Goal: Task Accomplishment & Management: Use online tool/utility

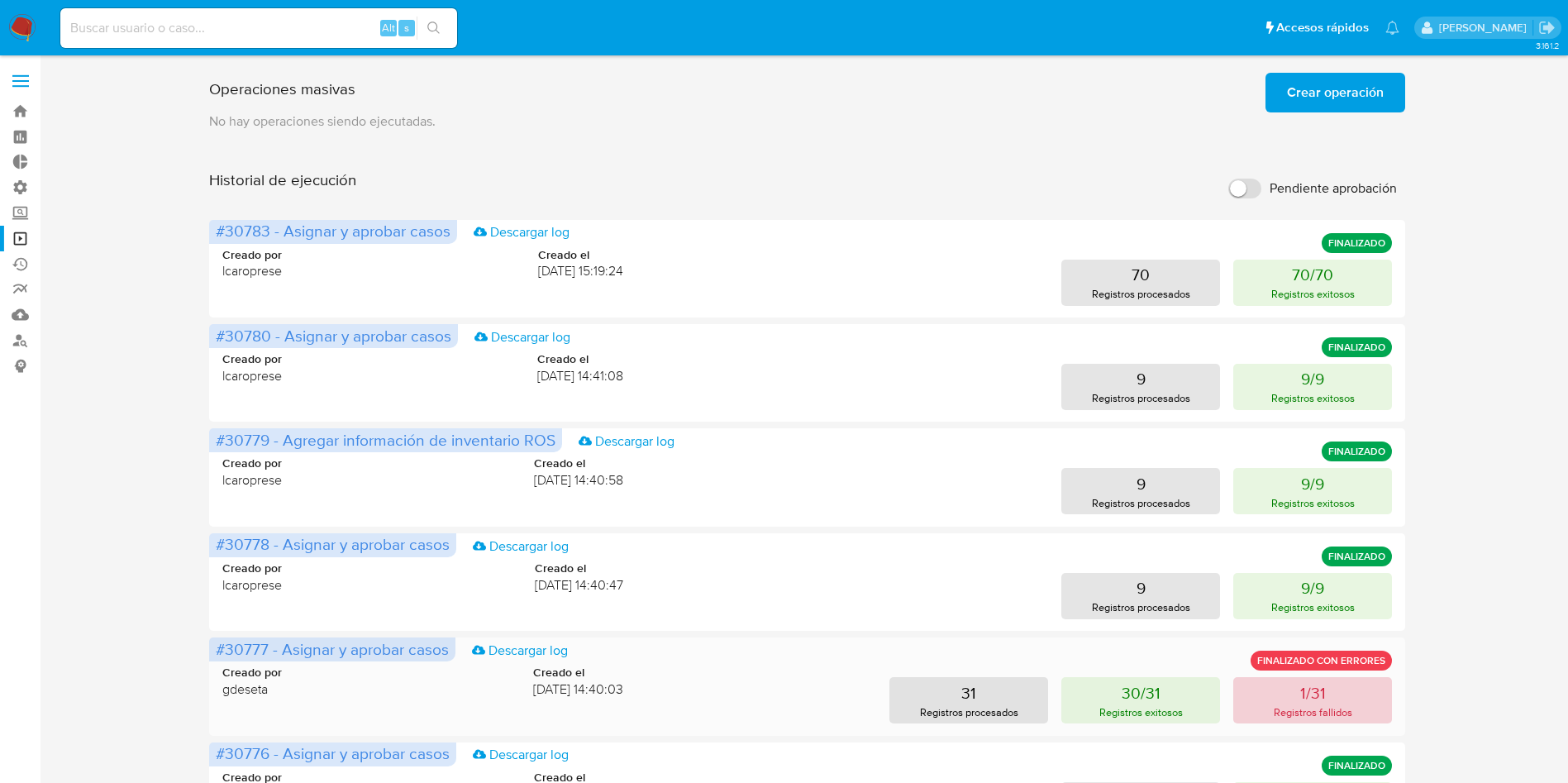
click at [1377, 704] on button "1/31 Registros fallidos" at bounding box center [1312, 700] width 158 height 47
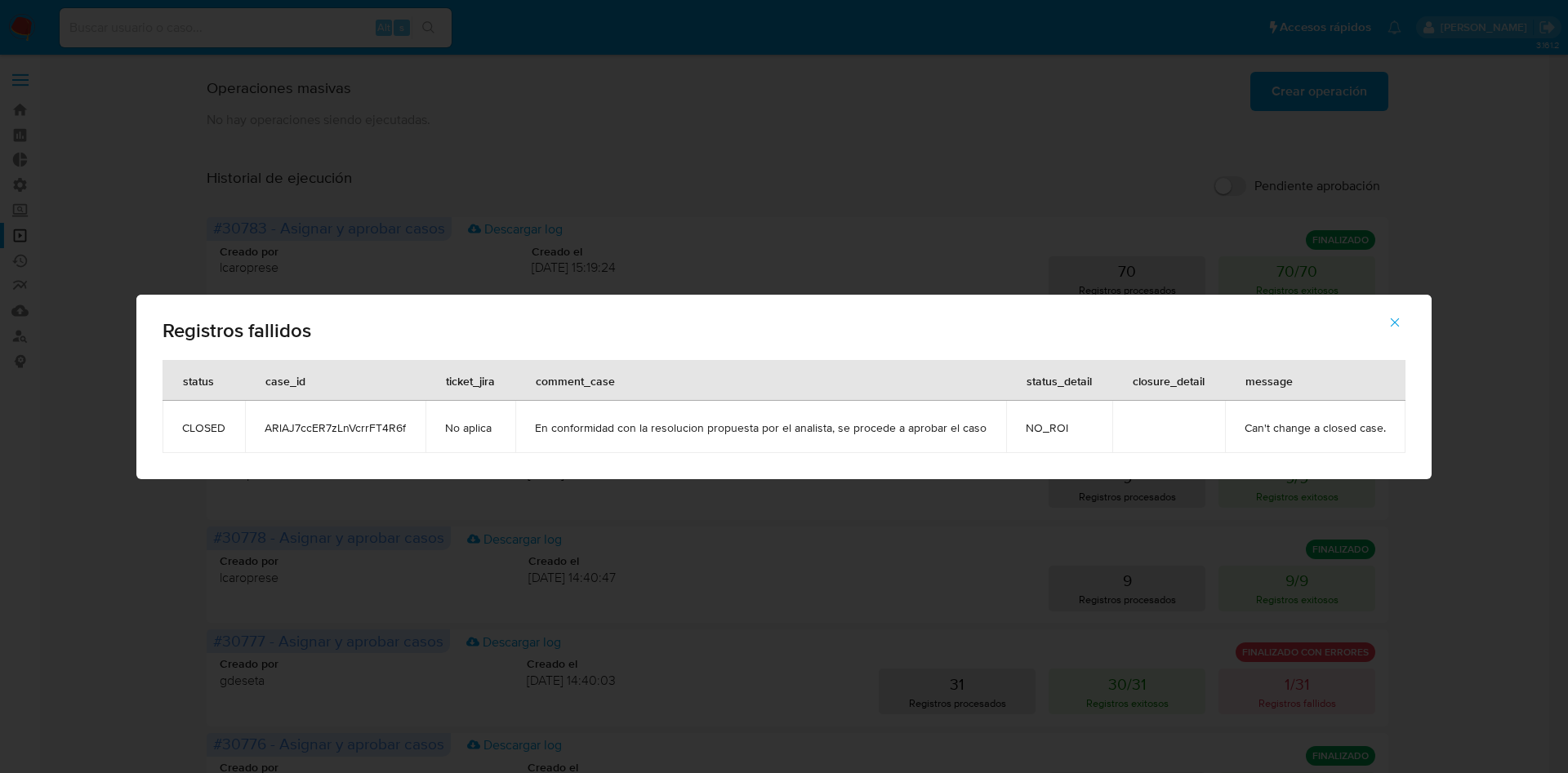
click at [1394, 327] on icon "button" at bounding box center [1394, 322] width 15 height 15
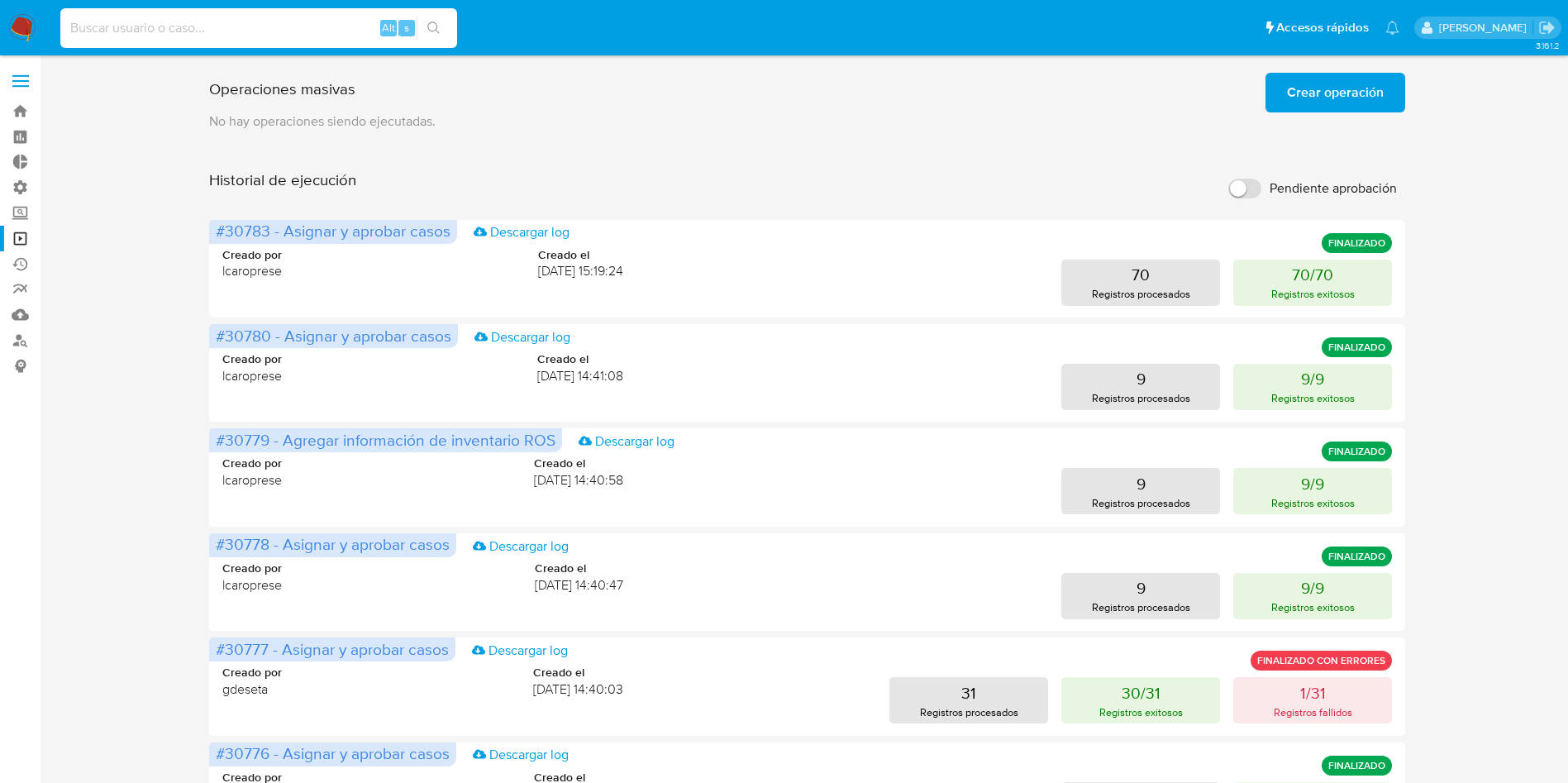
click at [196, 32] on input at bounding box center [258, 29] width 397 height 22
paste input "286353856"
type input "286353856"
click at [436, 33] on icon "search-icon" at bounding box center [433, 28] width 13 height 13
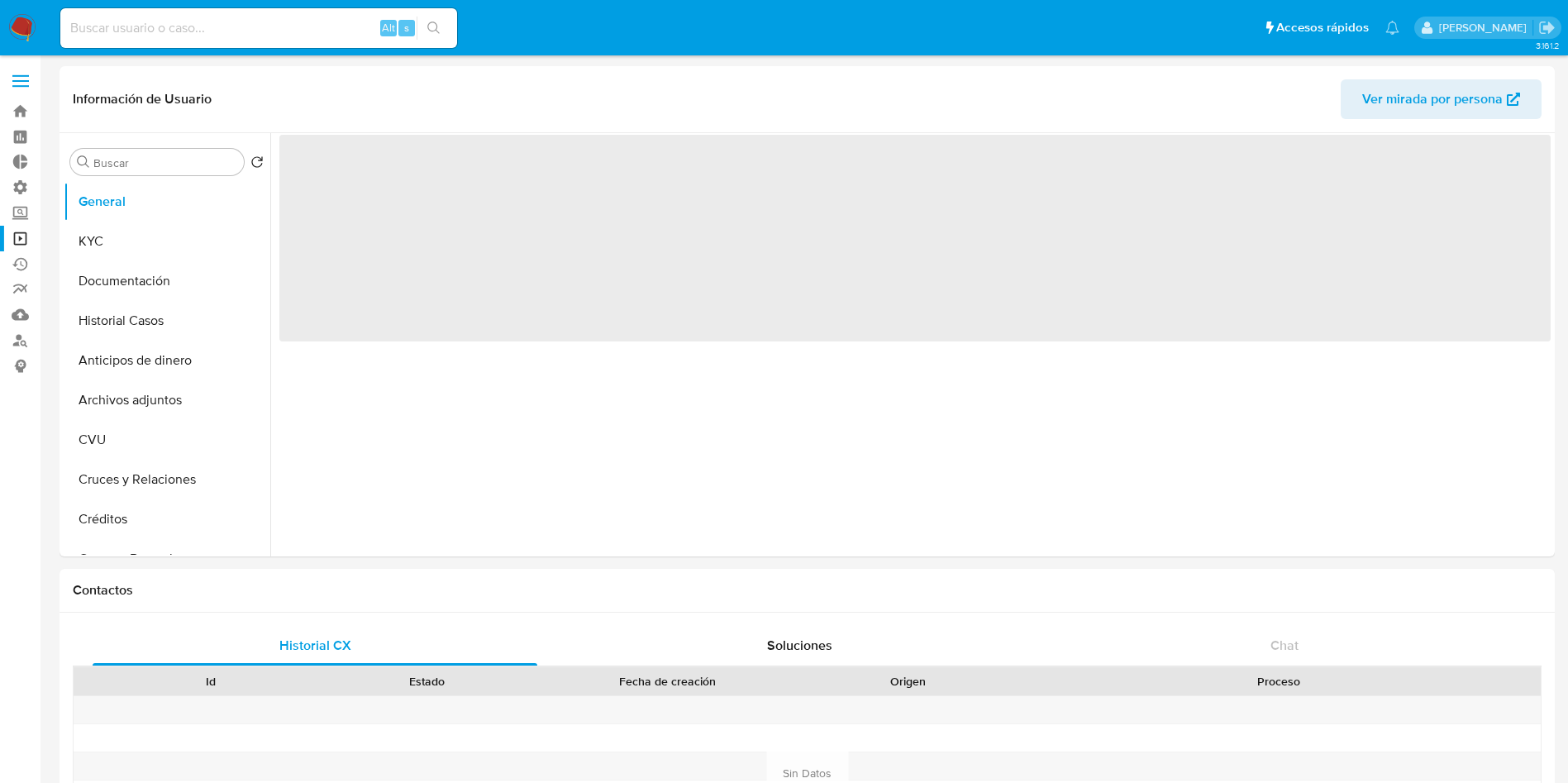
select select "10"
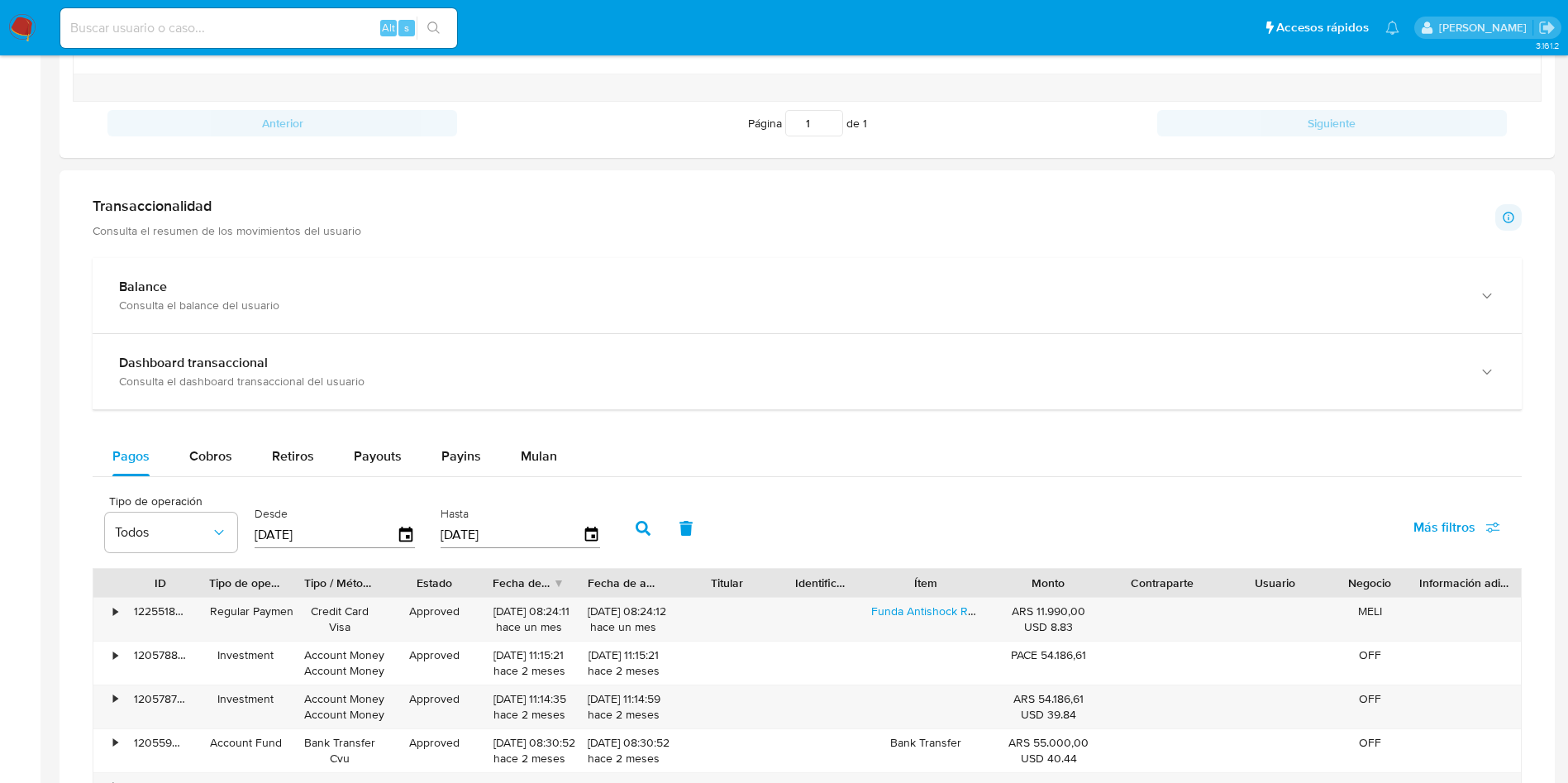
scroll to position [744, 0]
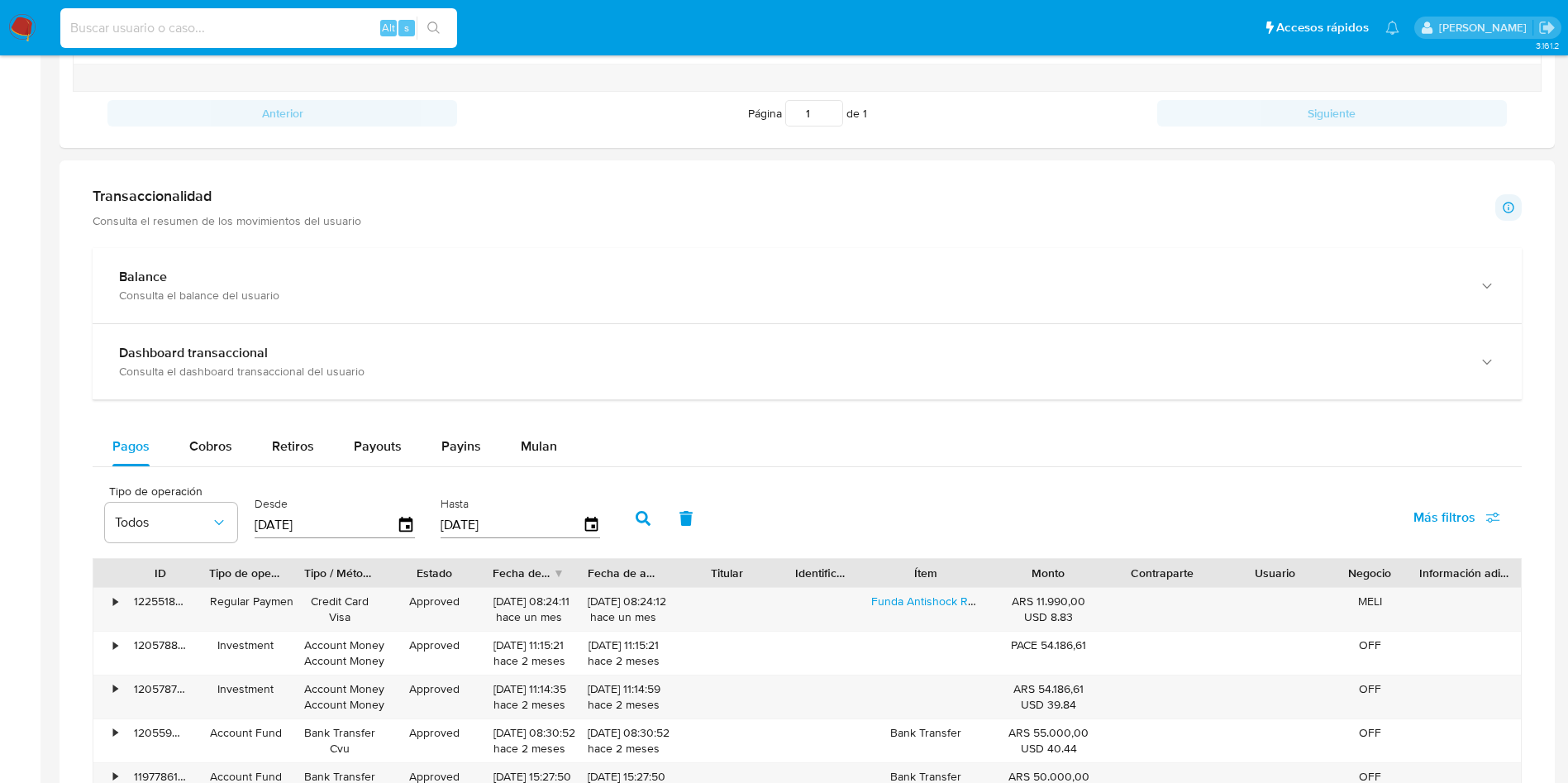
click at [179, 23] on input at bounding box center [258, 29] width 397 height 22
paste input "1360390031"
type input "1360390031"
click at [436, 27] on icon "search-icon" at bounding box center [433, 28] width 13 height 13
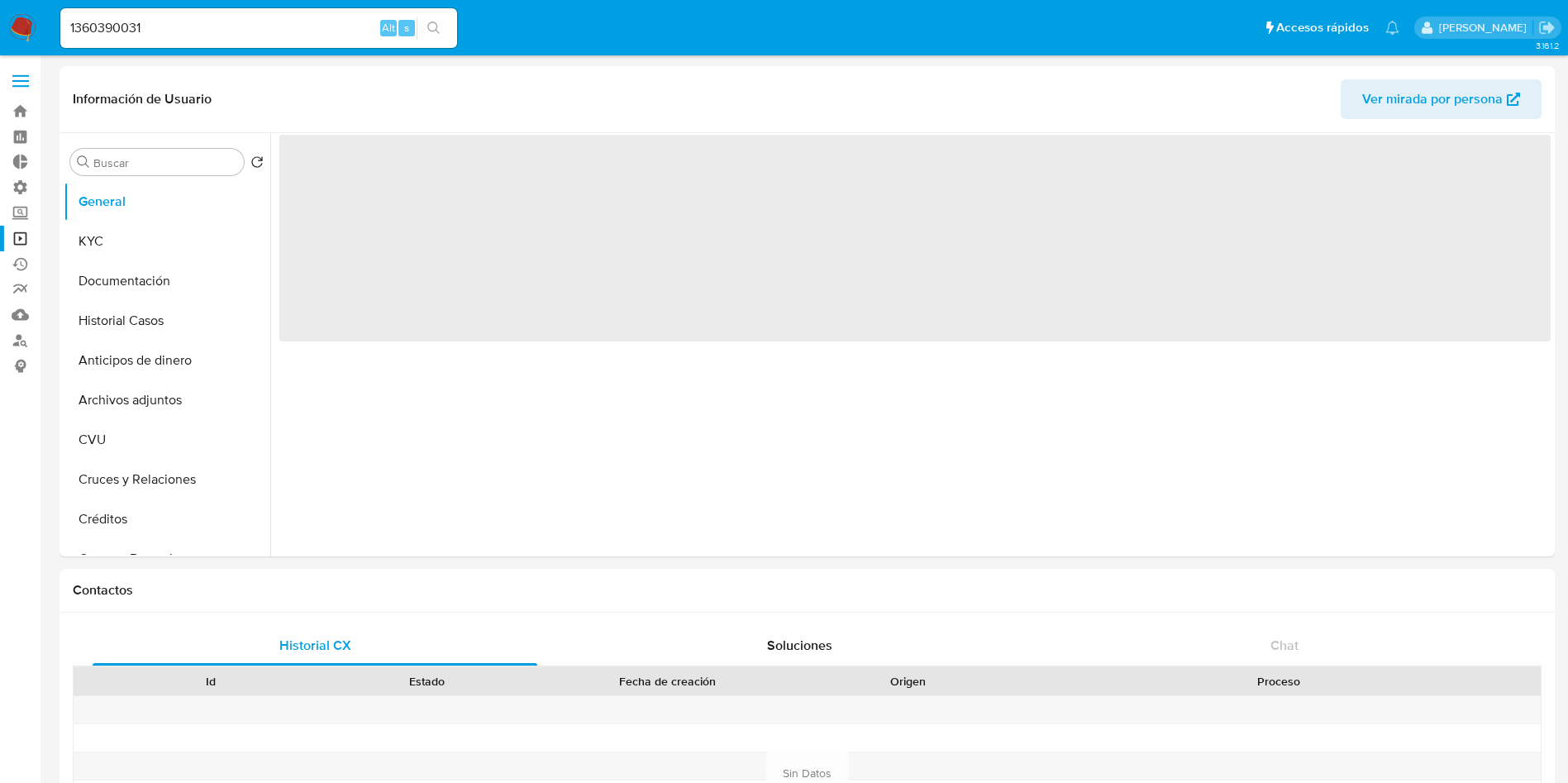
select select "10"
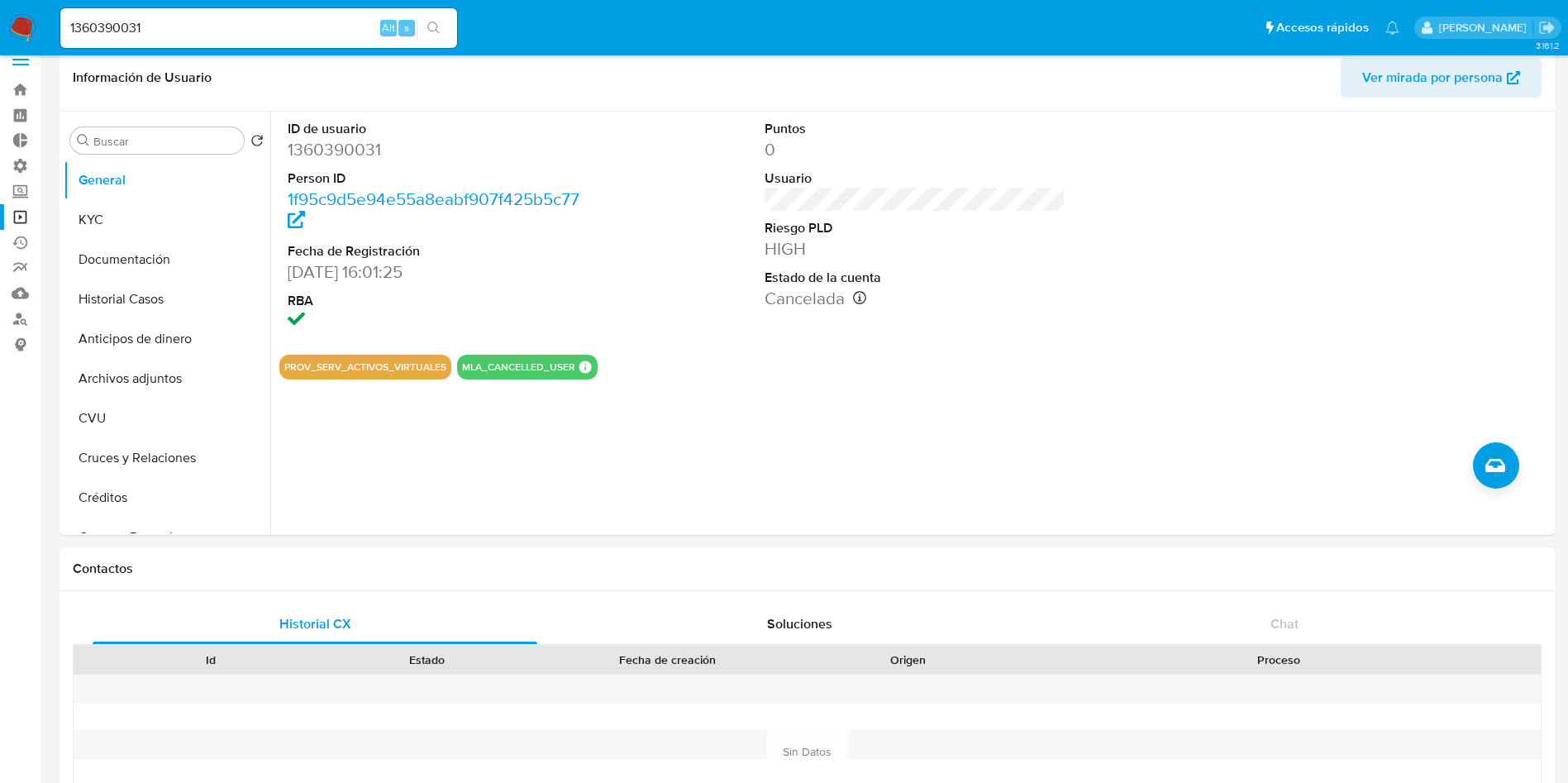
scroll to position [15, 0]
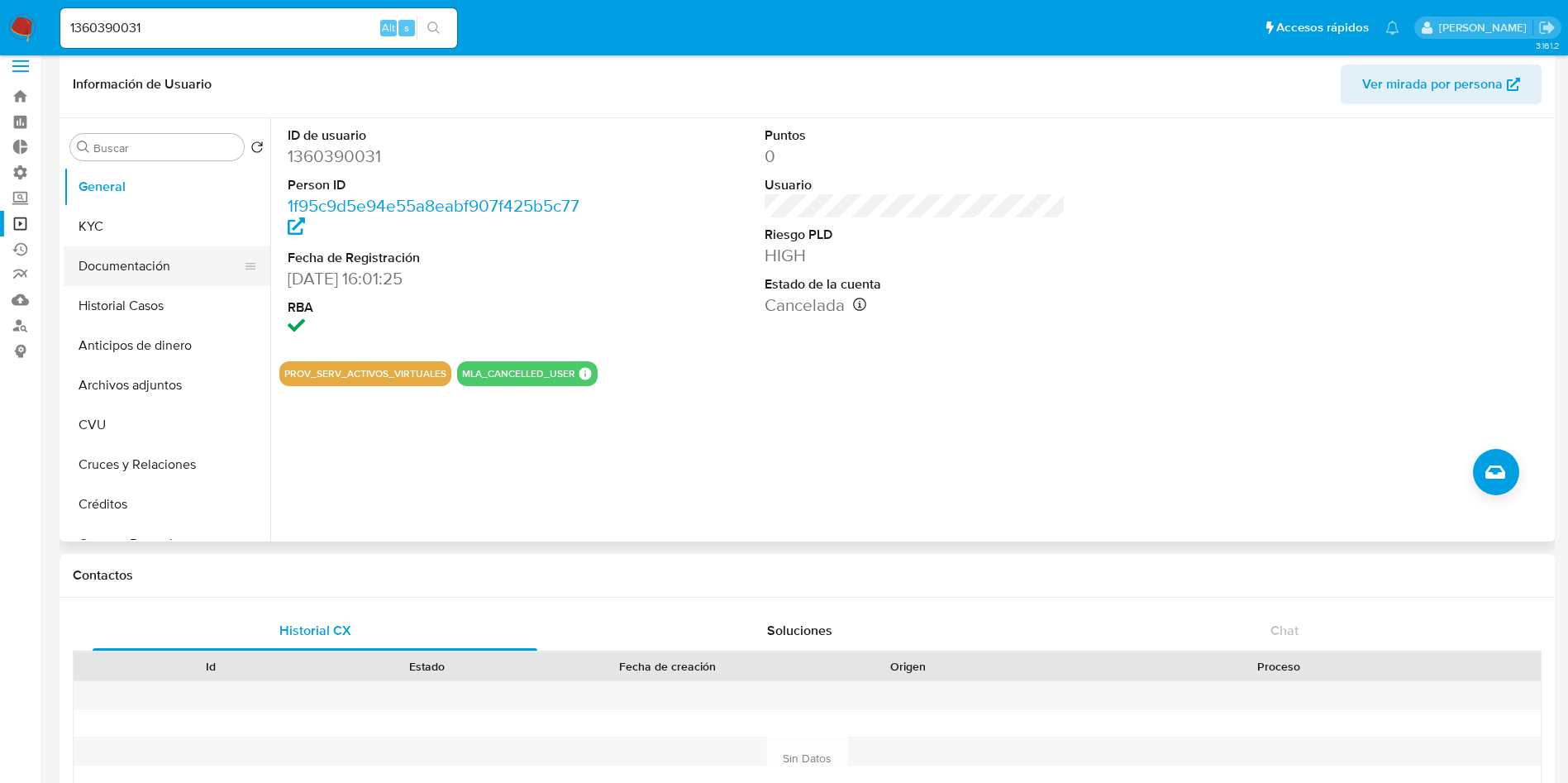
click at [143, 271] on button "Documentación" at bounding box center [159, 266] width 193 height 40
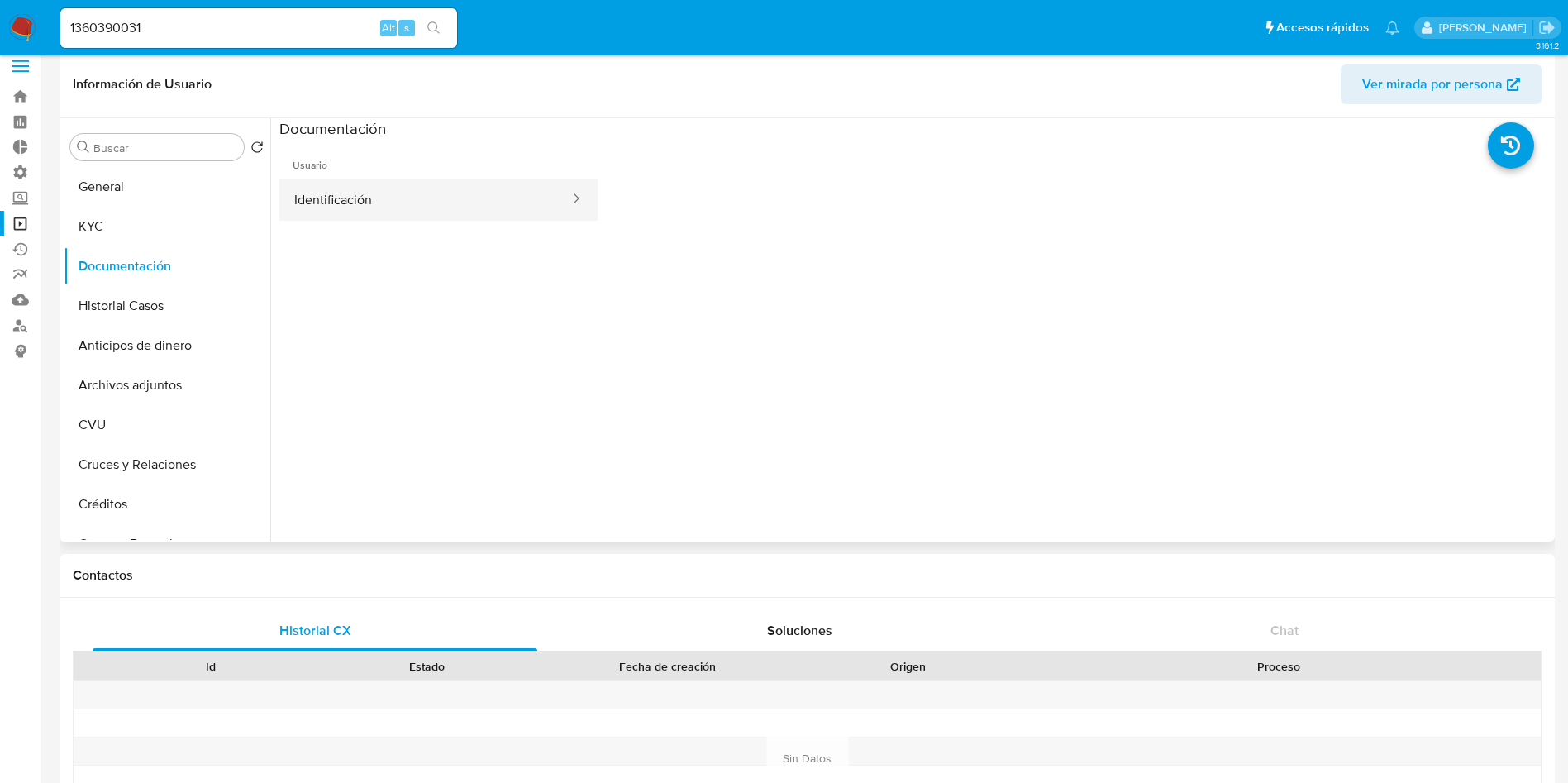
click at [319, 202] on button "Identificación" at bounding box center [424, 199] width 292 height 43
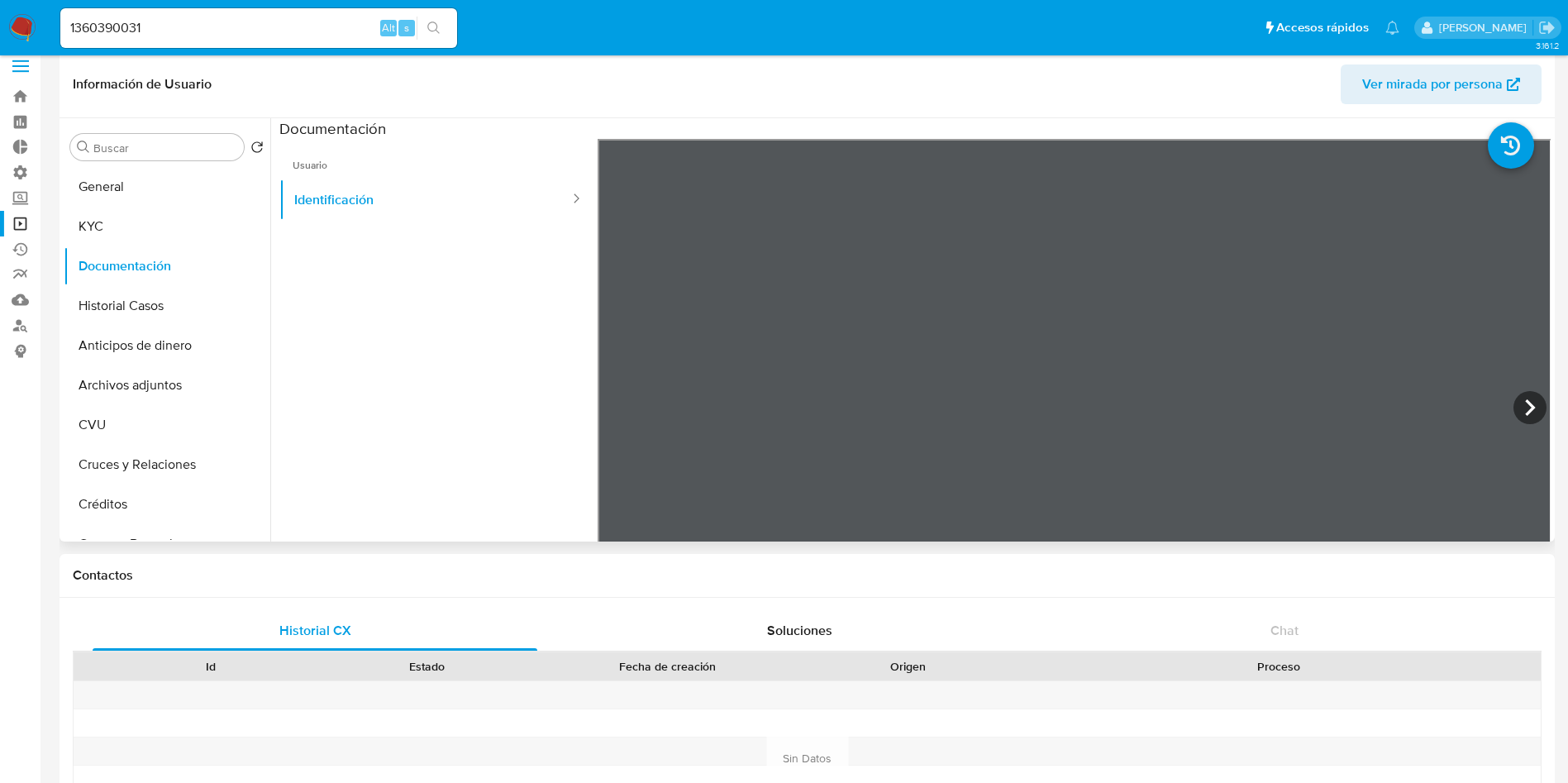
scroll to position [0, 0]
click at [107, 219] on button "KYC" at bounding box center [159, 227] width 193 height 40
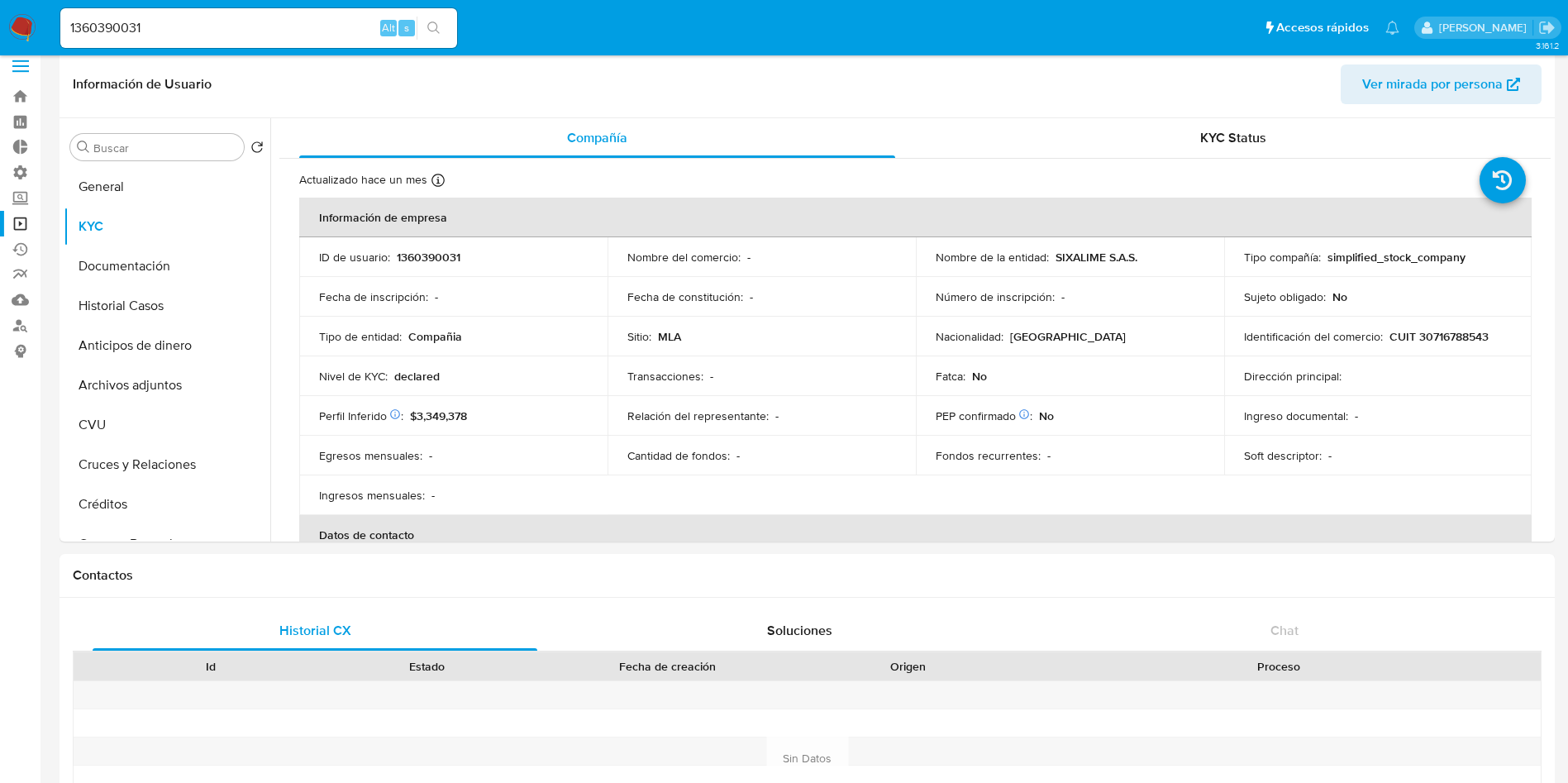
click at [254, 40] on div "1360390031 Alt s" at bounding box center [258, 28] width 397 height 40
click at [251, 28] on input "1360390031" at bounding box center [258, 29] width 397 height 22
paste input "4784276"
type input "134784276"
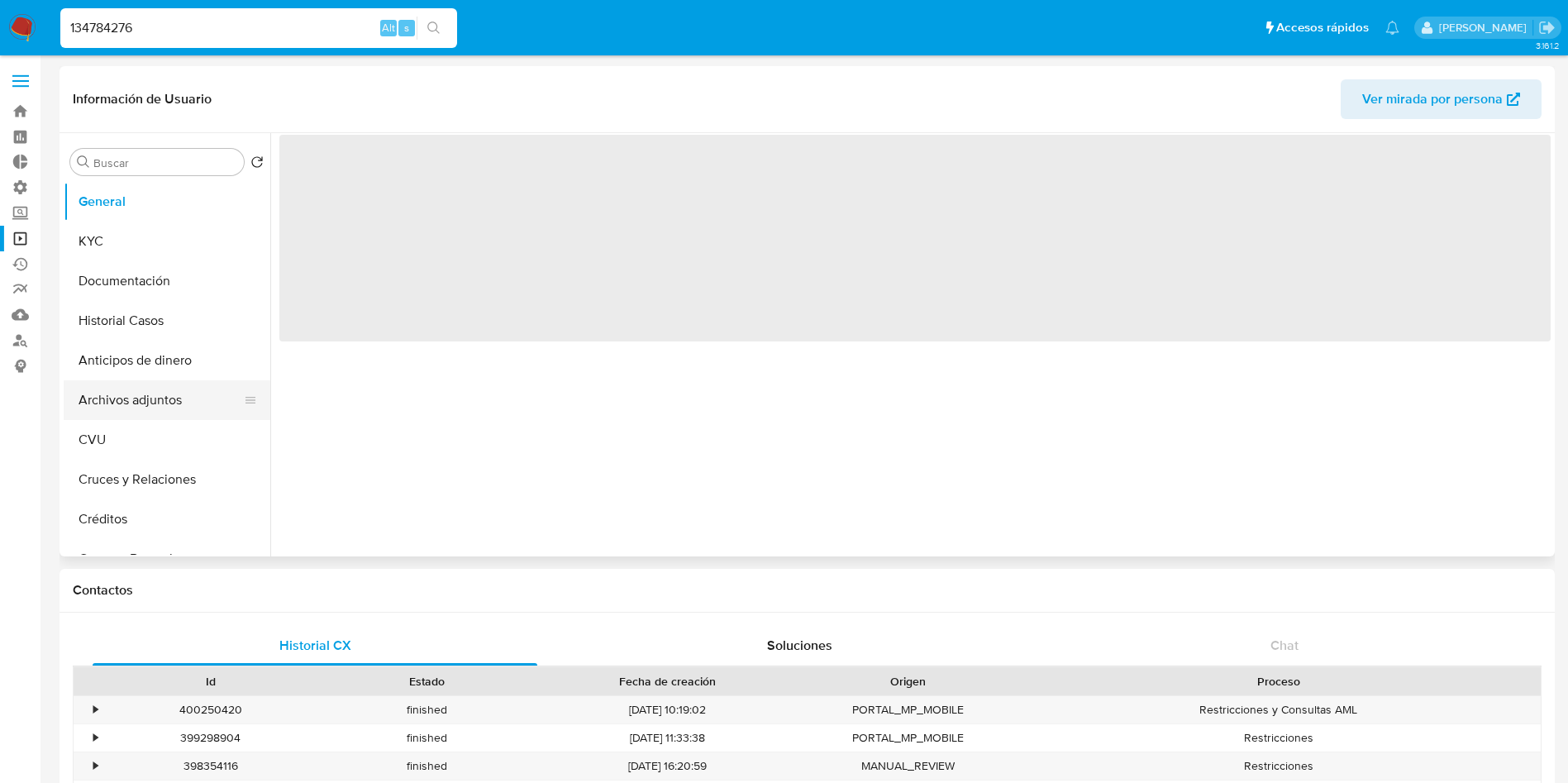
select select "10"
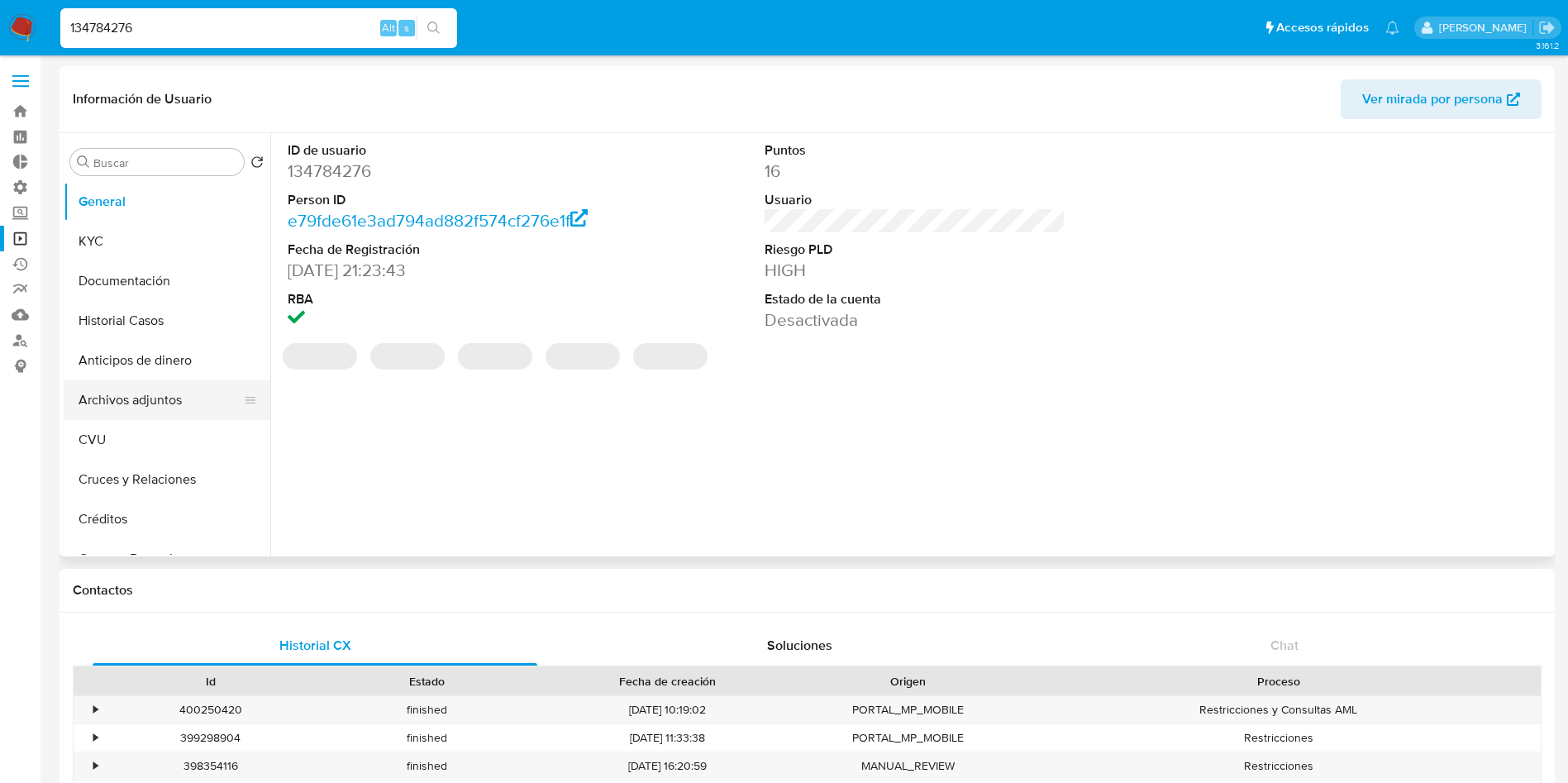
click at [134, 403] on button "Archivos adjuntos" at bounding box center [159, 400] width 193 height 40
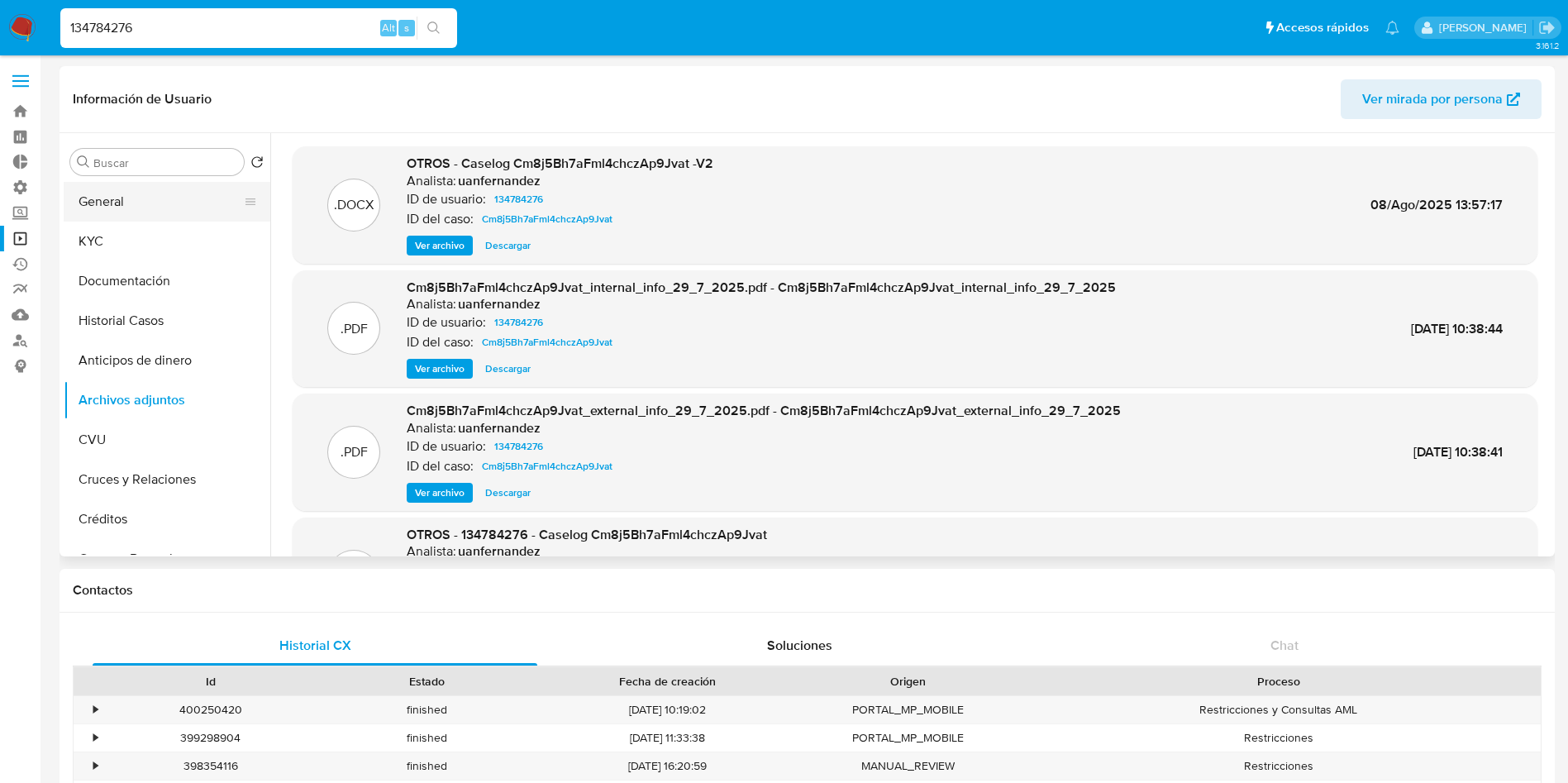
click at [111, 199] on button "General" at bounding box center [159, 202] width 193 height 40
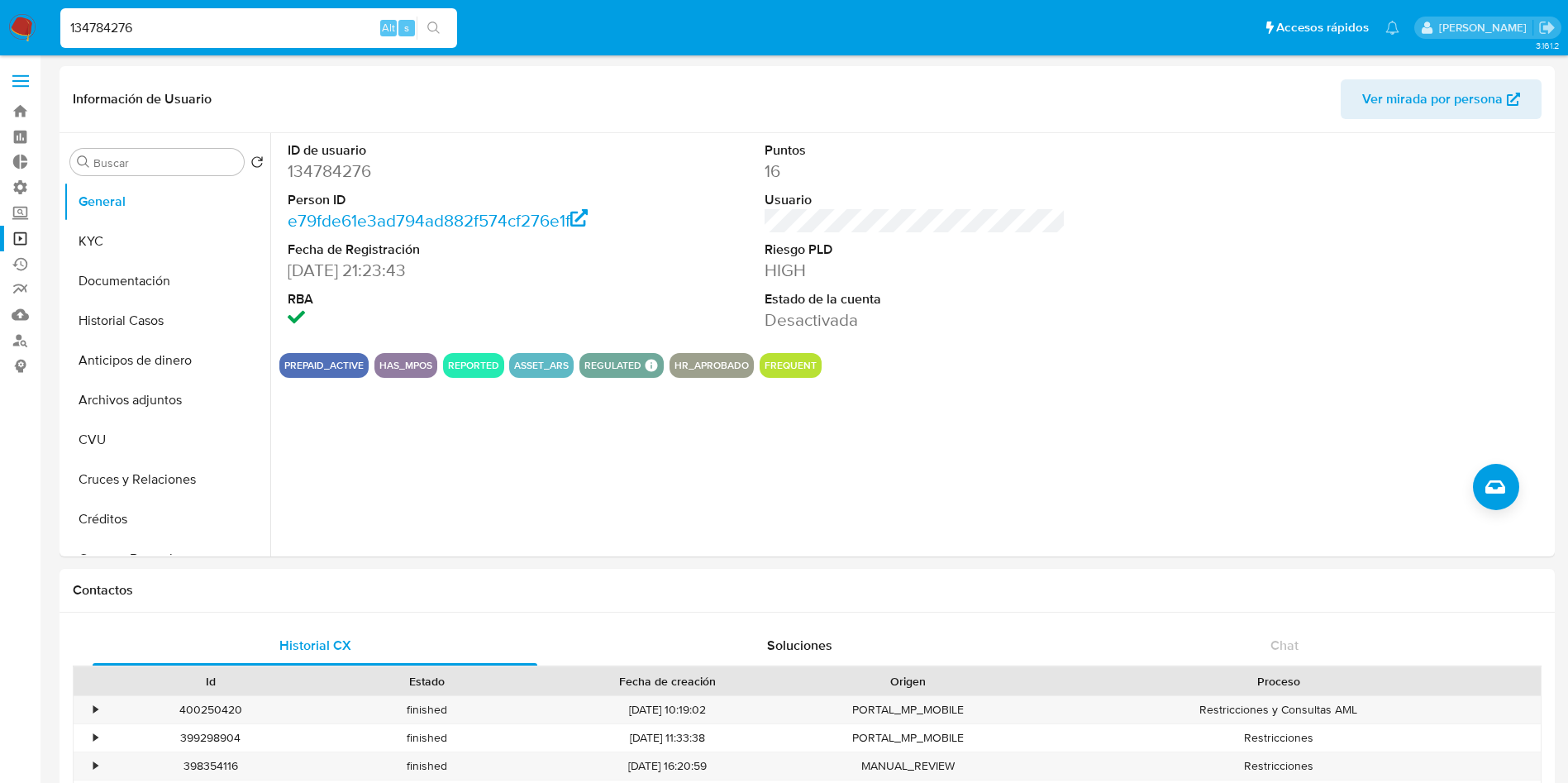
click at [139, 34] on input "134784276" at bounding box center [258, 29] width 397 height 22
paste input "2429168577"
click at [452, 31] on input "2429168577" at bounding box center [258, 29] width 397 height 22
type input "2429168577"
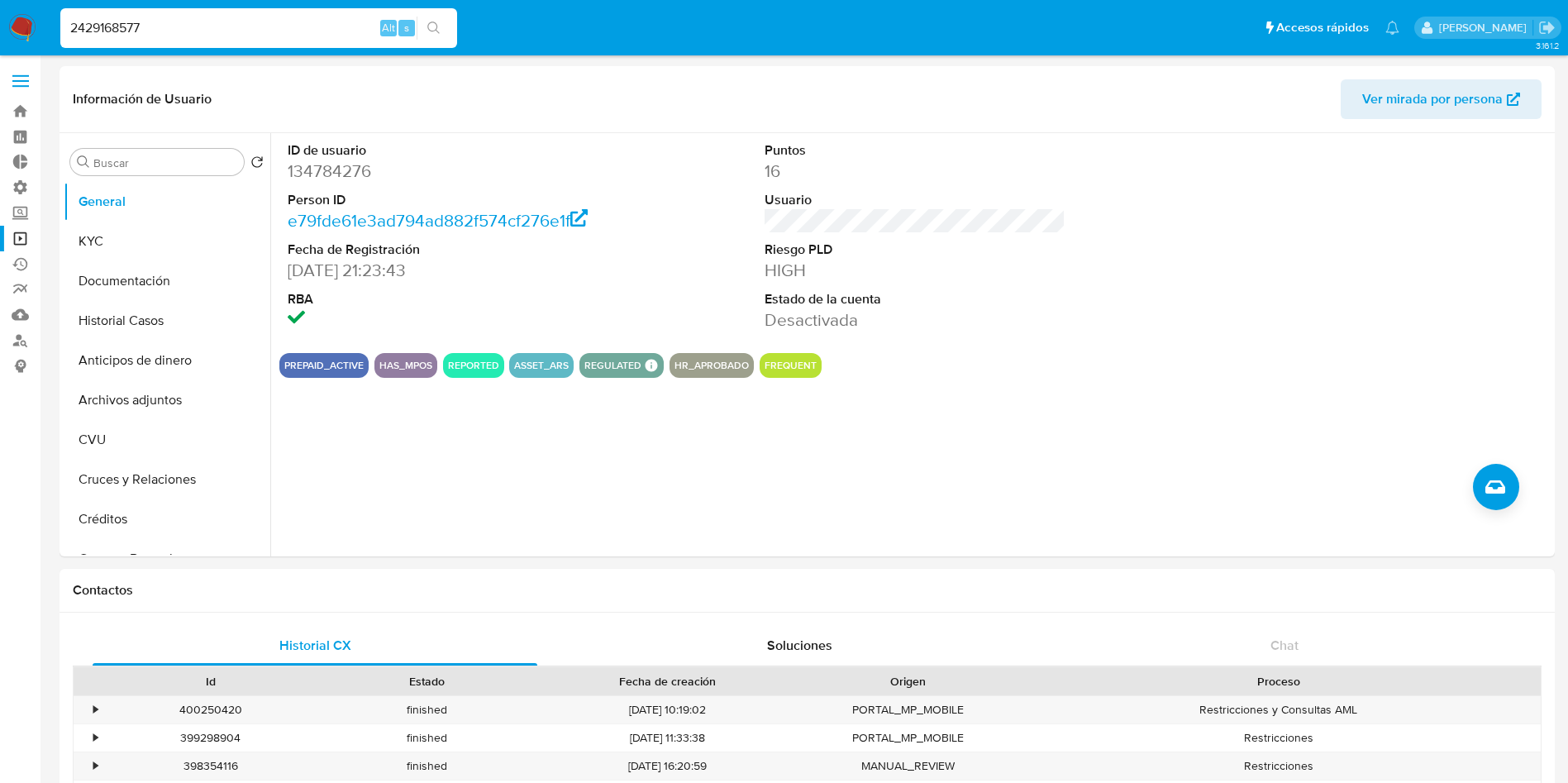
click at [433, 23] on icon "search-icon" at bounding box center [433, 28] width 13 height 13
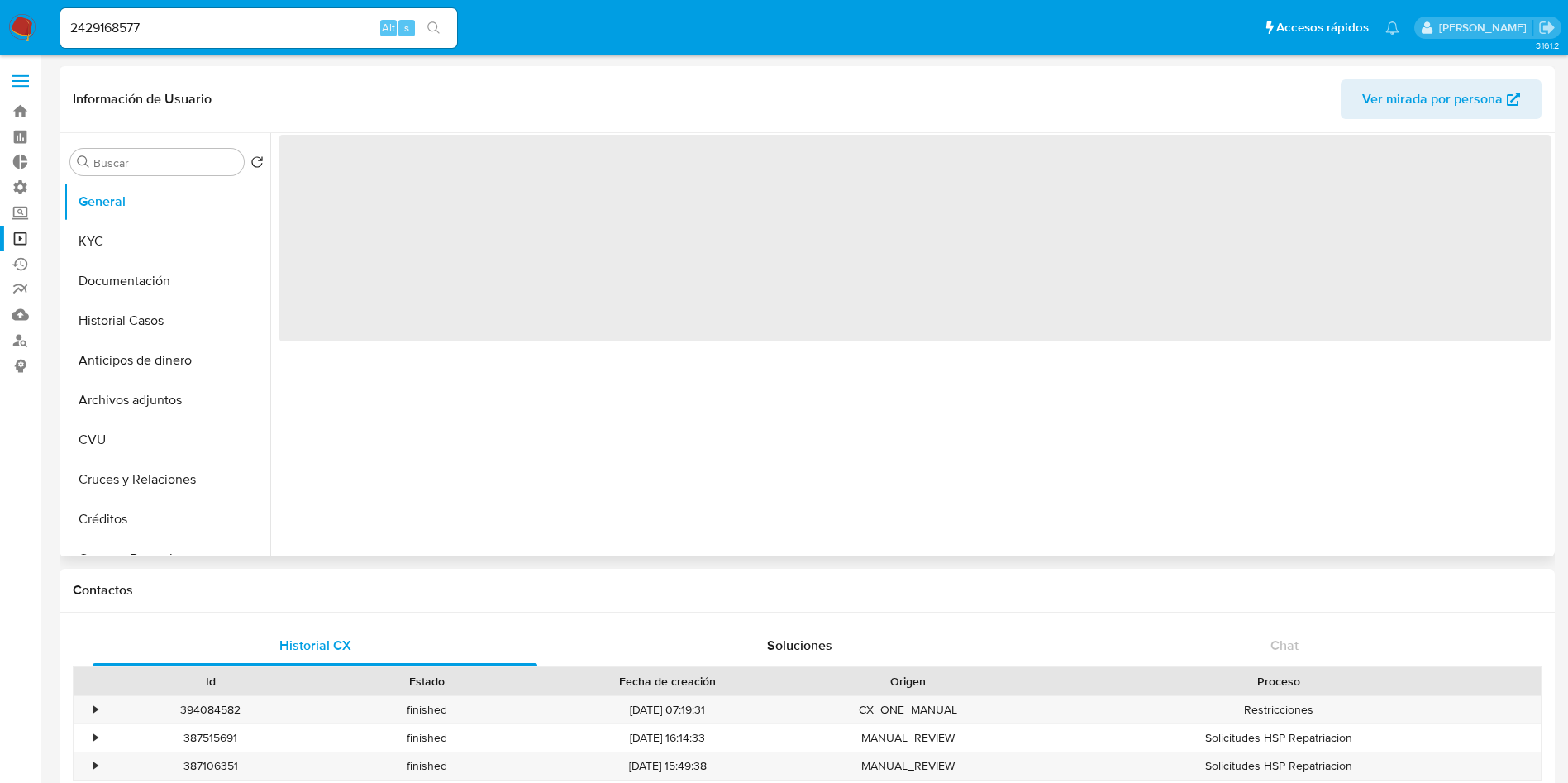
select select "10"
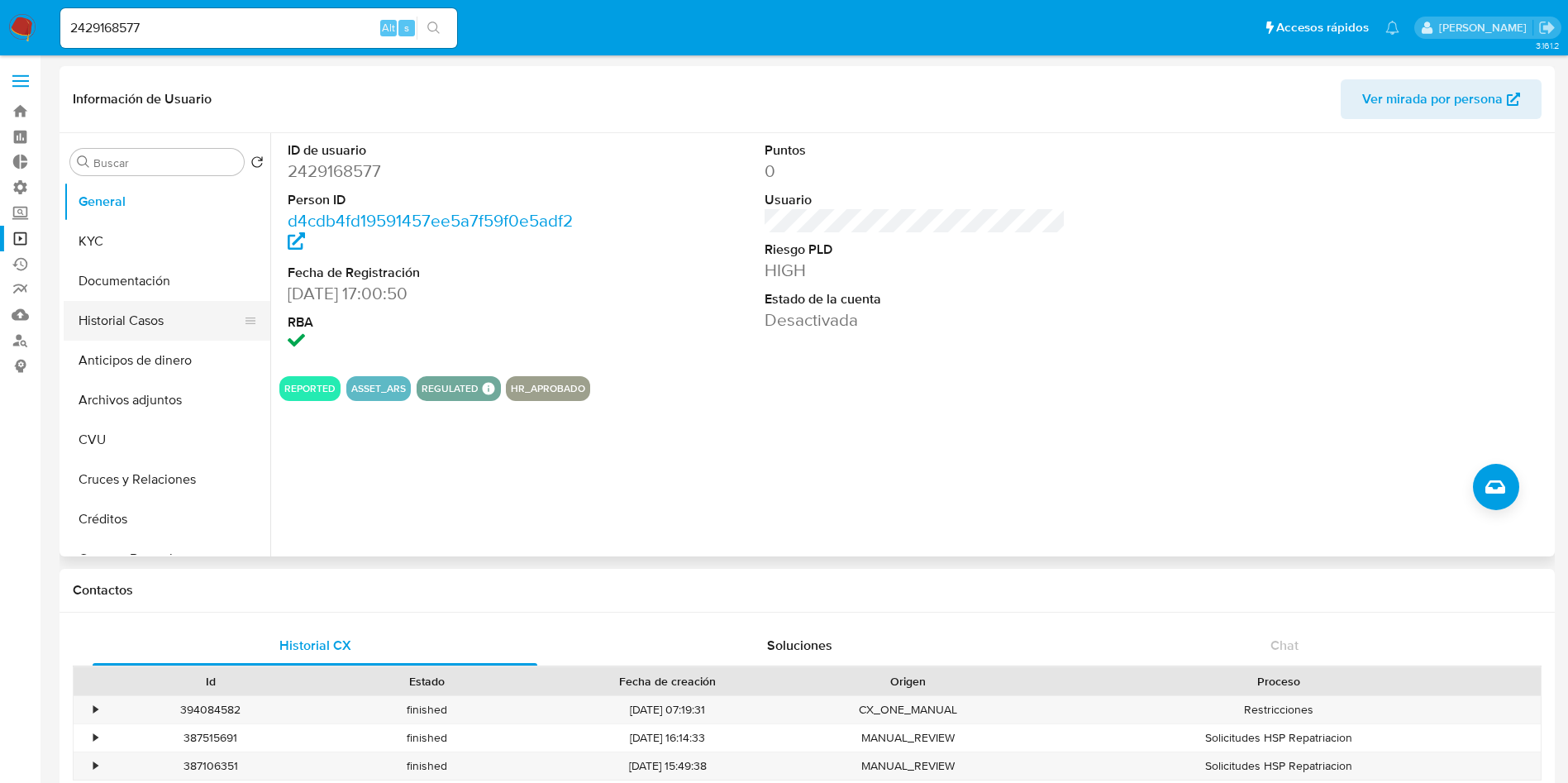
click at [148, 315] on button "Historial Casos" at bounding box center [159, 321] width 193 height 40
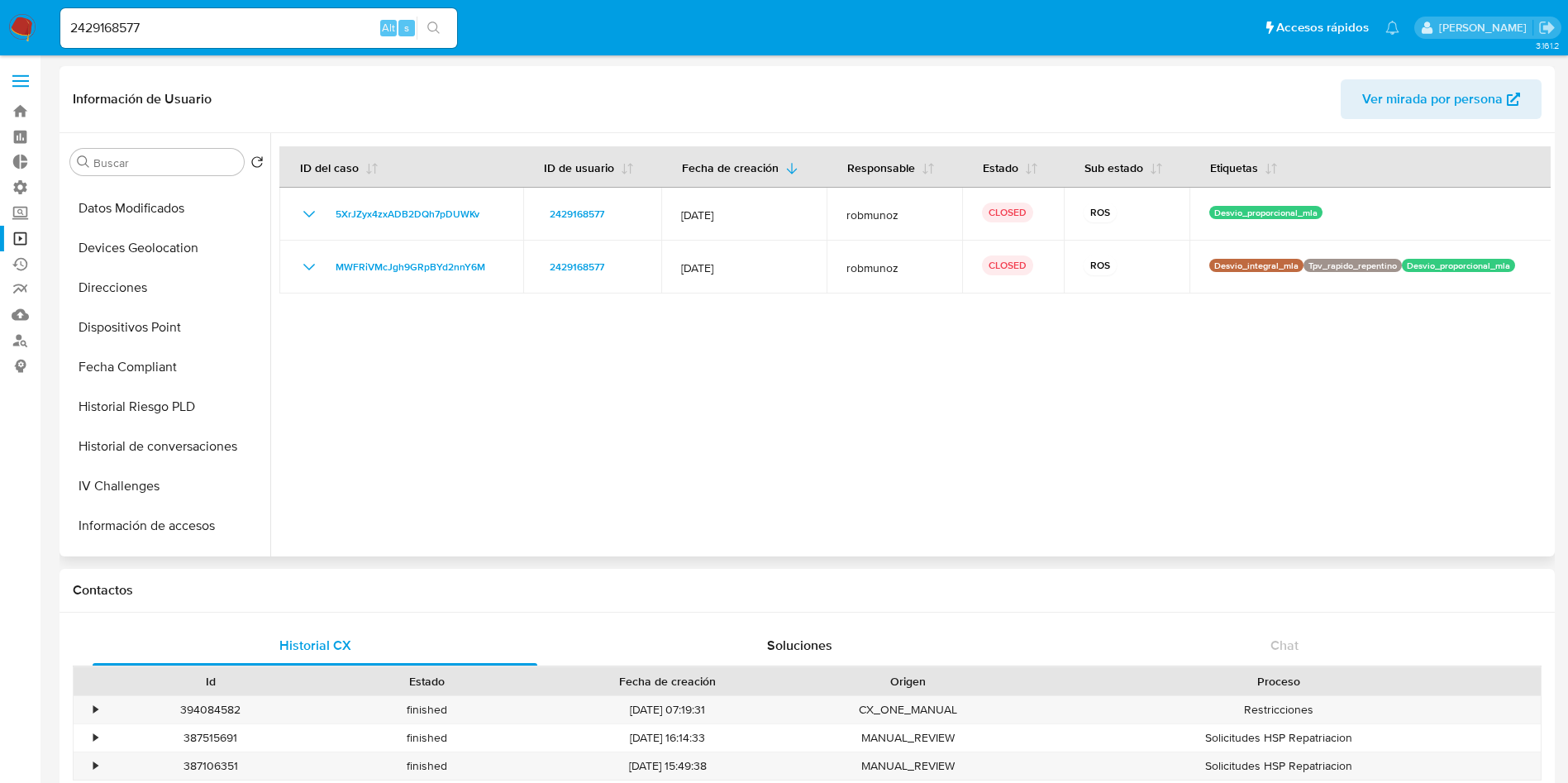
scroll to position [857, 0]
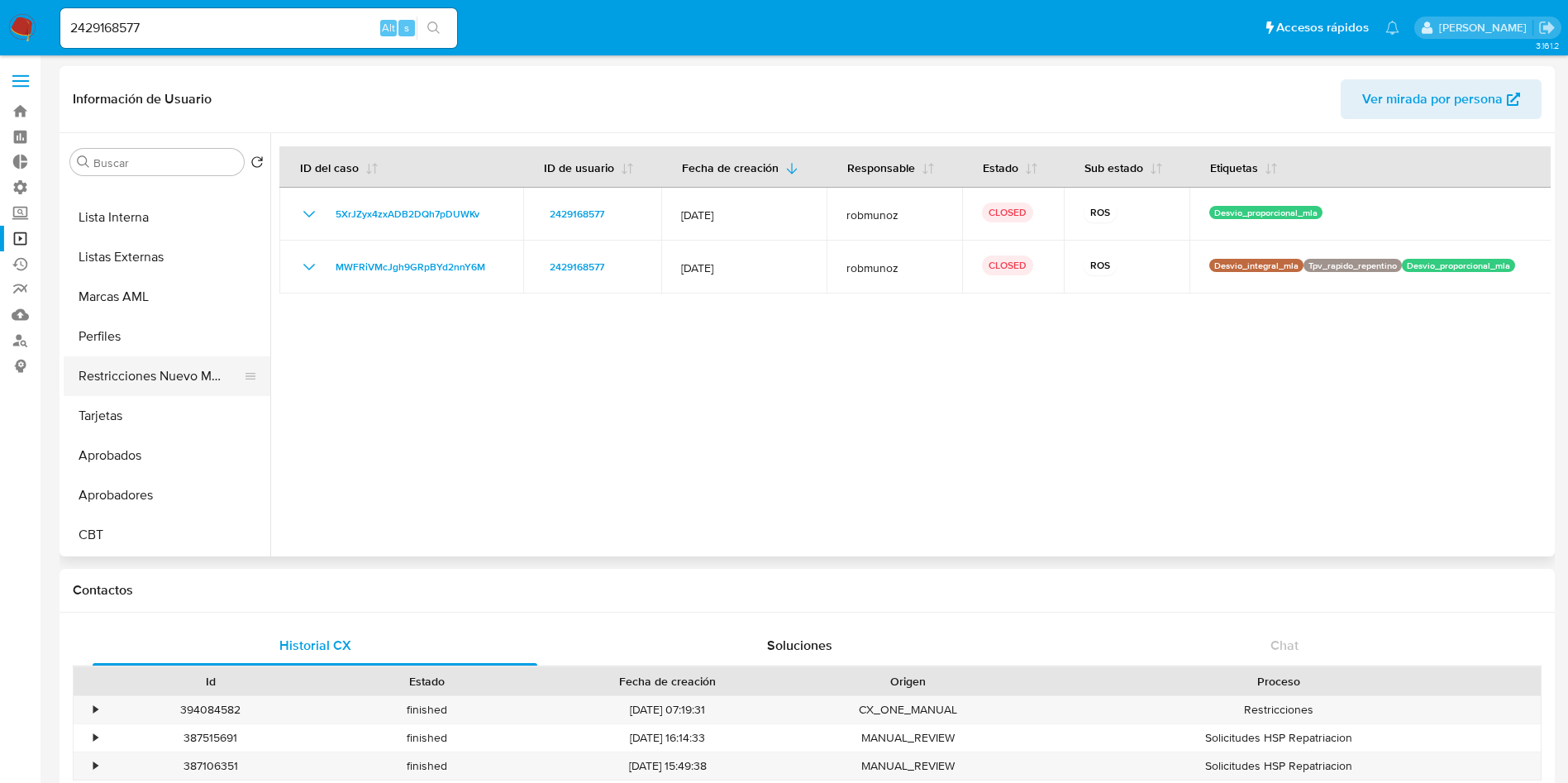
click at [161, 388] on button "Restricciones Nuevo Mundo" at bounding box center [159, 376] width 193 height 40
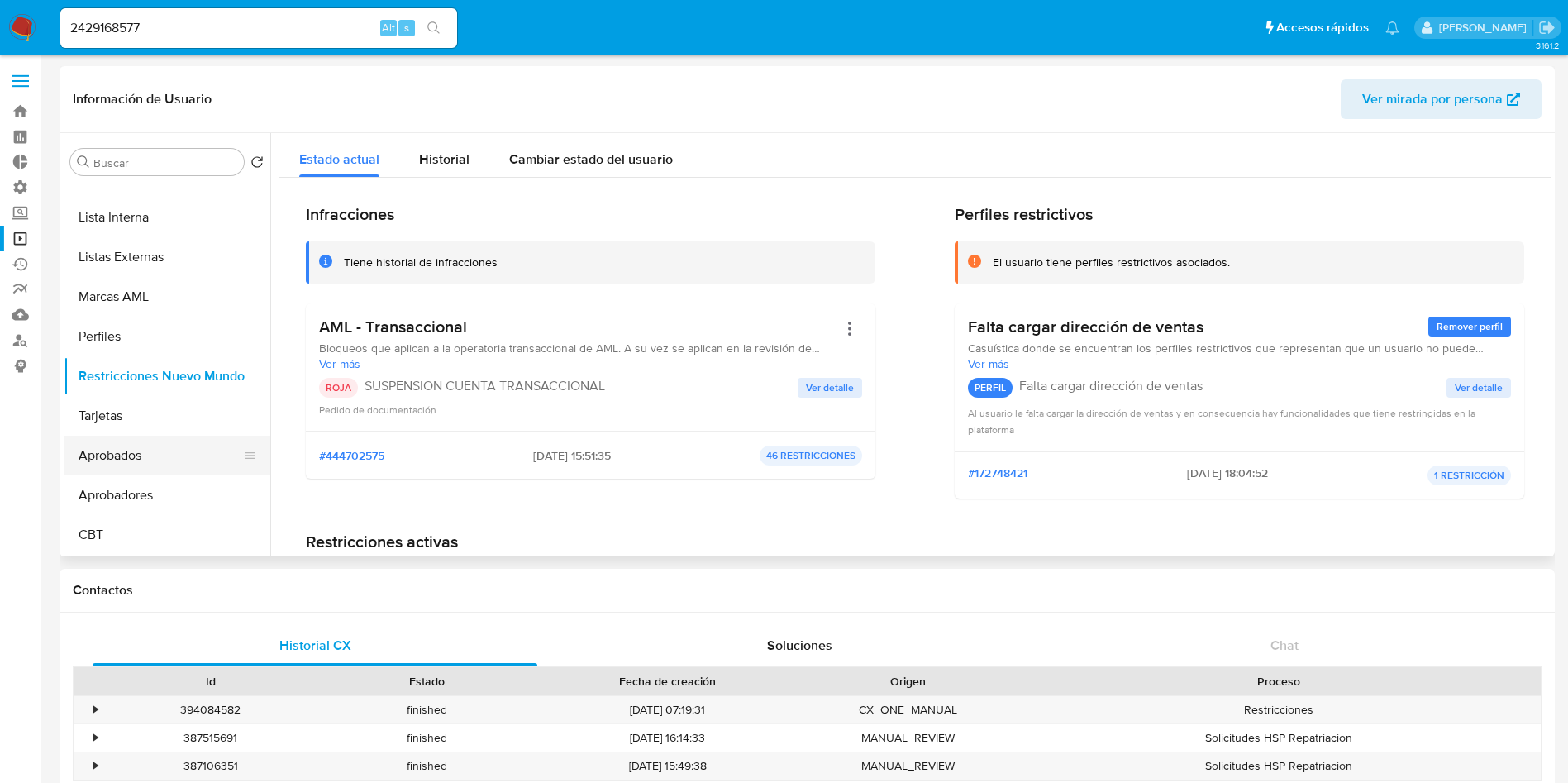
click at [176, 465] on button "Aprobados" at bounding box center [159, 455] width 193 height 40
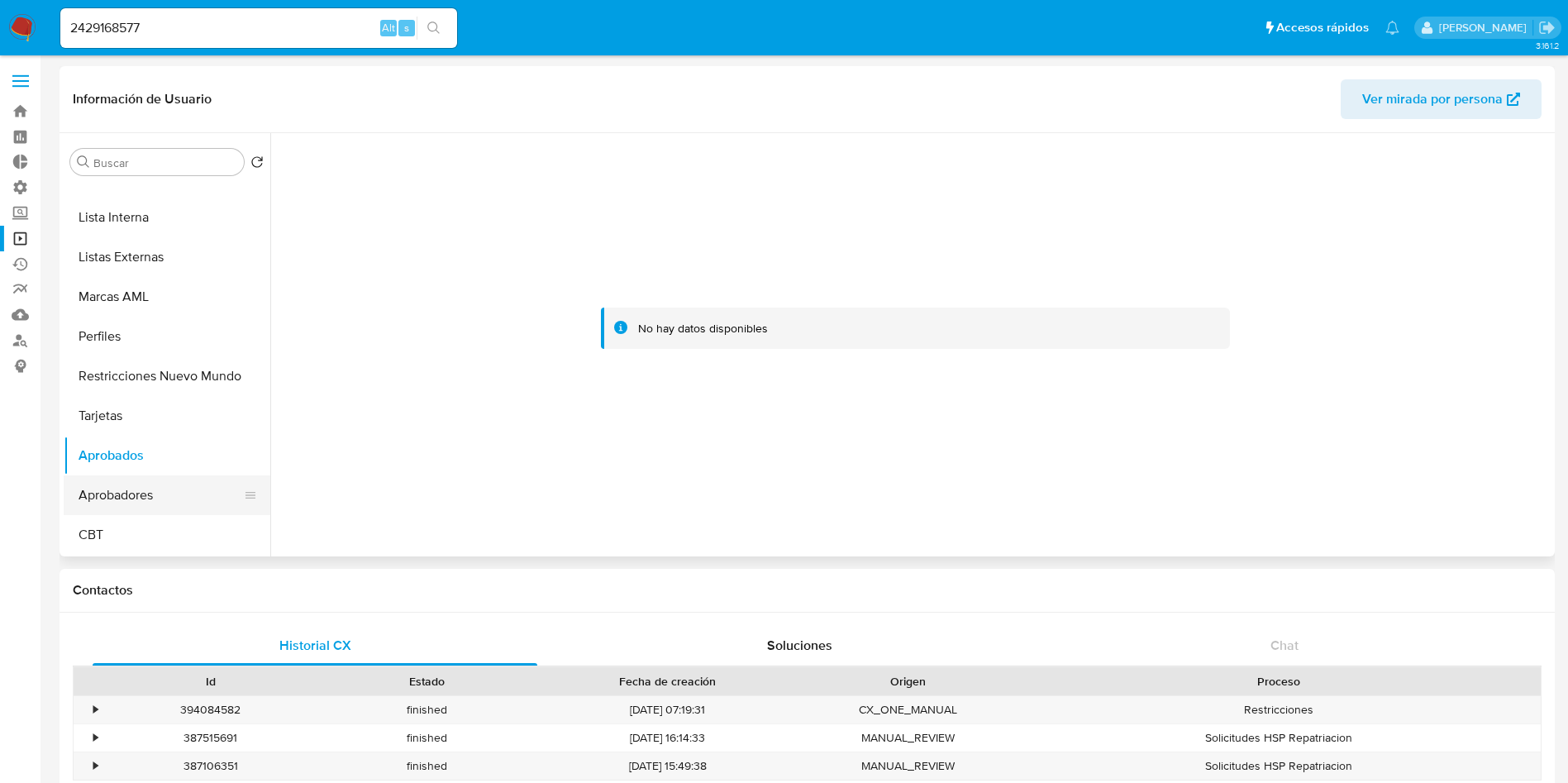
click at [176, 487] on button "Aprobadores" at bounding box center [159, 495] width 193 height 40
click at [177, 379] on button "Restricciones Nuevo Mundo" at bounding box center [159, 376] width 193 height 40
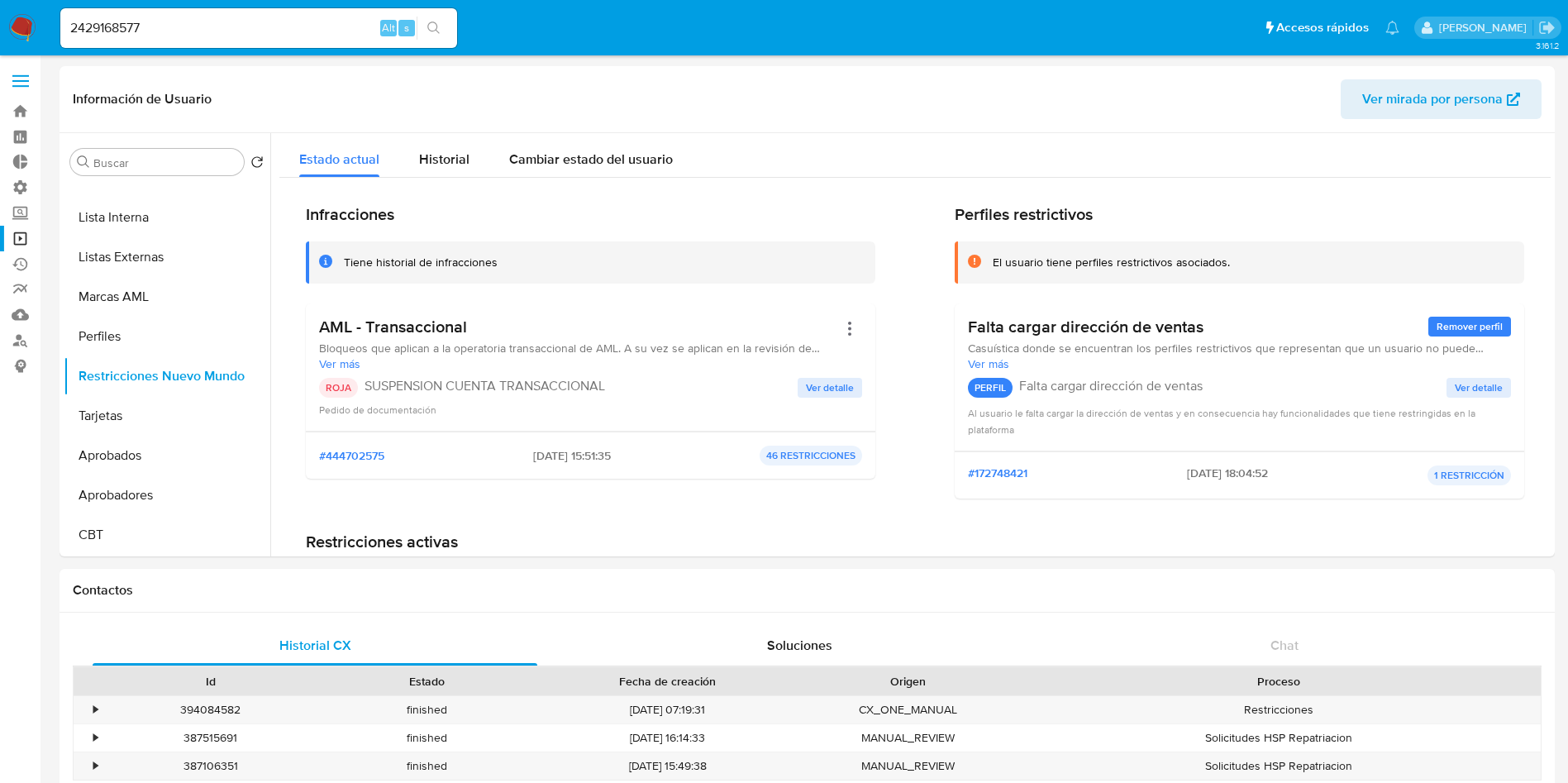
click at [166, 46] on div "2429168577 Alt s" at bounding box center [258, 28] width 397 height 40
click at [160, 30] on input "2429168577" at bounding box center [258, 29] width 397 height 22
paste input "169497766"
type input "169497766"
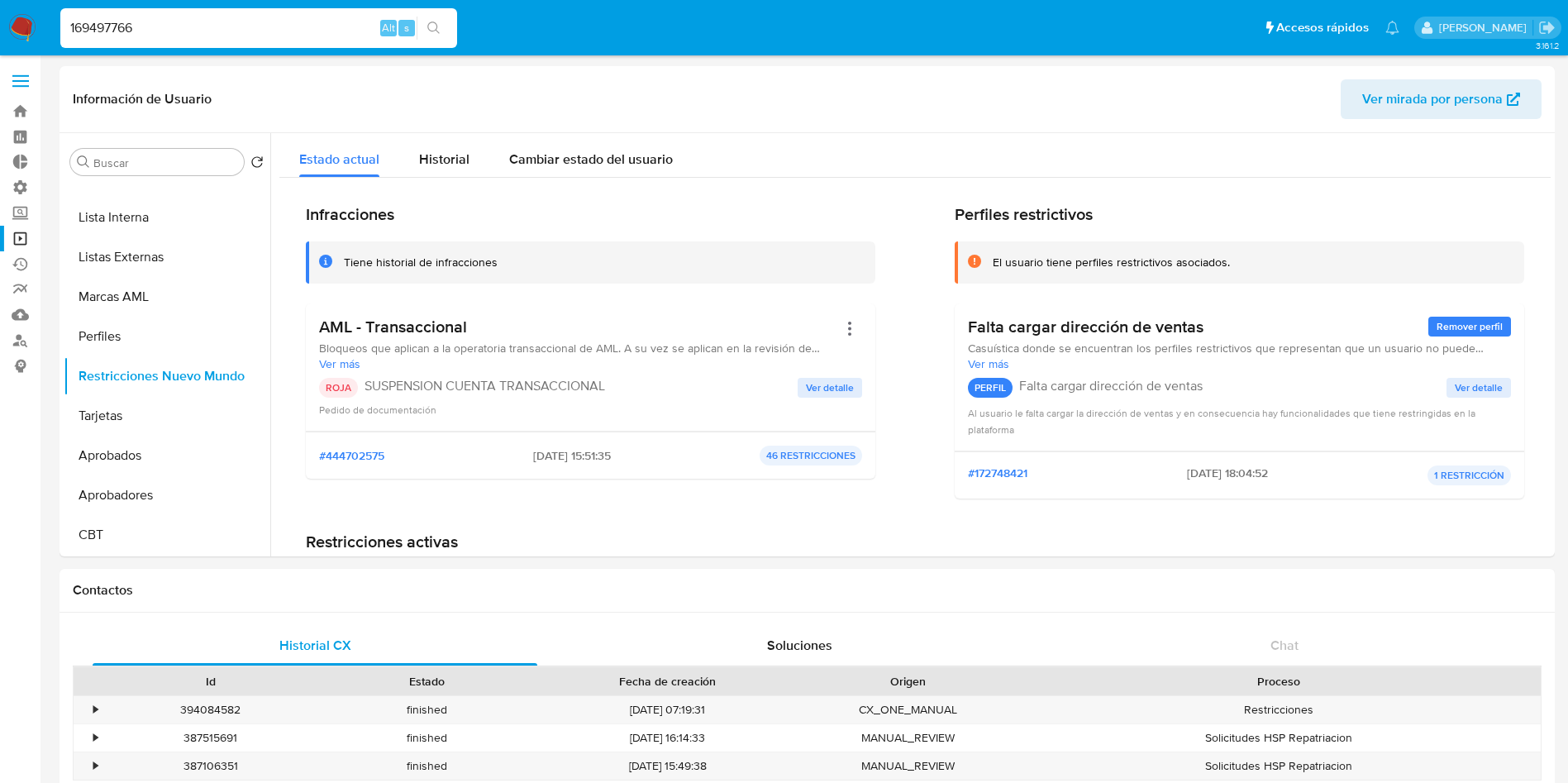
click at [443, 26] on button "search-icon" at bounding box center [433, 28] width 34 height 23
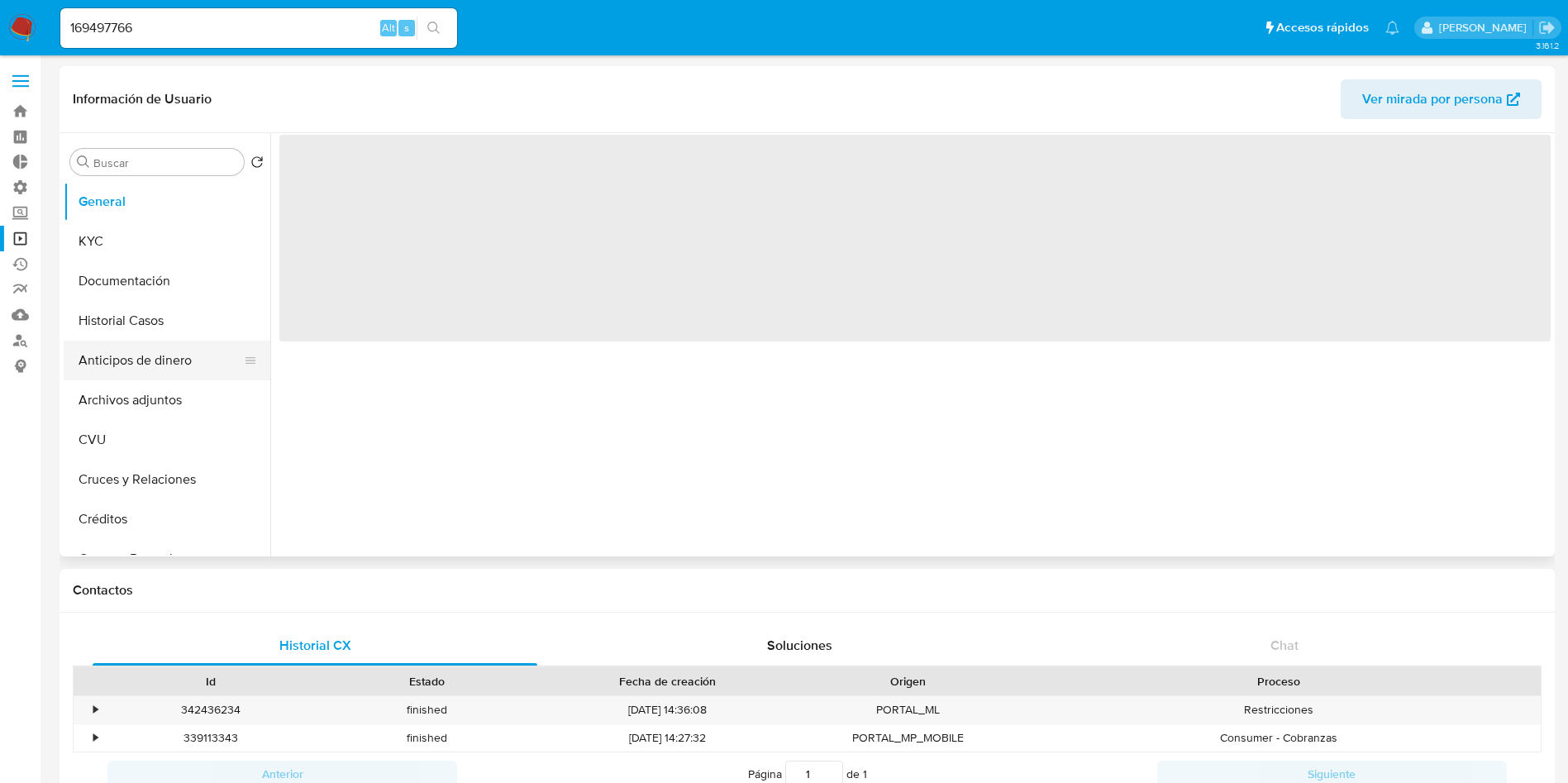
select select "10"
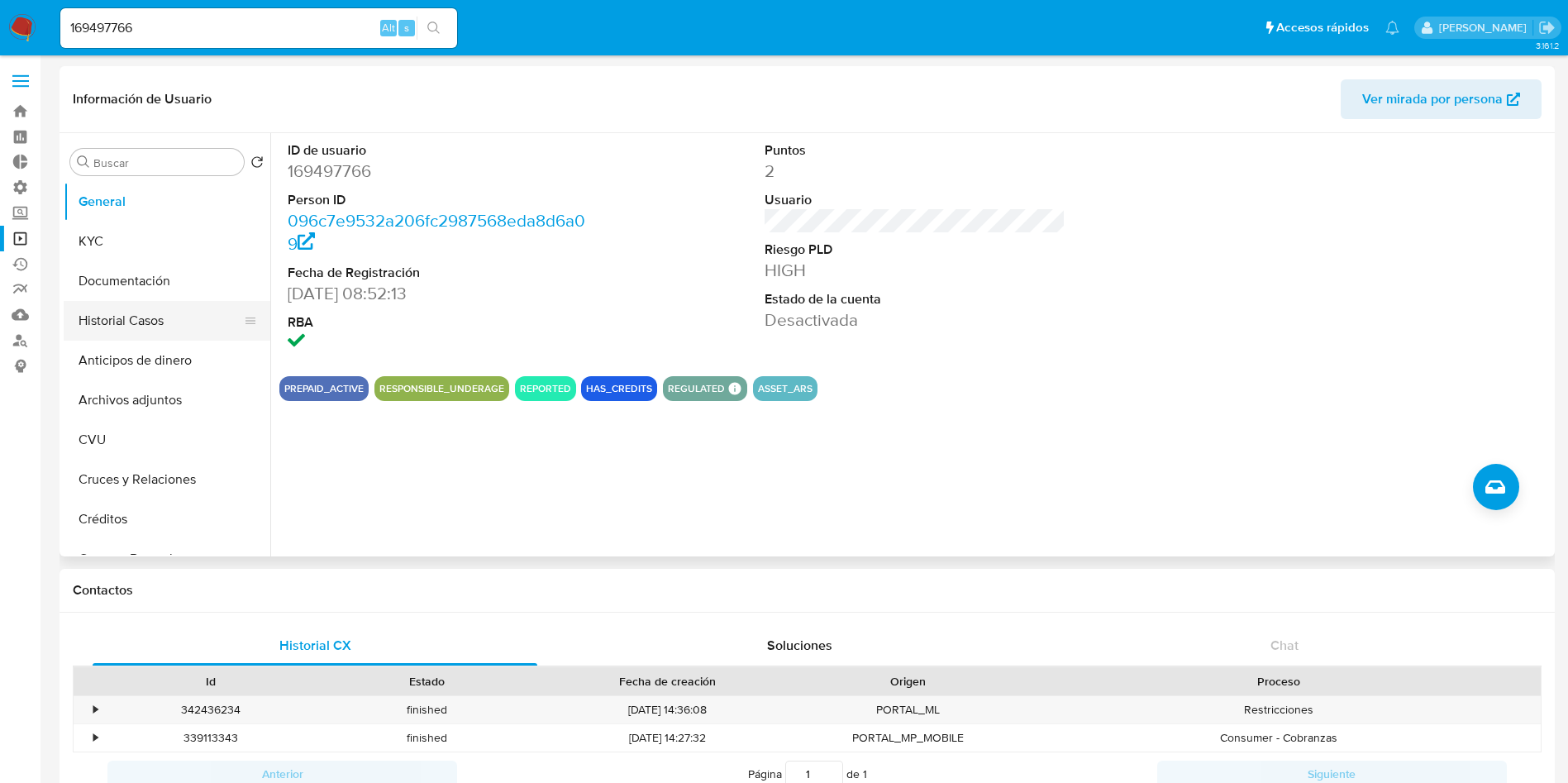
click at [155, 331] on button "Historial Casos" at bounding box center [159, 321] width 193 height 40
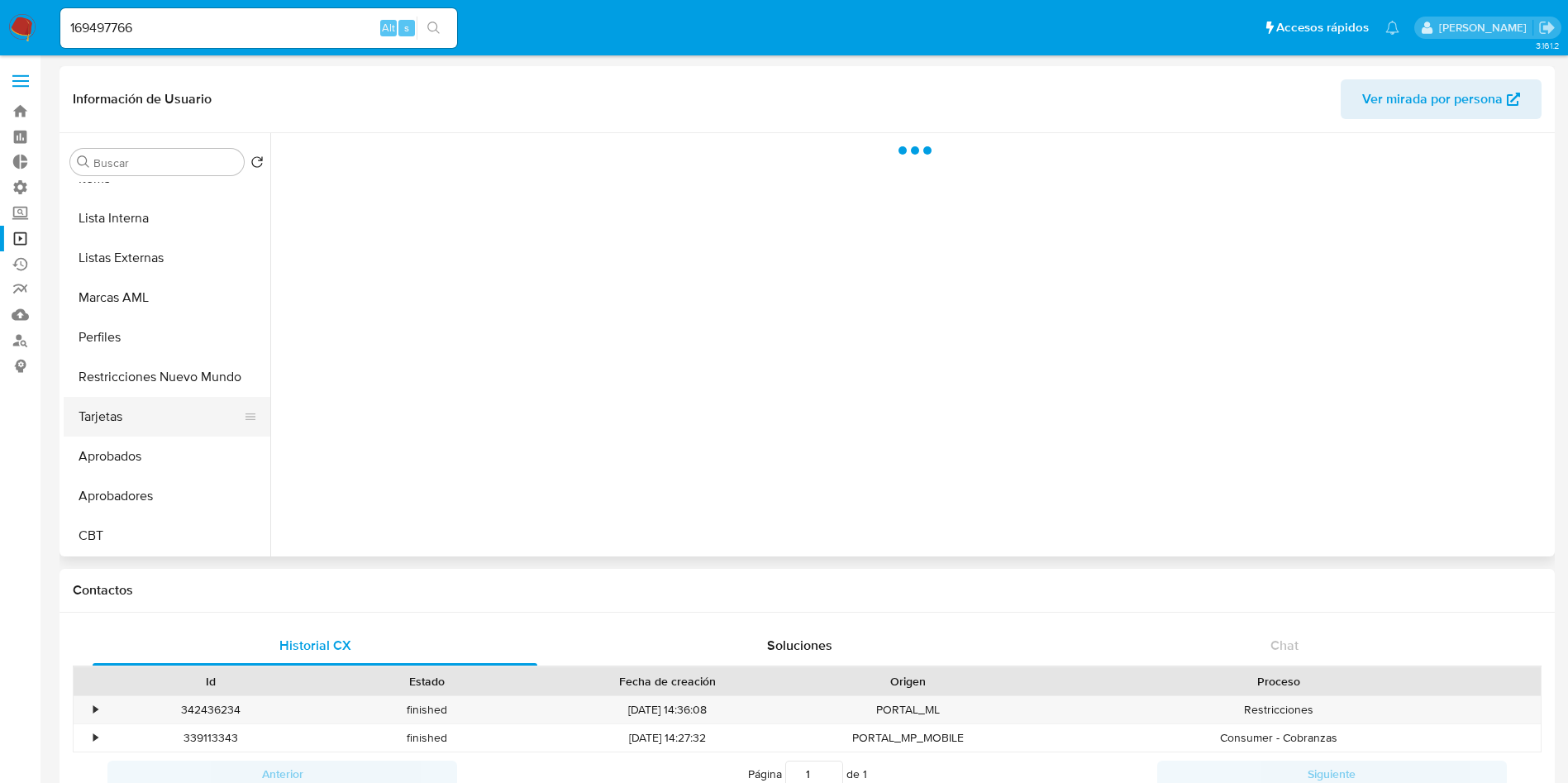
scroll to position [857, 0]
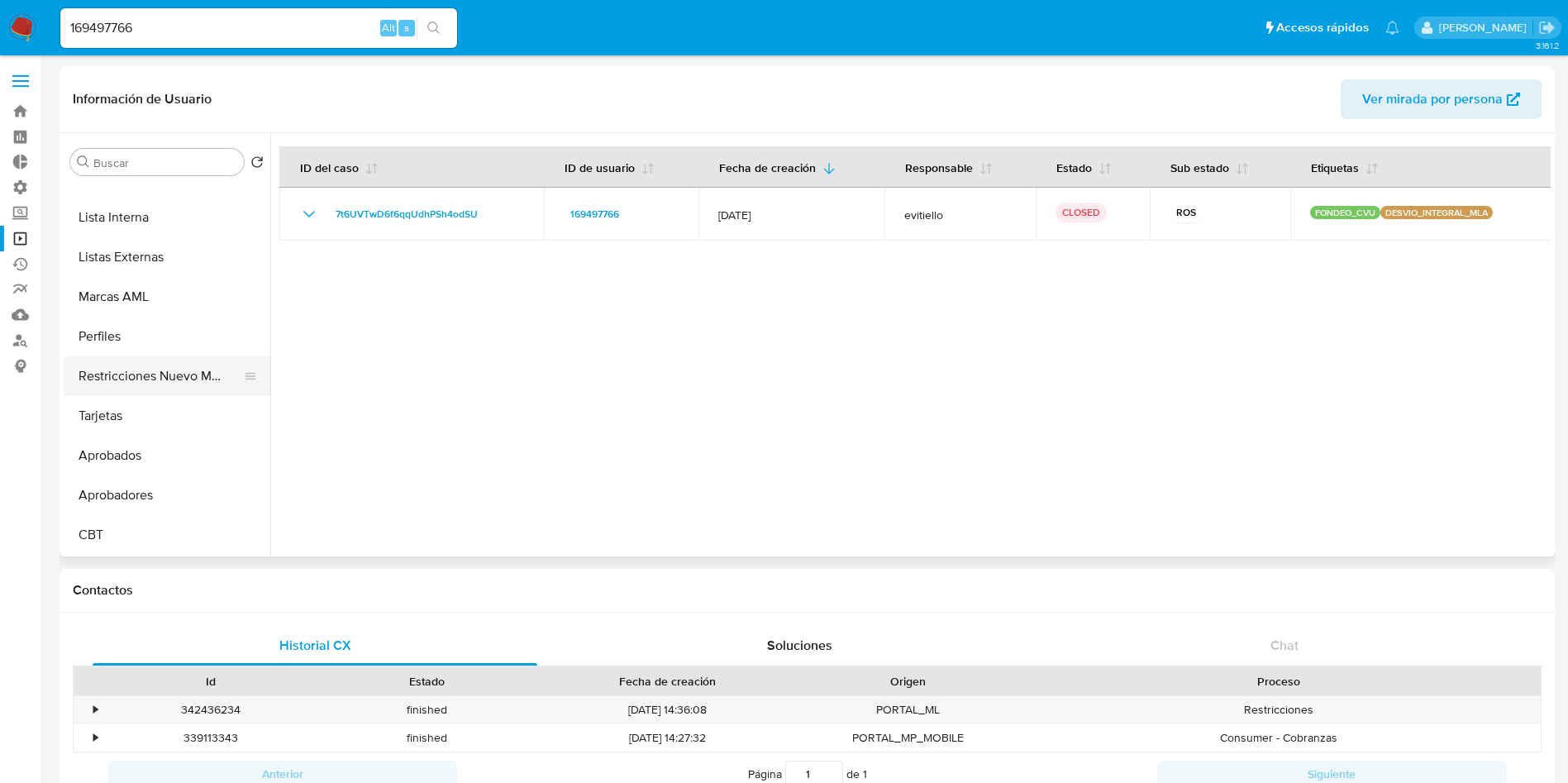
click at [148, 382] on button "Restricciones Nuevo Mundo" at bounding box center [159, 376] width 193 height 40
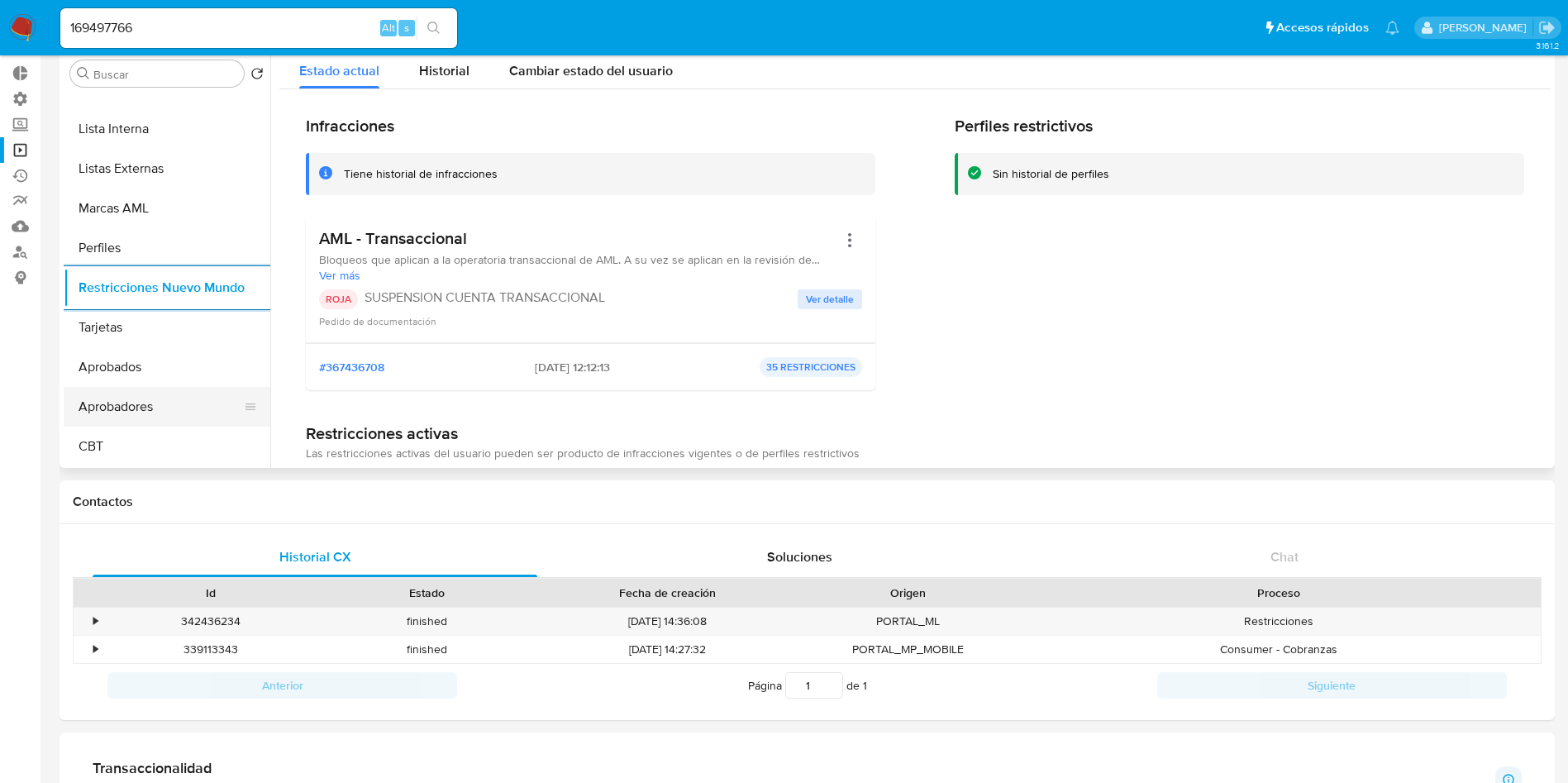
scroll to position [0, 0]
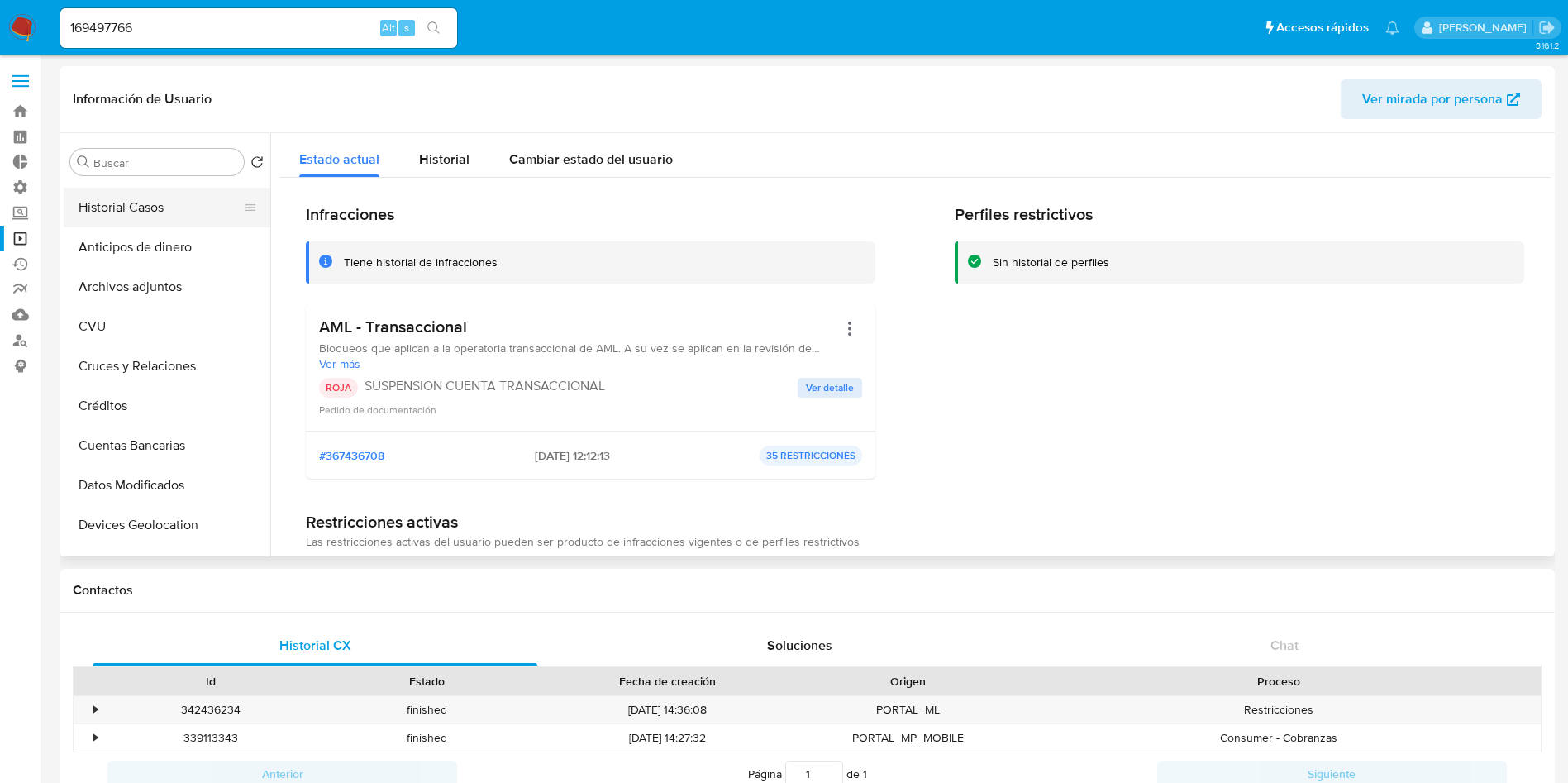
click at [100, 200] on button "Historial Casos" at bounding box center [159, 208] width 193 height 40
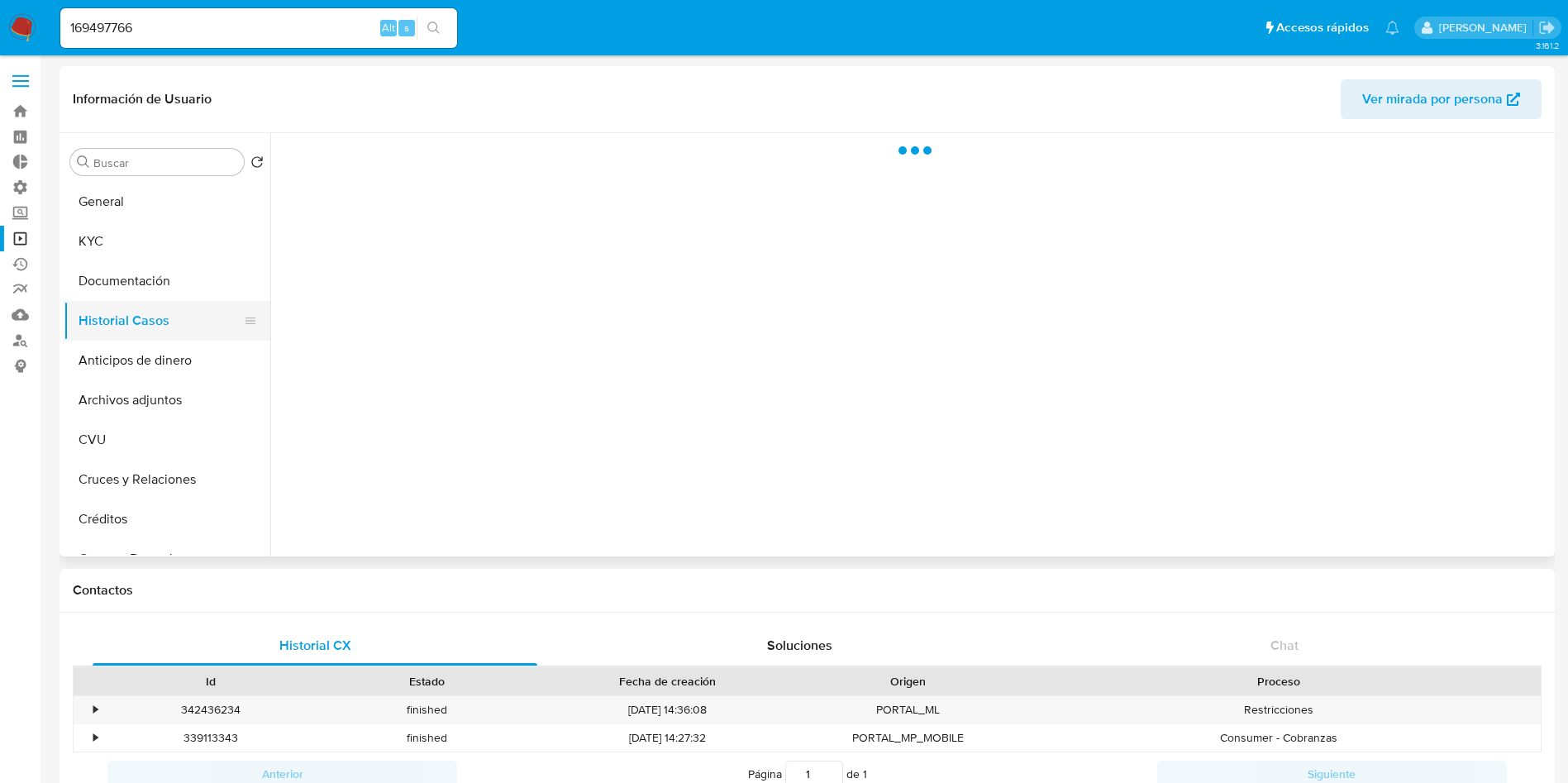
click at [100, 200] on button "General" at bounding box center [166, 202] width 207 height 40
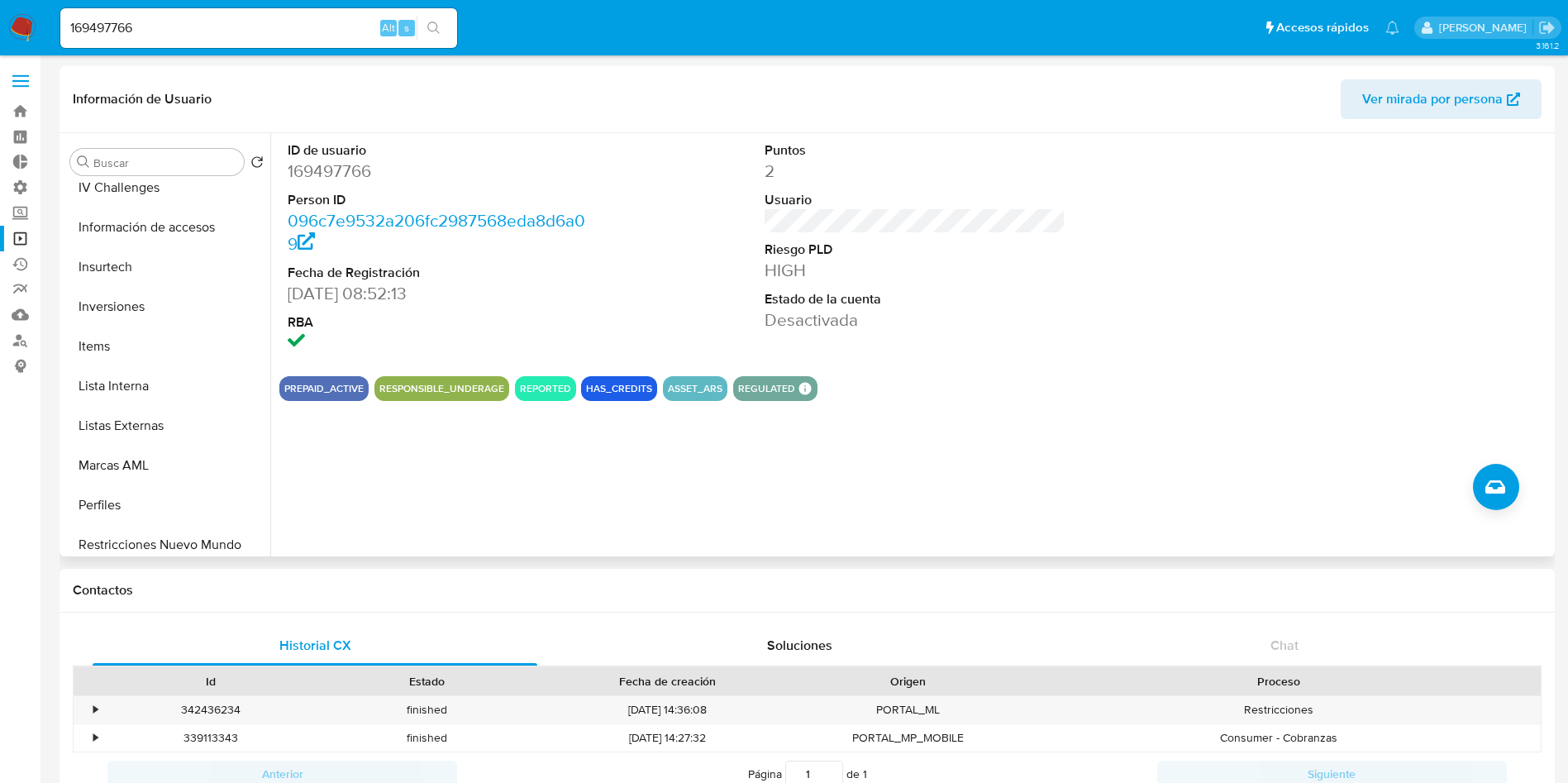
scroll to position [857, 0]
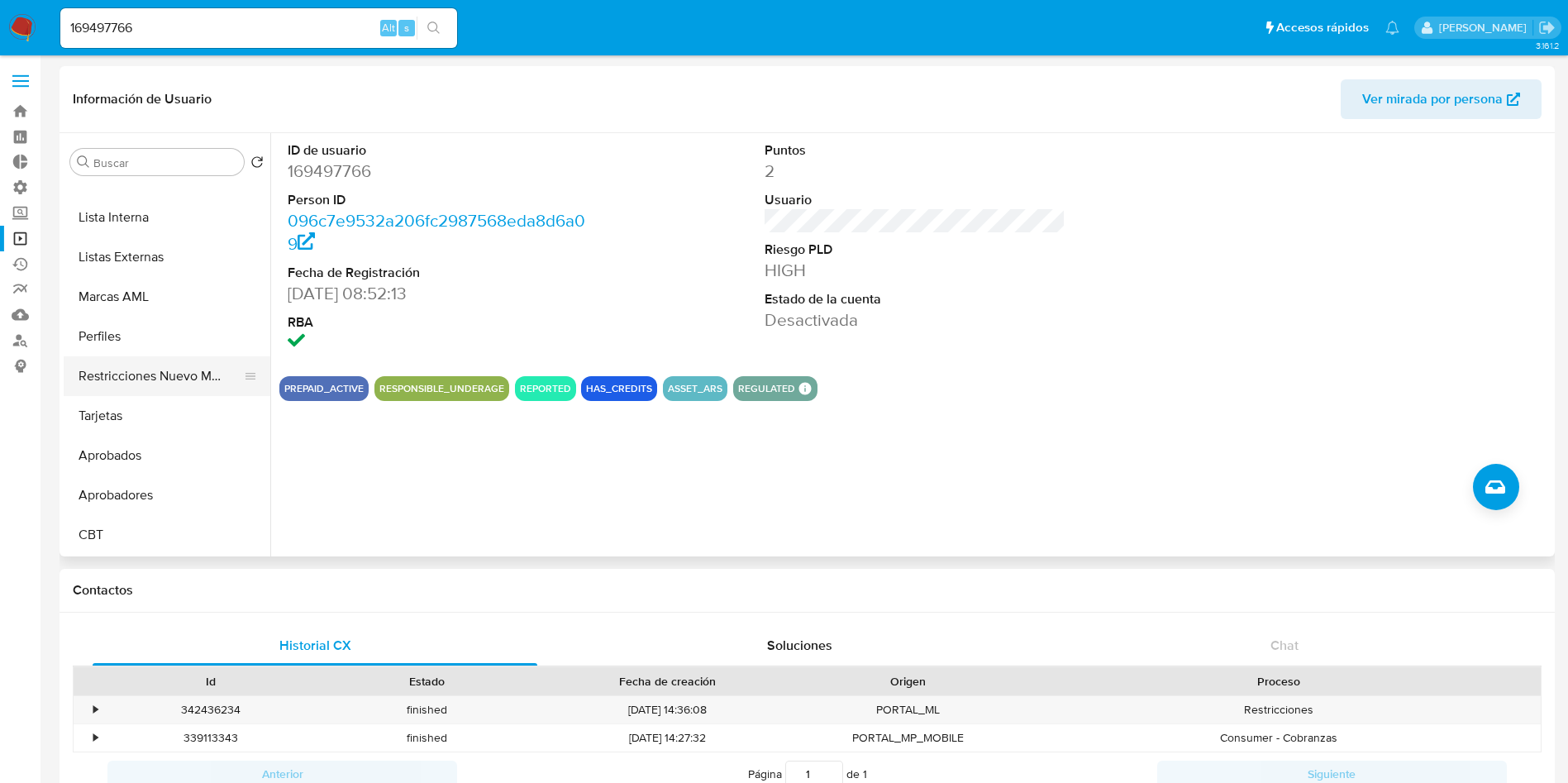
click at [160, 375] on button "Restricciones Nuevo Mundo" at bounding box center [159, 376] width 193 height 40
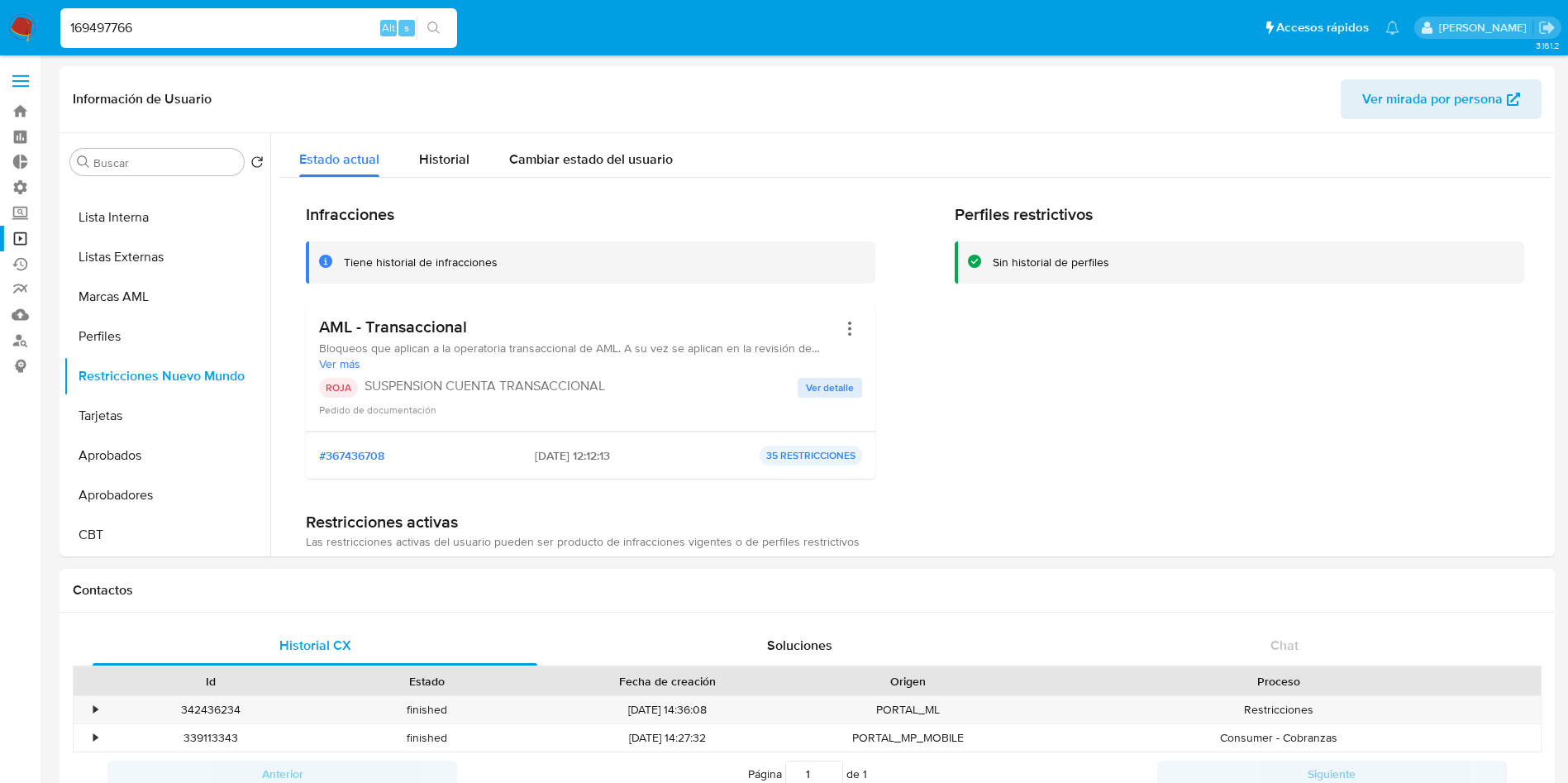
click at [168, 26] on input "169497766" at bounding box center [258, 29] width 397 height 22
paste input "2477596392"
type input "2477596392"
click at [439, 30] on icon "search-icon" at bounding box center [433, 28] width 13 height 13
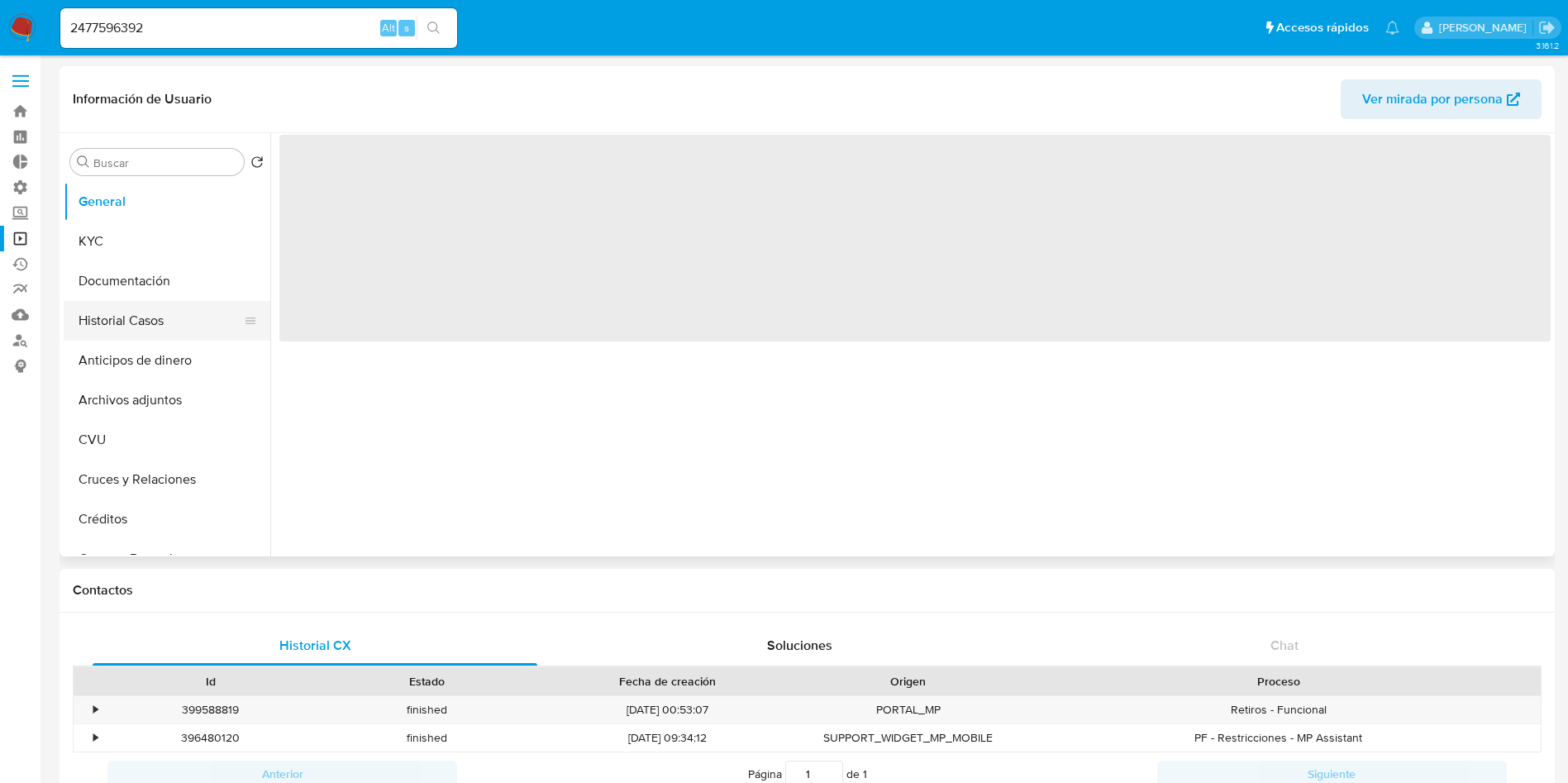
select select "10"
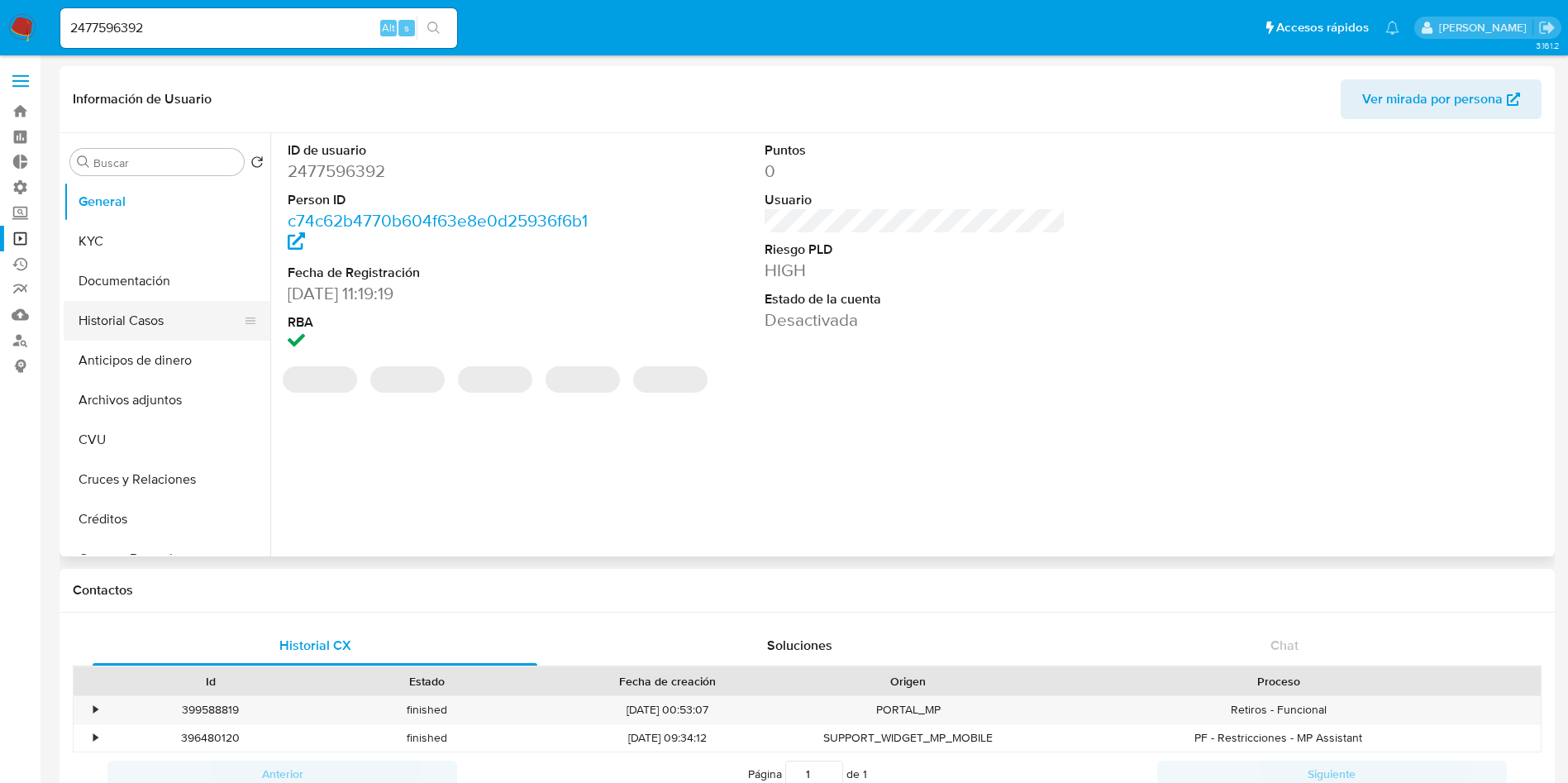
click at [170, 321] on button "Historial Casos" at bounding box center [159, 321] width 193 height 40
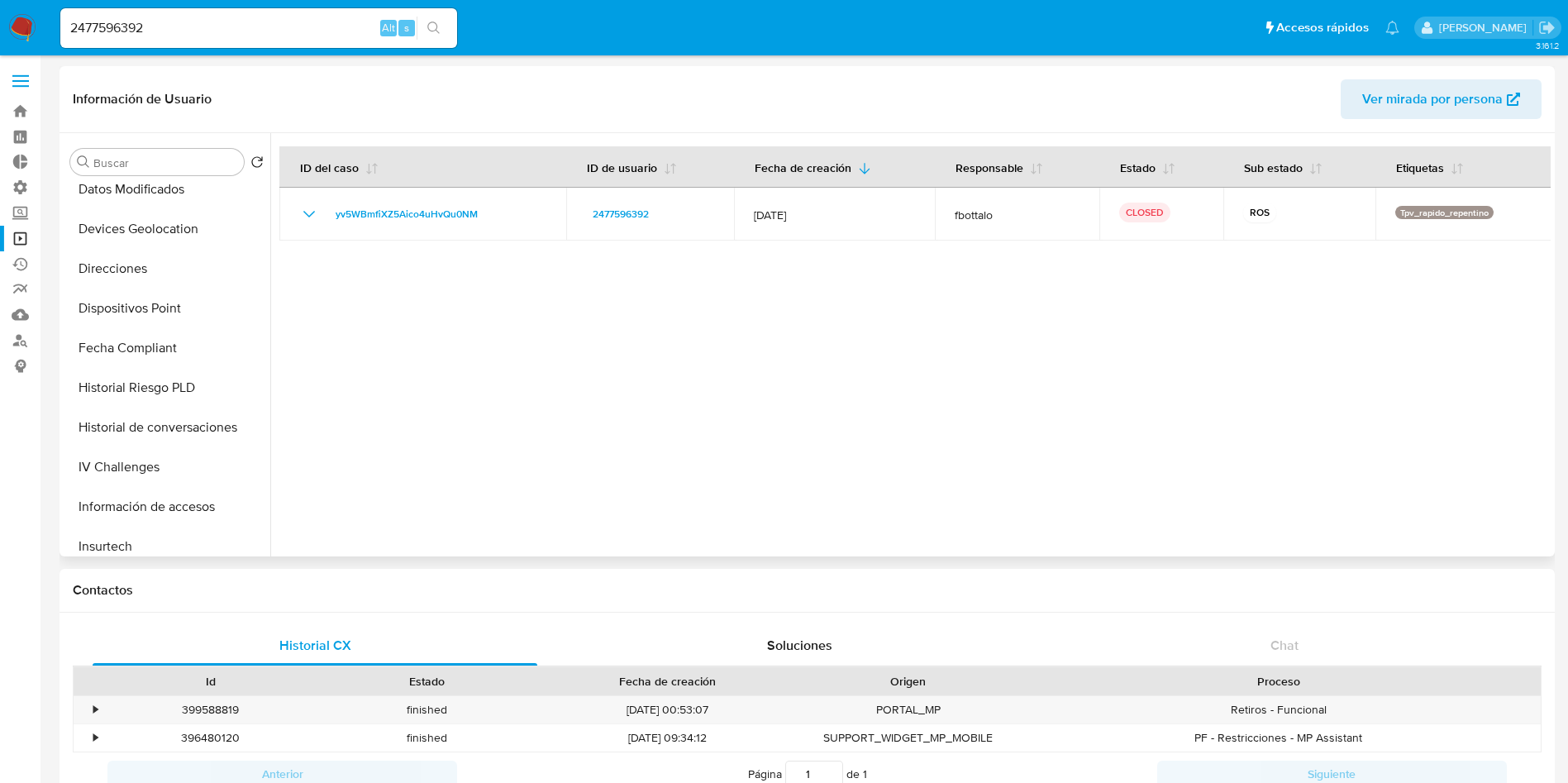
scroll to position [857, 0]
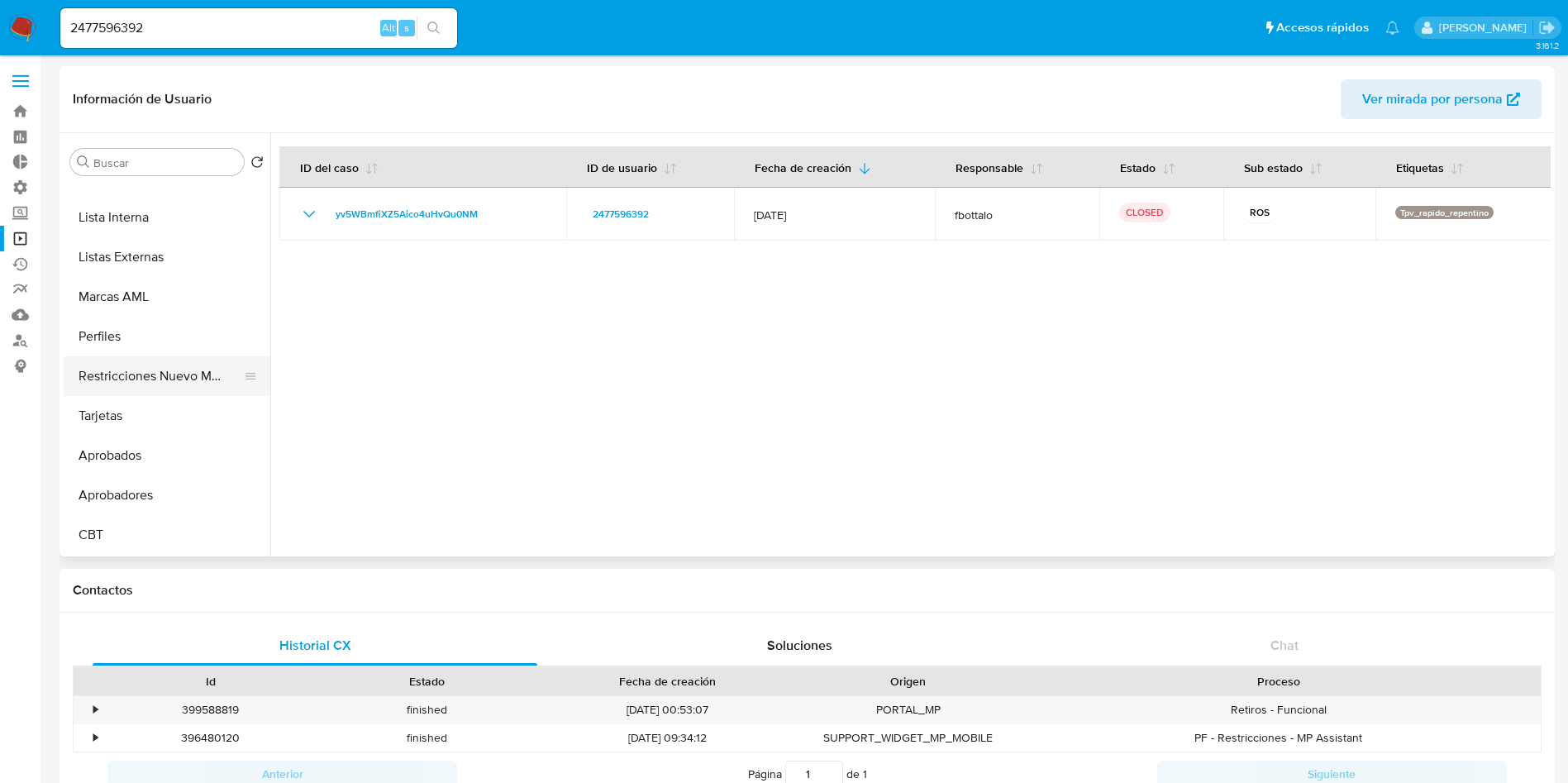
click at [147, 382] on button "Restricciones Nuevo Mundo" at bounding box center [159, 376] width 193 height 40
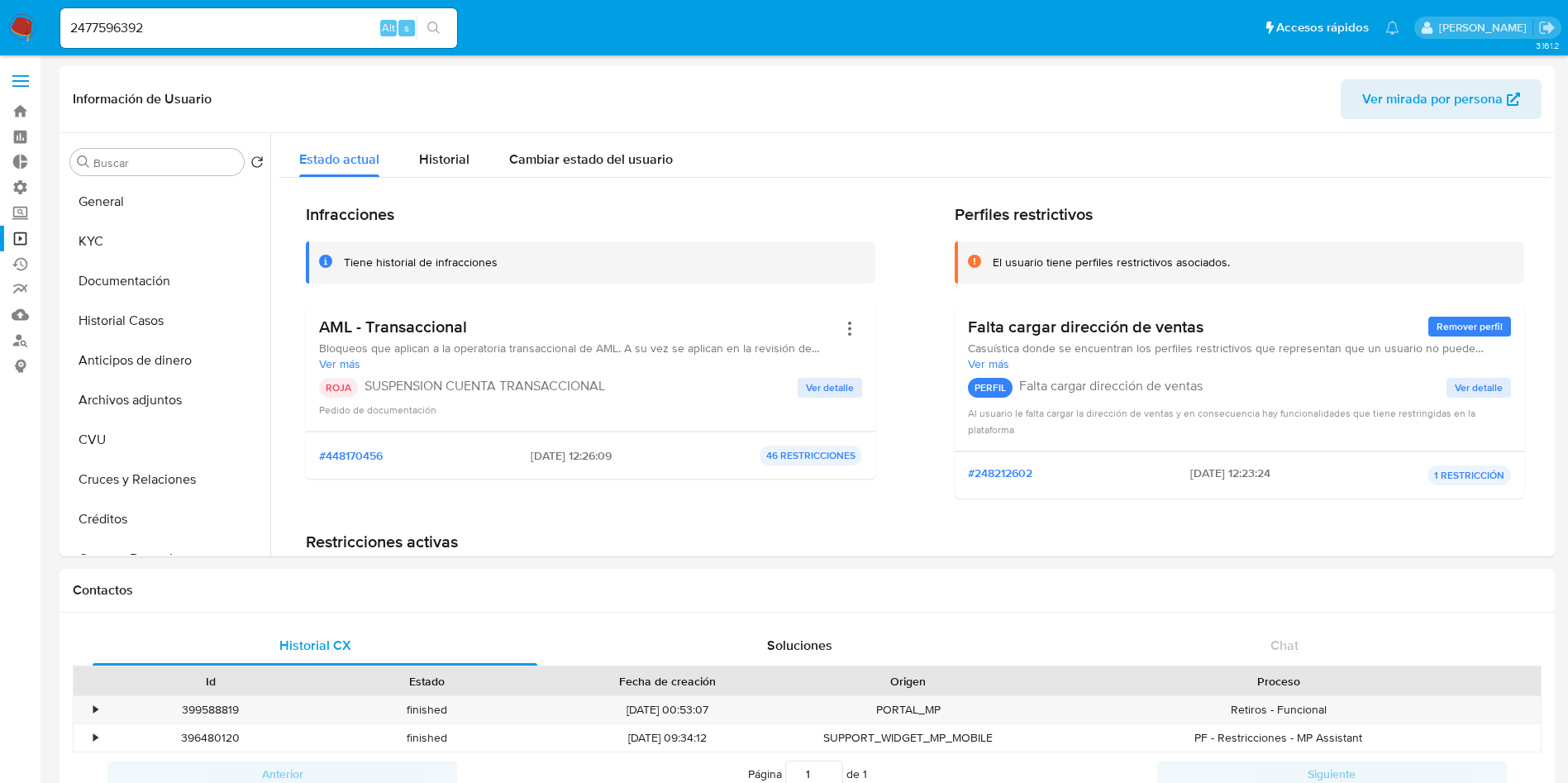
select select "10"
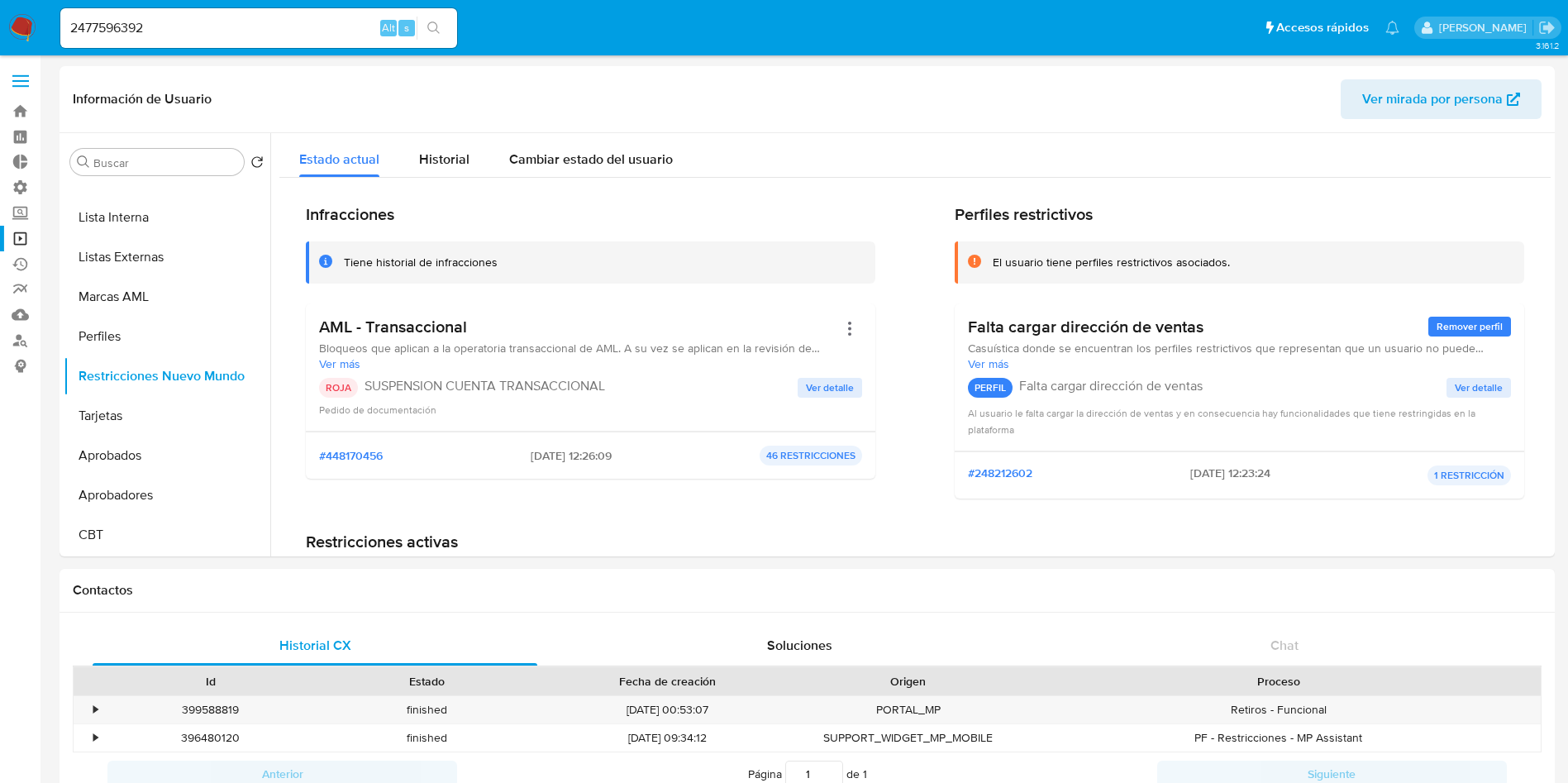
click at [176, 29] on input "2477596392" at bounding box center [258, 29] width 397 height 22
paste input "710327854"
type input "710327854"
click at [433, 29] on icon "search-icon" at bounding box center [433, 28] width 13 height 13
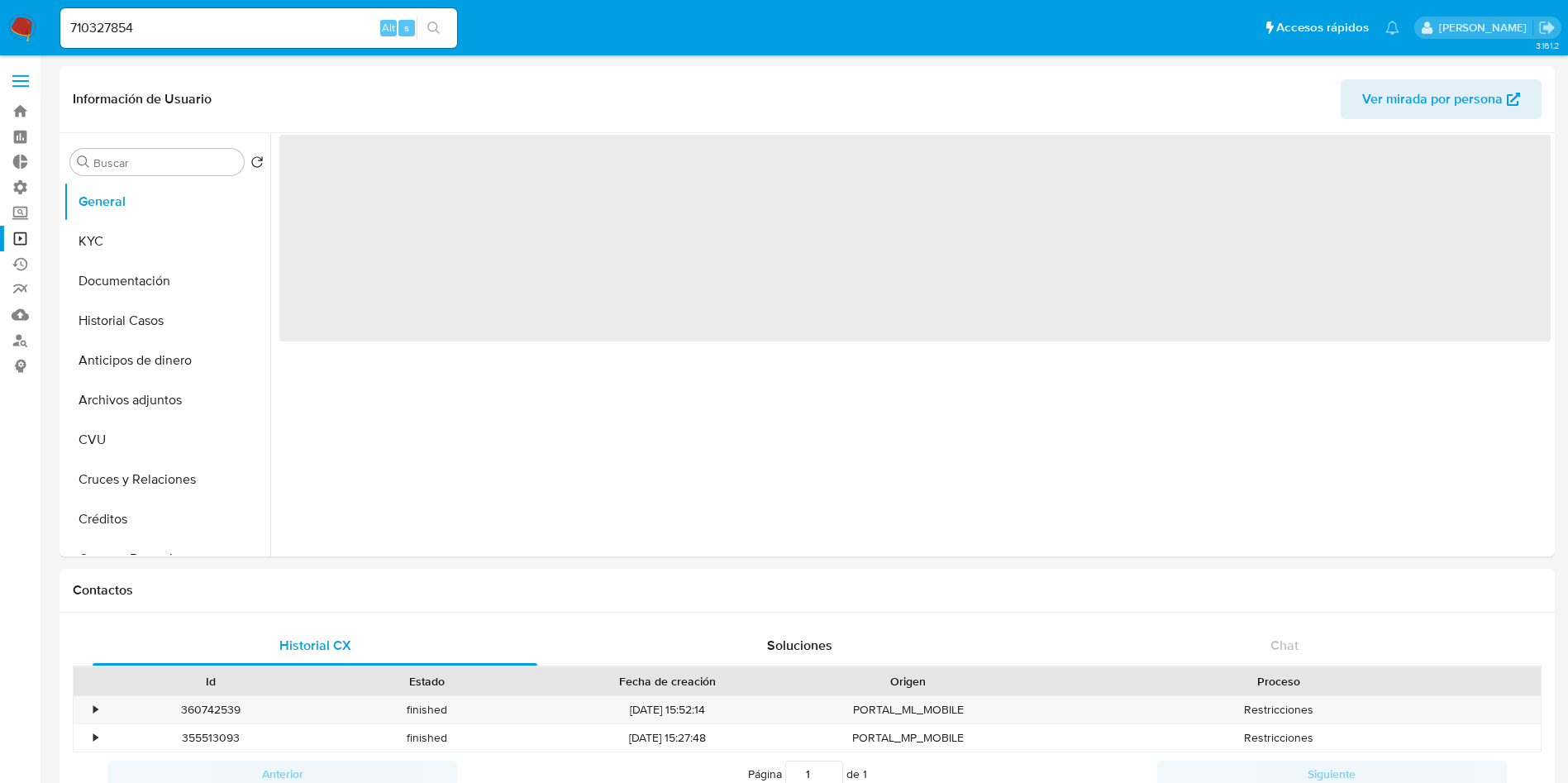
select select "10"
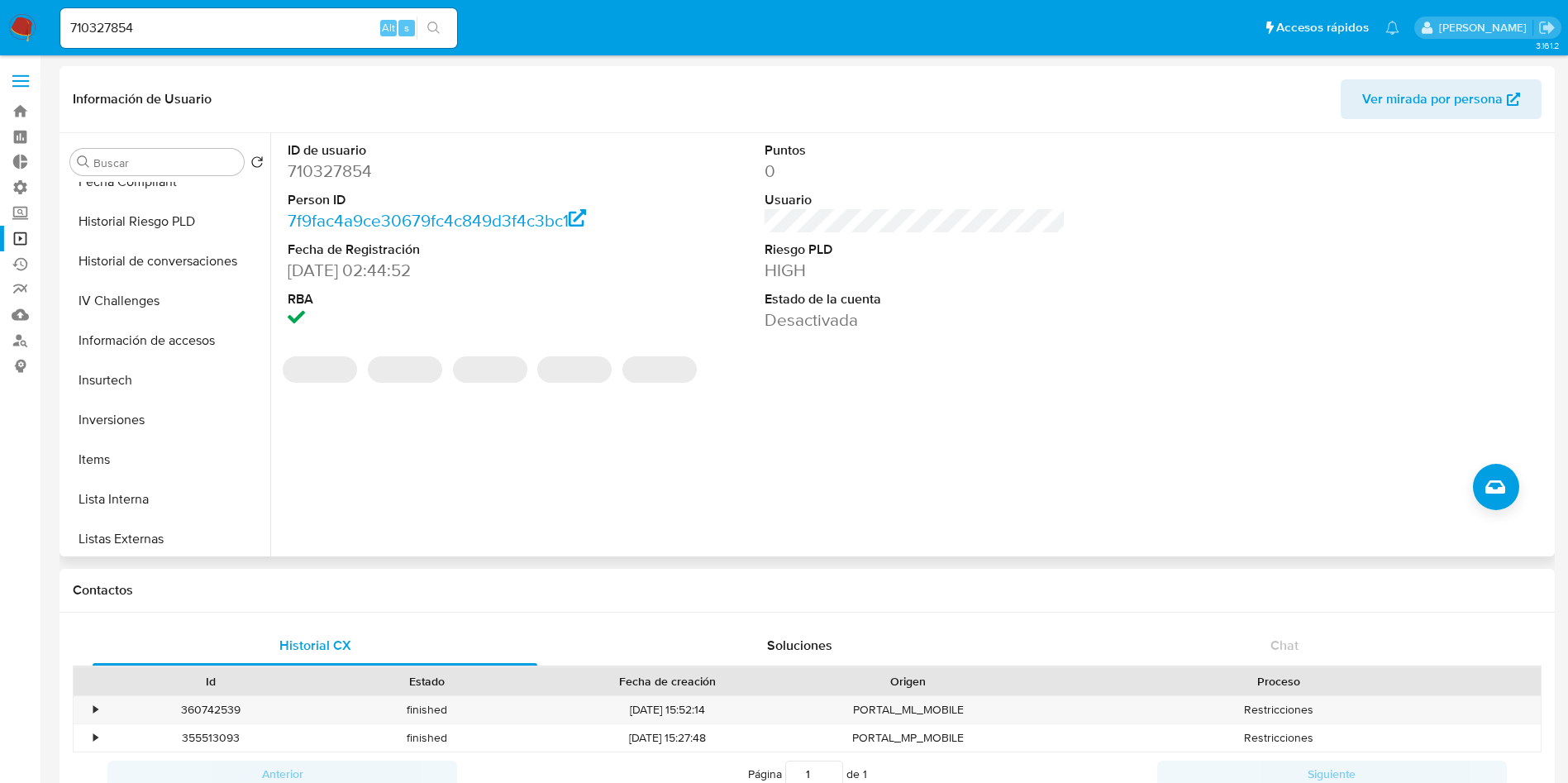
scroll to position [857, 0]
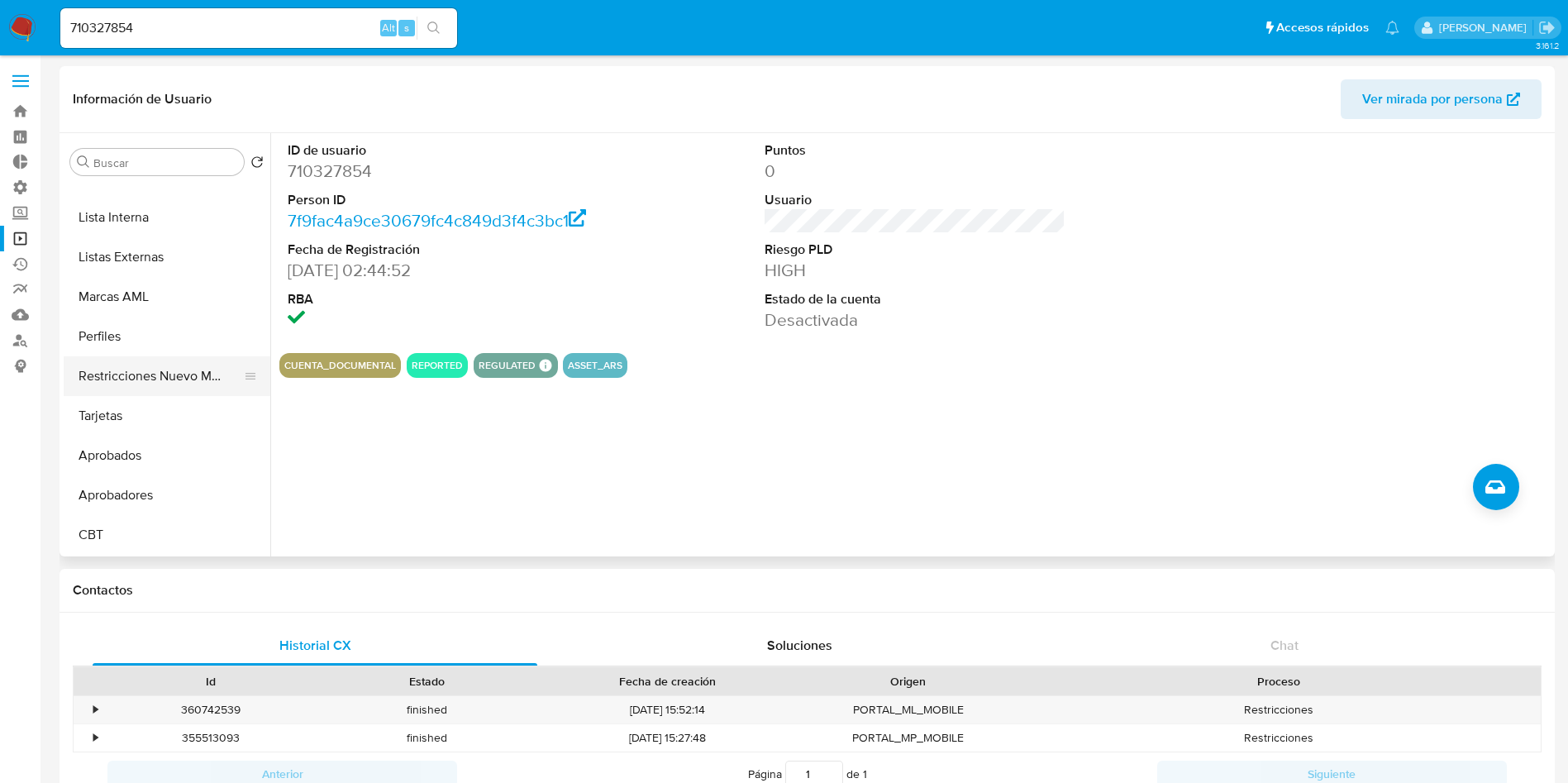
click at [138, 378] on button "Restricciones Nuevo Mundo" at bounding box center [159, 376] width 193 height 40
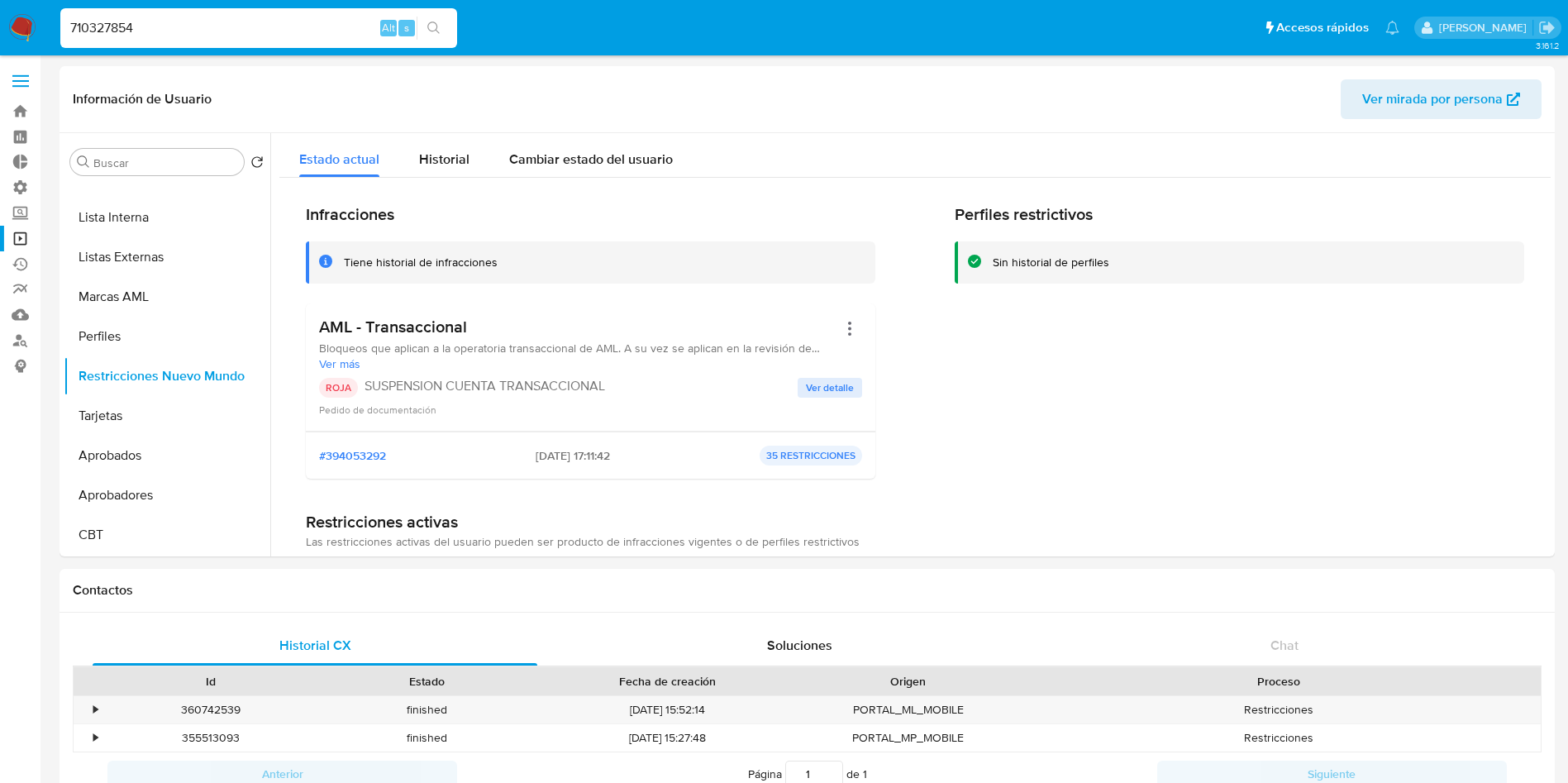
click at [166, 29] on input "710327854" at bounding box center [258, 29] width 397 height 22
paste input "568985127"
type input "568985127"
click at [443, 18] on button "search-icon" at bounding box center [433, 28] width 34 height 23
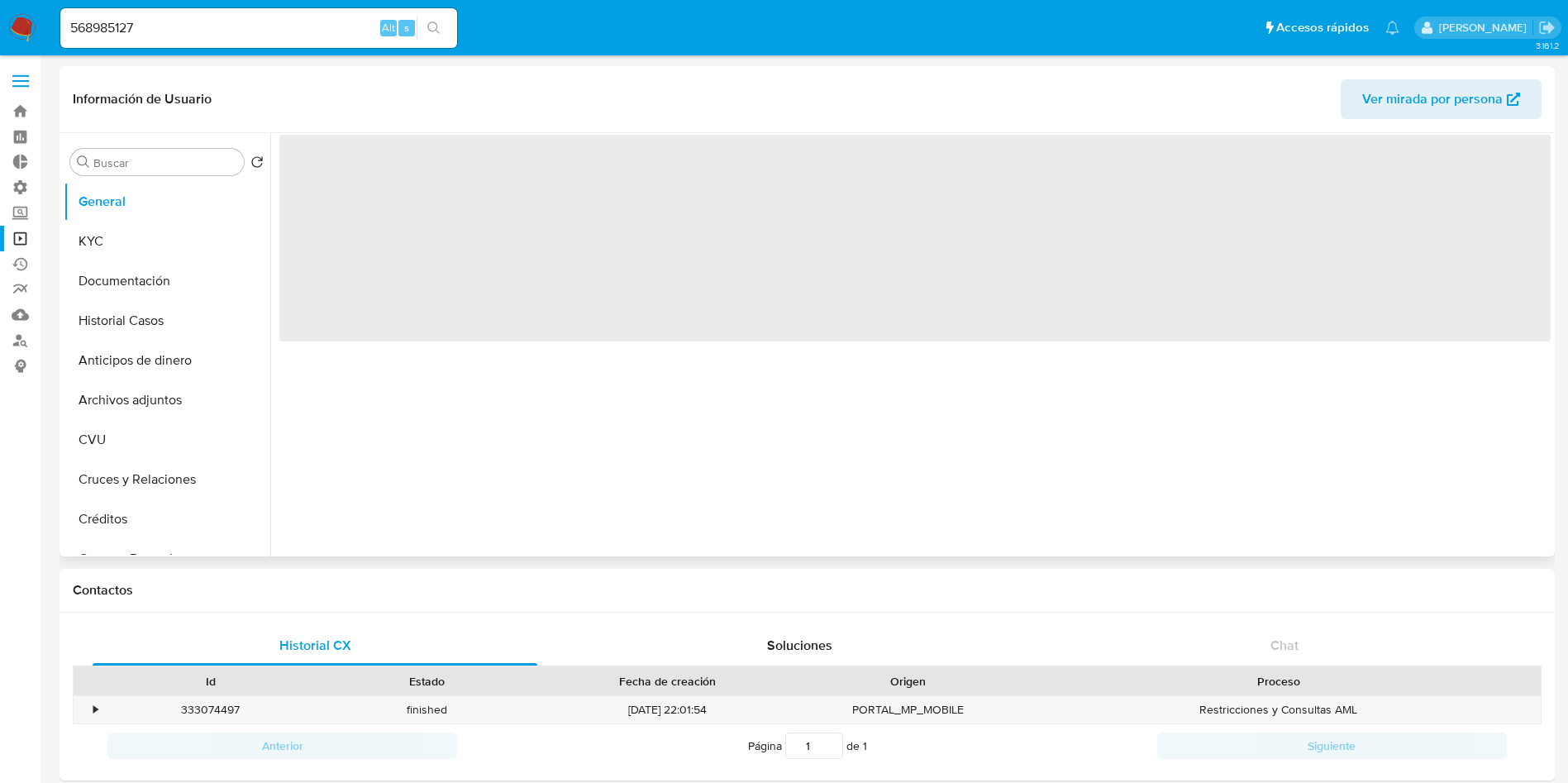
select select "10"
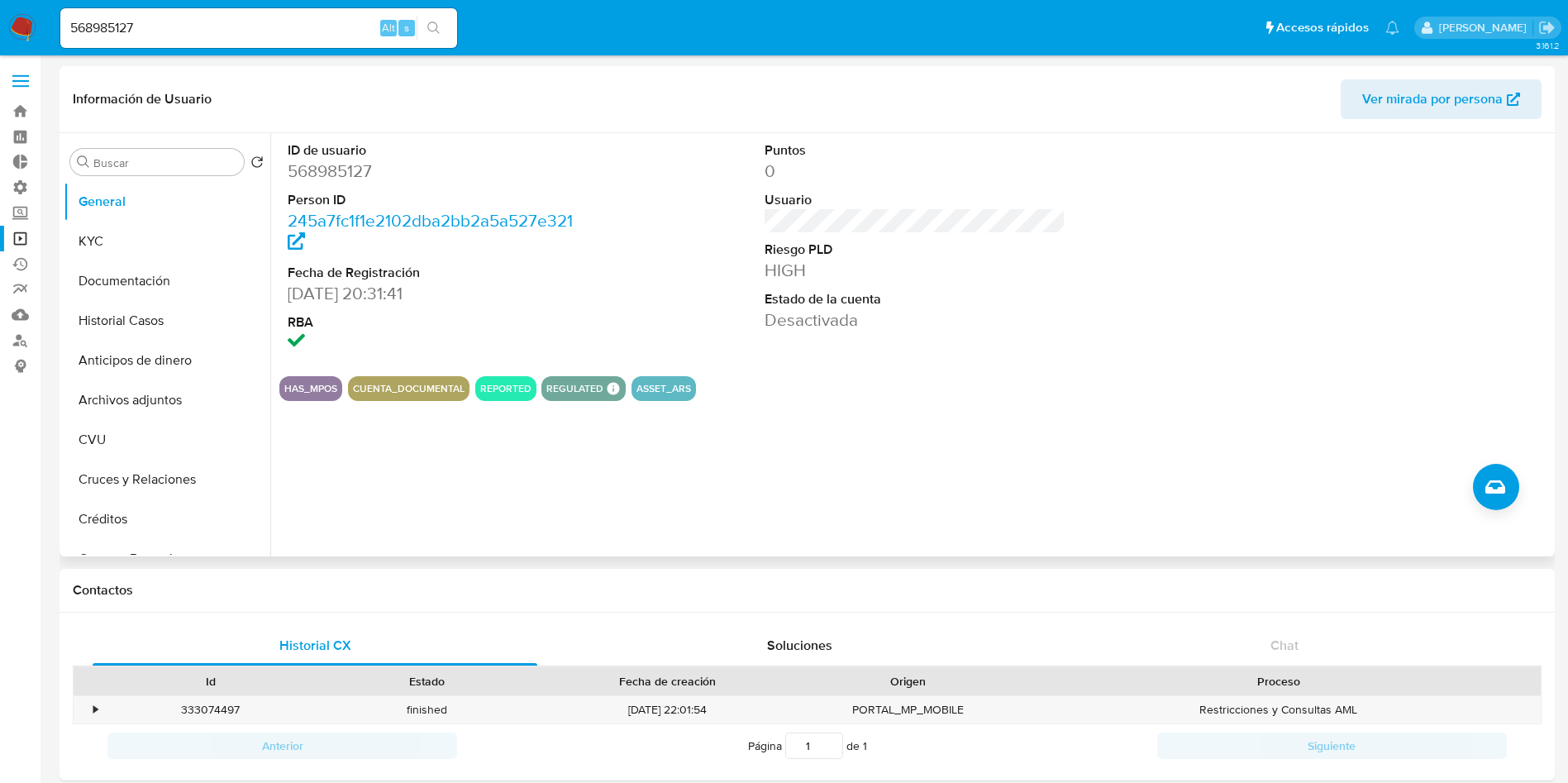
scroll to position [857, 0]
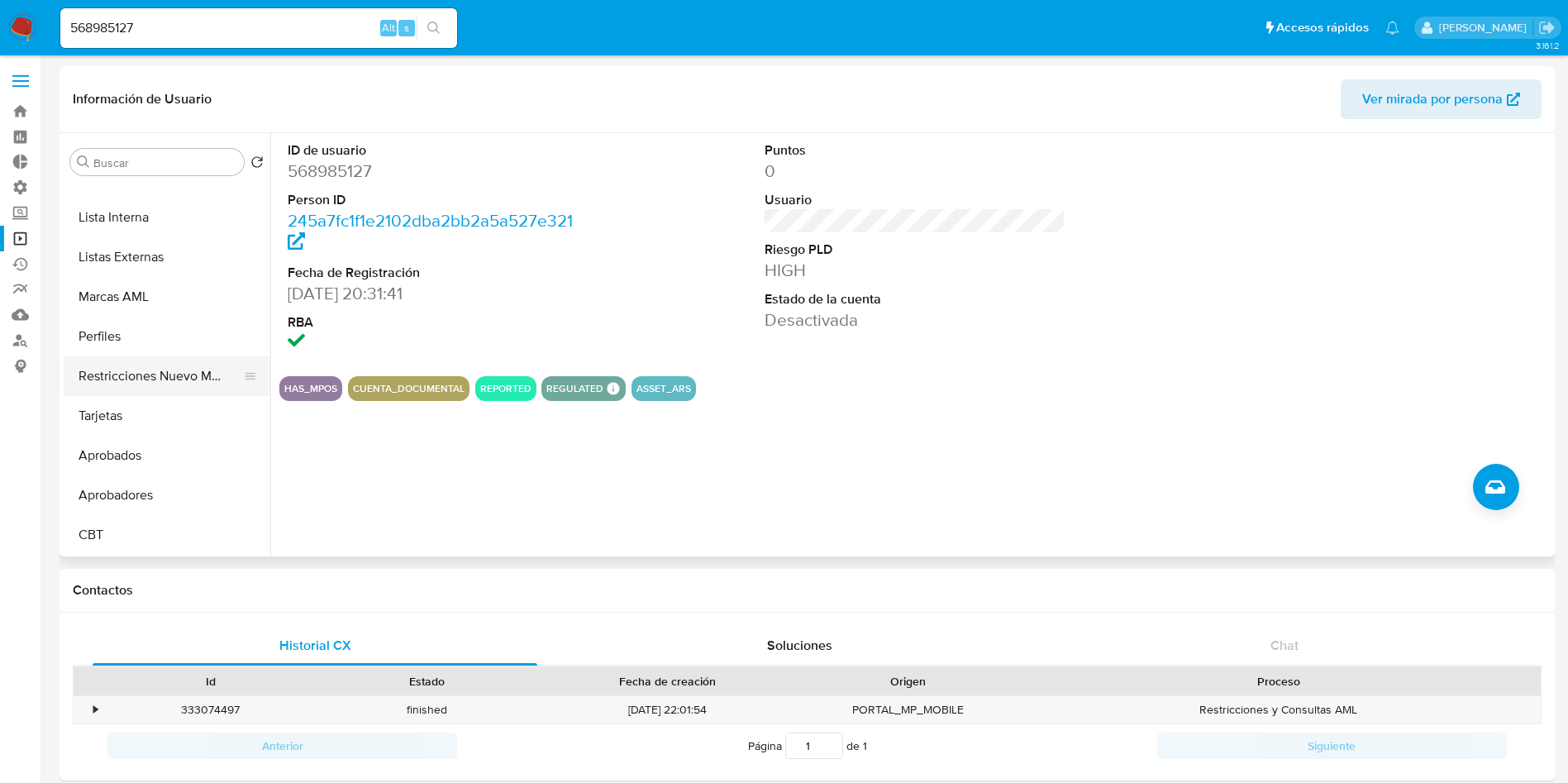
click at [161, 387] on button "Restricciones Nuevo Mundo" at bounding box center [159, 376] width 193 height 40
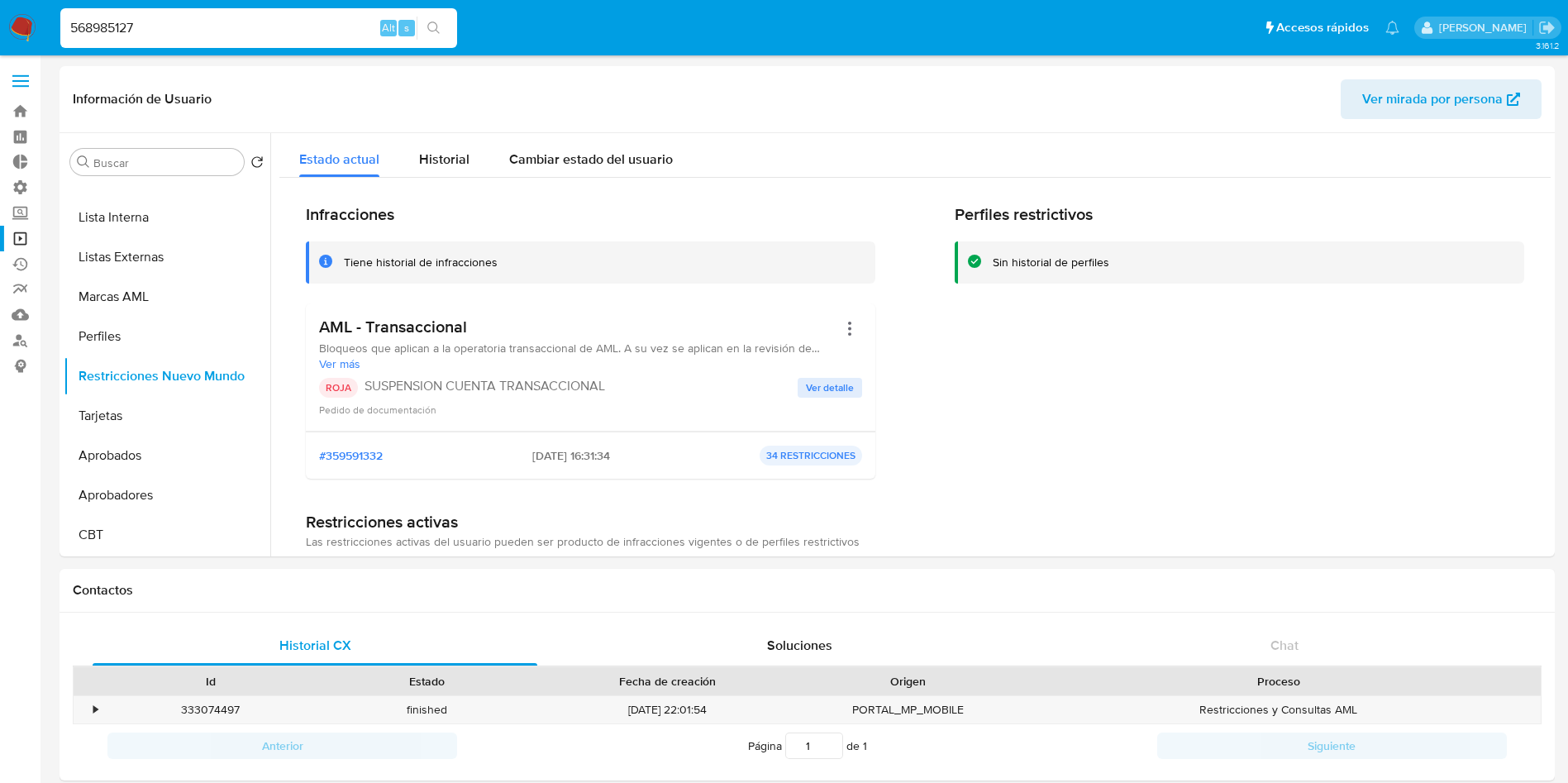
click at [198, 28] on input "568985127" at bounding box center [258, 29] width 397 height 22
paste input "106938799"
type input "1069387997"
click at [435, 32] on icon "search-icon" at bounding box center [433, 28] width 13 height 13
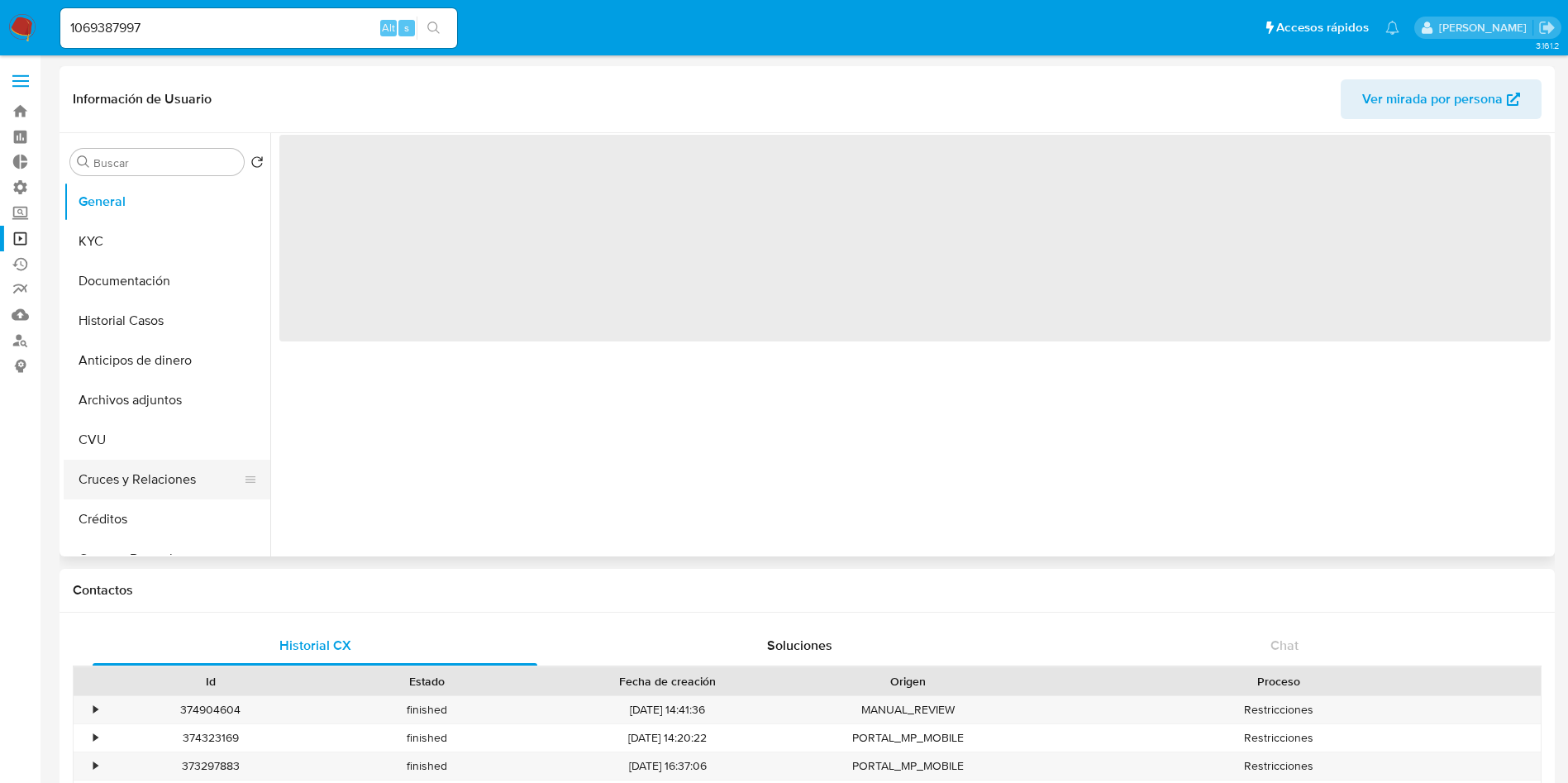
select select "10"
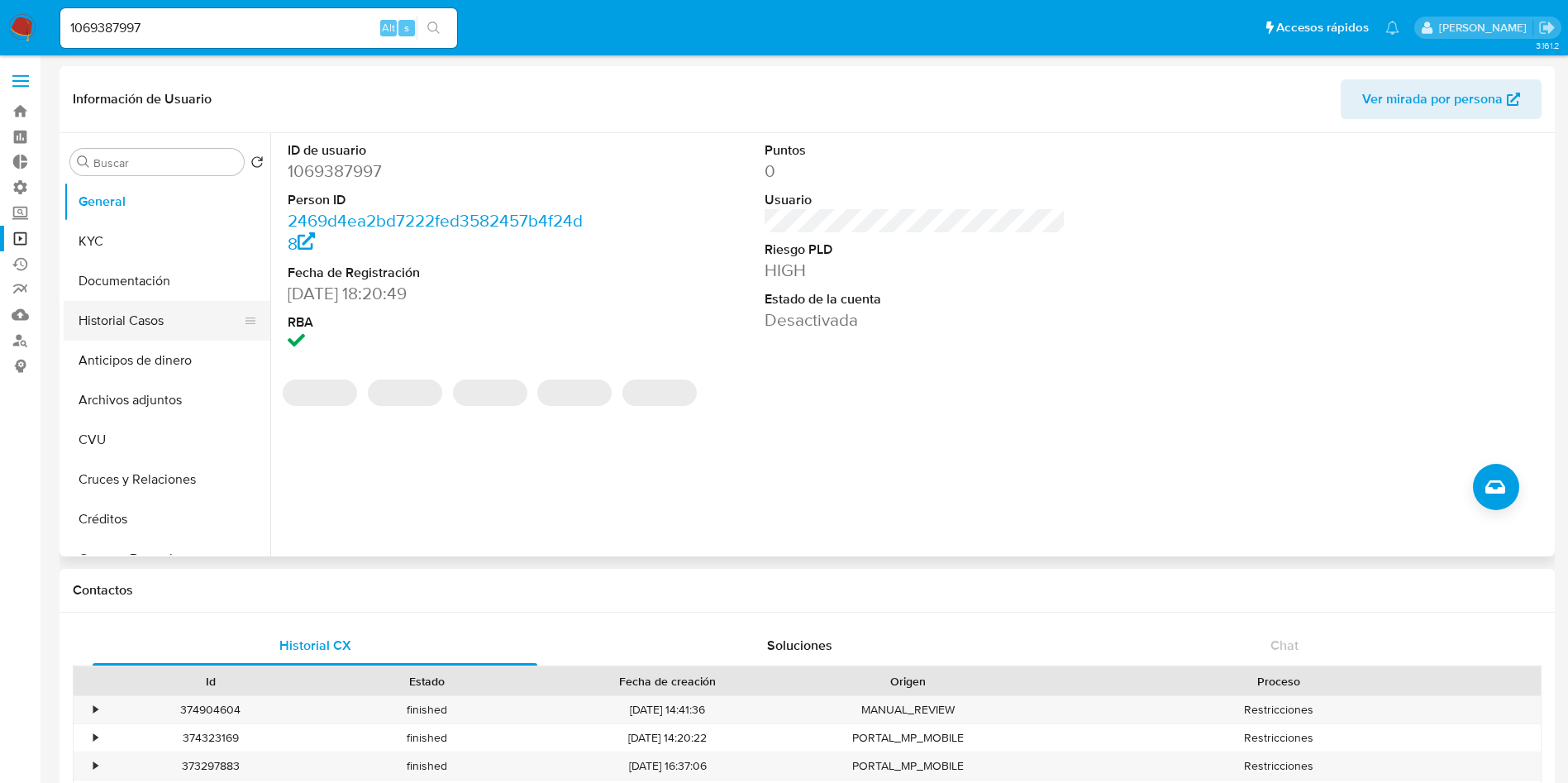
click at [168, 314] on button "Historial Casos" at bounding box center [159, 321] width 193 height 40
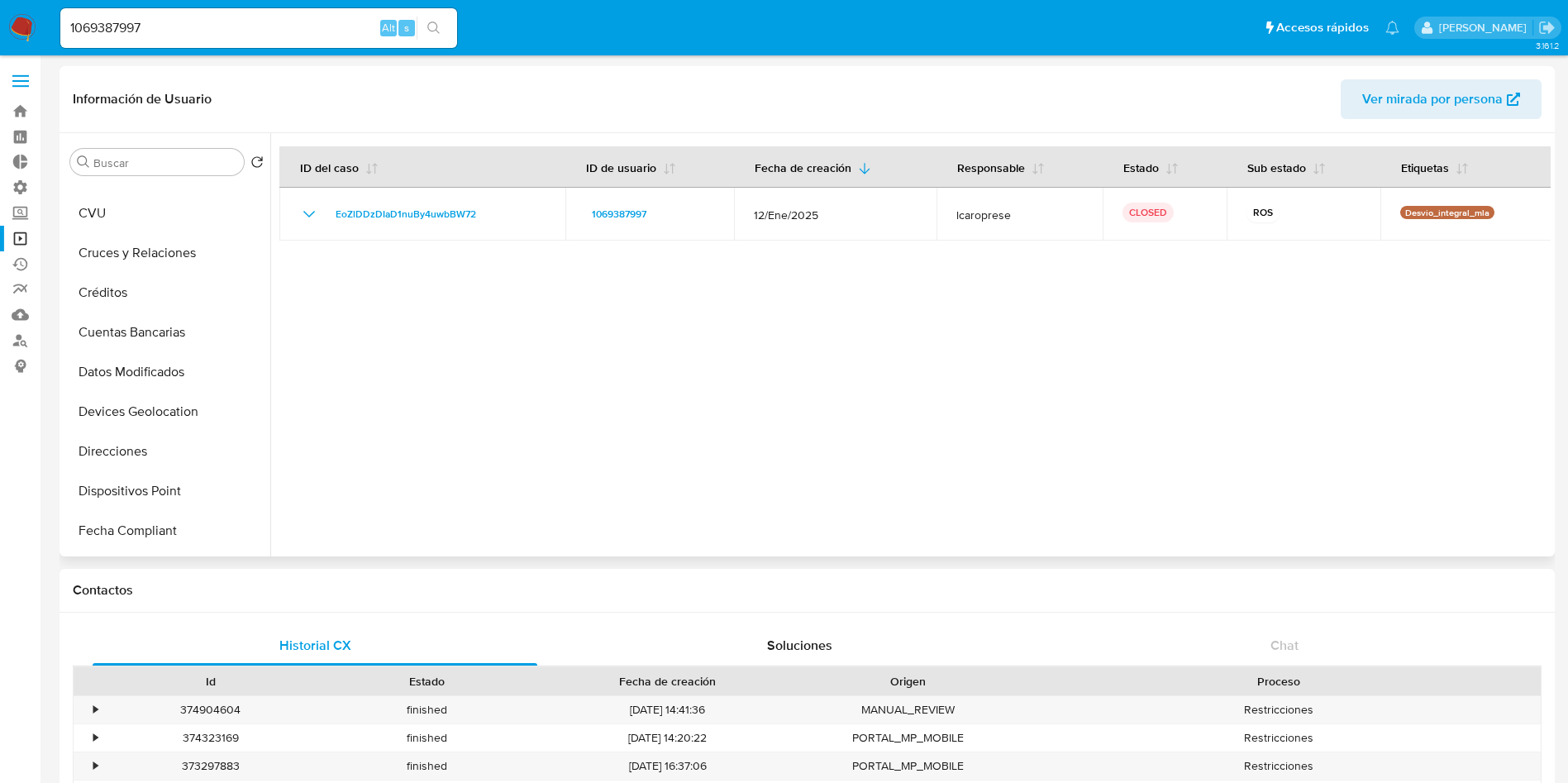
scroll to position [744, 0]
click at [172, 488] on button "Restricciones Nuevo Mundo" at bounding box center [159, 490] width 193 height 40
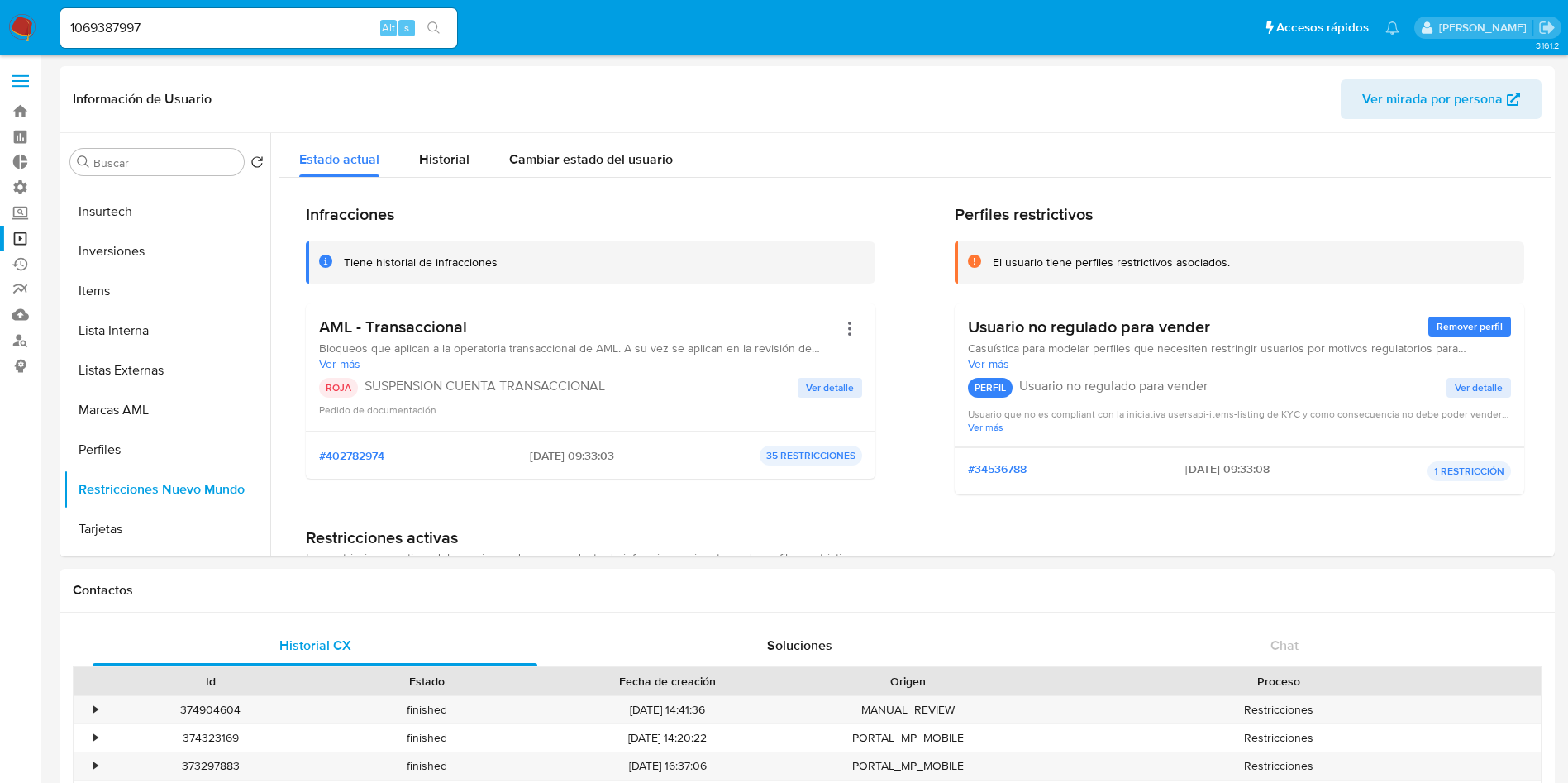
click at [187, 25] on input "1069387997" at bounding box center [258, 29] width 397 height 22
click at [187, 26] on input "1069387997" at bounding box center [258, 29] width 397 height 22
paste input "705024155"
click at [451, 35] on input "705024155" at bounding box center [258, 29] width 397 height 22
type input "705024155"
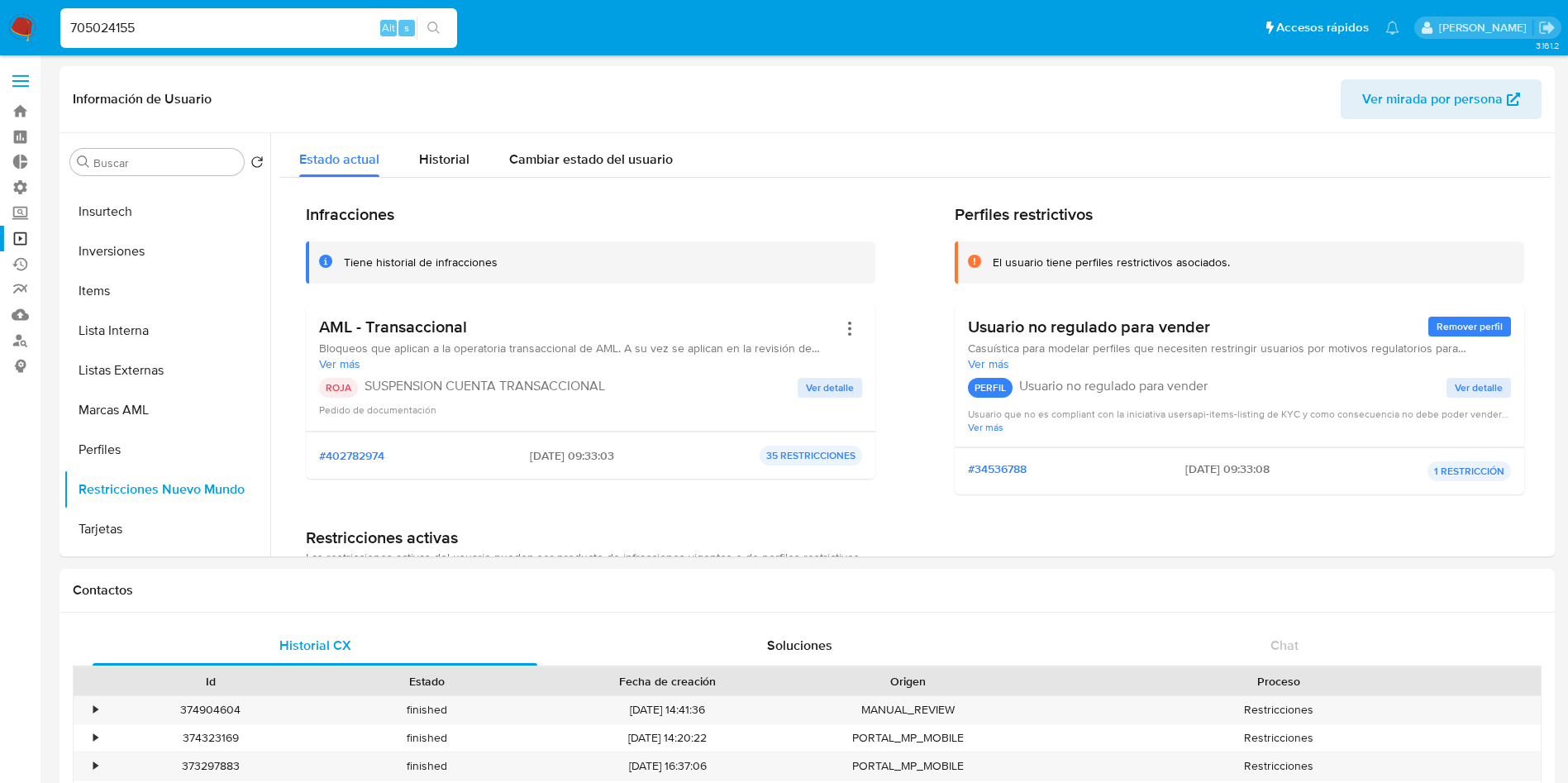
click at [435, 25] on icon "search-icon" at bounding box center [433, 28] width 13 height 13
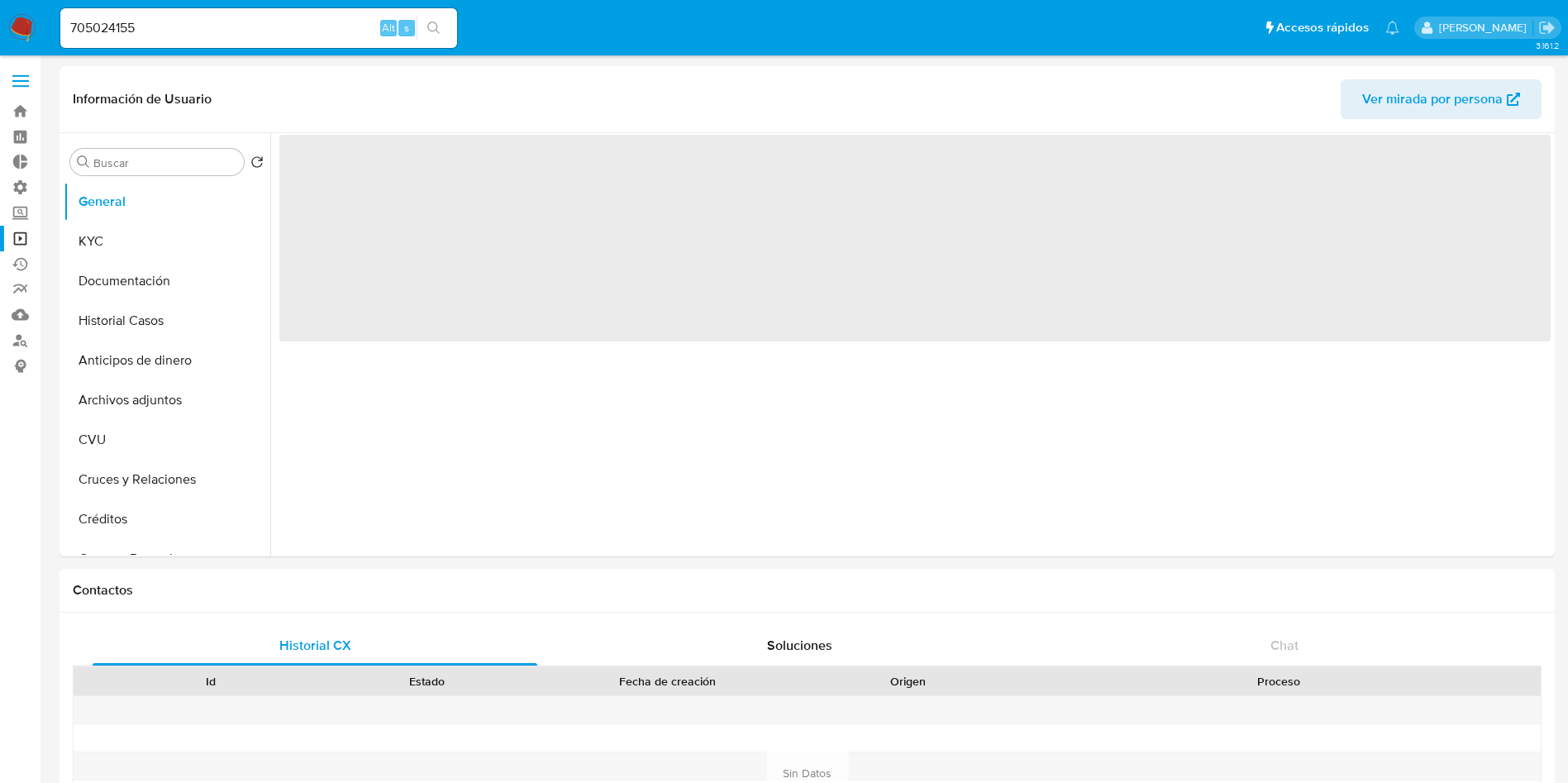
select select "10"
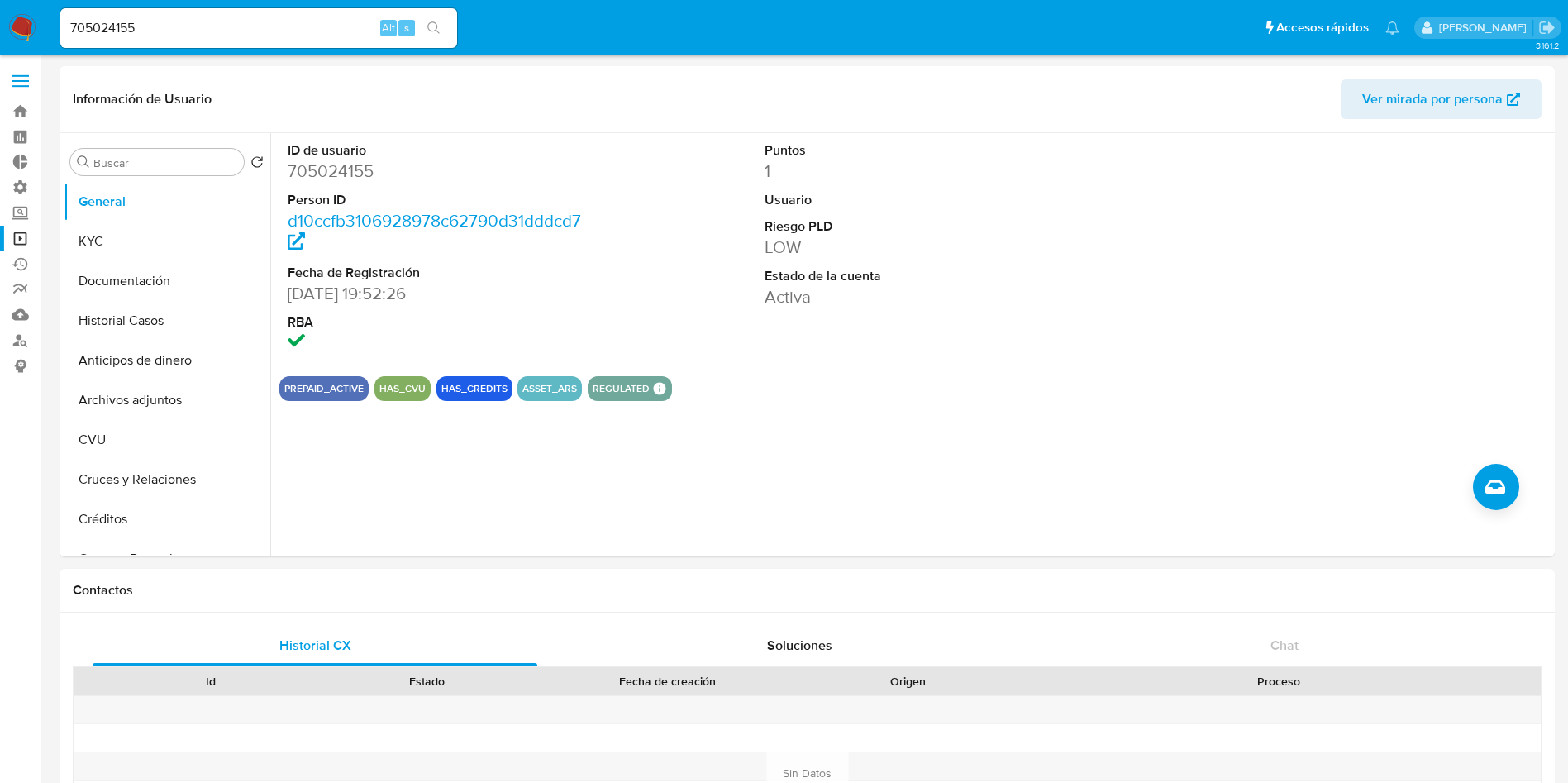
select select "10"
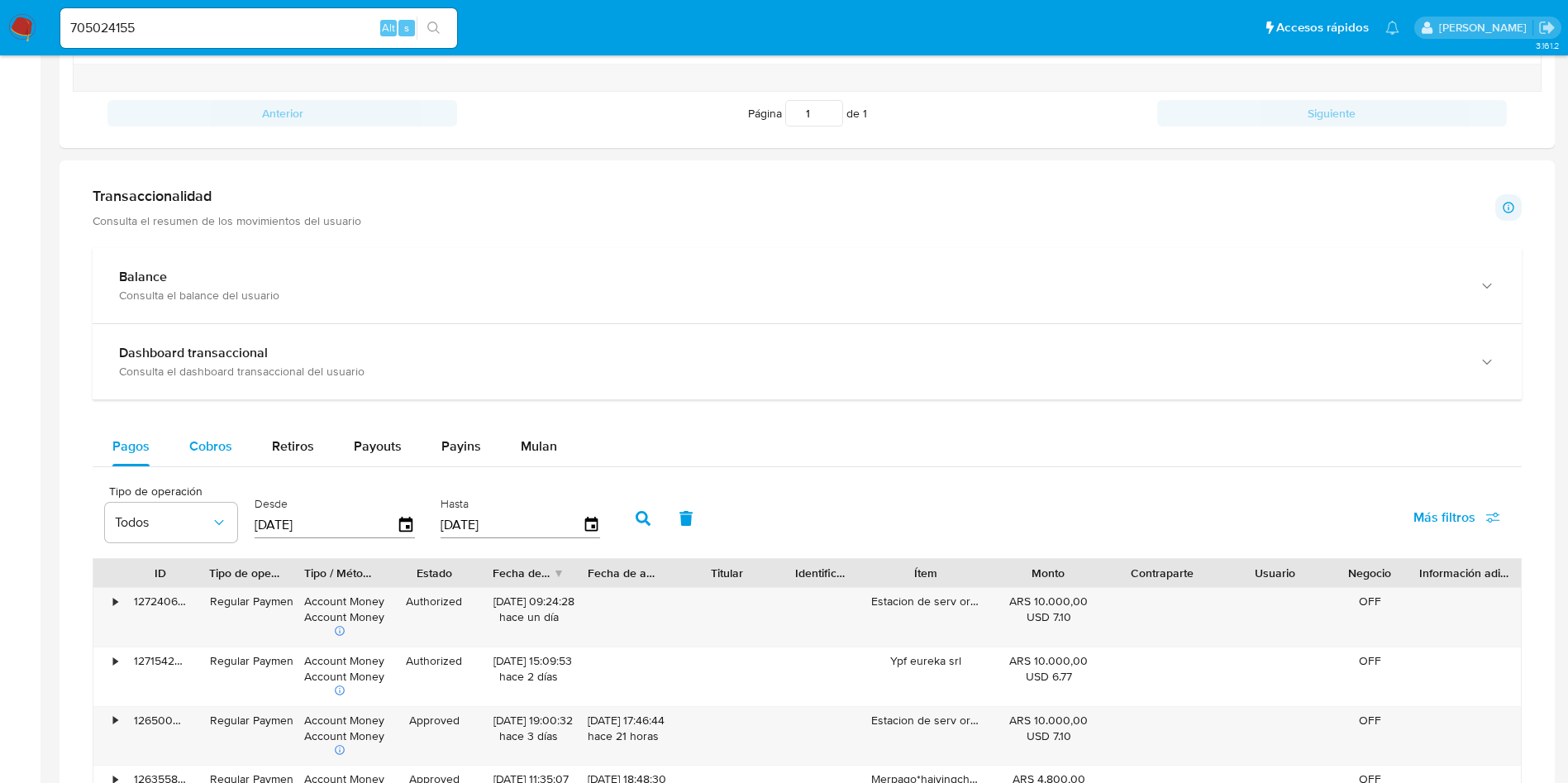
click at [214, 435] on div "Cobros" at bounding box center [210, 446] width 43 height 40
select select "10"
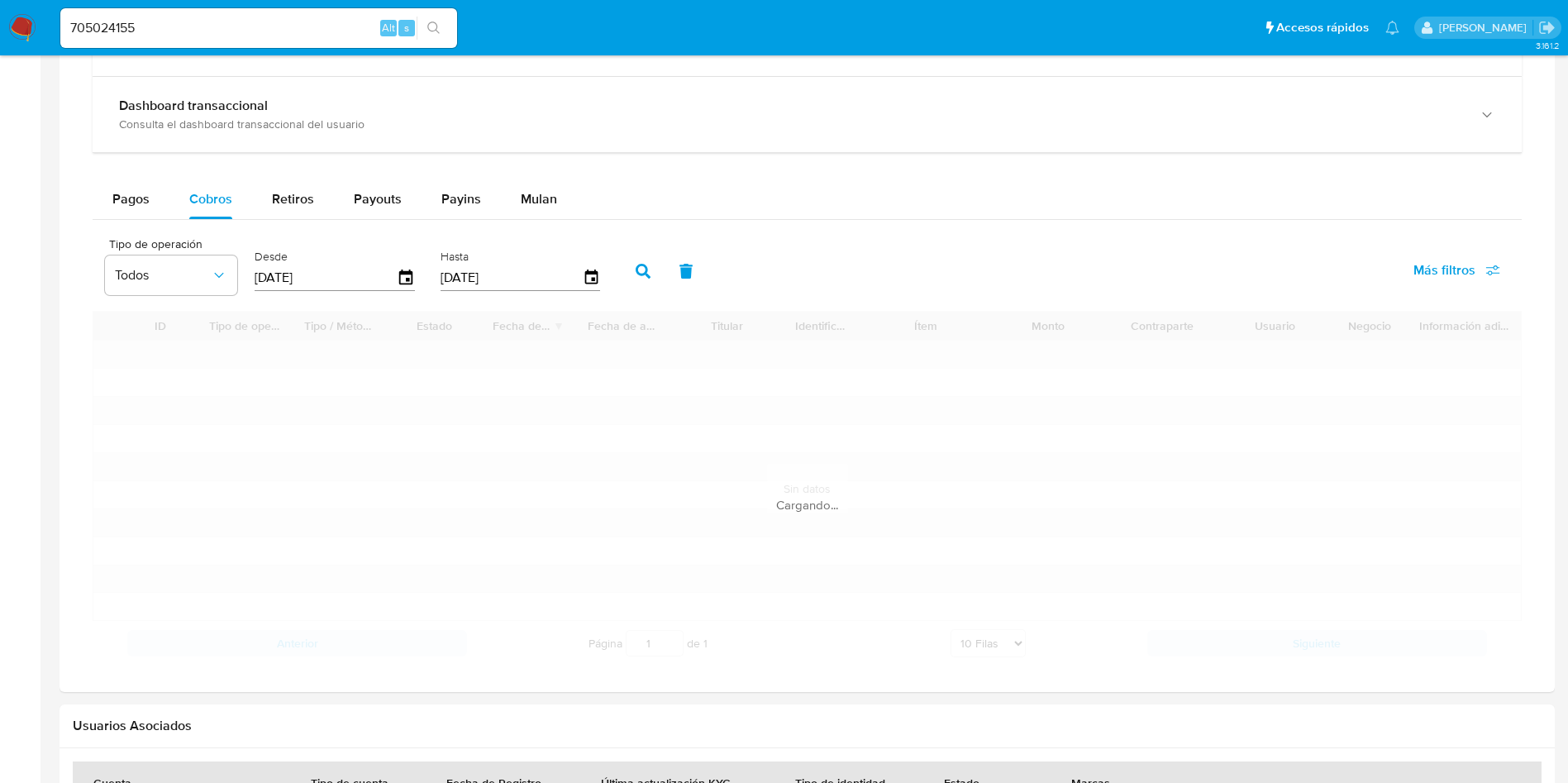
scroll to position [993, 0]
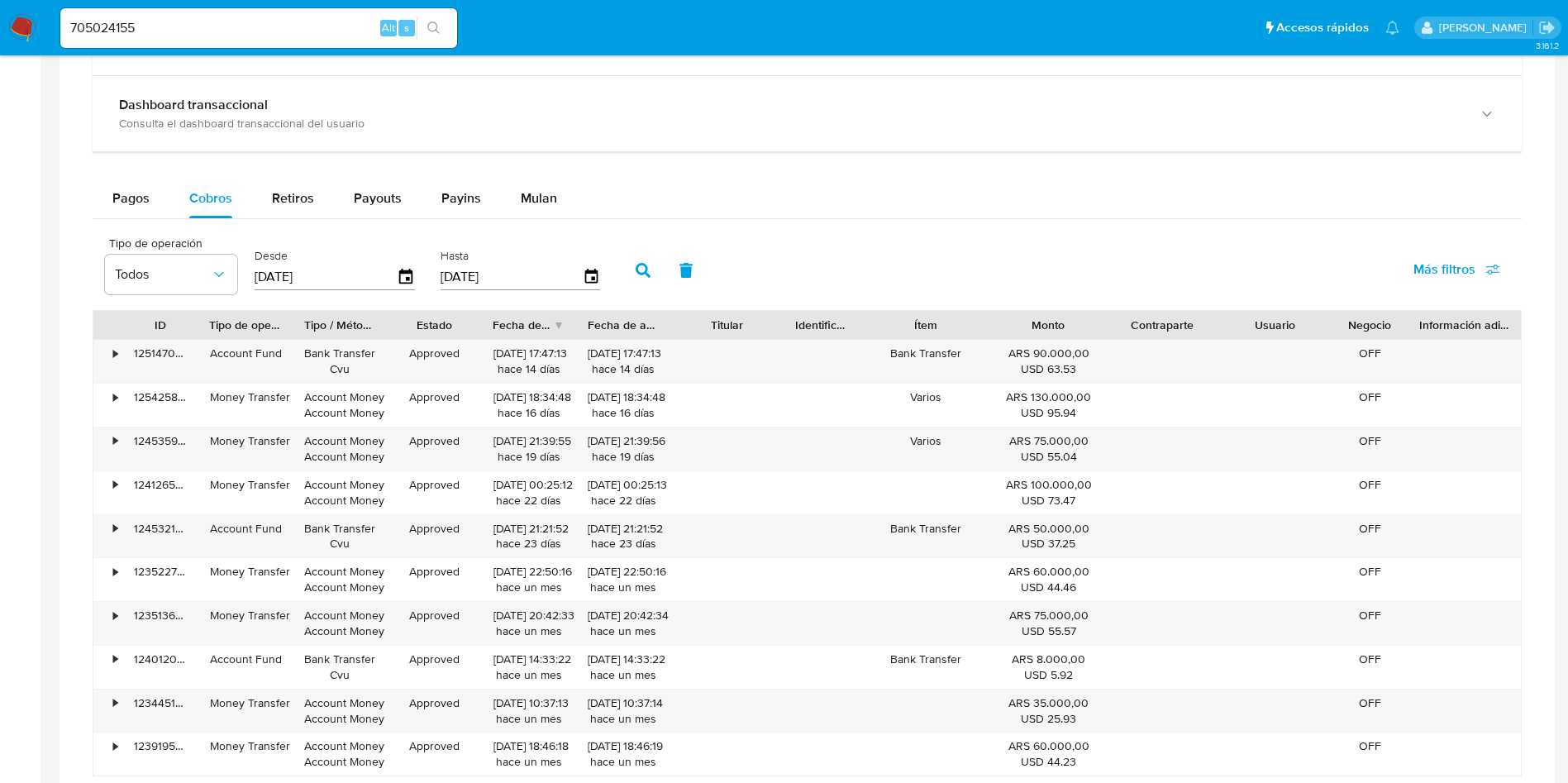
click at [208, 38] on input "705024155" at bounding box center [258, 29] width 397 height 22
paste input "388486184"
type input "388486184"
click at [446, 33] on button "search-icon" at bounding box center [433, 28] width 34 height 23
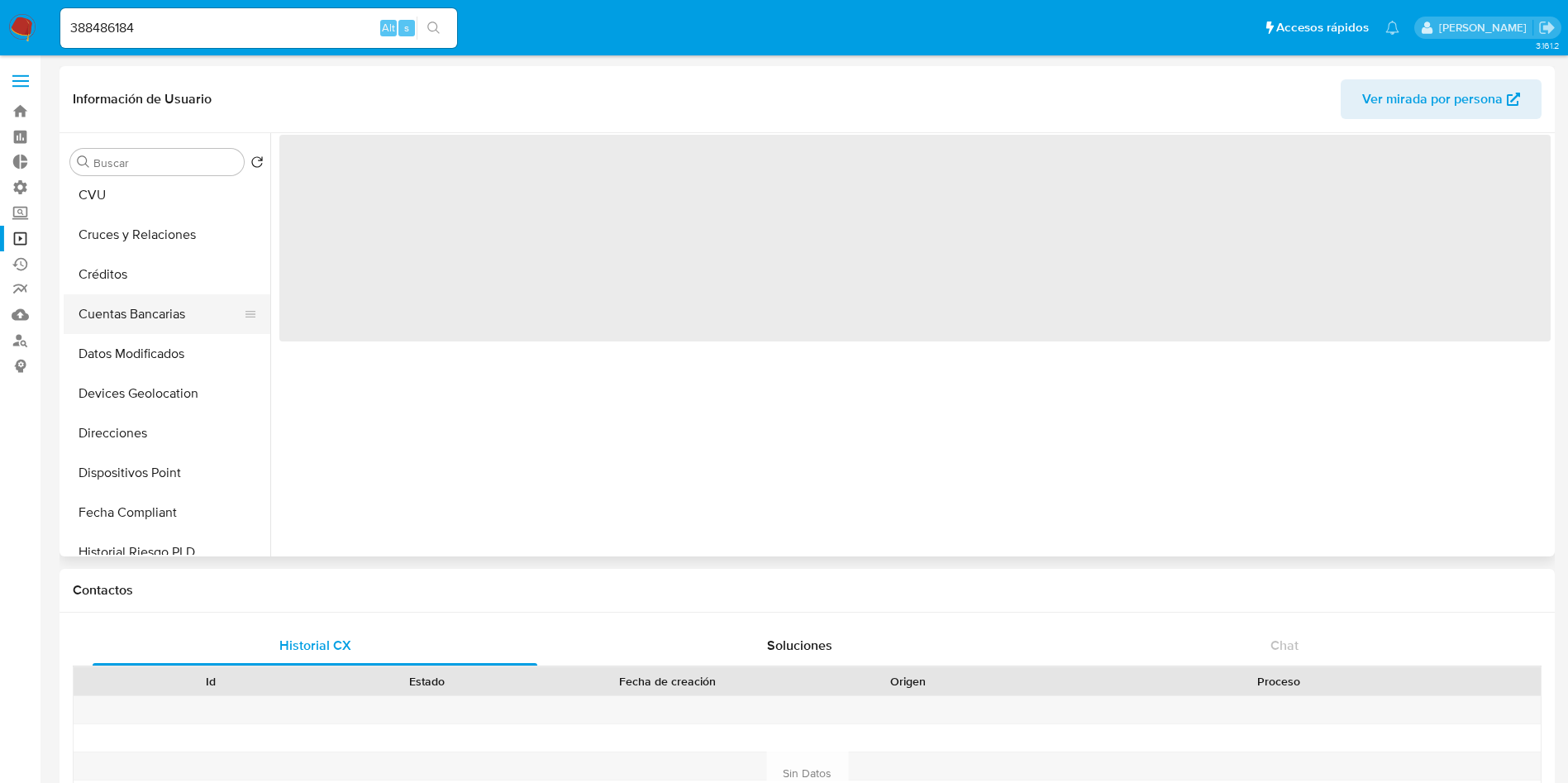
scroll to position [248, 0]
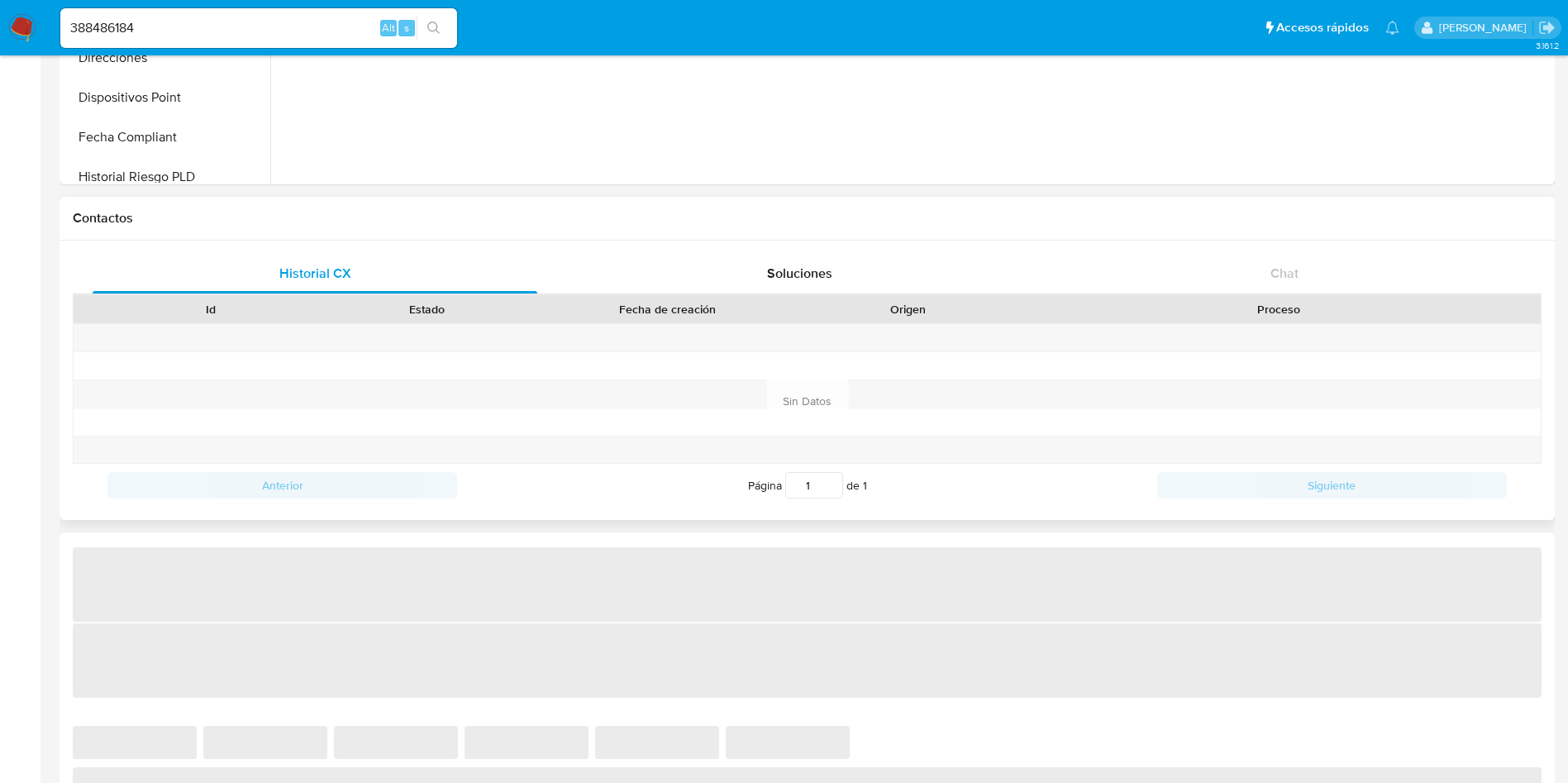
select select "10"
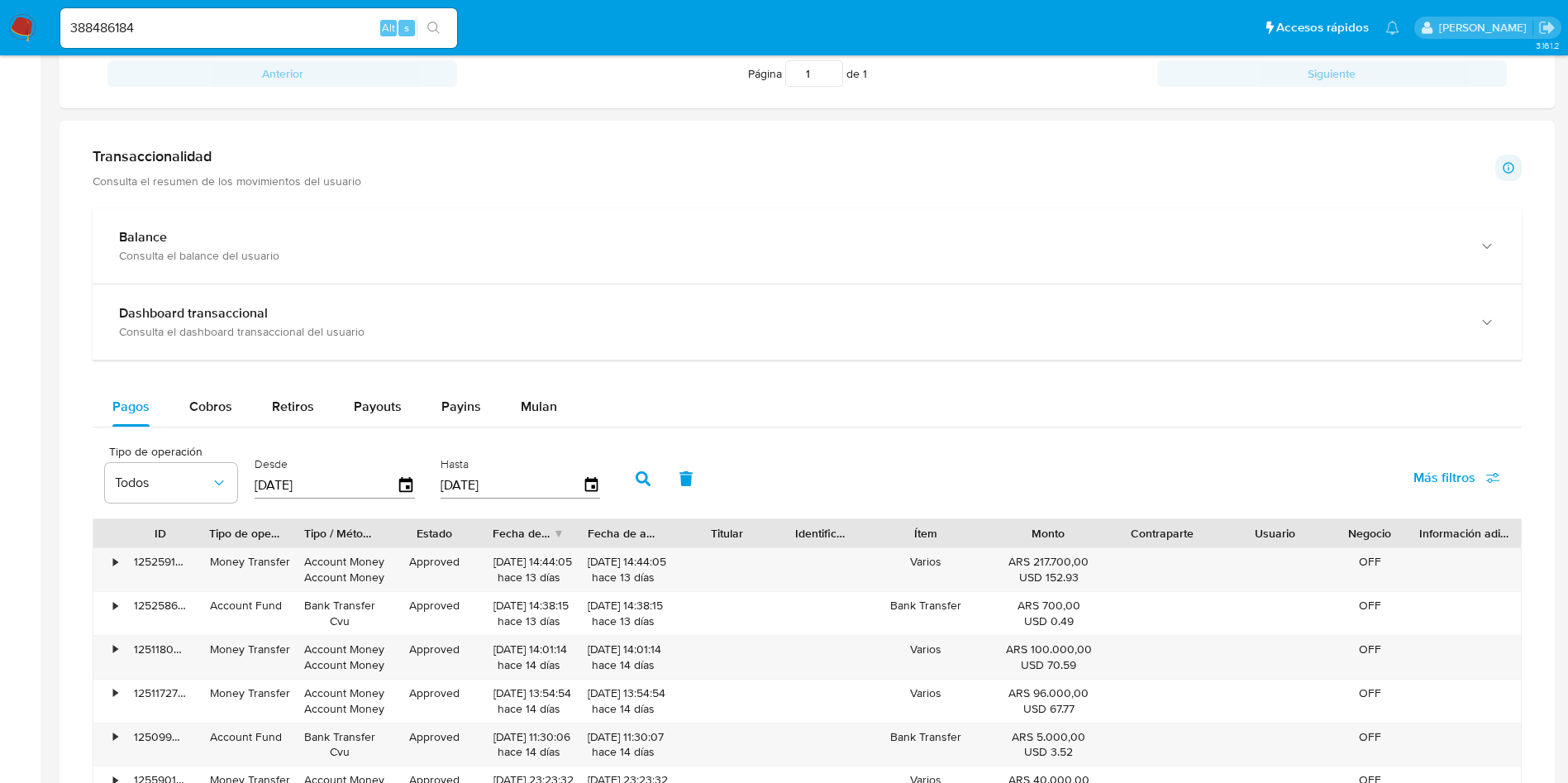
scroll to position [868, 0]
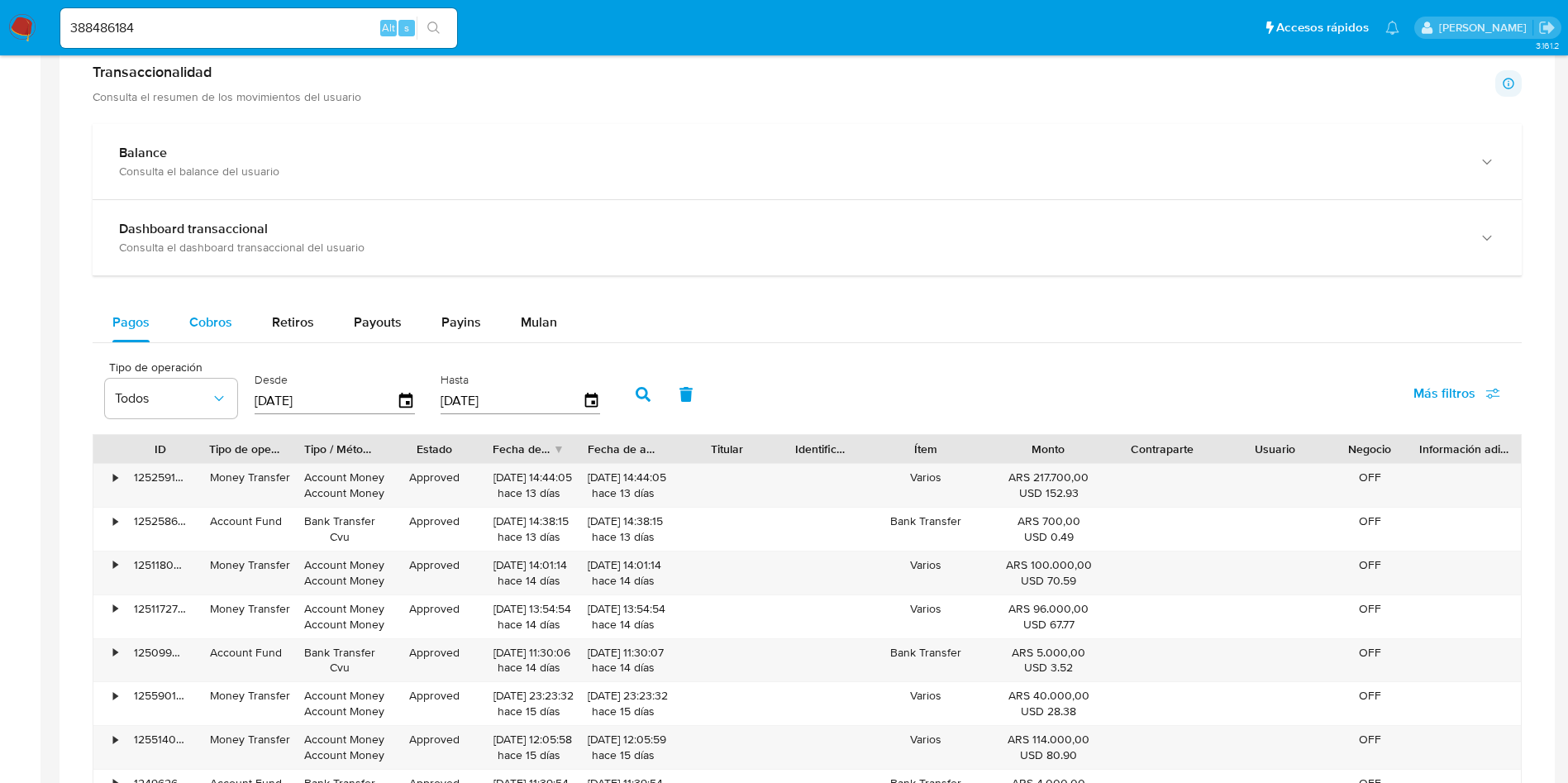
click at [229, 329] on span "Cobros" at bounding box center [210, 322] width 43 height 19
select select "10"
click at [195, 28] on input "388486184" at bounding box center [258, 29] width 397 height 22
paste input "55367239"
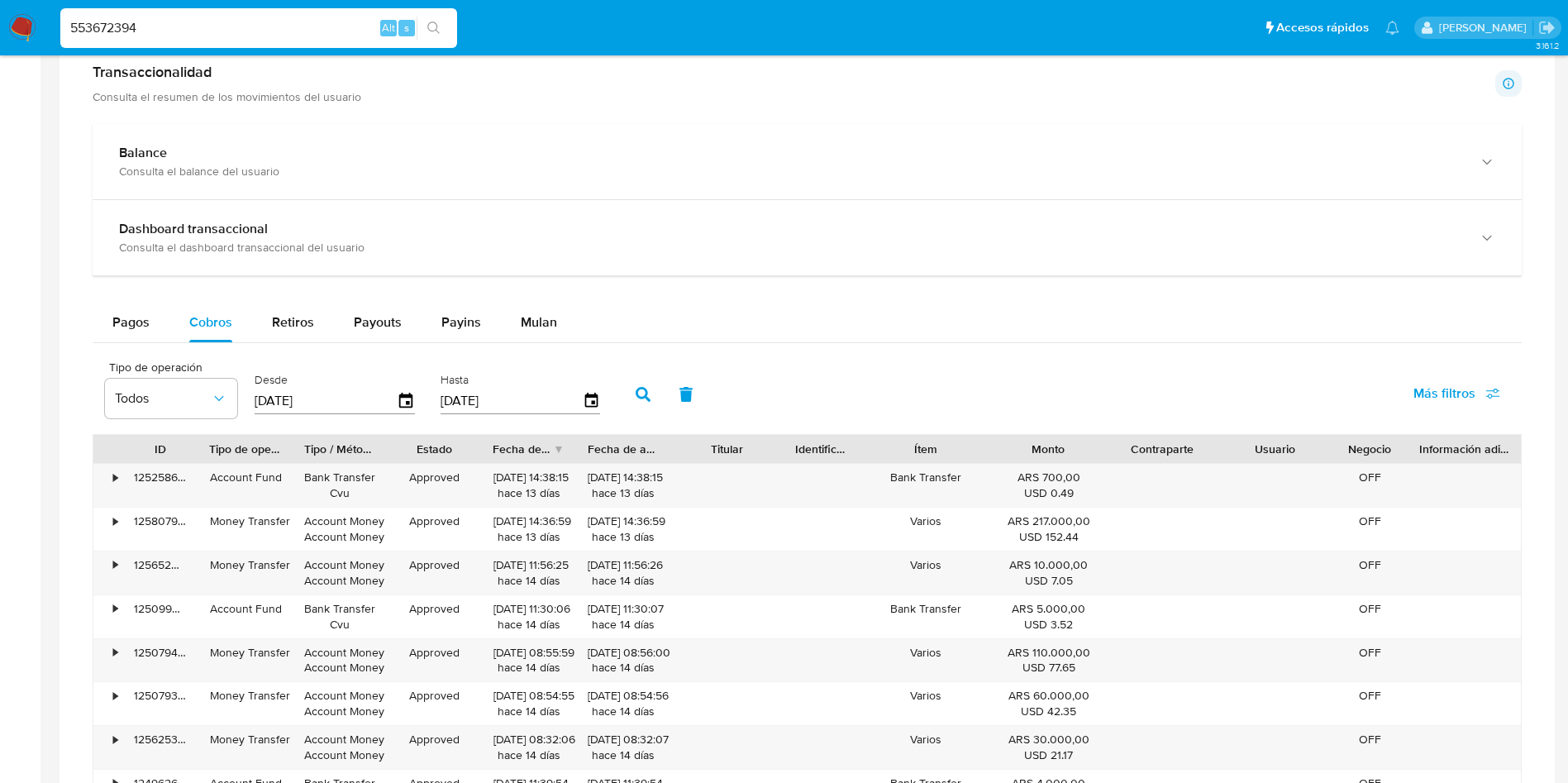
type input "553672394"
click at [441, 27] on button "search-icon" at bounding box center [433, 28] width 34 height 23
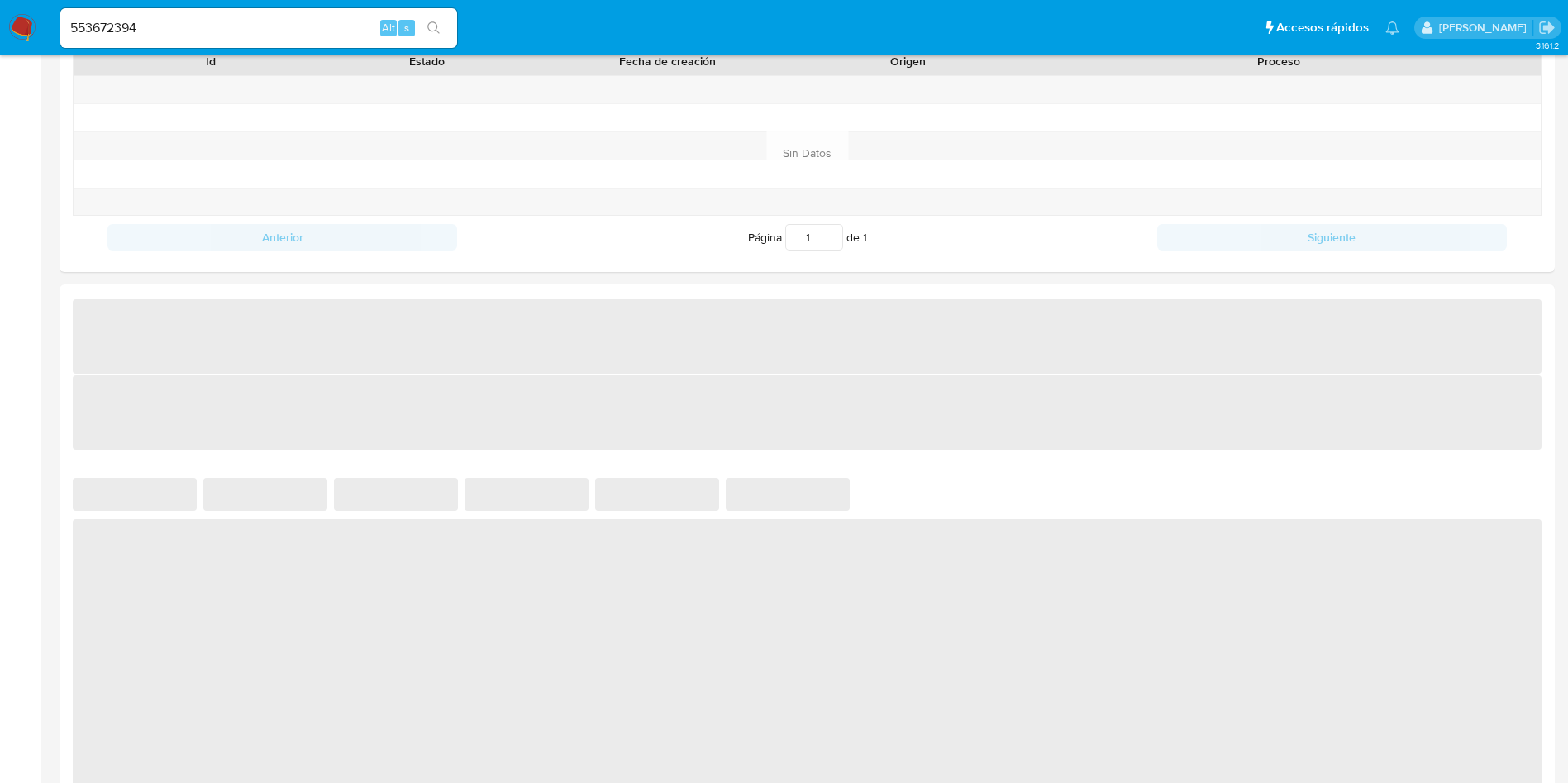
select select "10"
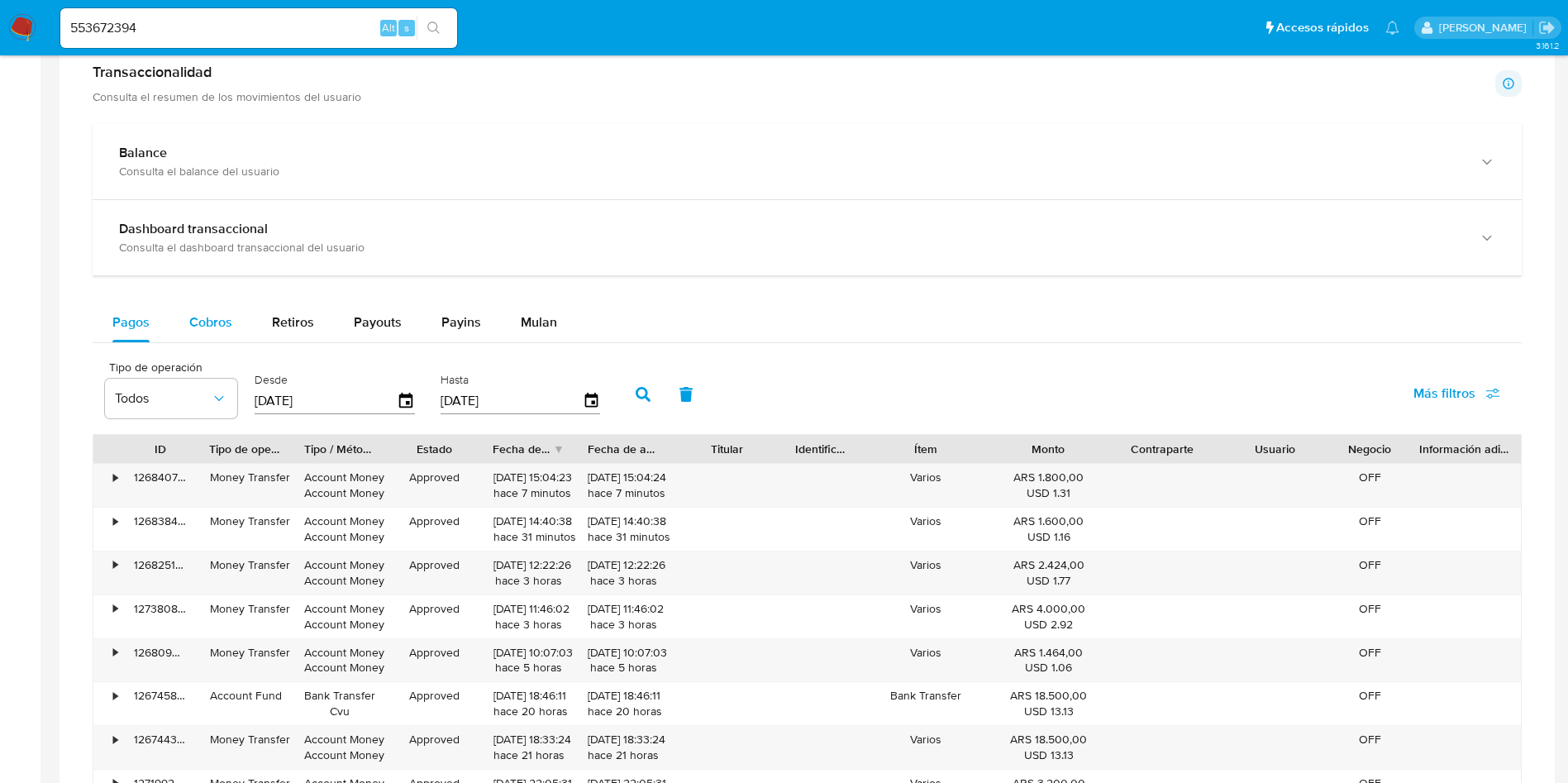
click at [189, 324] on span "Cobros" at bounding box center [210, 322] width 43 height 19
select select "10"
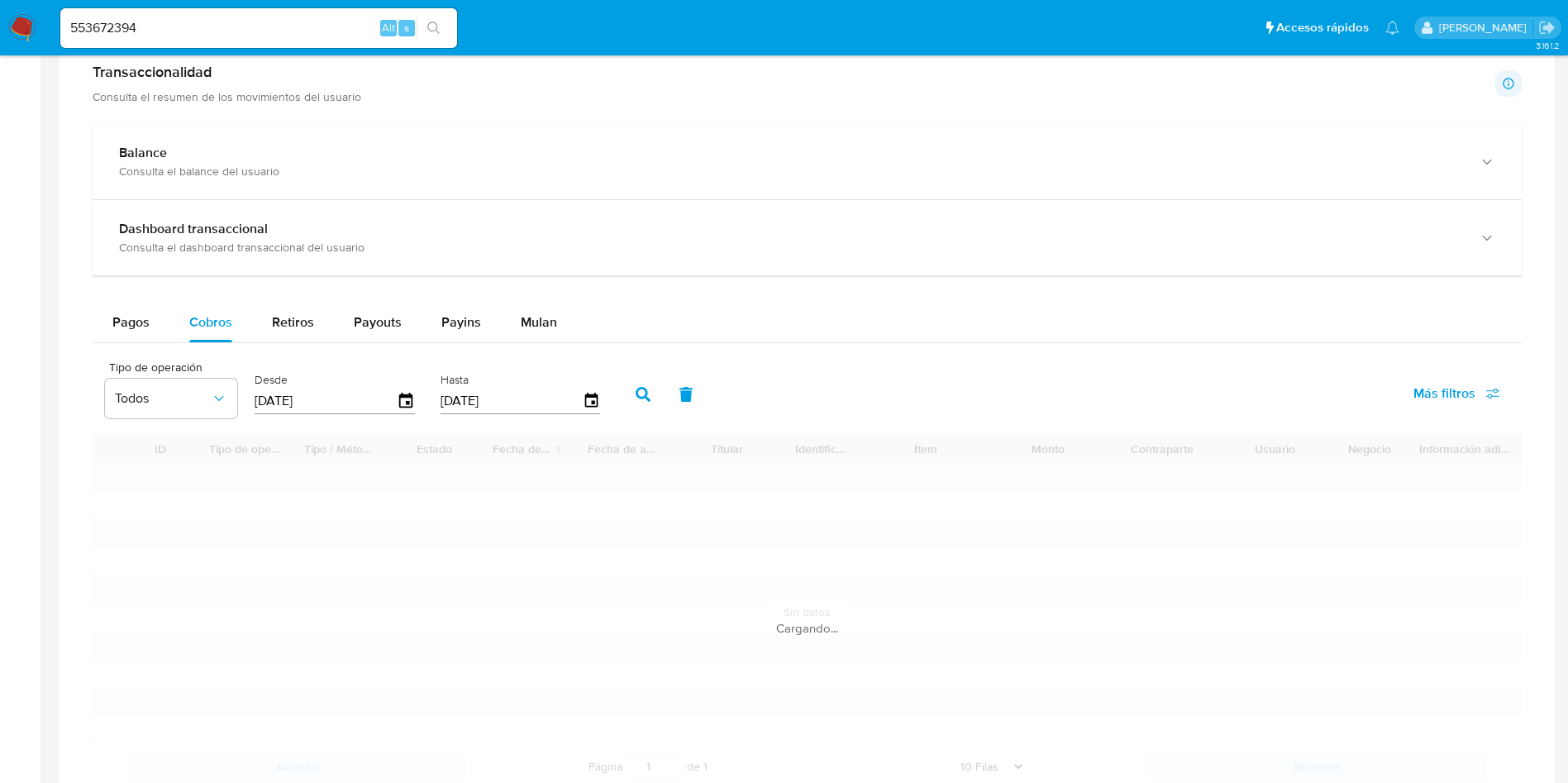
scroll to position [993, 0]
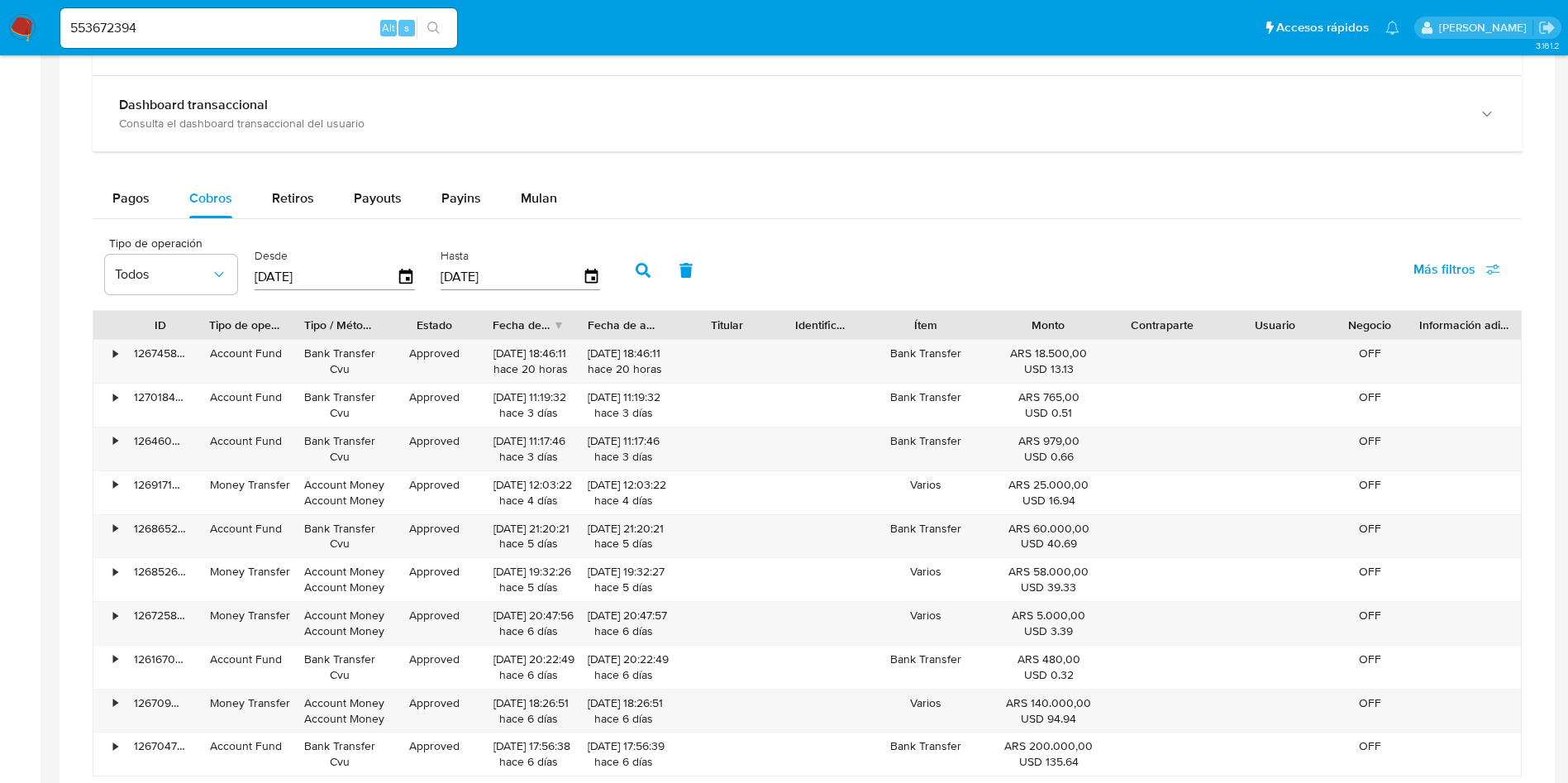
click at [162, 26] on input "553672394" at bounding box center [258, 29] width 397 height 22
paste input "44981367"
type input "449813674"
click at [433, 32] on icon "search-icon" at bounding box center [433, 28] width 13 height 13
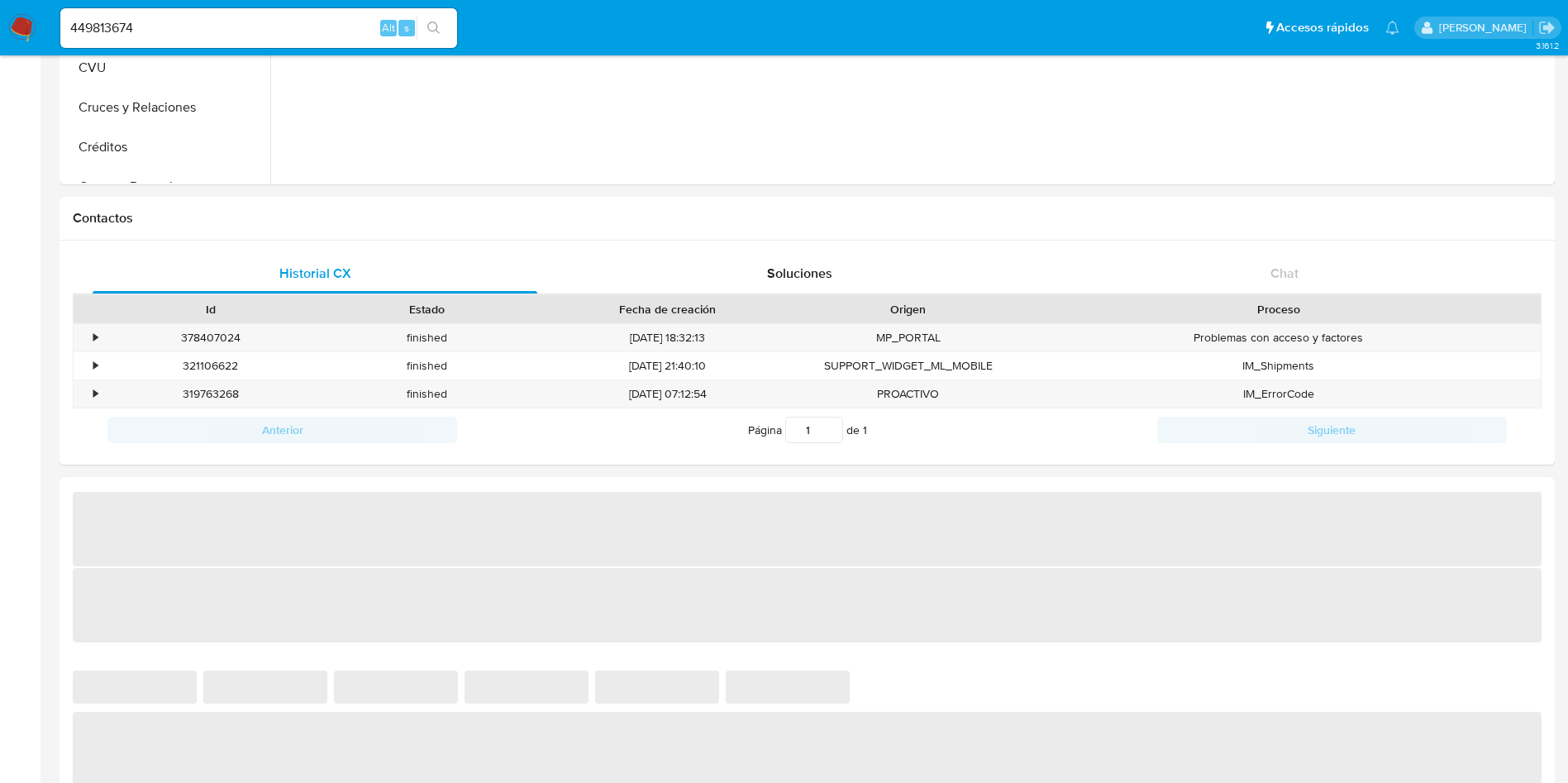
scroll to position [621, 0]
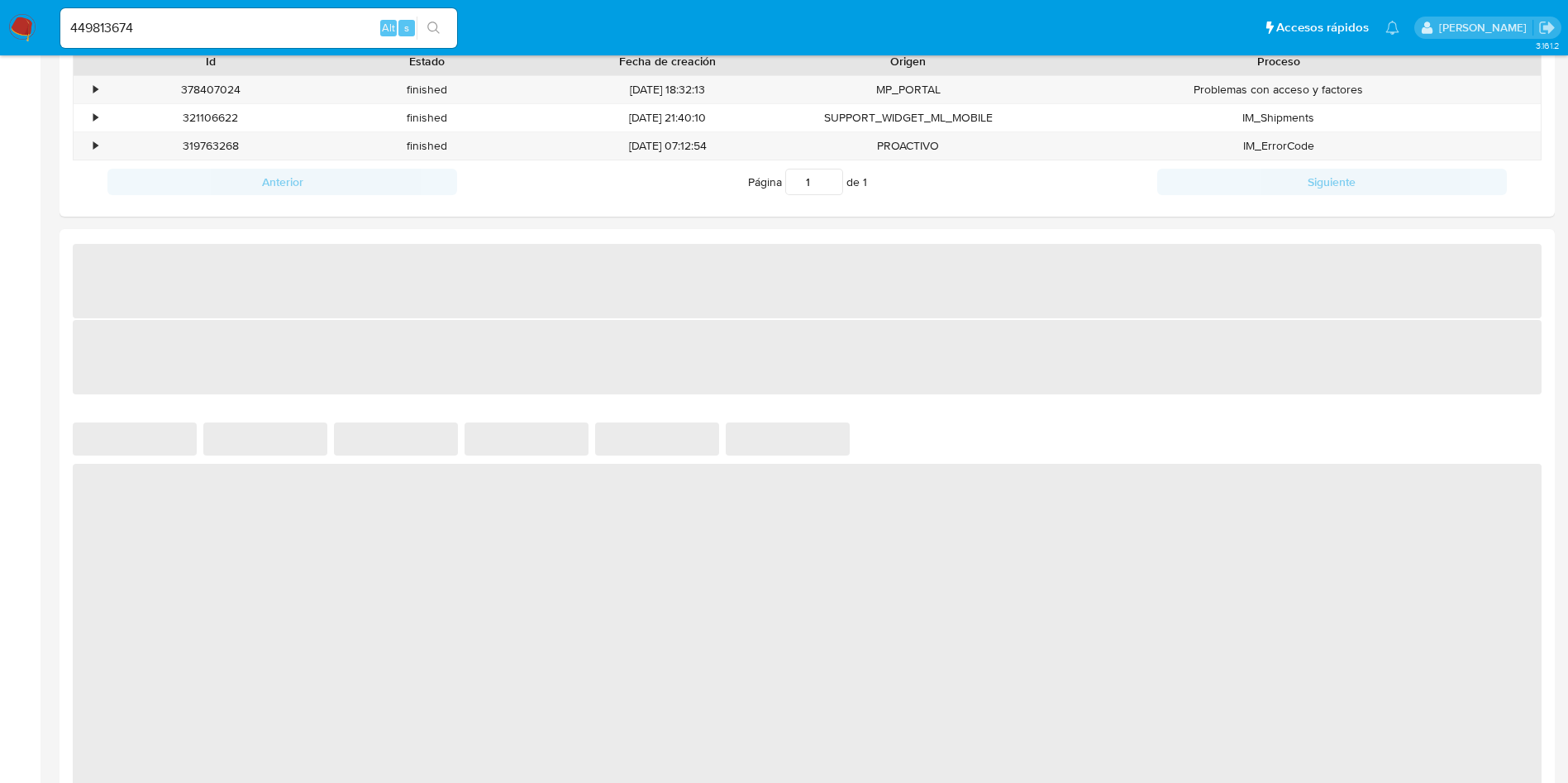
select select "10"
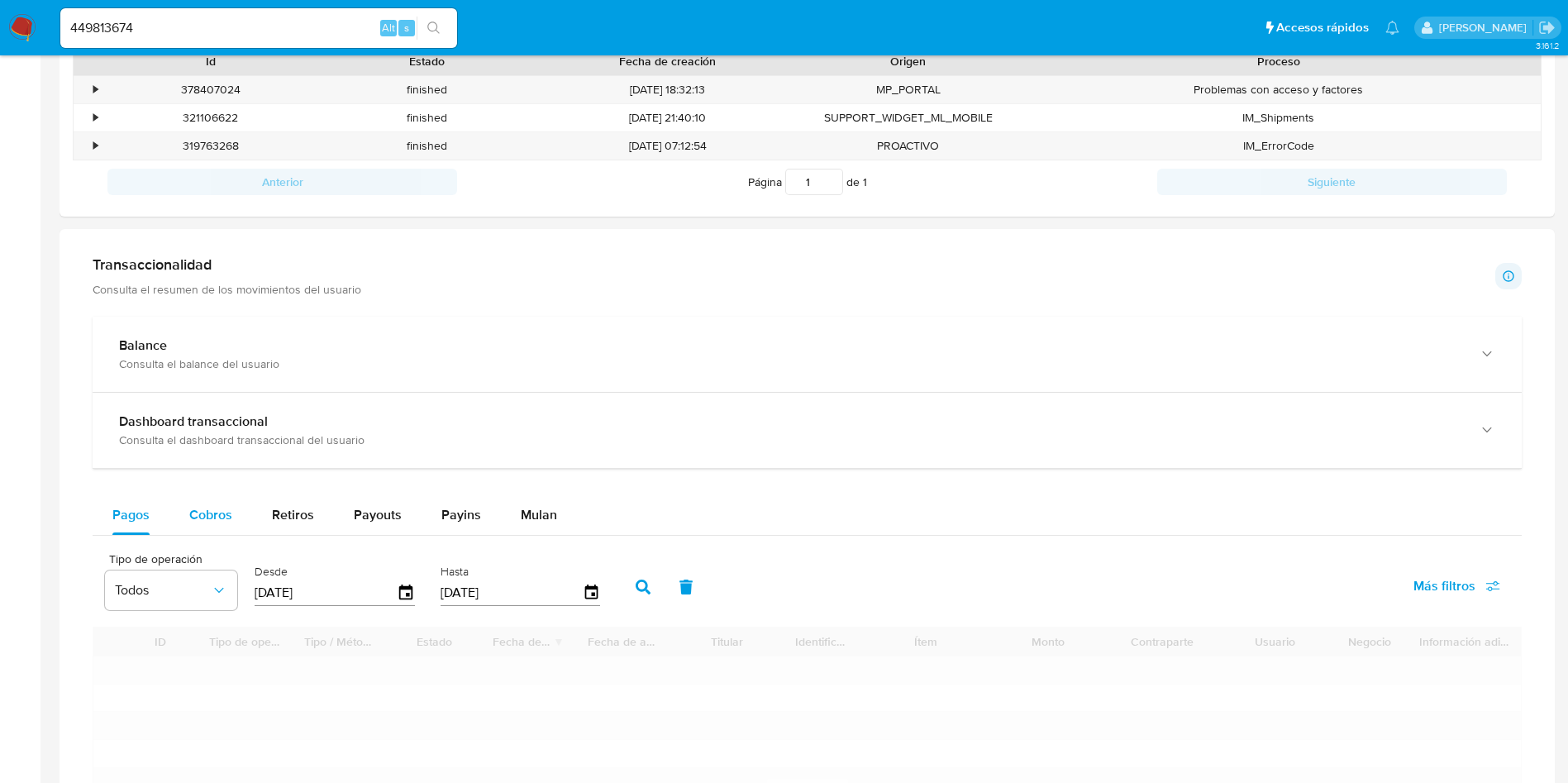
click at [202, 516] on span "Cobros" at bounding box center [210, 514] width 43 height 19
select select "10"
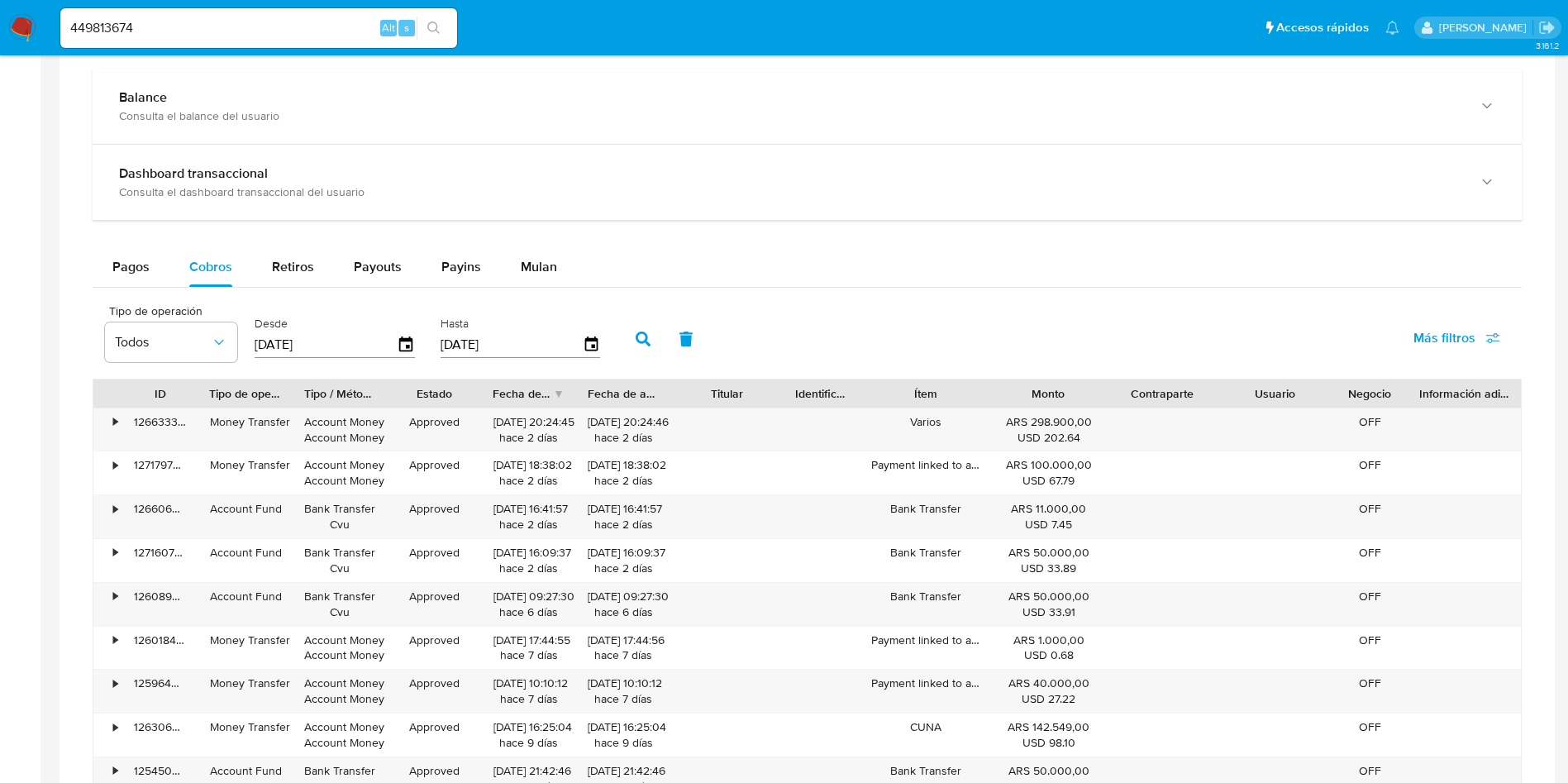
click at [183, 29] on input "449813674" at bounding box center [258, 29] width 397 height 22
paste input "75742"
type input "449875742"
click at [437, 28] on icon "search-icon" at bounding box center [433, 28] width 13 height 13
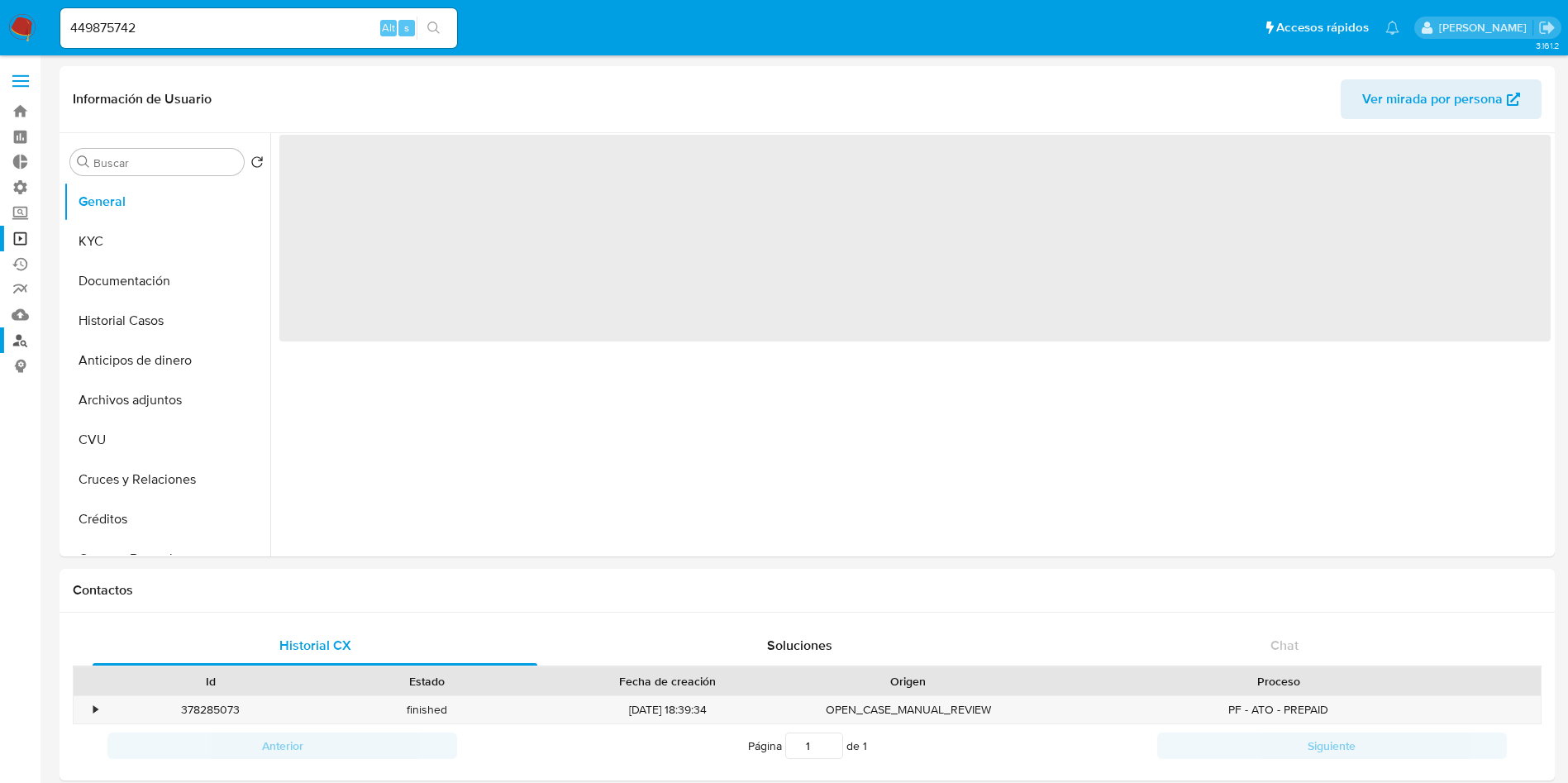
select select "10"
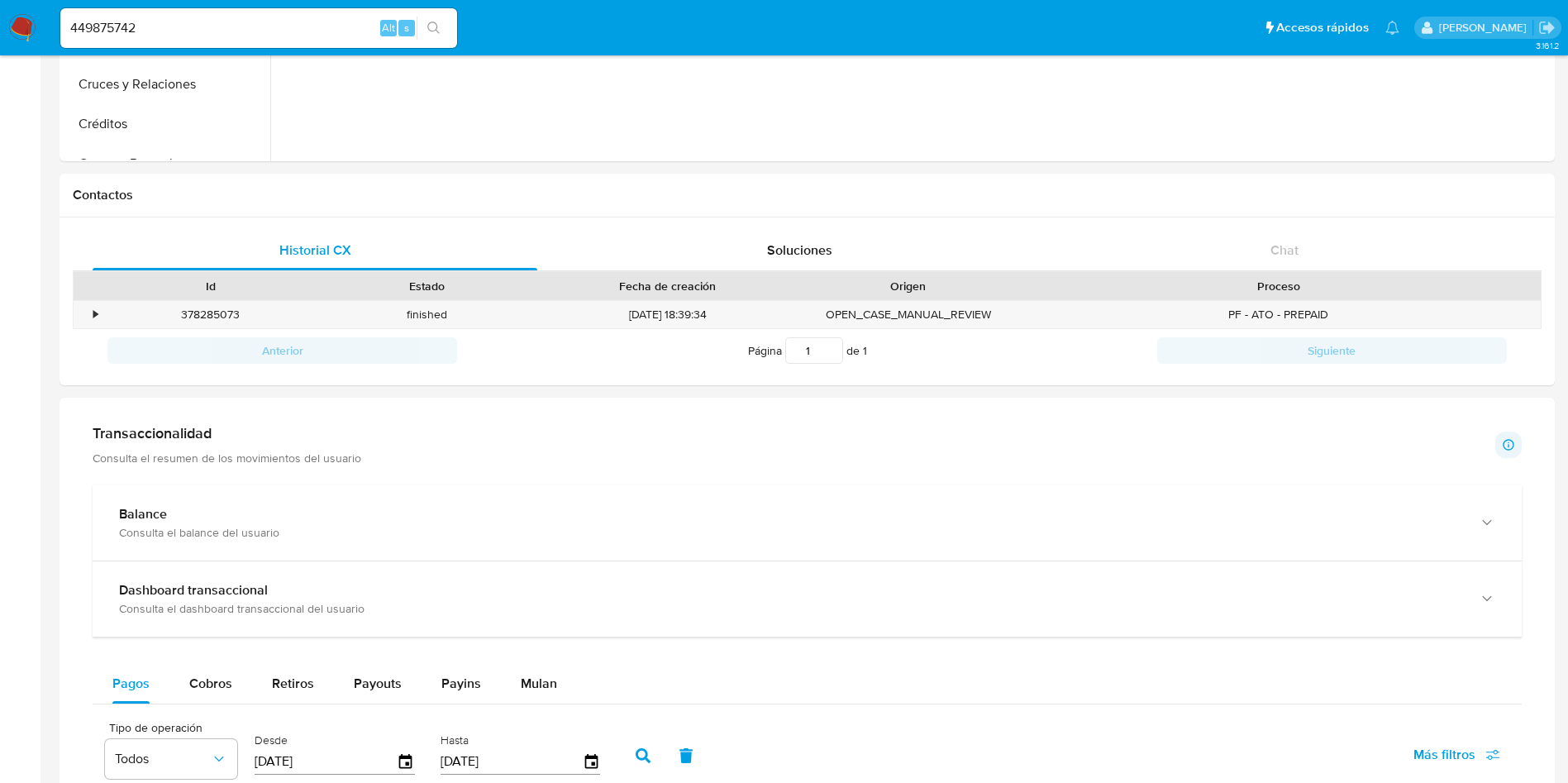
scroll to position [621, 0]
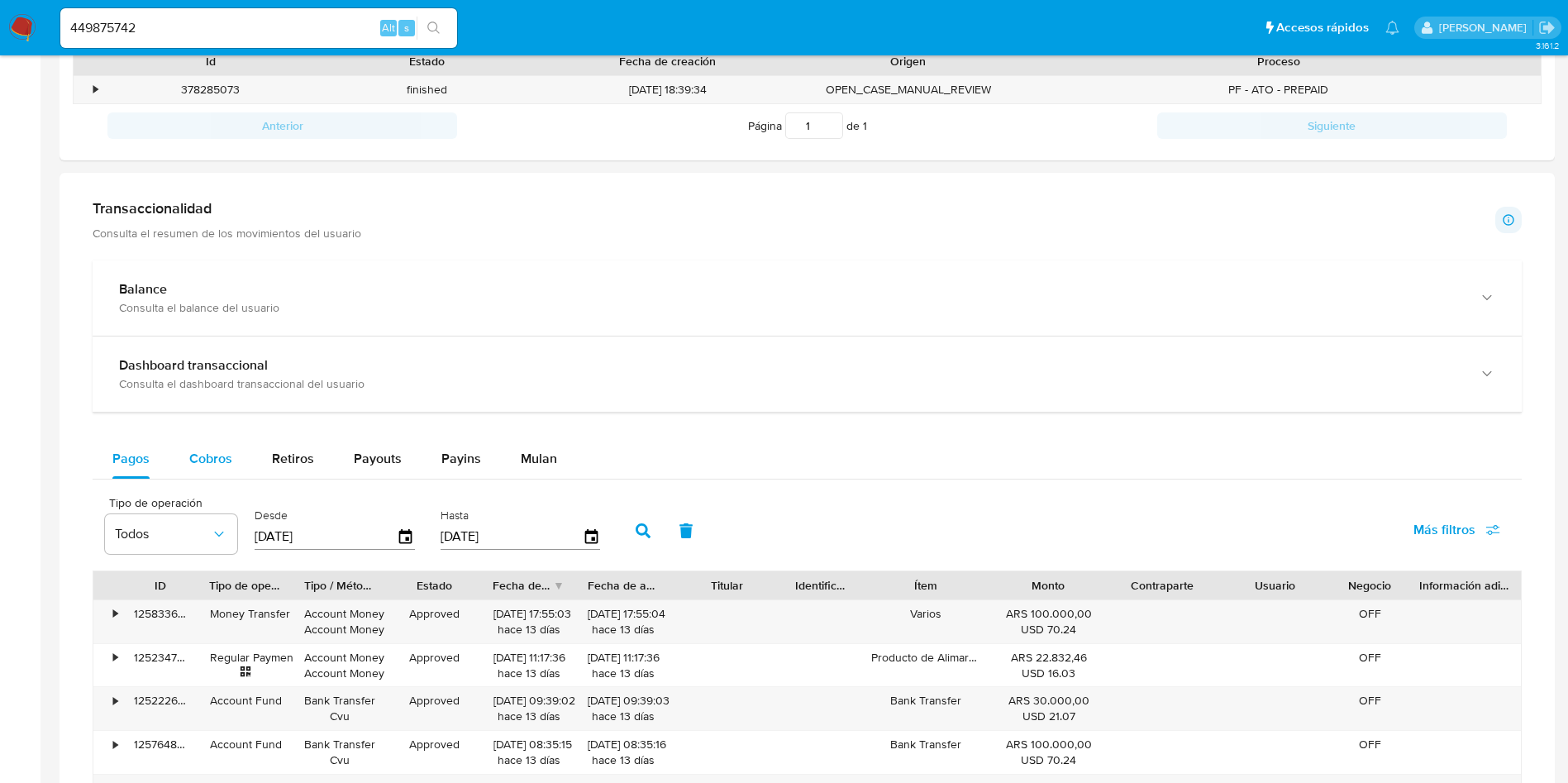
click at [214, 450] on span "Cobros" at bounding box center [210, 458] width 43 height 19
select select "10"
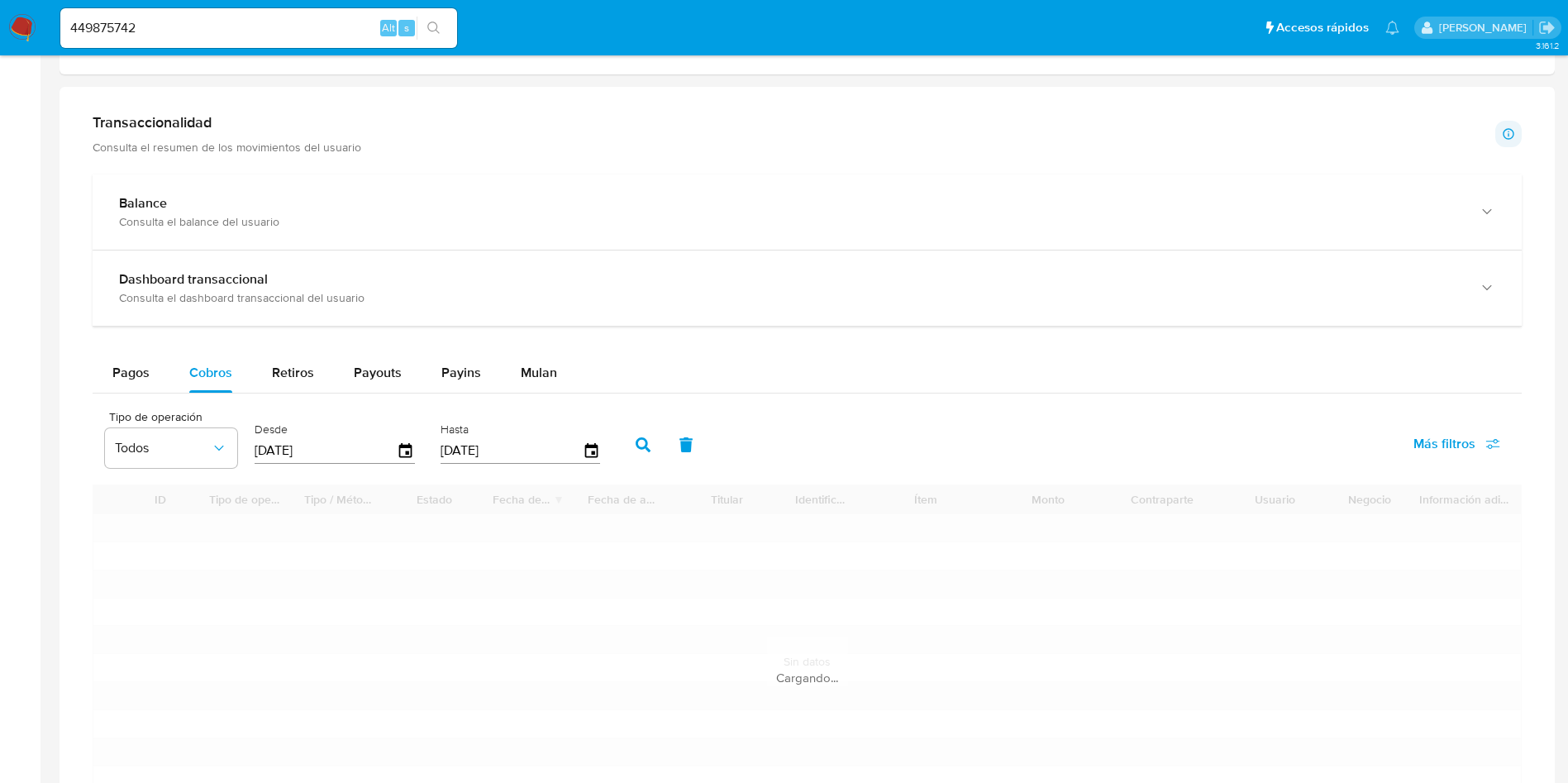
scroll to position [744, 0]
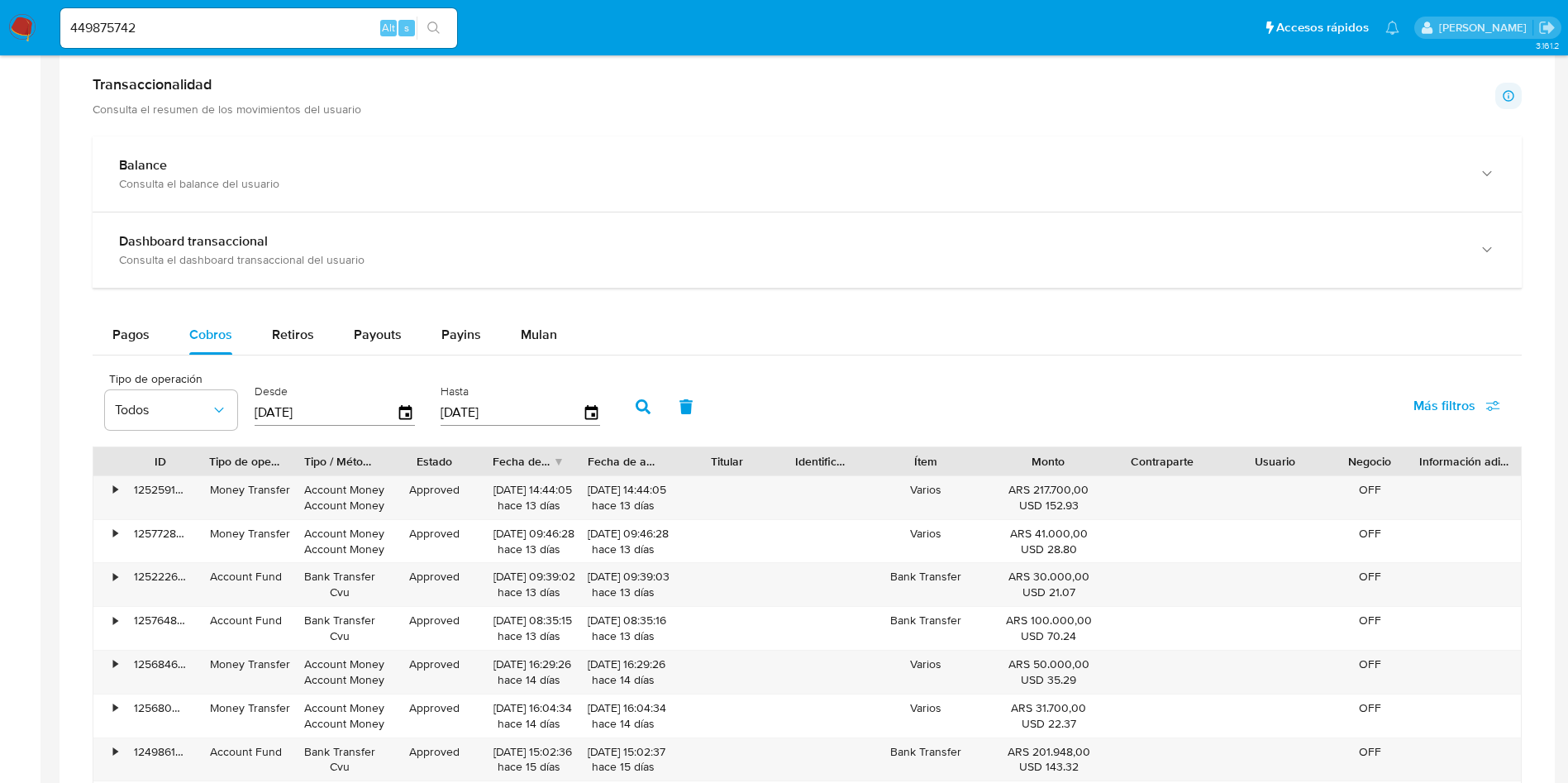
click at [166, 47] on div "449875742 Alt s" at bounding box center [258, 28] width 397 height 40
click at [167, 31] on input "449875742" at bounding box center [258, 29] width 397 height 22
paste input "1159334173"
type input "1159334173"
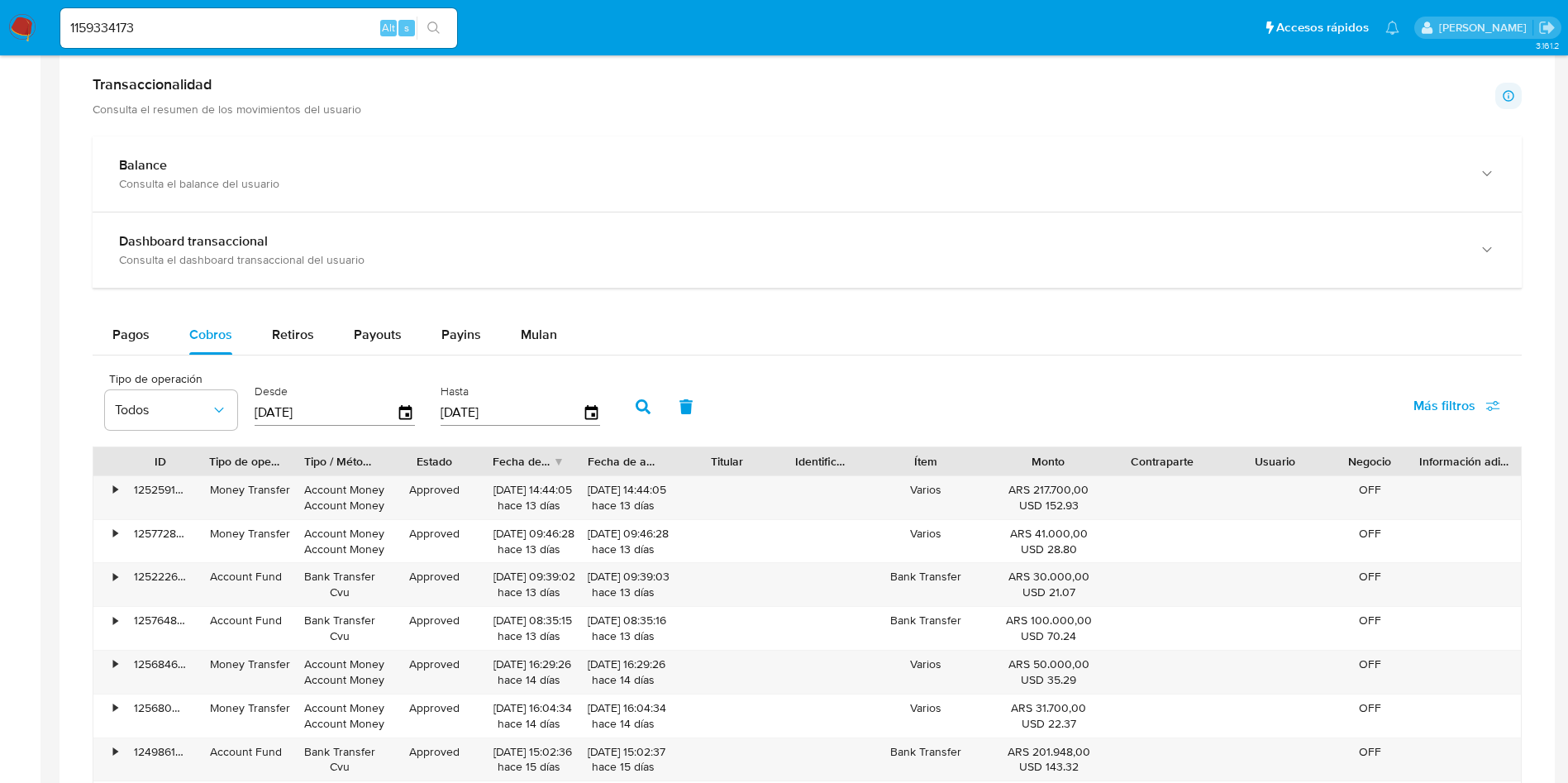
click at [444, 25] on button "search-icon" at bounding box center [433, 28] width 34 height 23
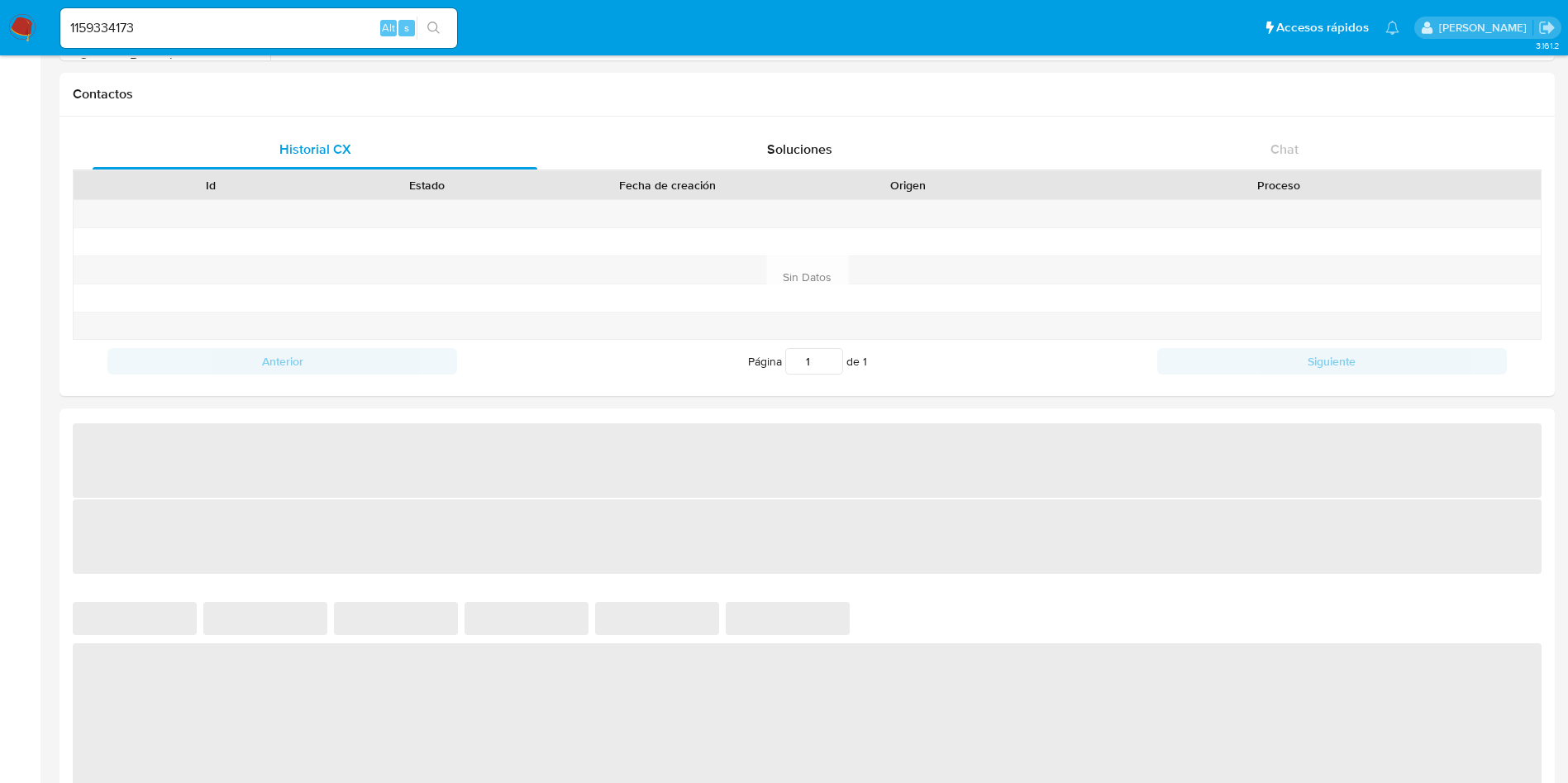
select select "10"
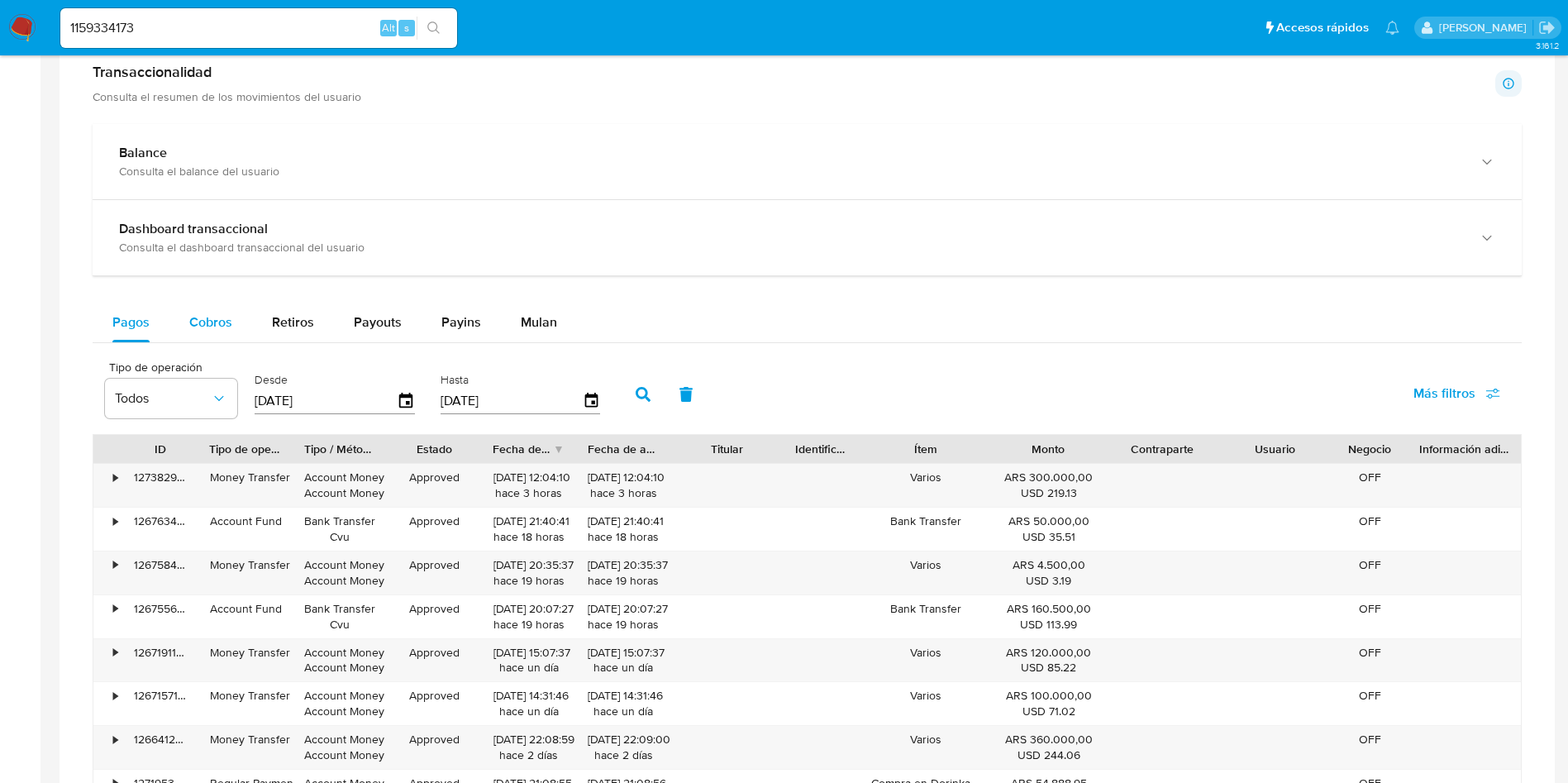
click at [183, 313] on button "Cobros" at bounding box center [211, 323] width 83 height 40
select select "10"
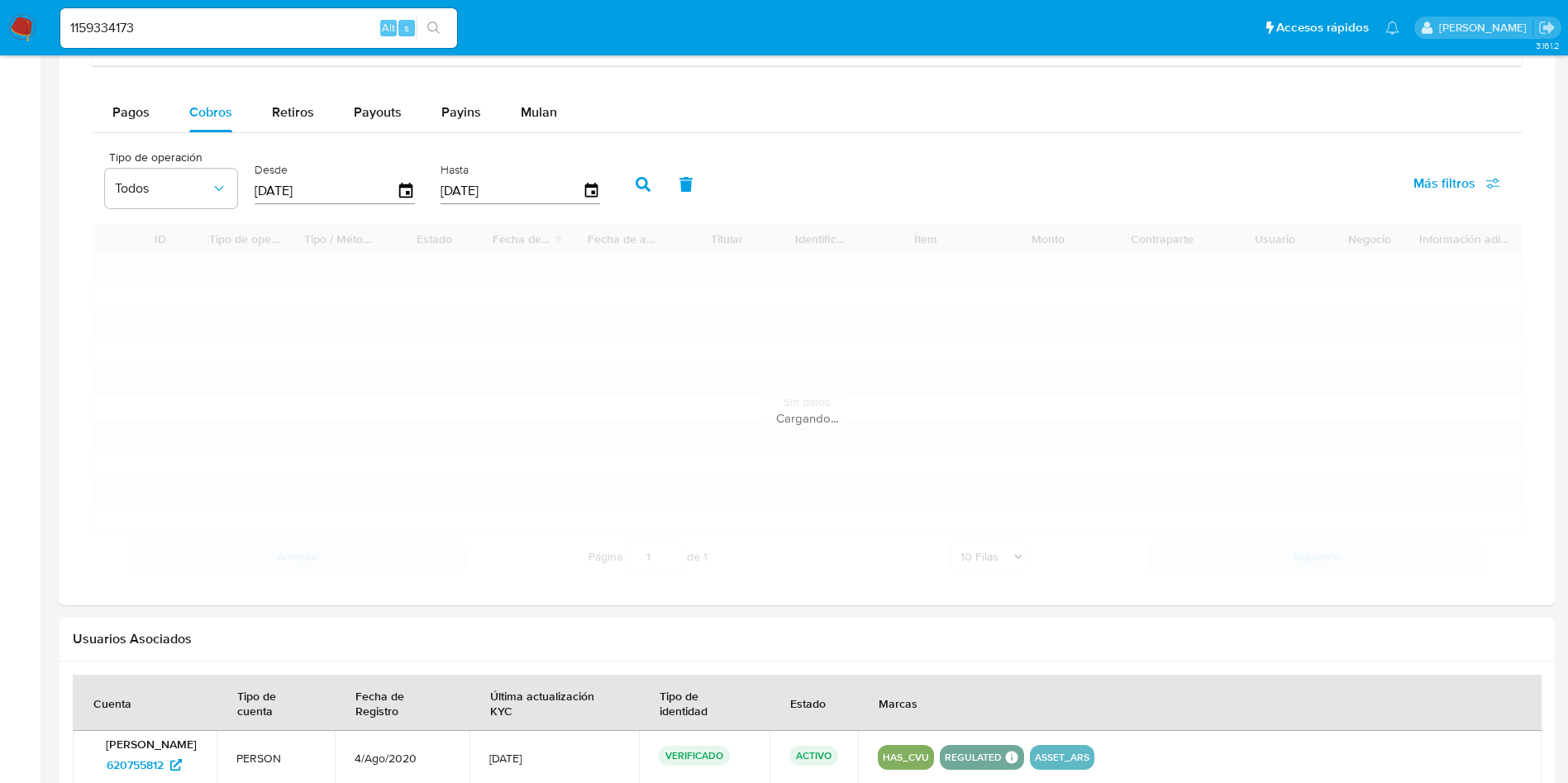
scroll to position [1117, 0]
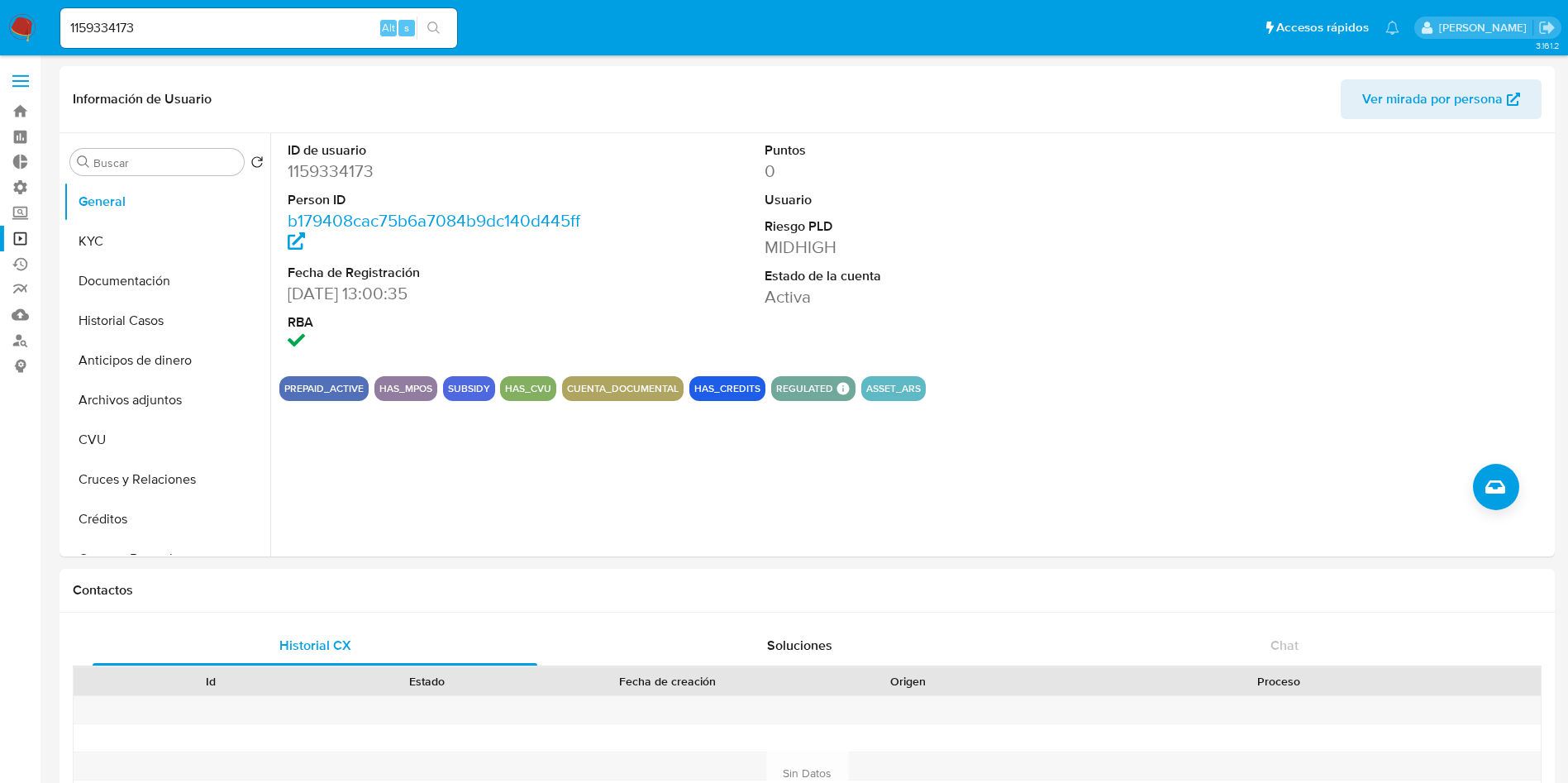
select select "10"
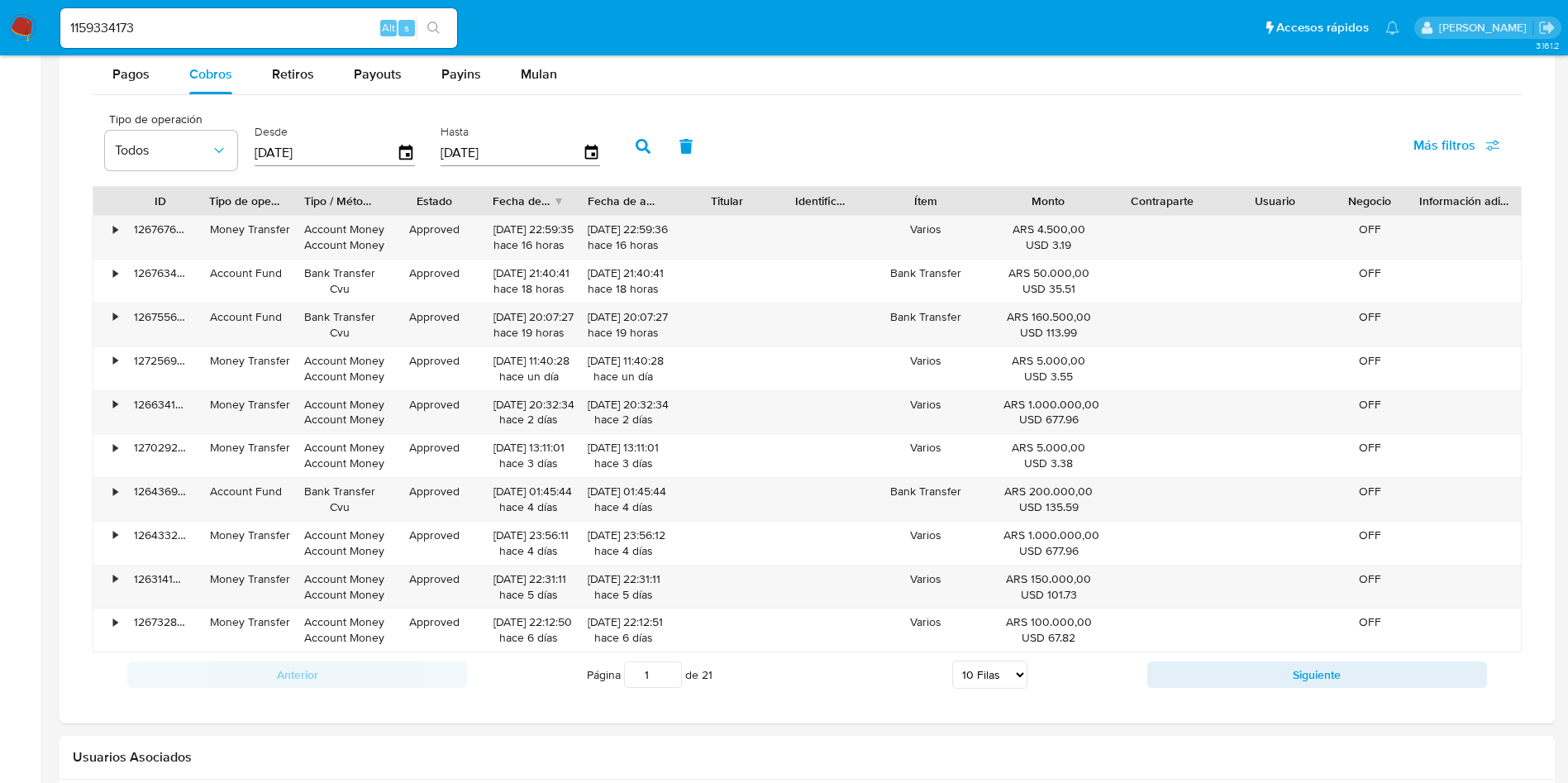
scroll to position [1117, 0]
click at [161, 35] on input "1159334173" at bounding box center [258, 29] width 397 height 22
paste input "743199836"
type input "1743199836"
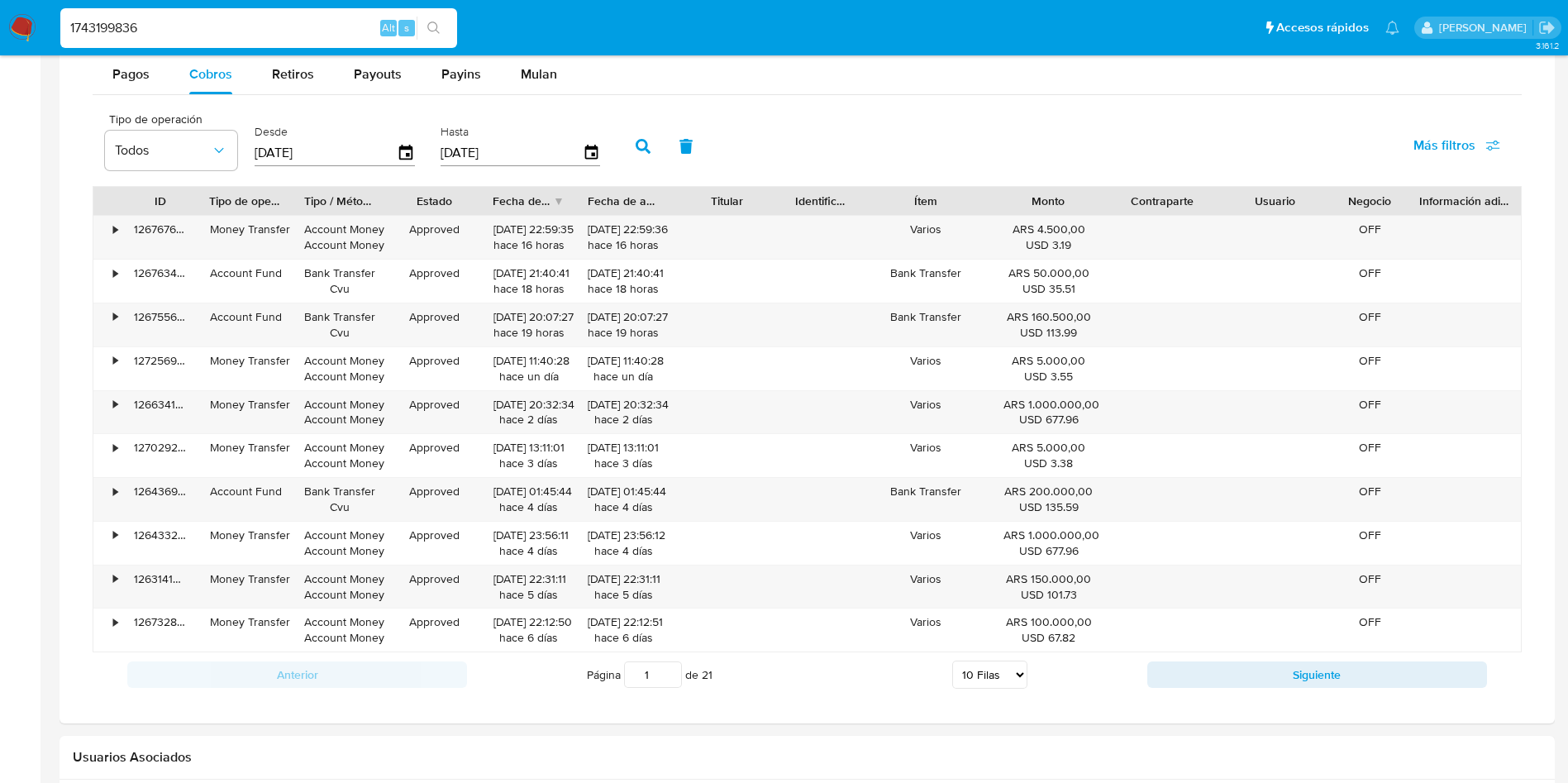
click at [439, 28] on icon "search-icon" at bounding box center [433, 28] width 13 height 13
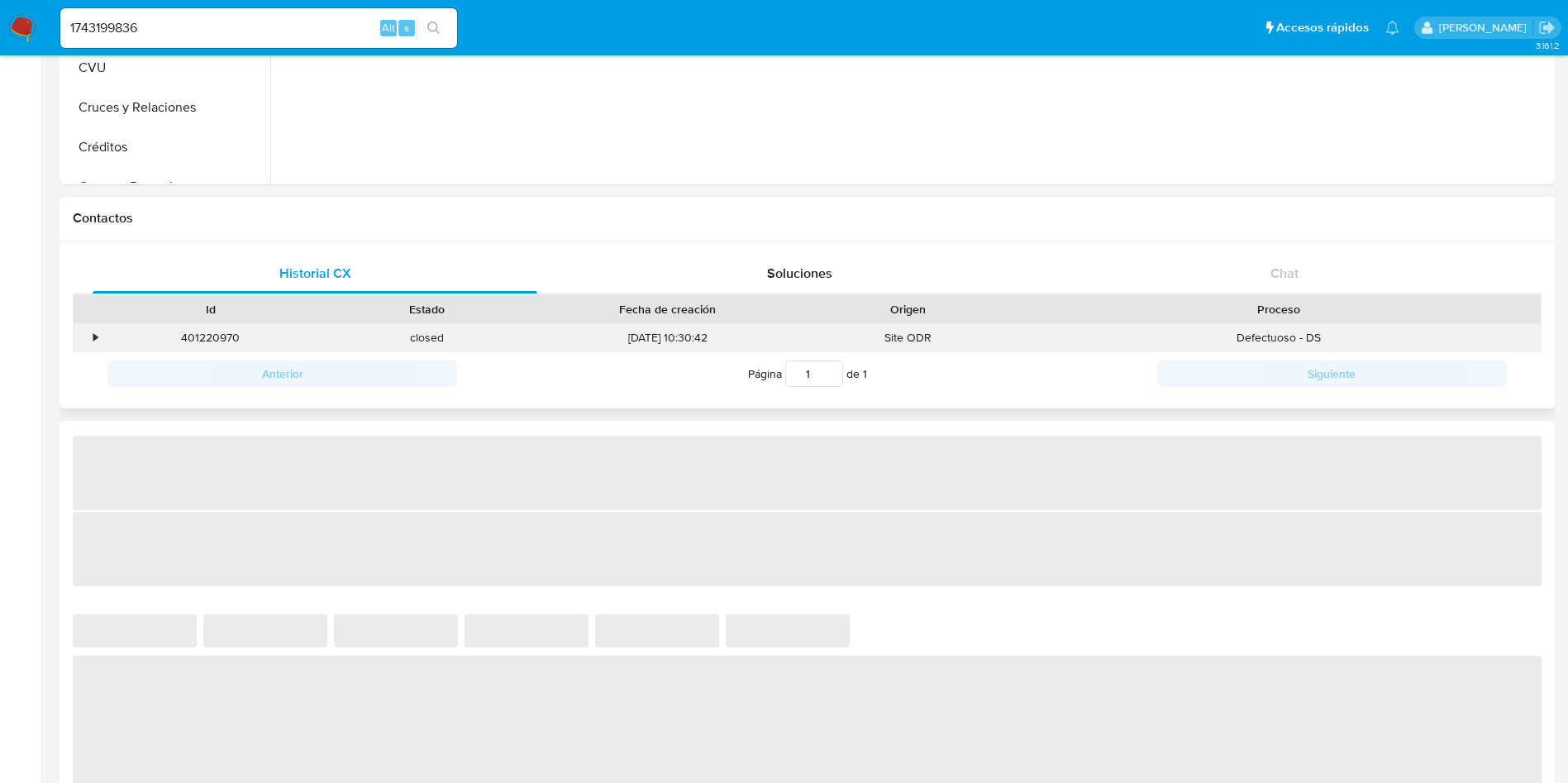
select select "10"
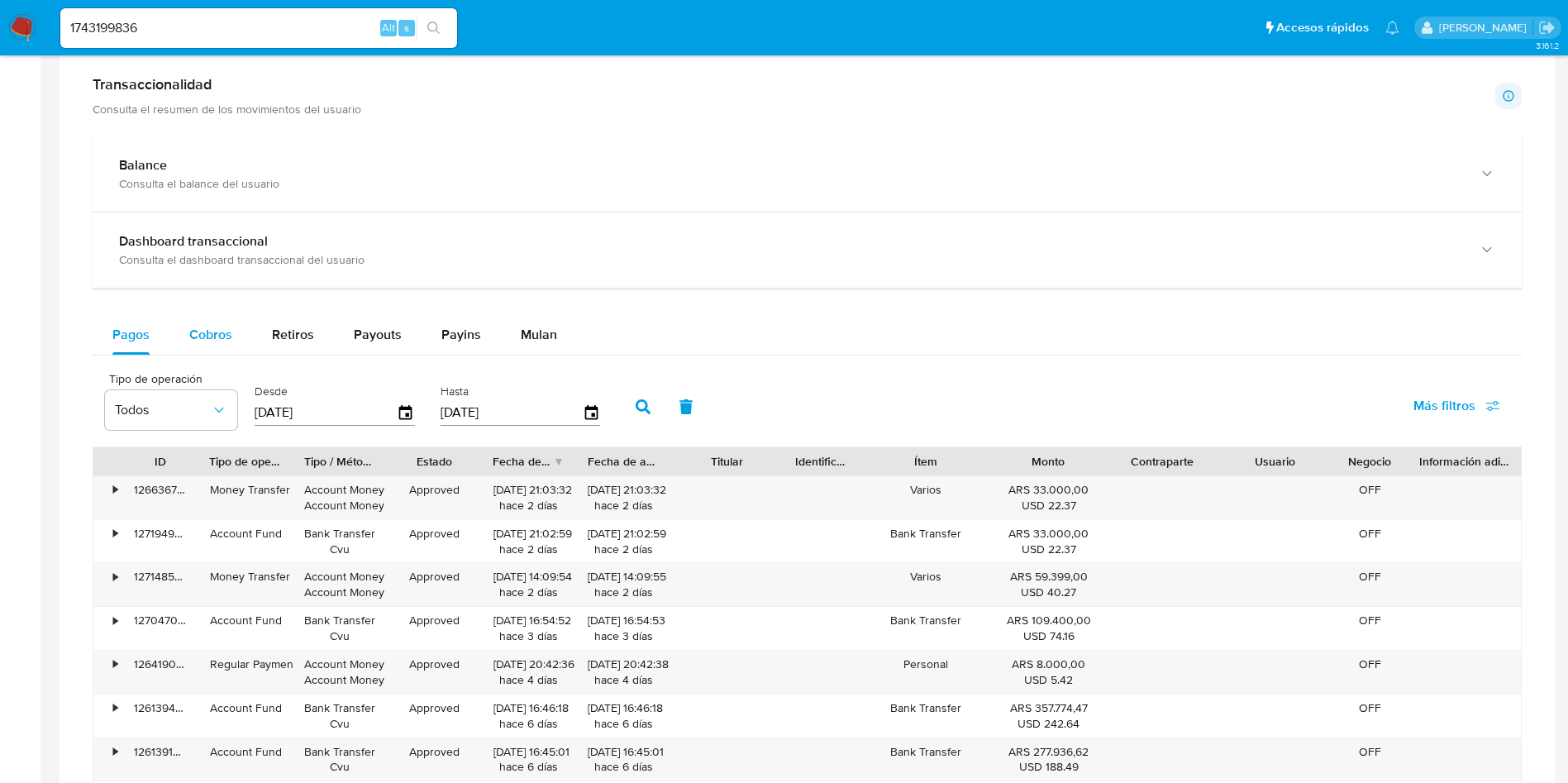
click at [204, 346] on div "Cobros" at bounding box center [210, 335] width 43 height 40
select select "10"
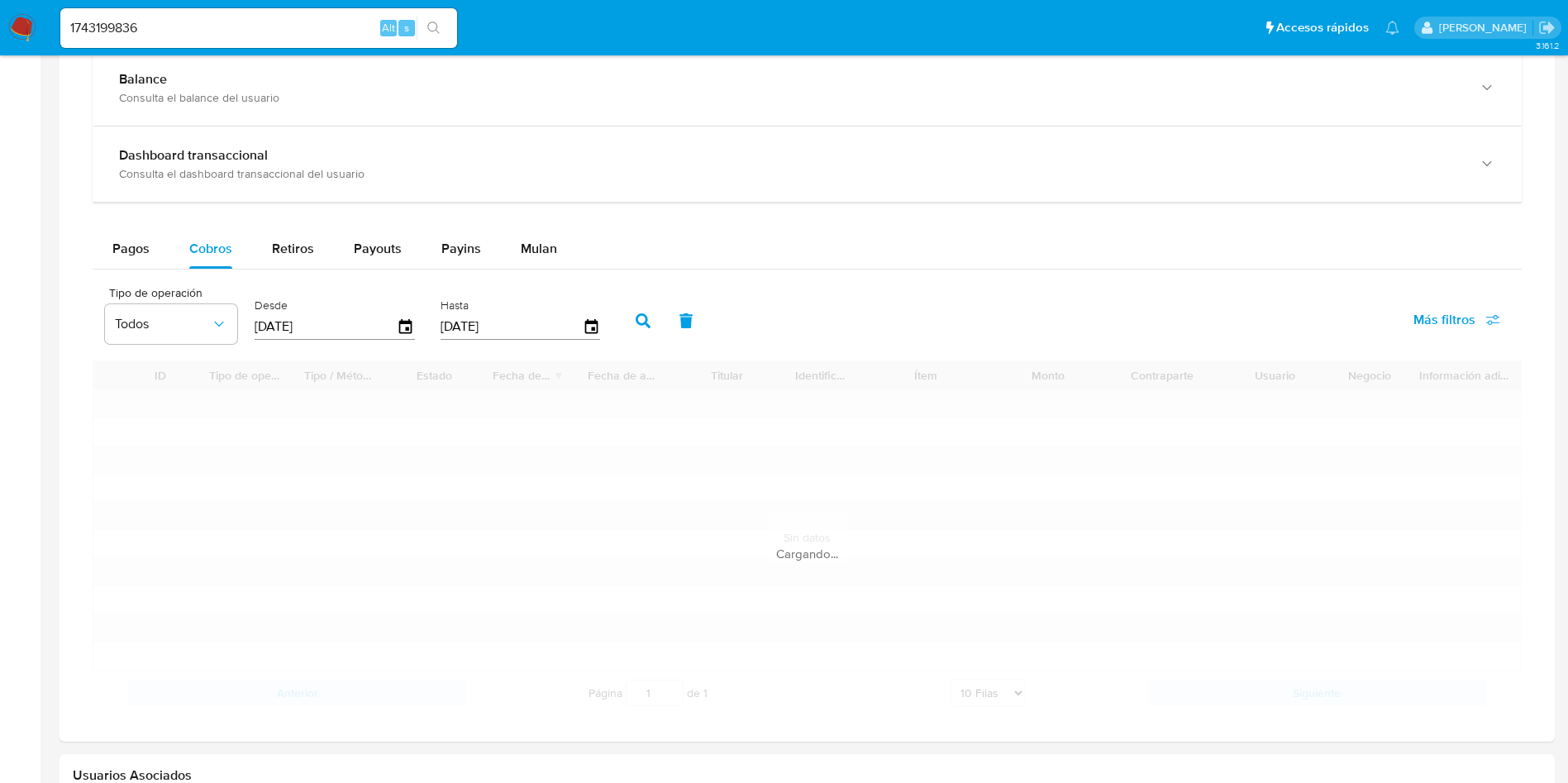
scroll to position [868, 0]
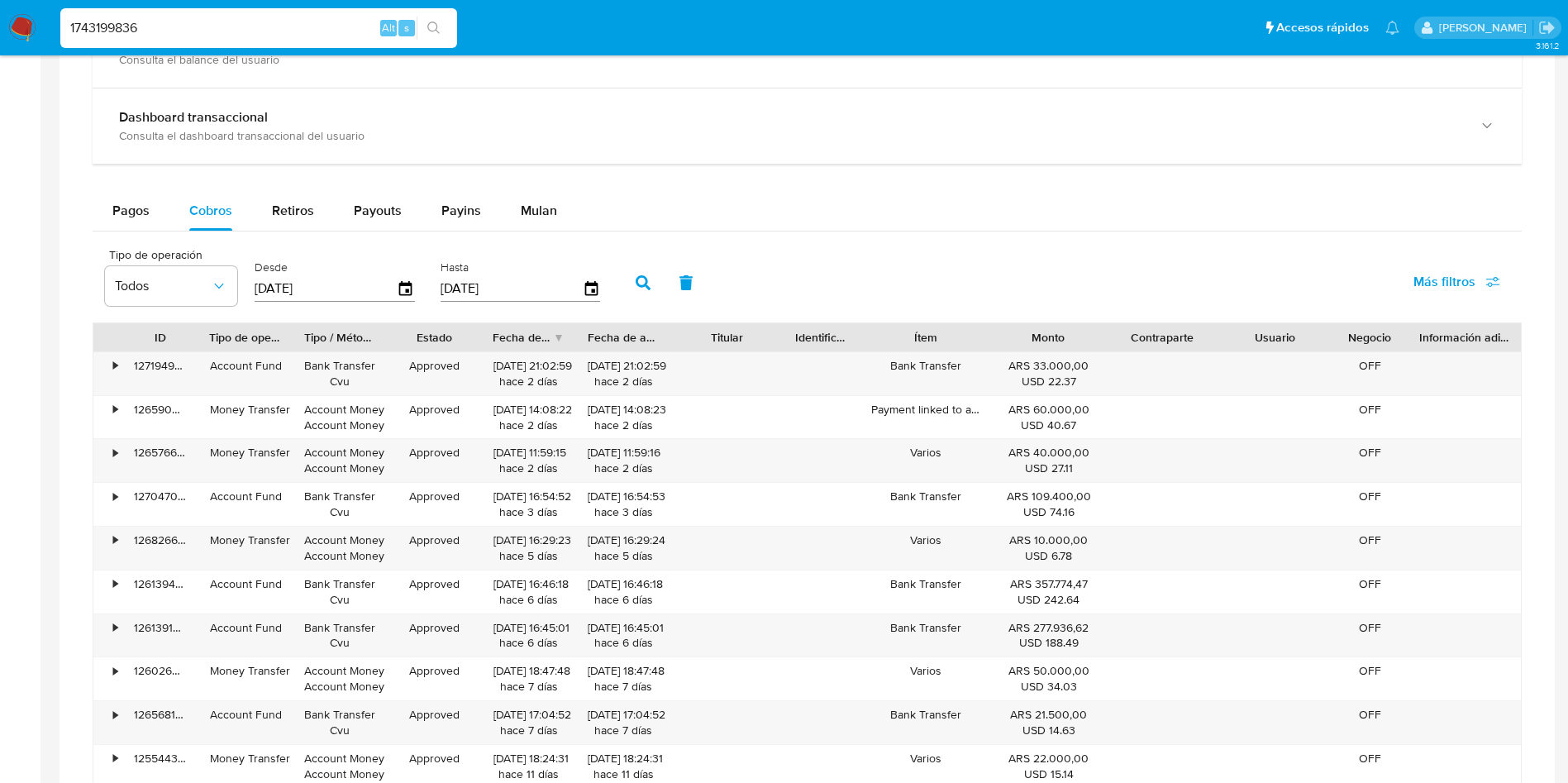
click at [211, 21] on input "1743199836" at bounding box center [258, 29] width 397 height 22
paste input "43240485"
type input "432404856"
click at [431, 40] on div "432404856 Alt s" at bounding box center [258, 28] width 397 height 40
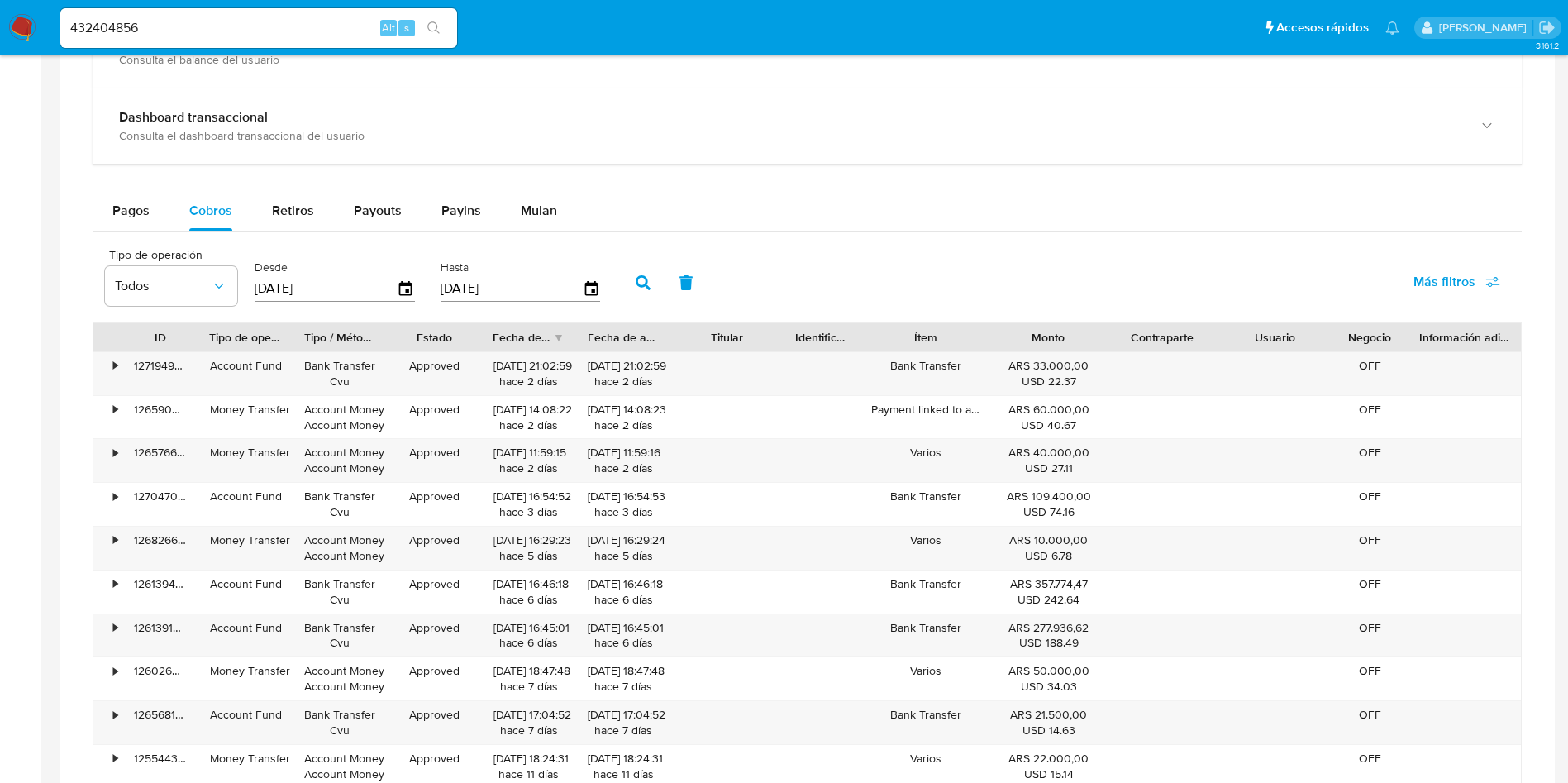
click at [472, 31] on ul "Pausado Ver notificaciones 432404856 Alt s Accesos rápidos Presiona las siguien…" at bounding box center [730, 28] width 1355 height 42
click at [441, 35] on button "search-icon" at bounding box center [433, 28] width 34 height 23
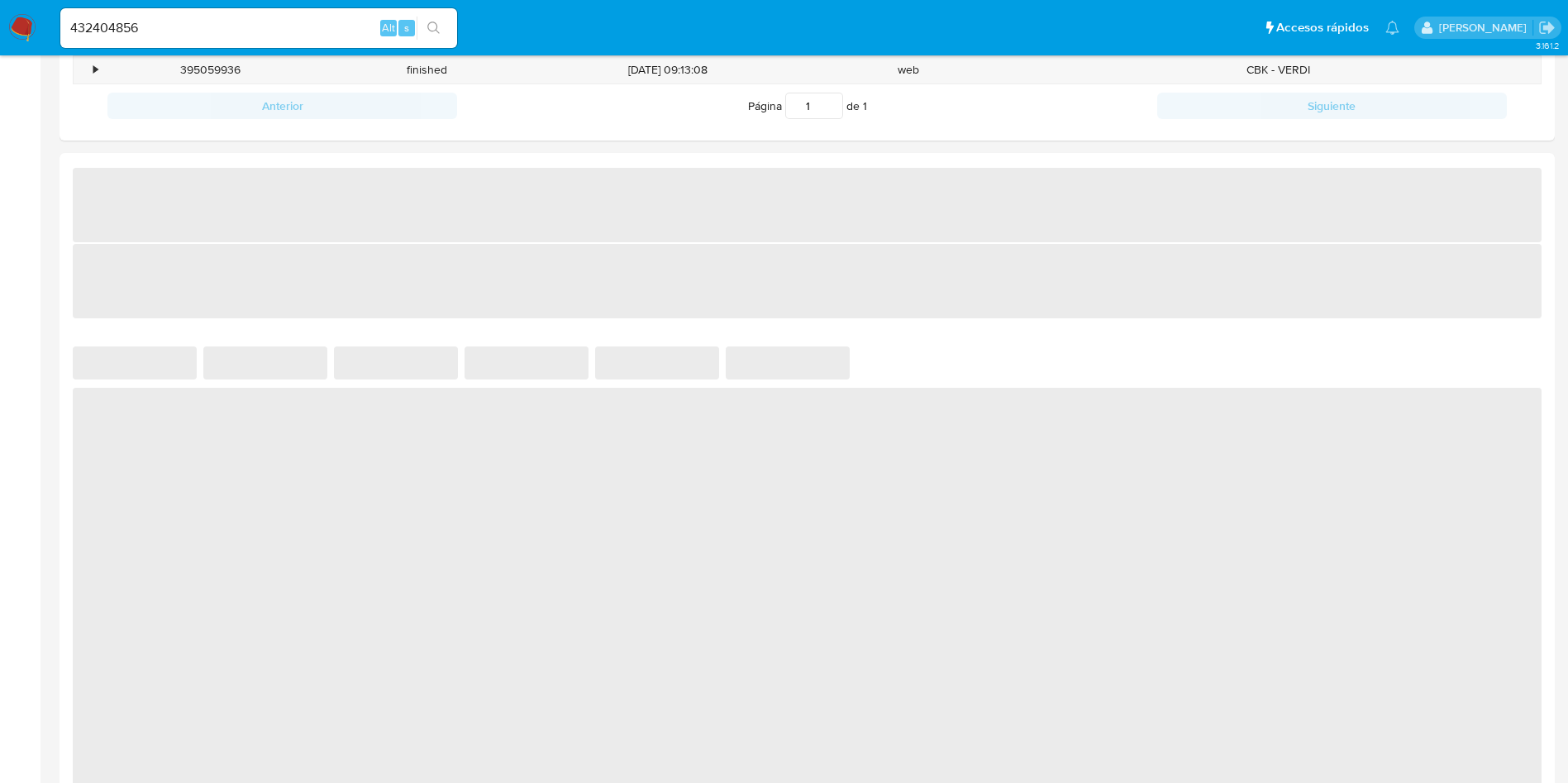
select select "10"
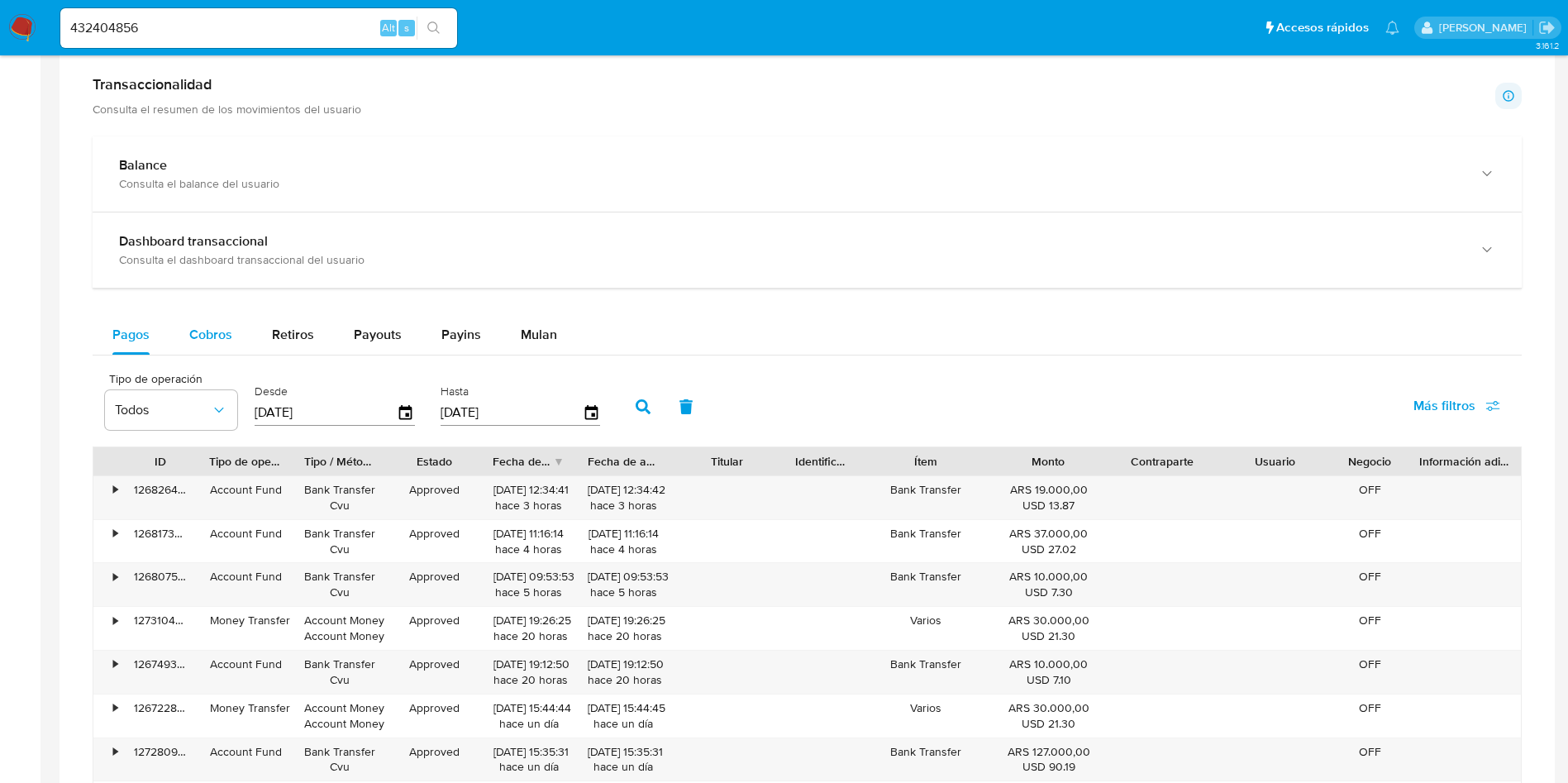
click at [199, 329] on span "Cobros" at bounding box center [210, 334] width 43 height 19
select select "10"
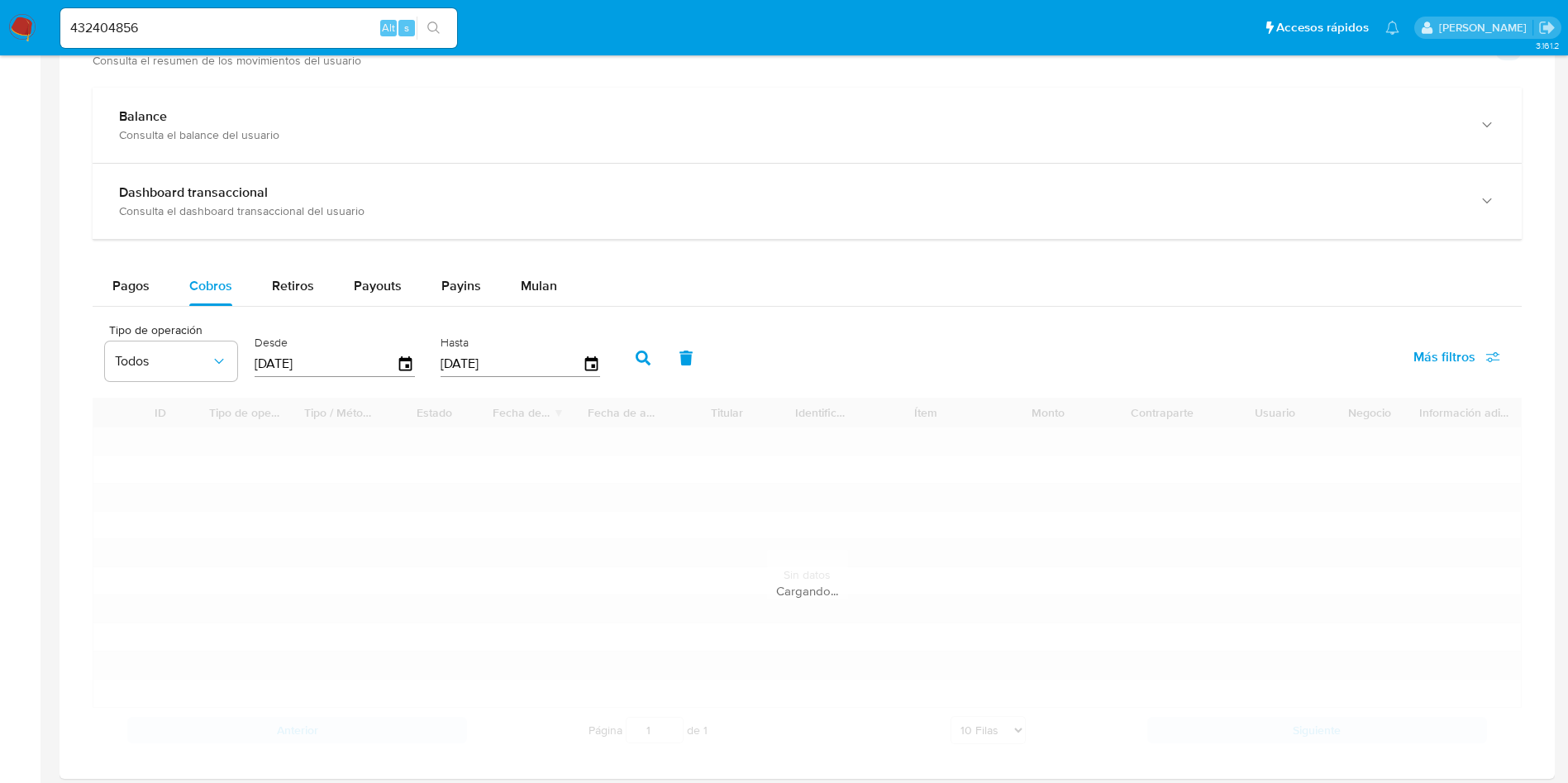
scroll to position [868, 0]
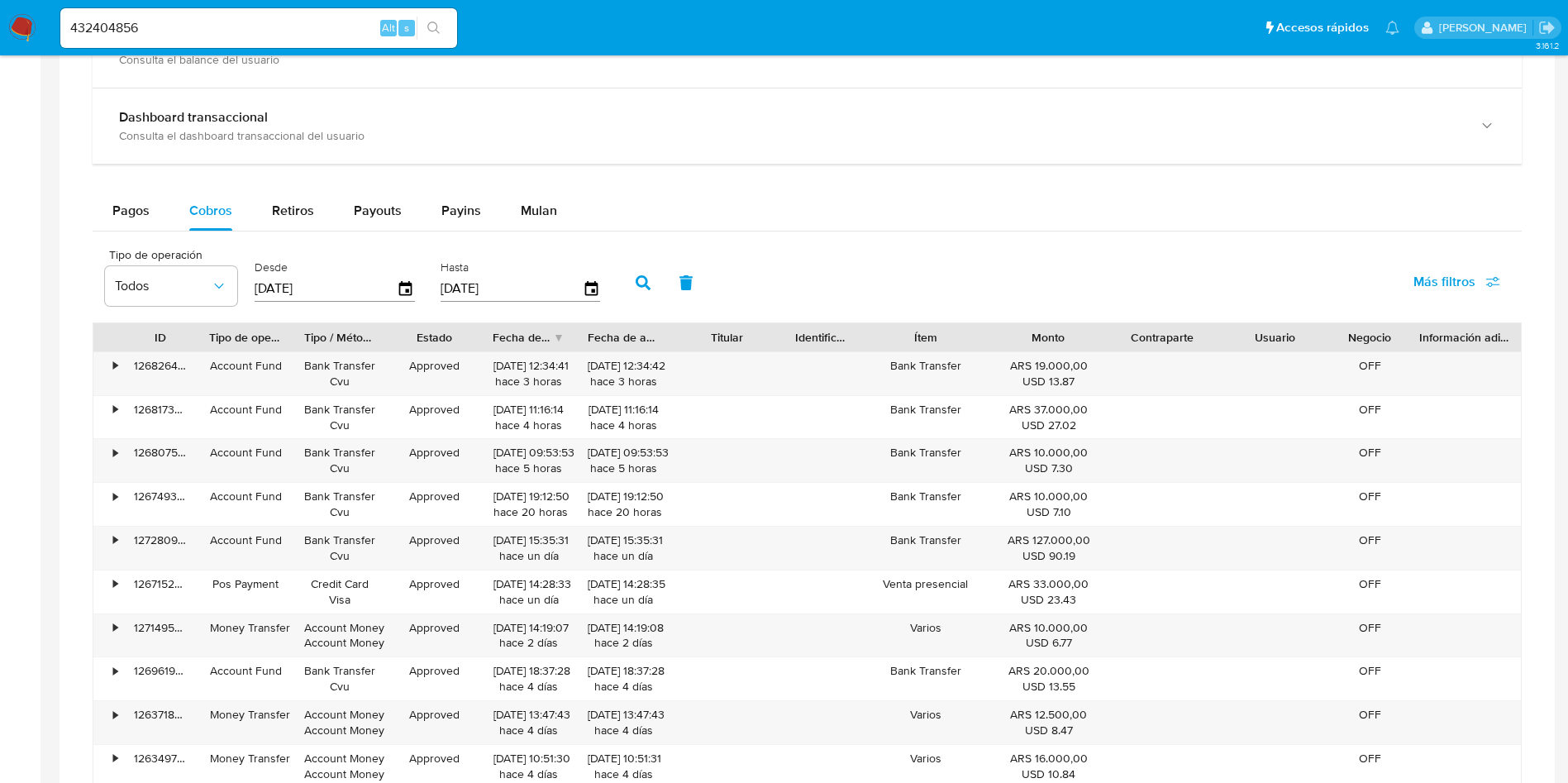
click at [213, 32] on input "432404856" at bounding box center [258, 29] width 397 height 22
paste input "1583051"
type input "41583051"
click at [442, 33] on button "search-icon" at bounding box center [433, 28] width 34 height 23
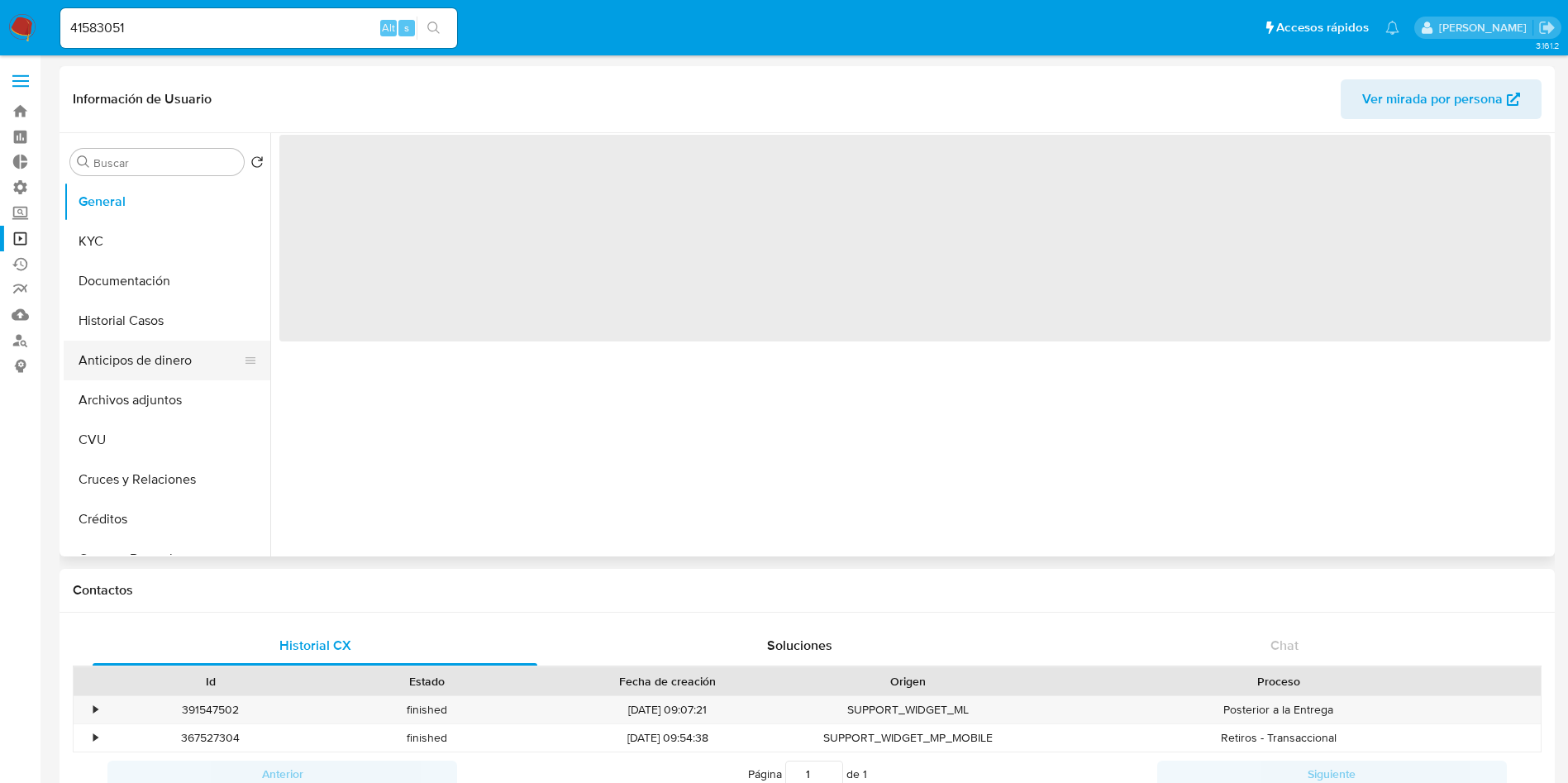
select select "10"
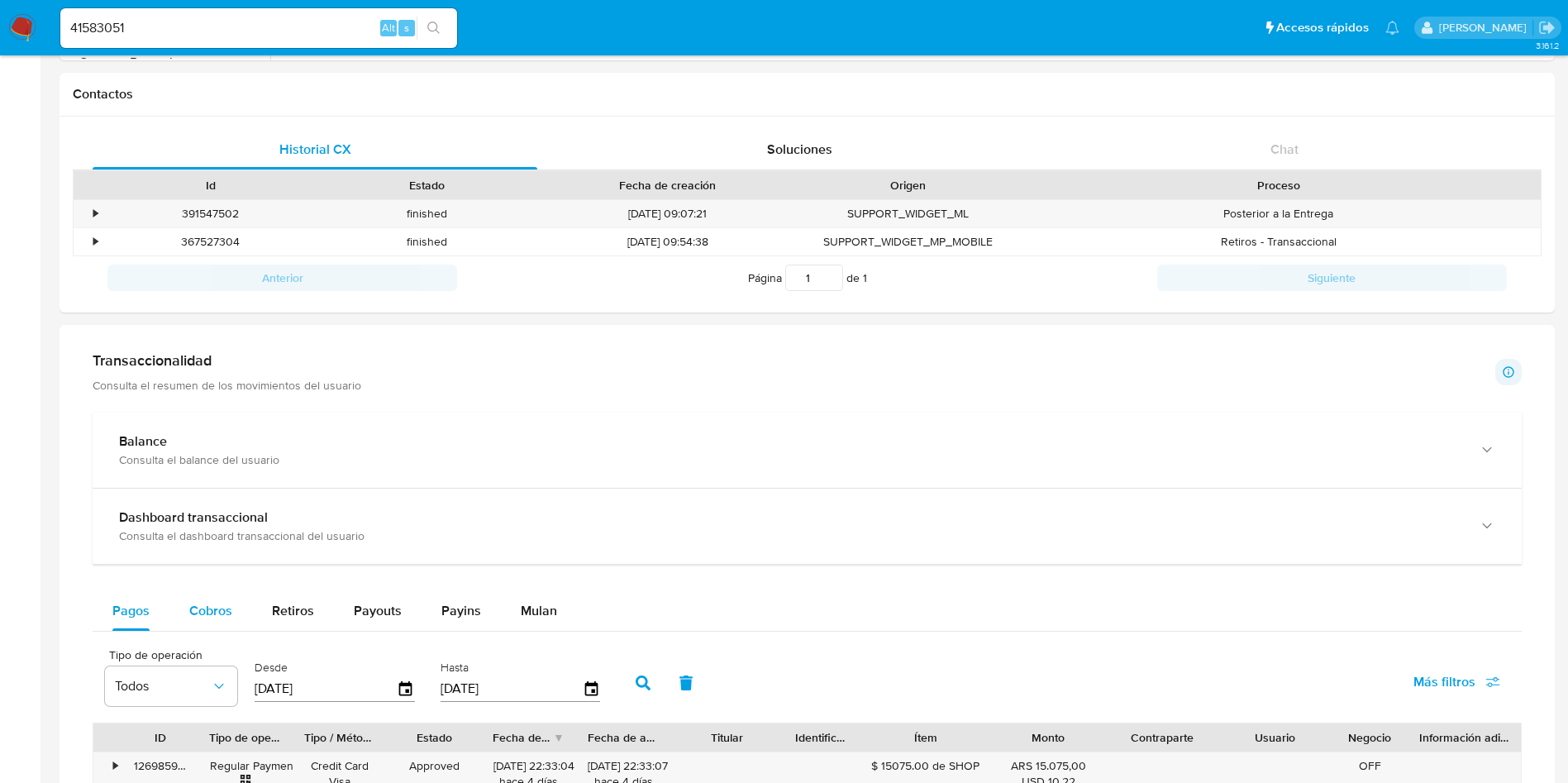
click at [216, 608] on span "Cobros" at bounding box center [210, 610] width 43 height 19
select select "10"
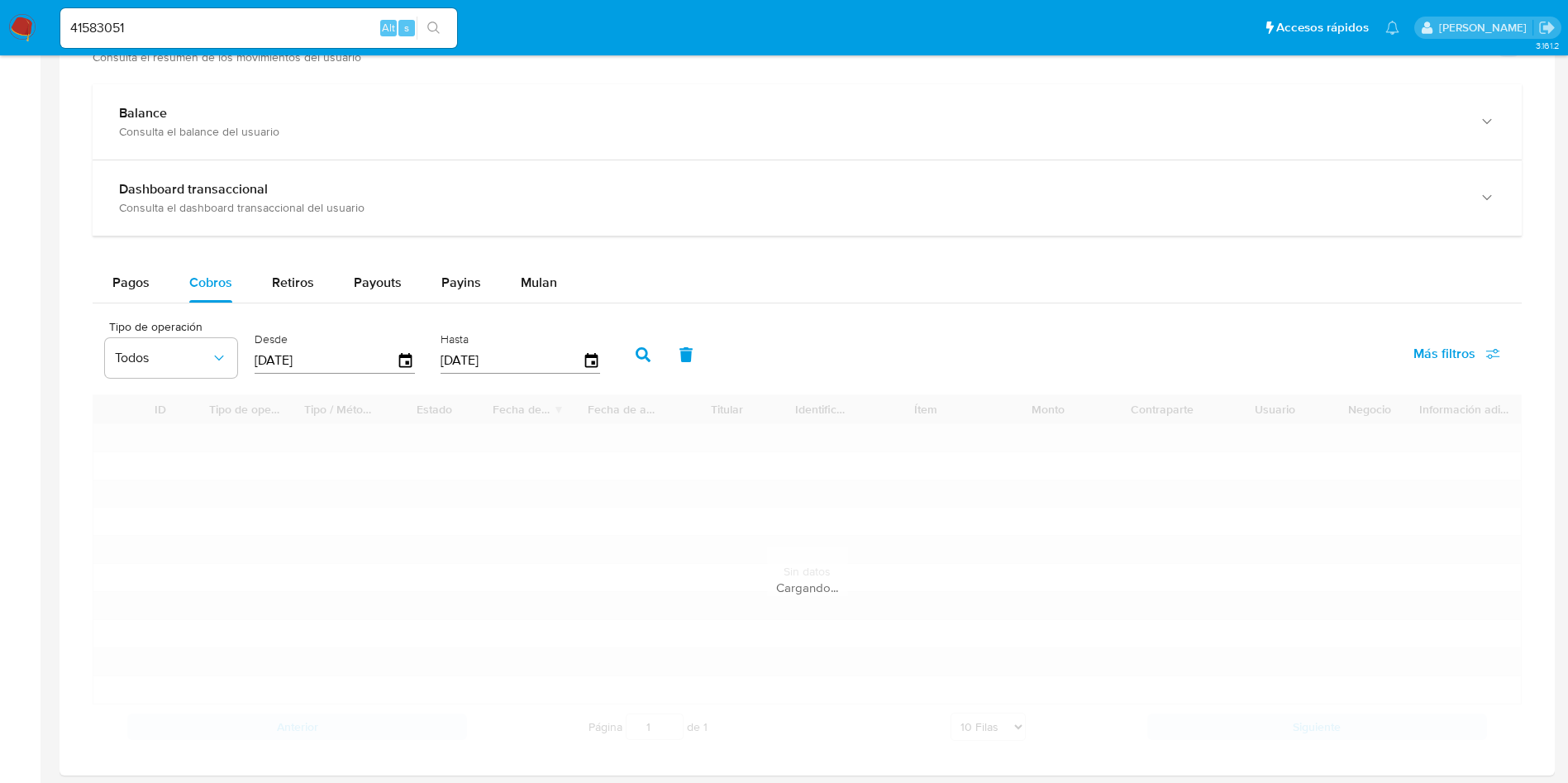
scroll to position [868, 0]
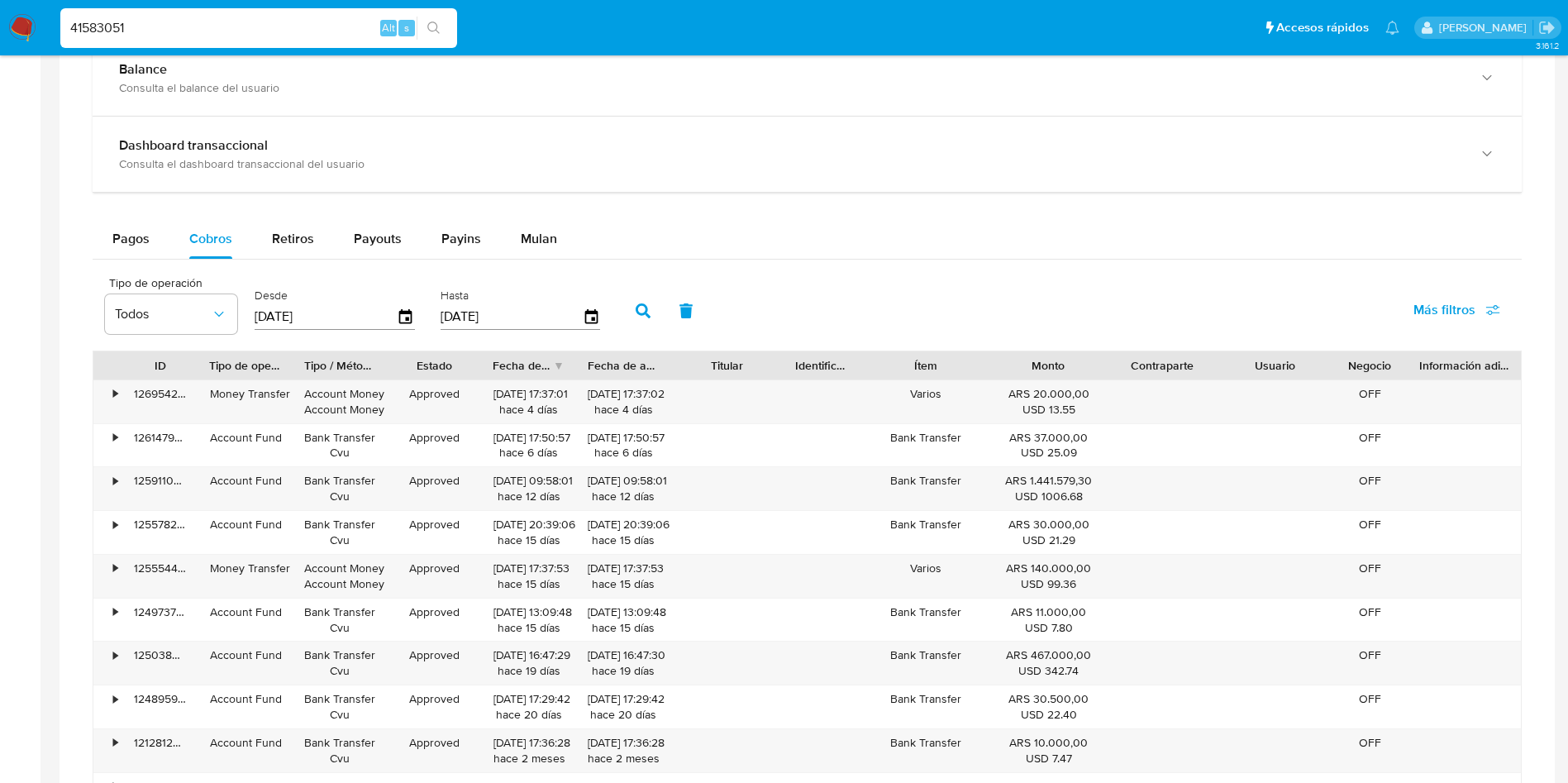
click at [214, 18] on input "41583051" at bounding box center [258, 29] width 397 height 22
paste input "1061331732"
type input "1061331732"
click at [434, 30] on icon "search-icon" at bounding box center [433, 28] width 13 height 13
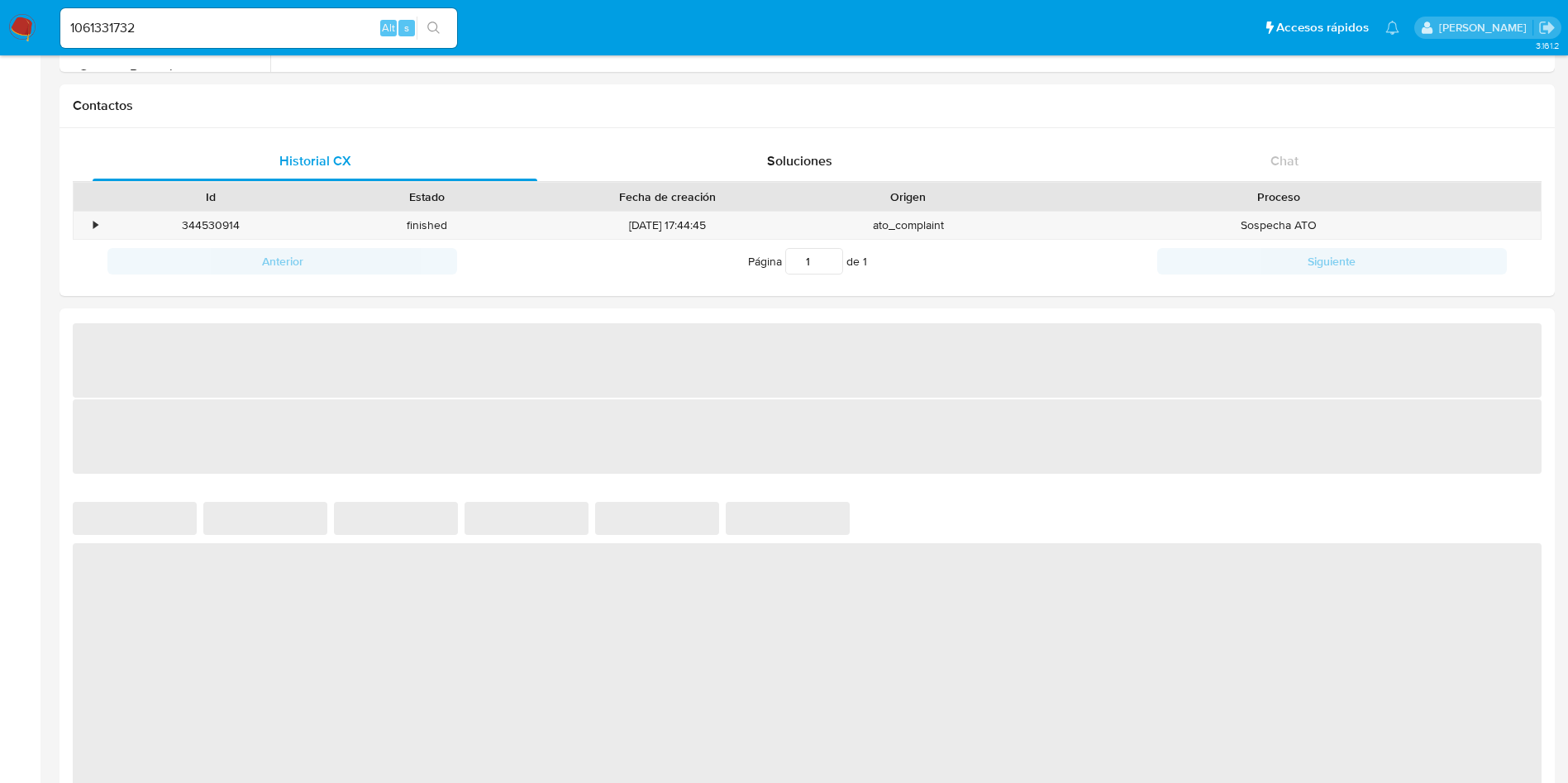
select select "10"
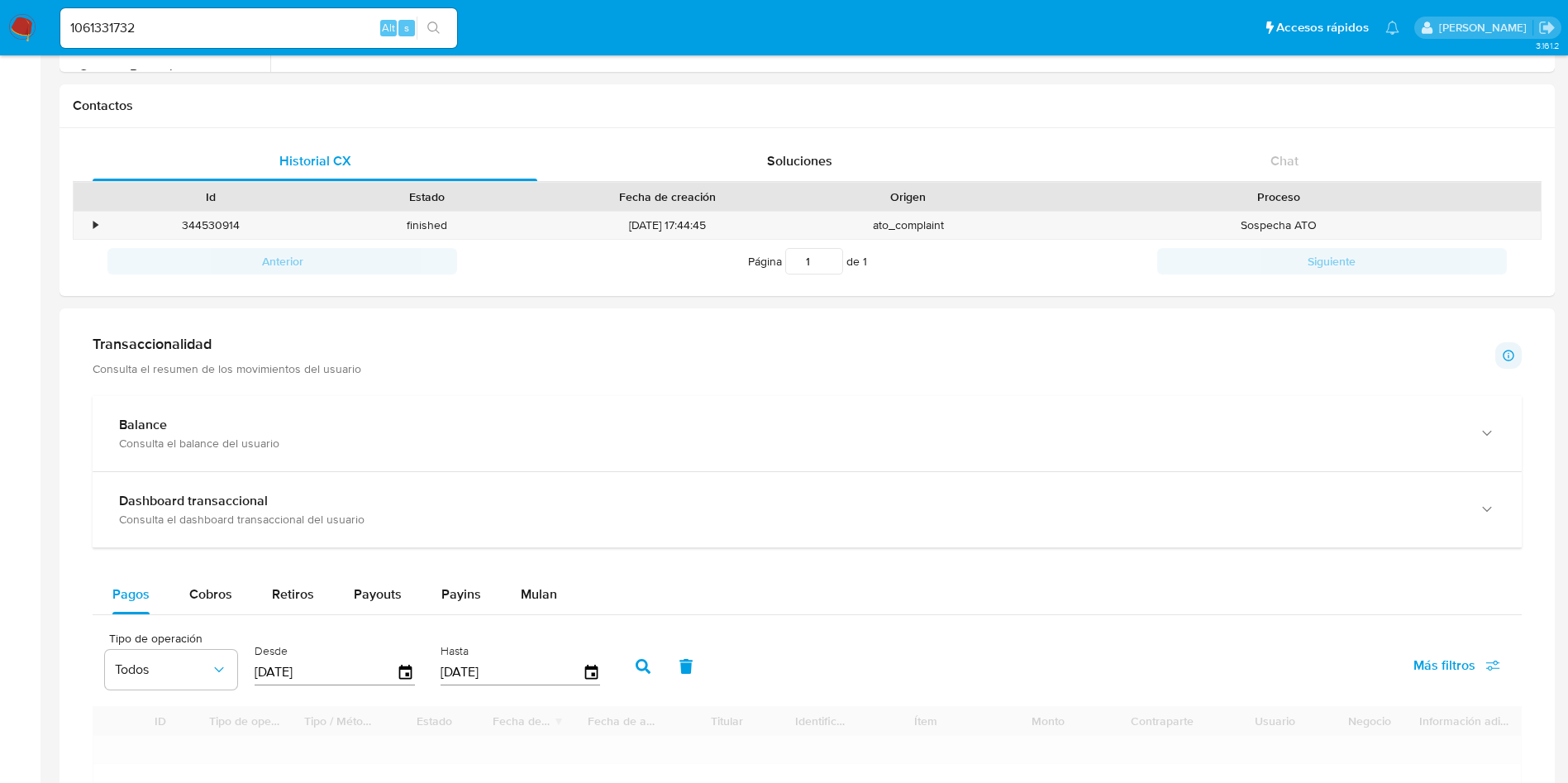
scroll to position [621, 0]
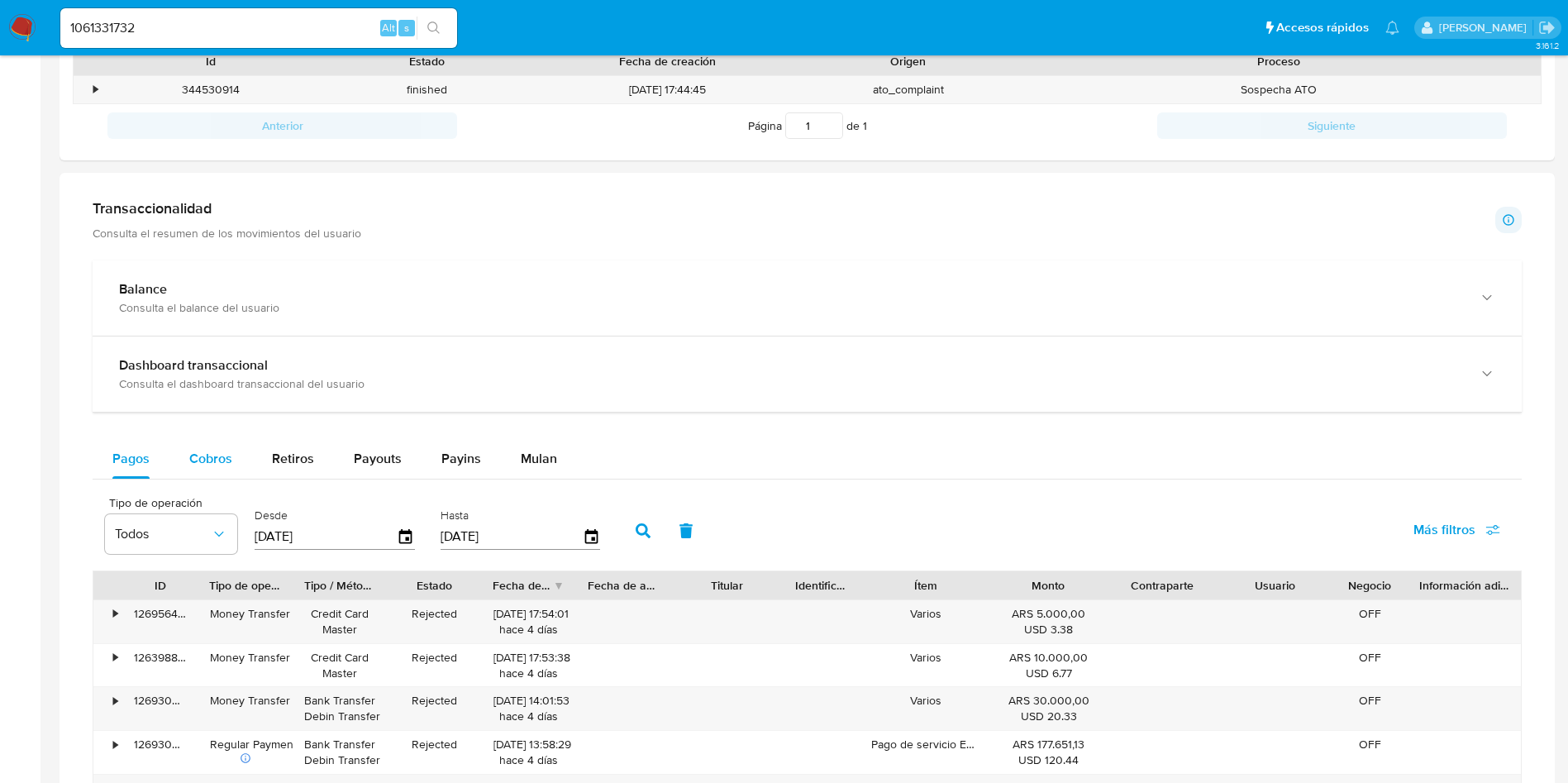
click at [197, 471] on div "Cobros" at bounding box center [210, 459] width 43 height 40
select select "10"
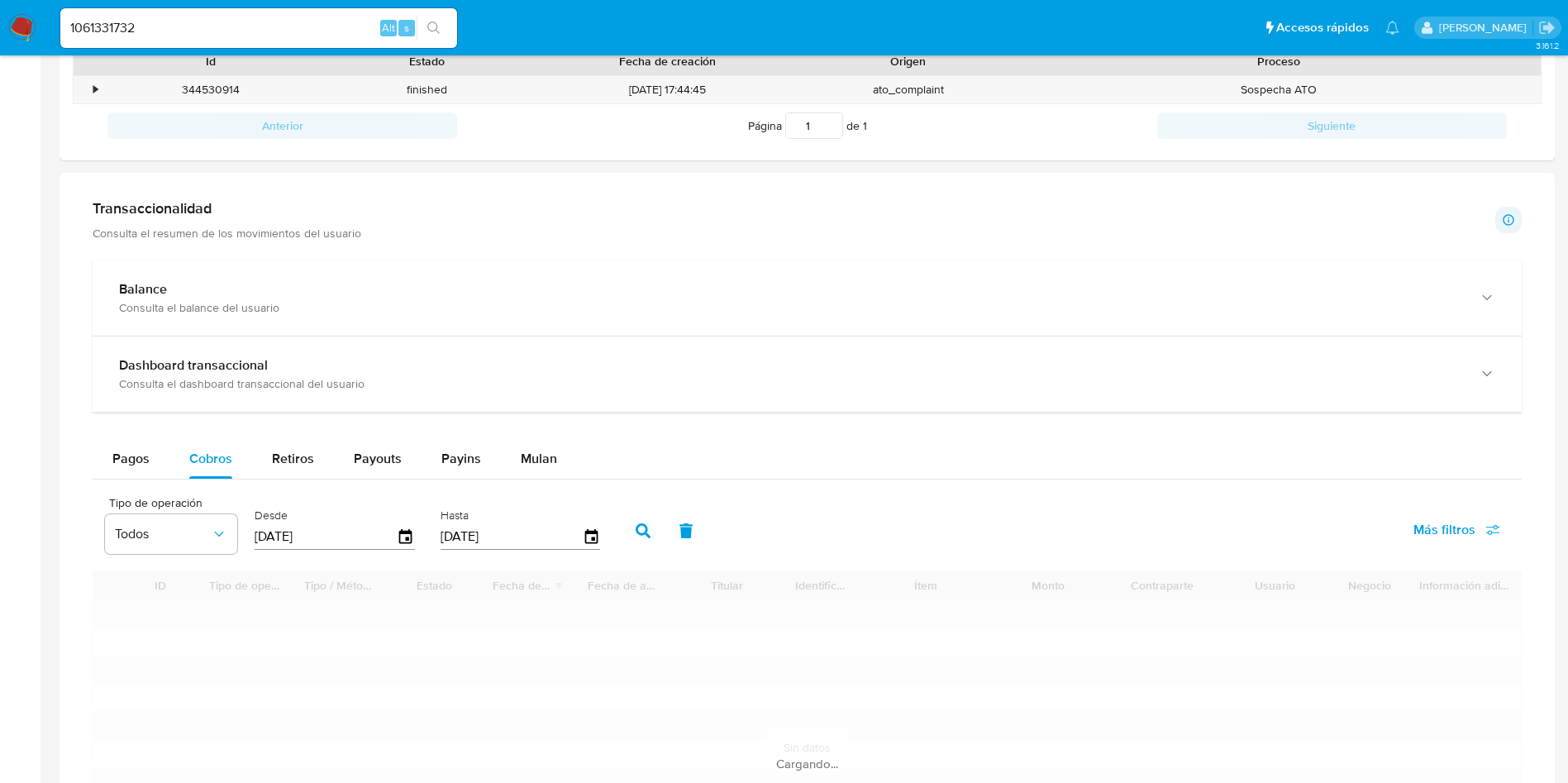
scroll to position [868, 0]
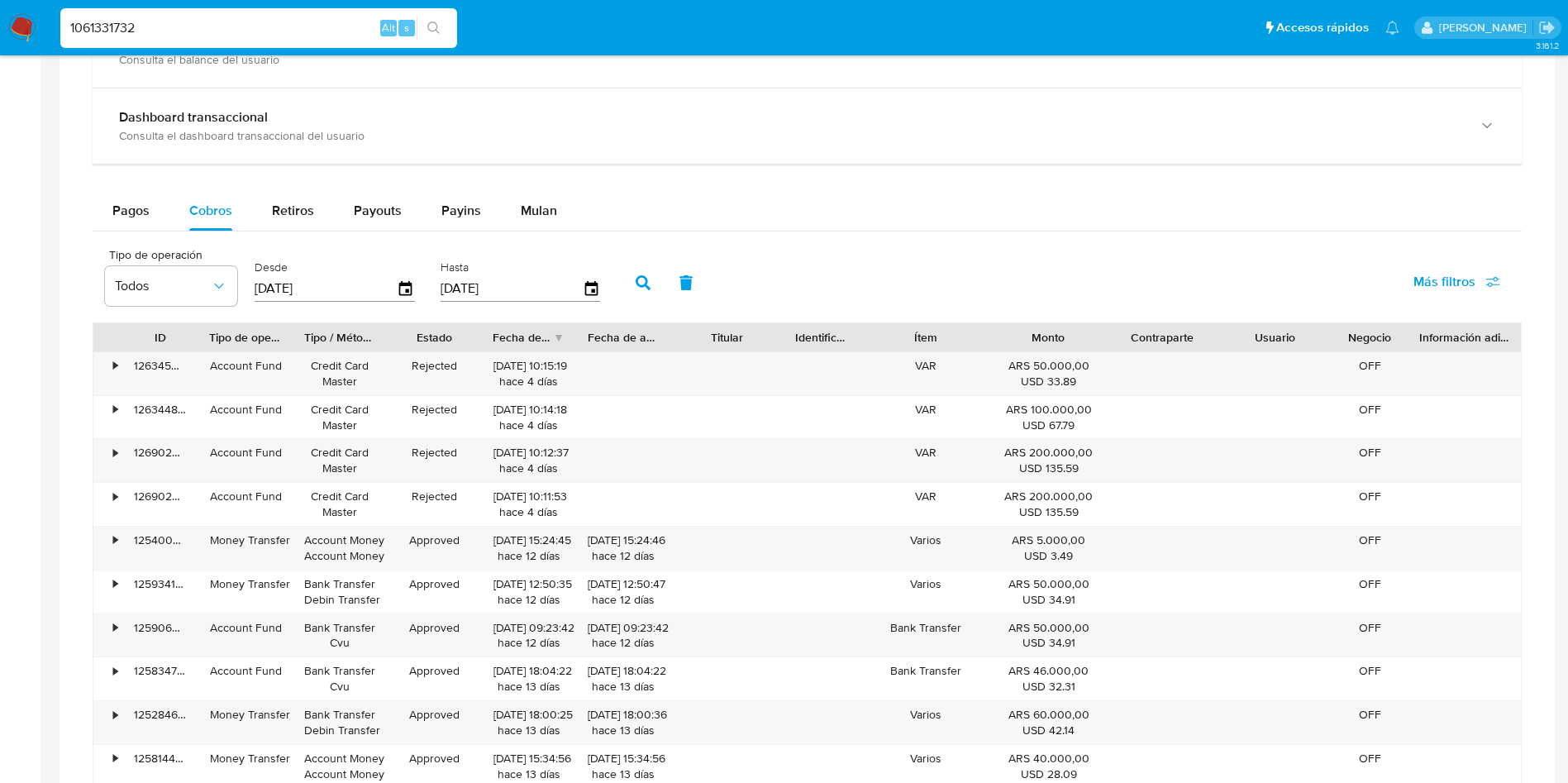
click at [168, 33] on input "1061331732" at bounding box center [258, 29] width 397 height 22
paste input "2112749421"
type input "2112749421"
click at [434, 33] on icon "search-icon" at bounding box center [433, 28] width 13 height 13
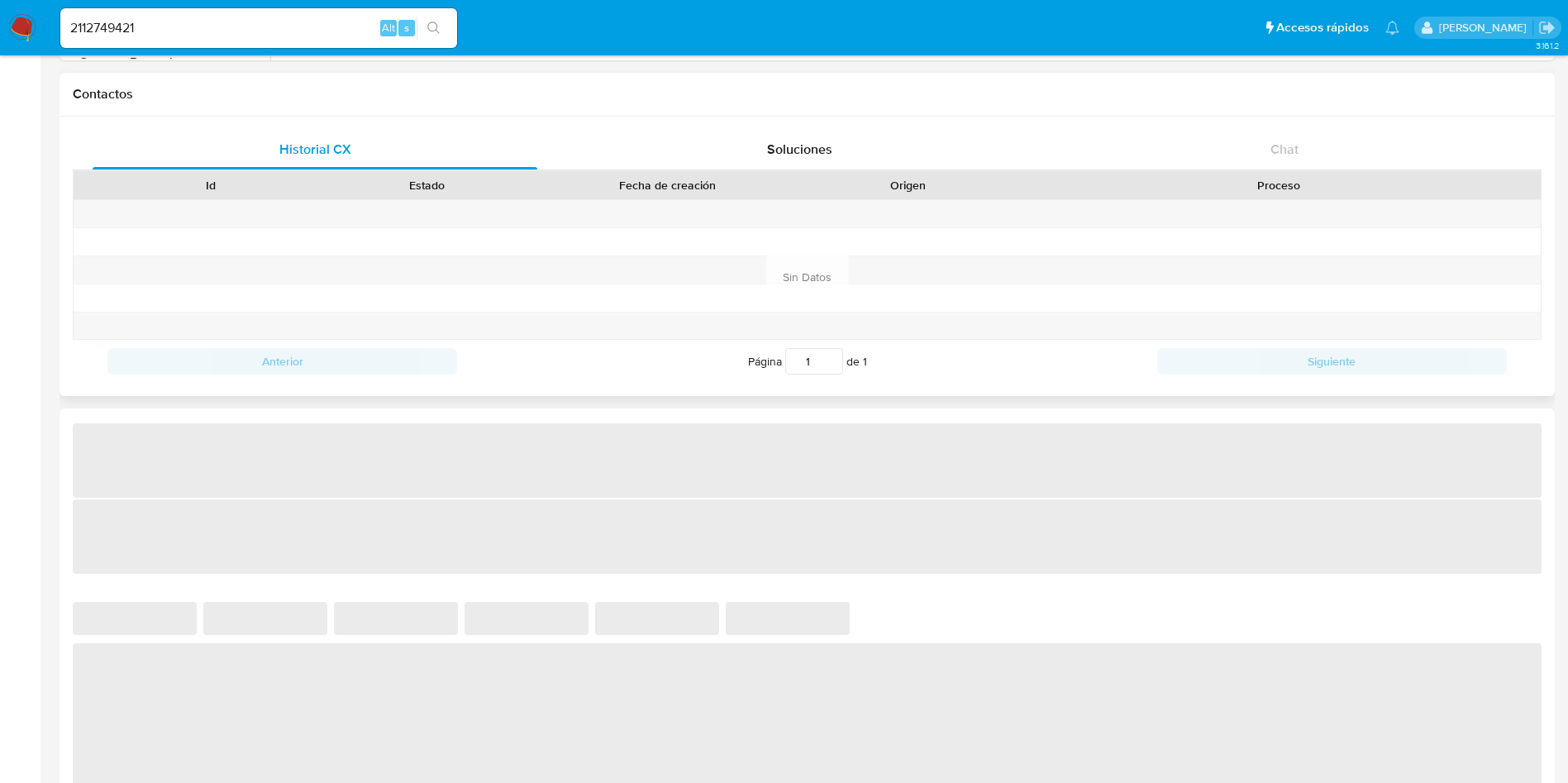
select select "10"
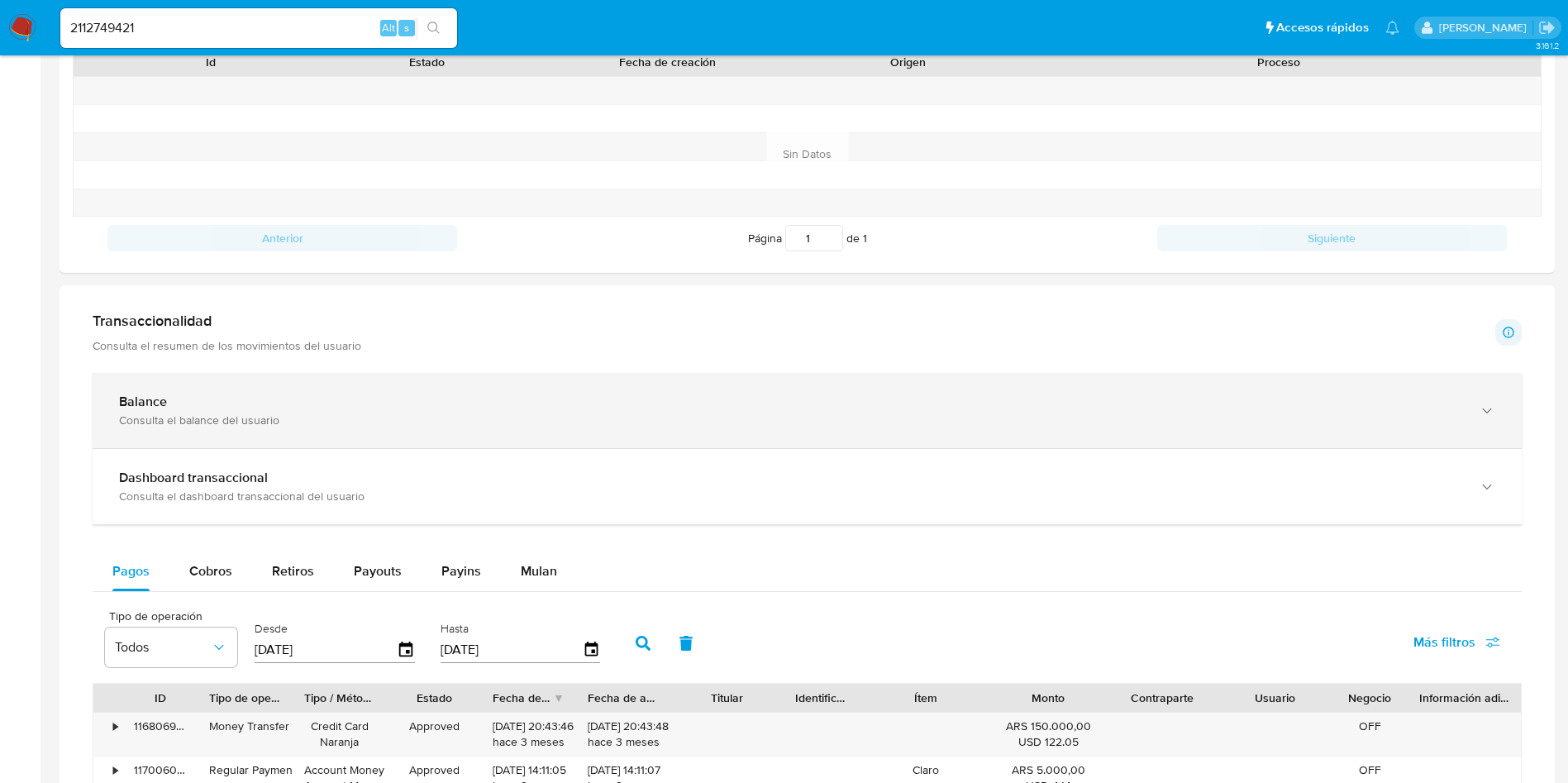
scroll to position [744, 0]
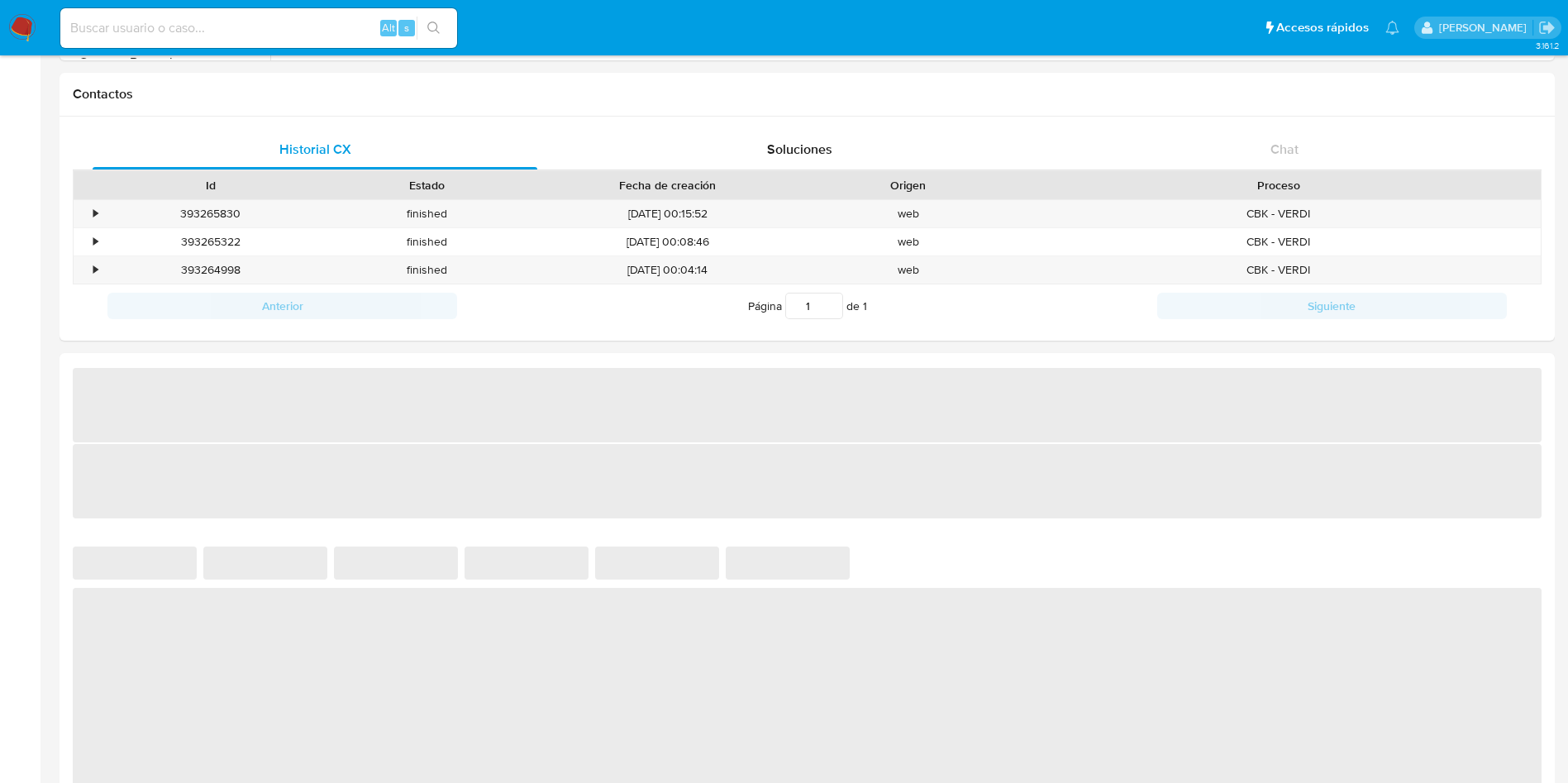
select select "10"
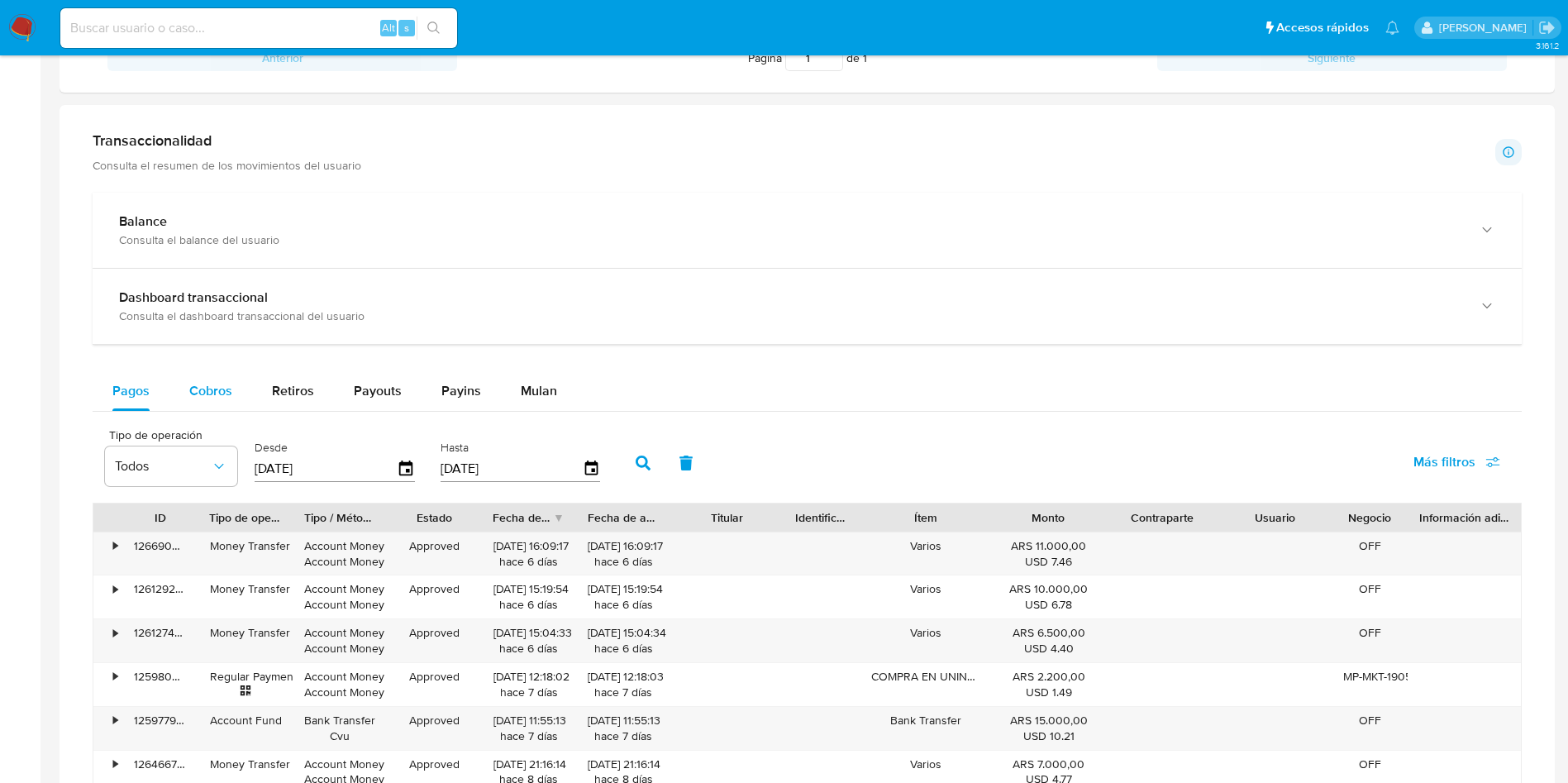
click at [199, 397] on span "Cobros" at bounding box center [210, 390] width 43 height 19
select select "10"
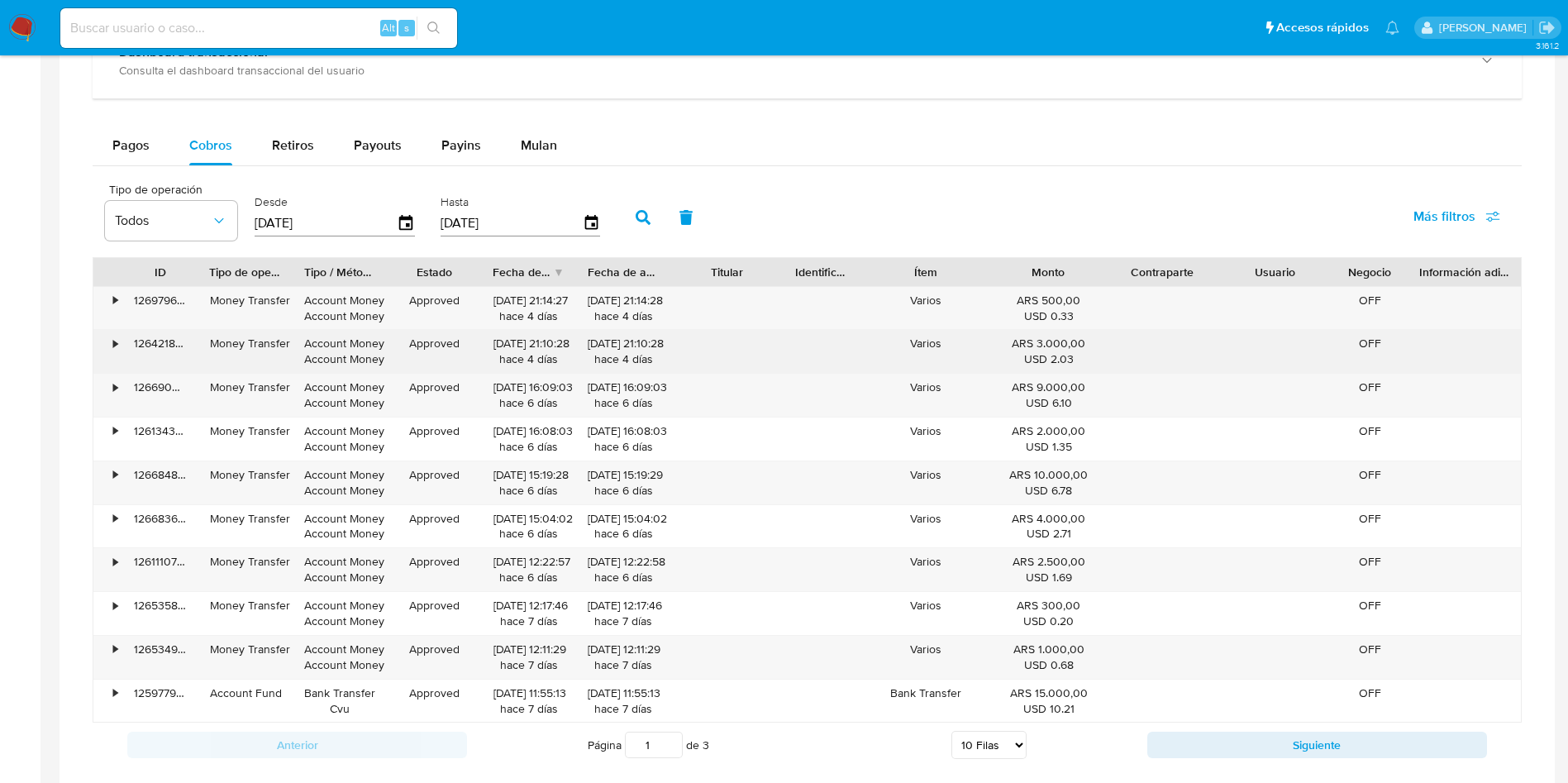
scroll to position [993, 0]
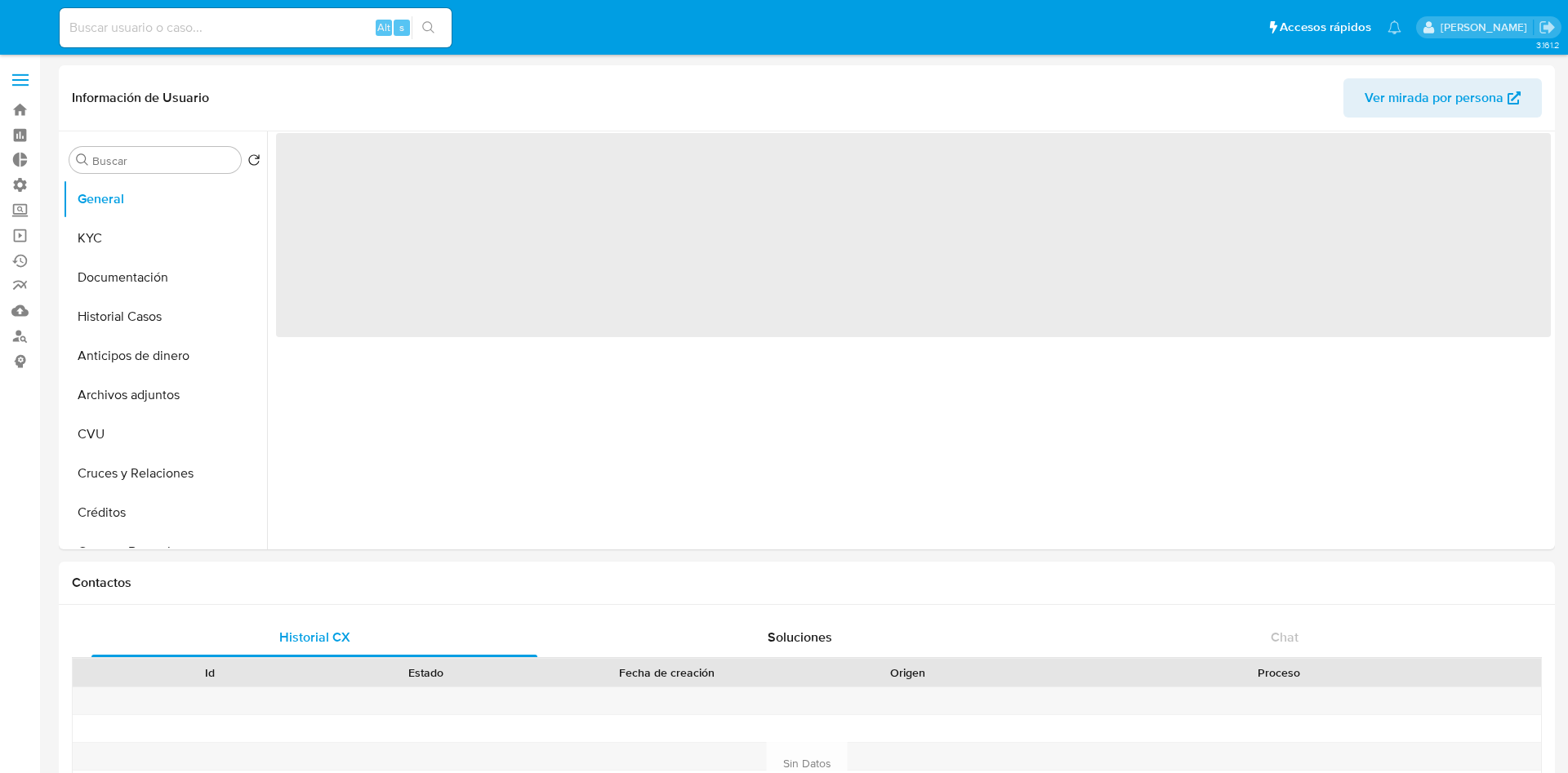
select select "10"
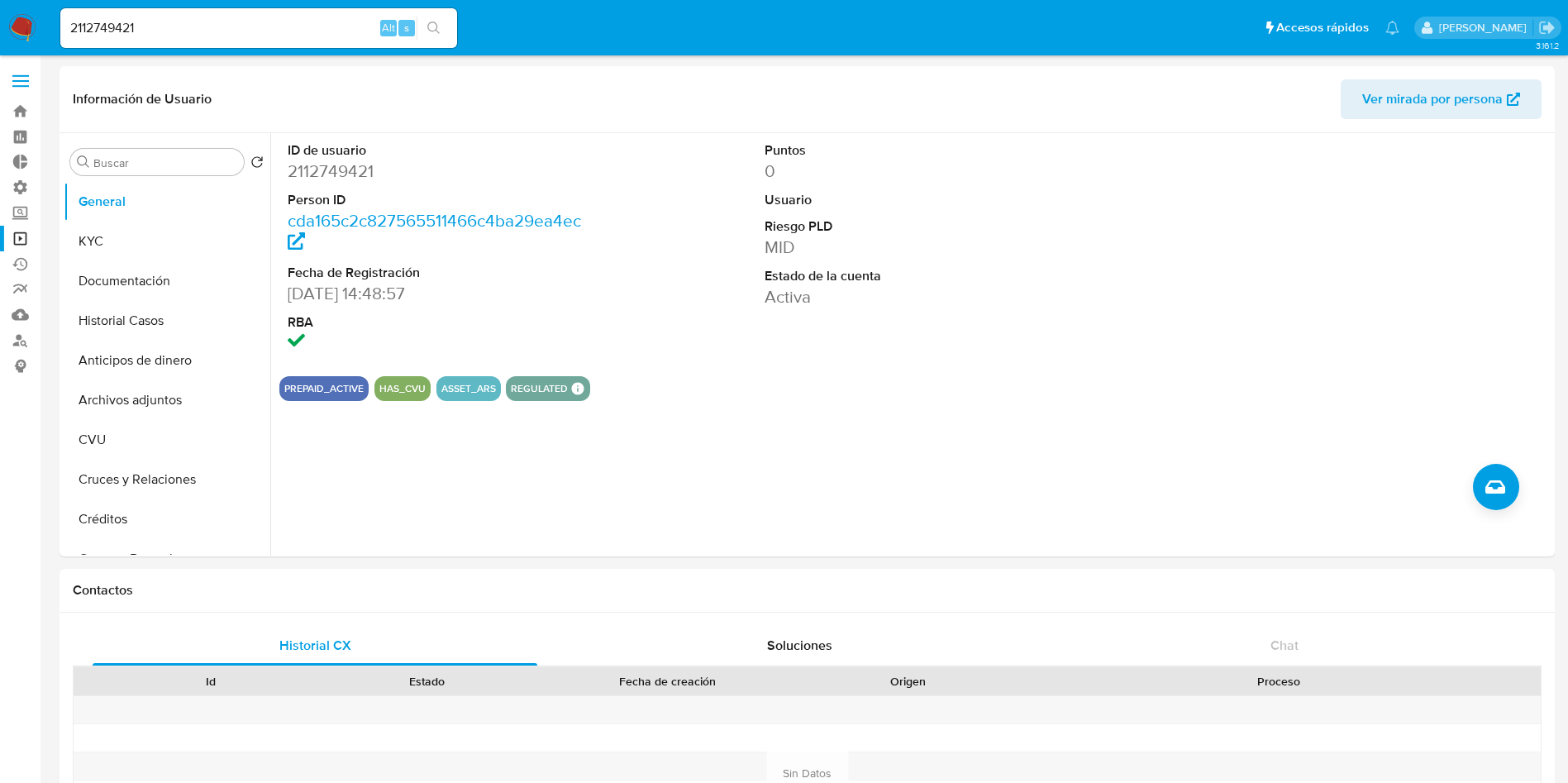
select select "10"
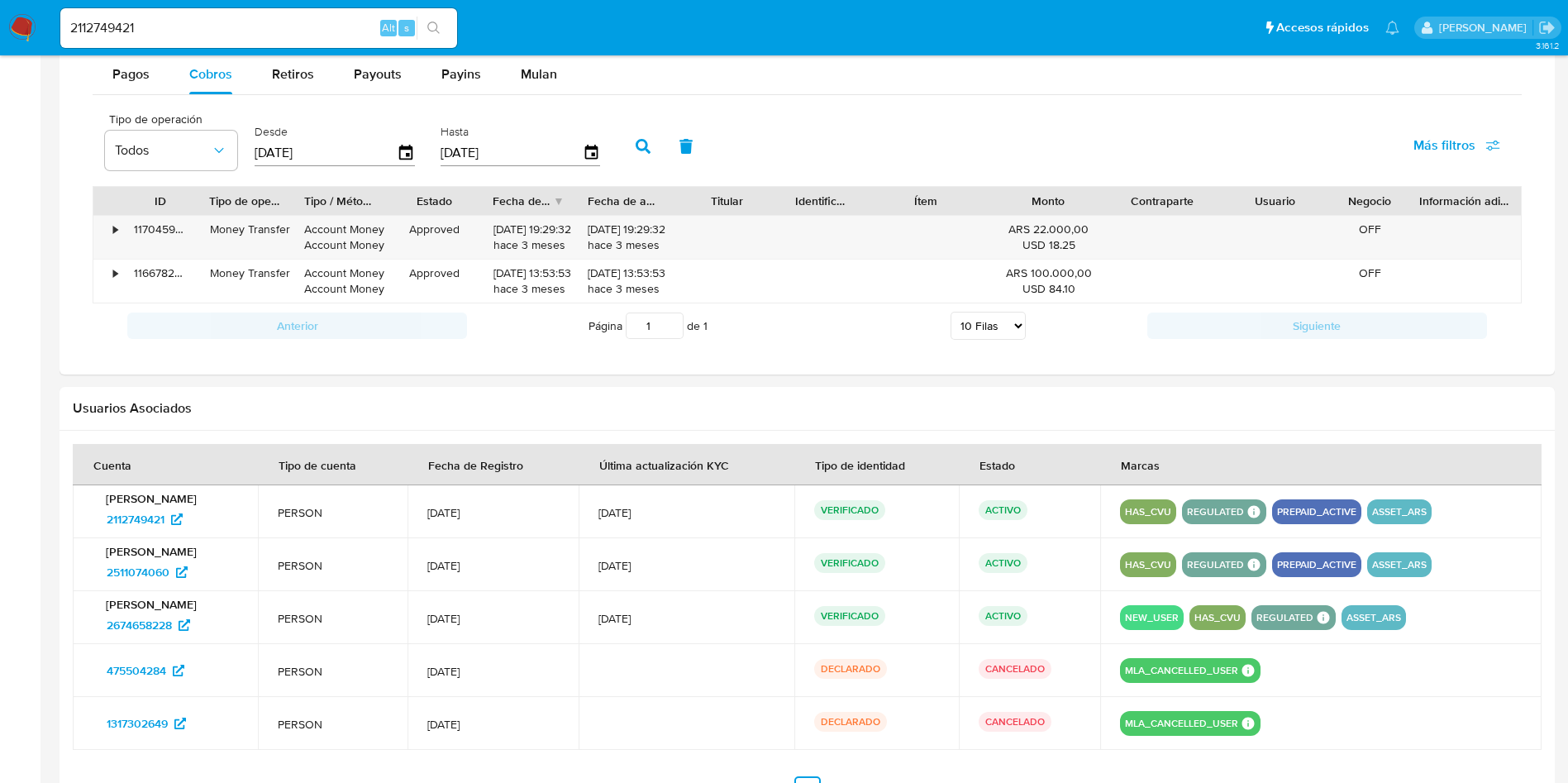
scroll to position [1117, 0]
click at [212, 22] on input "2112749421" at bounding box center [258, 29] width 397 height 22
paste input "530743589"
type input "530743589"
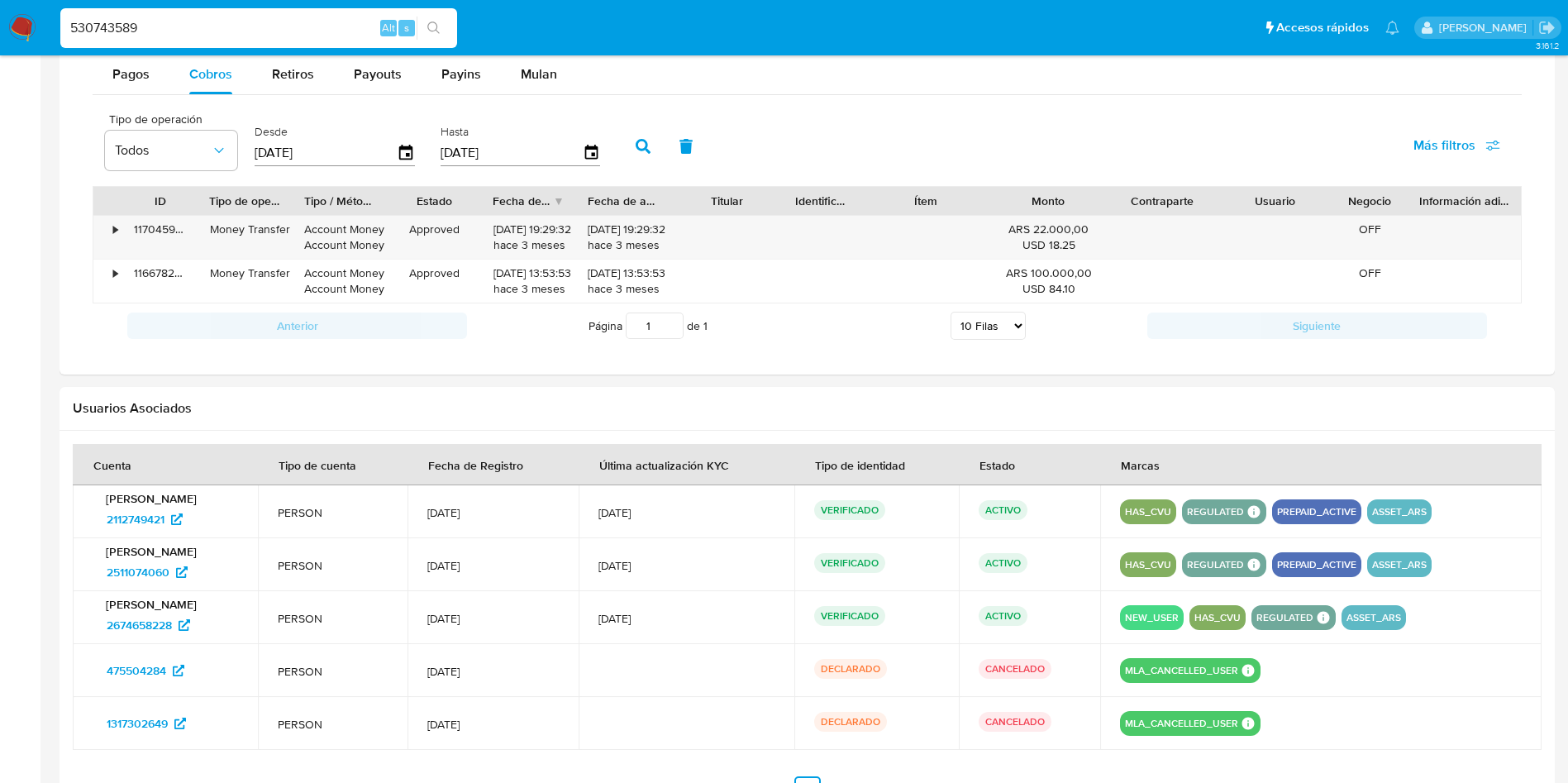
click at [448, 25] on button "search-icon" at bounding box center [433, 28] width 34 height 23
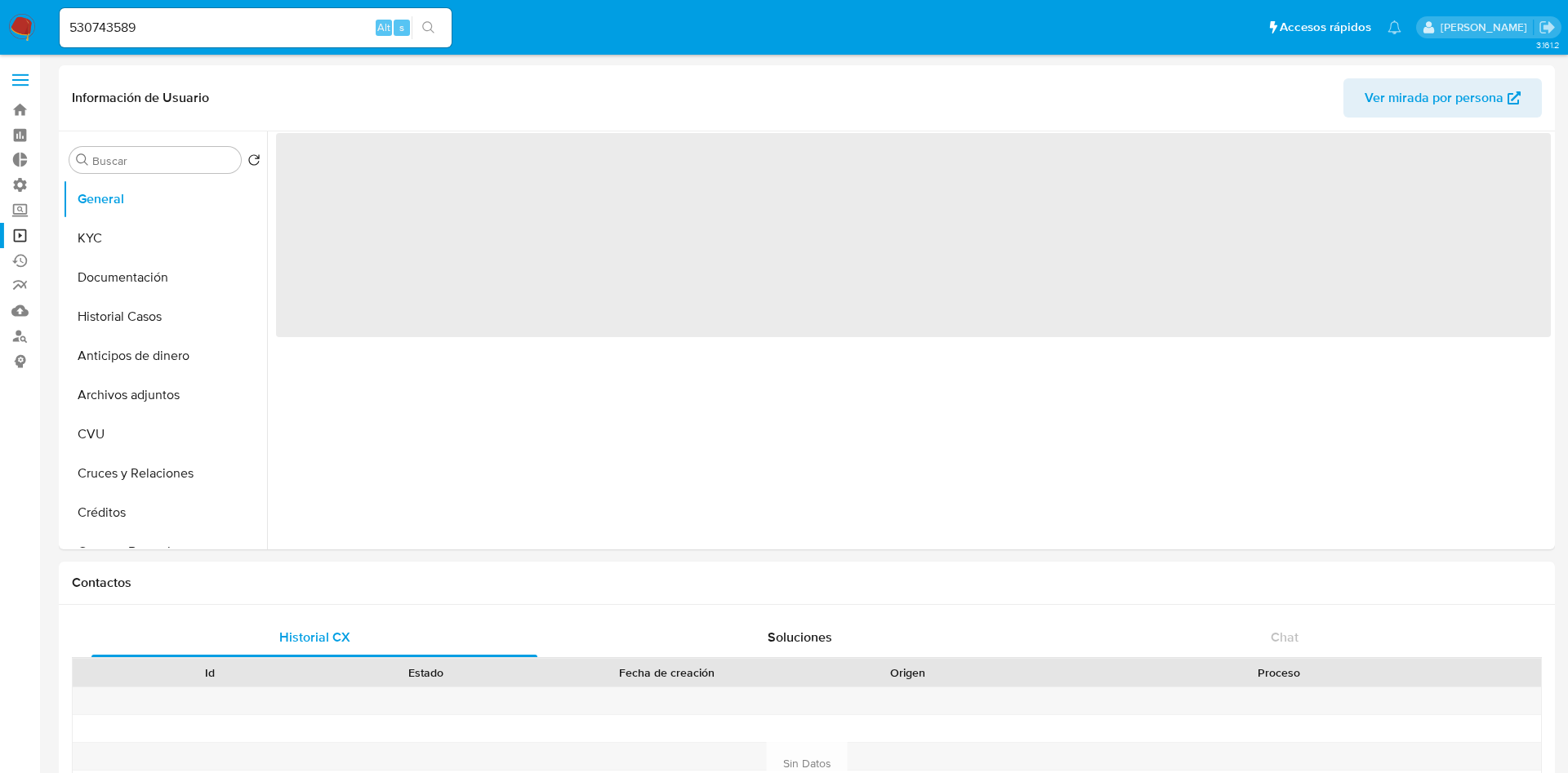
select select "10"
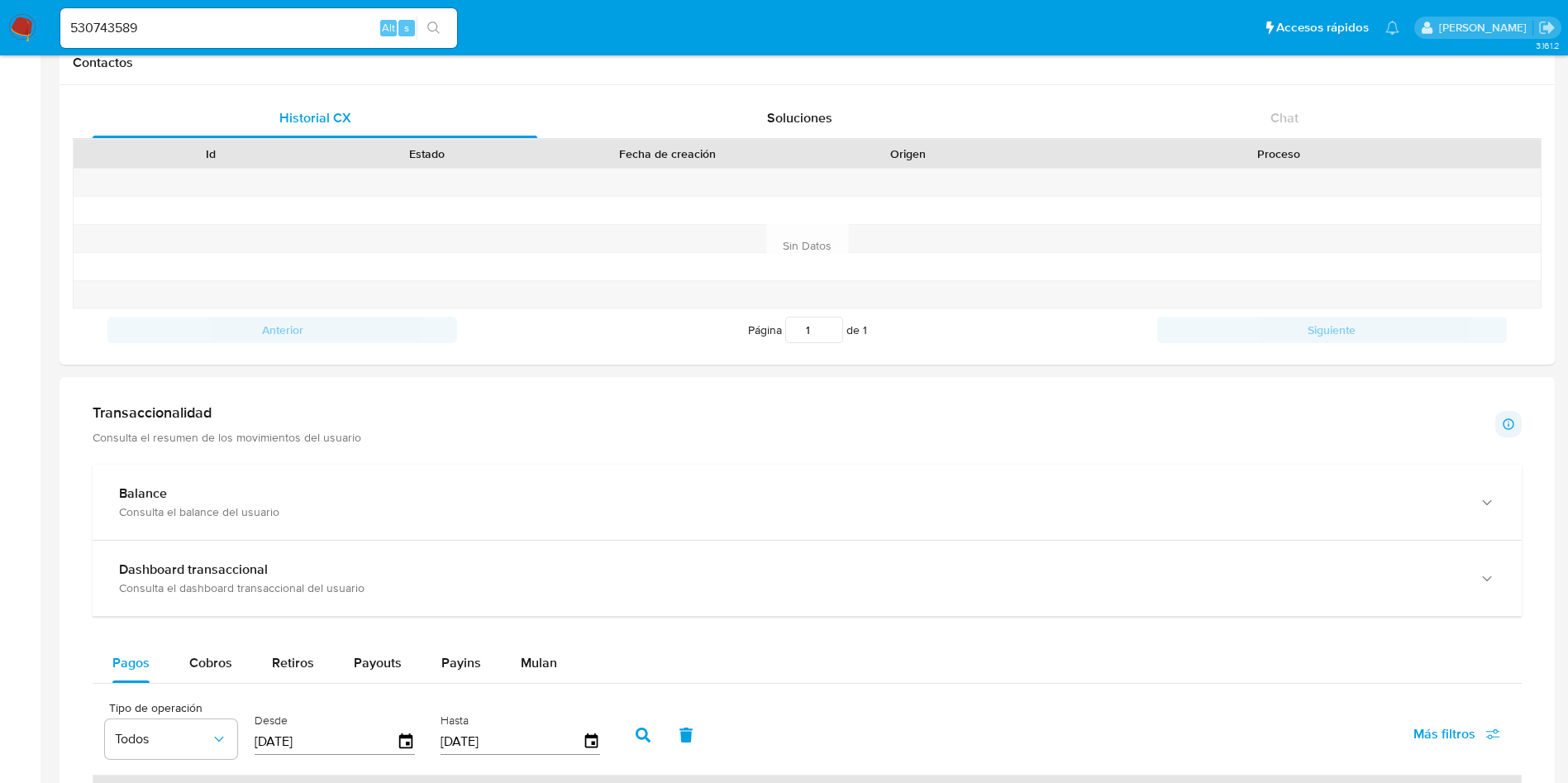
scroll to position [744, 0]
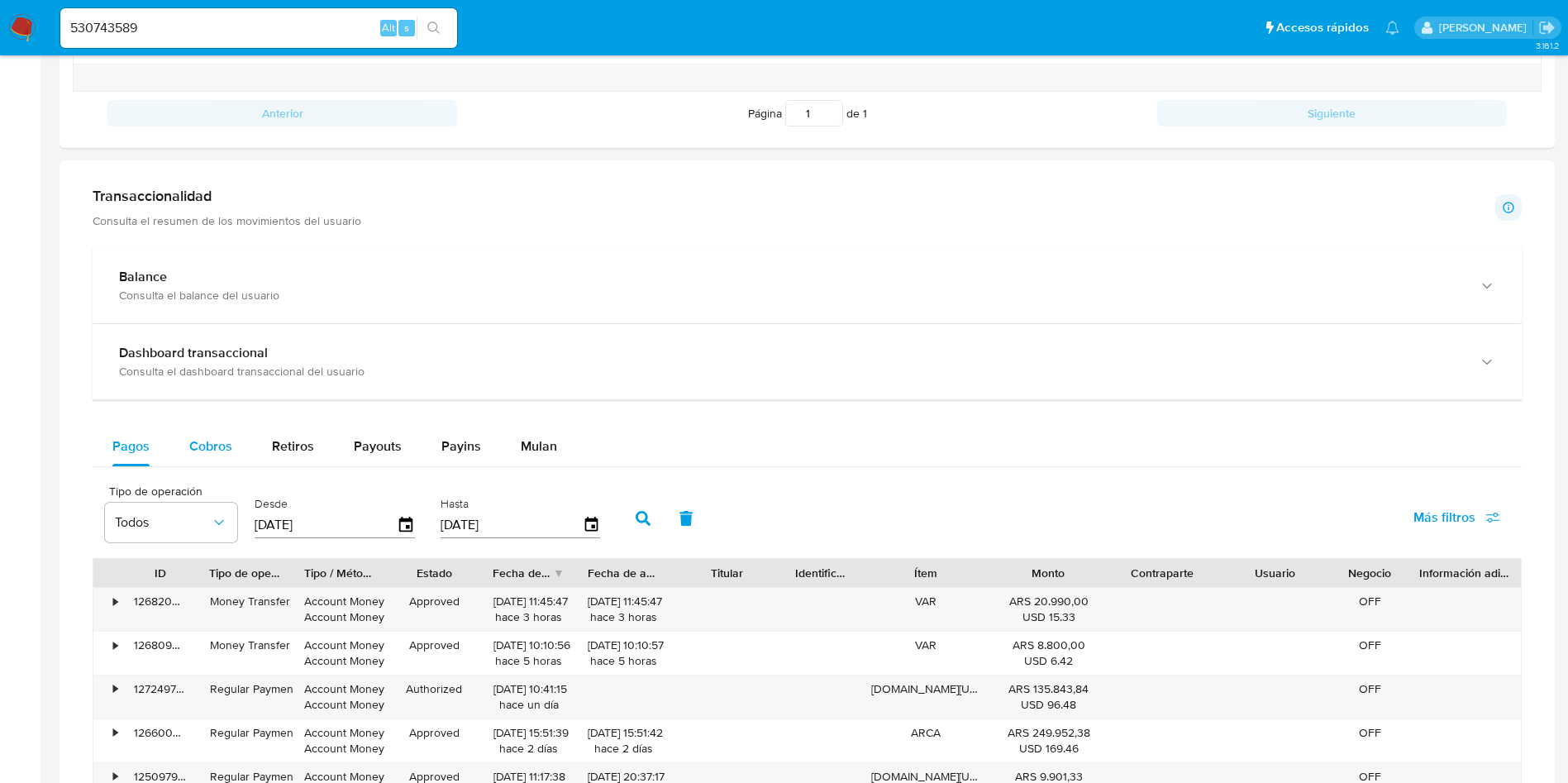
click at [224, 444] on span "Cobros" at bounding box center [210, 445] width 43 height 19
select select "10"
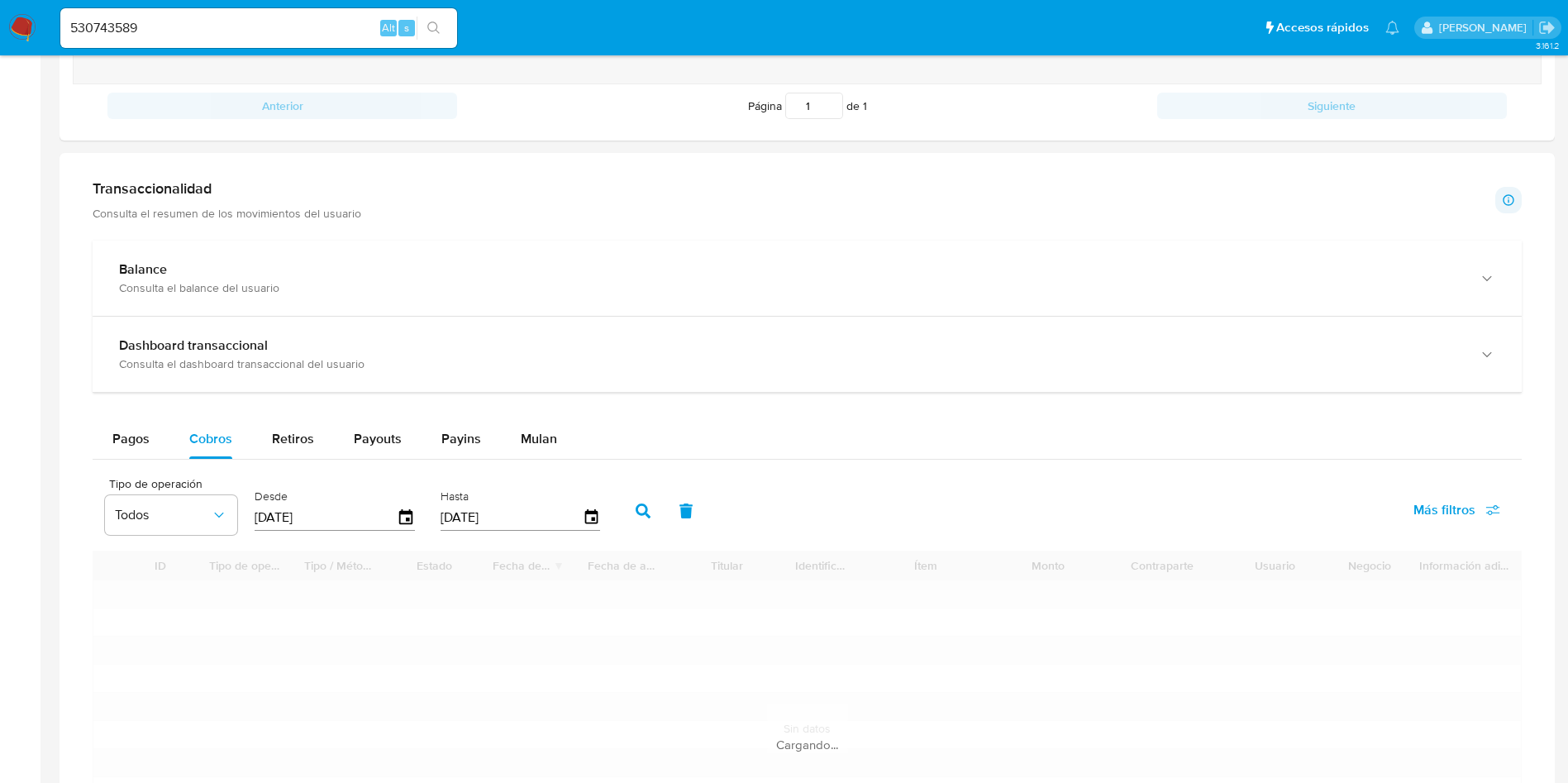
scroll to position [993, 0]
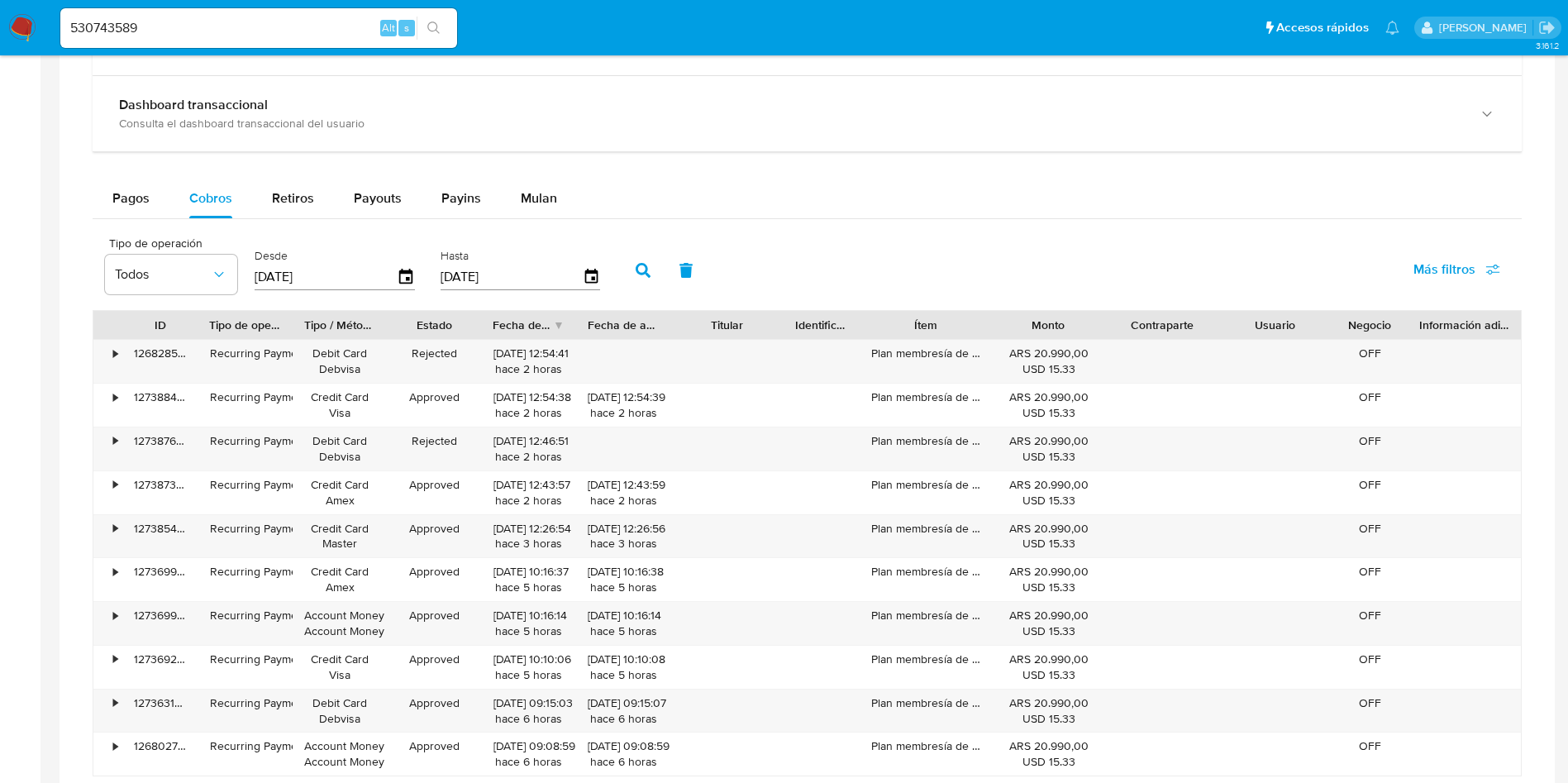
click at [185, 36] on input "530743589" at bounding box center [258, 29] width 397 height 22
paste input "649686757"
type input "649686757"
click at [419, 30] on button "search-icon" at bounding box center [433, 28] width 34 height 23
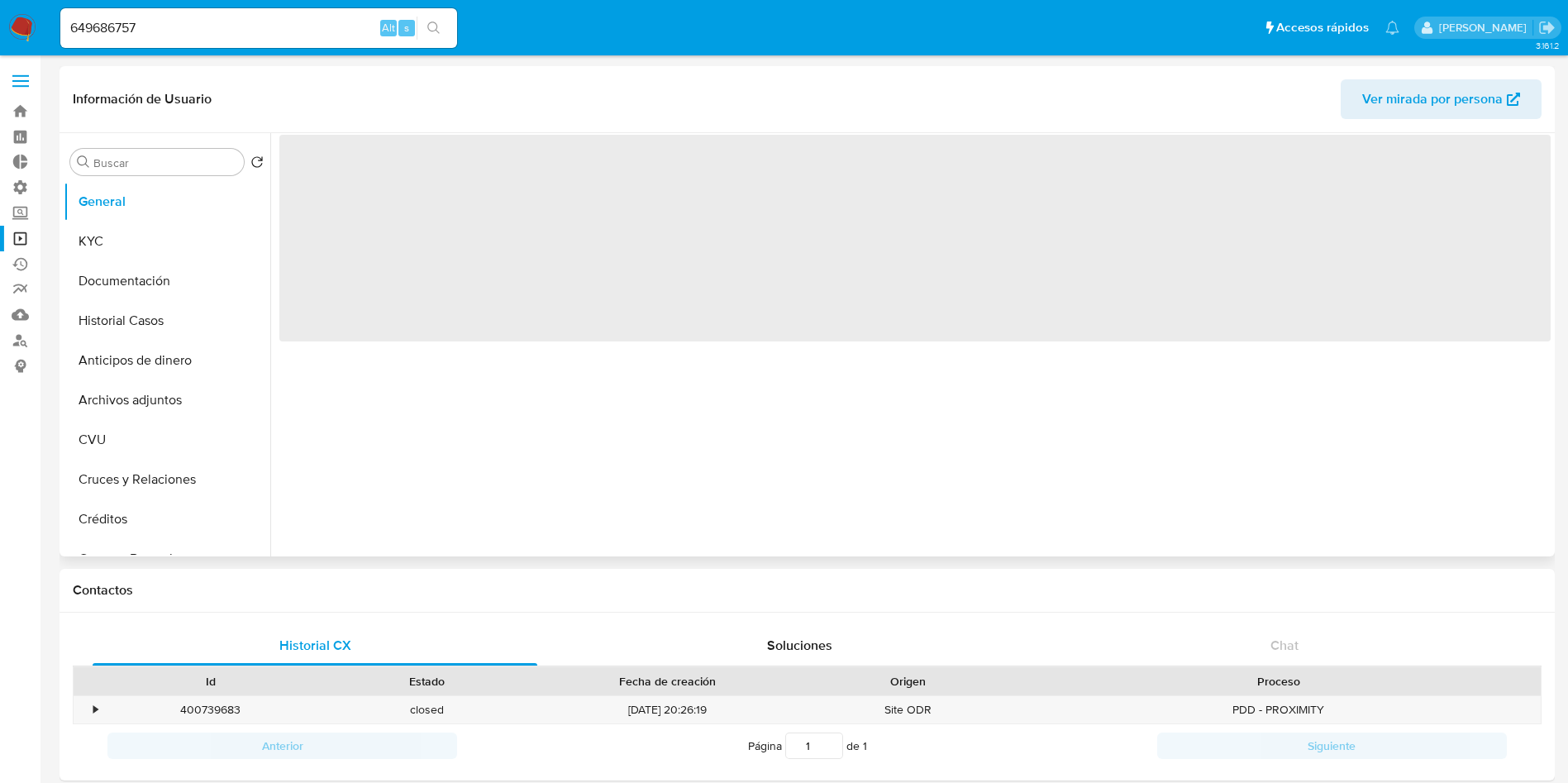
select select "10"
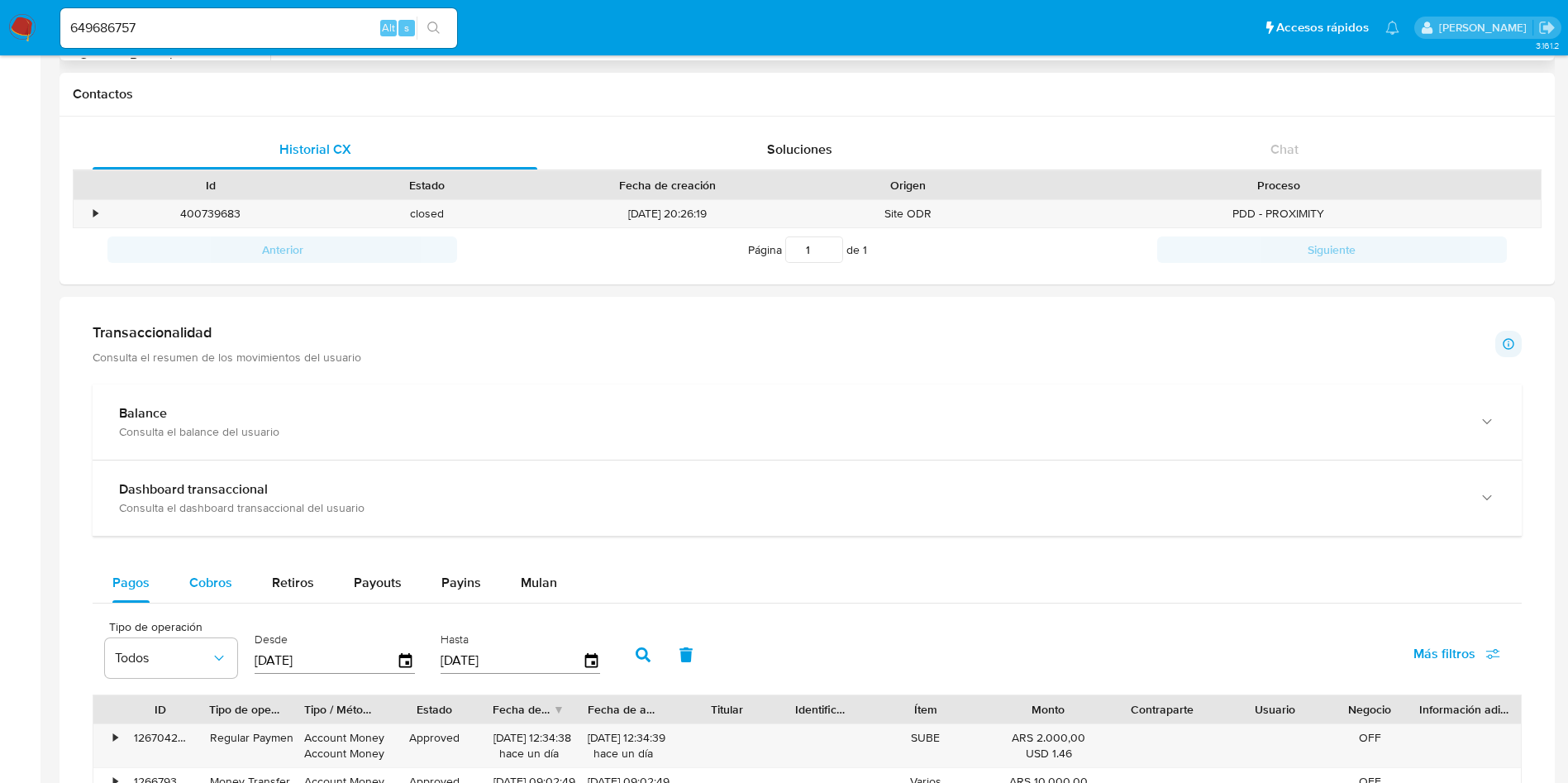
click at [225, 590] on span "Cobros" at bounding box center [210, 582] width 43 height 19
select select "10"
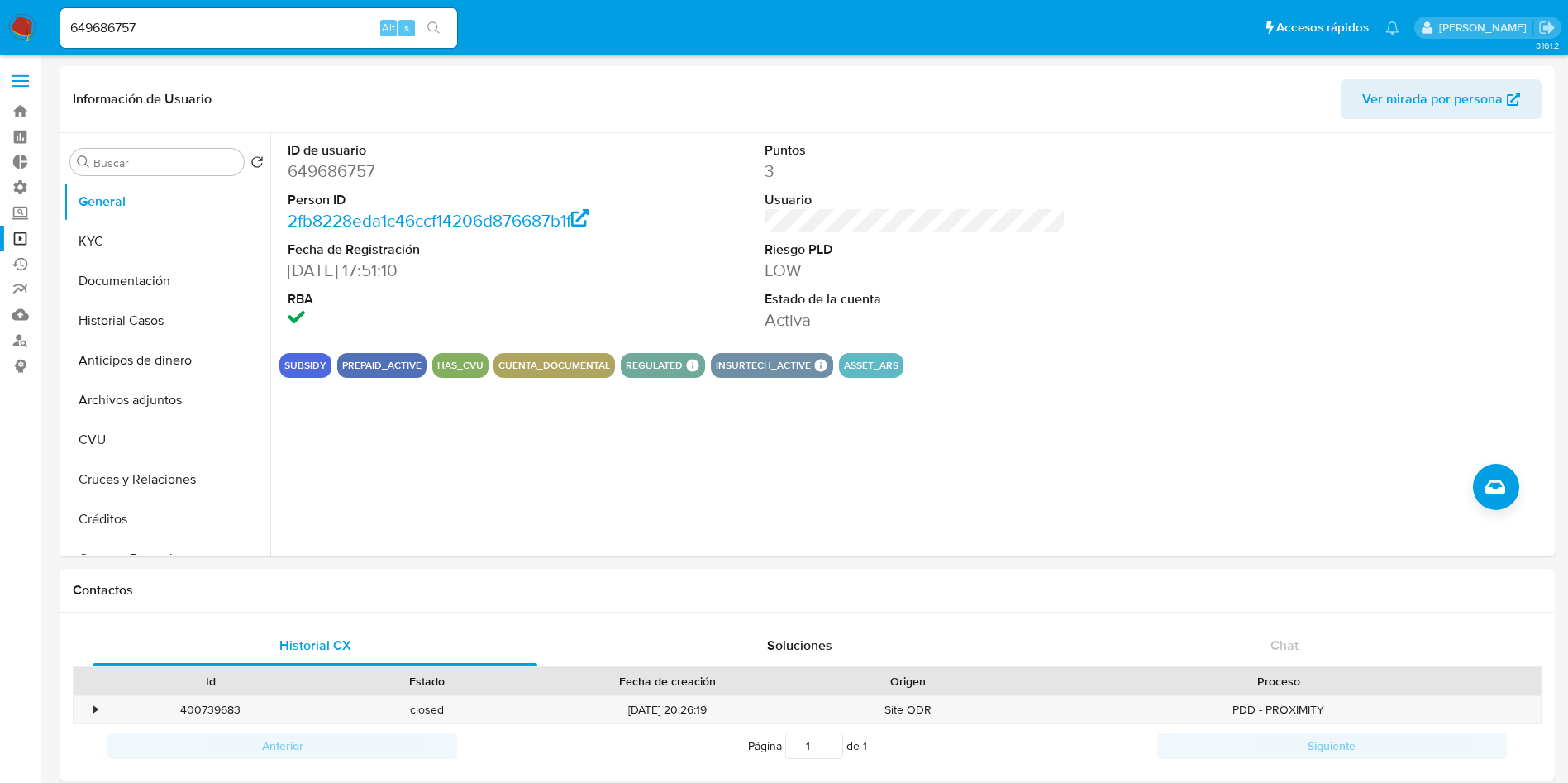
click at [233, 33] on input "649686757" at bounding box center [258, 29] width 397 height 22
paste input "1115770926"
type input "1115770926"
click at [439, 26] on icon "search-icon" at bounding box center [433, 28] width 13 height 13
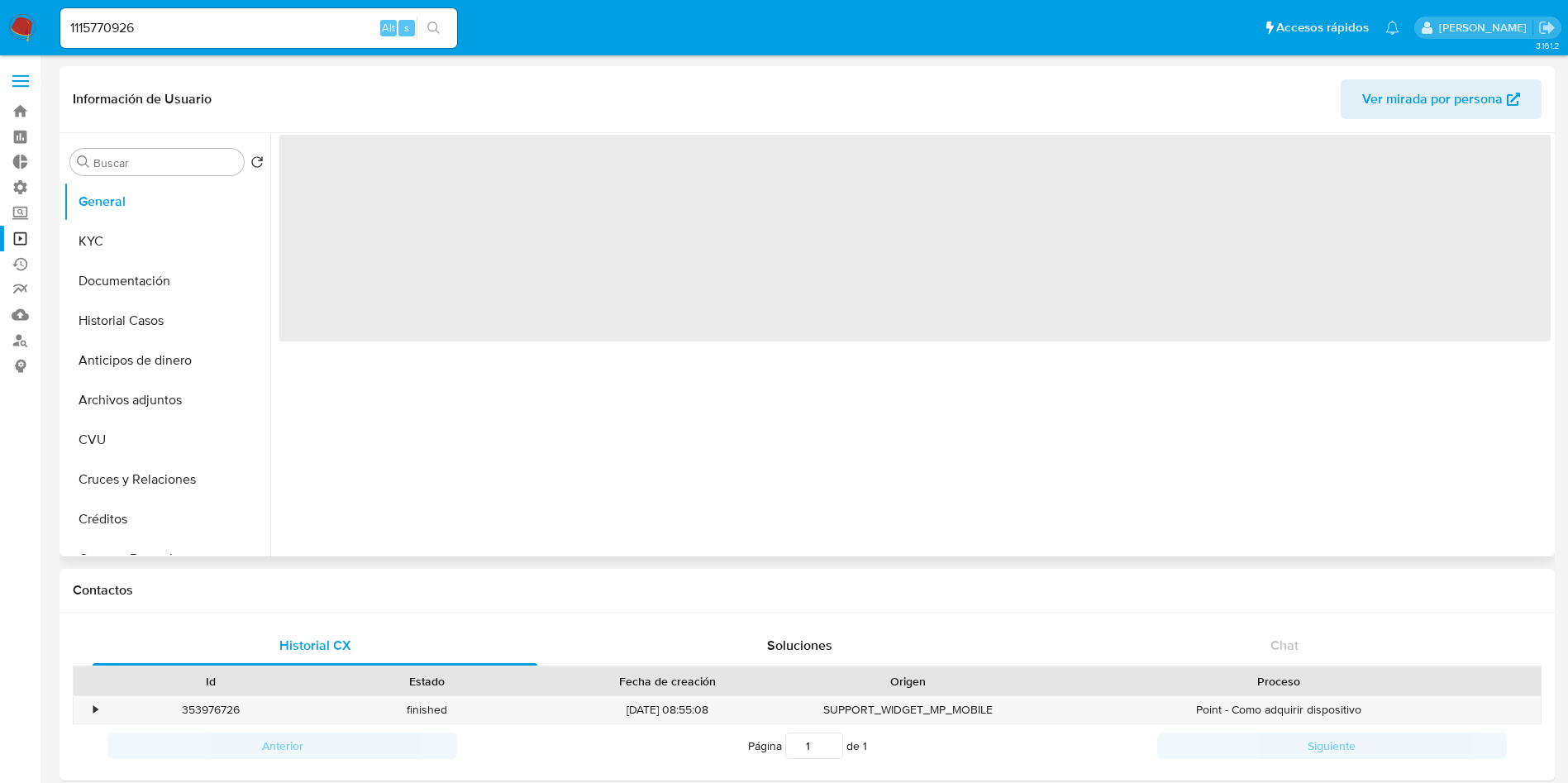
select select "10"
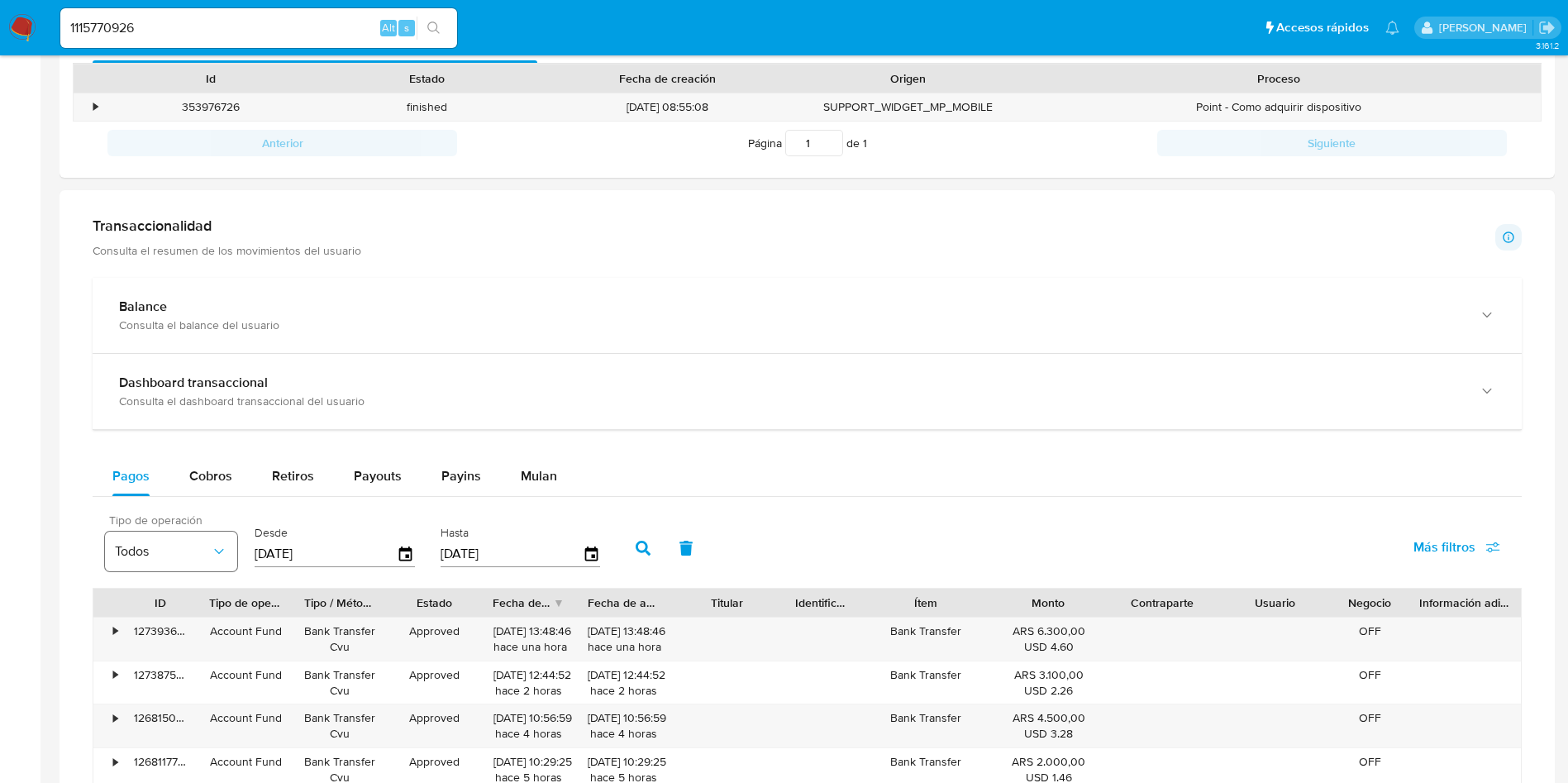
scroll to position [621, 0]
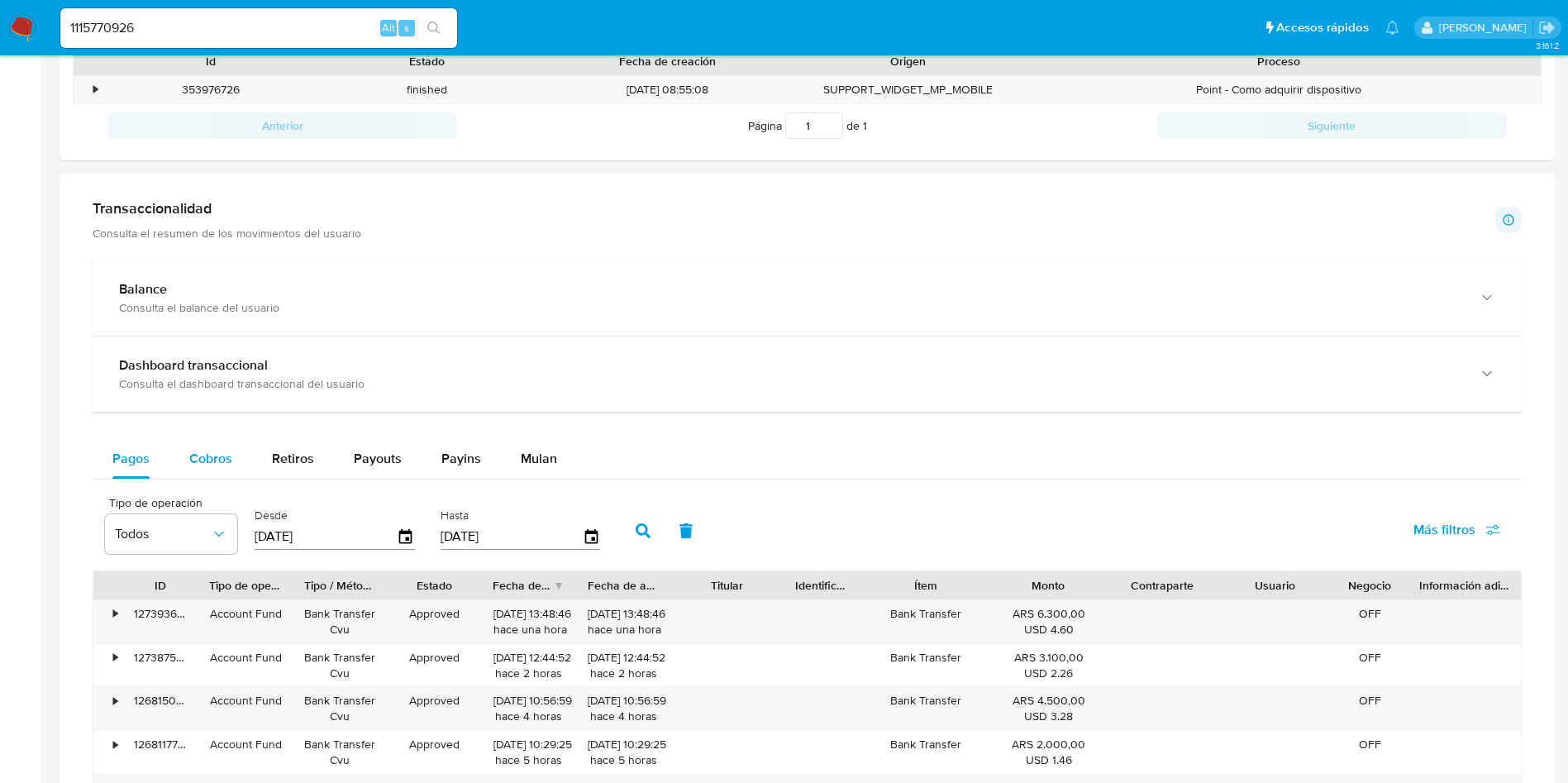
click at [189, 472] on div "Cobros" at bounding box center [210, 459] width 43 height 40
select select "10"
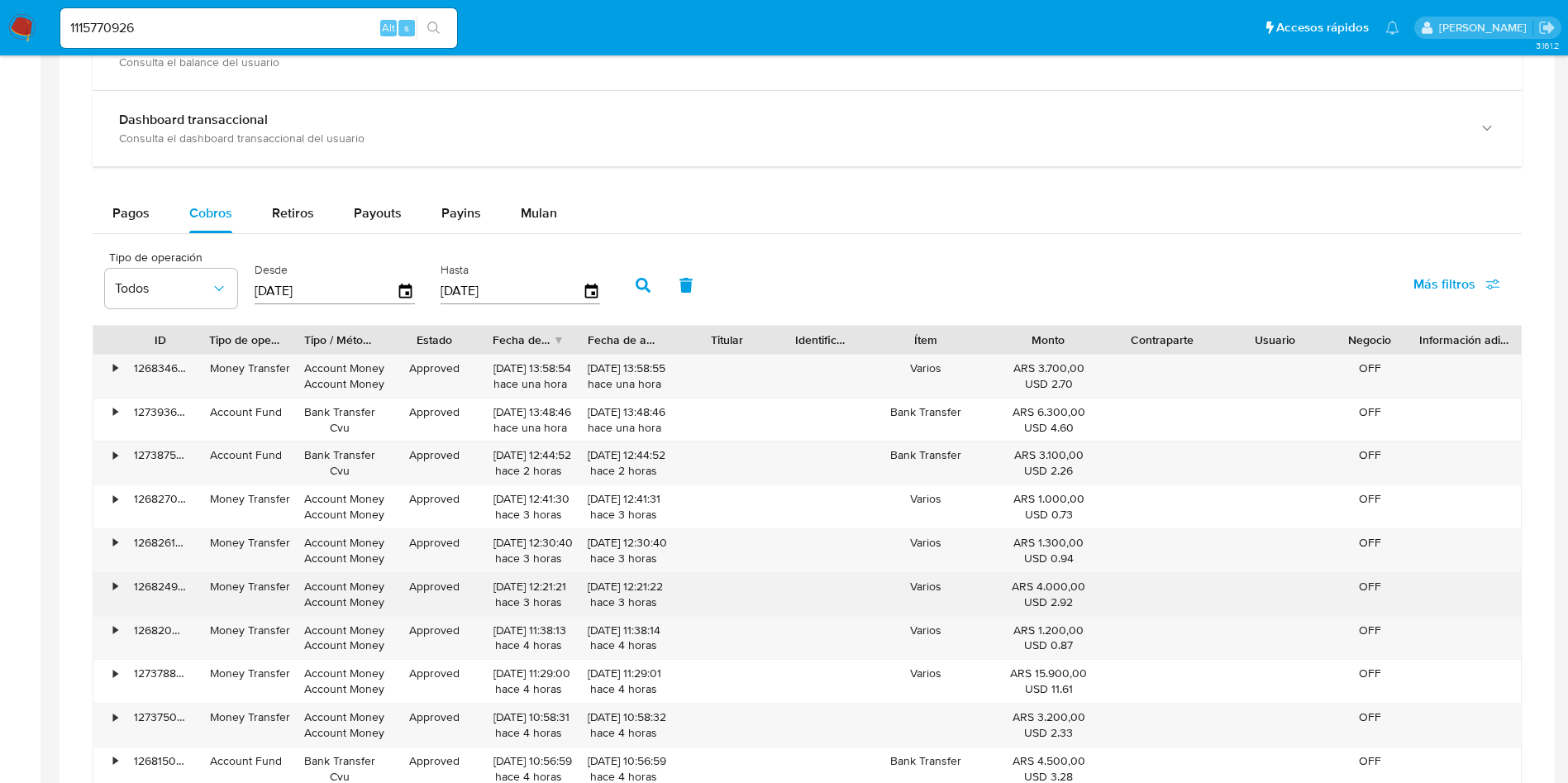
scroll to position [868, 0]
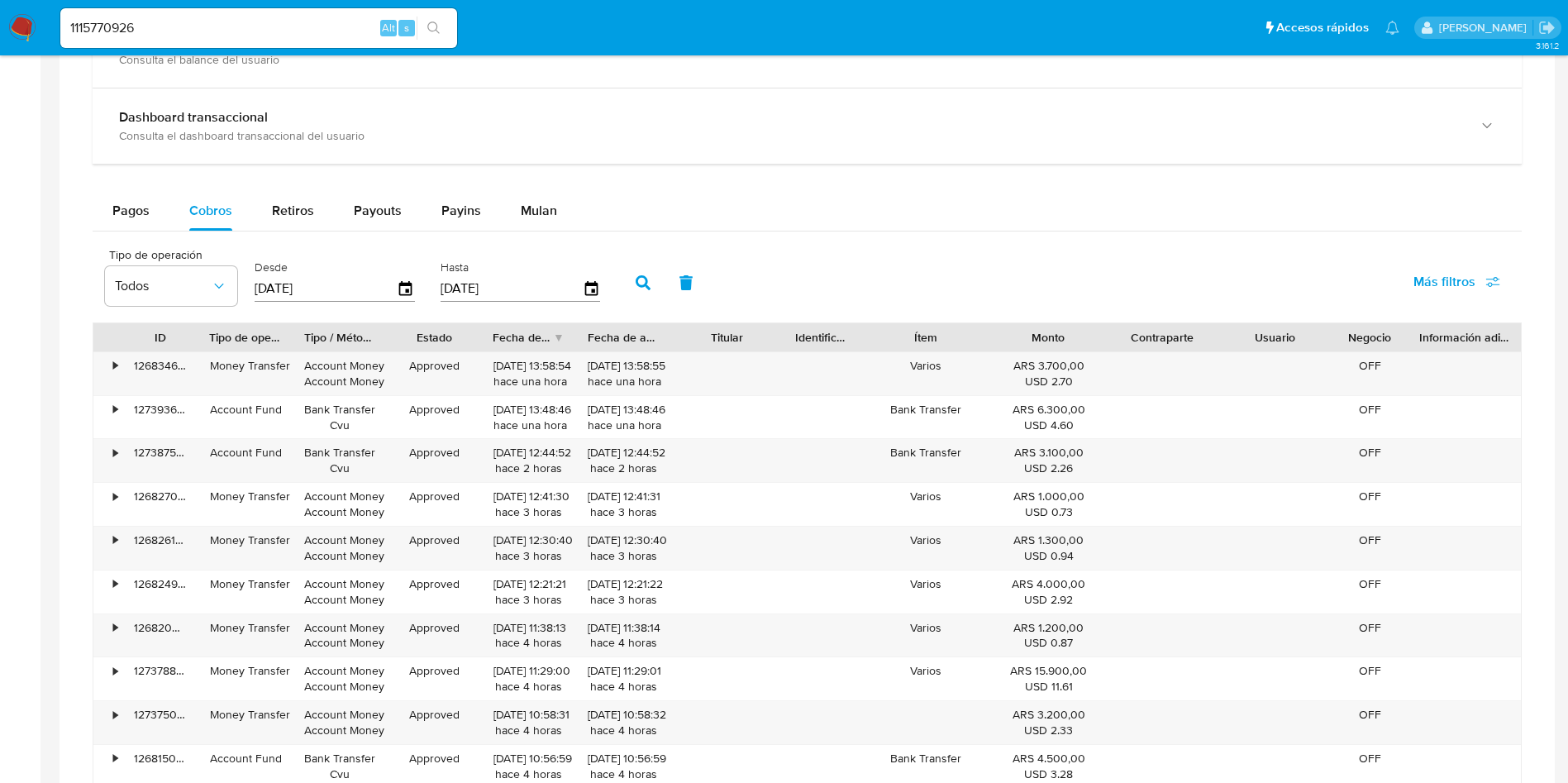
click at [175, 25] on input "1115770926" at bounding box center [258, 29] width 397 height 22
paste input "967187799"
type input "1967187799"
click at [449, 25] on button "search-icon" at bounding box center [433, 28] width 34 height 23
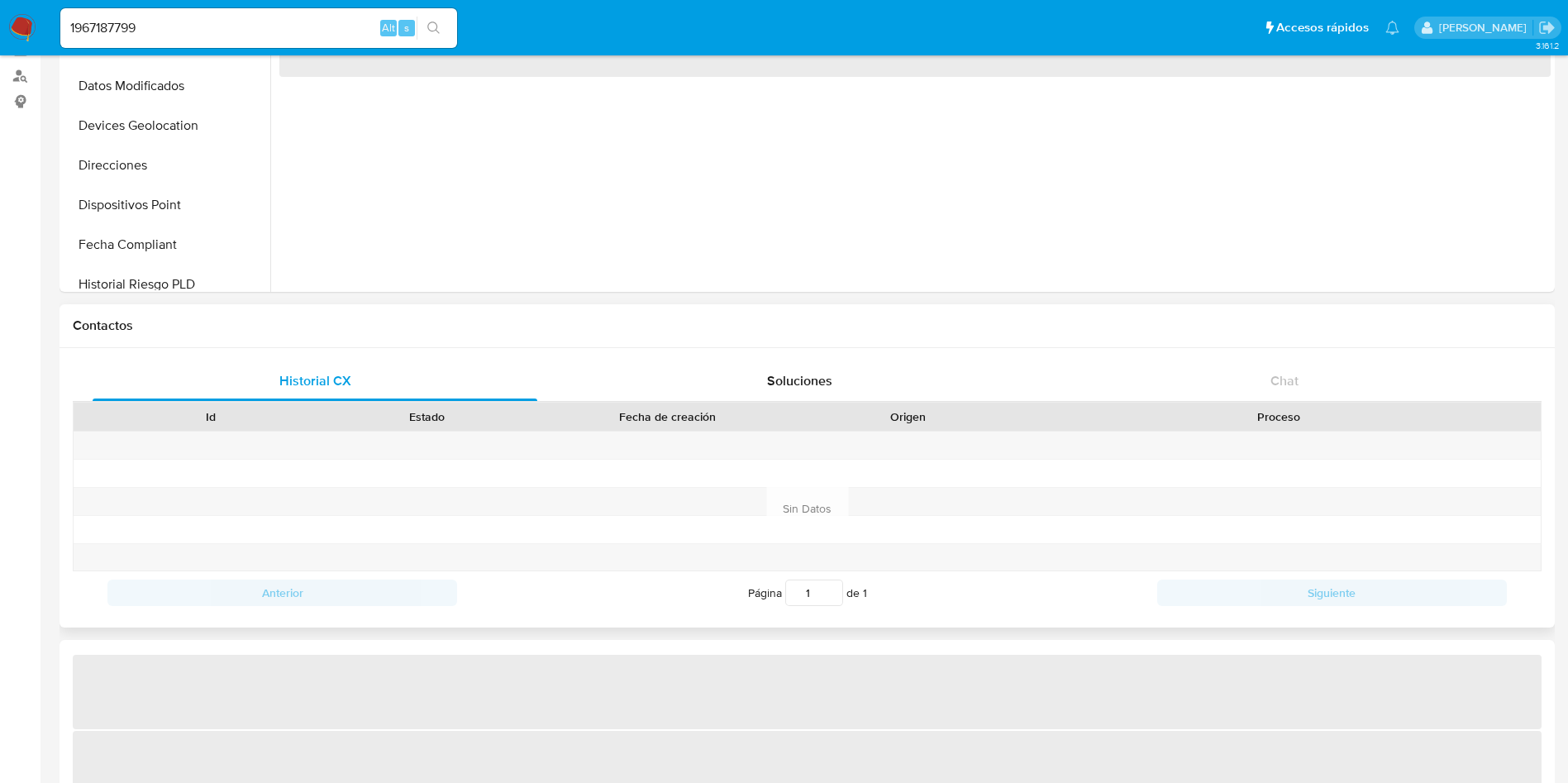
scroll to position [496, 0]
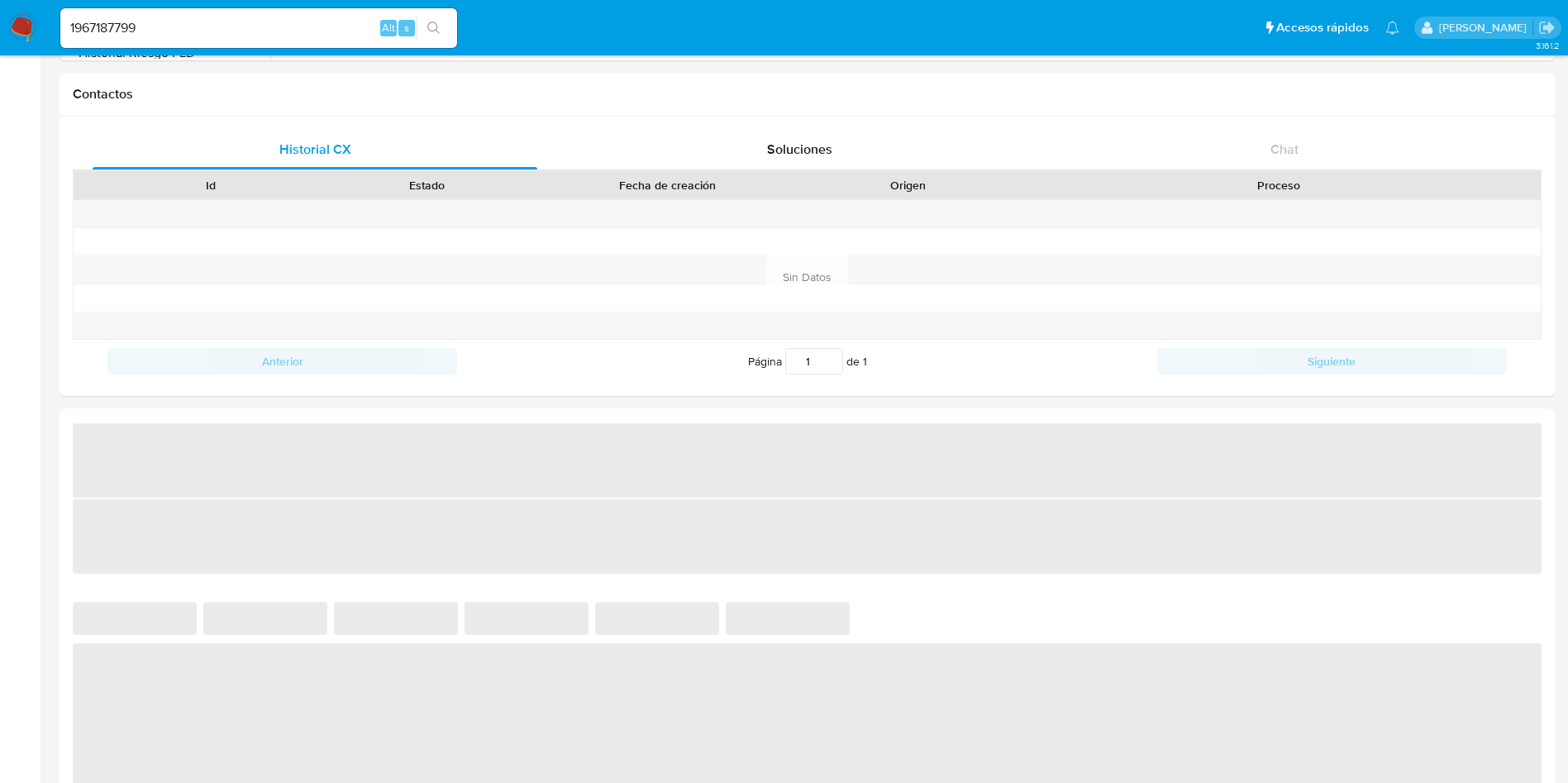
select select "10"
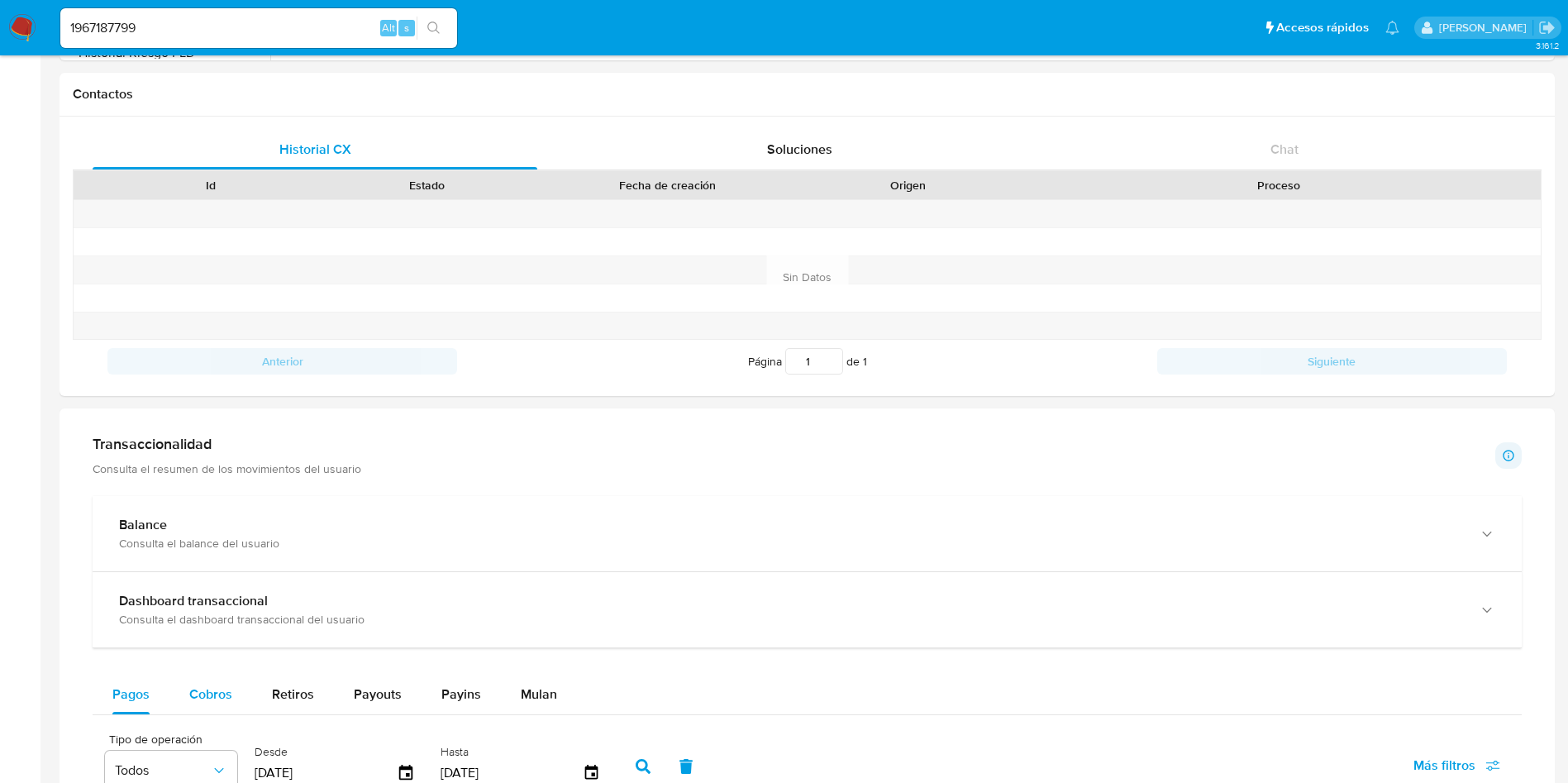
click at [221, 675] on div "Cobros" at bounding box center [210, 695] width 43 height 40
select select "10"
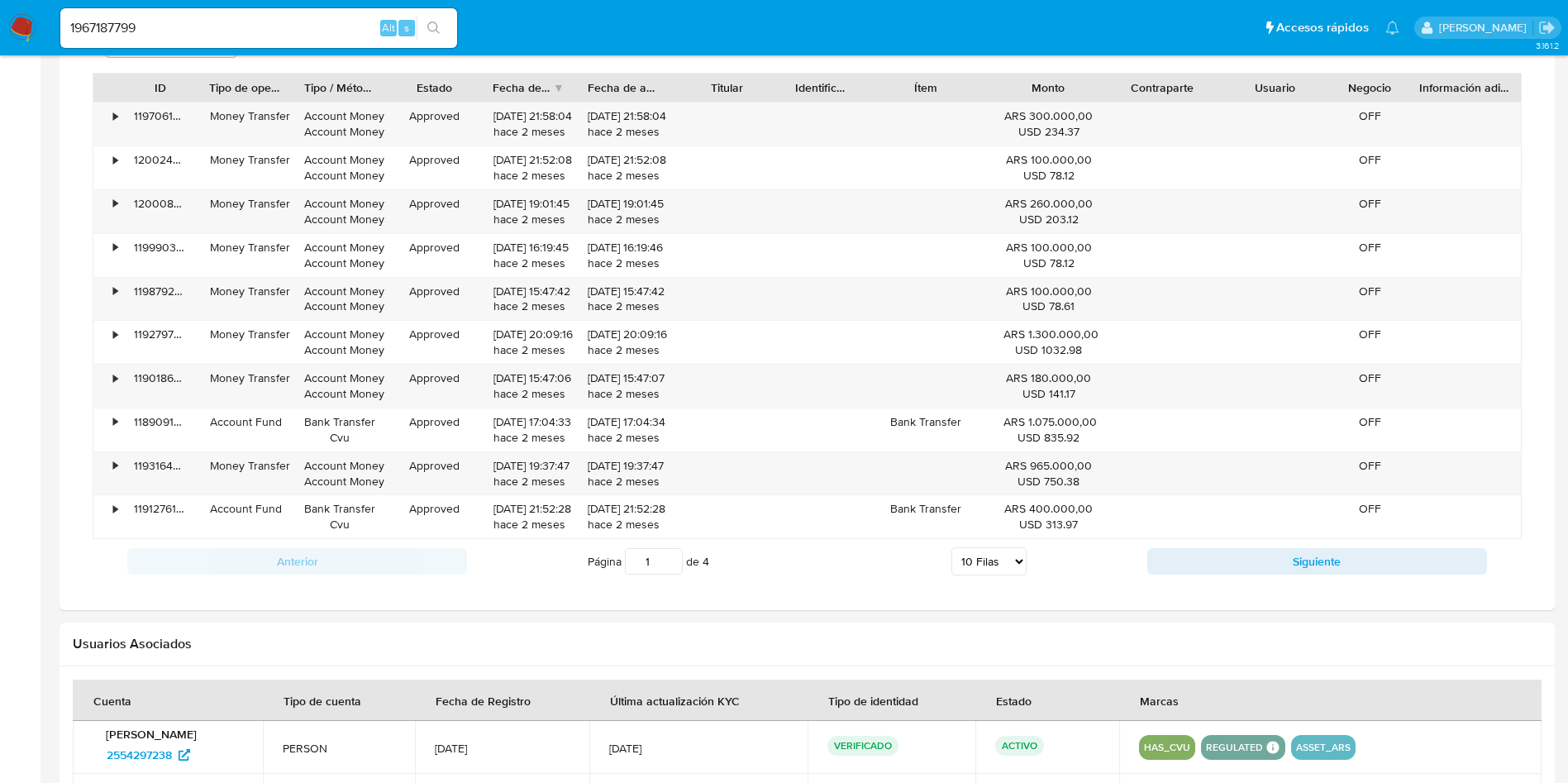
scroll to position [1227, 0]
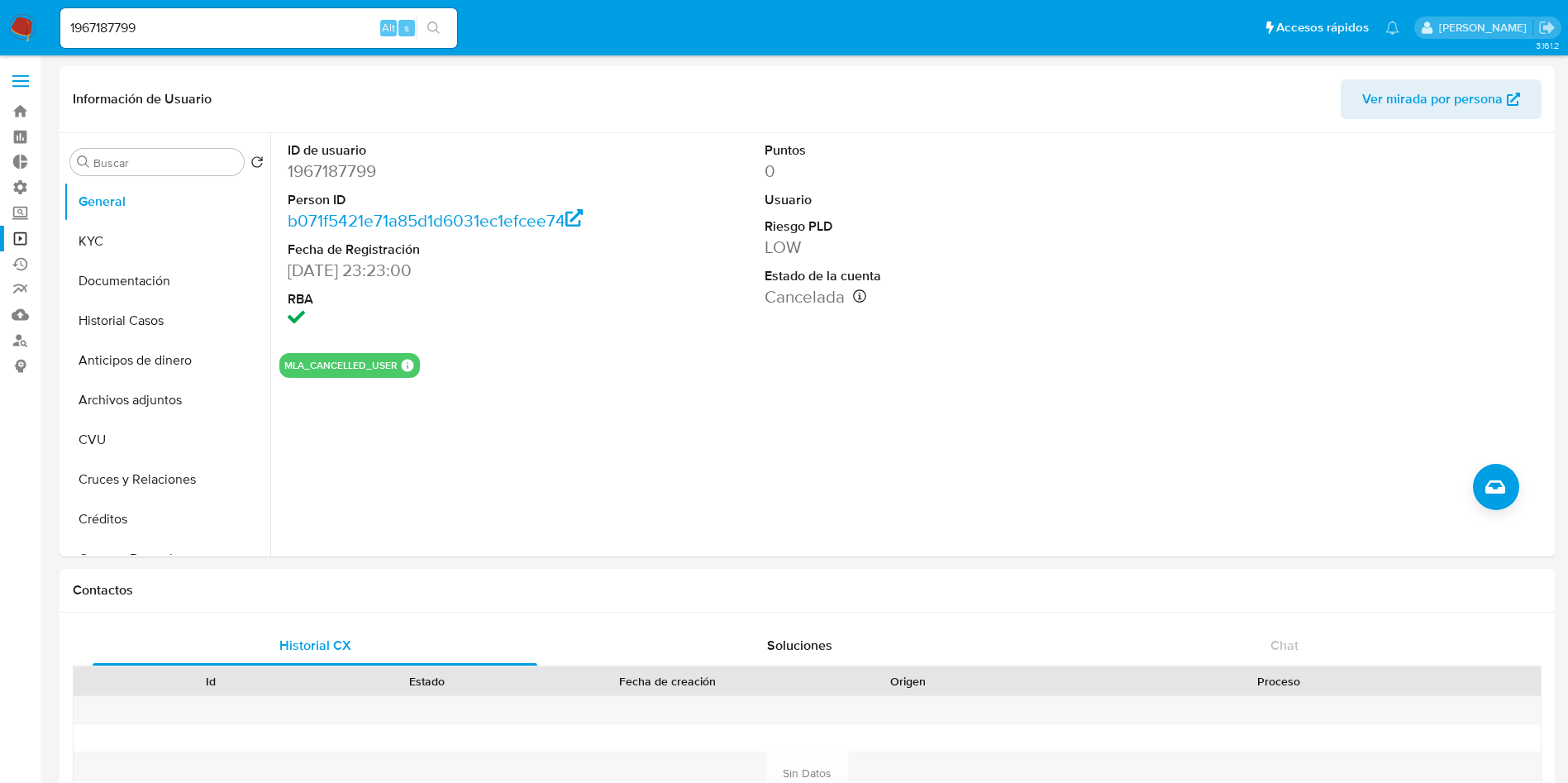
select select "10"
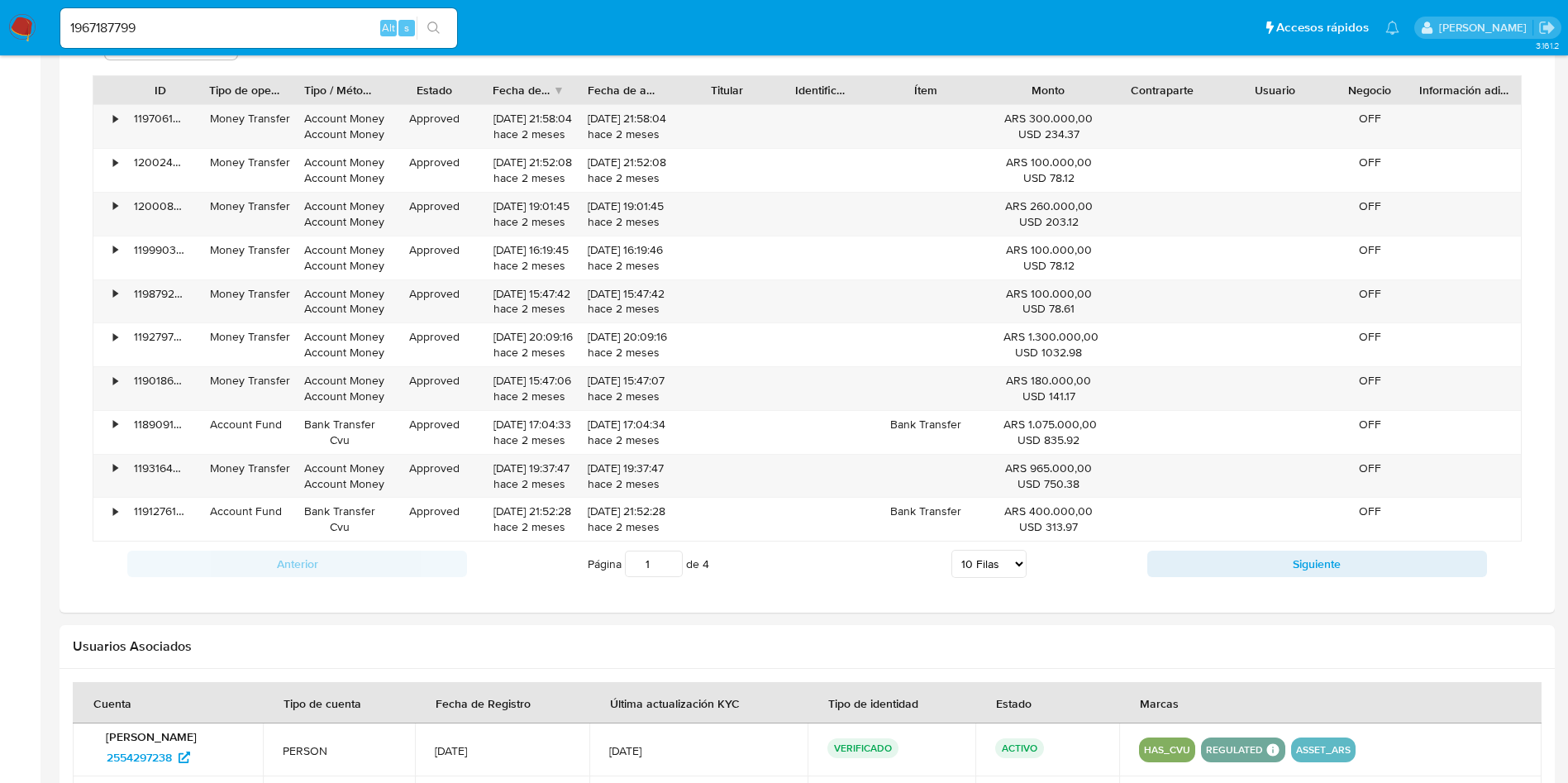
scroll to position [248, 0]
click at [208, 25] on input "1967187799" at bounding box center [258, 29] width 397 height 22
paste input "543211892"
type input "543211892"
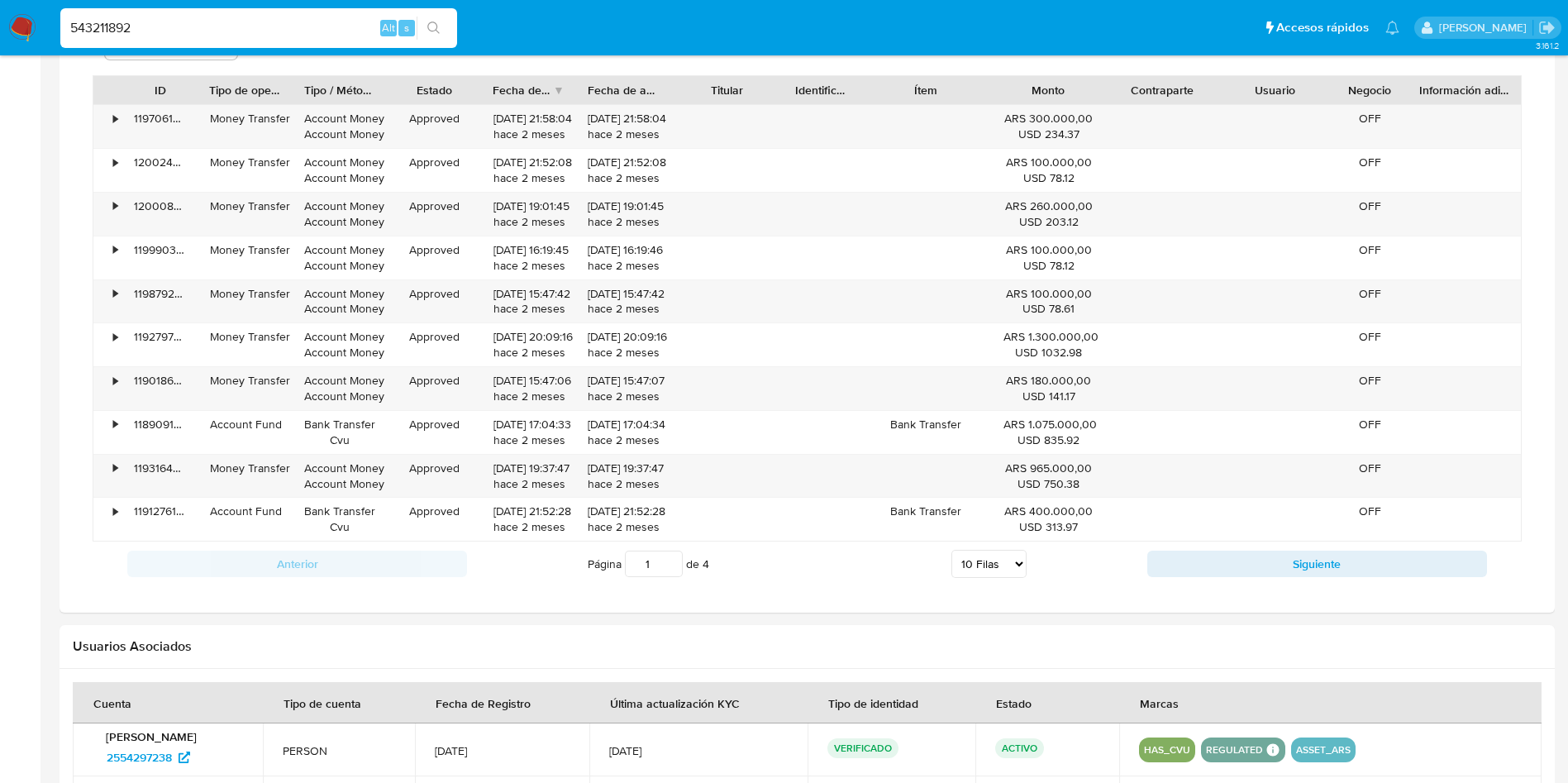
click at [427, 23] on icon "search-icon" at bounding box center [433, 28] width 13 height 13
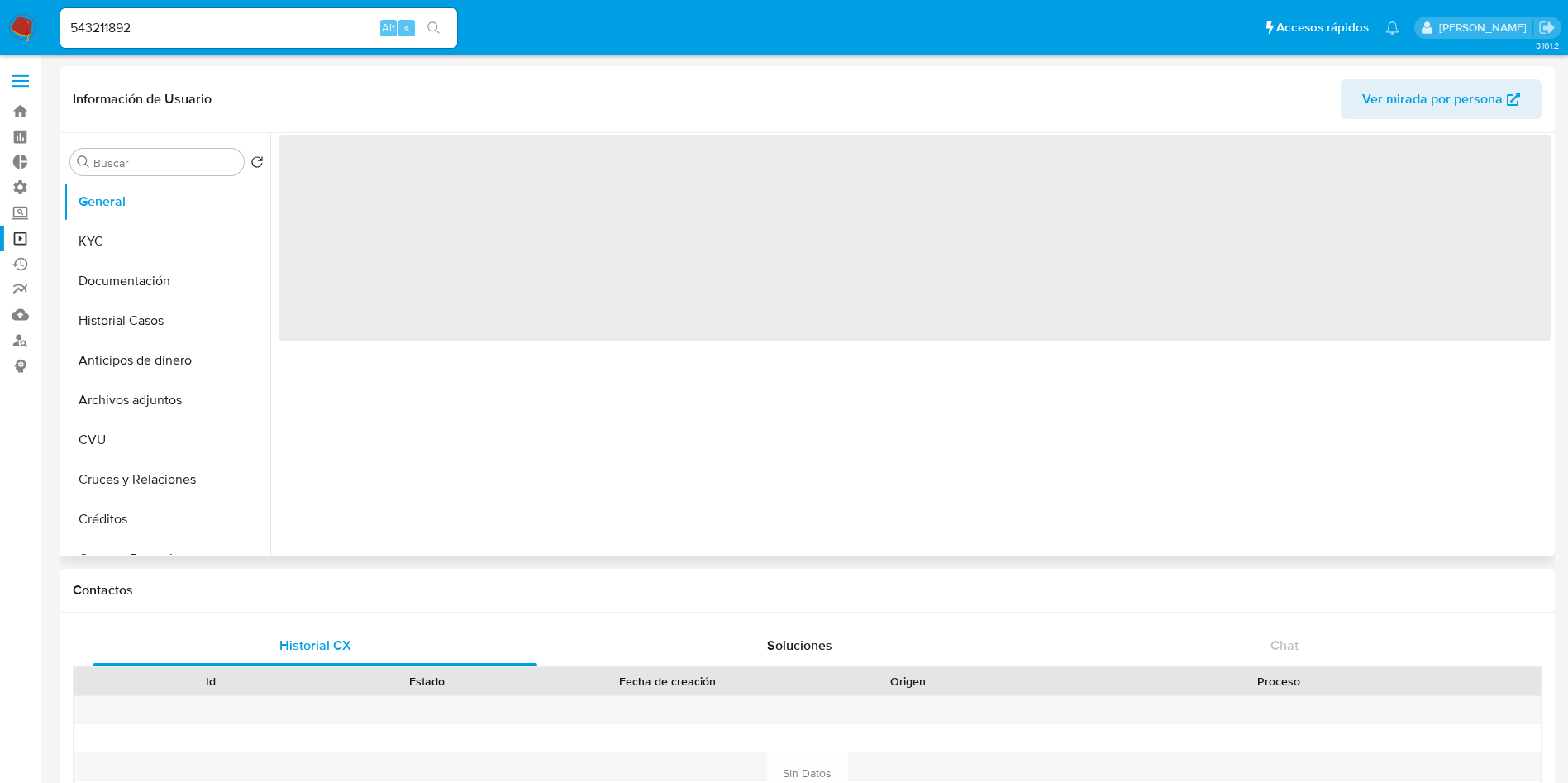
select select "10"
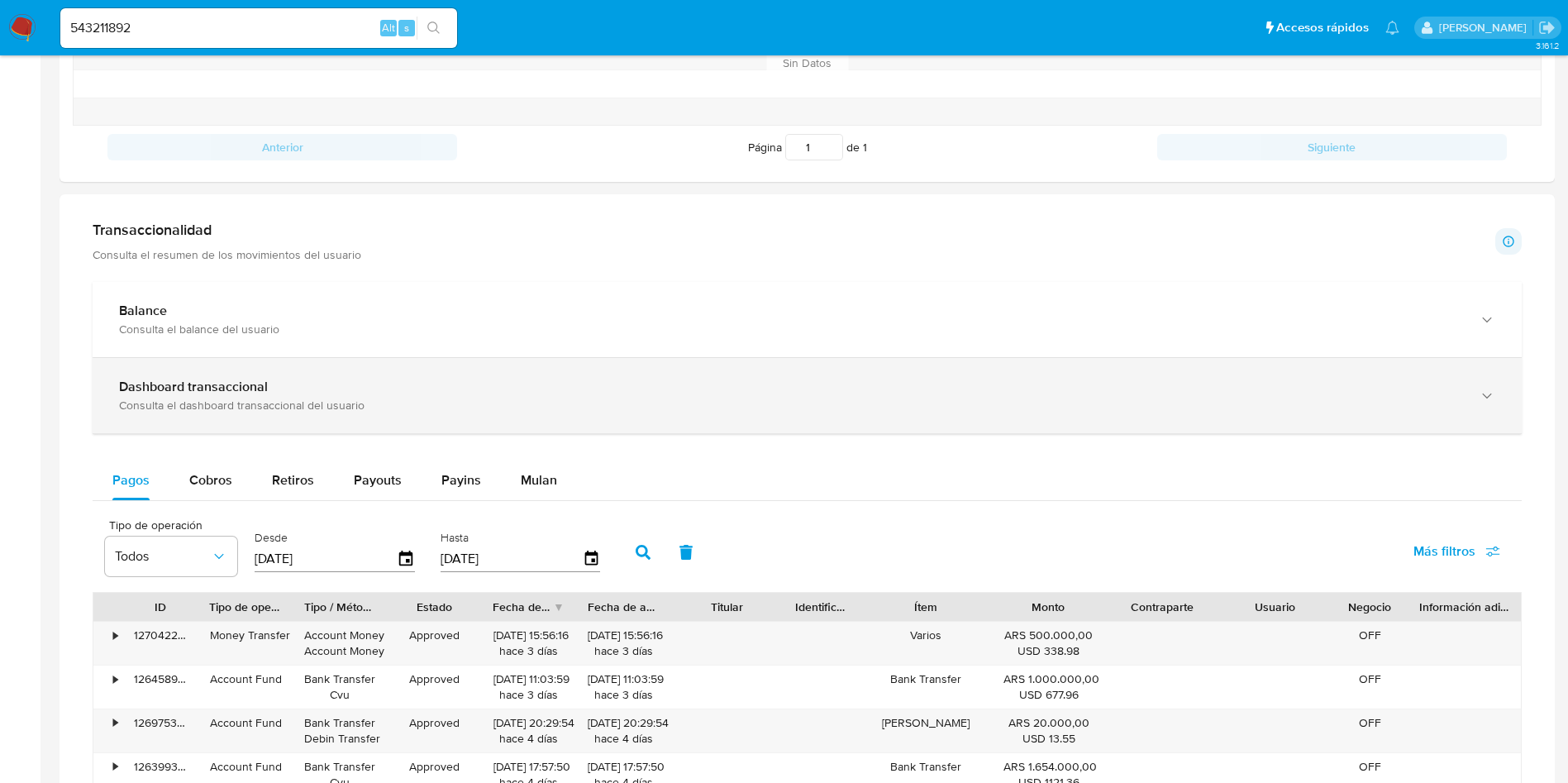
scroll to position [744, 0]
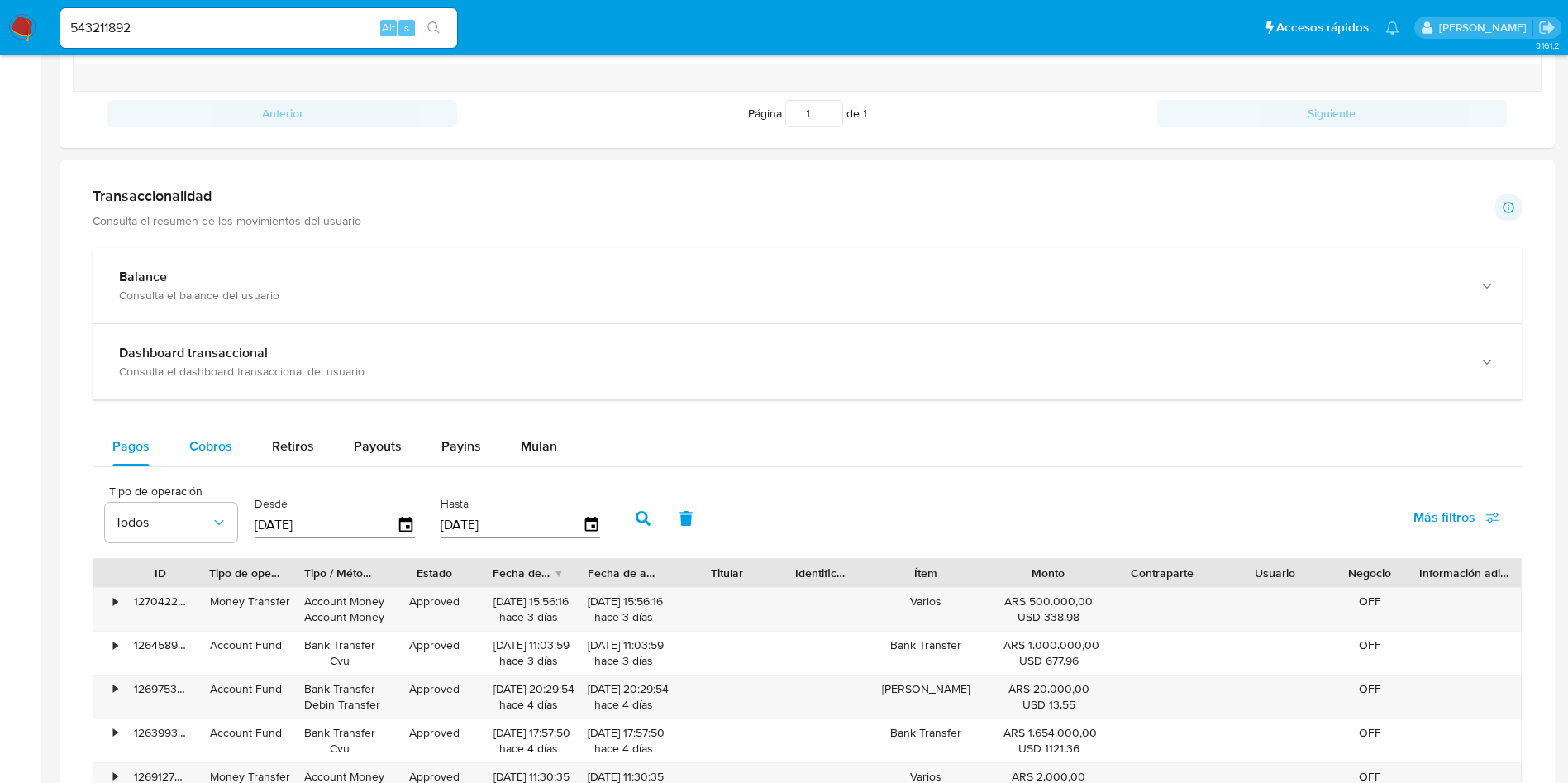
click at [214, 459] on div "Cobros" at bounding box center [210, 446] width 43 height 40
select select "10"
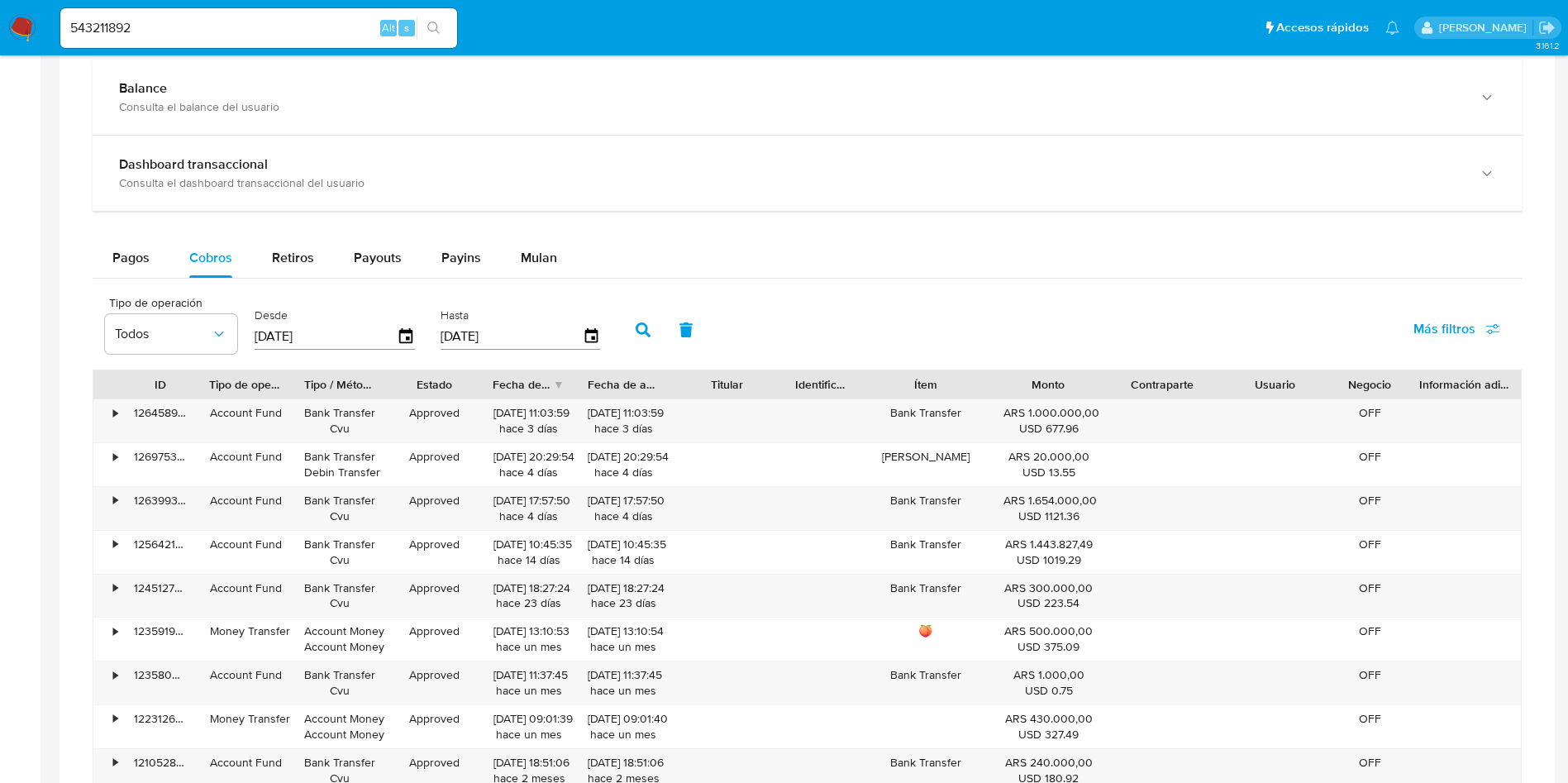
scroll to position [993, 0]
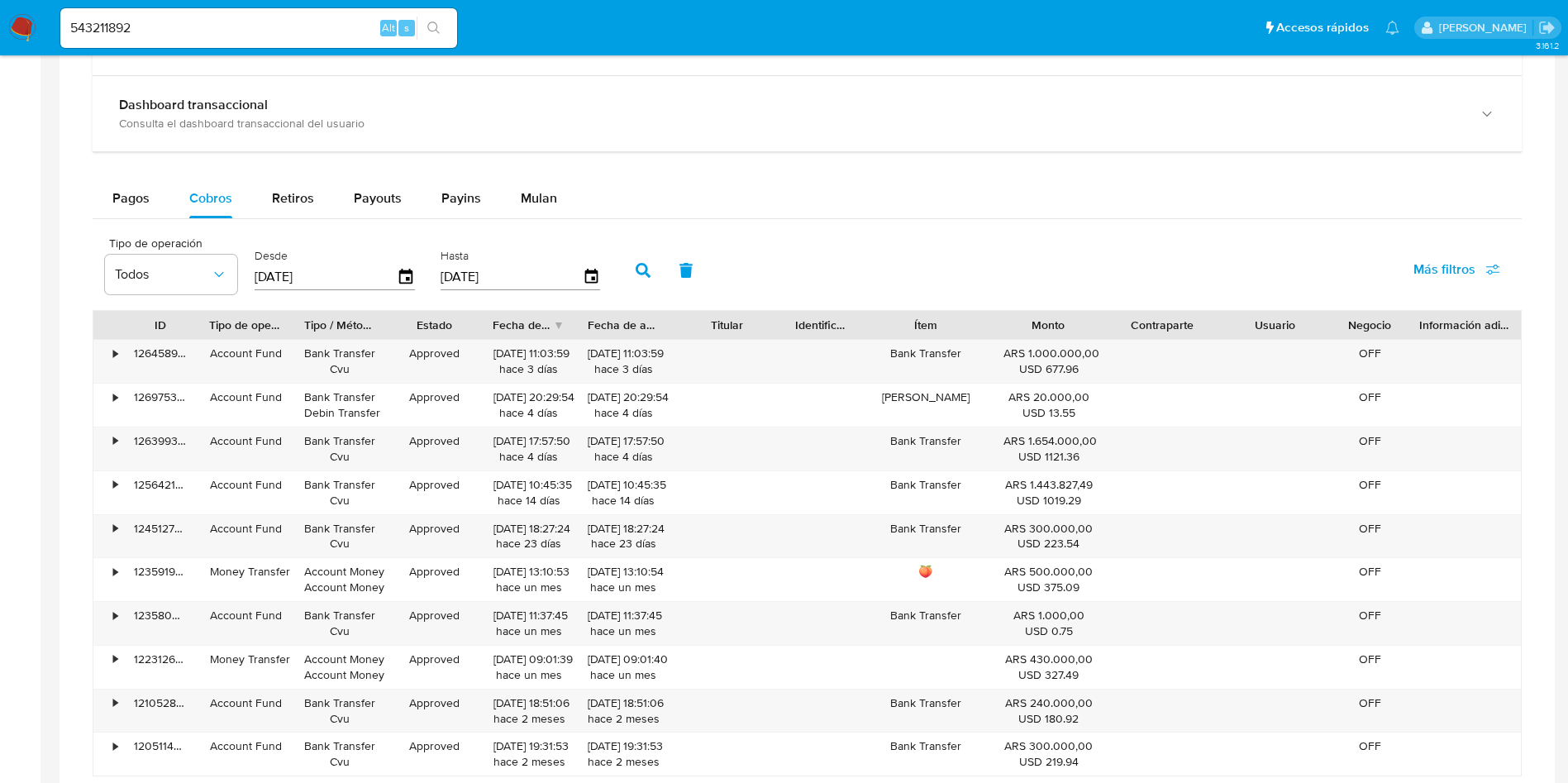
click at [138, 30] on input "543211892" at bounding box center [258, 29] width 397 height 22
paste input "722887161"
type input "722887161"
click at [442, 28] on button "search-icon" at bounding box center [433, 28] width 34 height 23
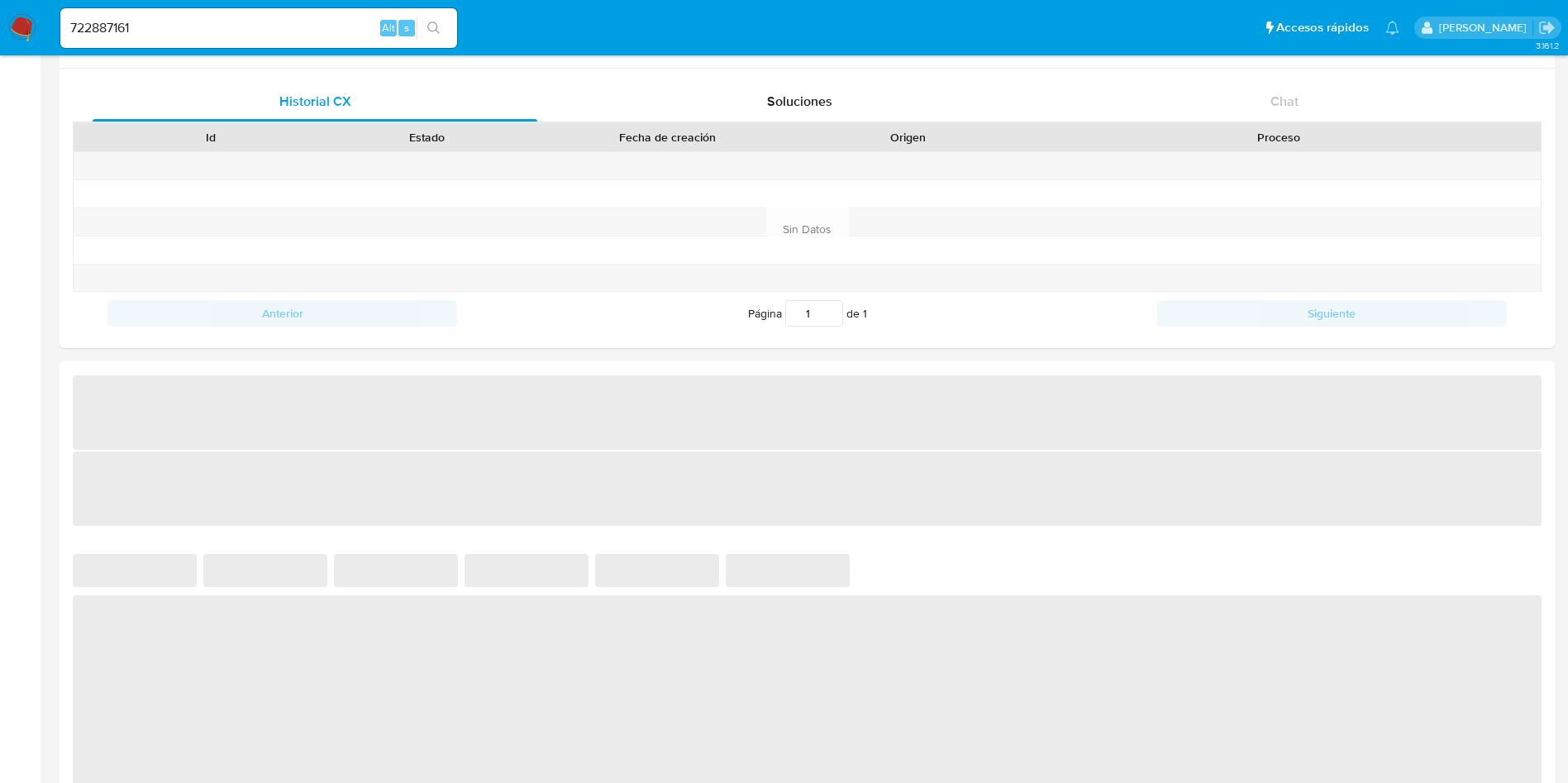
scroll to position [744, 0]
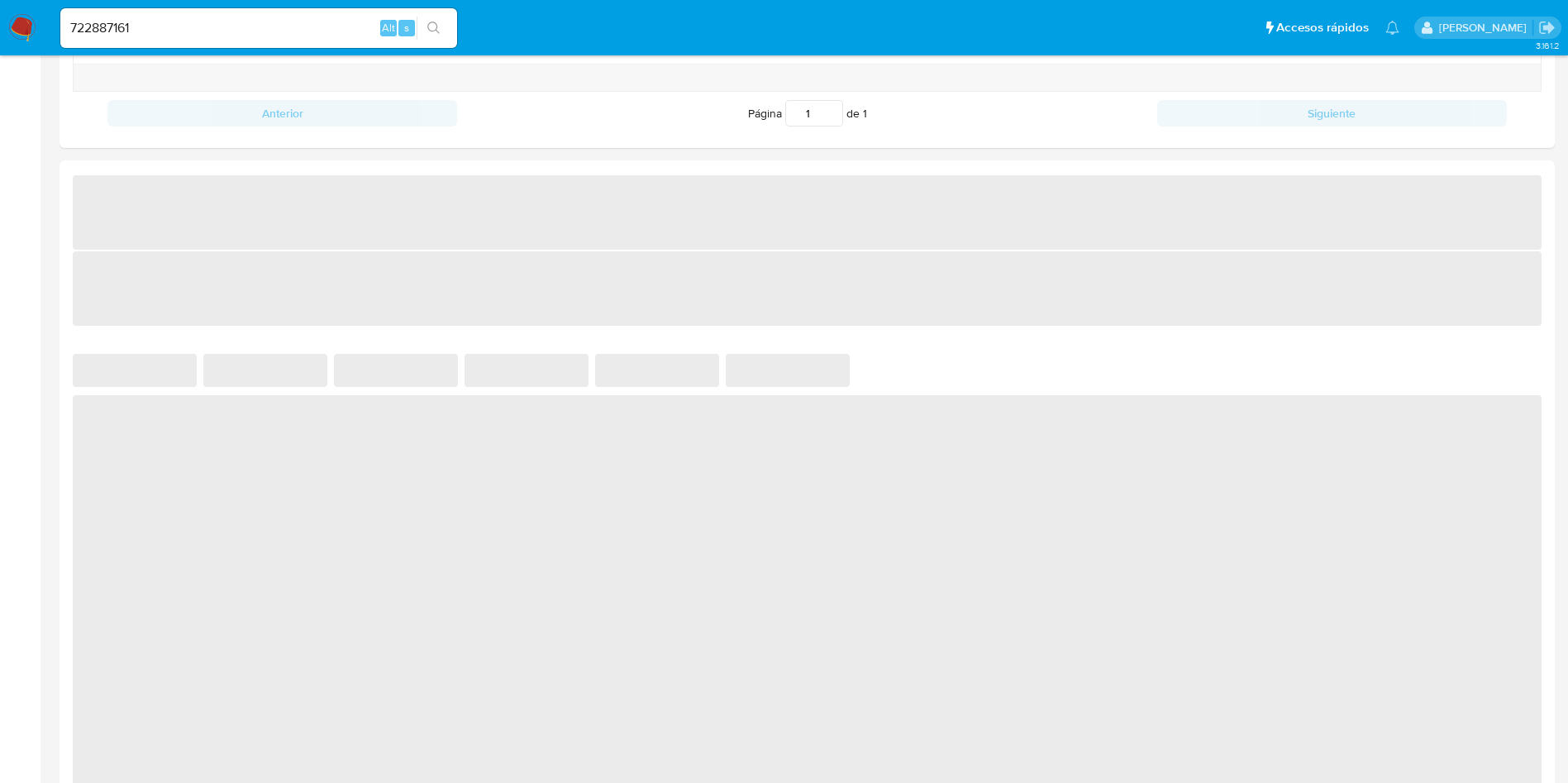
select select "10"
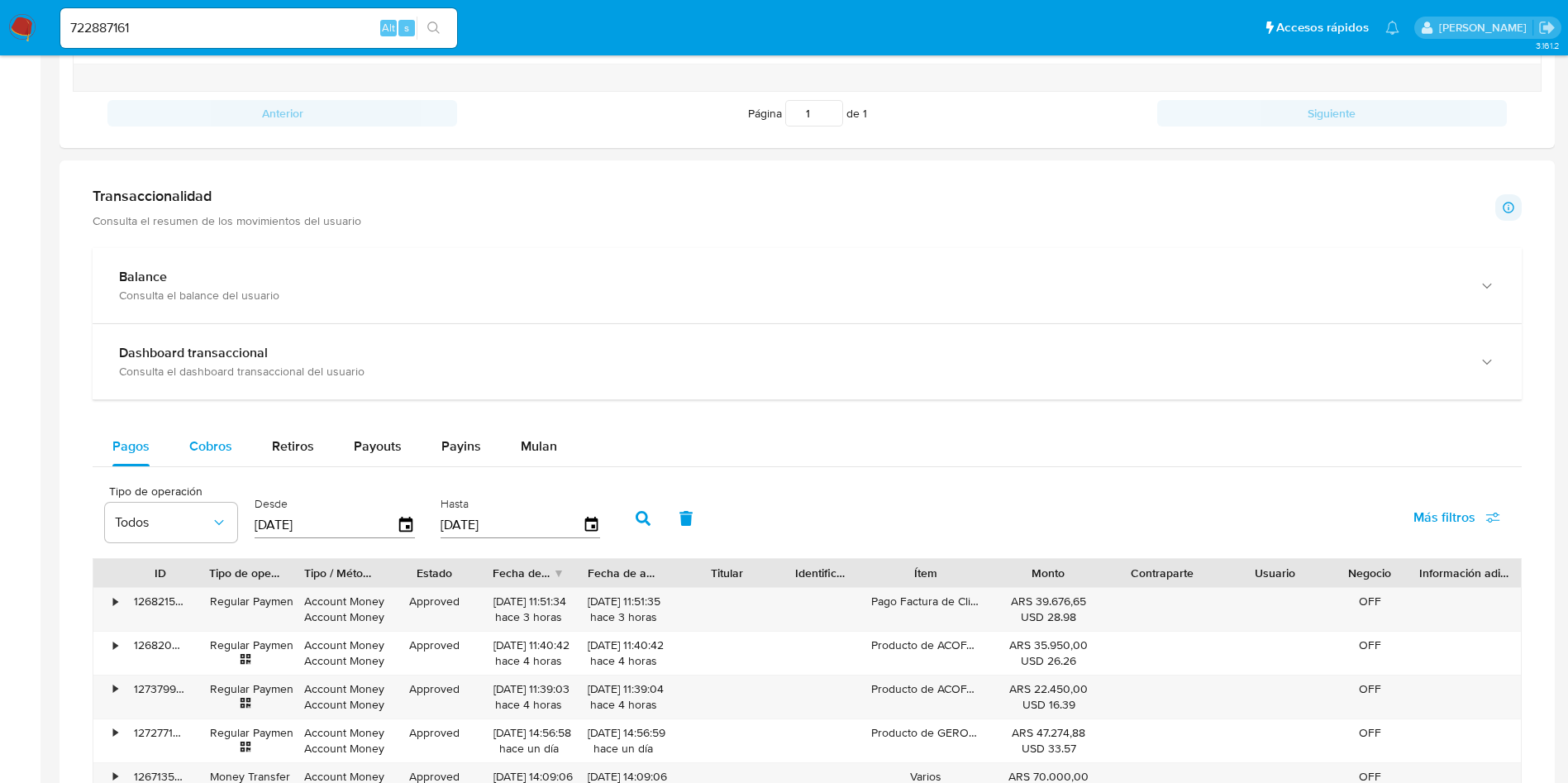
click at [219, 454] on span "Cobros" at bounding box center [210, 445] width 43 height 19
select select "10"
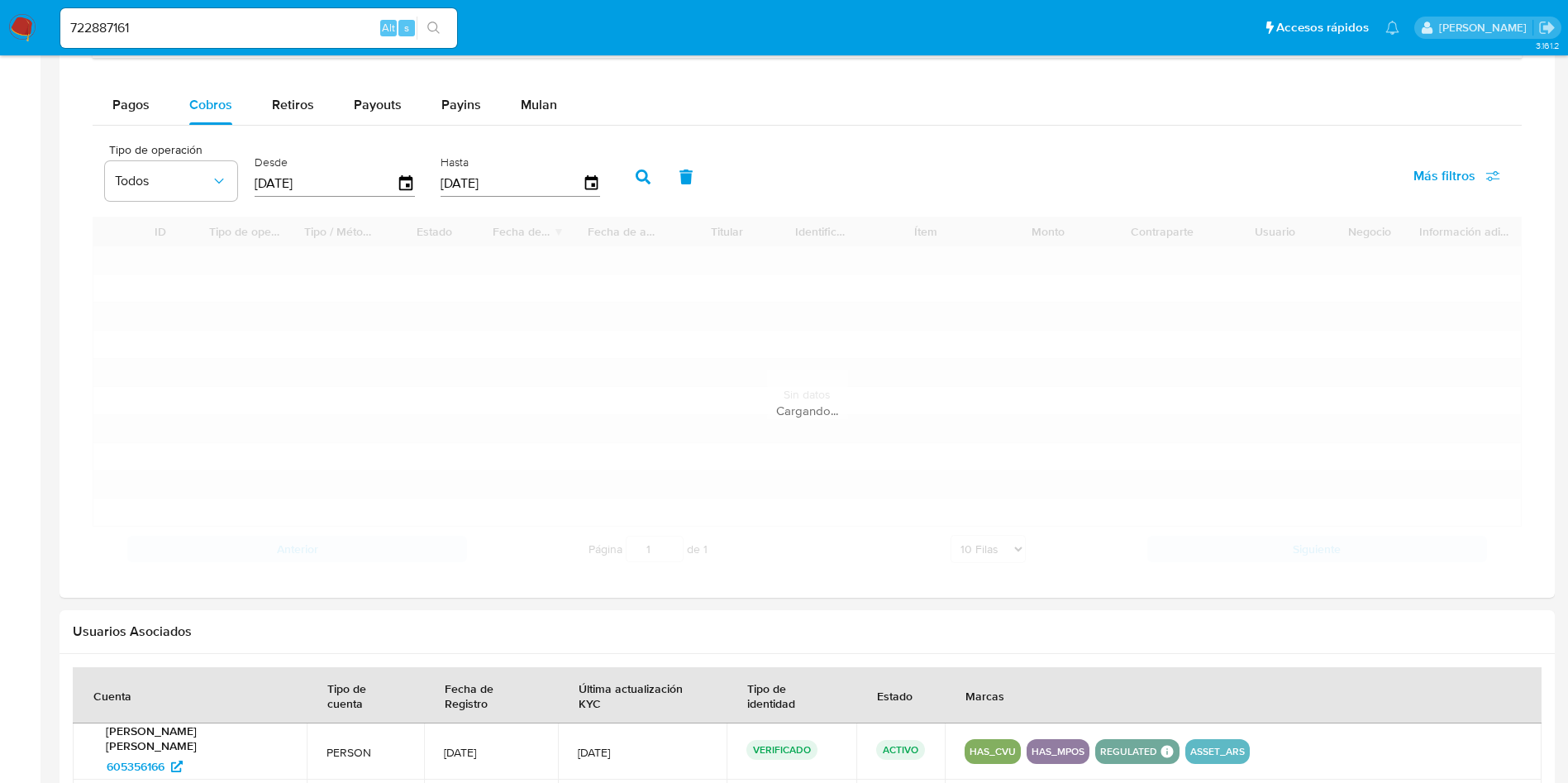
scroll to position [1117, 0]
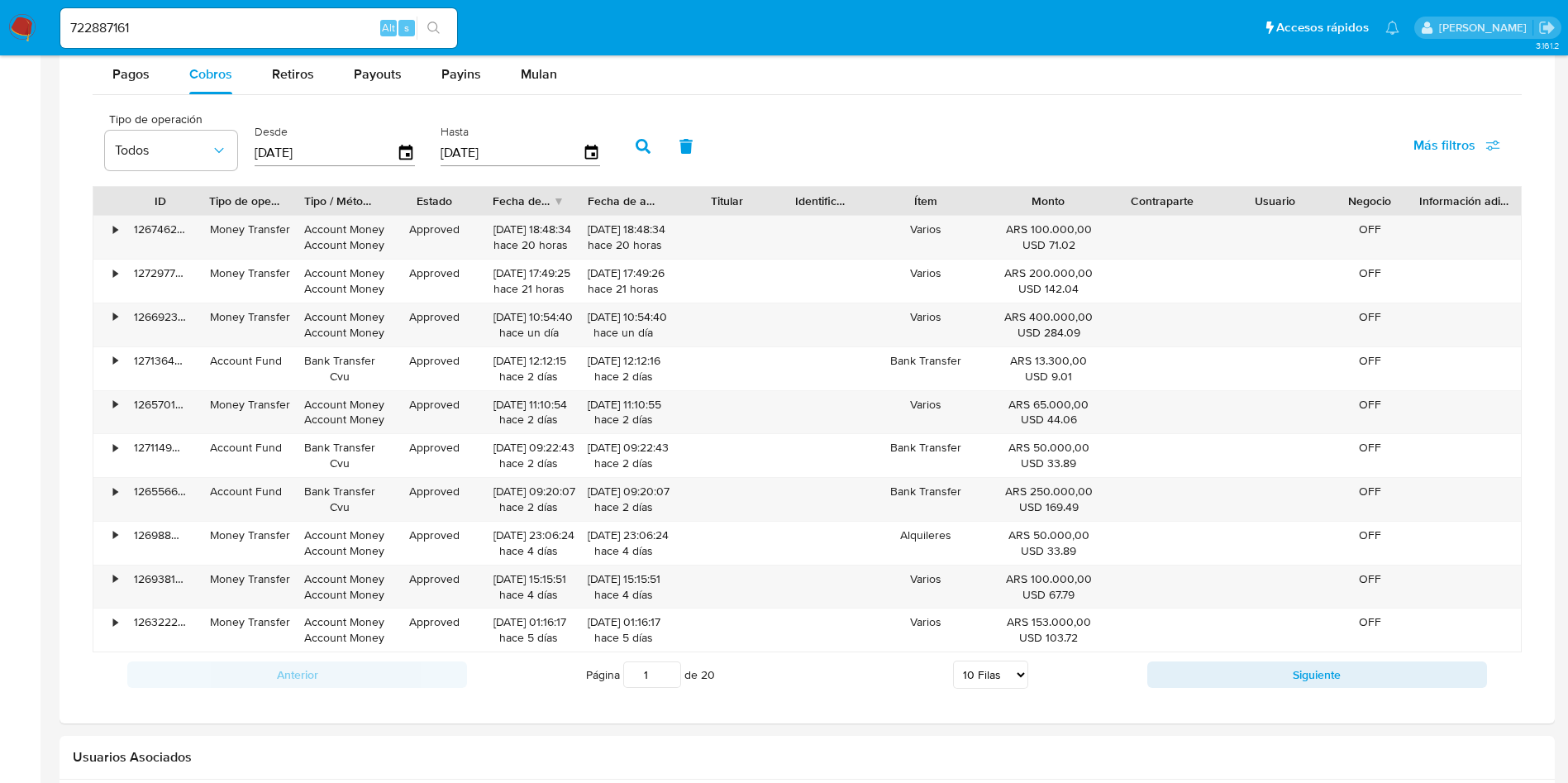
click at [246, 25] on input "722887161" at bounding box center [258, 29] width 397 height 22
paste input "2257708412"
type input "2257708412"
click at [433, 27] on icon "search-icon" at bounding box center [433, 28] width 13 height 13
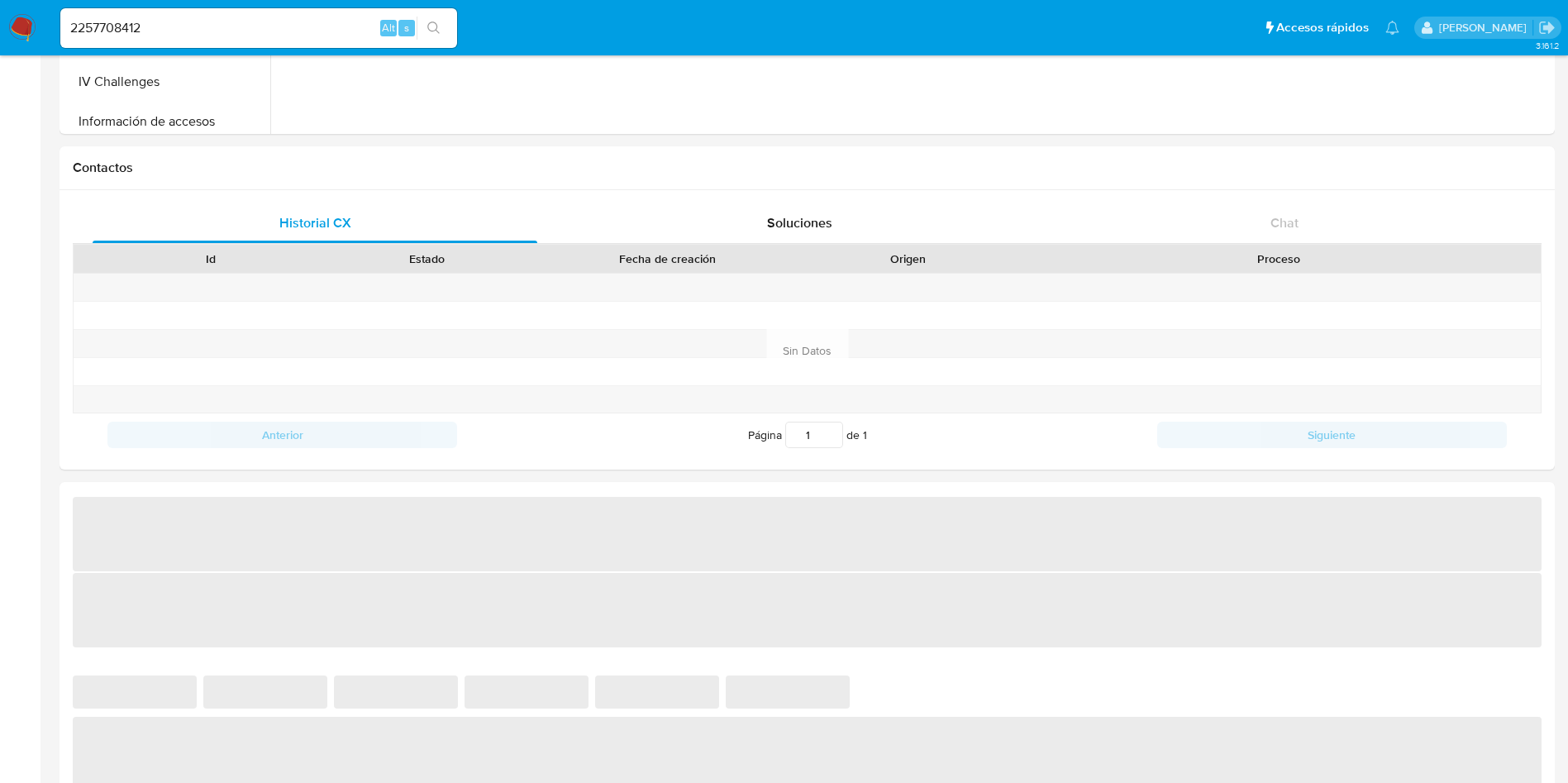
scroll to position [496, 0]
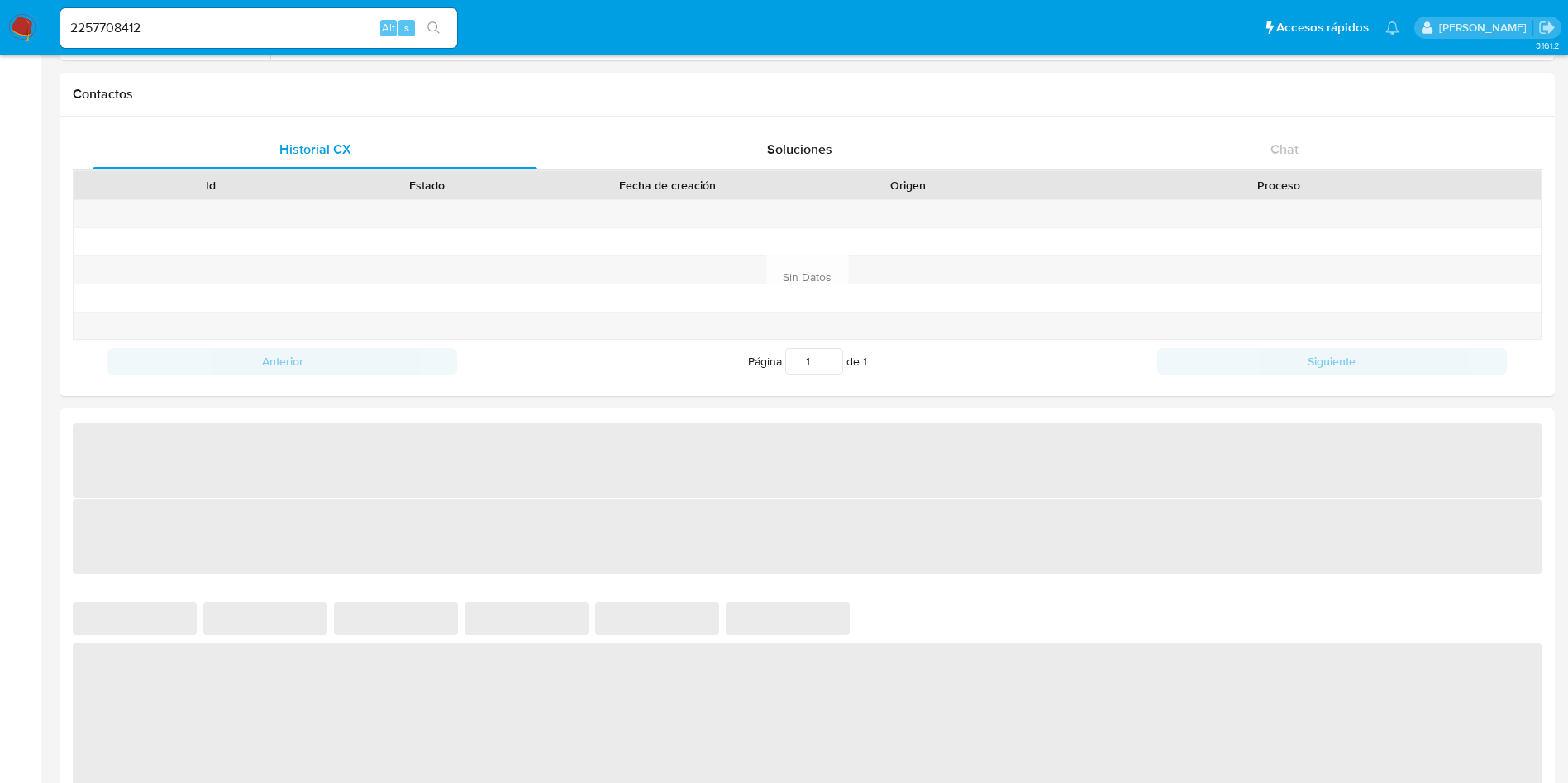
select select "10"
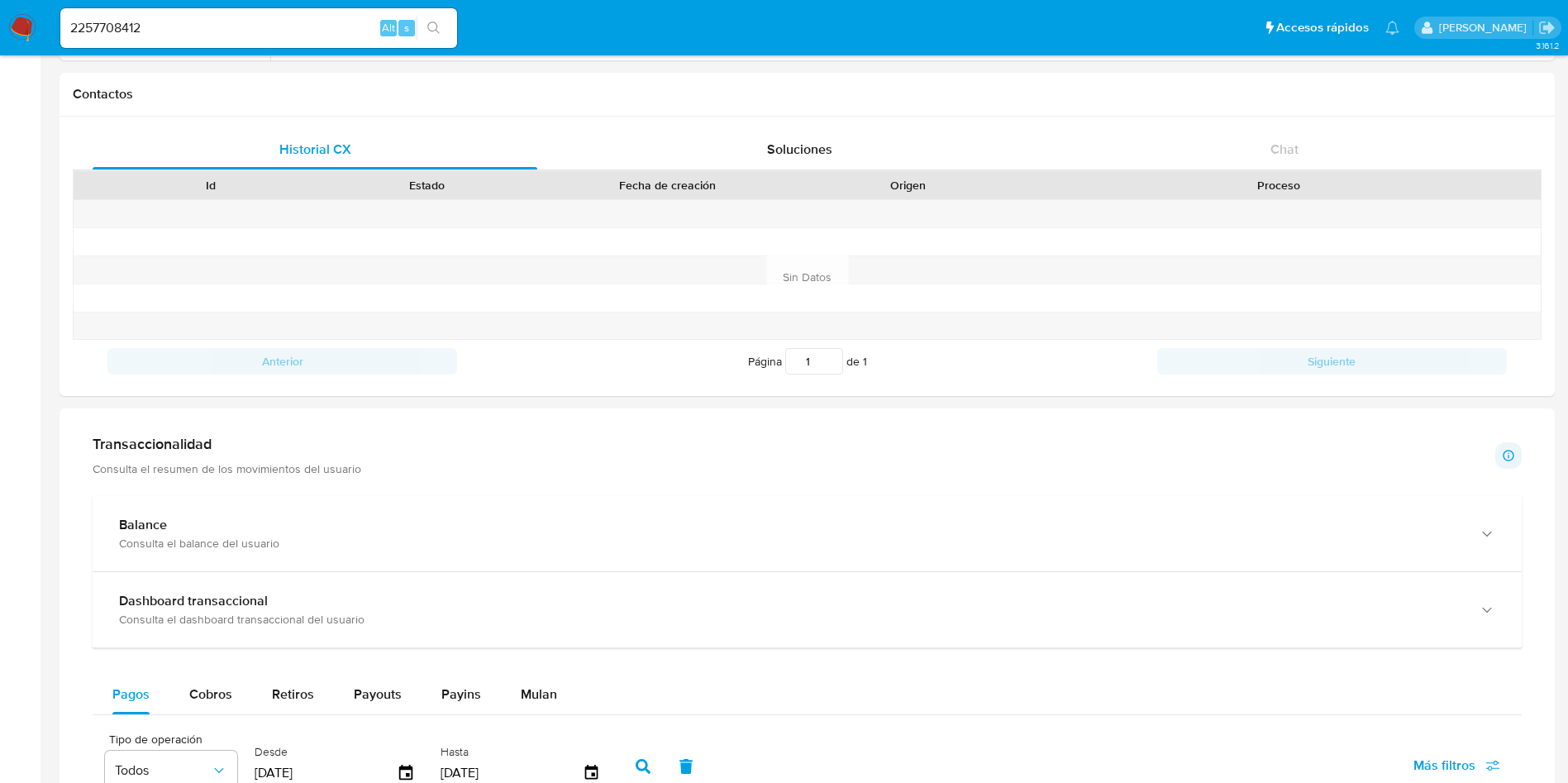
scroll to position [621, 0]
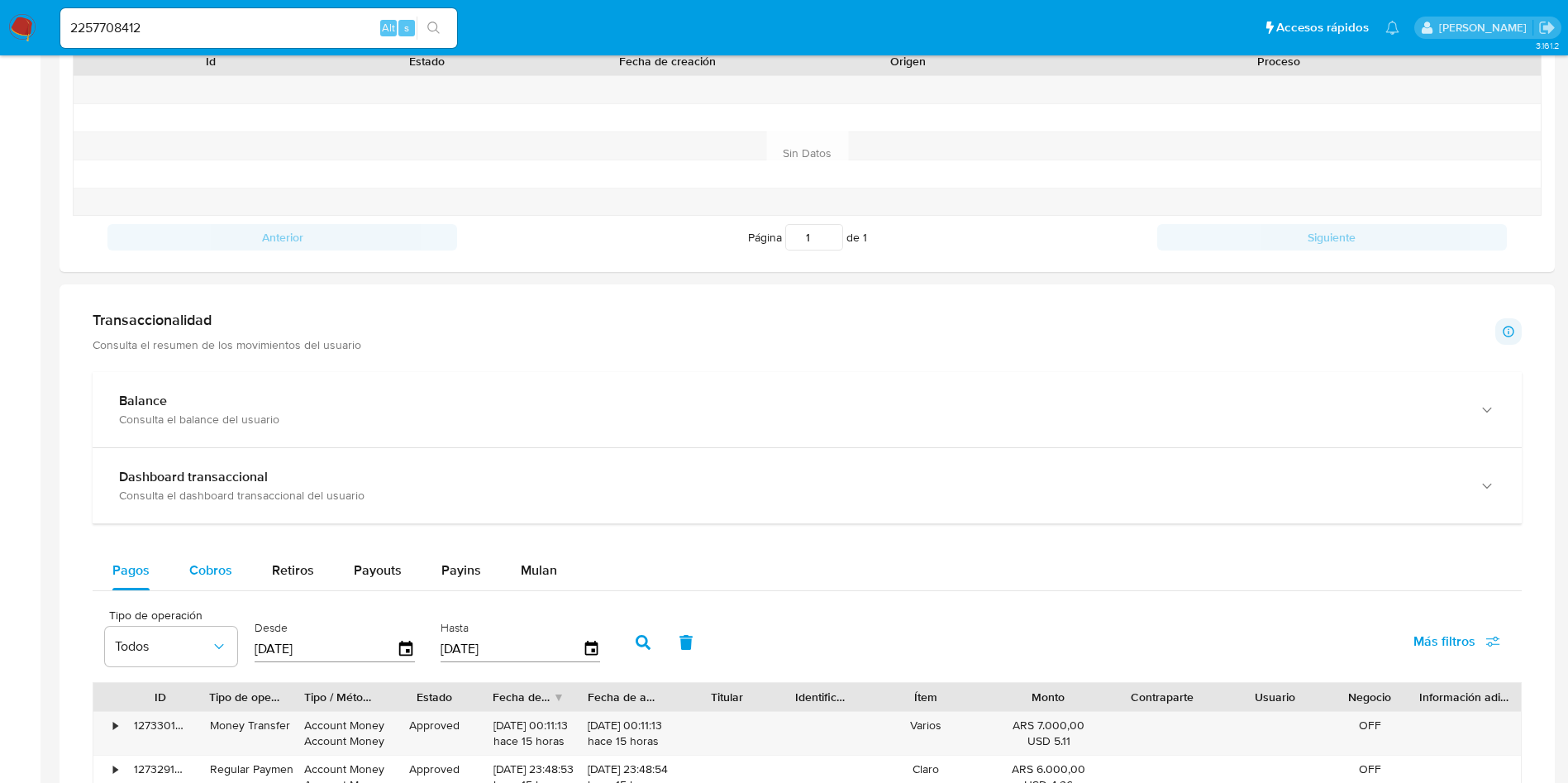
click at [211, 557] on div "Cobros" at bounding box center [210, 570] width 43 height 40
select select "10"
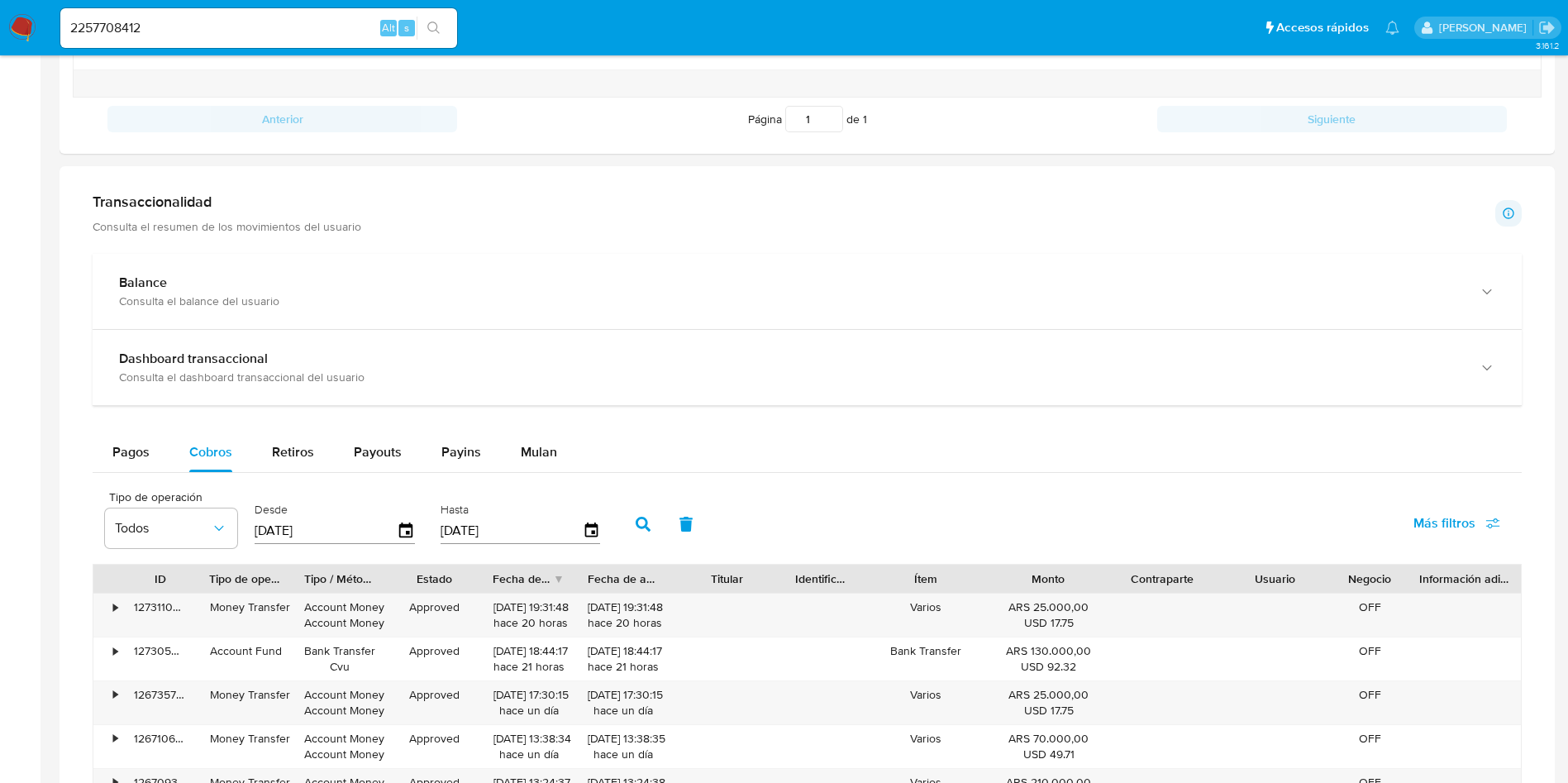
scroll to position [993, 0]
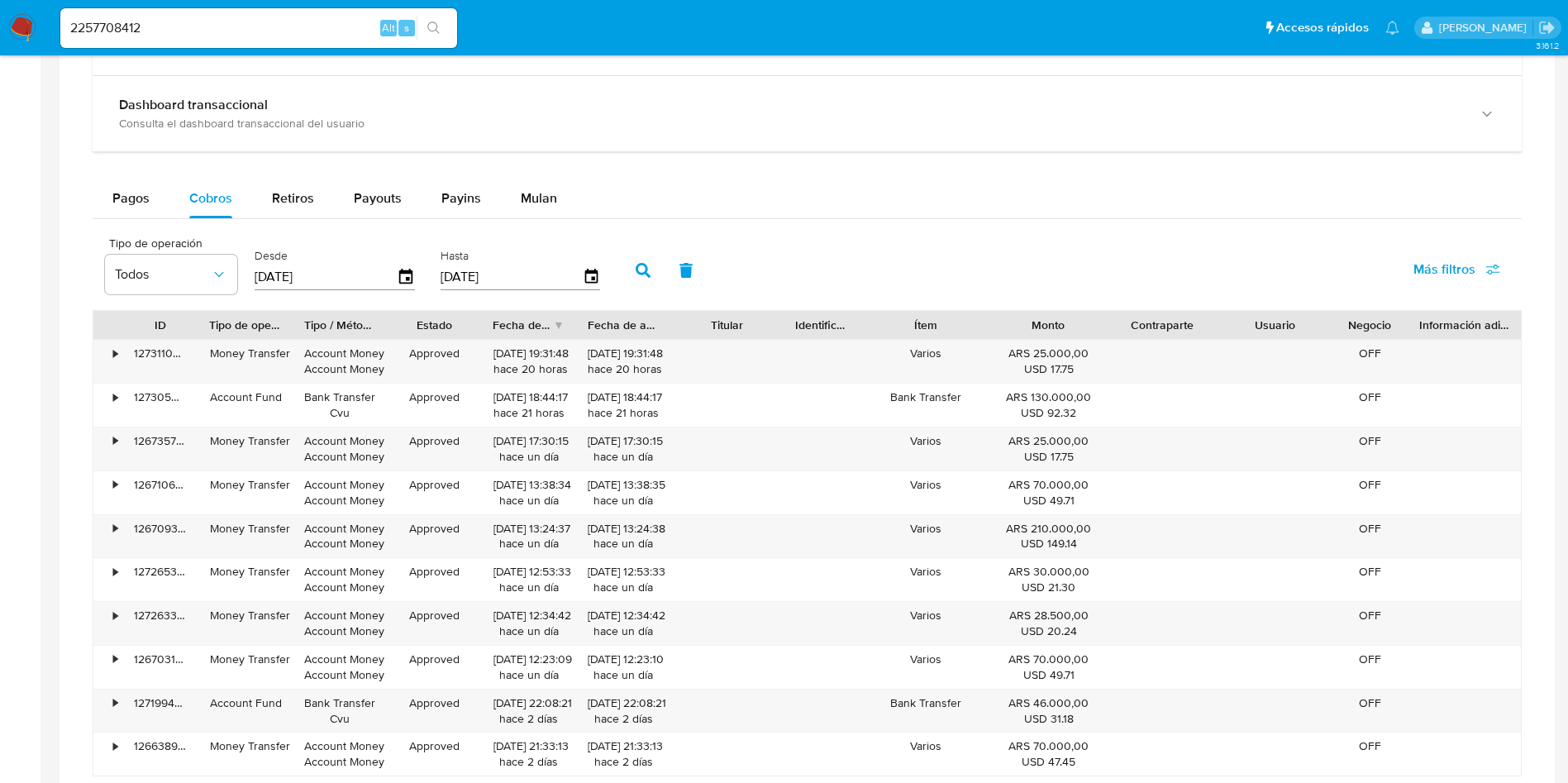
click at [196, 28] on input "2257708412" at bounding box center [258, 29] width 397 height 22
paste input "720447398"
click at [451, 18] on input "720447398" at bounding box center [258, 29] width 397 height 22
type input "720447398"
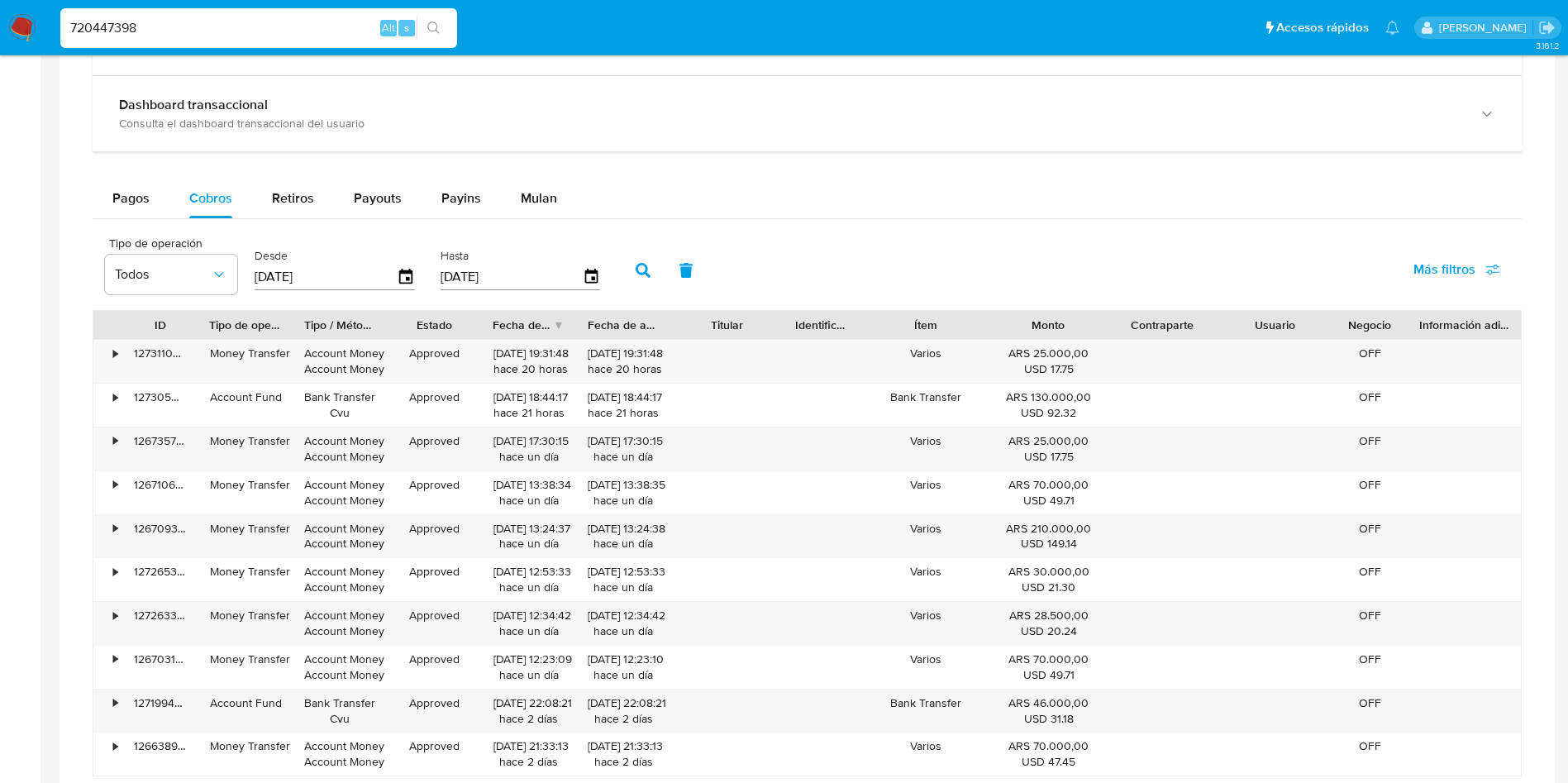
click at [432, 37] on button "search-icon" at bounding box center [433, 28] width 34 height 23
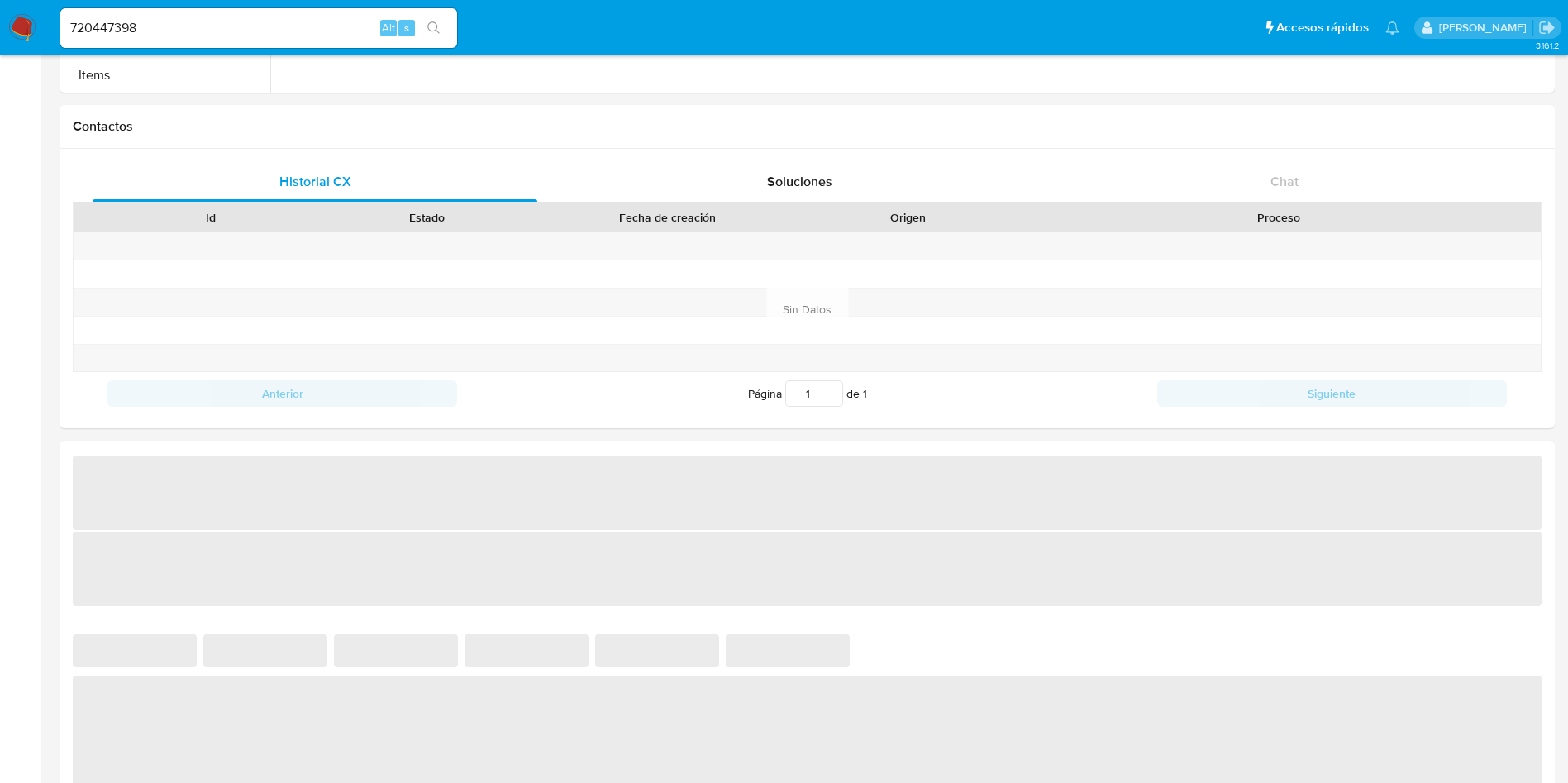
scroll to position [496, 0]
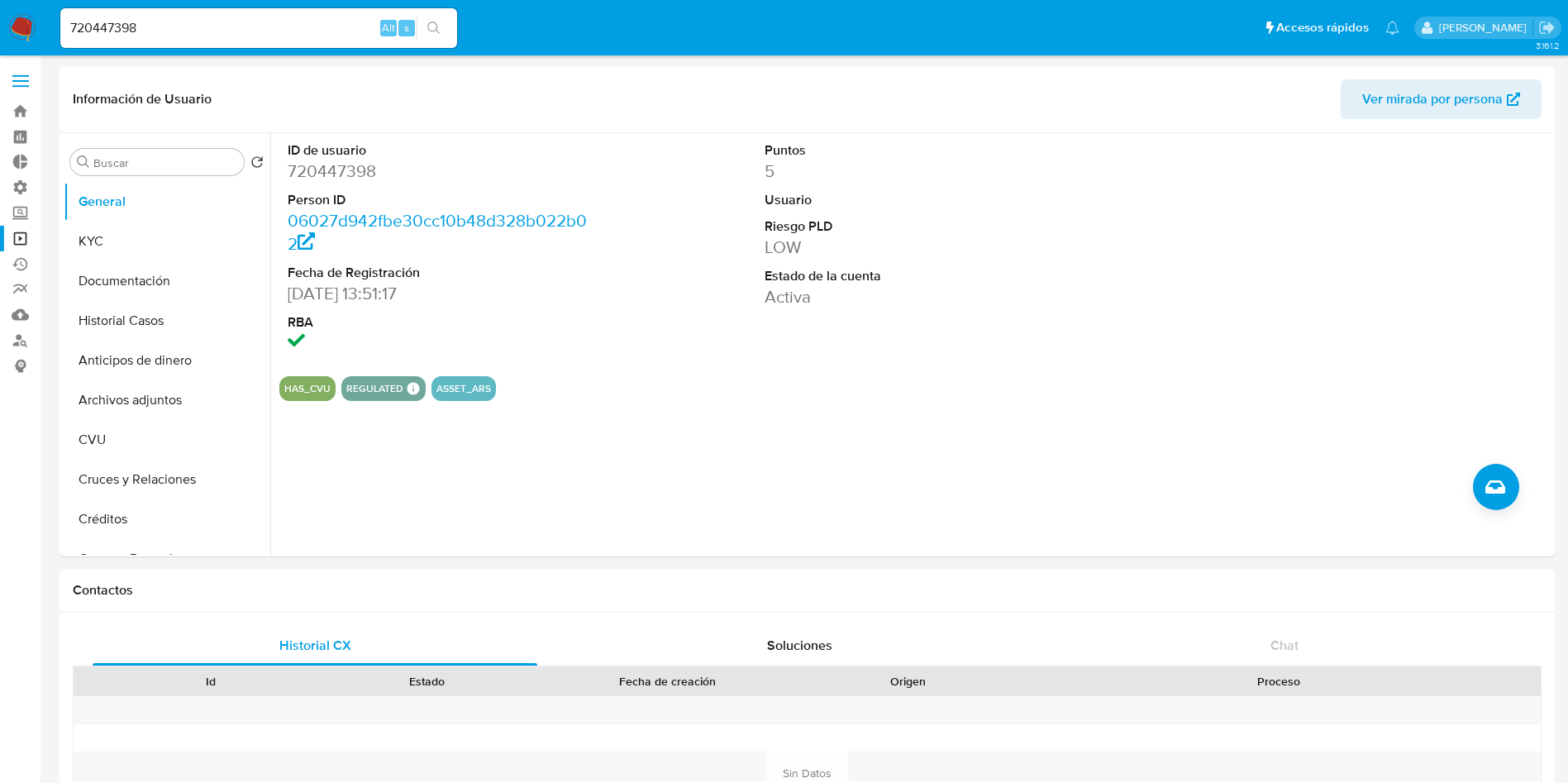
select select "10"
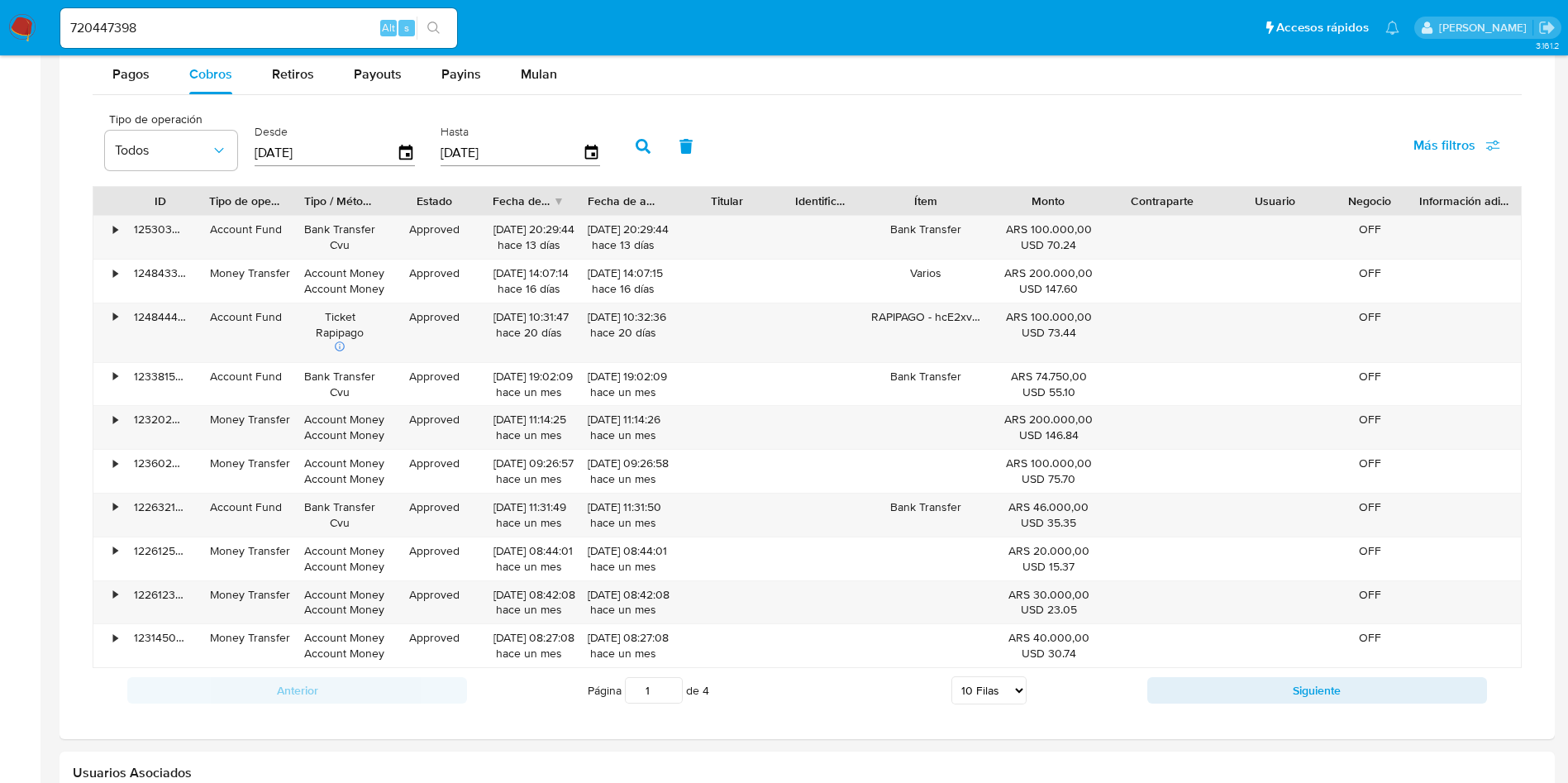
scroll to position [496, 0]
click at [199, 25] on input "720447398" at bounding box center [258, 29] width 397 height 22
click at [198, 25] on input "720447398" at bounding box center [258, 29] width 397 height 22
paste input "444488479"
type input "444488479"
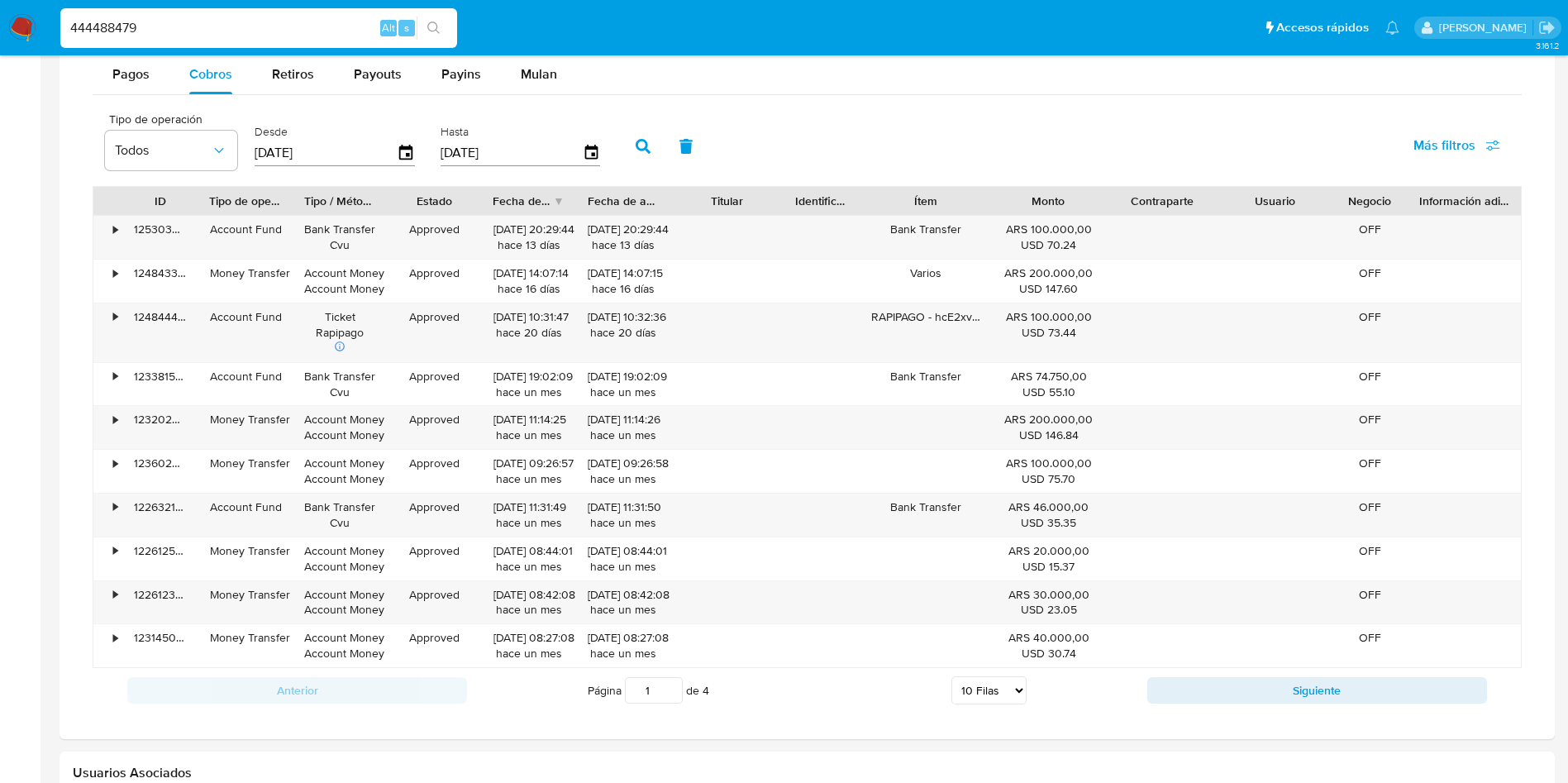
click at [428, 29] on icon "search-icon" at bounding box center [433, 28] width 13 height 13
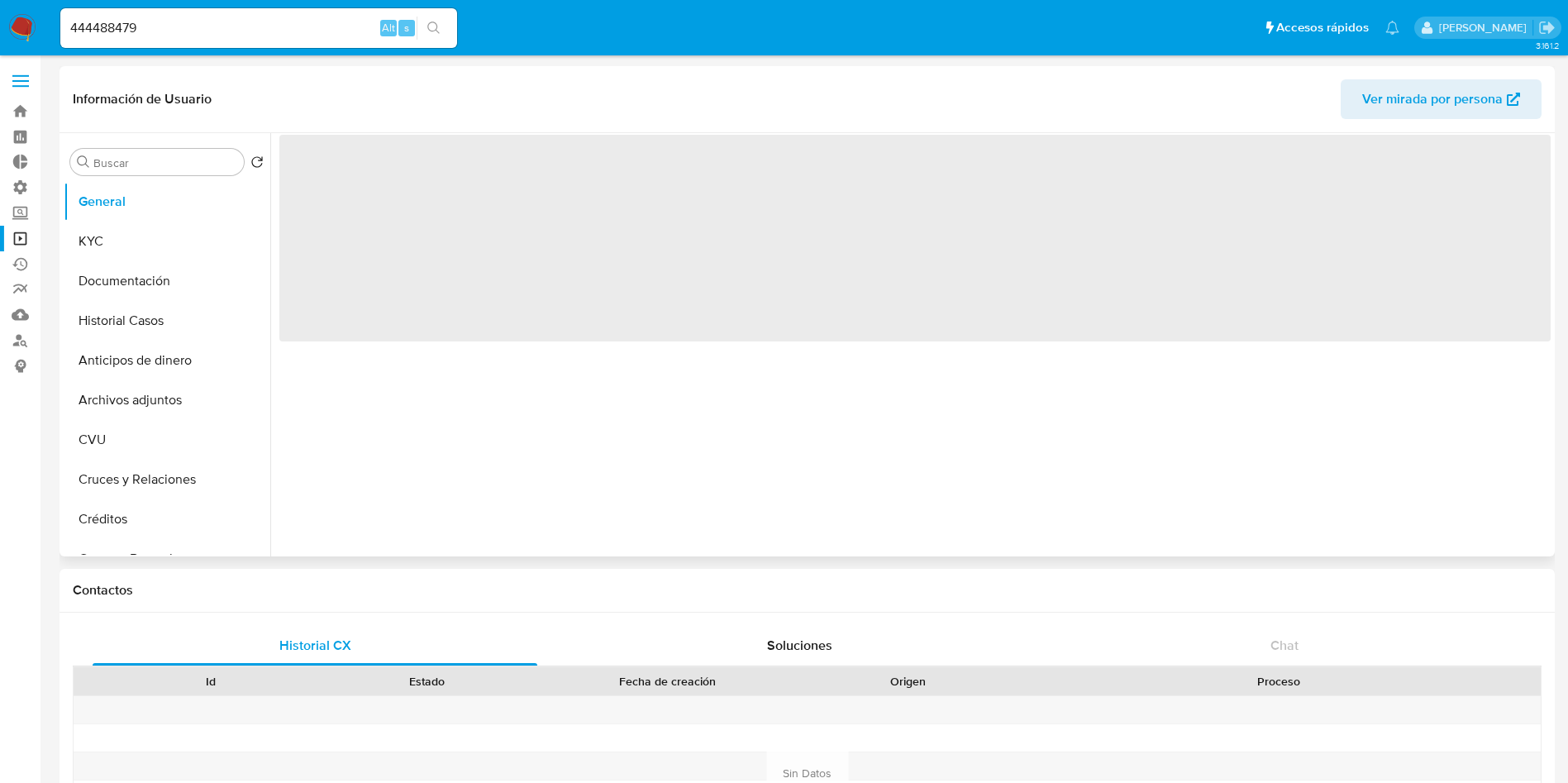
select select "10"
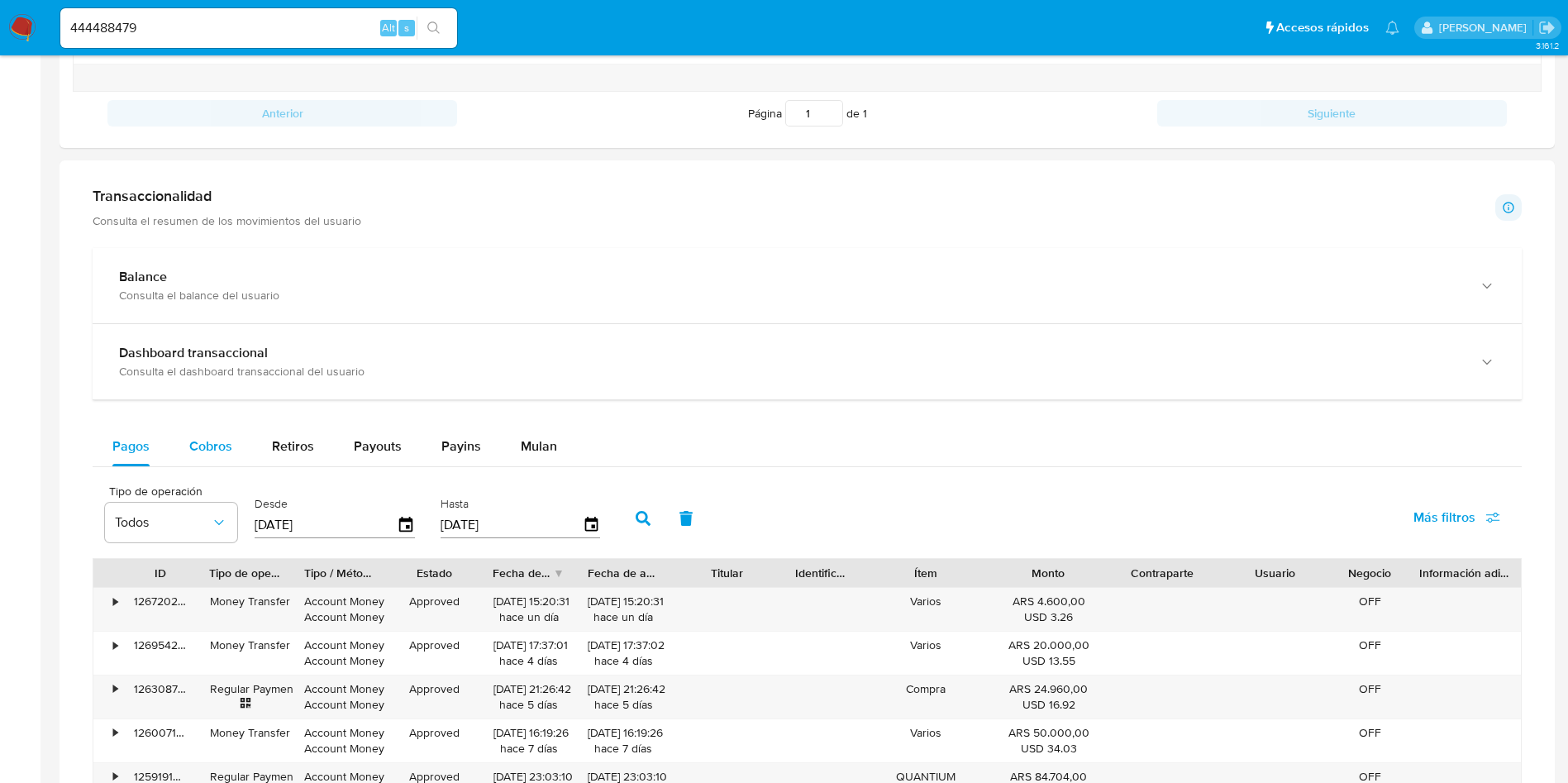
click at [223, 465] on div "Cobros" at bounding box center [210, 446] width 43 height 40
select select "10"
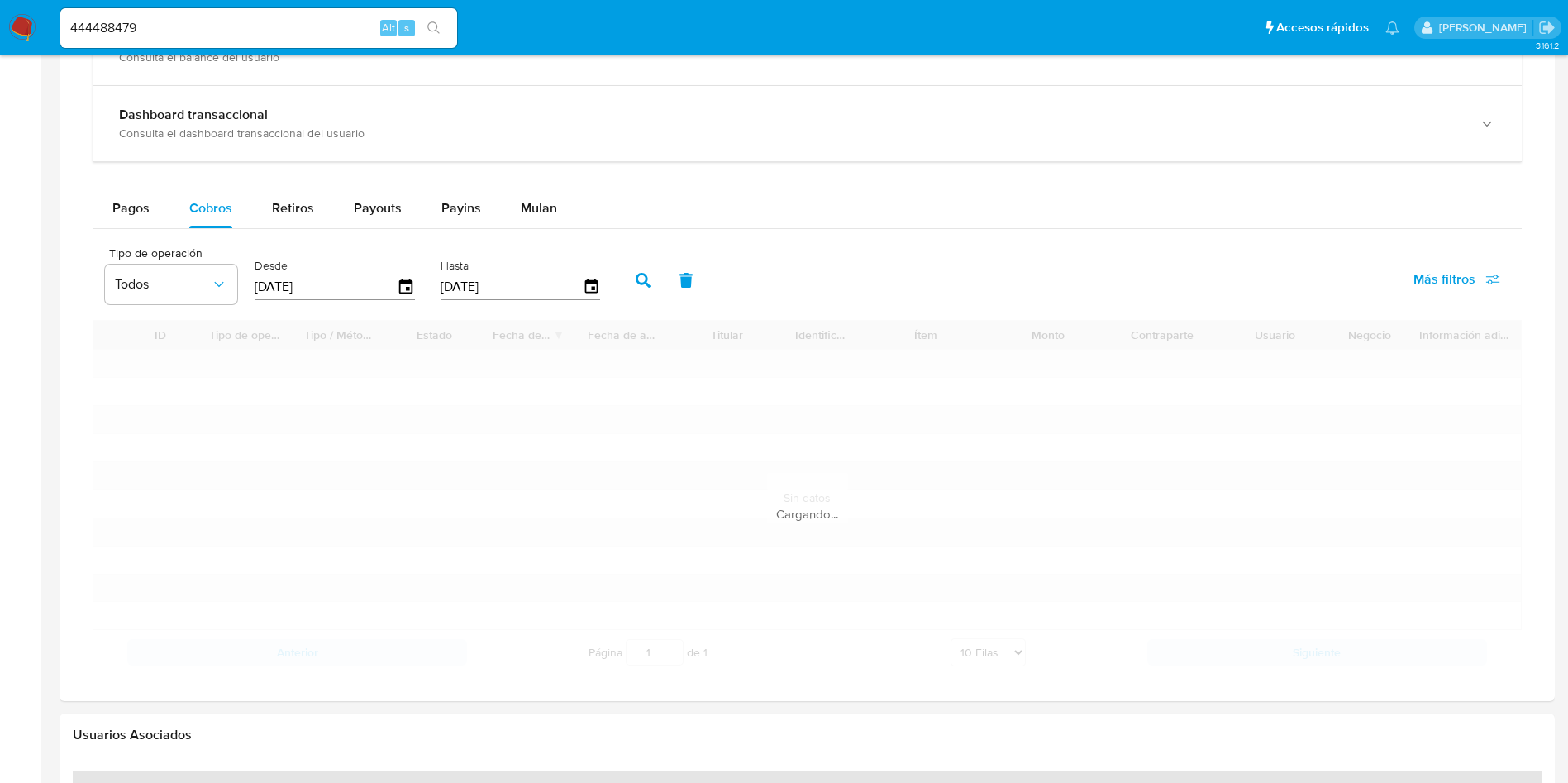
scroll to position [993, 0]
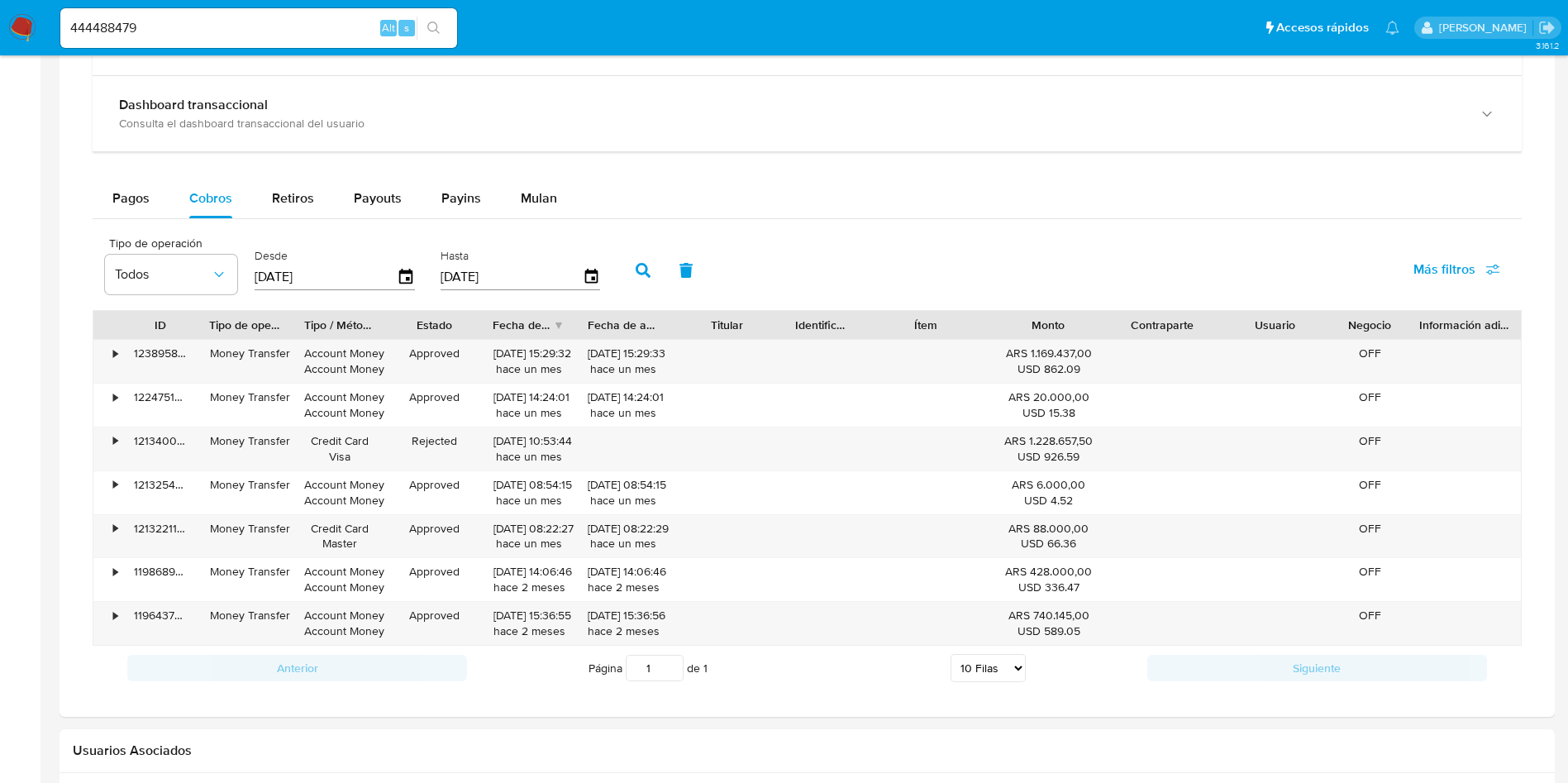
click at [141, 36] on input "444488479" at bounding box center [258, 29] width 397 height 22
paste input "351171117"
type input "351171117"
click at [429, 33] on icon "search-icon" at bounding box center [433, 28] width 13 height 13
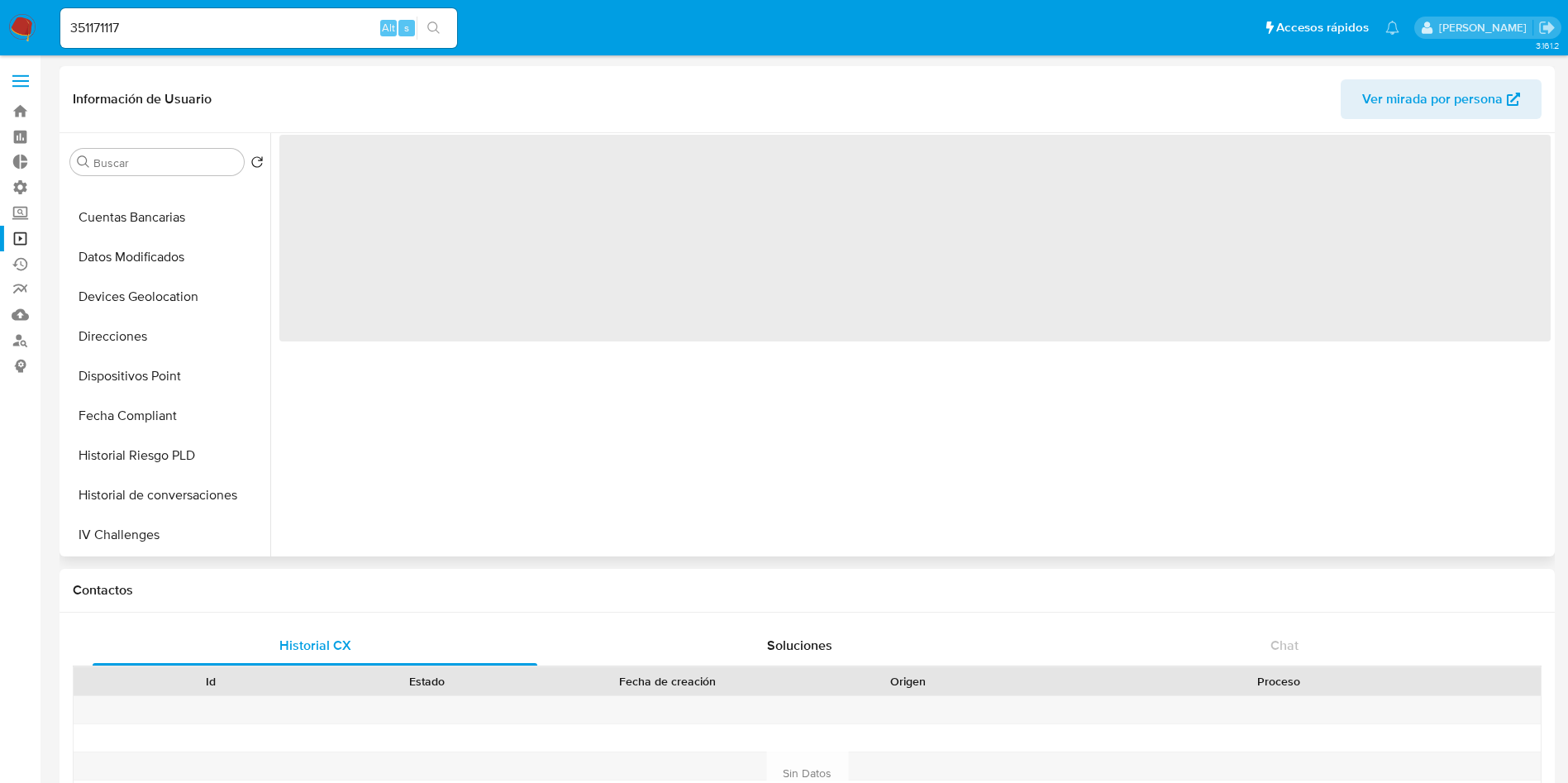
scroll to position [372, 0]
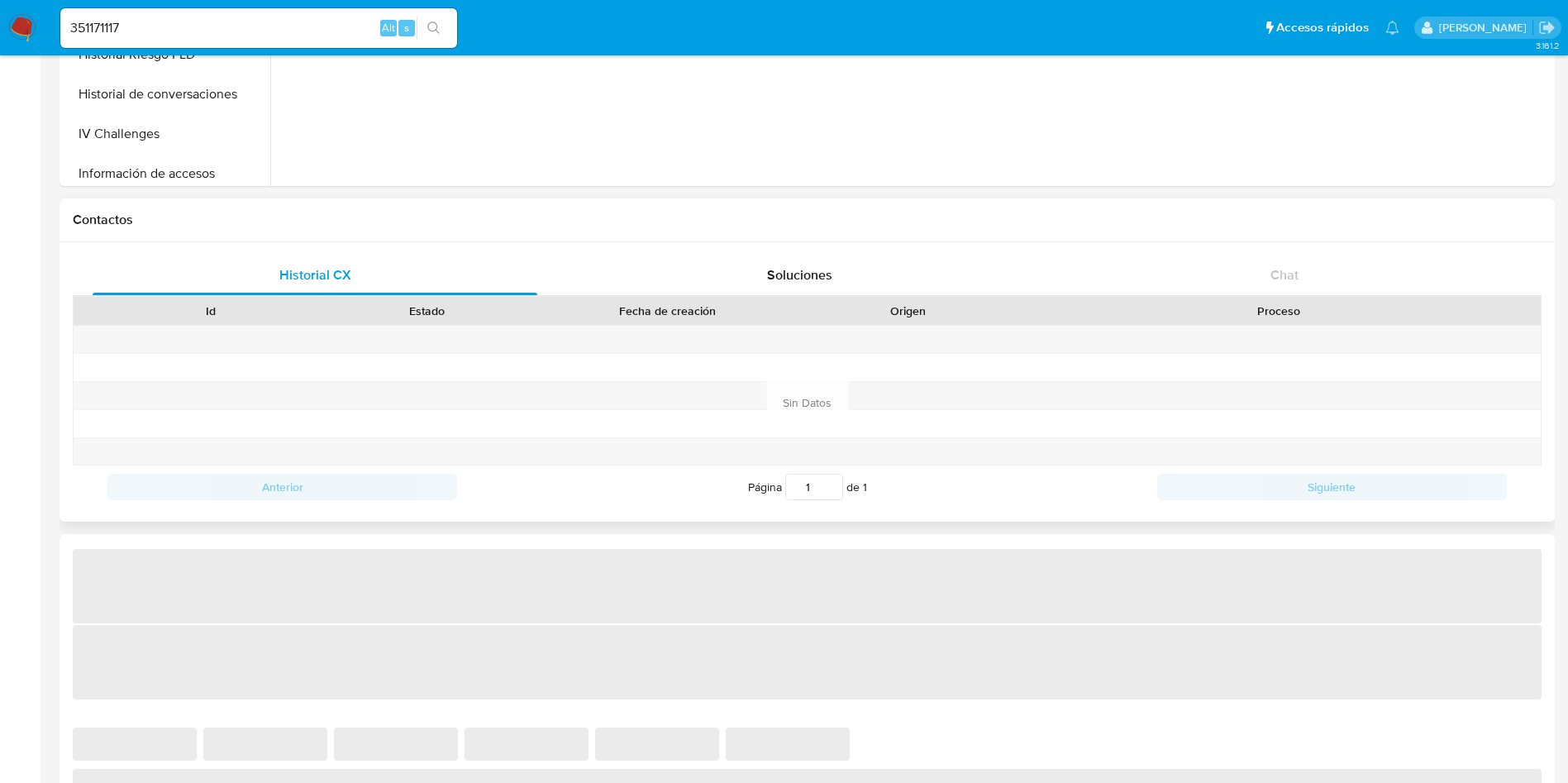
select select "10"
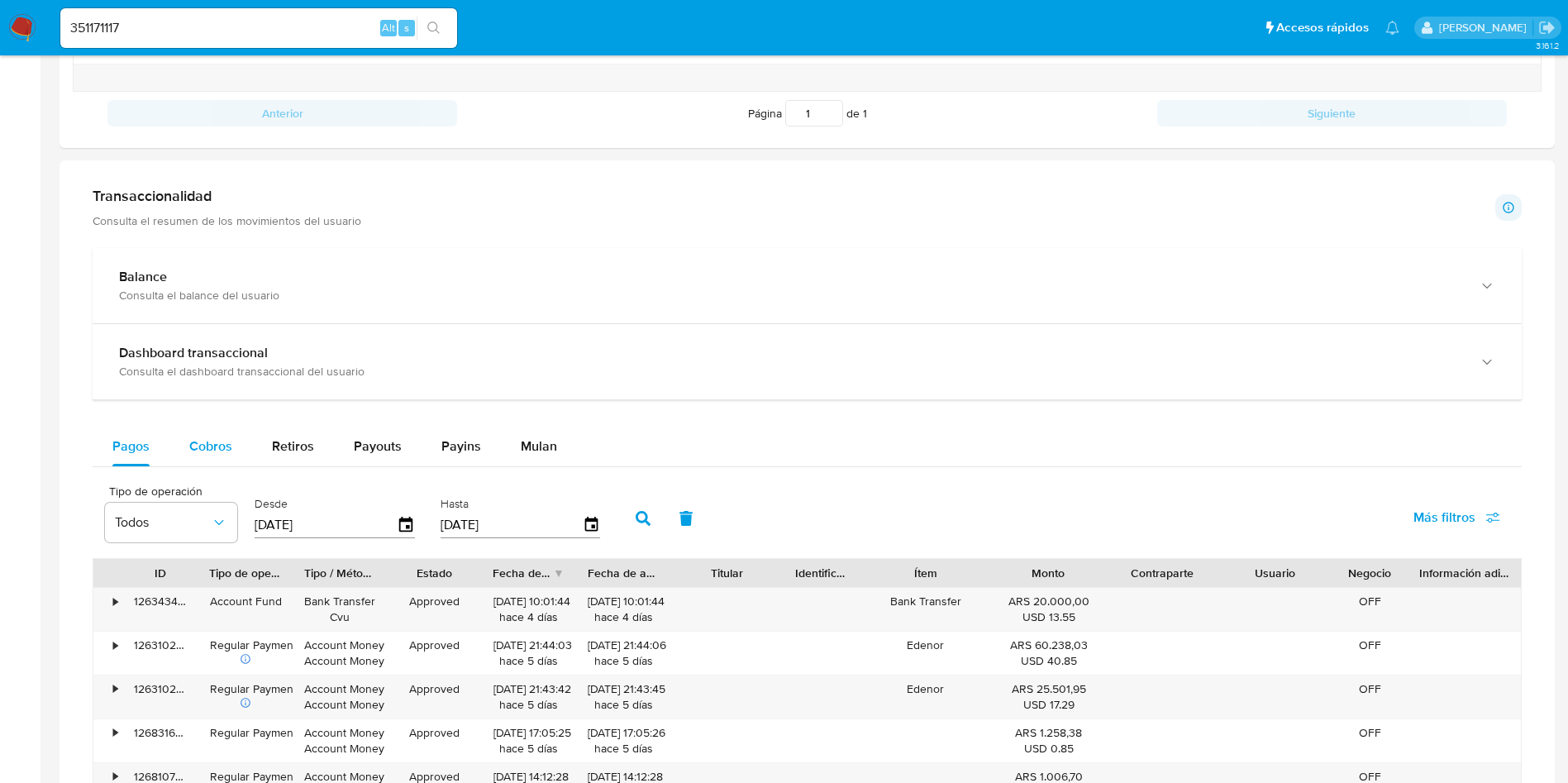
click at [231, 440] on button "Cobros" at bounding box center [211, 446] width 83 height 40
select select "10"
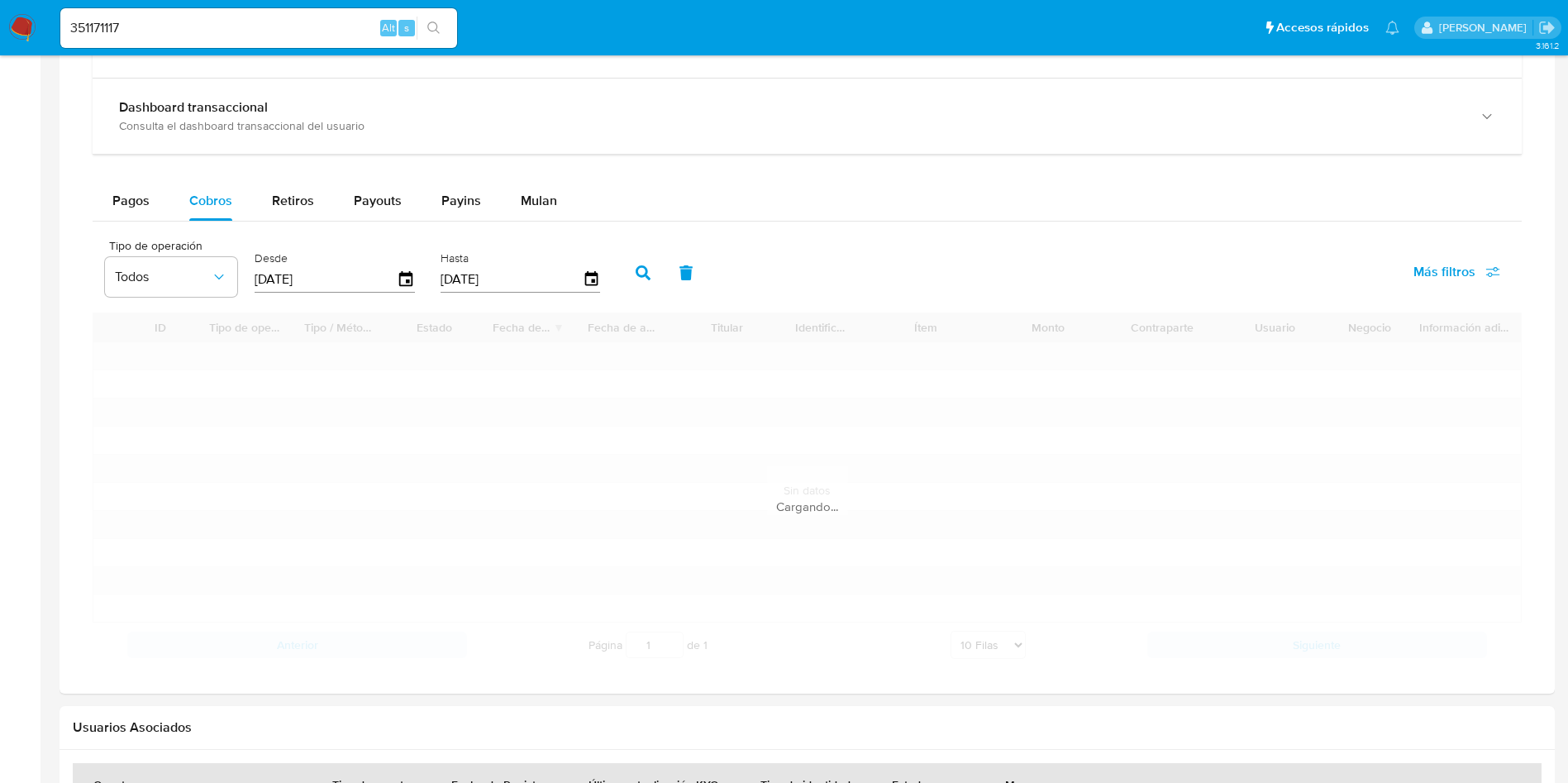
scroll to position [993, 0]
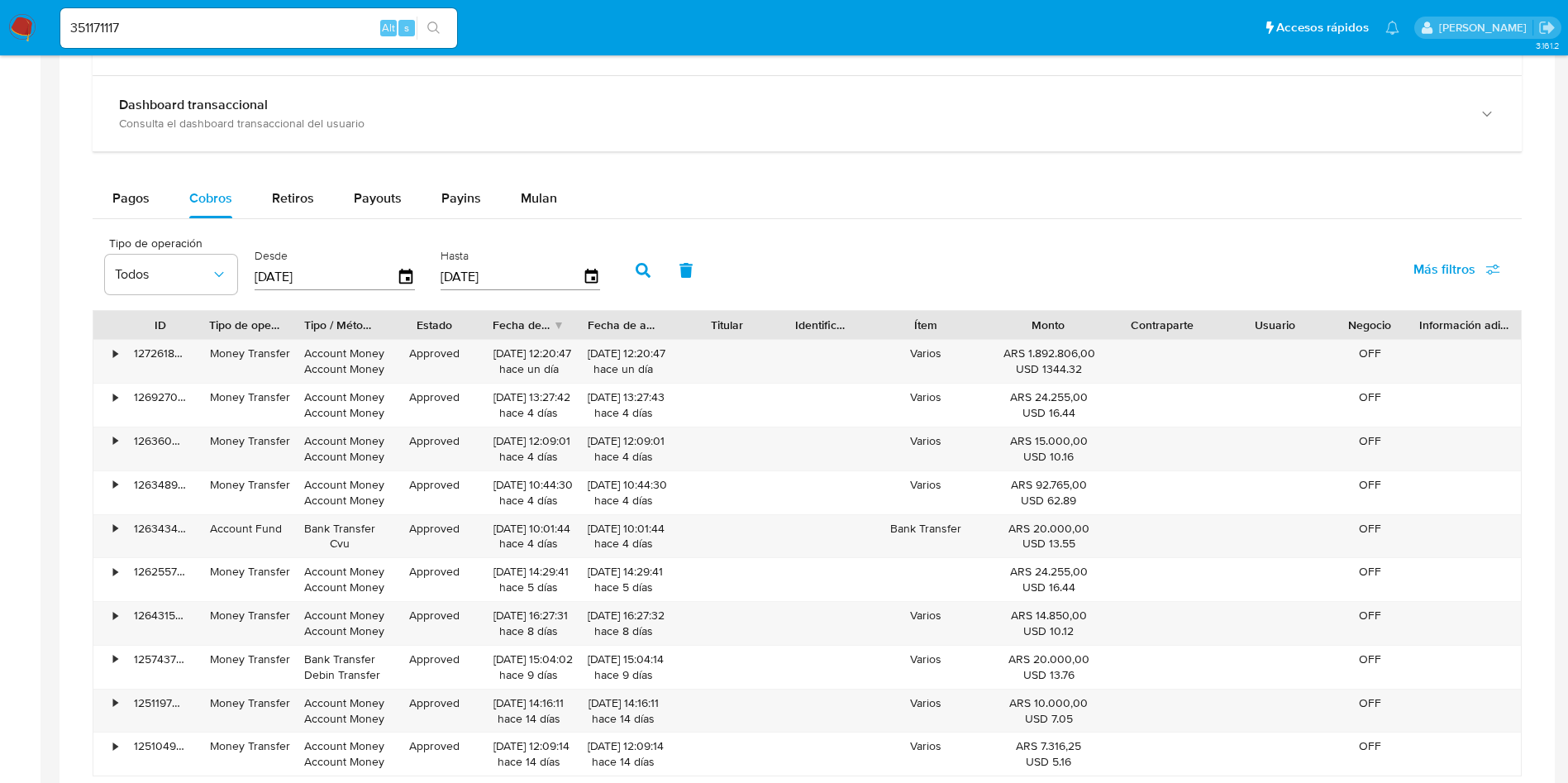
click at [172, 28] on input "351171117" at bounding box center [258, 29] width 397 height 22
paste input "710926539"
type input "710926539"
click at [440, 35] on button "search-icon" at bounding box center [433, 28] width 34 height 23
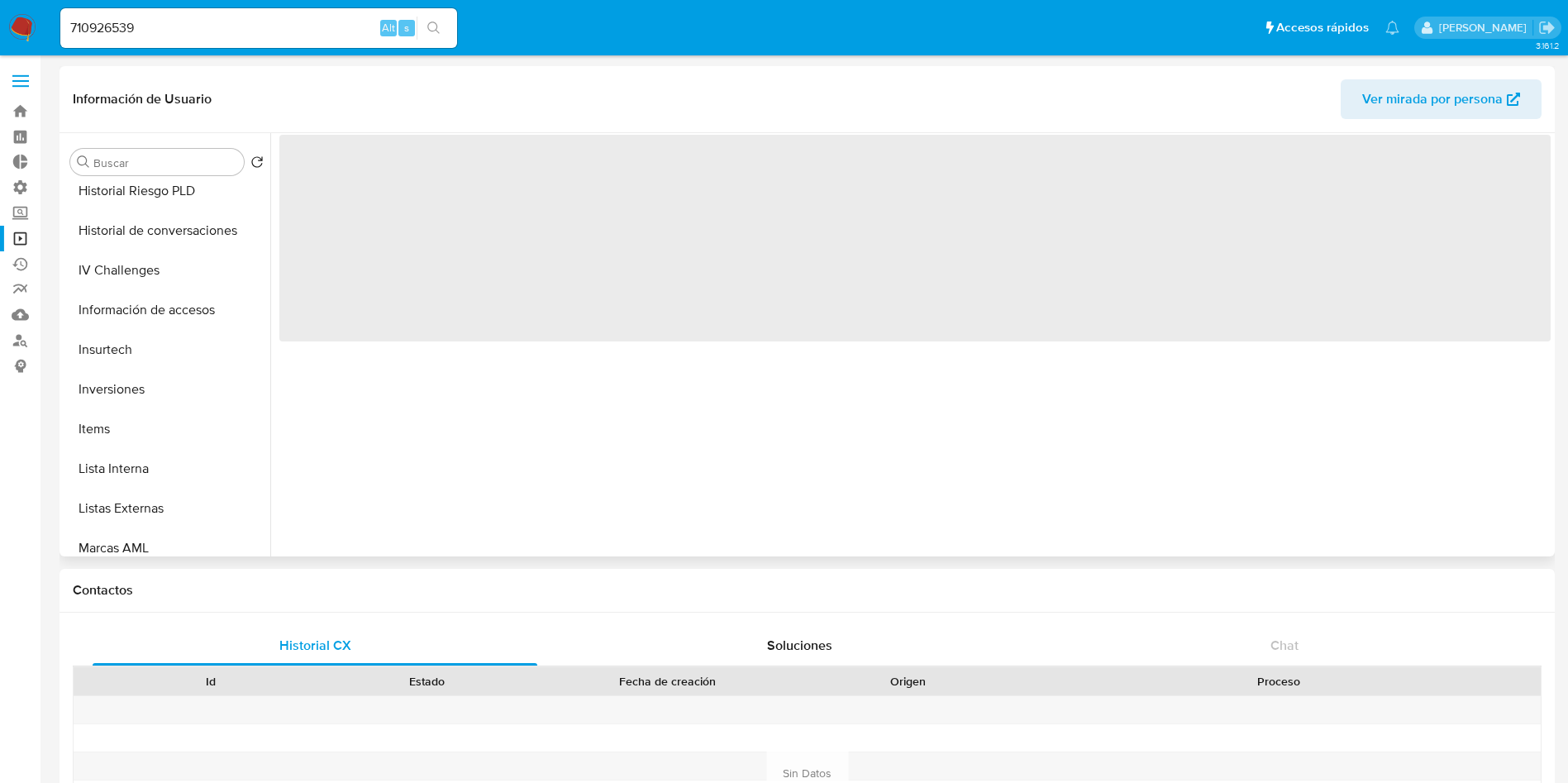
scroll to position [621, 0]
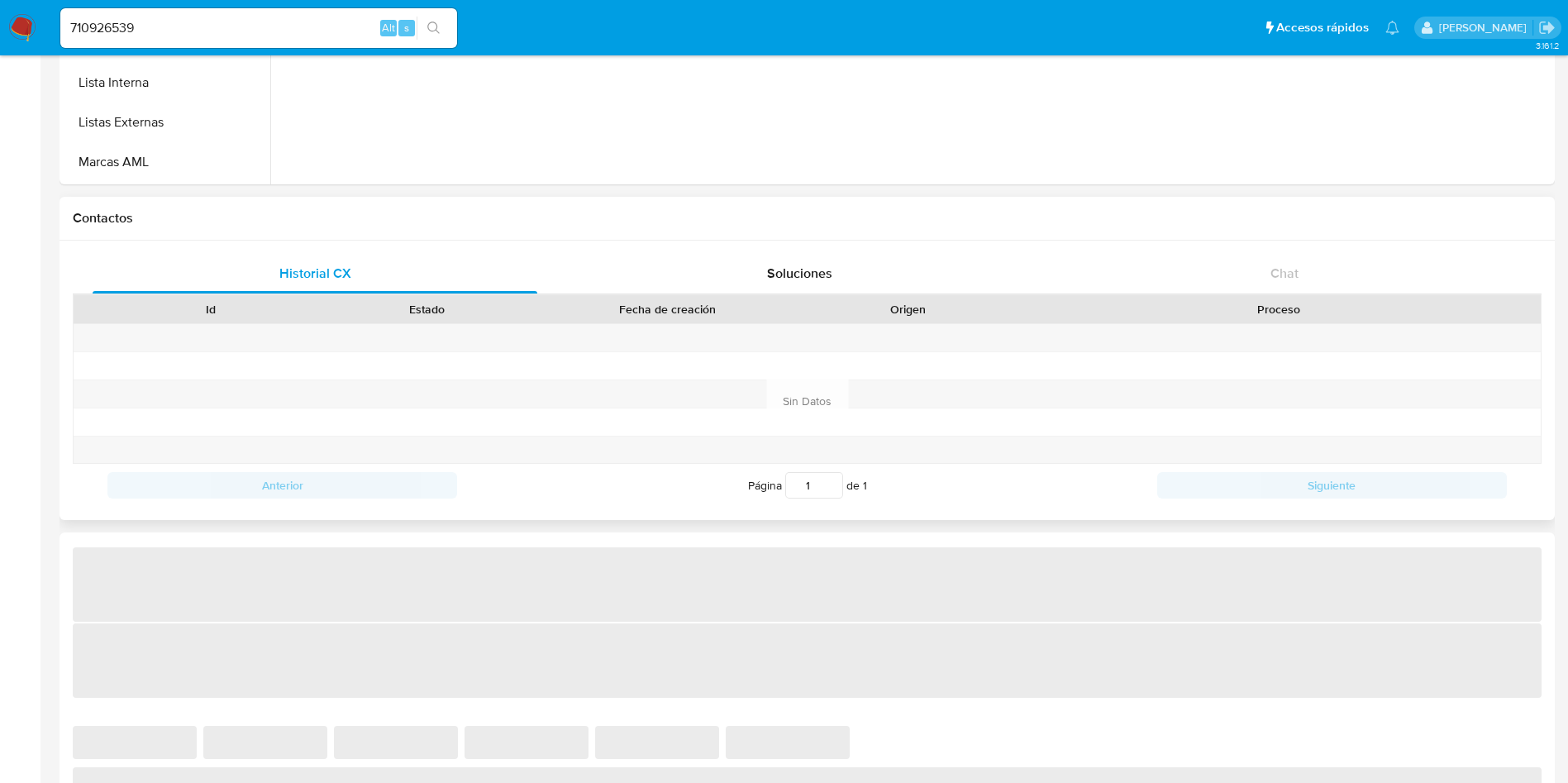
select select "10"
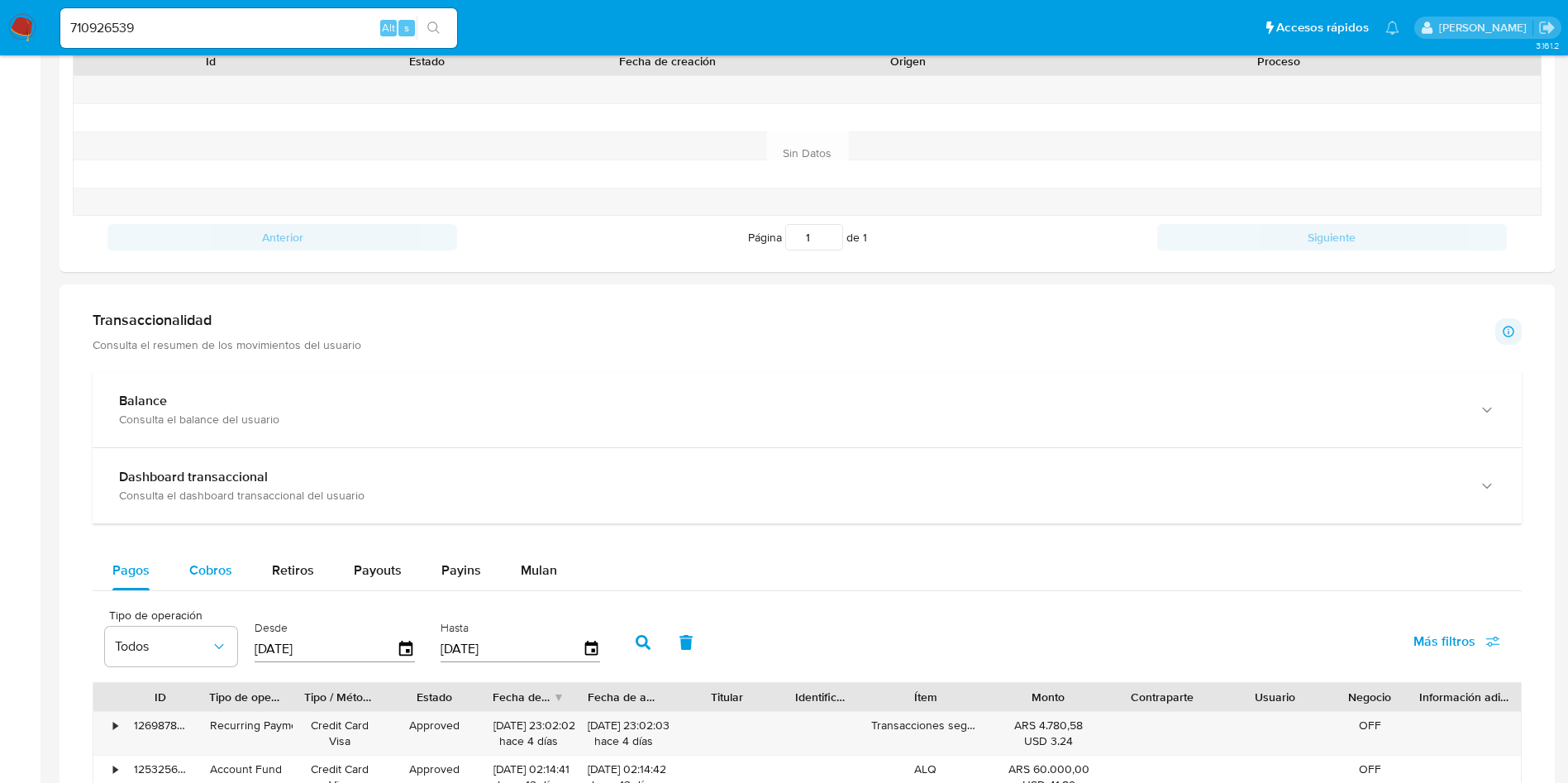
click at [200, 565] on span "Cobros" at bounding box center [210, 569] width 43 height 19
select select "10"
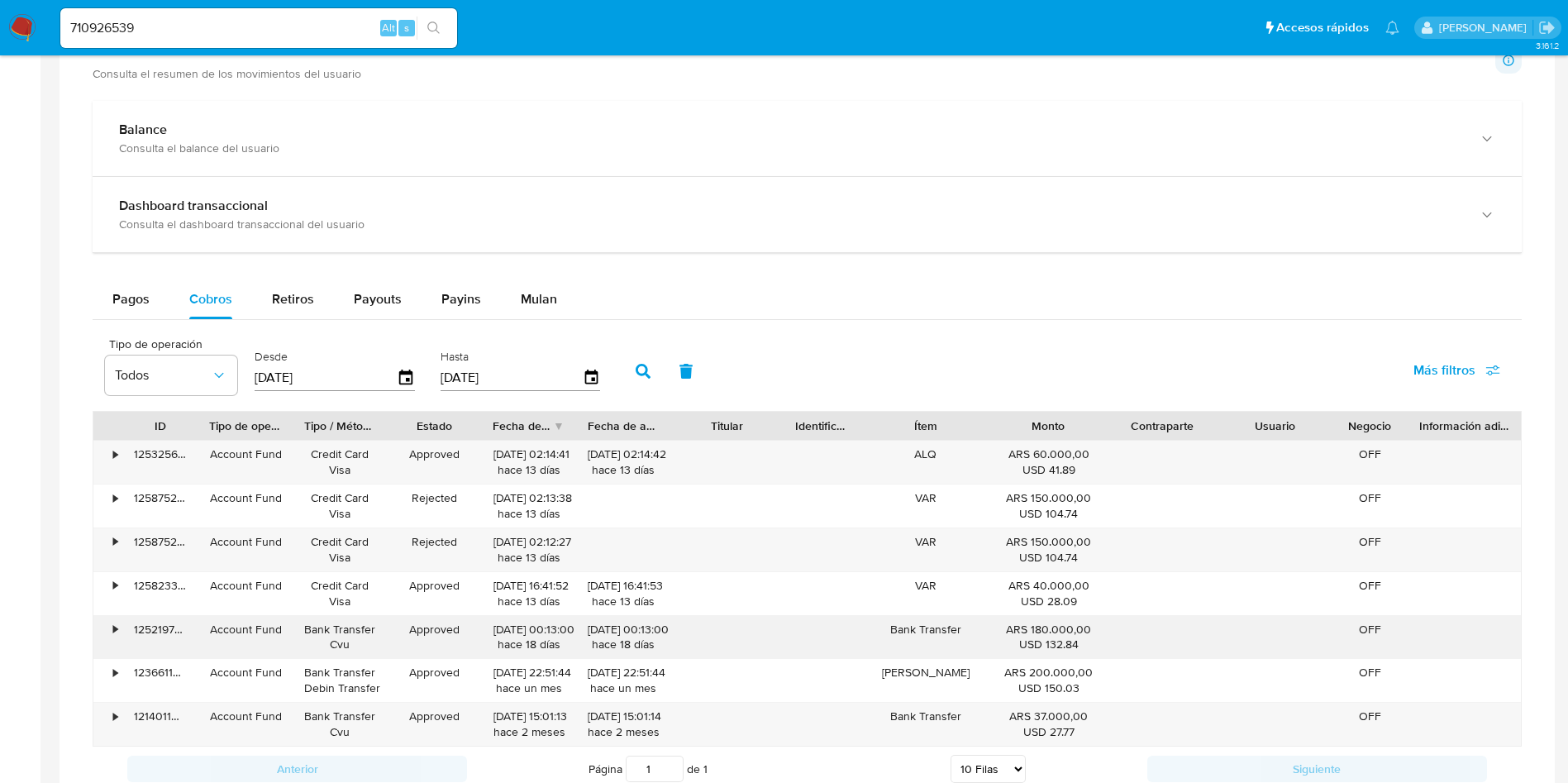
scroll to position [993, 0]
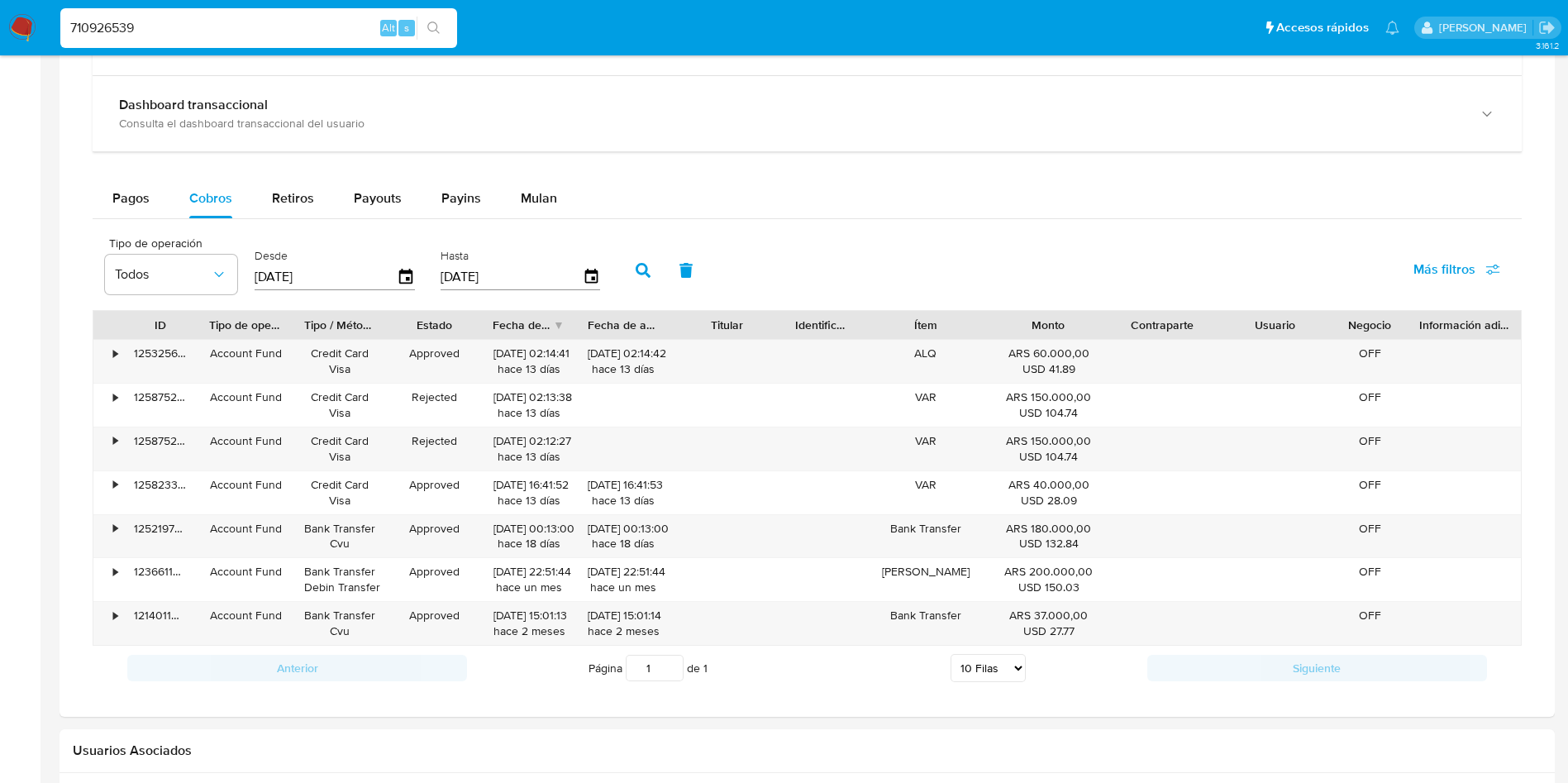
click at [193, 22] on input "710926539" at bounding box center [258, 29] width 397 height 22
paste input "1974340105"
click at [456, 31] on input "1974340105" at bounding box center [258, 29] width 397 height 22
type input "1974340105"
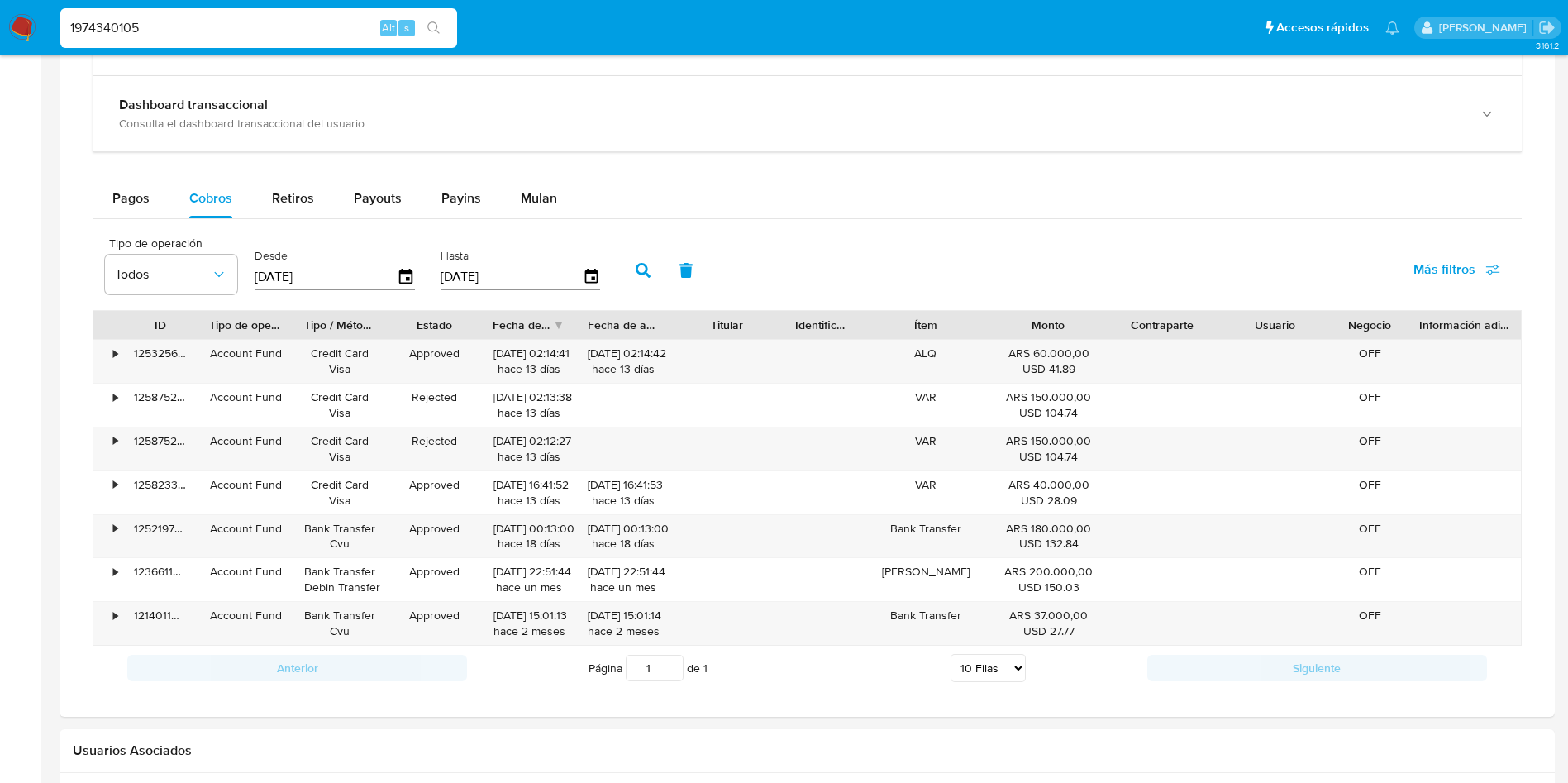
click at [437, 31] on icon "search-icon" at bounding box center [433, 28] width 13 height 13
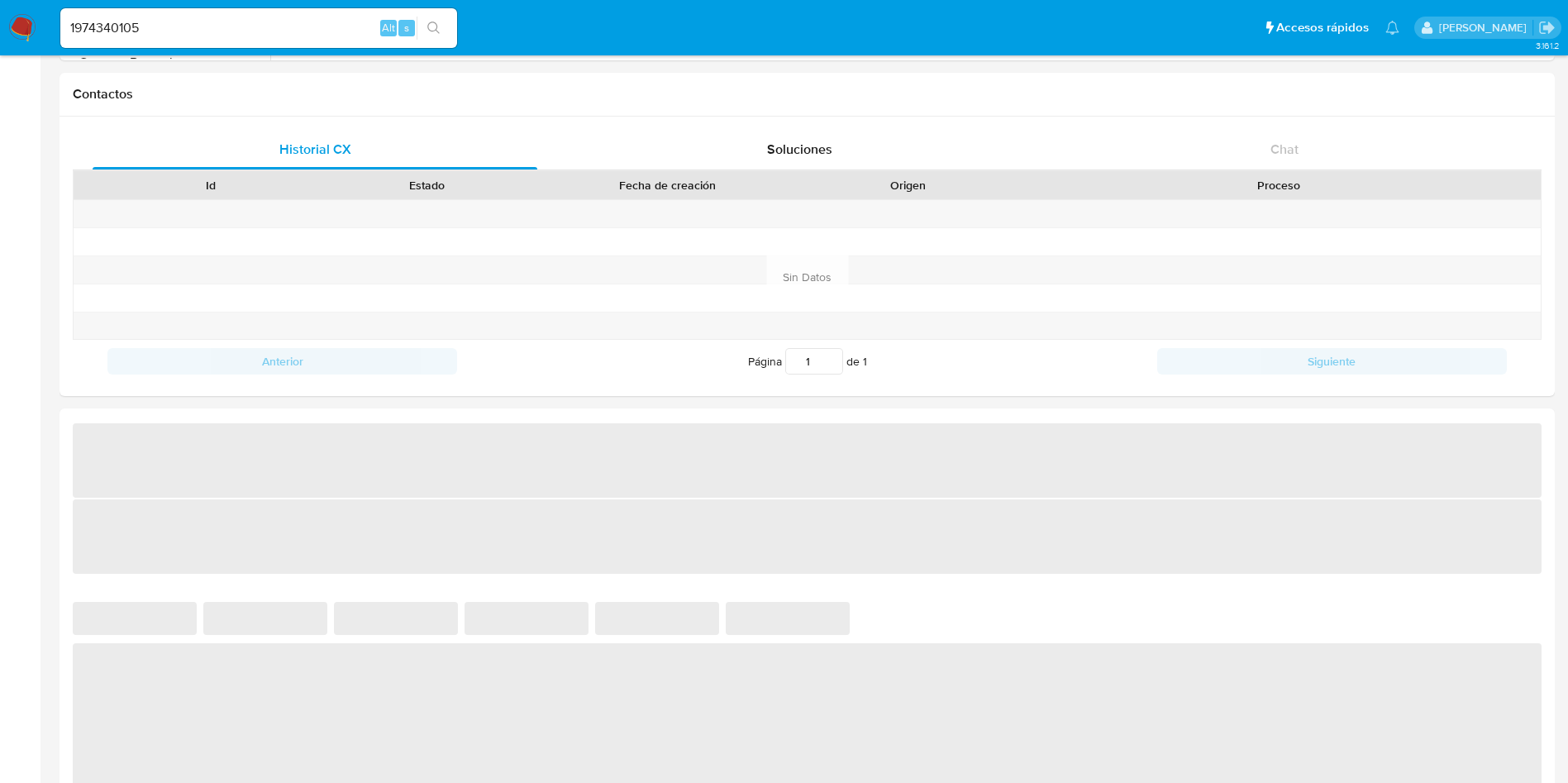
select select "10"
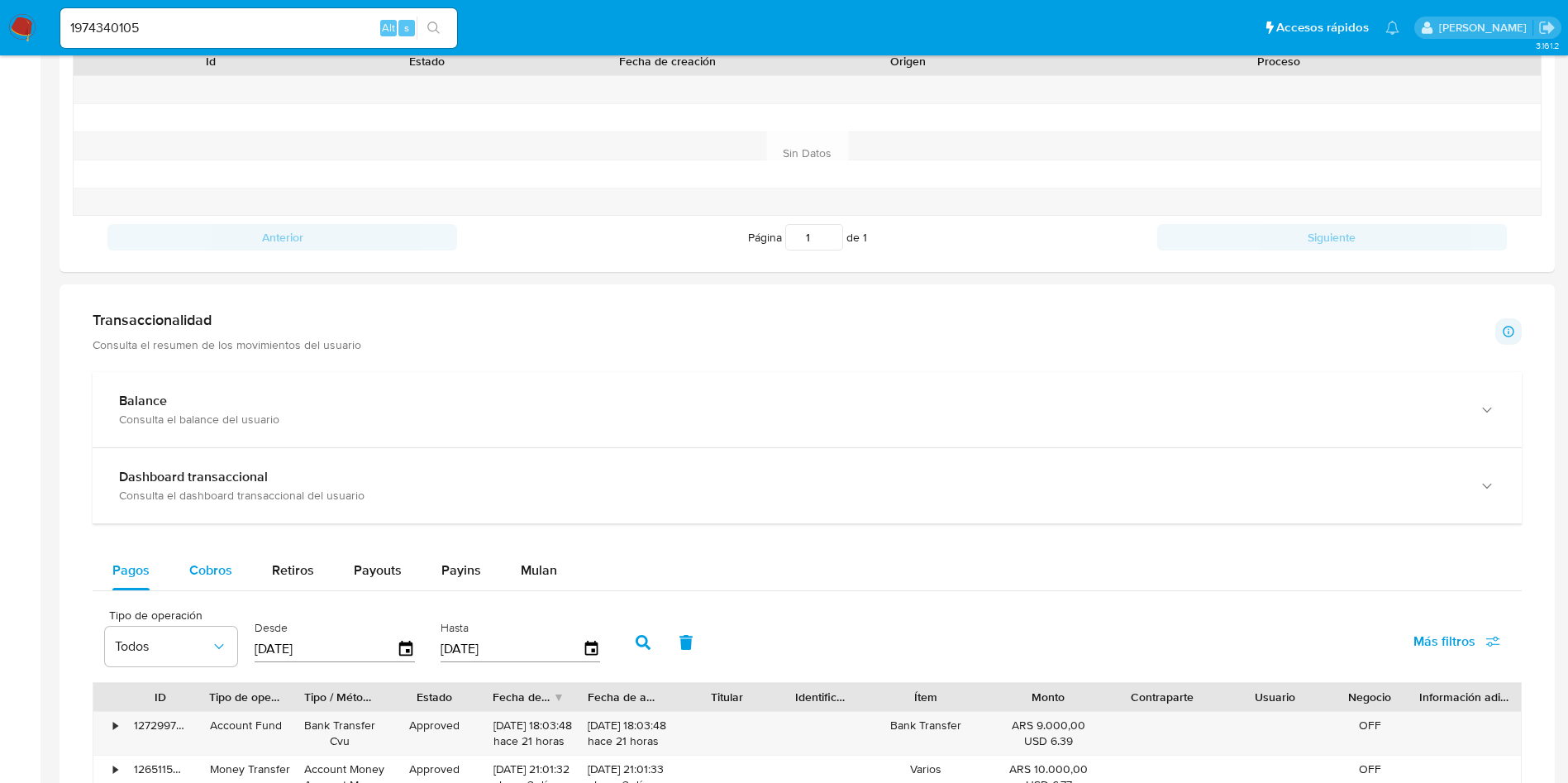
click at [218, 561] on span "Cobros" at bounding box center [210, 569] width 43 height 19
select select "10"
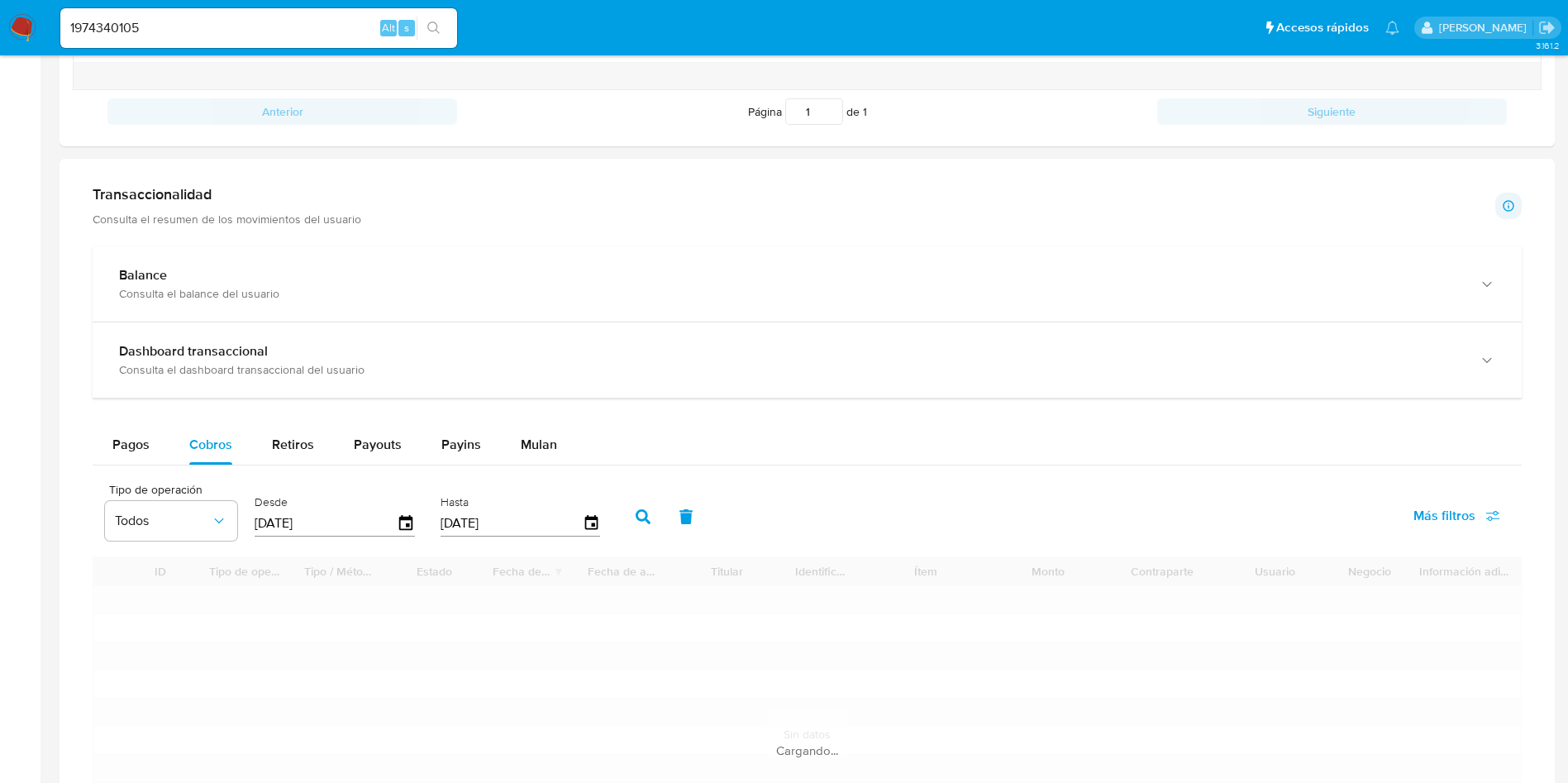
scroll to position [993, 0]
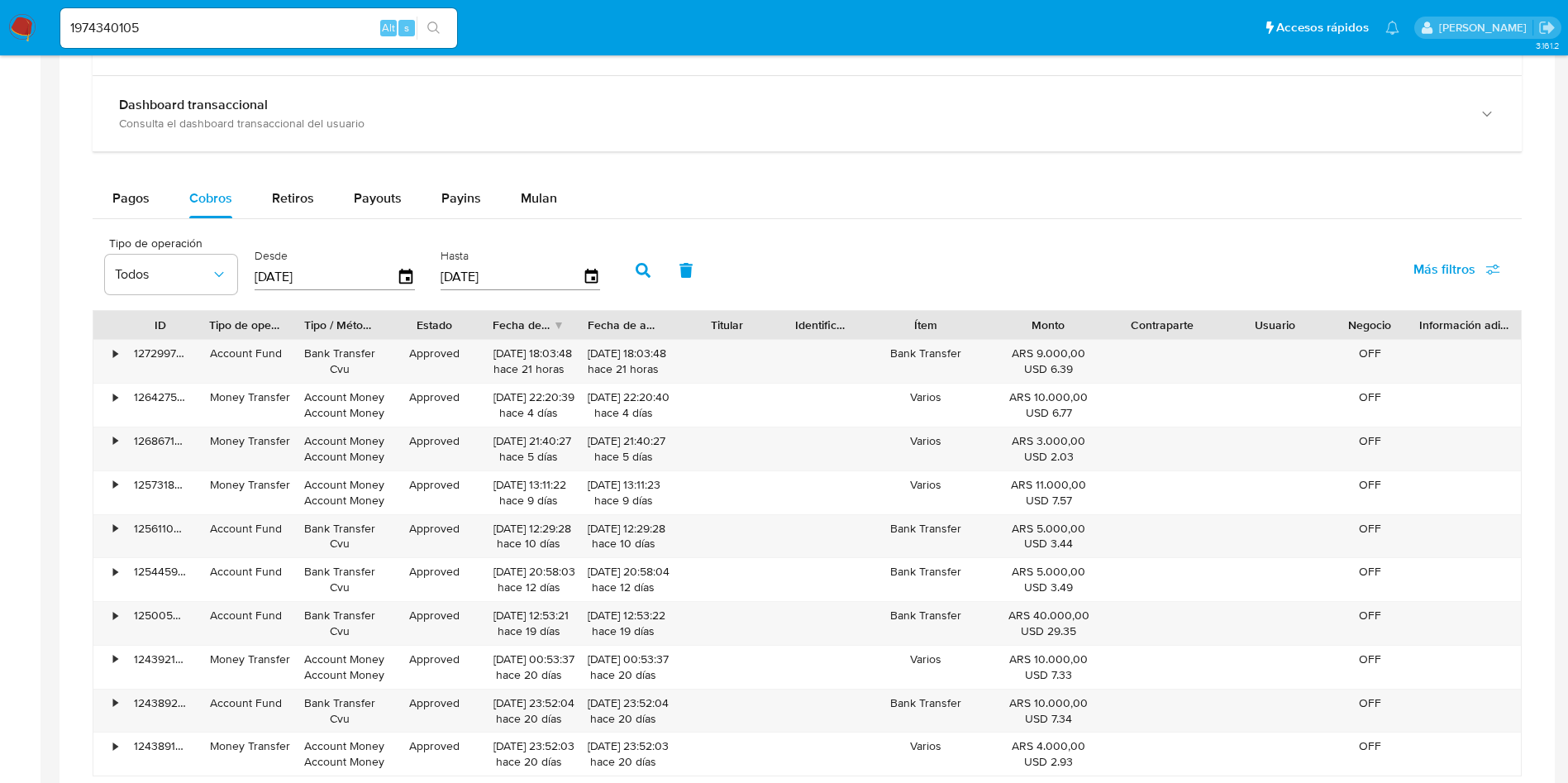
click at [112, 26] on input "1974340105" at bounding box center [258, 29] width 397 height 22
paste input "276292942"
type input "276292942"
click at [442, 32] on button "search-icon" at bounding box center [433, 28] width 34 height 23
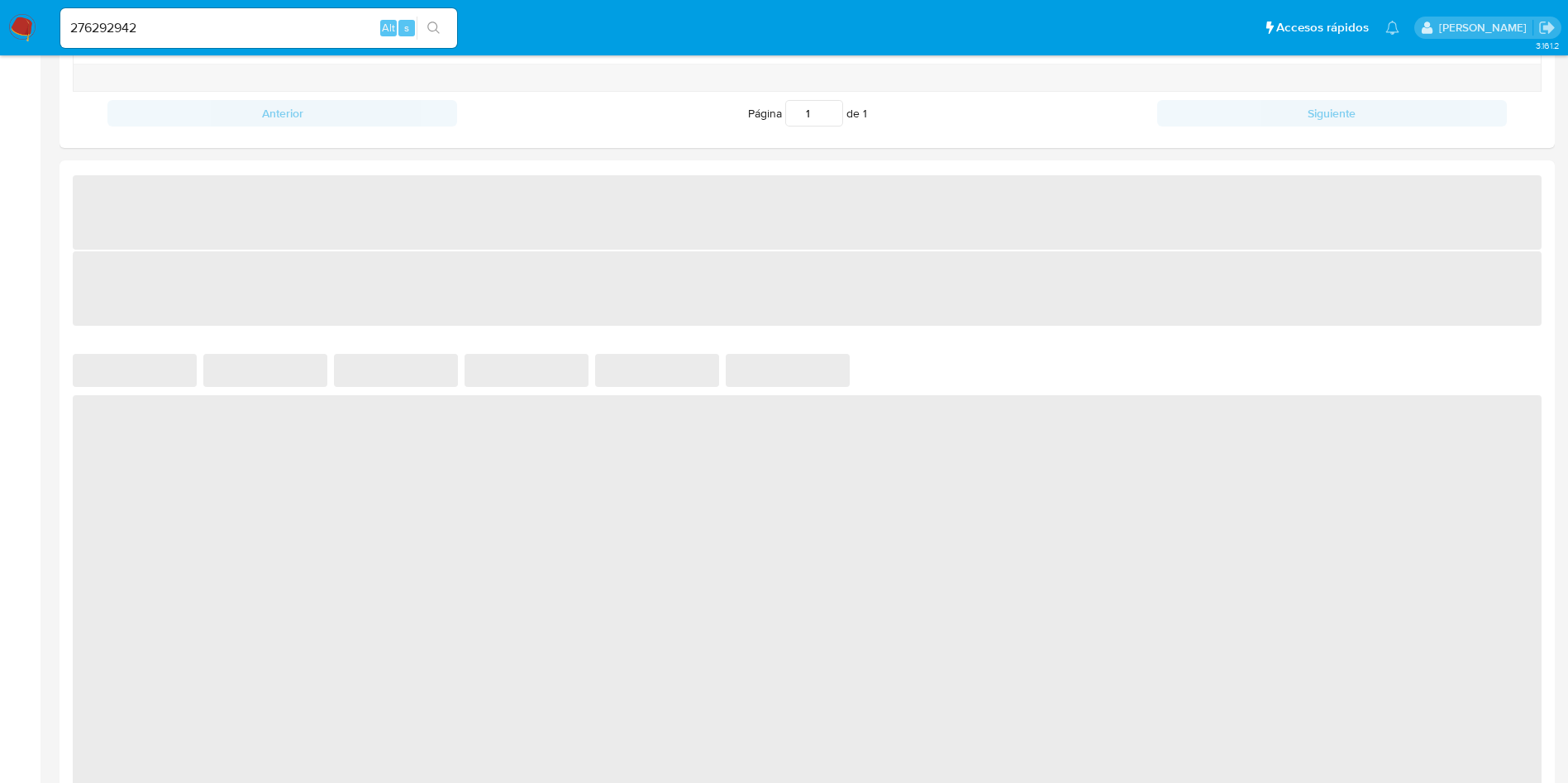
select select "10"
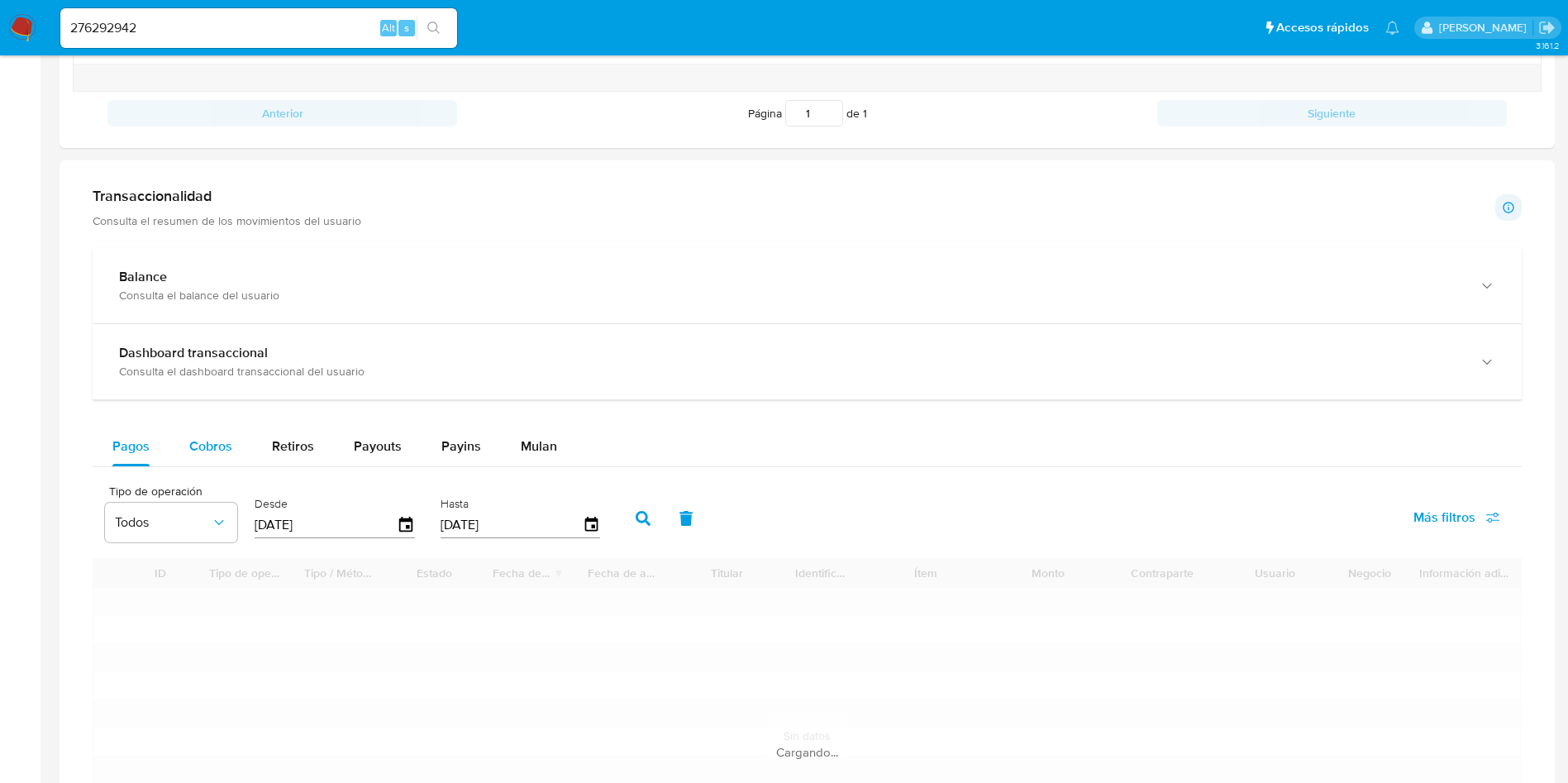
click at [229, 441] on span "Cobros" at bounding box center [210, 445] width 43 height 19
select select "10"
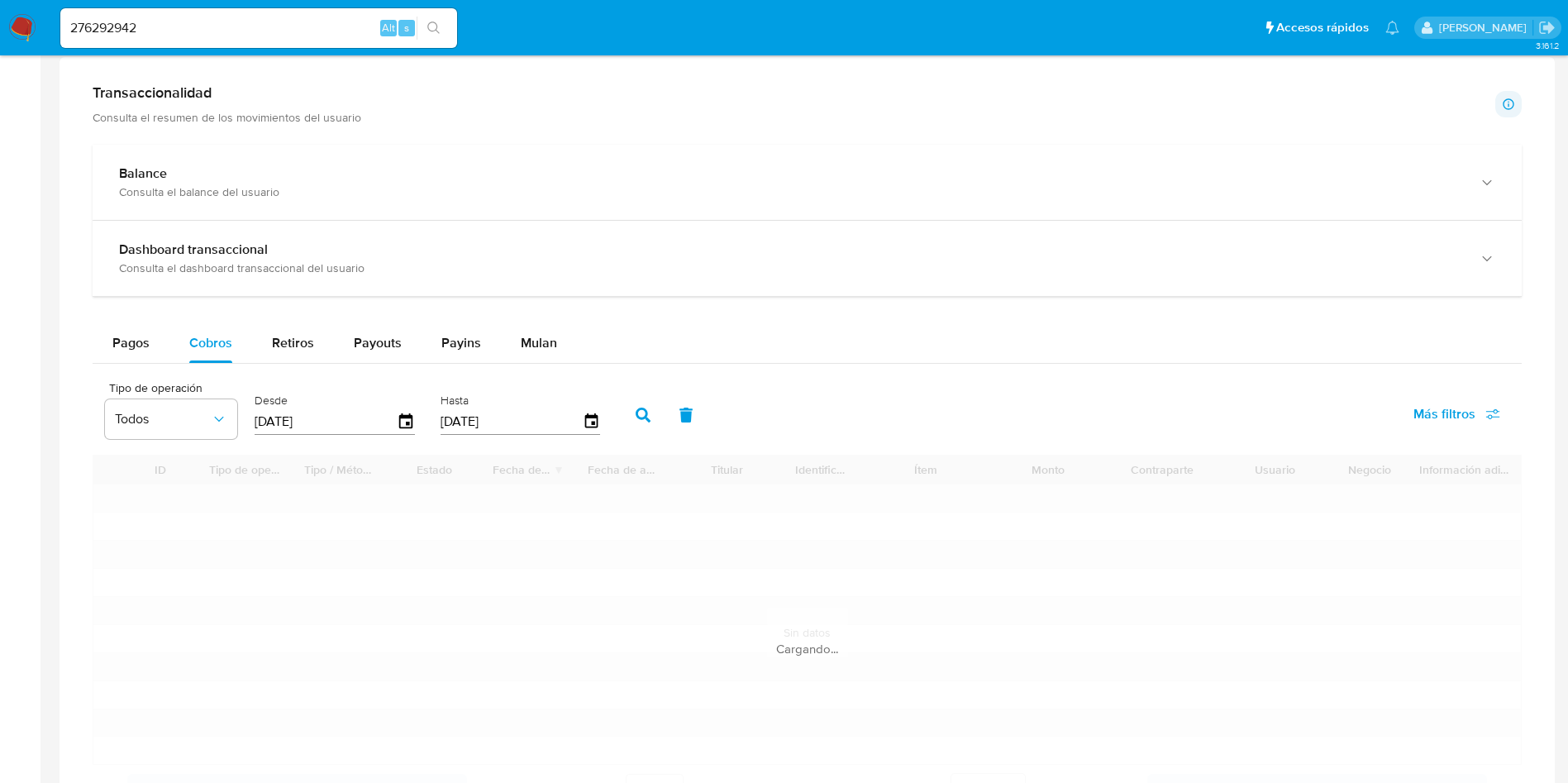
scroll to position [993, 0]
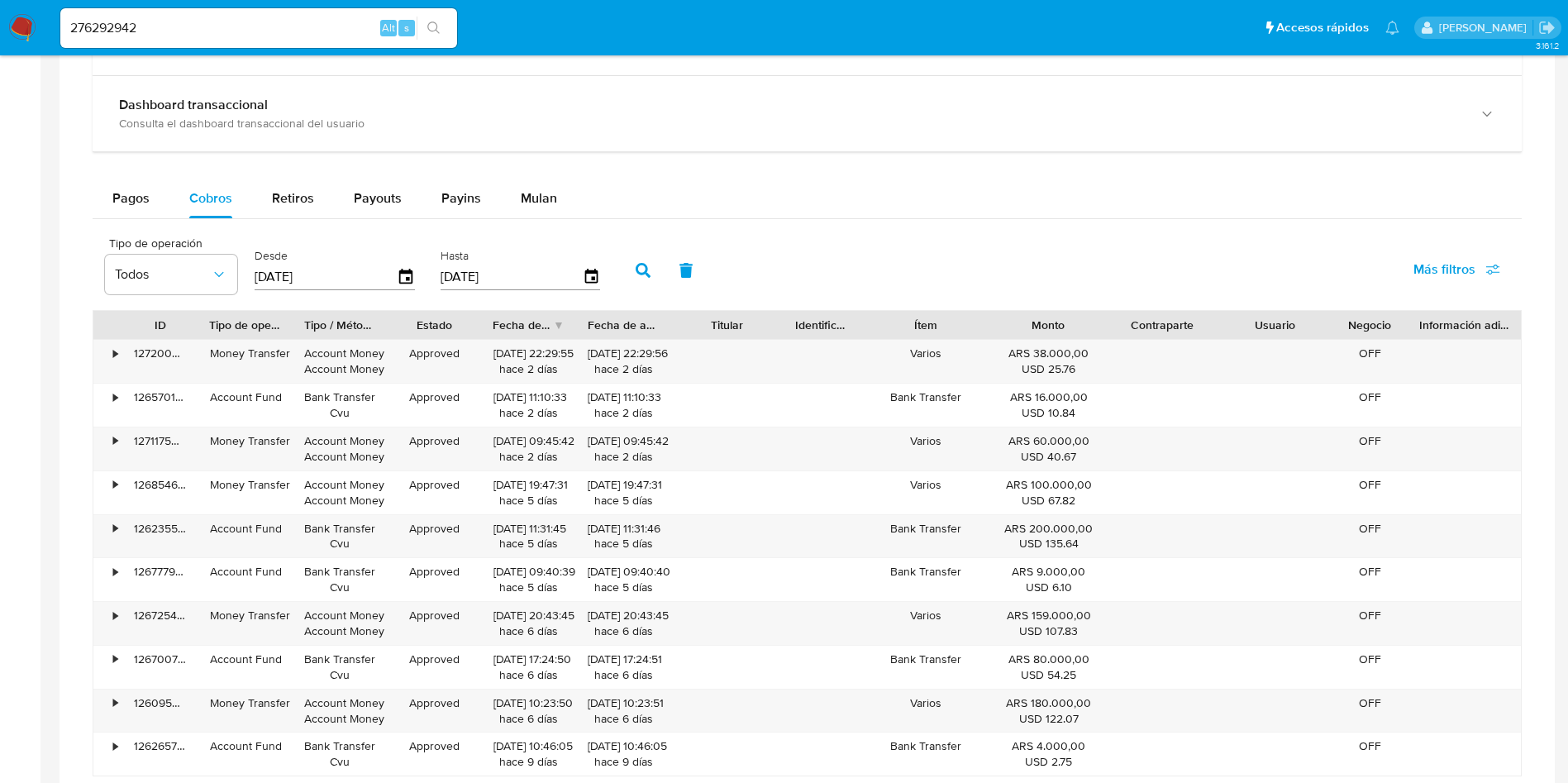
click at [181, 23] on input "276292942" at bounding box center [258, 29] width 397 height 22
paste input "339761865"
type input "2339761865"
click at [427, 36] on button "search-icon" at bounding box center [433, 28] width 34 height 23
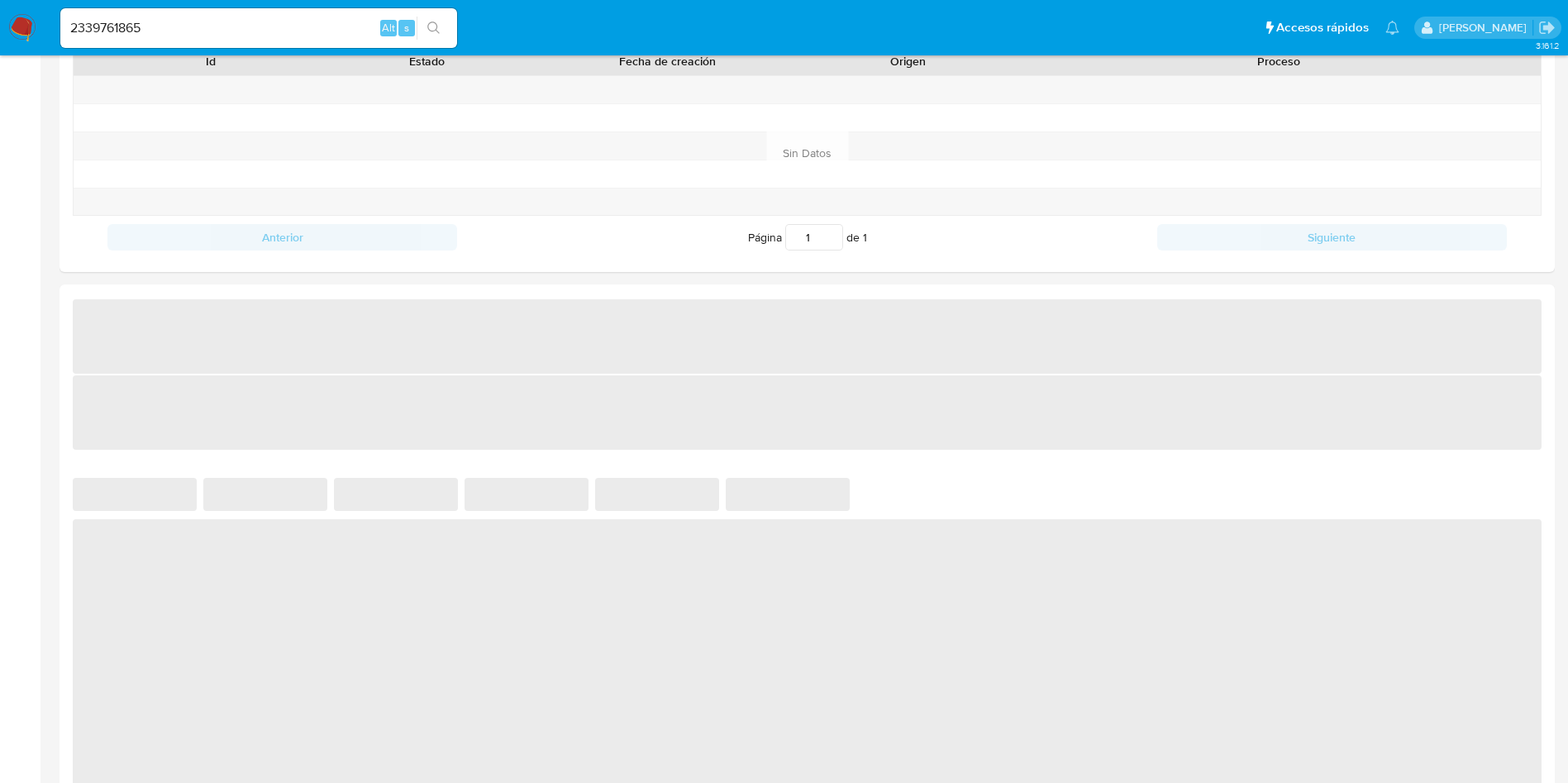
select select "10"
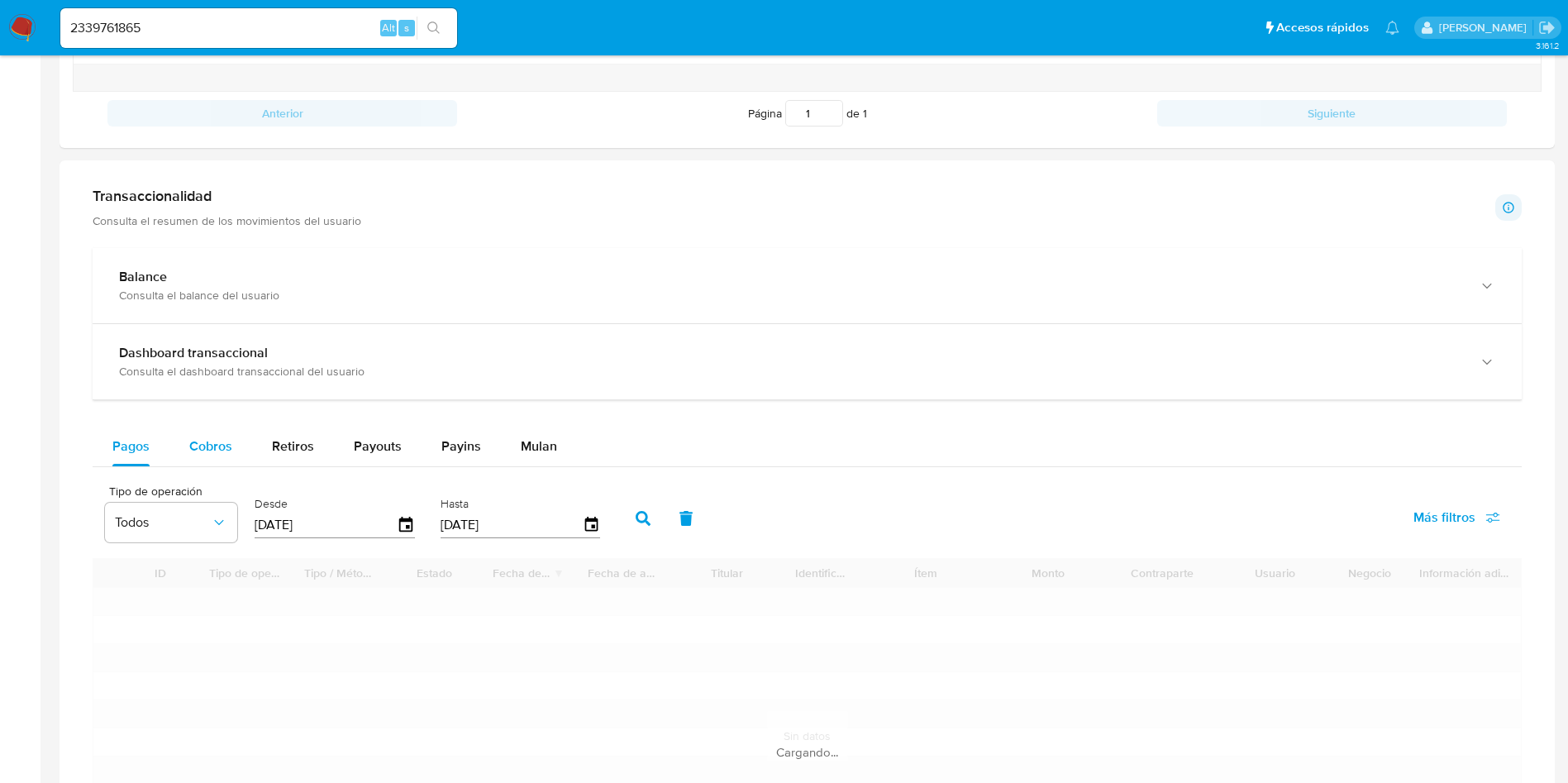
click at [229, 440] on span "Cobros" at bounding box center [210, 445] width 43 height 19
select select "10"
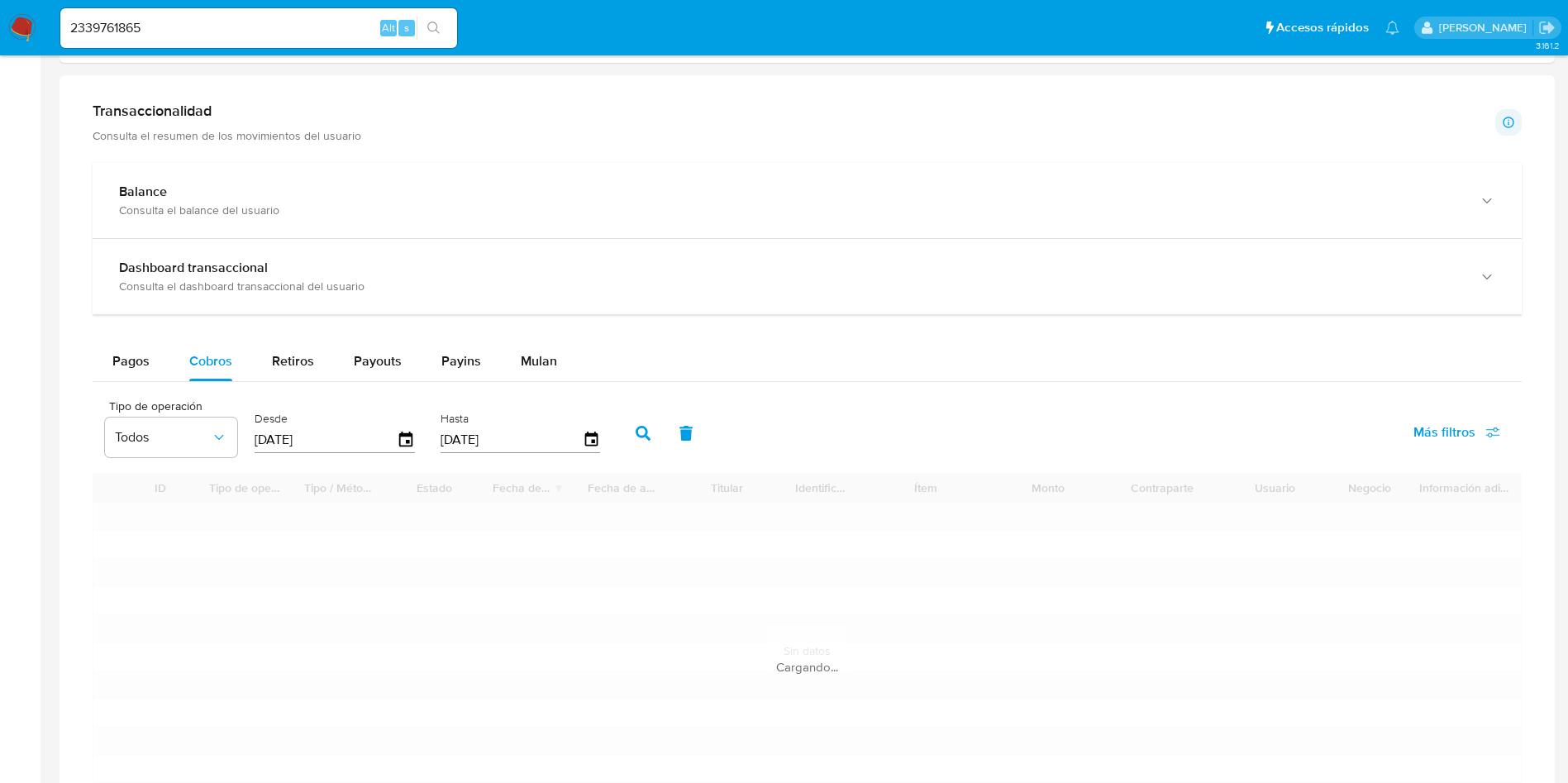
scroll to position [868, 0]
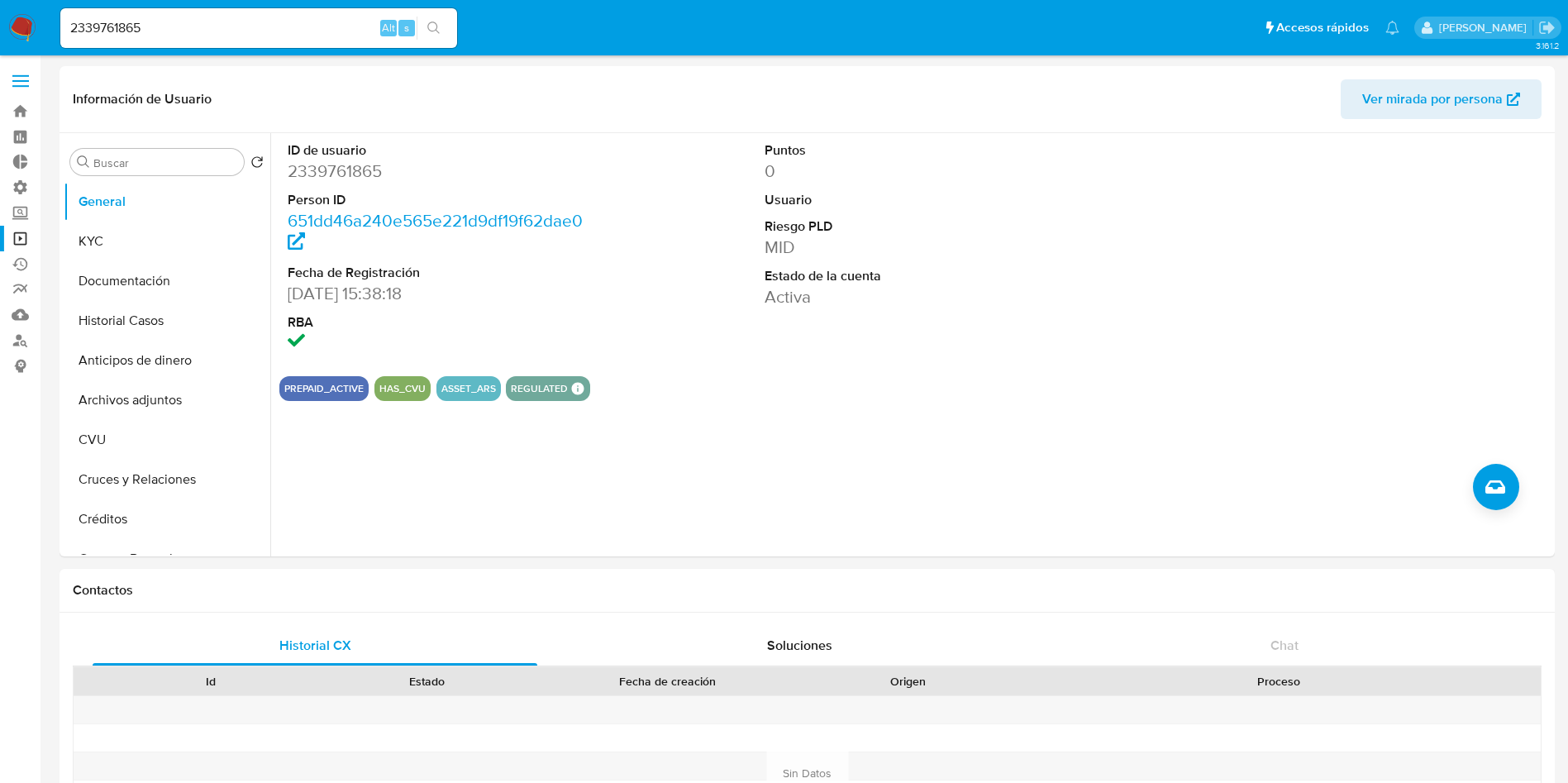
select select "10"
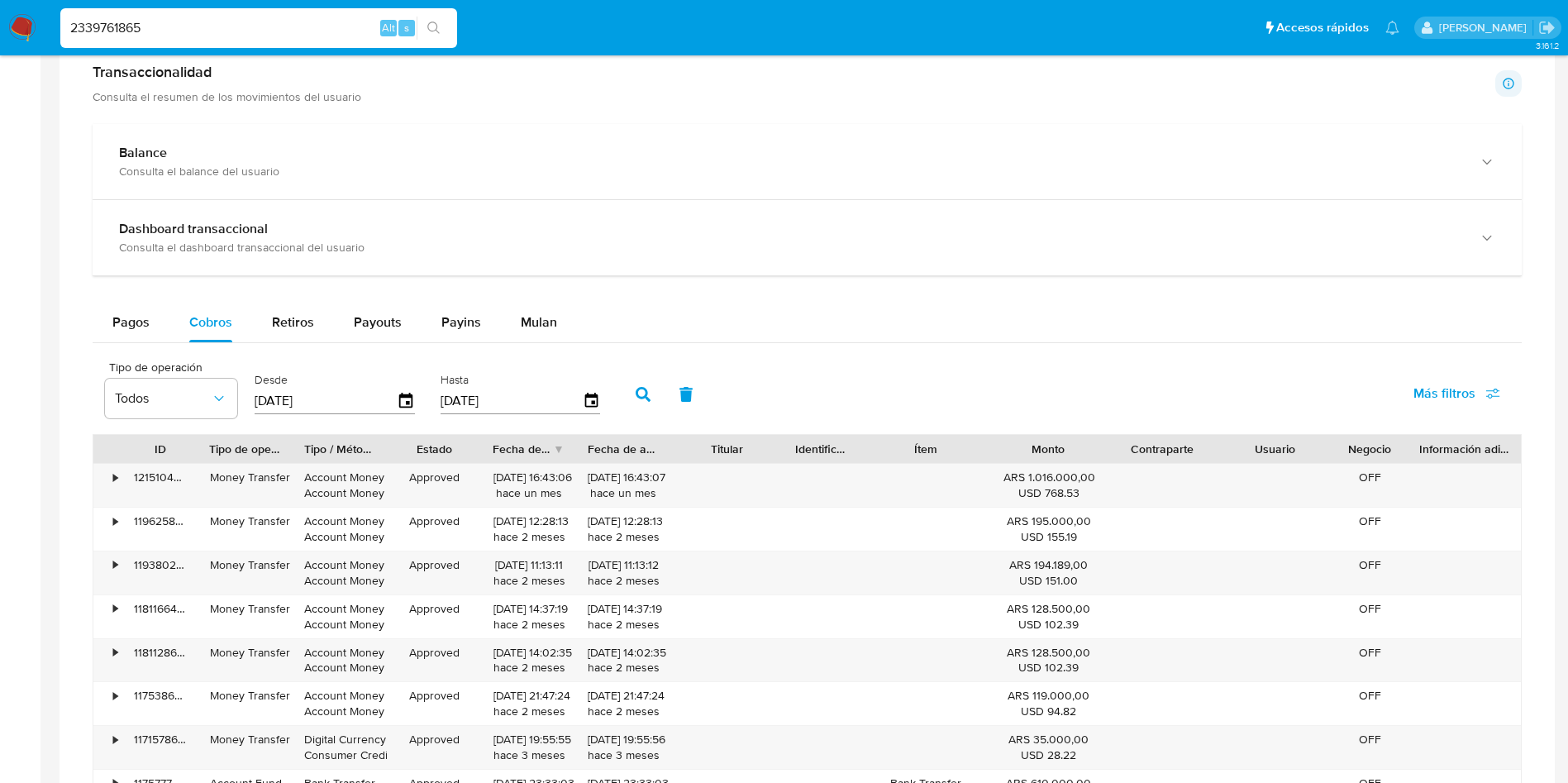
click at [158, 34] on input "2339761865" at bounding box center [258, 29] width 397 height 22
paste input "0262066"
type input "2026206665"
click at [430, 28] on icon "search-icon" at bounding box center [433, 28] width 13 height 13
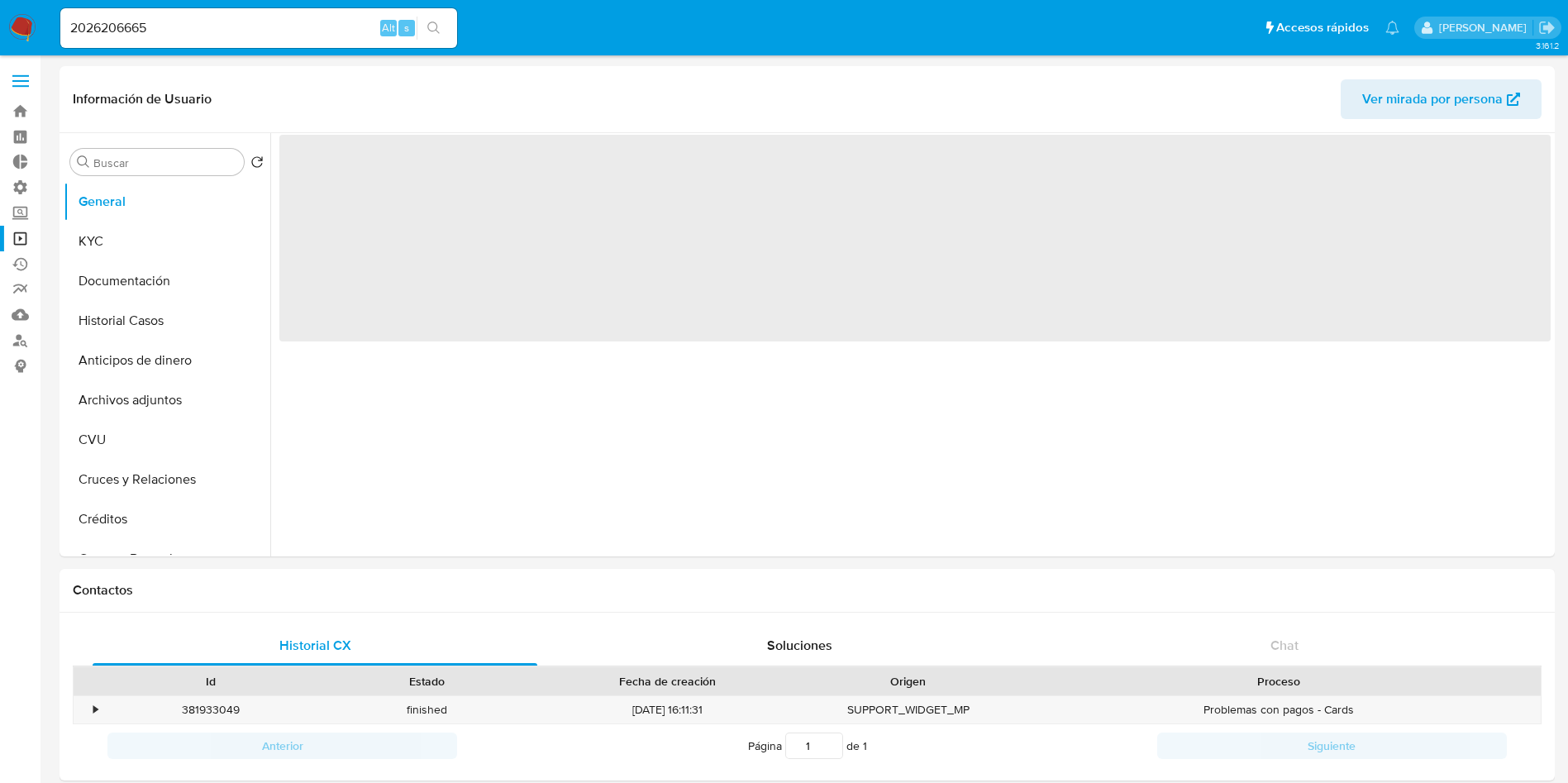
select select "10"
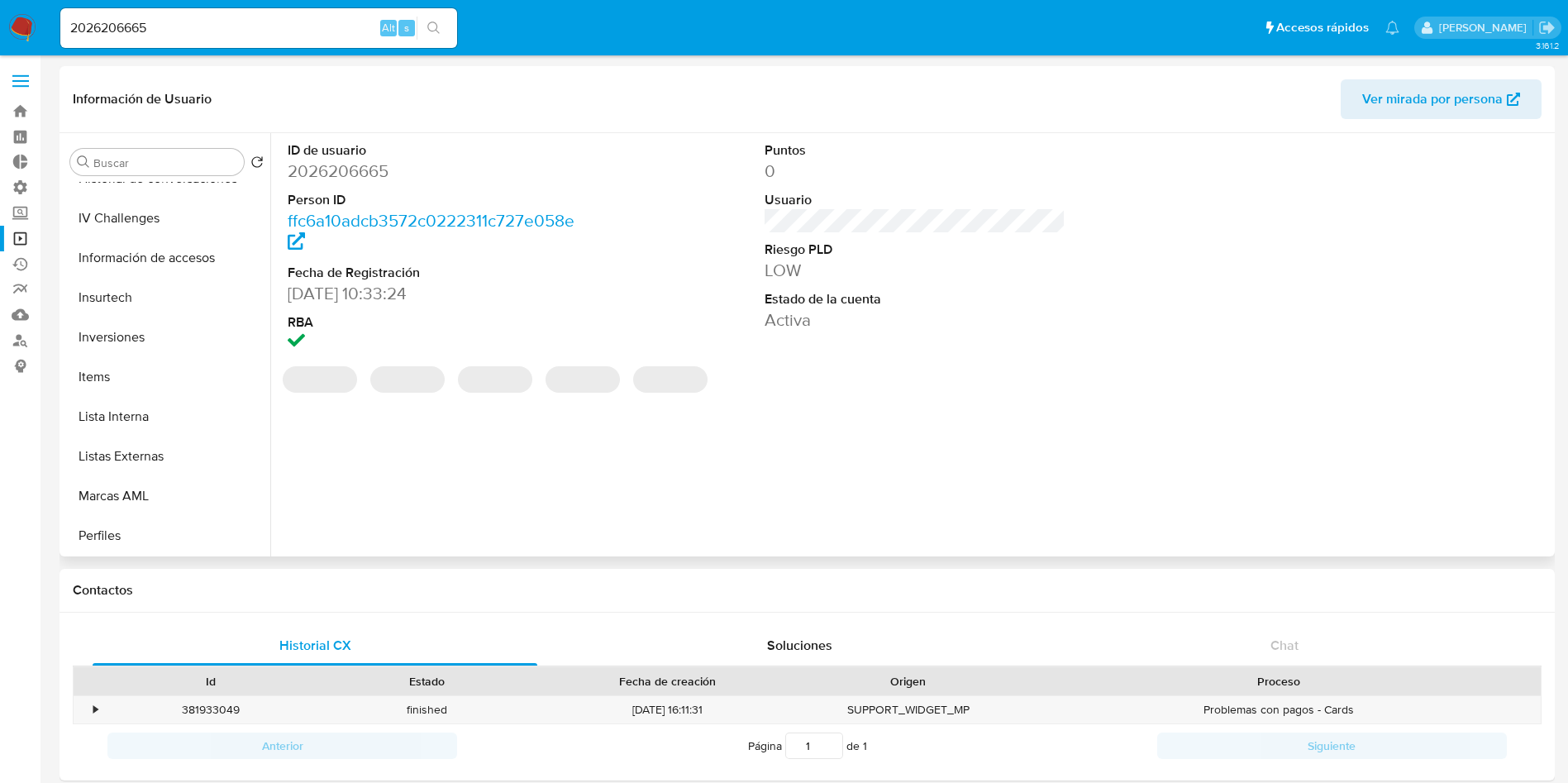
scroll to position [857, 0]
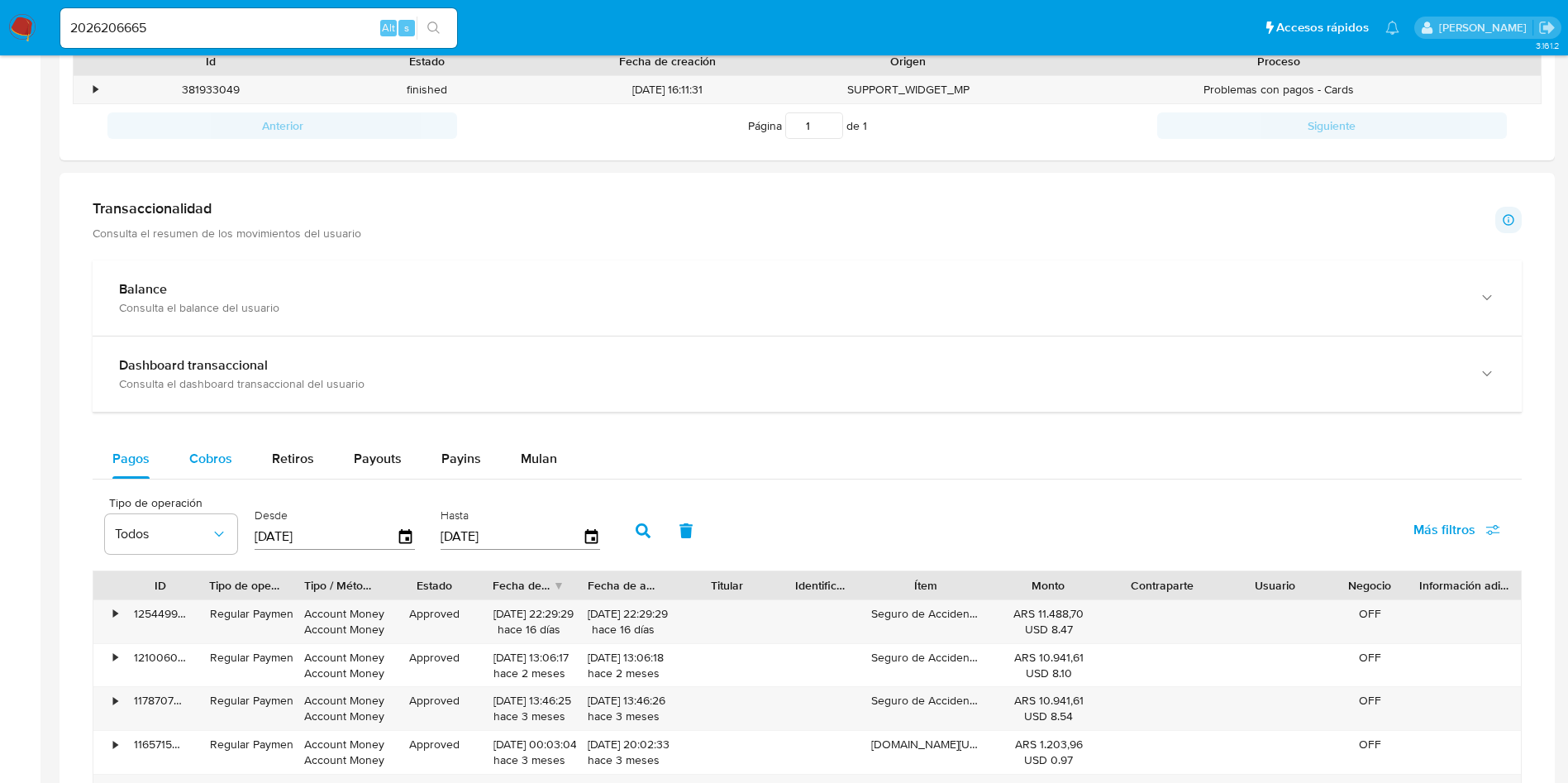
click at [215, 457] on span "Cobros" at bounding box center [210, 458] width 43 height 19
select select "10"
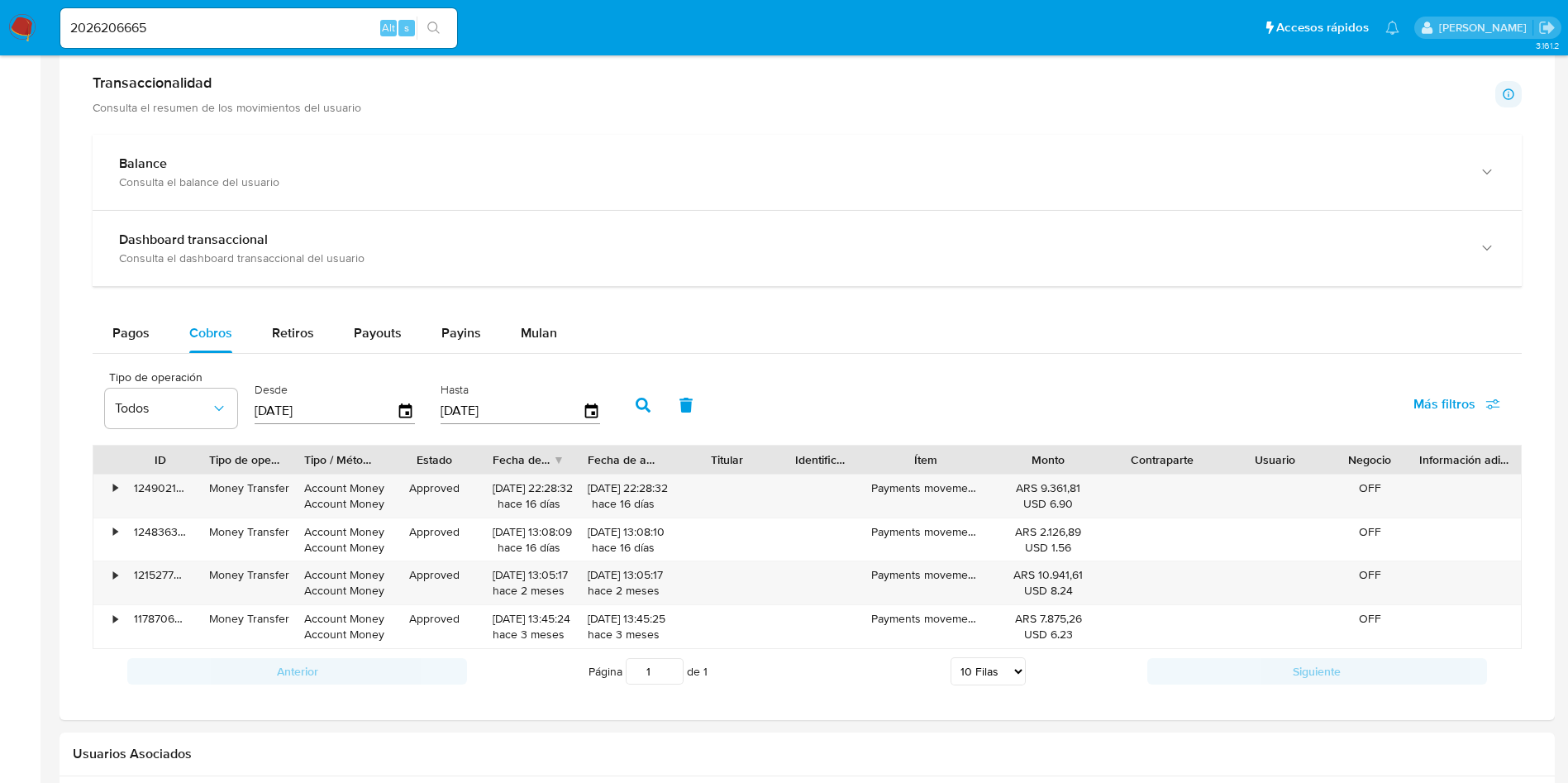
scroll to position [868, 0]
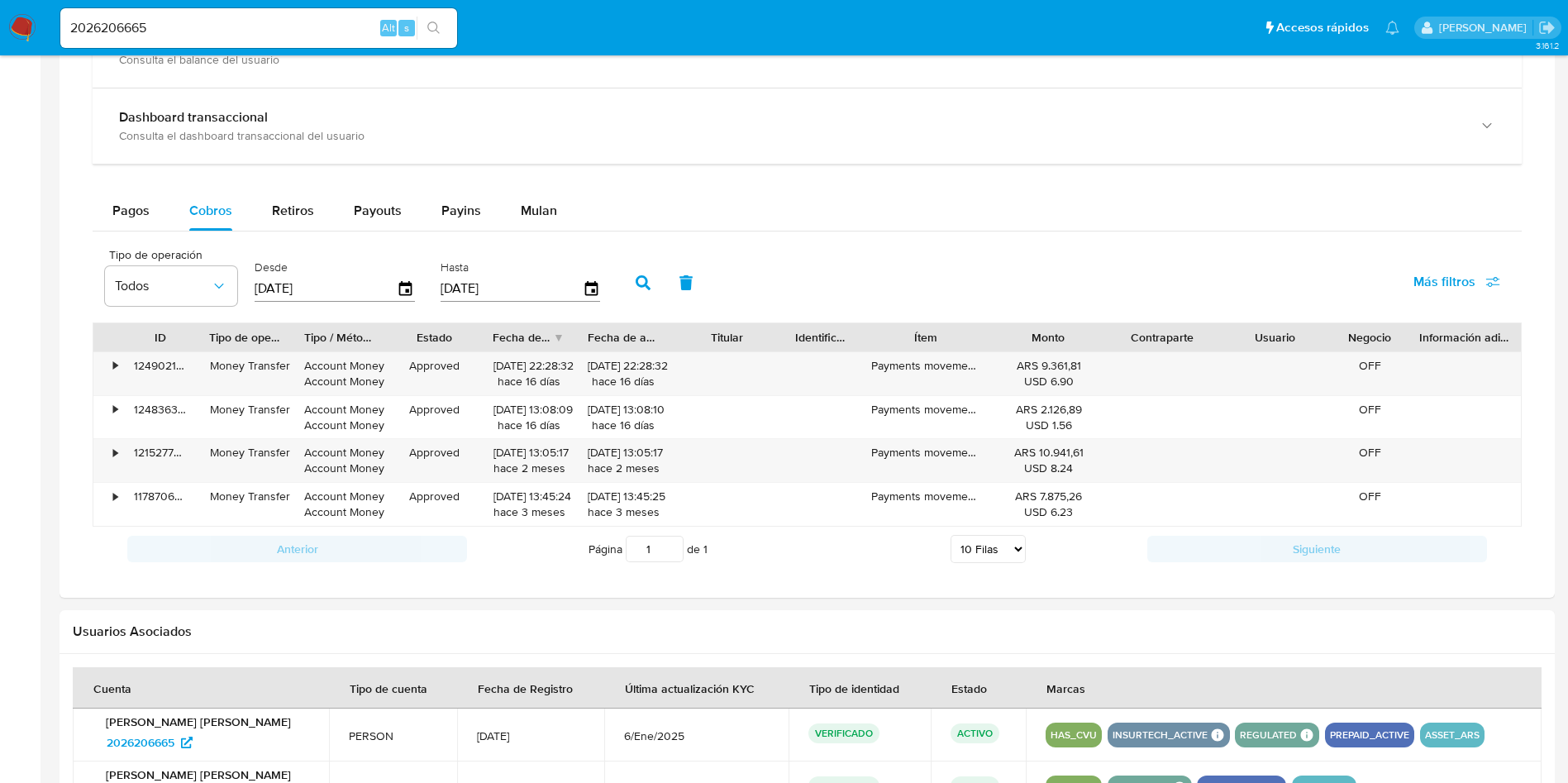
click at [209, 23] on input "2026206665" at bounding box center [258, 29] width 397 height 22
paste input "1949345820"
type input "1949345820"
click at [444, 28] on button "search-icon" at bounding box center [433, 28] width 34 height 23
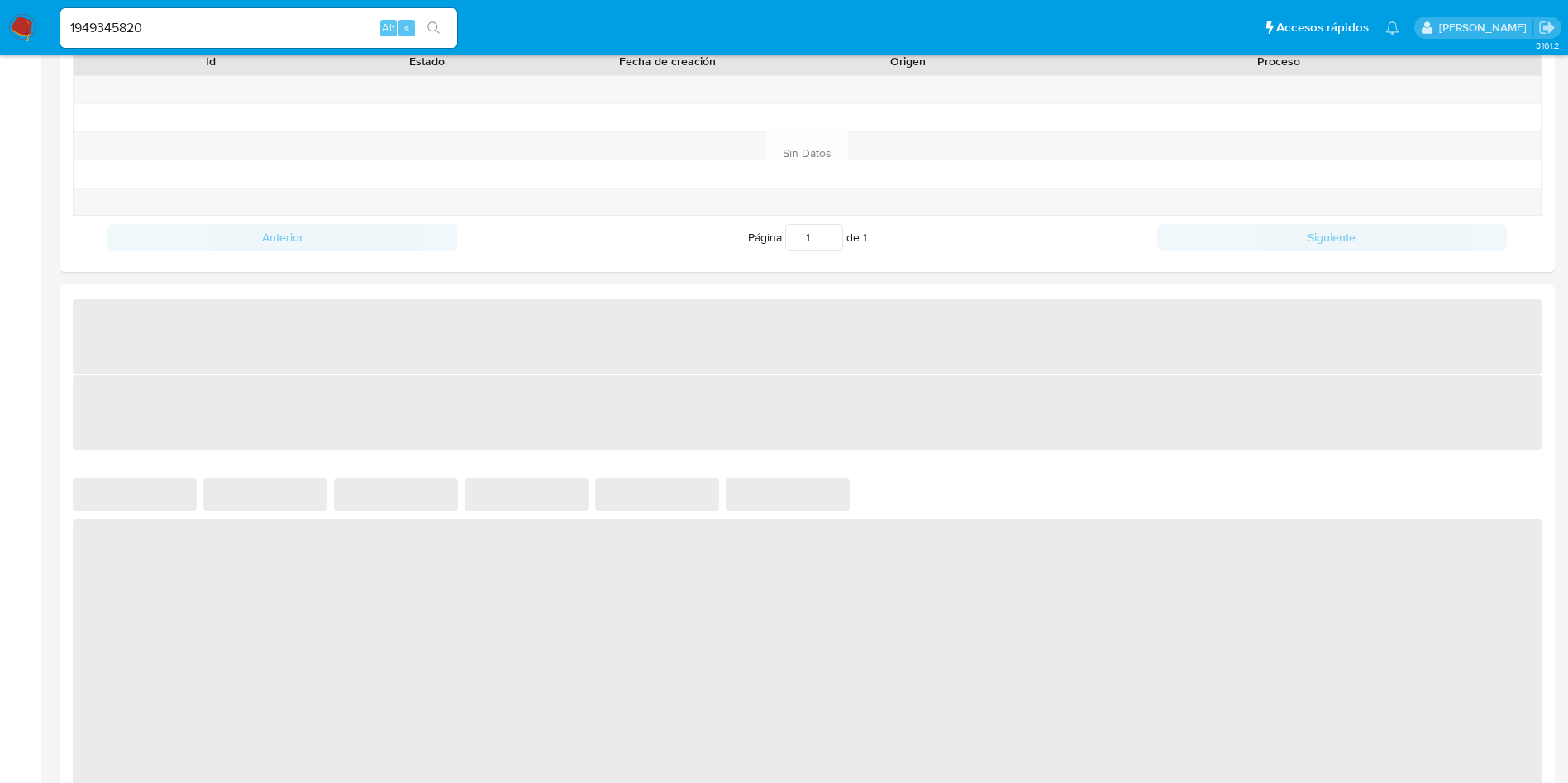
select select "10"
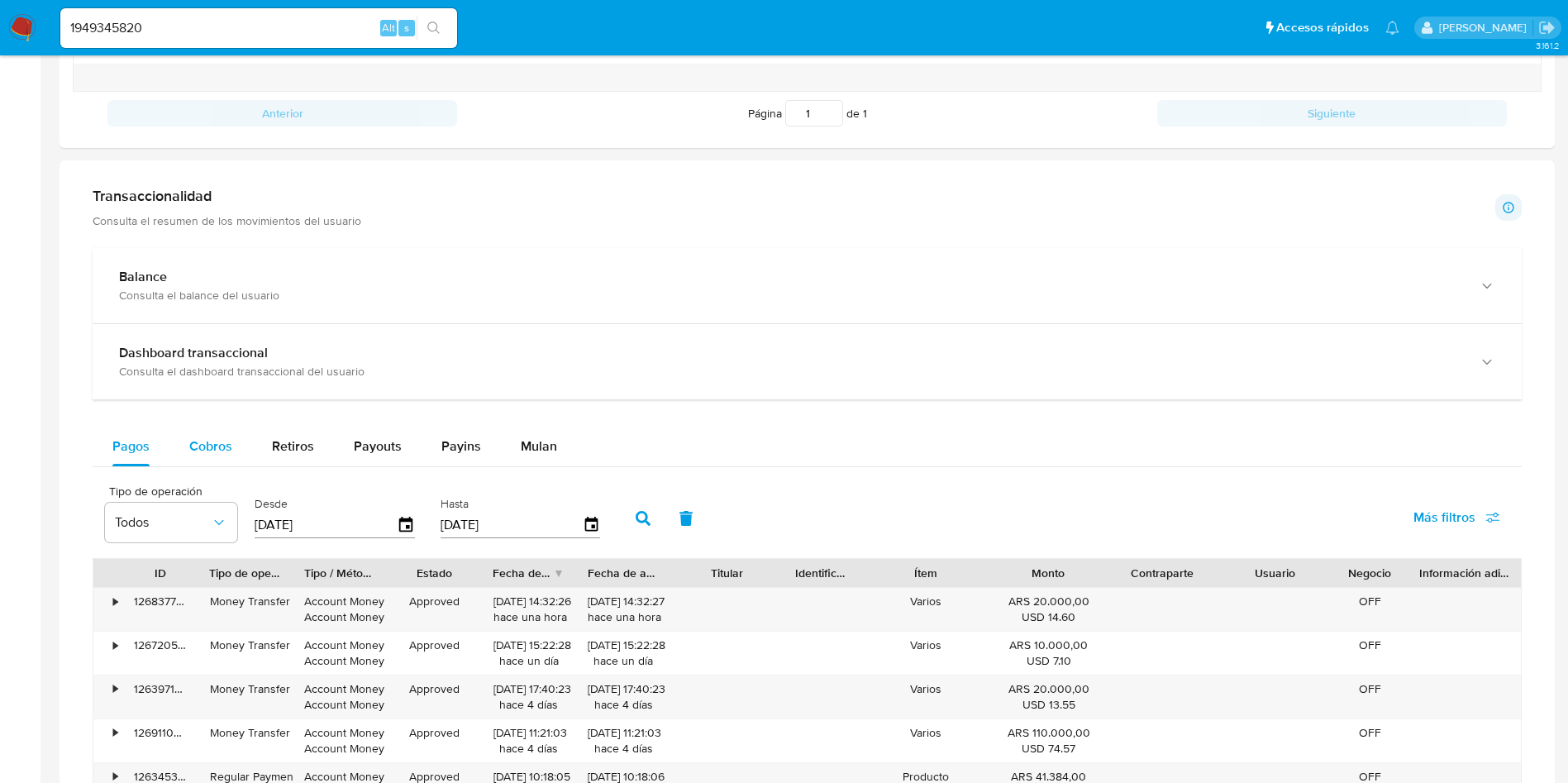
click at [216, 446] on span "Cobros" at bounding box center [210, 445] width 43 height 19
select select "10"
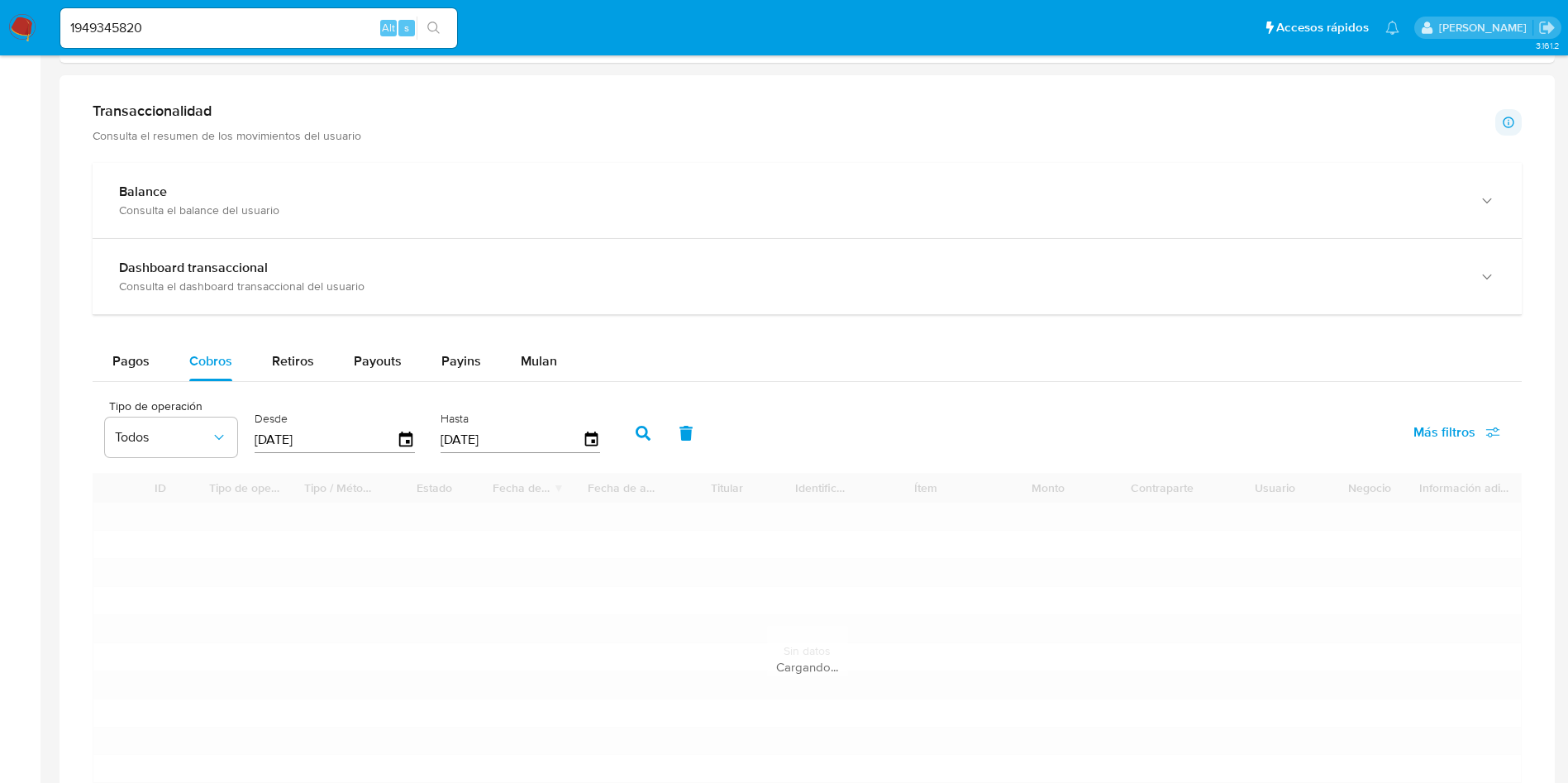
scroll to position [868, 0]
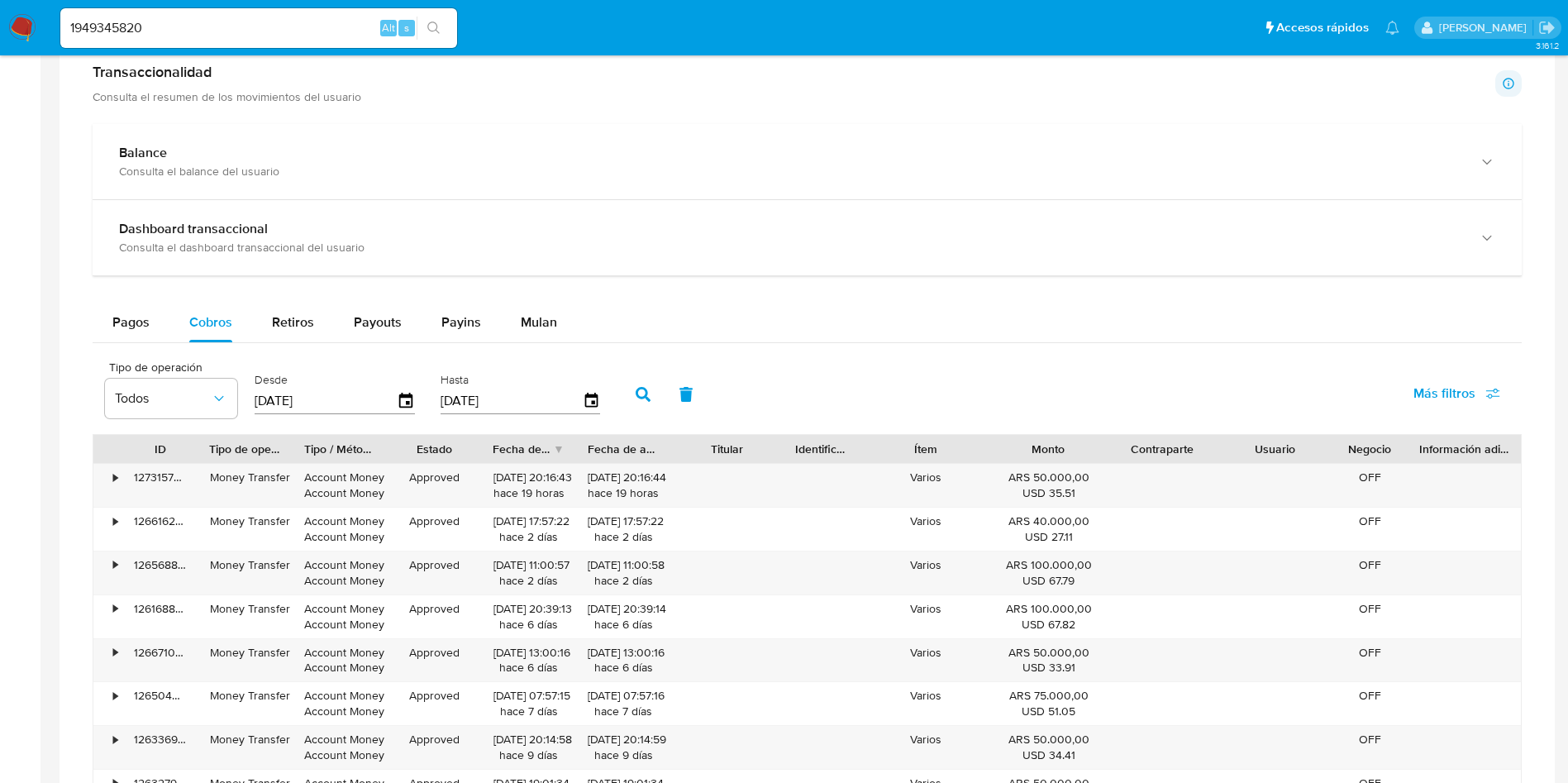
click at [163, 30] on input "1949345820" at bounding box center [258, 29] width 397 height 22
paste input "9384535"
type input "93845350"
click at [442, 28] on button "search-icon" at bounding box center [433, 28] width 34 height 23
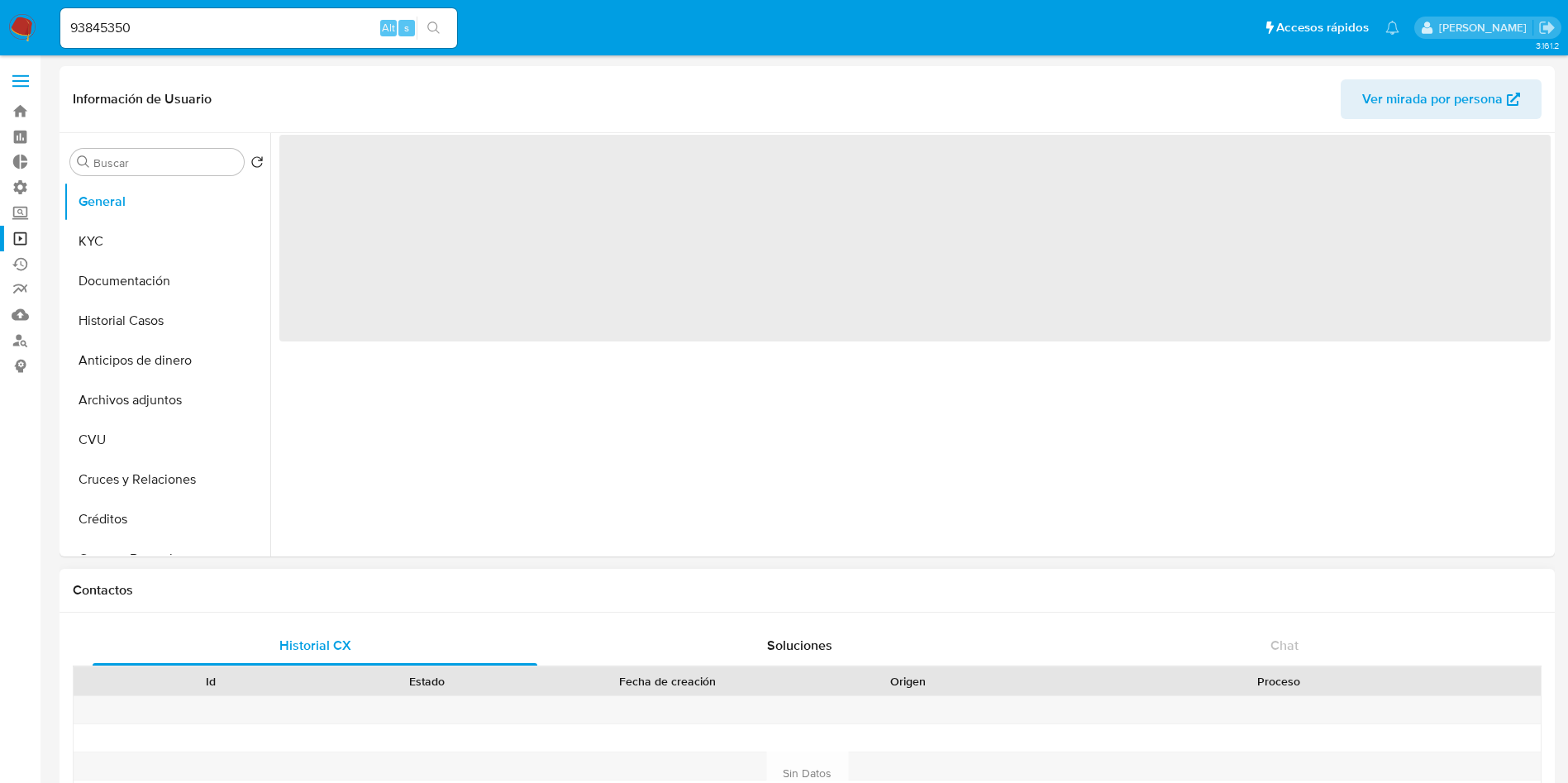
select select "10"
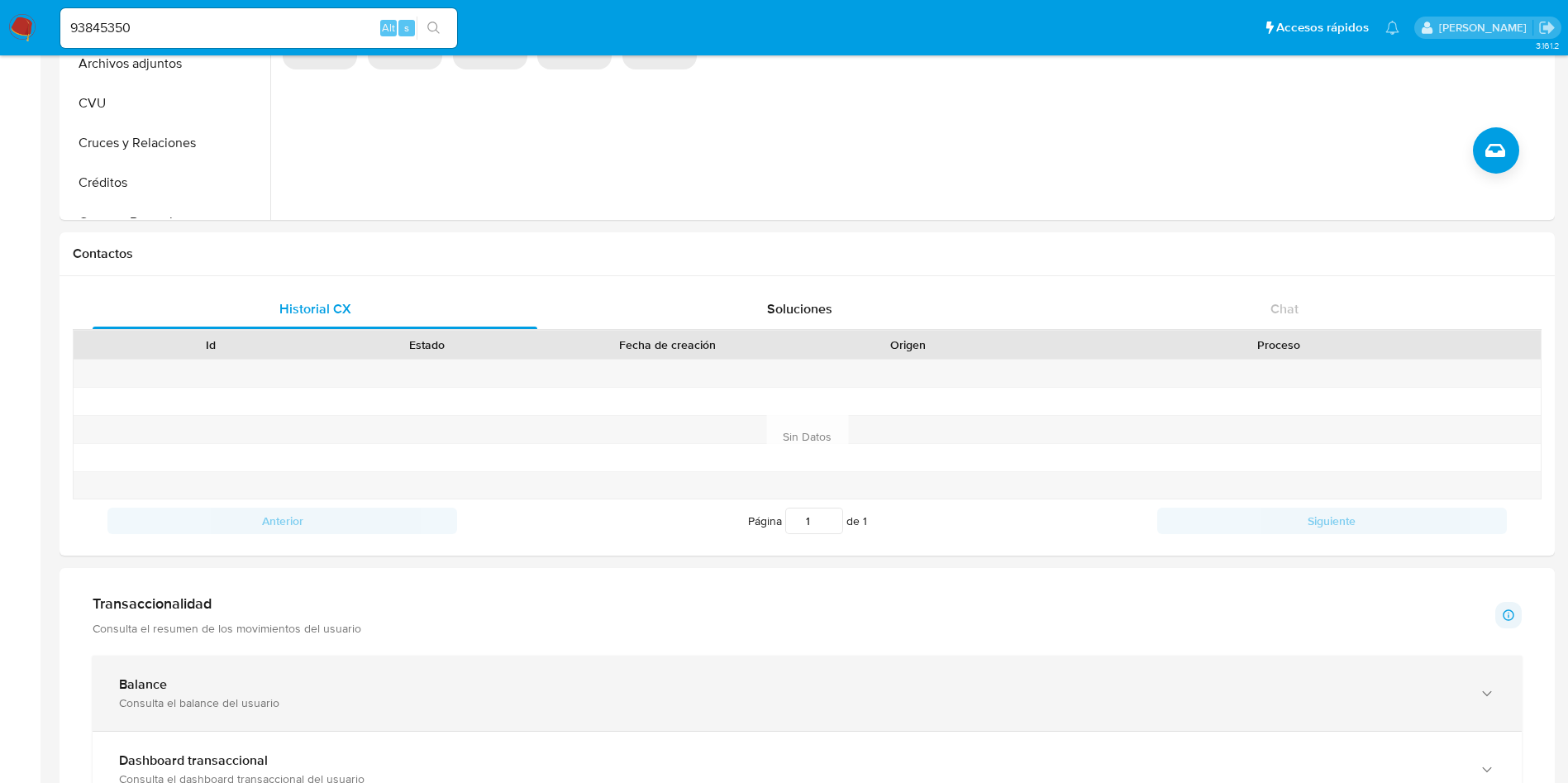
scroll to position [496, 0]
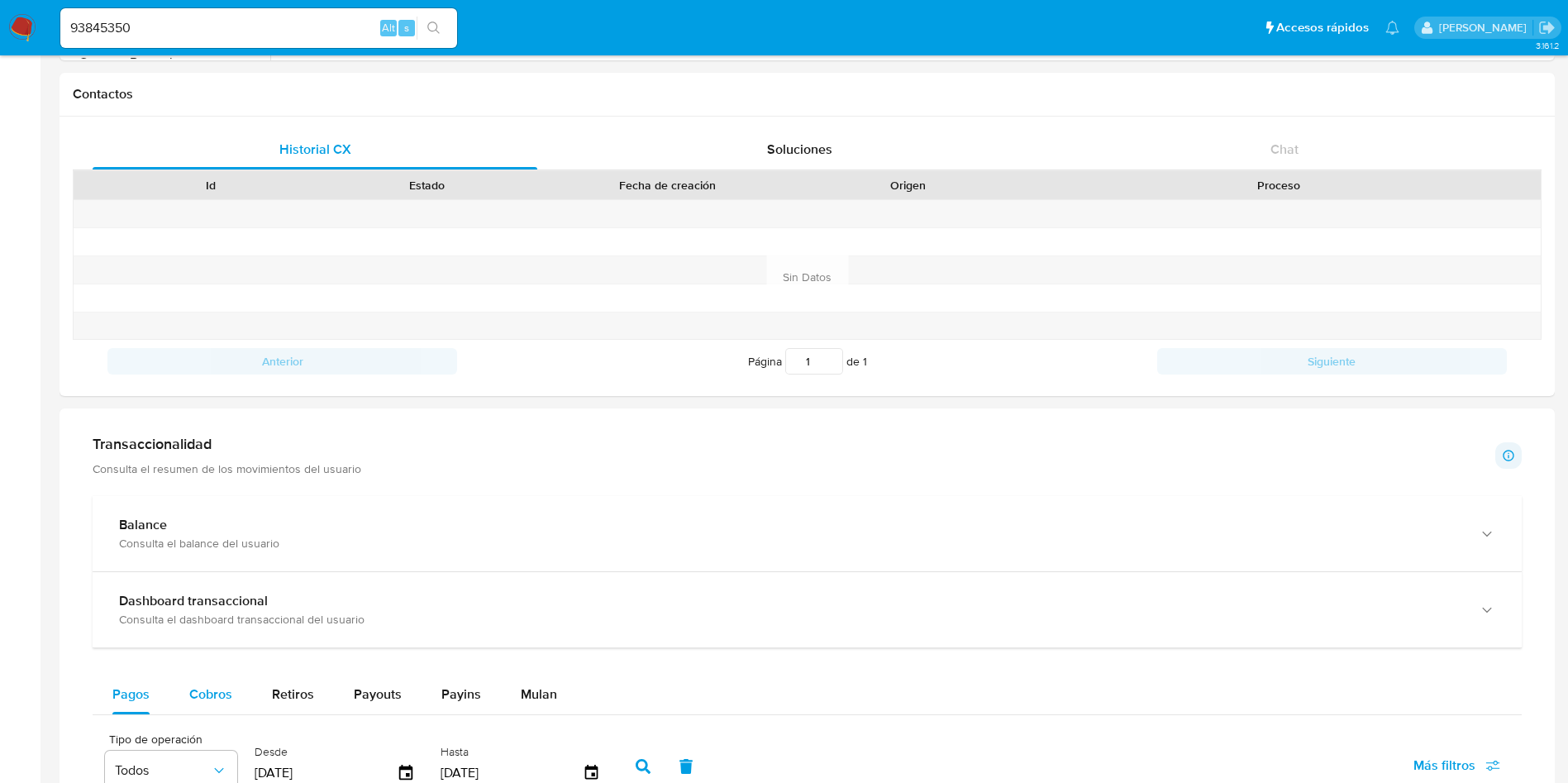
click at [207, 689] on span "Cobros" at bounding box center [210, 694] width 43 height 19
select select "10"
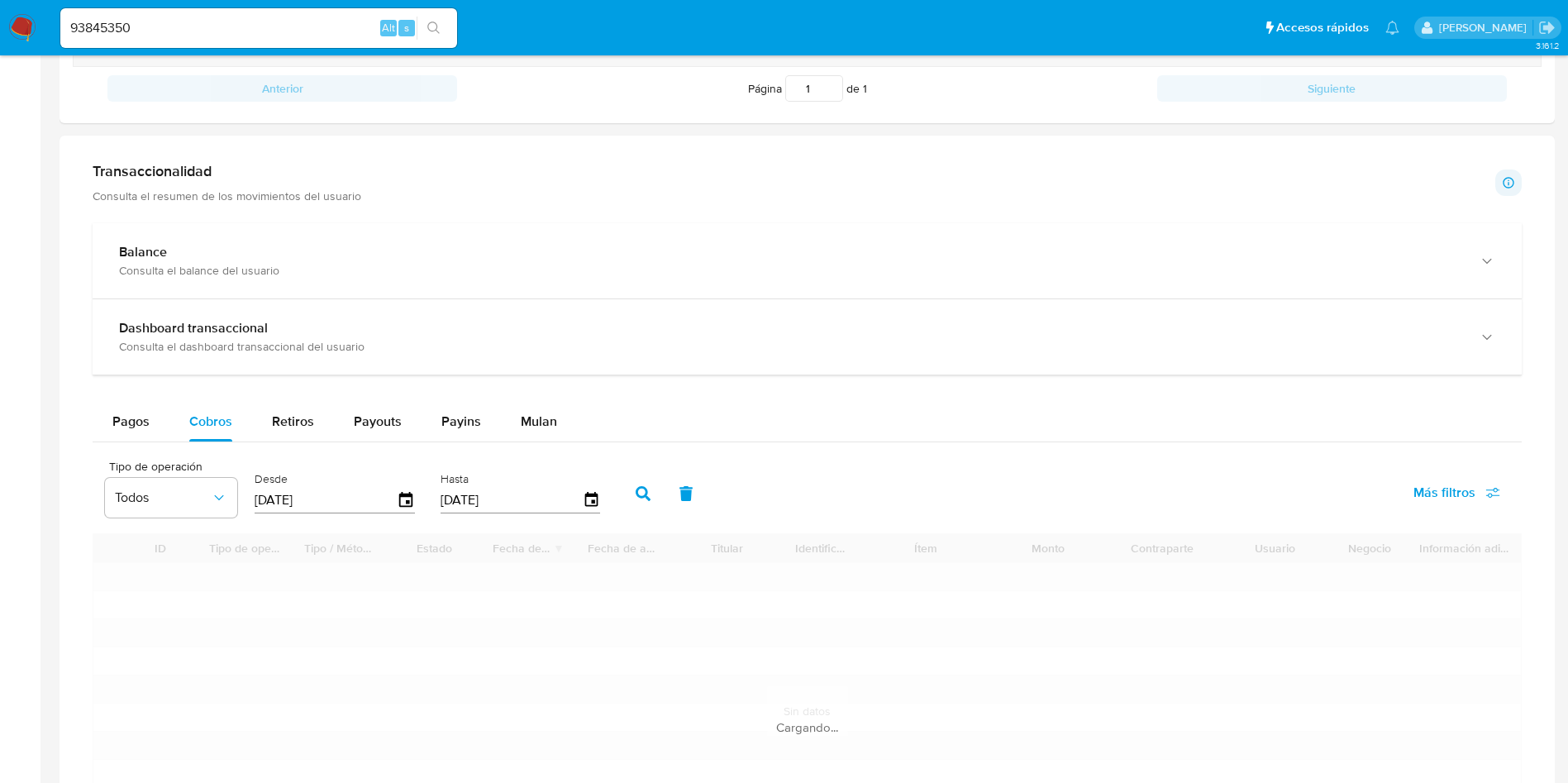
scroll to position [868, 0]
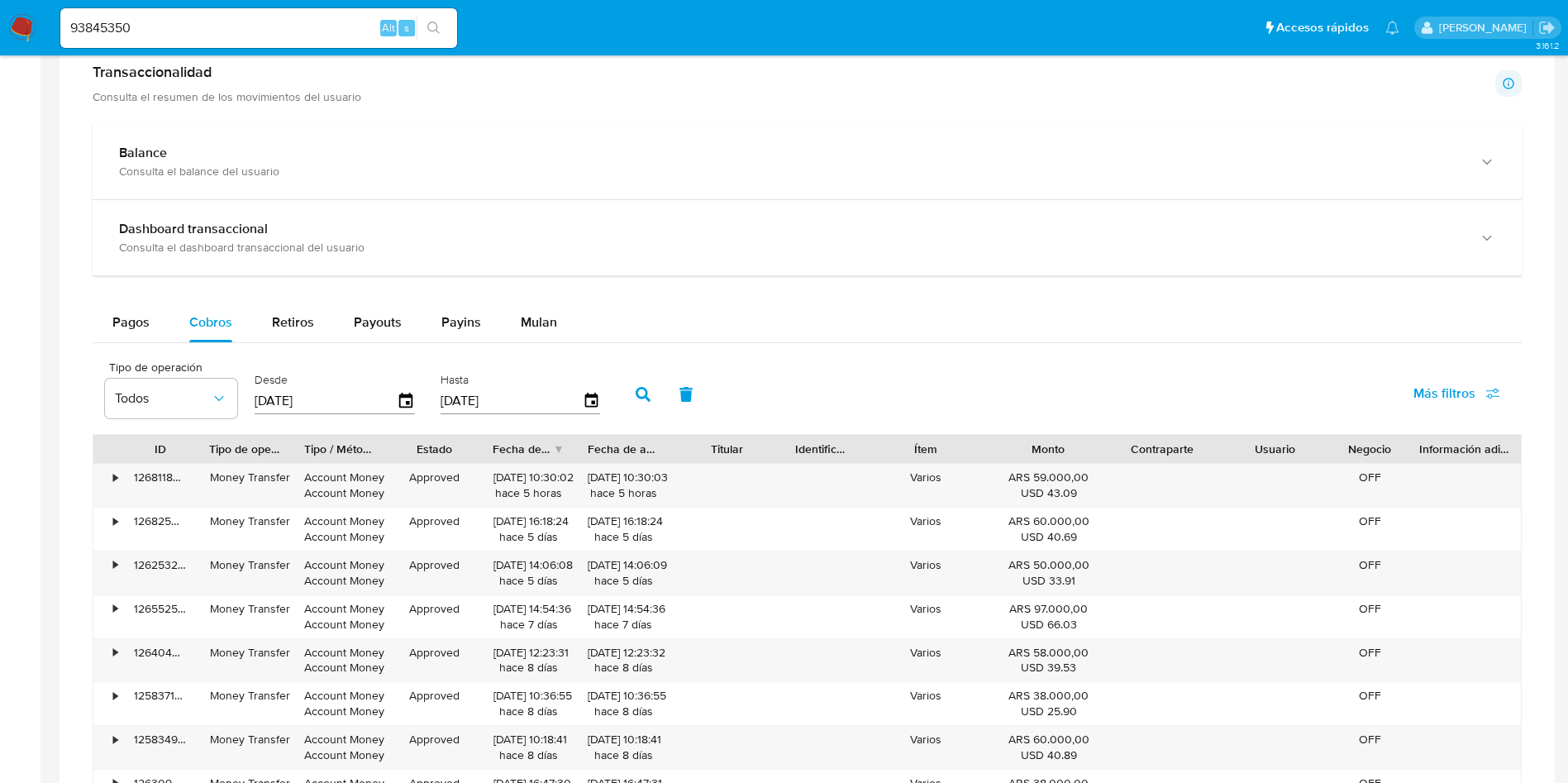
click at [229, 28] on input "93845350" at bounding box center [258, 29] width 397 height 22
paste input "tJFXuoIHvlXq643zziOY9WMP"
type input "tJFXuoIHvlXq643zziOY9WMP"
click at [437, 31] on icon "search-icon" at bounding box center [433, 28] width 13 height 13
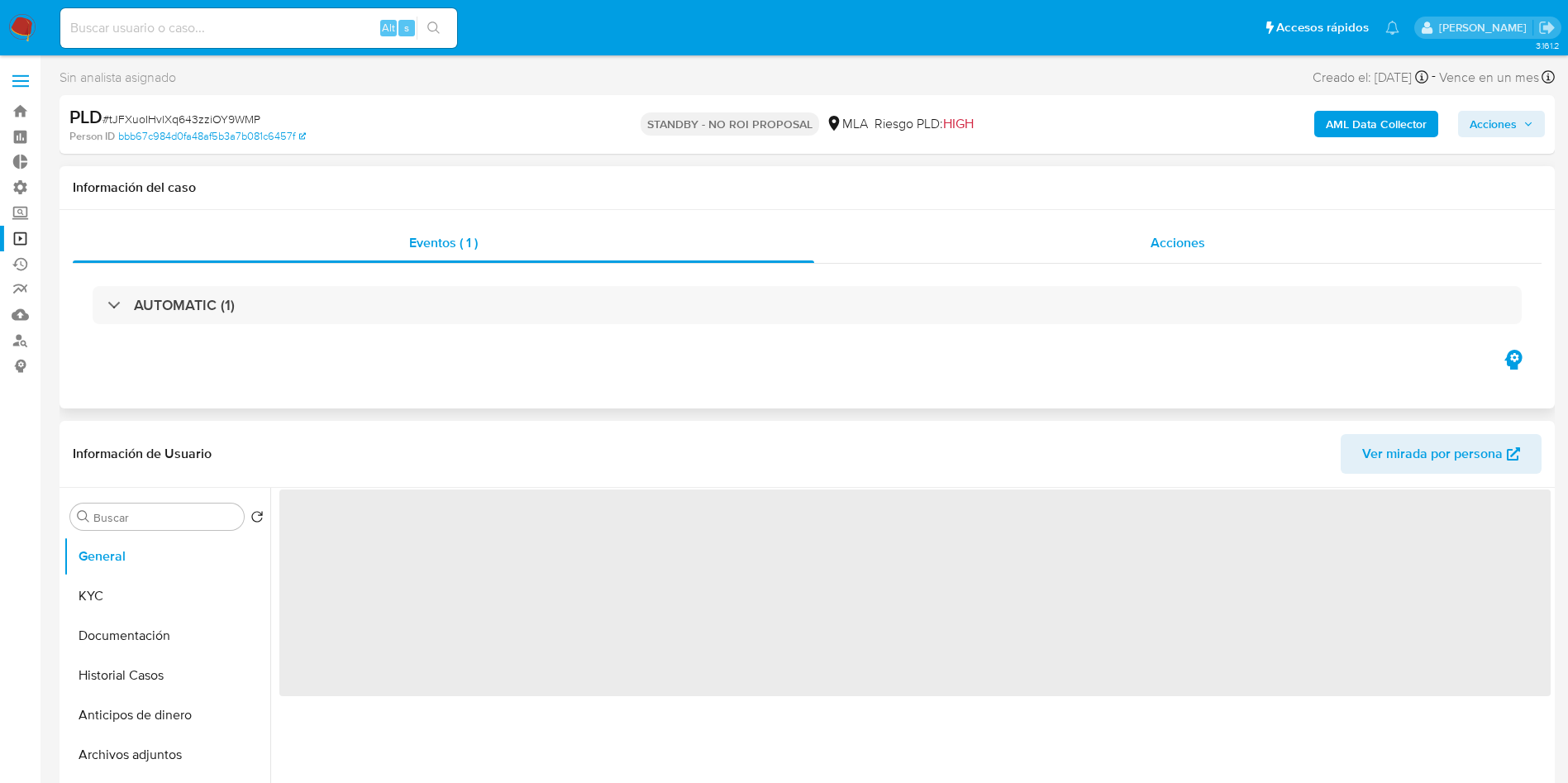
click at [1180, 248] on span "Acciones" at bounding box center [1177, 243] width 54 height 19
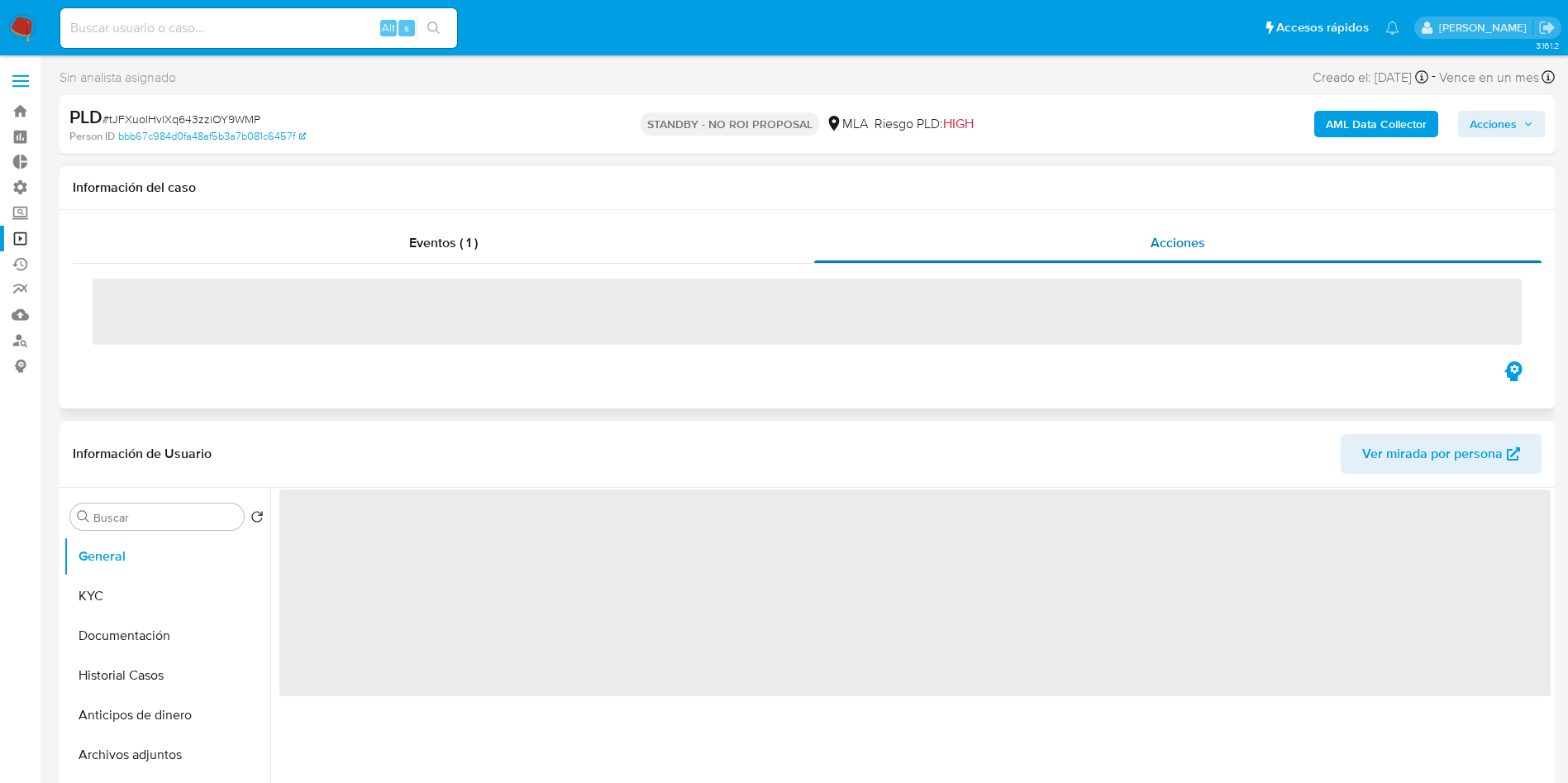
select select "10"
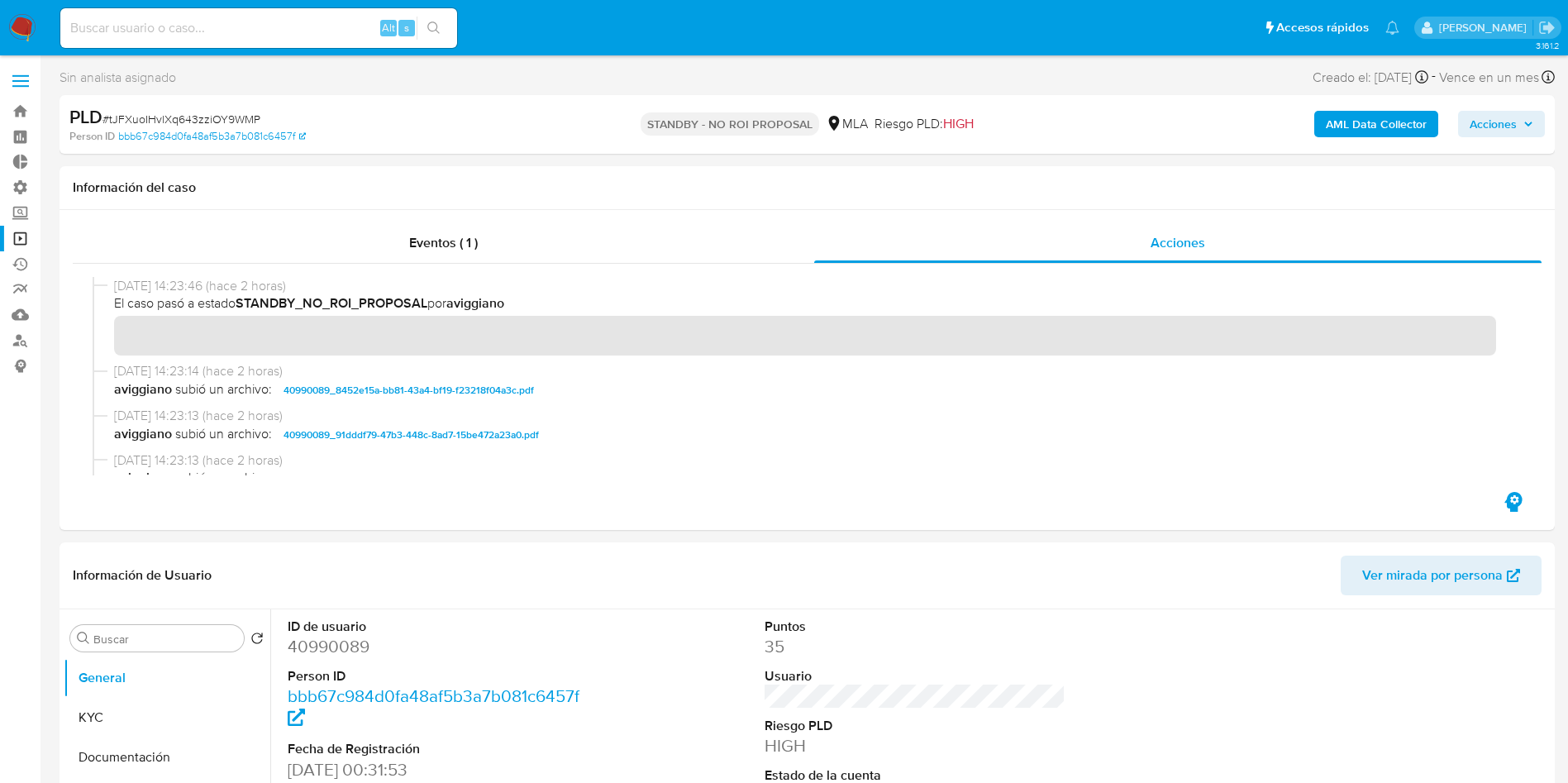
click at [221, 34] on input at bounding box center [258, 29] width 397 height 22
paste input "HxJbF2sYiRpT9jGAEaaADOGy"
type input "HxJbF2sYiRpT9jGAEaaADOGy"
click at [433, 31] on icon "search-icon" at bounding box center [433, 28] width 13 height 13
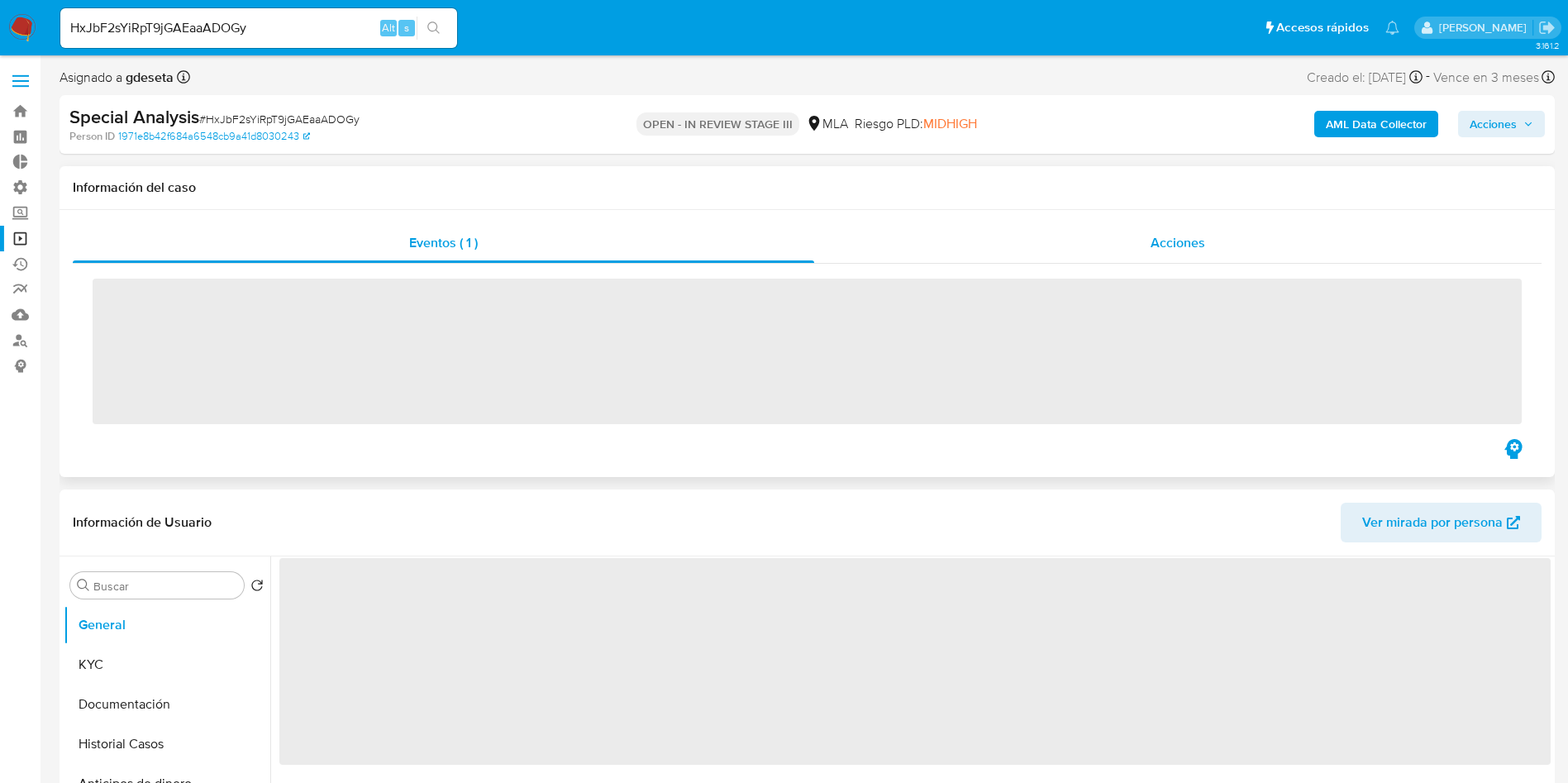
click at [1191, 239] on span "Acciones" at bounding box center [1177, 243] width 54 height 19
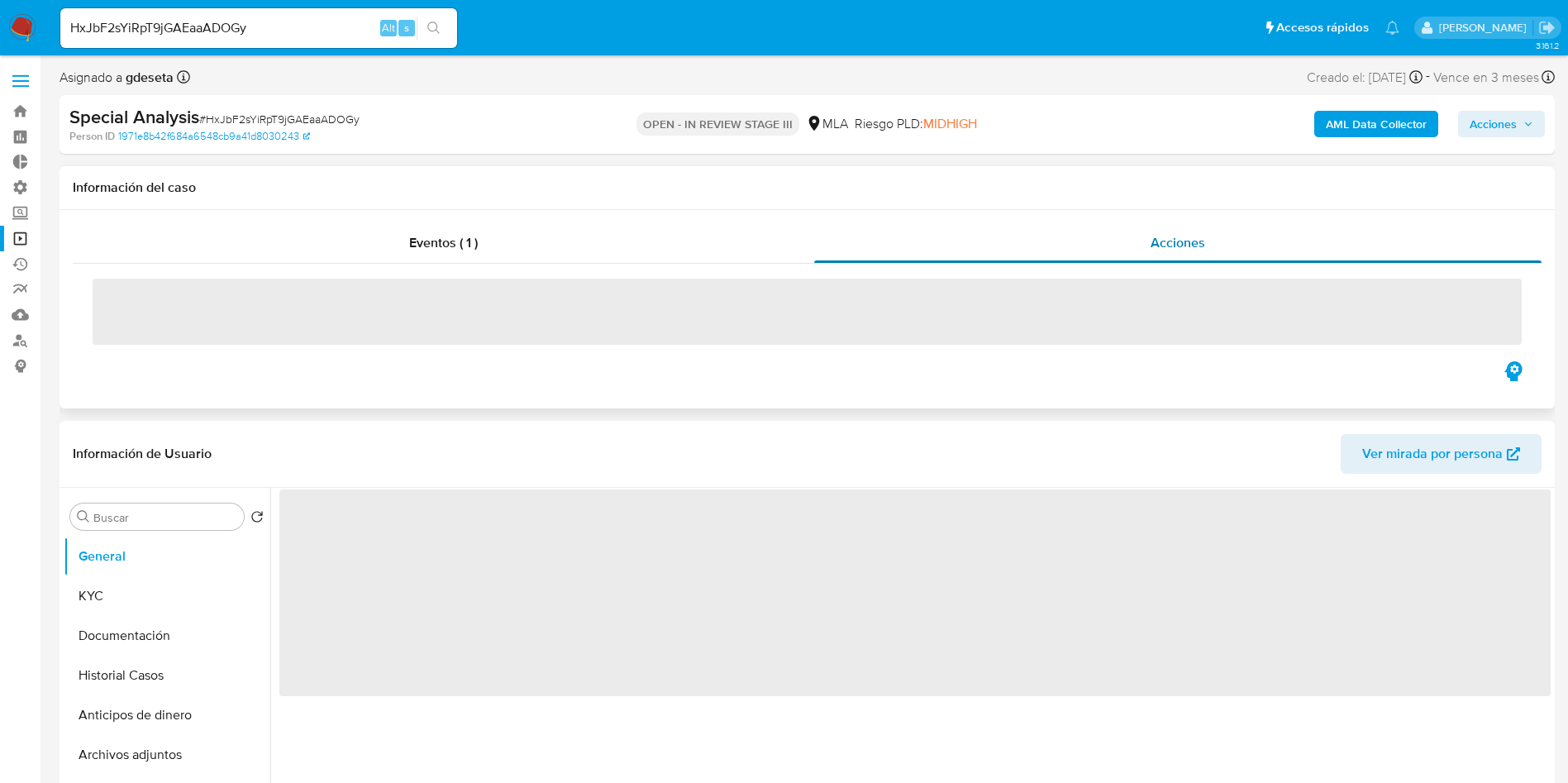
select select "10"
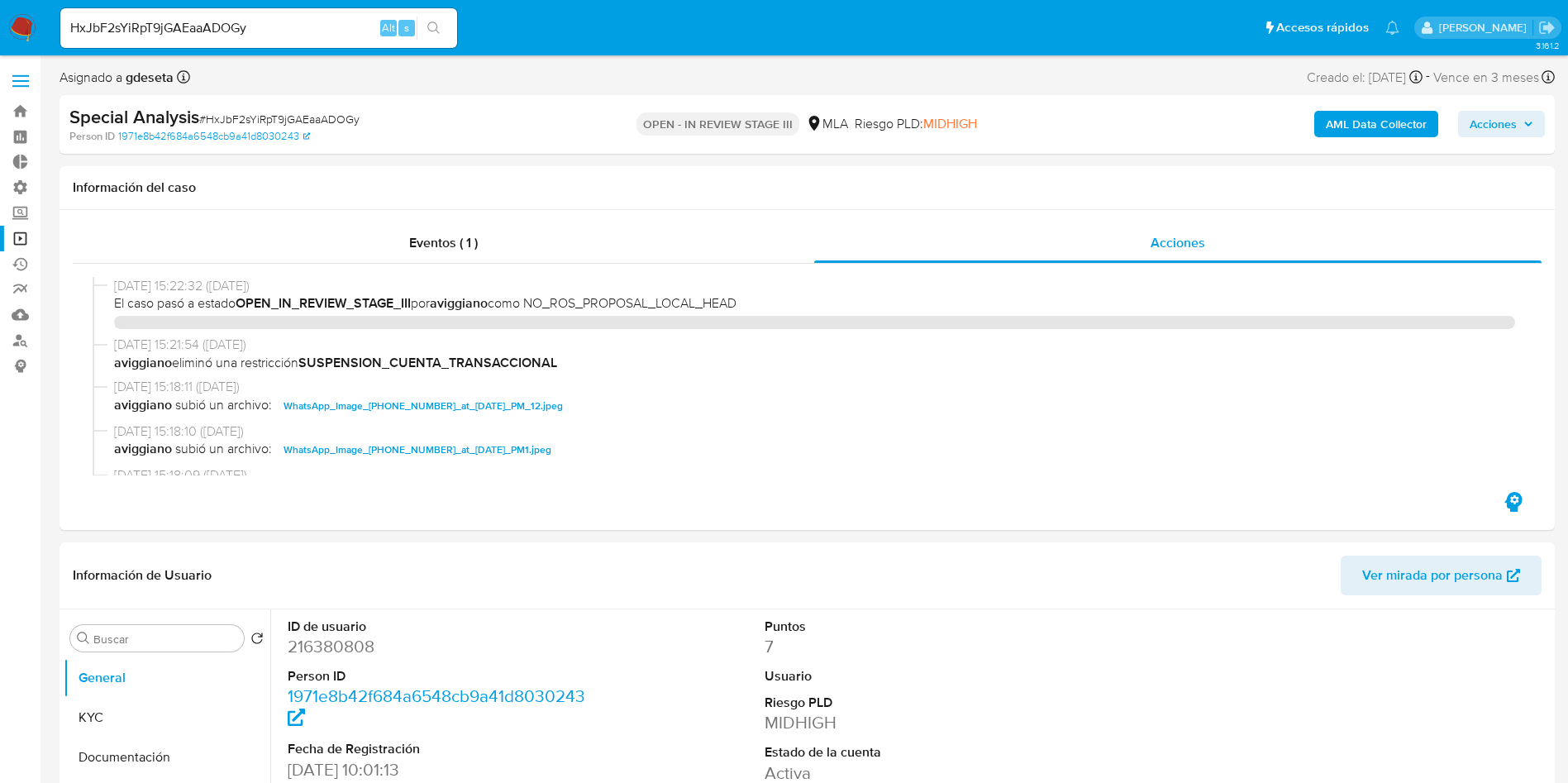
select select "10"
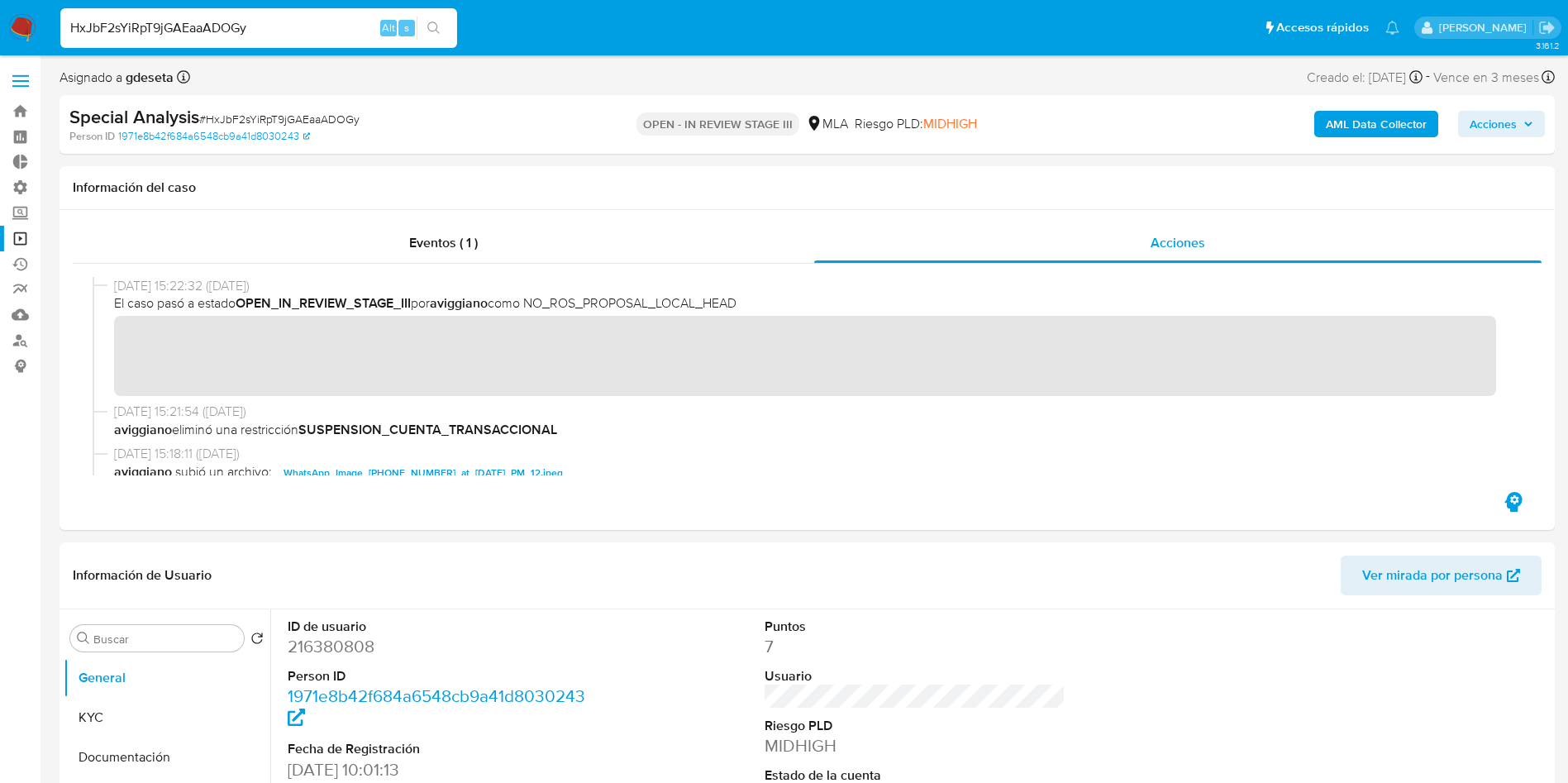
click at [237, 28] on input "HxJbF2sYiRpT9jGAEaaADOGy" at bounding box center [258, 29] width 397 height 22
paste input "ugacMVCZNYcM0lEMLRUrn6kO"
type input "ugacMVCZNYcM0lEMLRUrn6kO"
click at [438, 25] on icon "search-icon" at bounding box center [433, 28] width 13 height 13
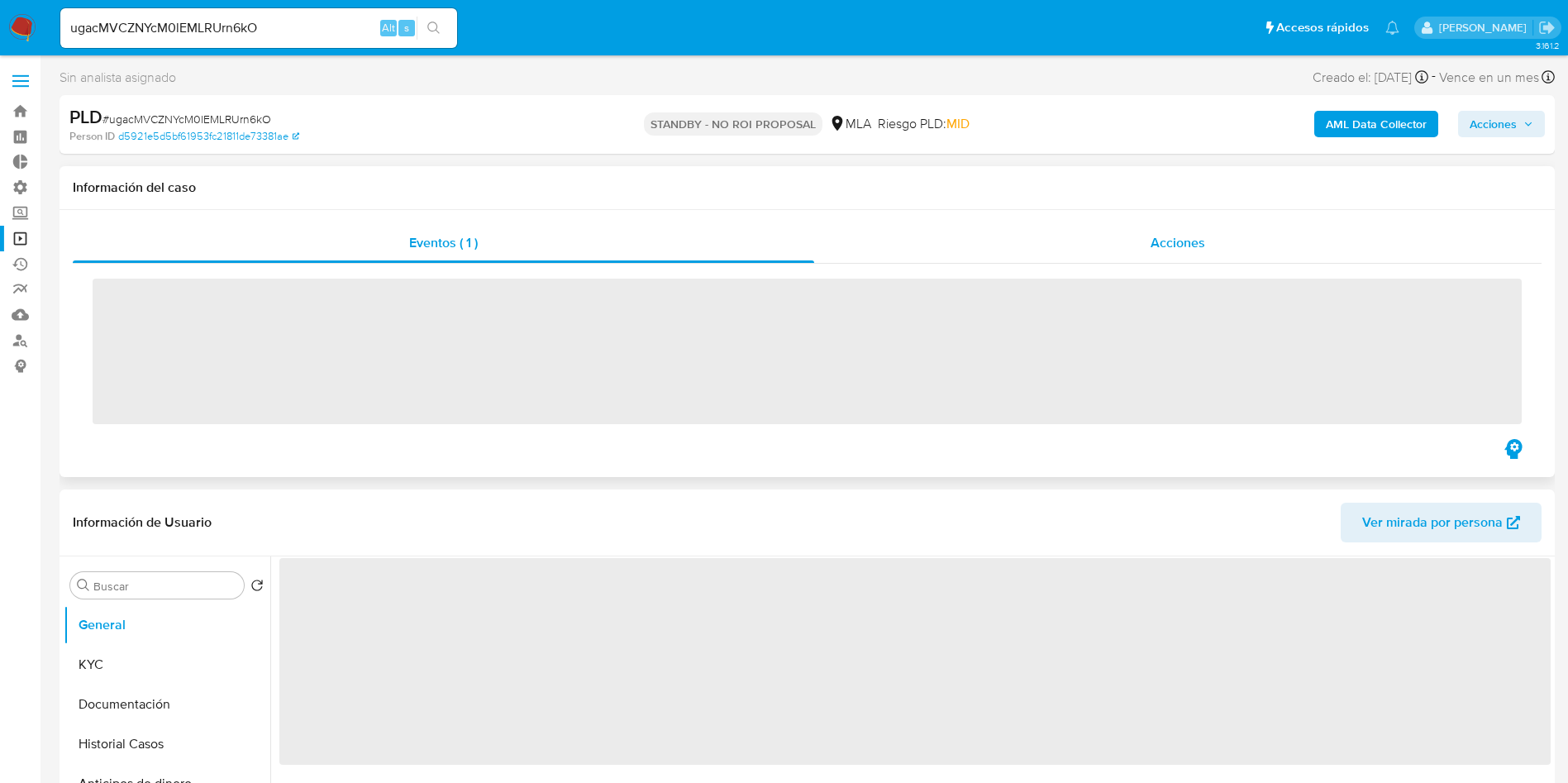
click at [1187, 253] on div "Acciones" at bounding box center [1177, 244] width 727 height 40
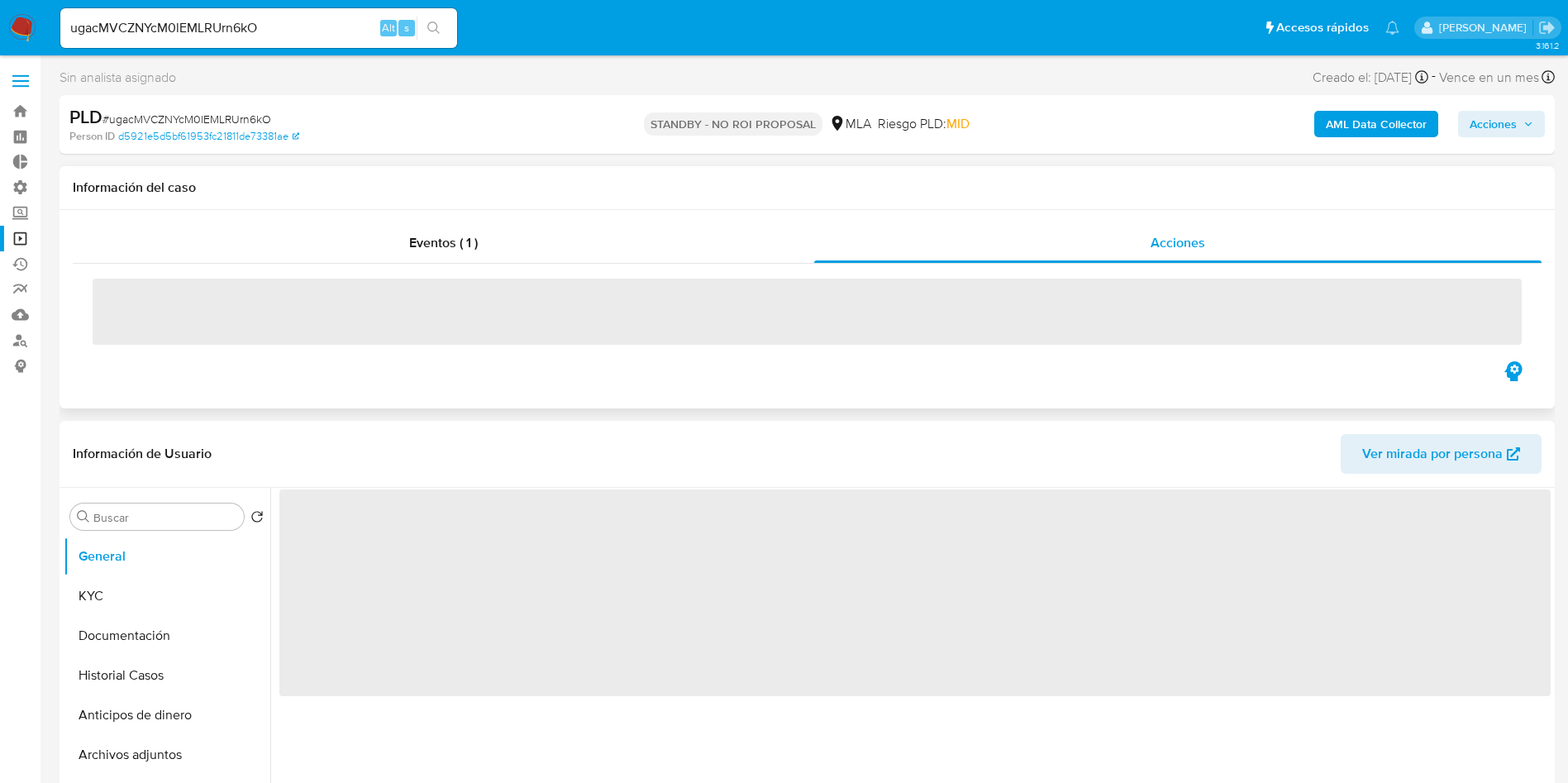
select select "10"
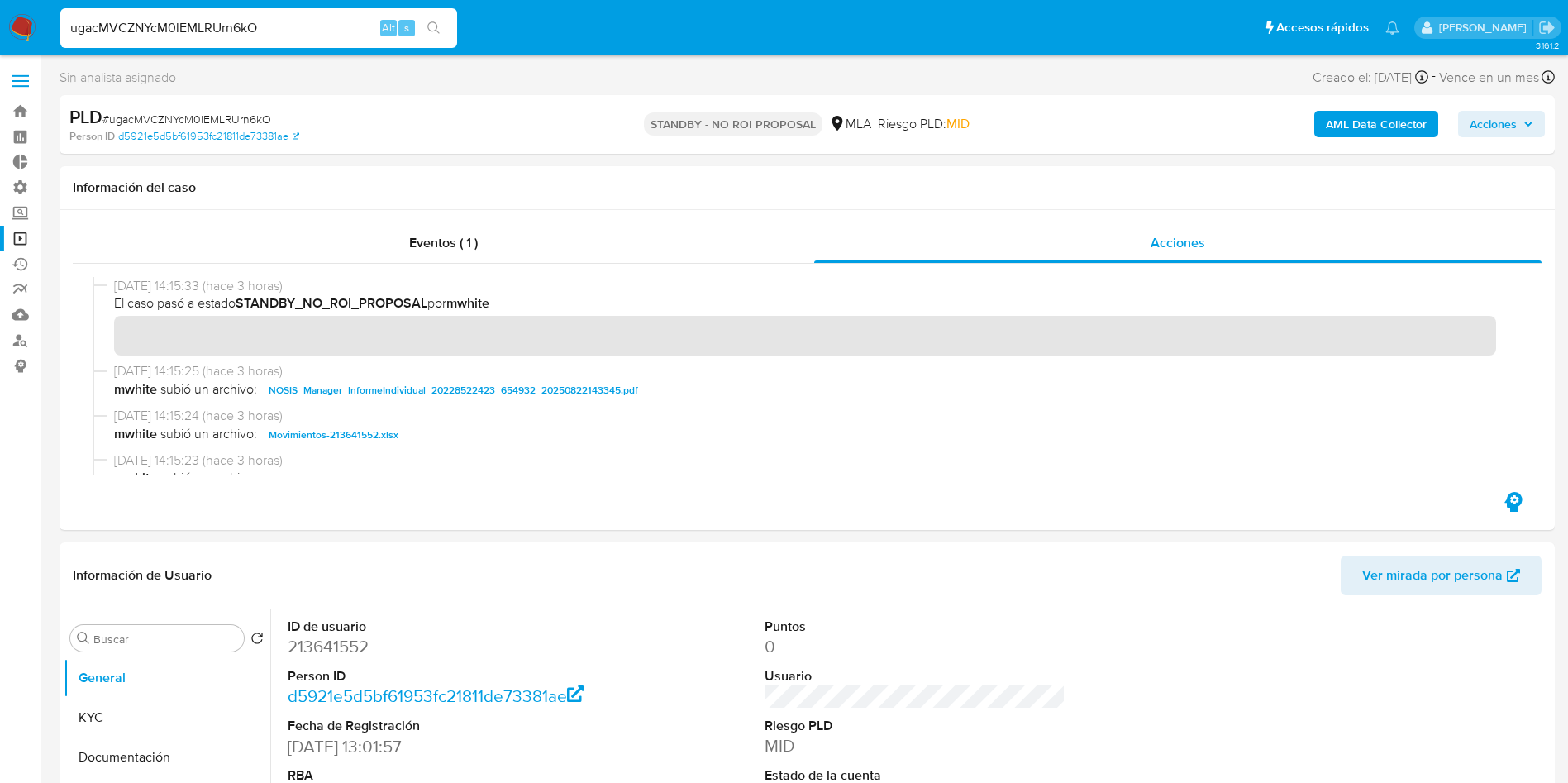
click at [224, 23] on input "ugacMVCZNYcM0lEMLRUrn6kO" at bounding box center [258, 29] width 397 height 22
paste input "VqNV6KsHT6E4NEE3DNThSjUx"
type input "VqNV6KsHT6E4NEE3DNThSjUx"
click at [432, 35] on button "search-icon" at bounding box center [433, 28] width 34 height 23
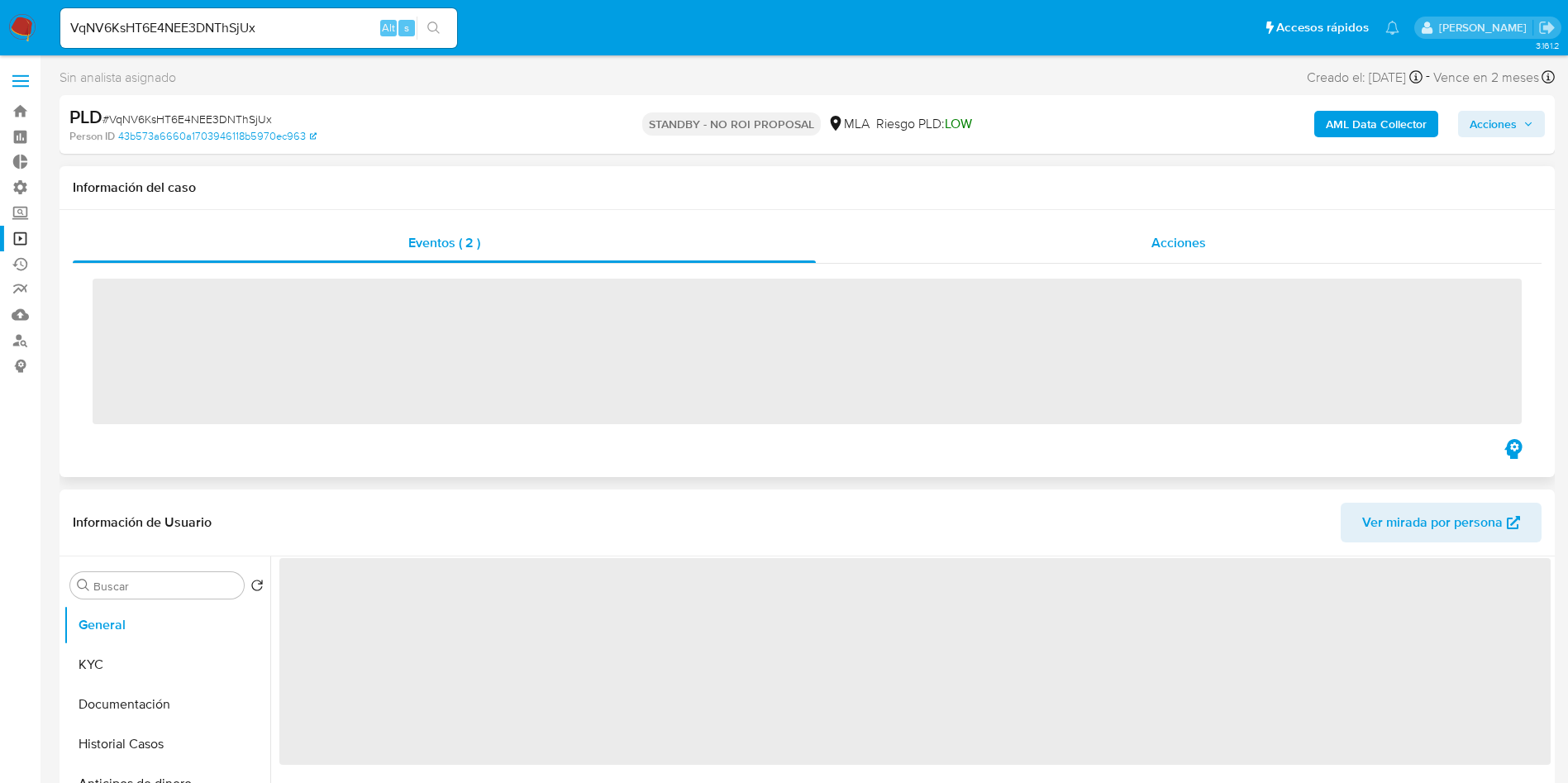
click at [1150, 241] on div "Acciones" at bounding box center [1179, 244] width 726 height 40
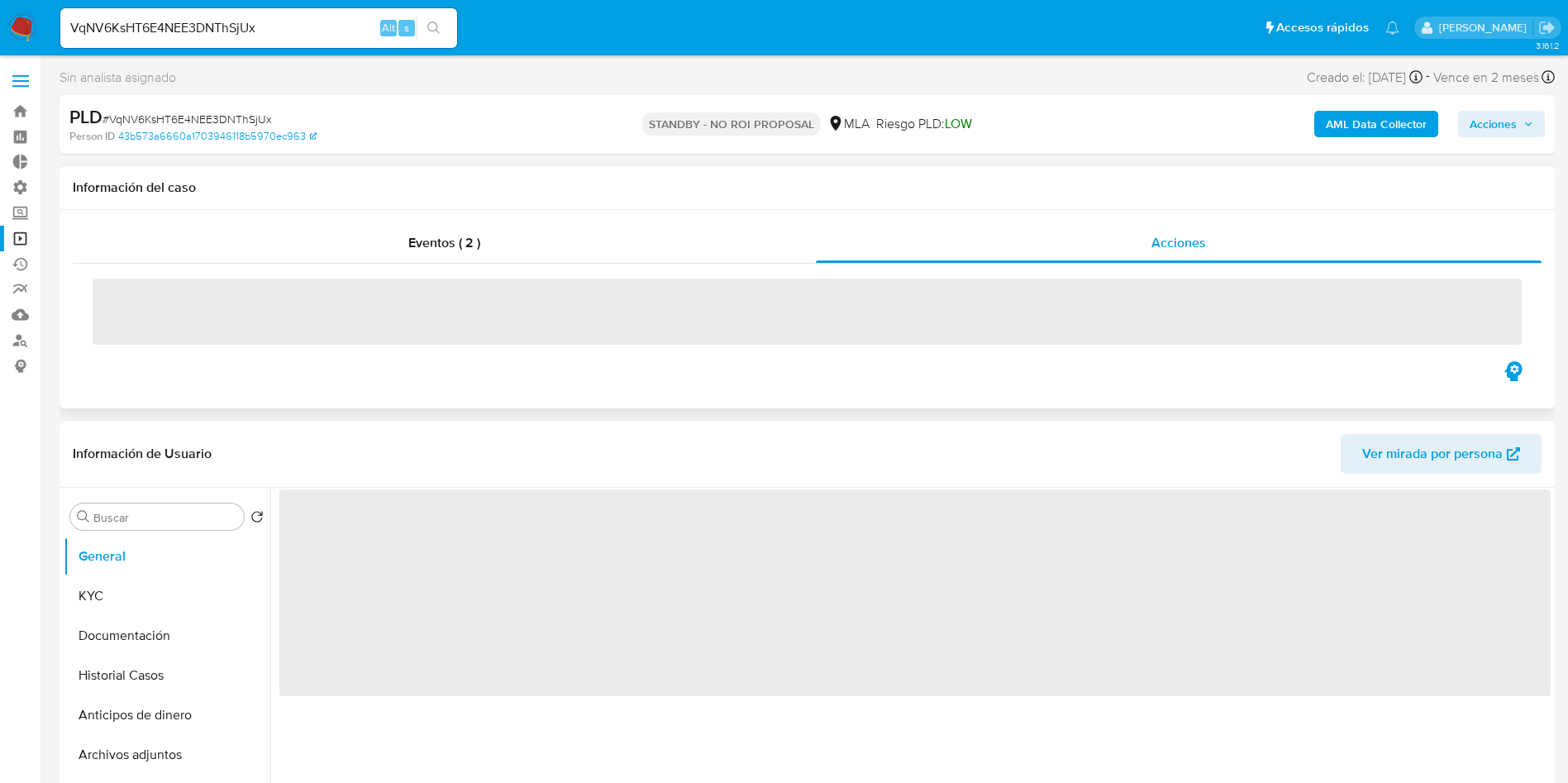
select select "10"
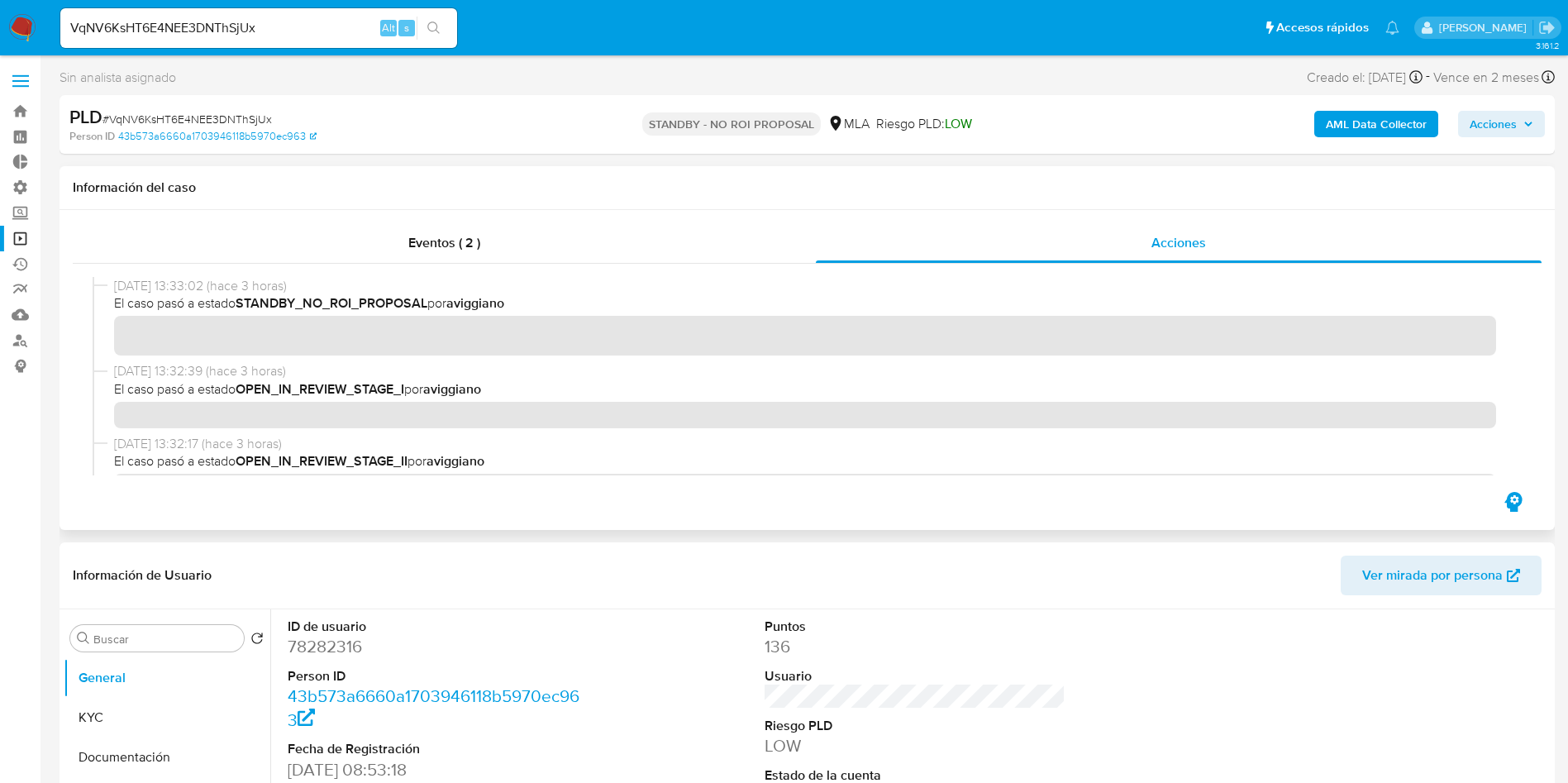
click at [138, 34] on input "VqNV6KsHT6E4NEE3DNThSjUx" at bounding box center [258, 29] width 397 height 22
click at [428, 20] on button "search-icon" at bounding box center [433, 28] width 34 height 23
click at [434, 28] on icon "search-icon" at bounding box center [433, 28] width 13 height 13
click at [164, 33] on input "VqNV6KsHT6E4NEE3DNThSjUx" at bounding box center [258, 29] width 397 height 22
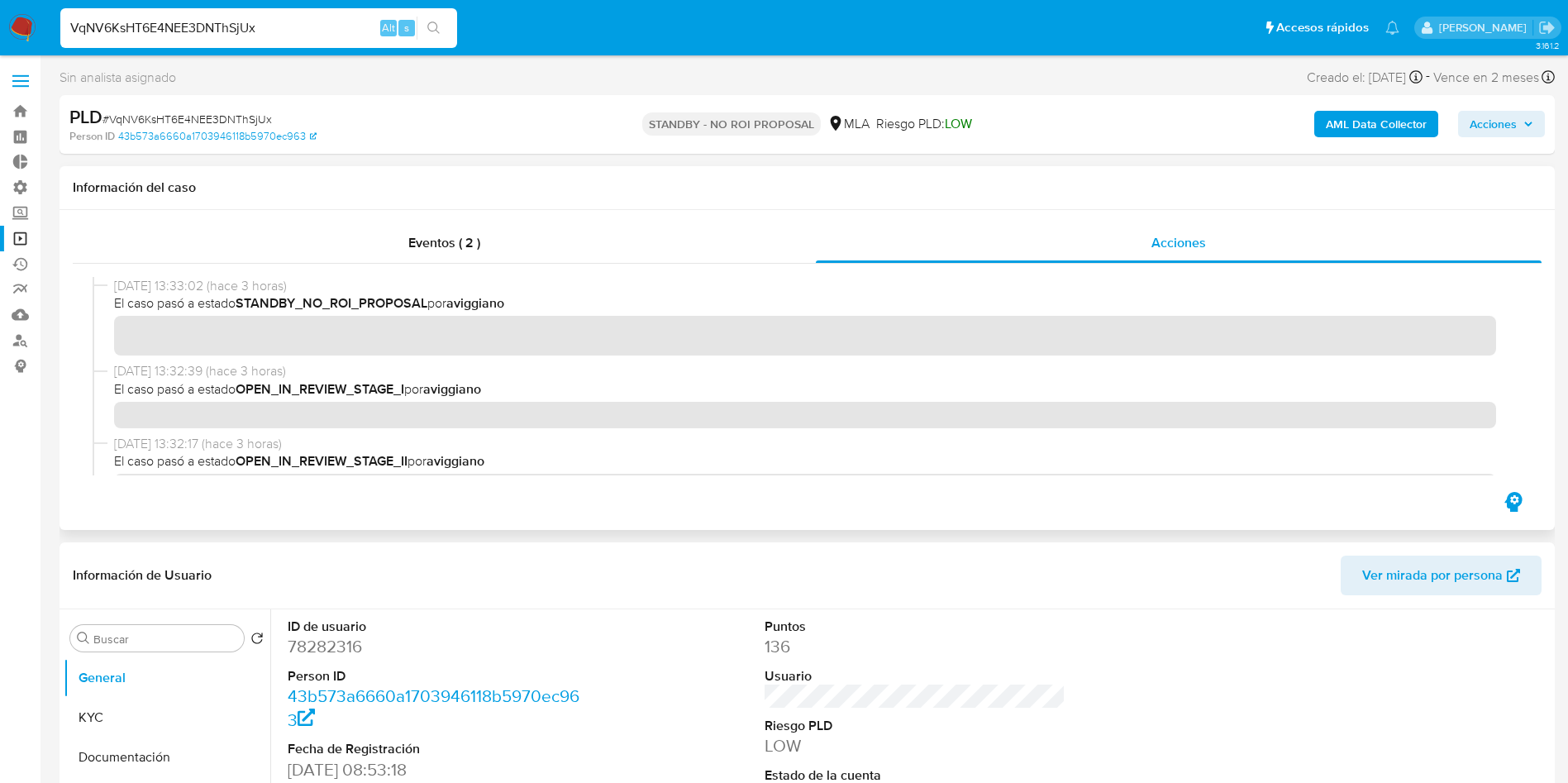
click at [164, 33] on input "VqNV6KsHT6E4NEE3DNThSjUx" at bounding box center [258, 29] width 397 height 22
paste input "hV4SfxurAgVMZBelXzCHmMC5"
type input "hV4SfxurAgVMZBelXzCHmMC5"
click at [437, 28] on icon "search-icon" at bounding box center [433, 28] width 13 height 13
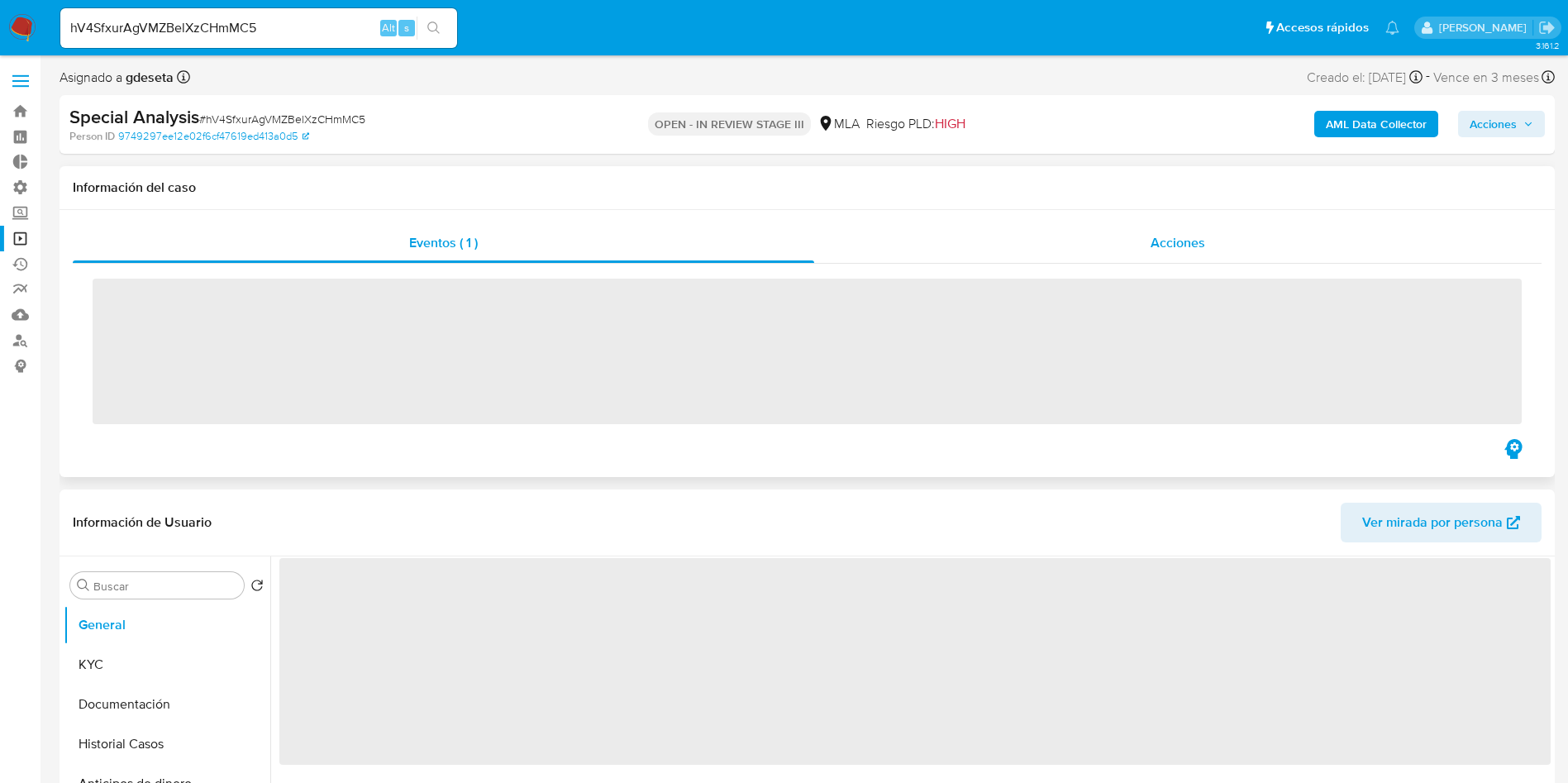
click at [1156, 238] on span "Acciones" at bounding box center [1177, 243] width 54 height 19
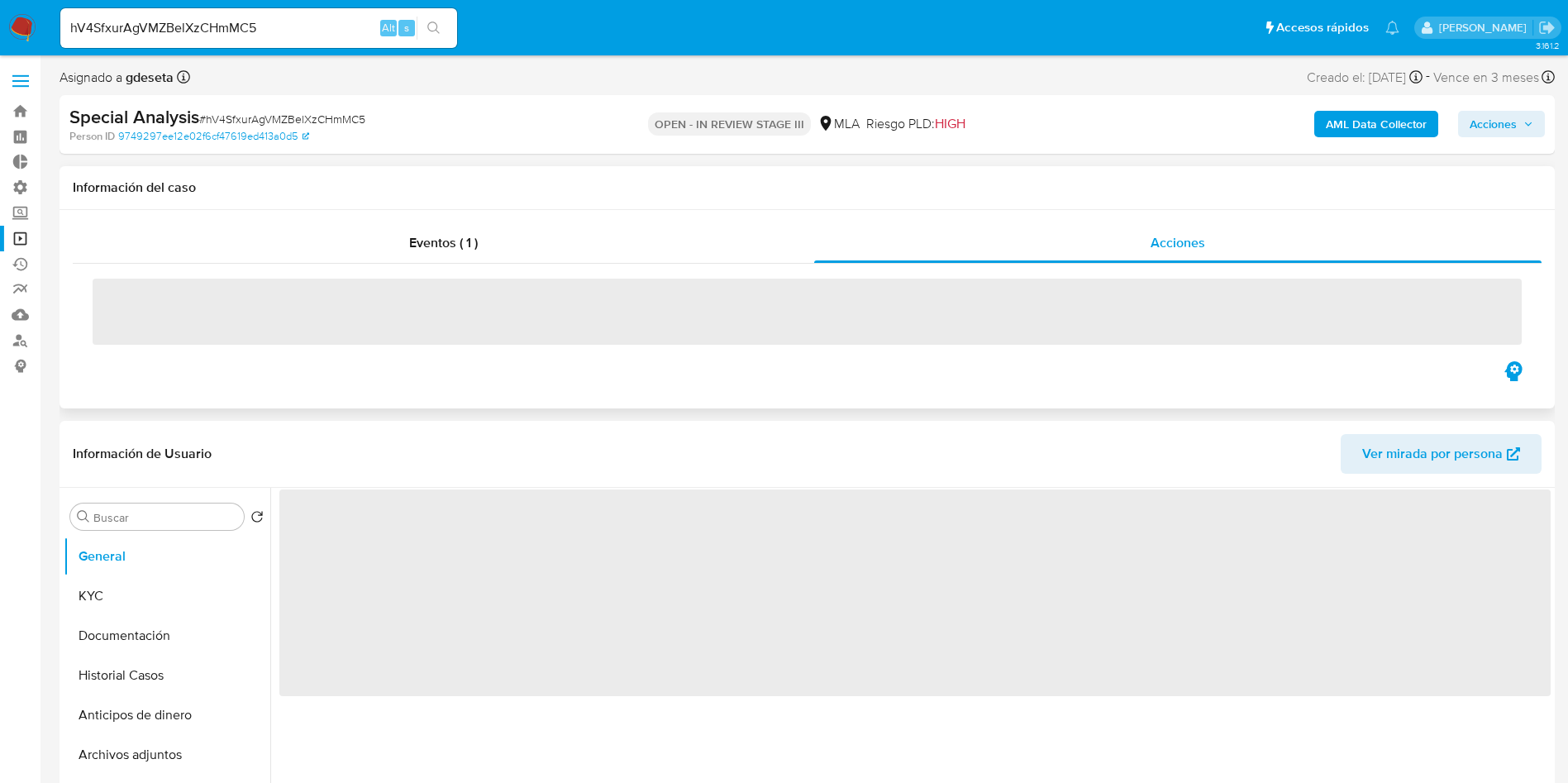
select select "10"
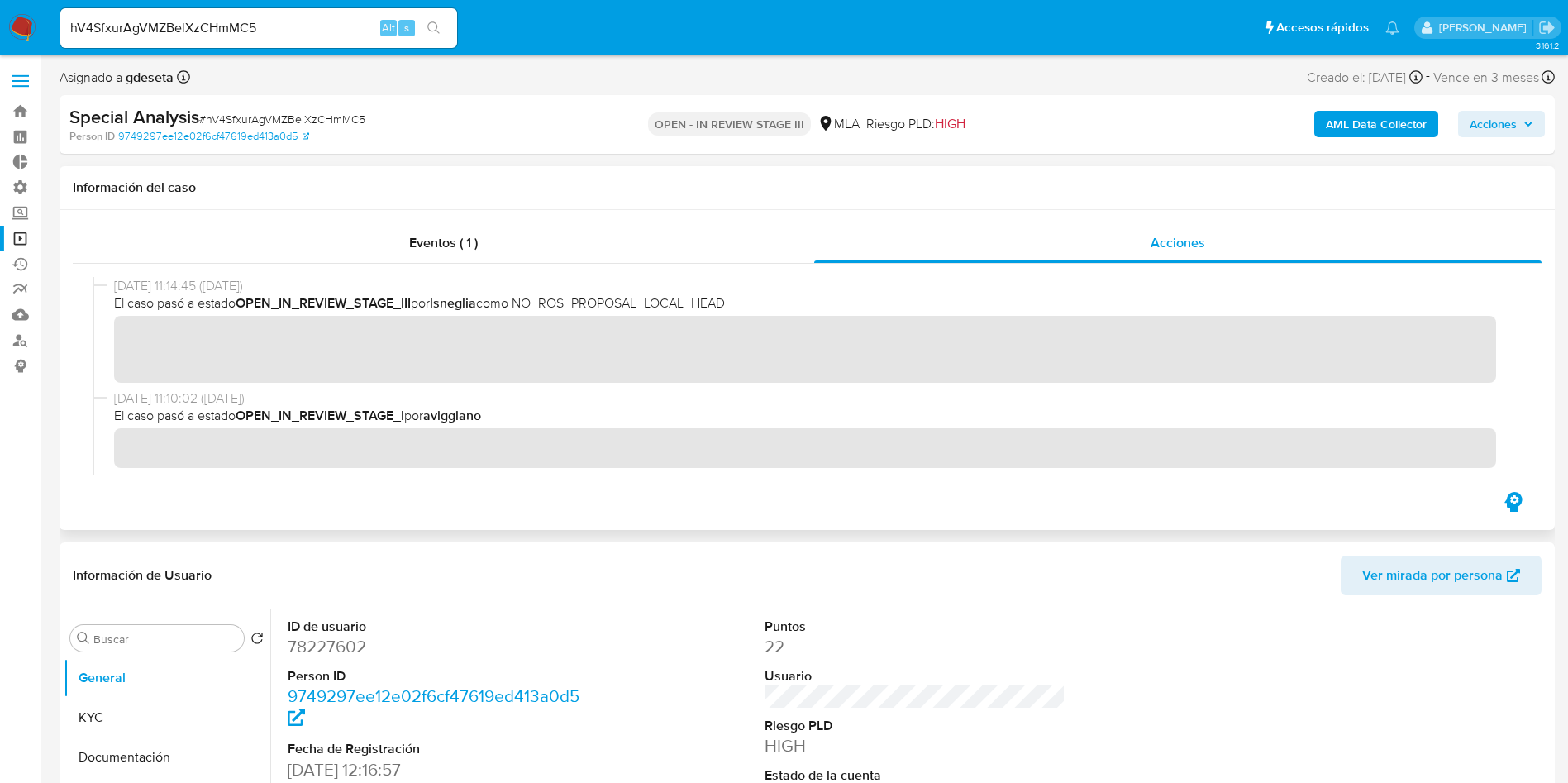
click at [244, 19] on input "hV4SfxurAgVMZBelXzCHmMC5" at bounding box center [258, 29] width 397 height 22
paste input "YeL4RXcTEXp6CqKS5k4H6uZx"
type input "YeL4RXcTEXp6CqKS5k4H6uZx"
click at [439, 20] on button "search-icon" at bounding box center [433, 28] width 34 height 23
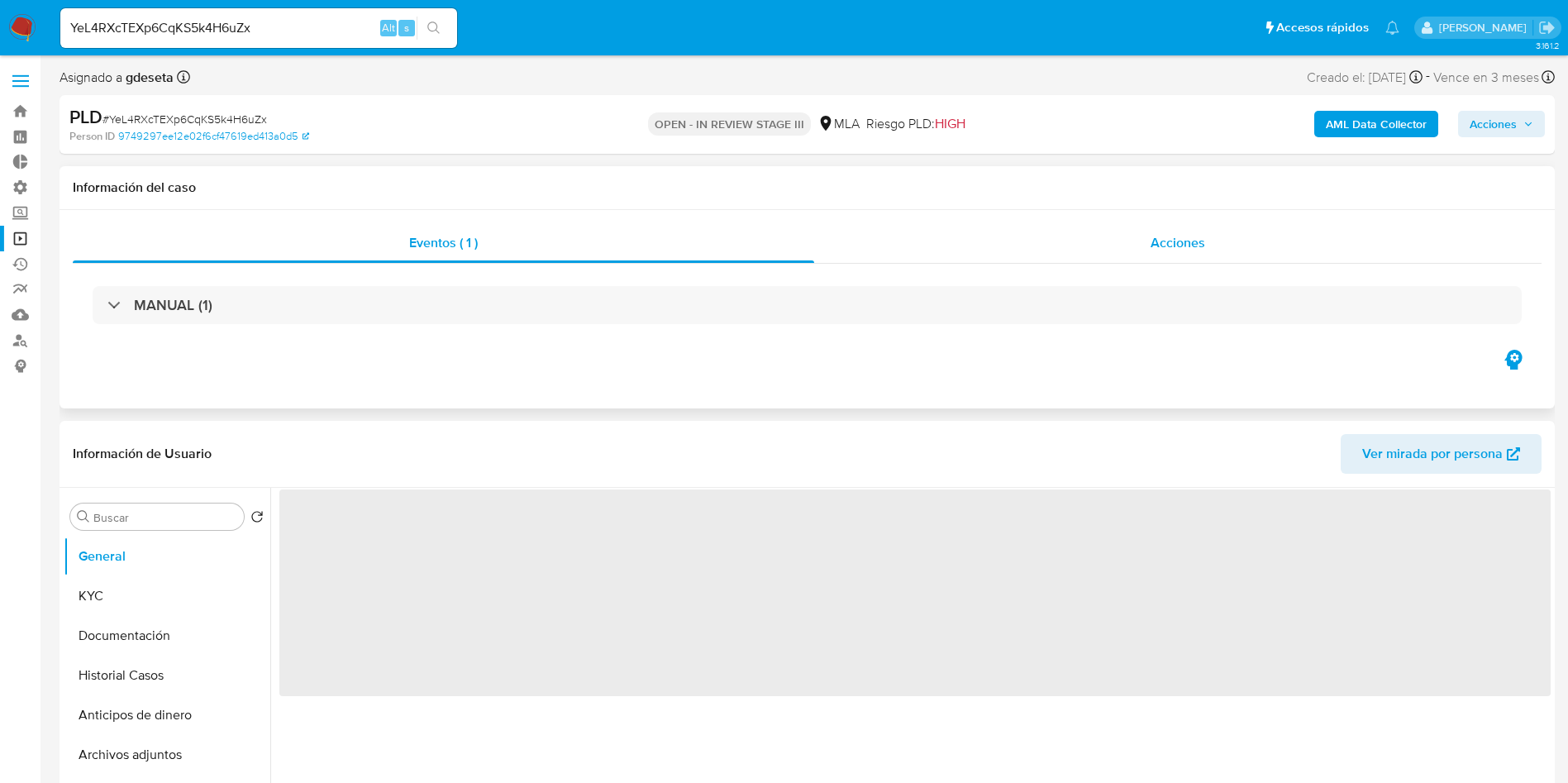
click at [1224, 245] on div "Acciones" at bounding box center [1177, 244] width 727 height 40
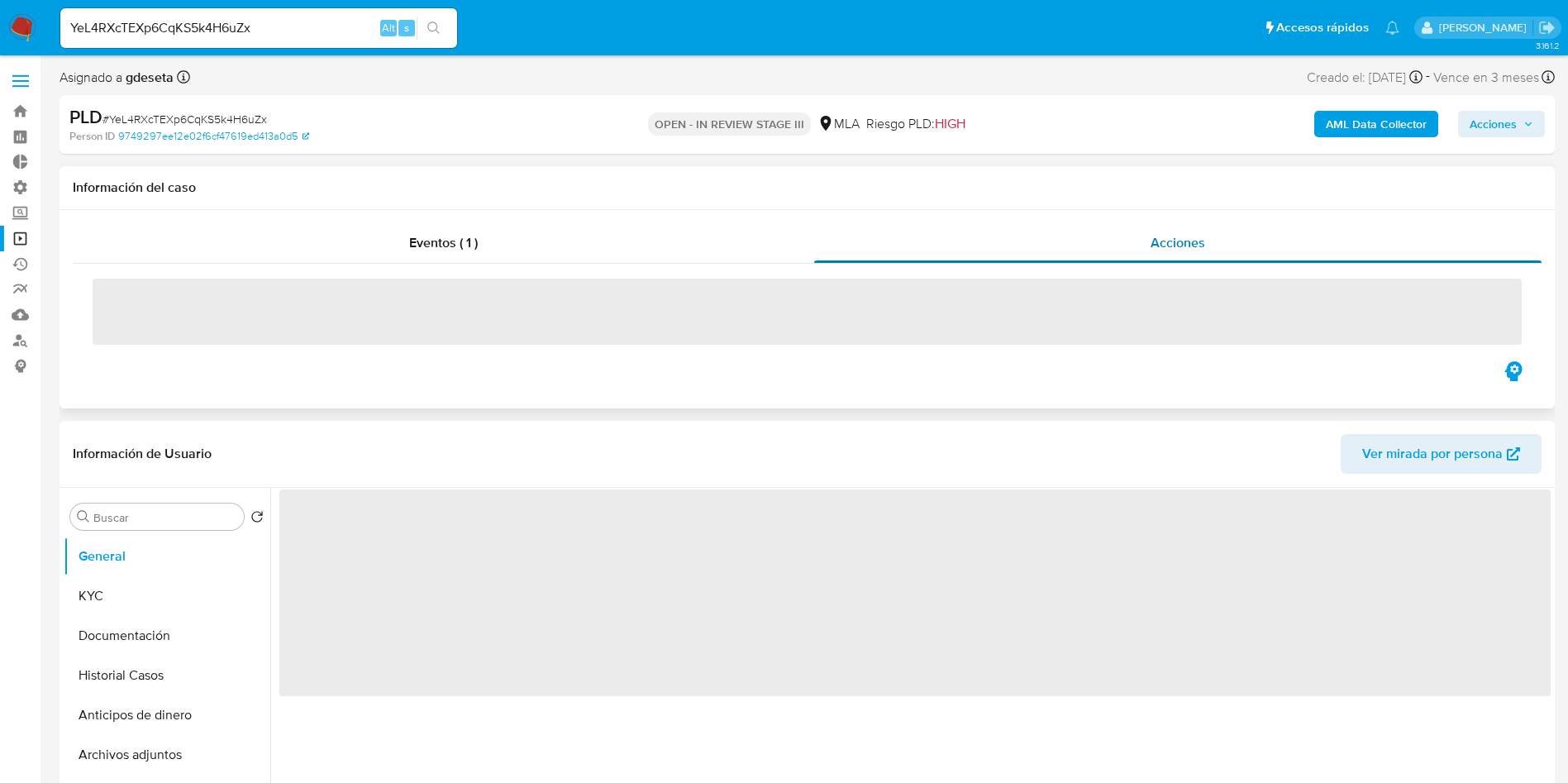
select select "10"
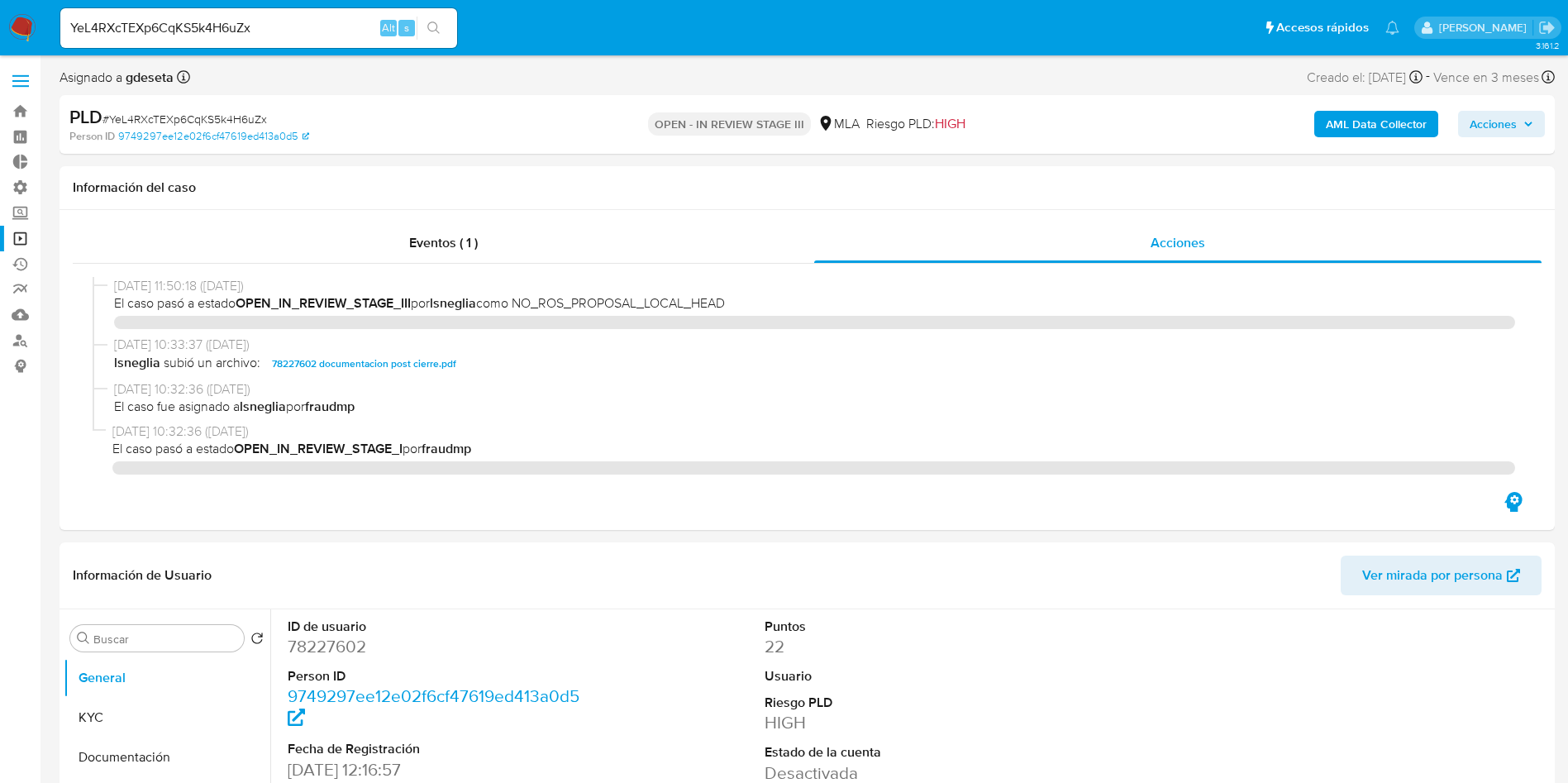
select select "10"
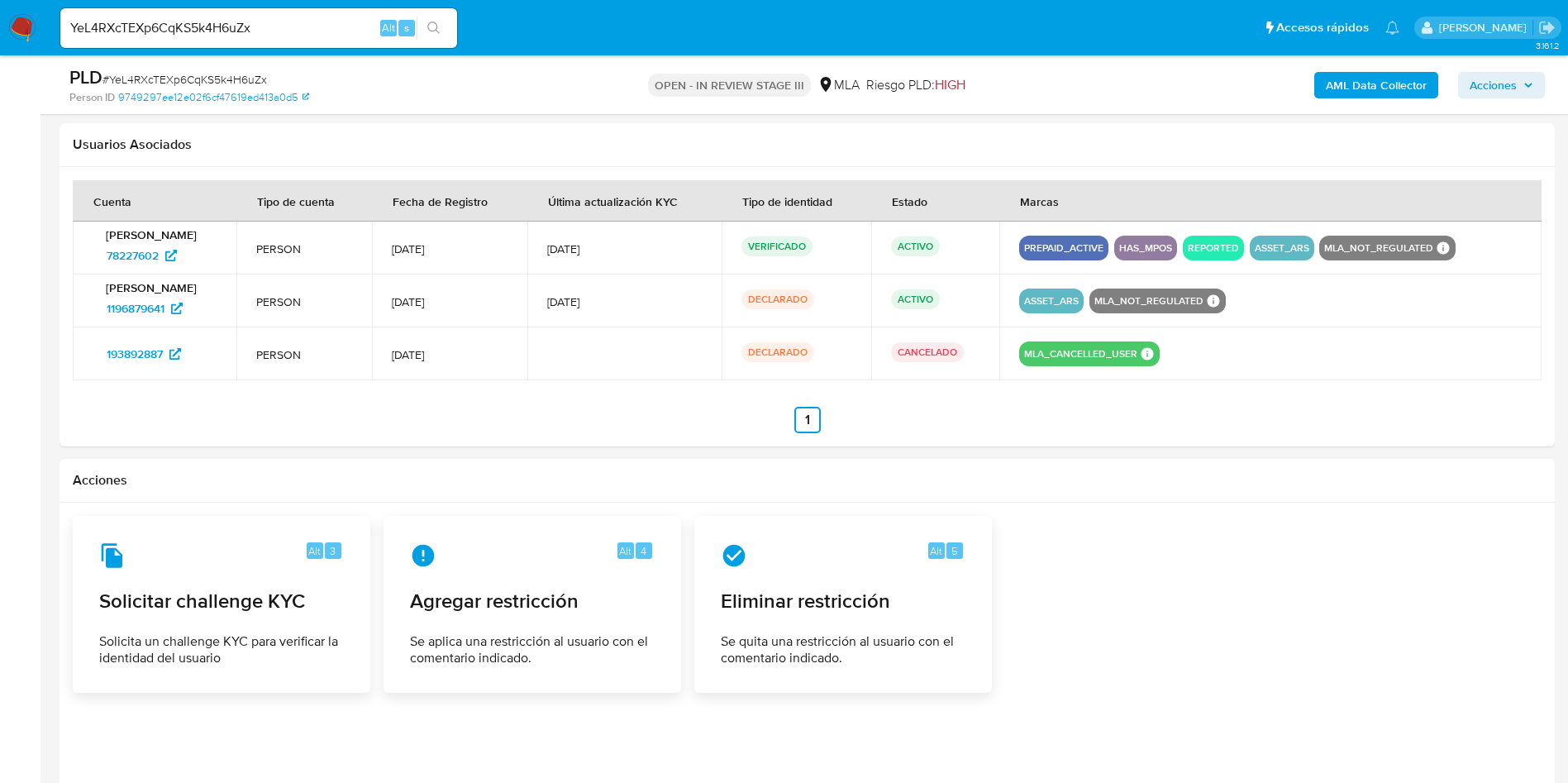
scroll to position [1965, 0]
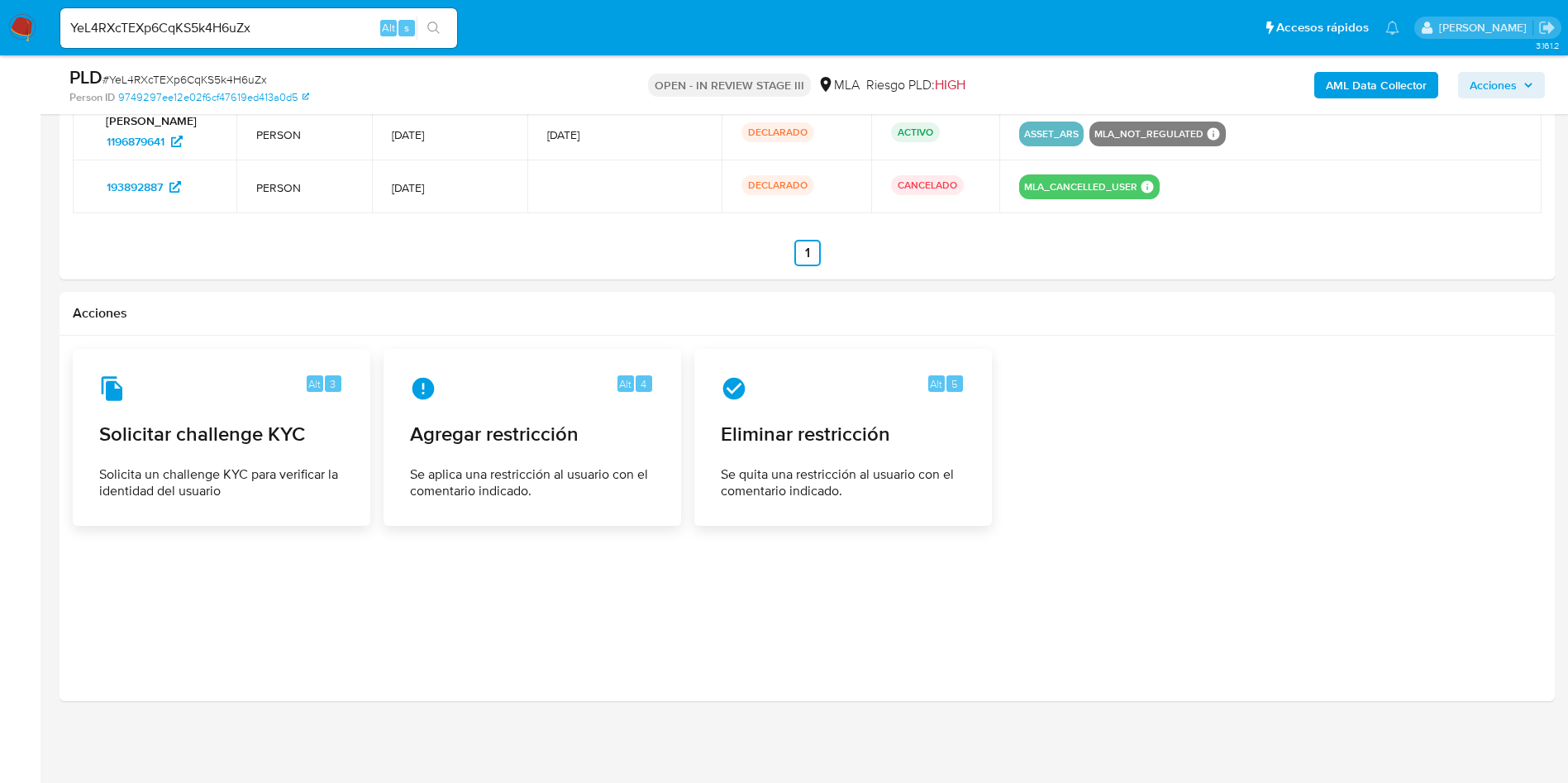
click at [199, 26] on input "YeL4RXcTEXp6CqKS5k4H6uZx" at bounding box center [258, 29] width 397 height 22
paste input "HxJbF2sYiRpT9jGAEaaADOGy"
type input "HxJbF2sYiRpT9jGAEaaADOGy"
click at [430, 33] on icon "search-icon" at bounding box center [433, 28] width 13 height 13
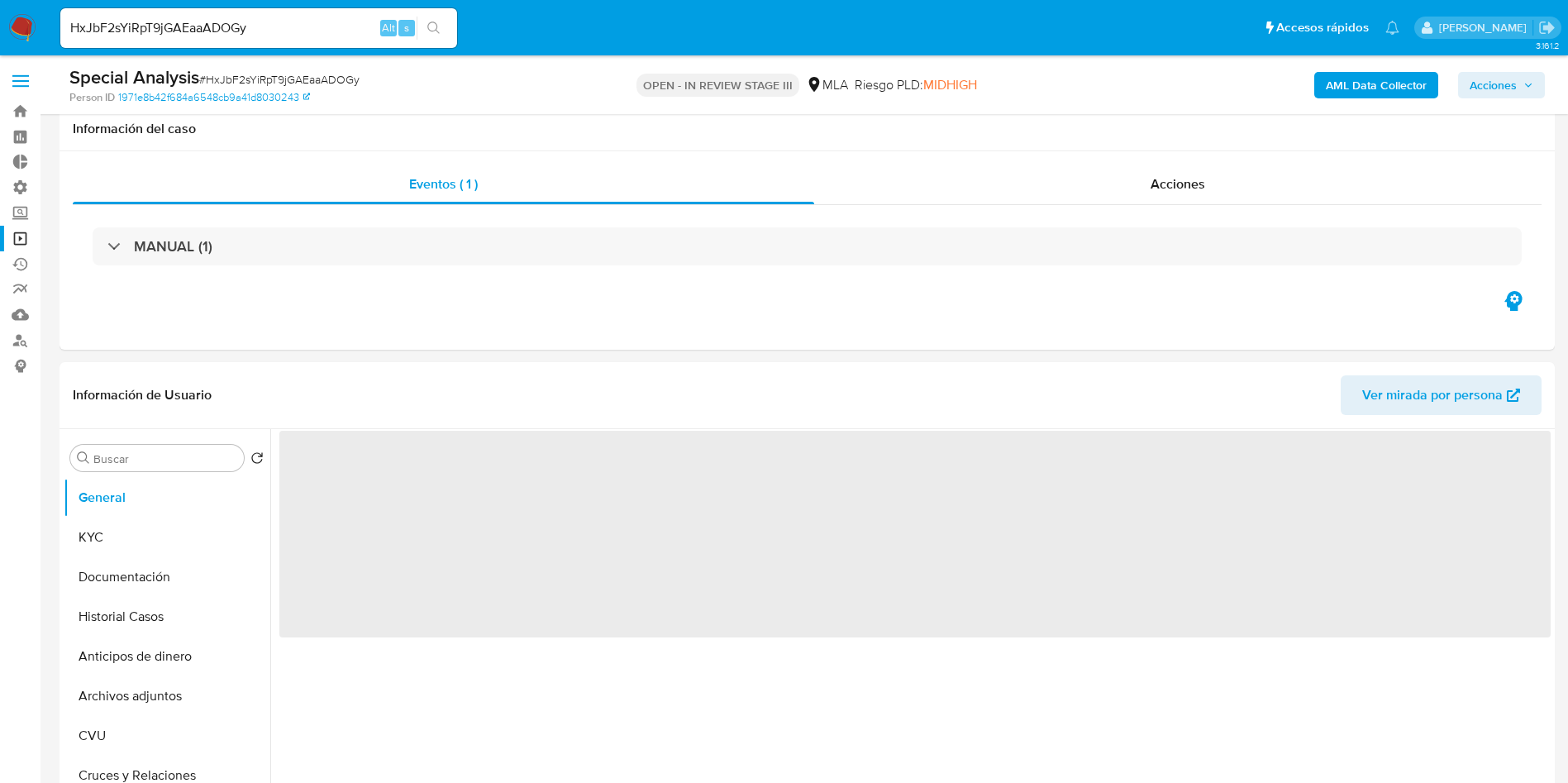
scroll to position [124, 0]
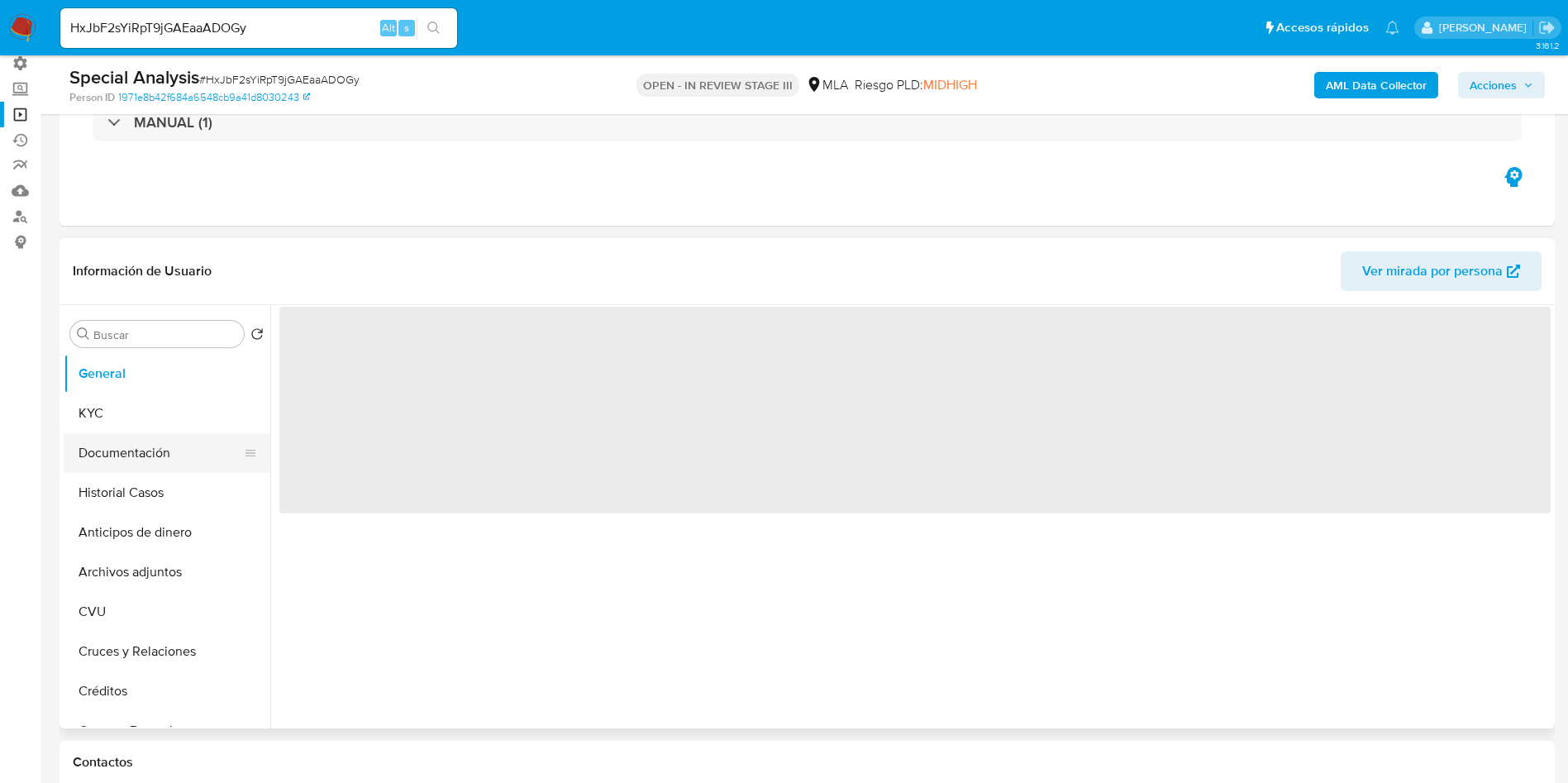
select select "10"
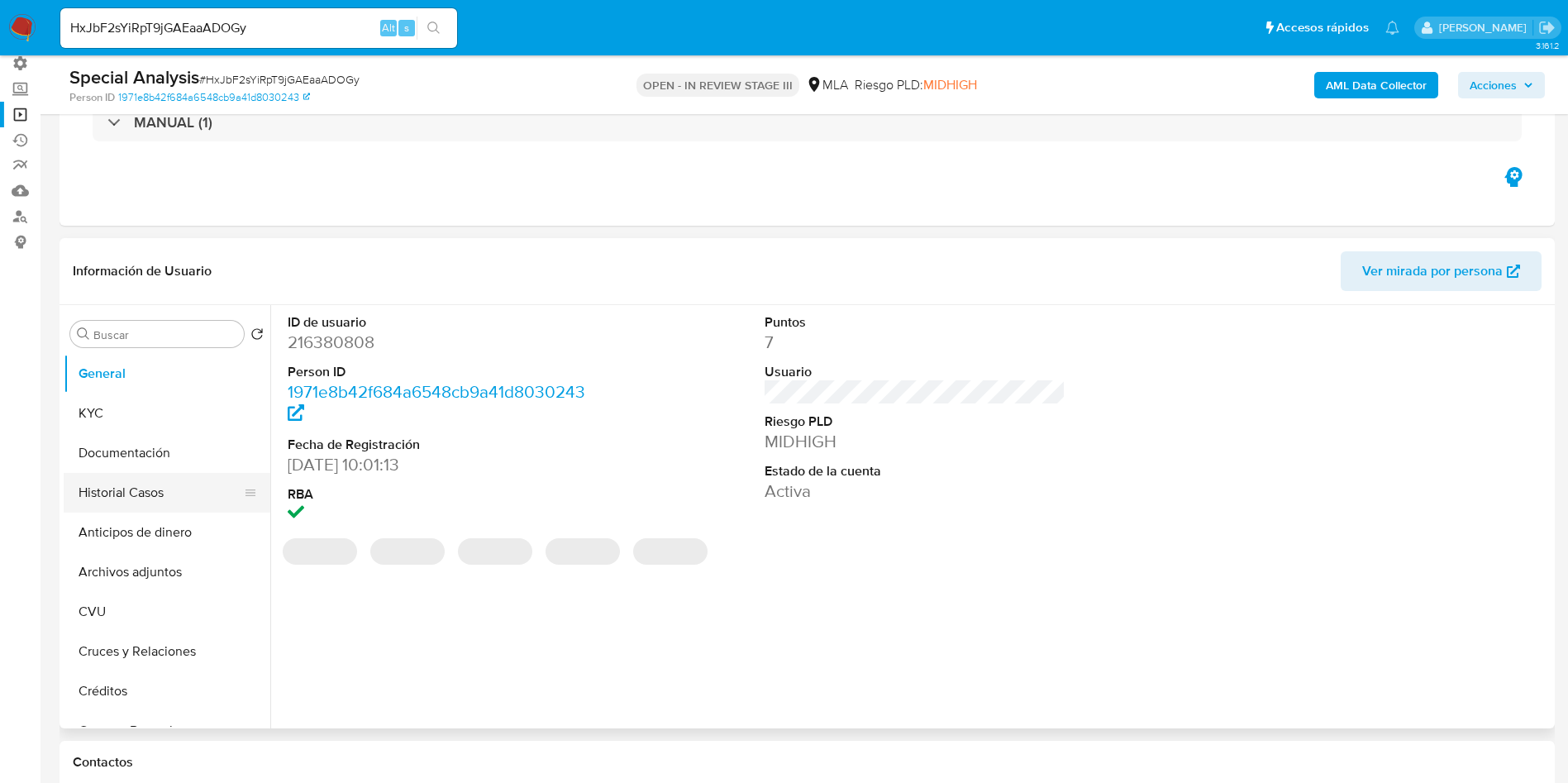
click at [127, 499] on button "Historial Casos" at bounding box center [159, 493] width 193 height 40
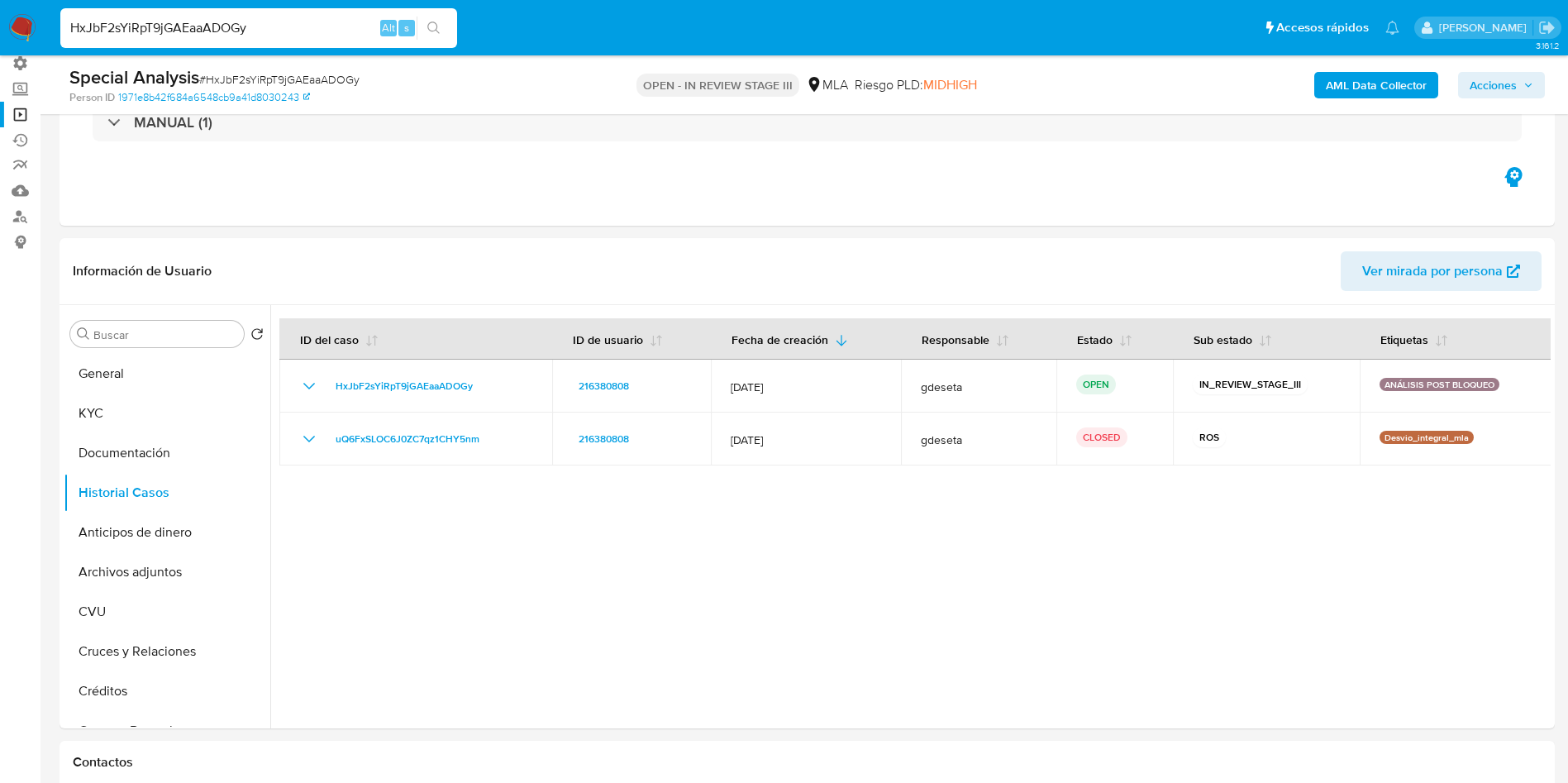
click at [240, 33] on input "HxJbF2sYiRpT9jGAEaaADOGy" at bounding box center [258, 29] width 397 height 22
paste input "tJFXuoIHvlXq643zziOY9WMP"
type input "tJFXuoIHvlXq643zziOY9WMP"
click at [437, 36] on button "search-icon" at bounding box center [433, 28] width 34 height 23
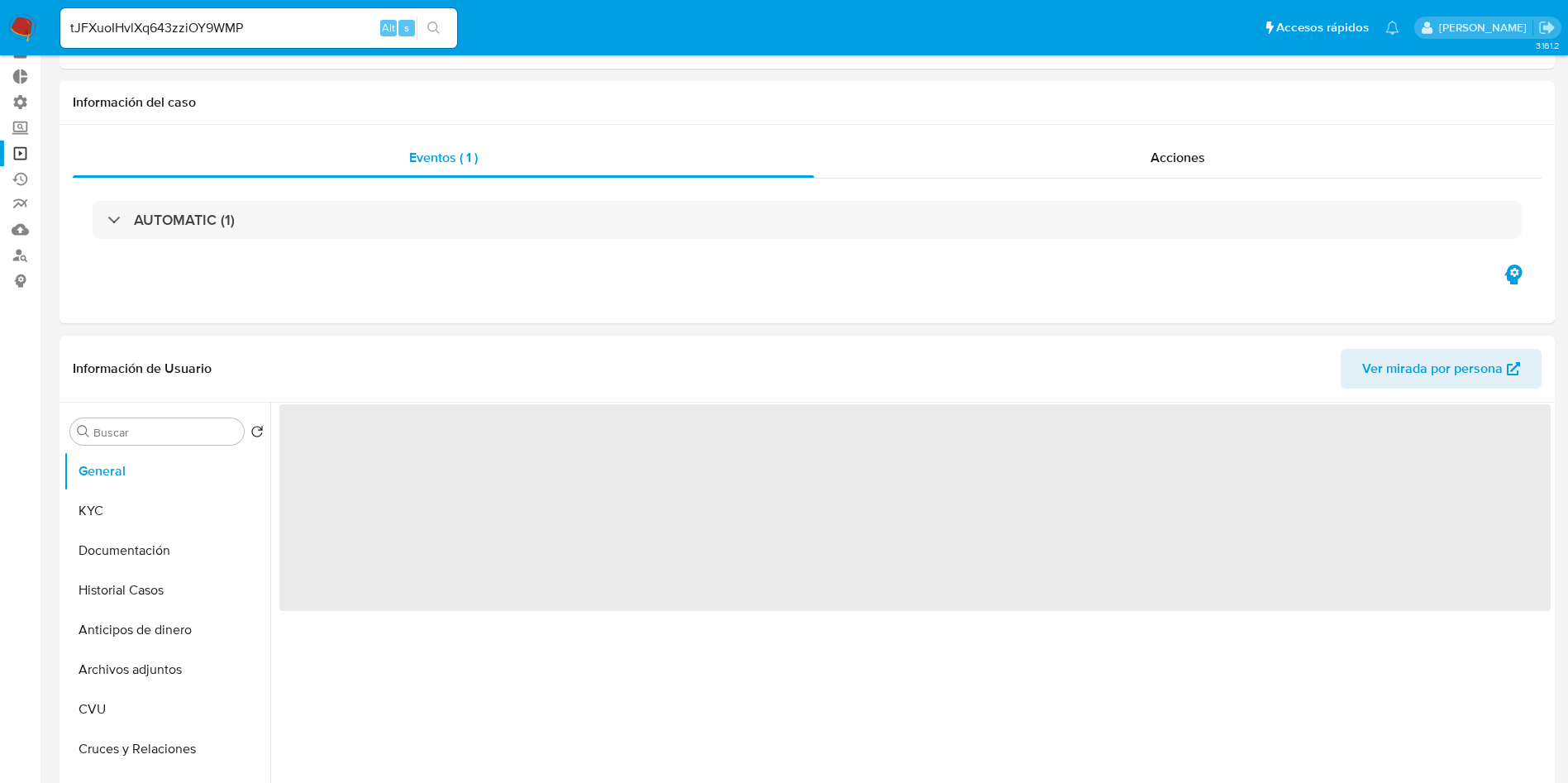
scroll to position [124, 0]
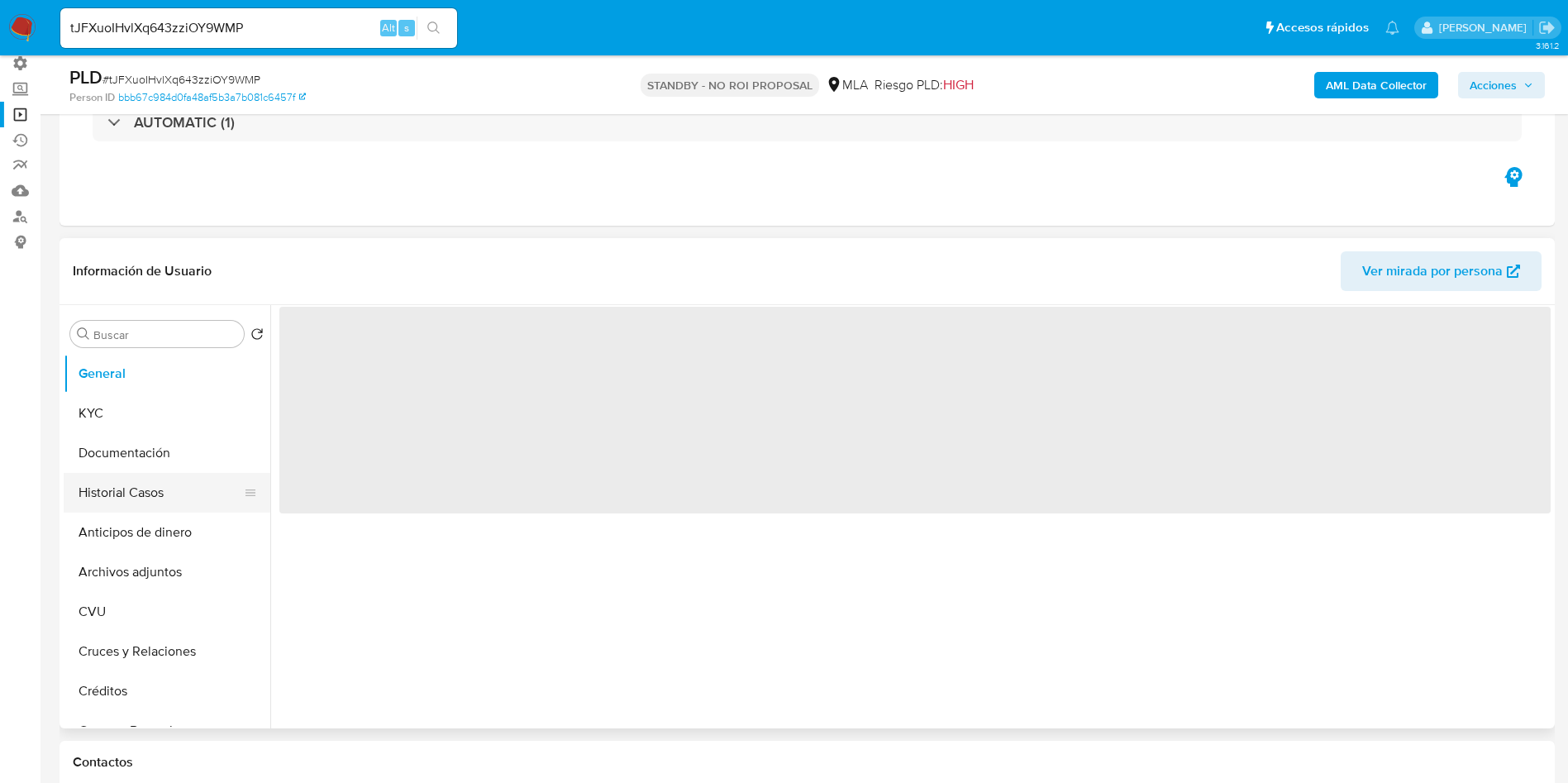
select select "10"
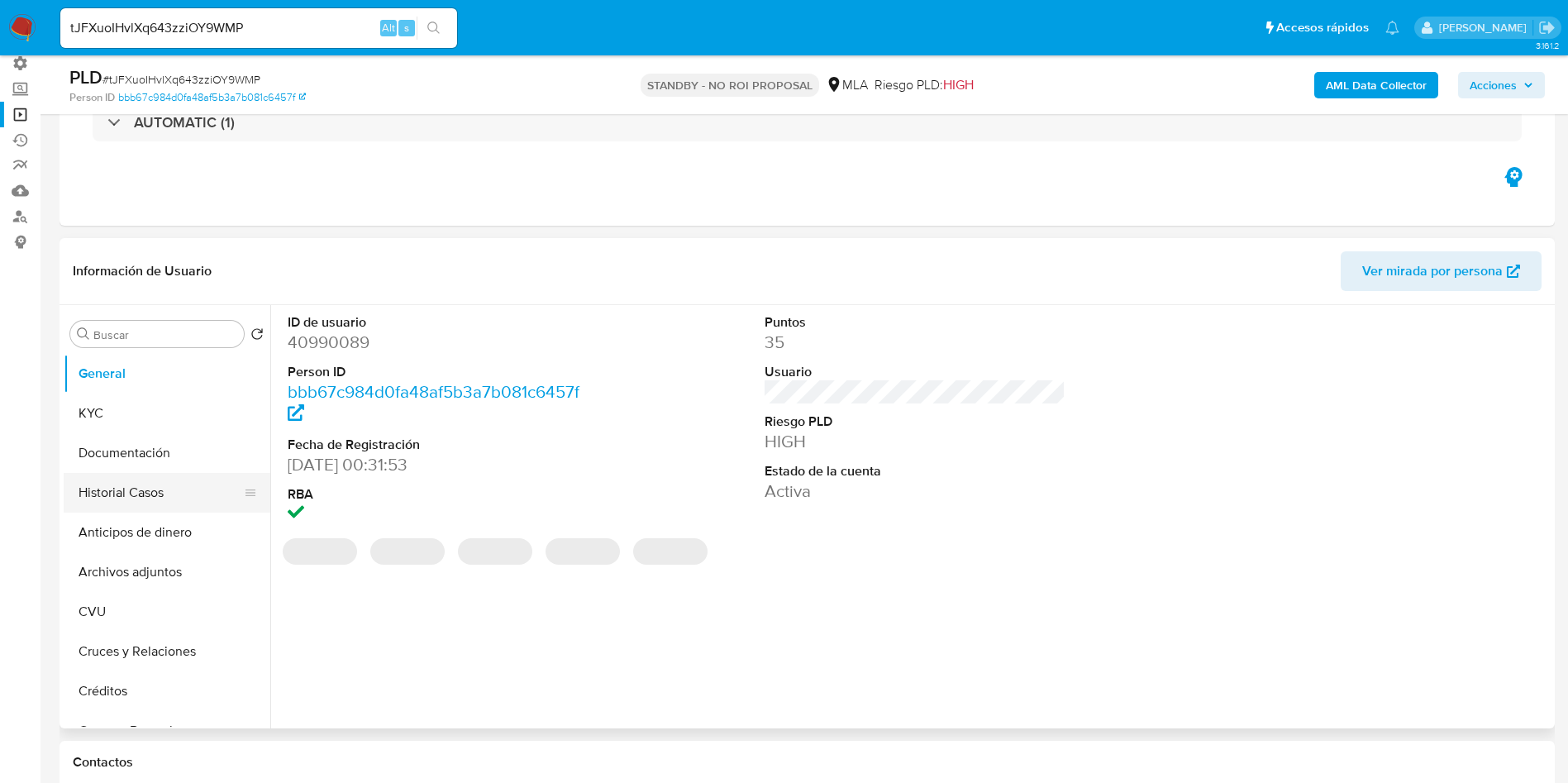
click at [88, 483] on button "Historial Casos" at bounding box center [159, 493] width 193 height 40
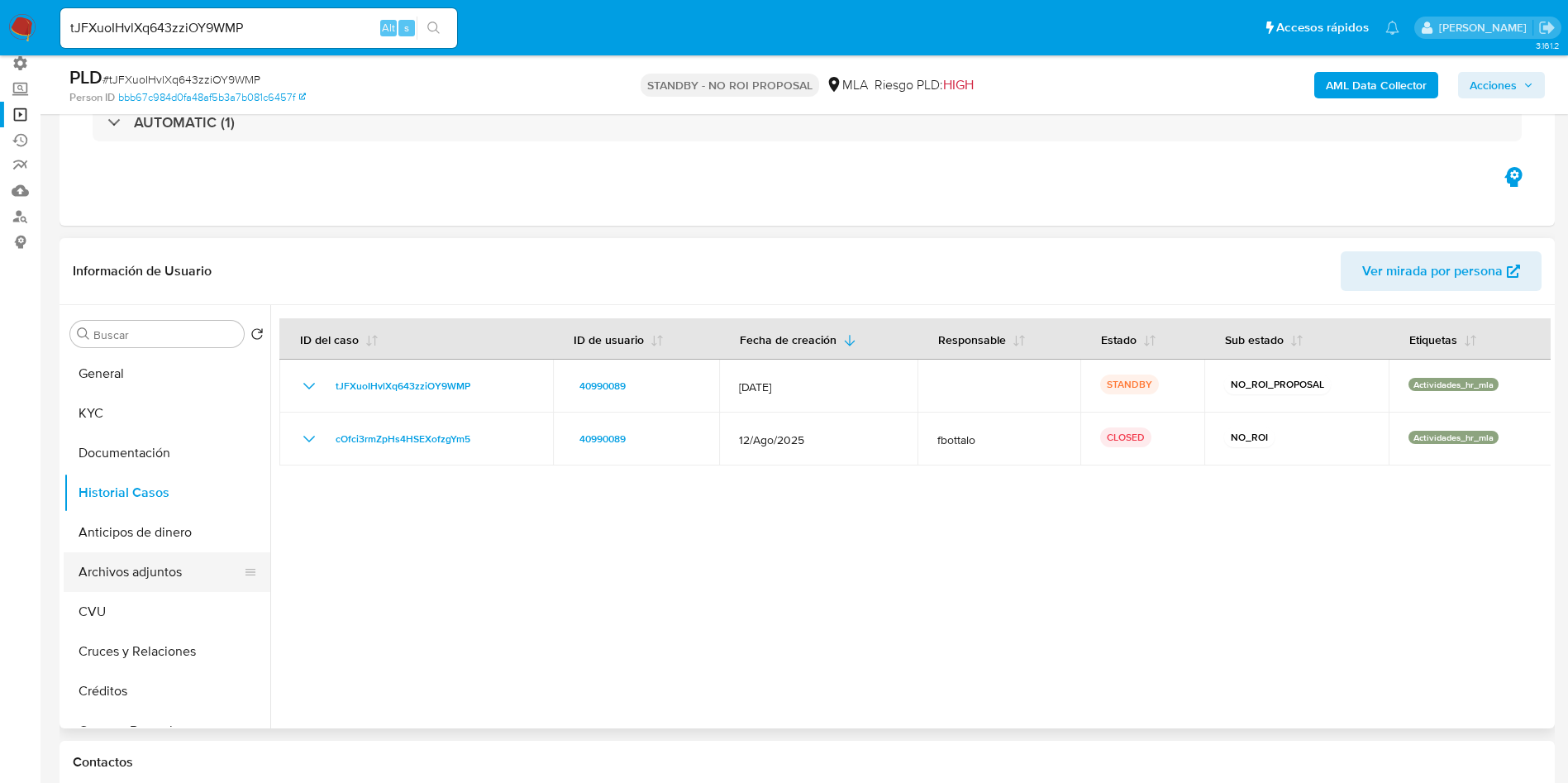
click at [169, 580] on button "Archivos adjuntos" at bounding box center [159, 572] width 193 height 40
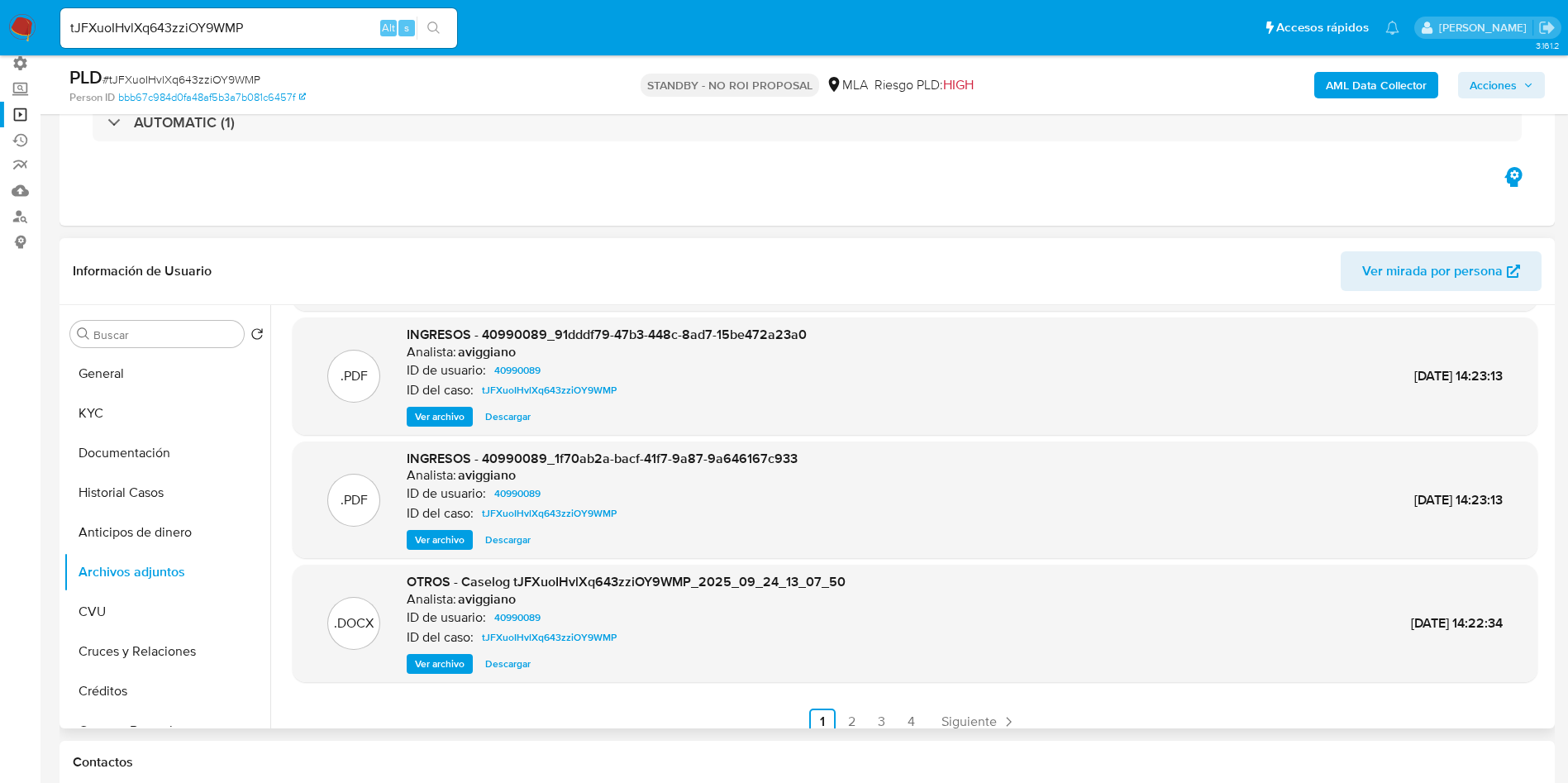
click at [454, 658] on span "Ver archivo" at bounding box center [439, 663] width 49 height 17
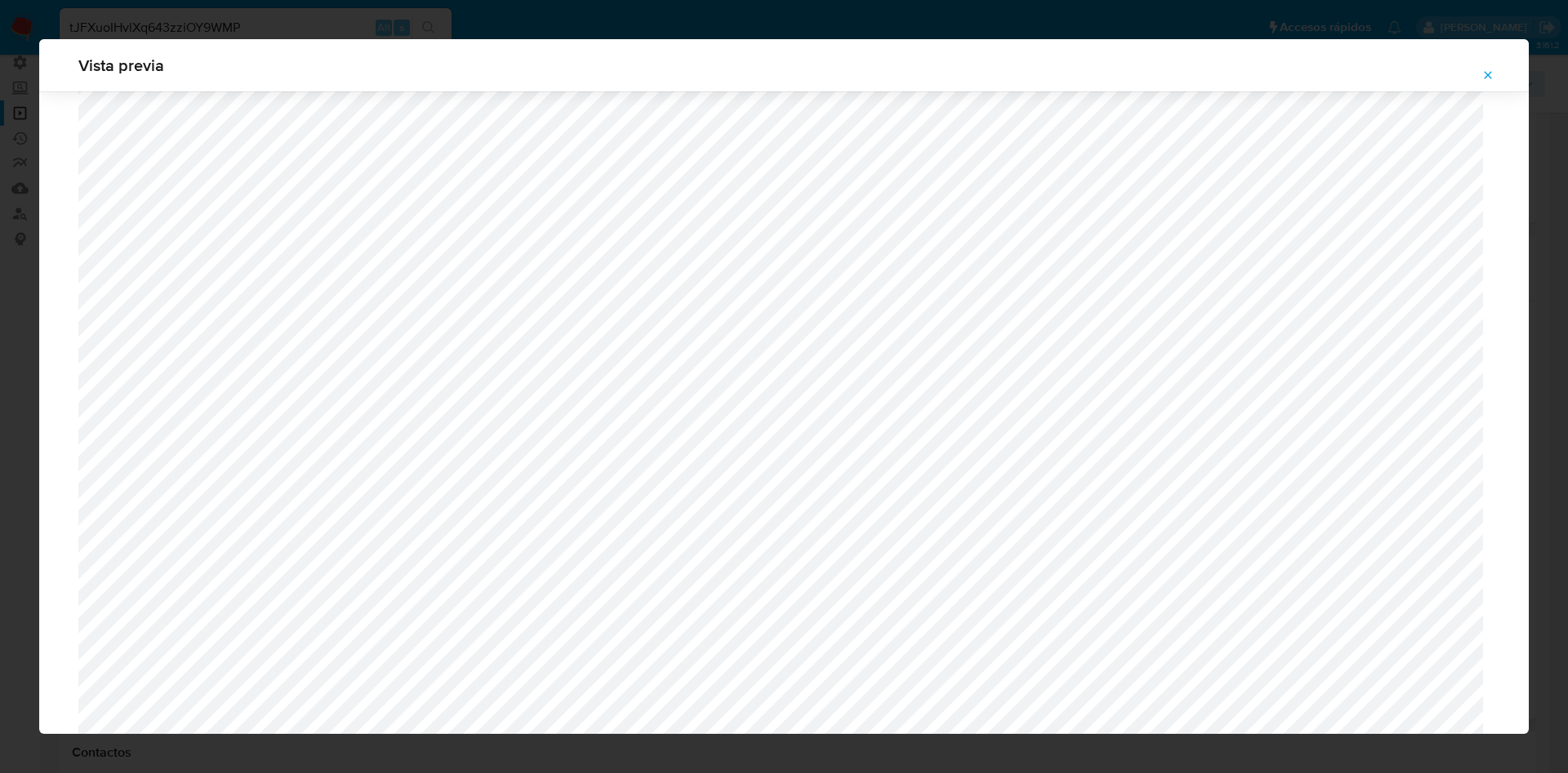
scroll to position [457, 0]
click at [1490, 71] on icon "Attachment preview" at bounding box center [1487, 74] width 13 height 13
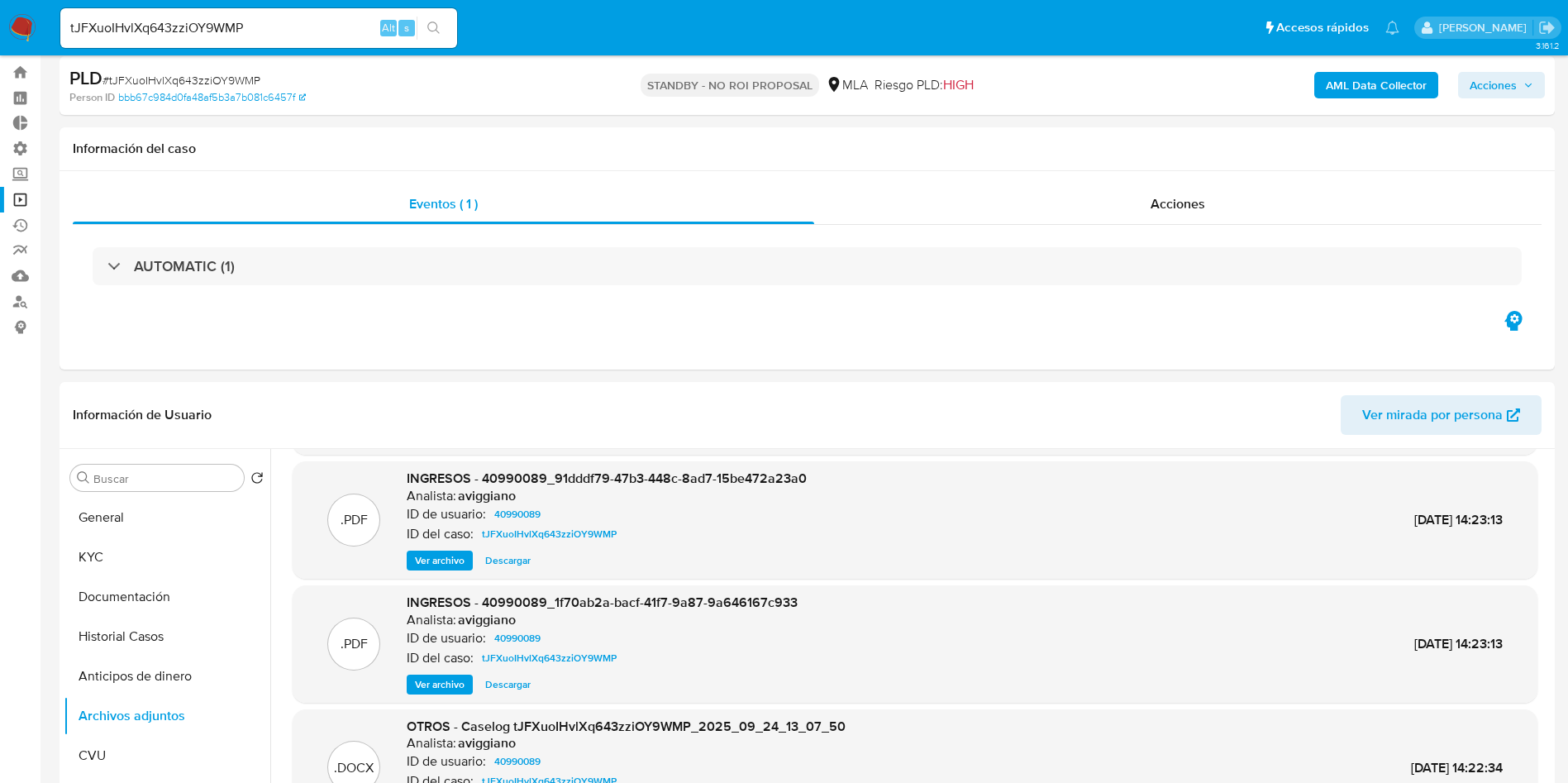
scroll to position [0, 0]
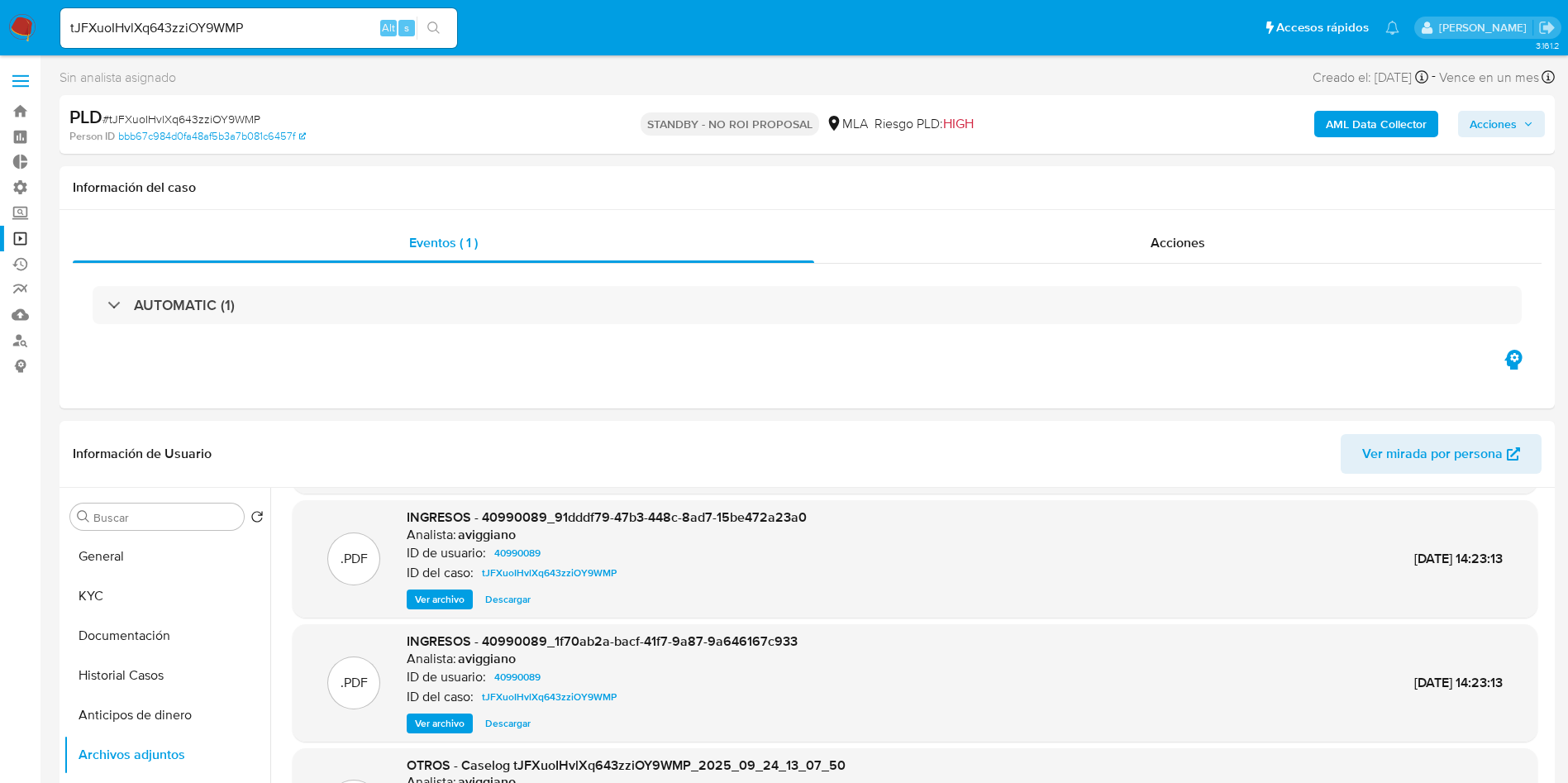
click at [214, 36] on input "tJFXuoIHvlXq643zziOY9WMP" at bounding box center [258, 29] width 397 height 22
paste input "3oQPnUAEwzcJL4bU06XzUon6"
type input "3oQPnUAEwzcJL4bU06XzUon6"
click at [444, 37] on button "search-icon" at bounding box center [433, 28] width 34 height 23
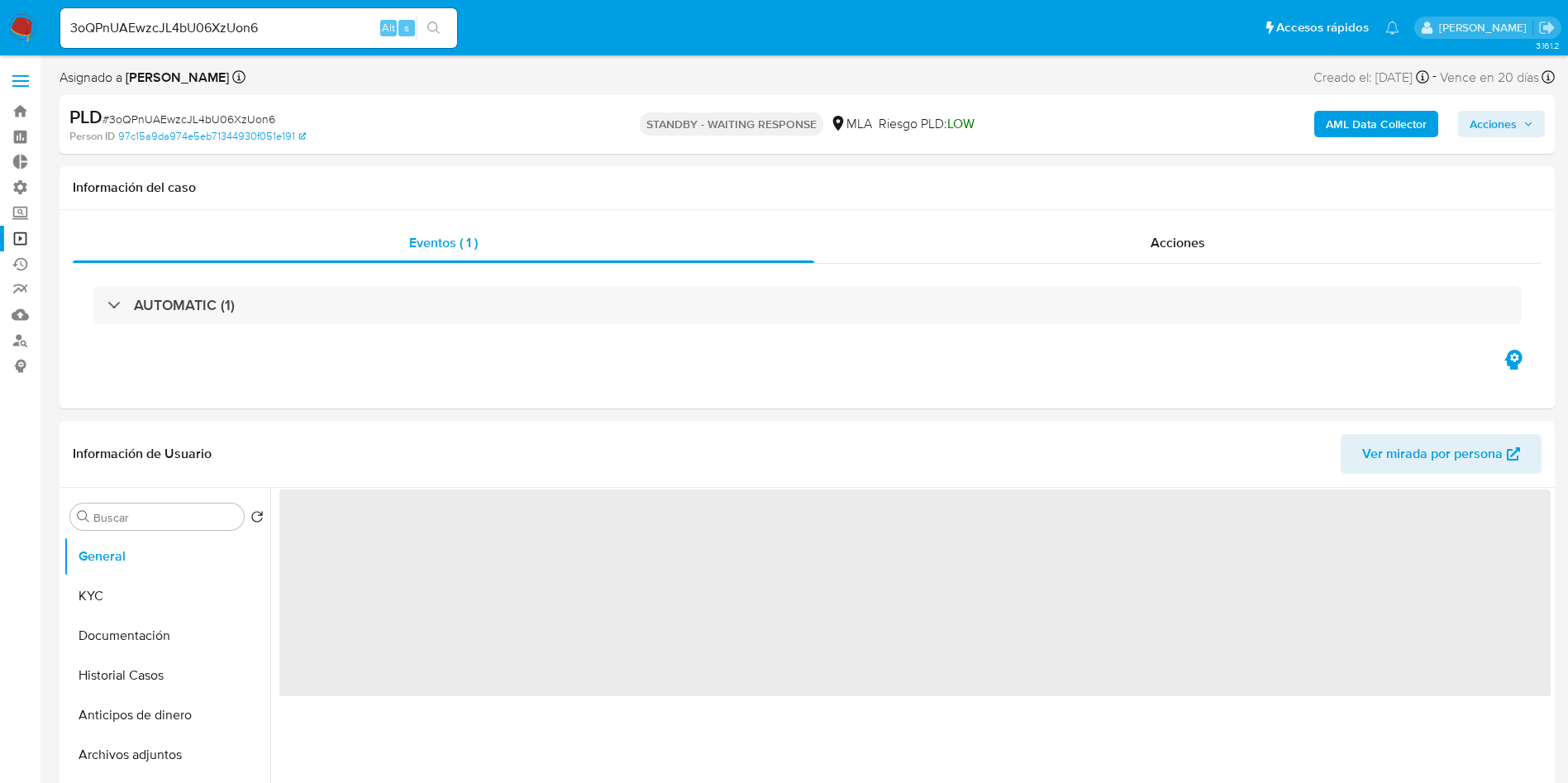
select select "10"
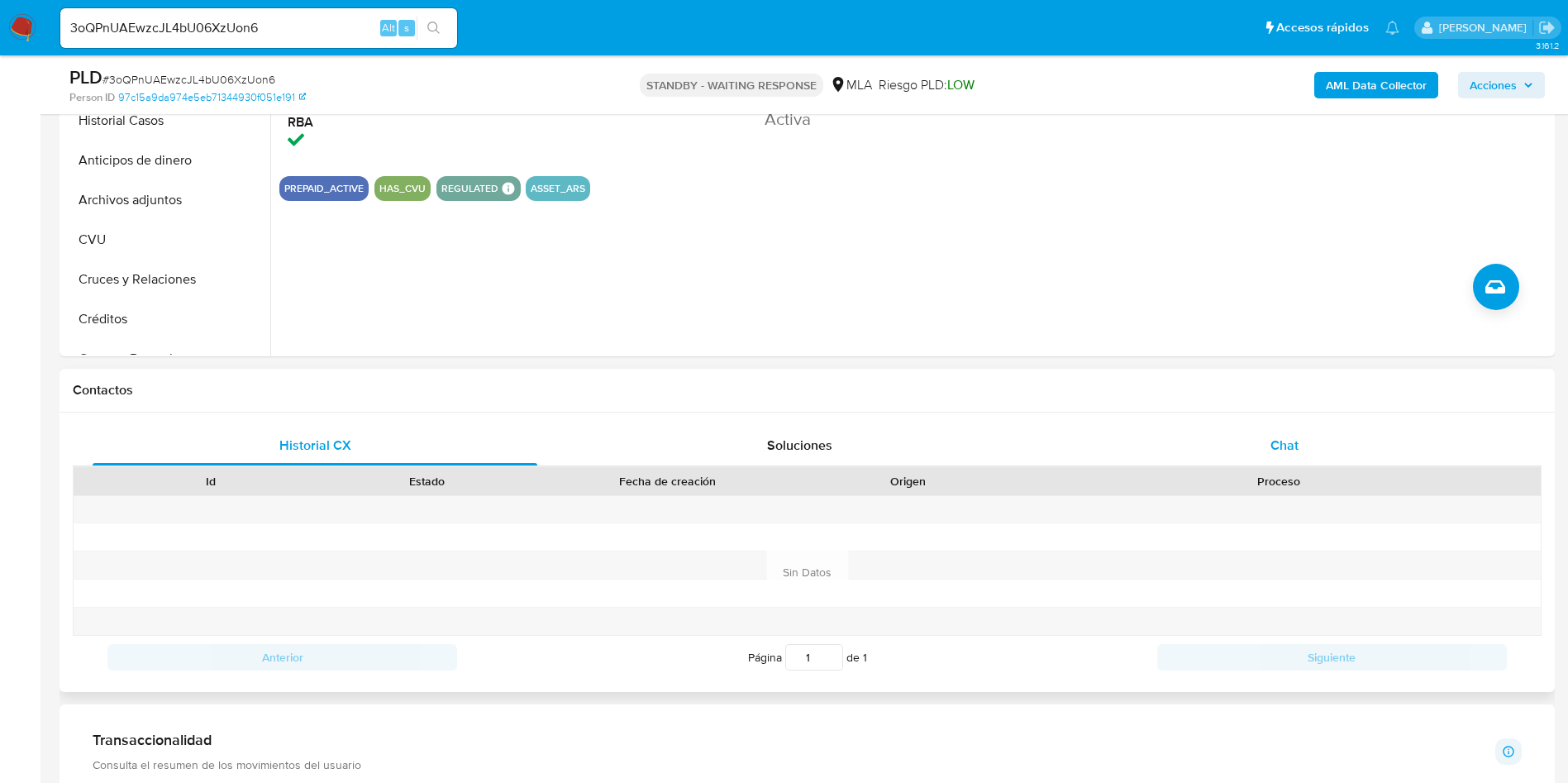
click at [1303, 441] on div "Chat" at bounding box center [1284, 445] width 444 height 40
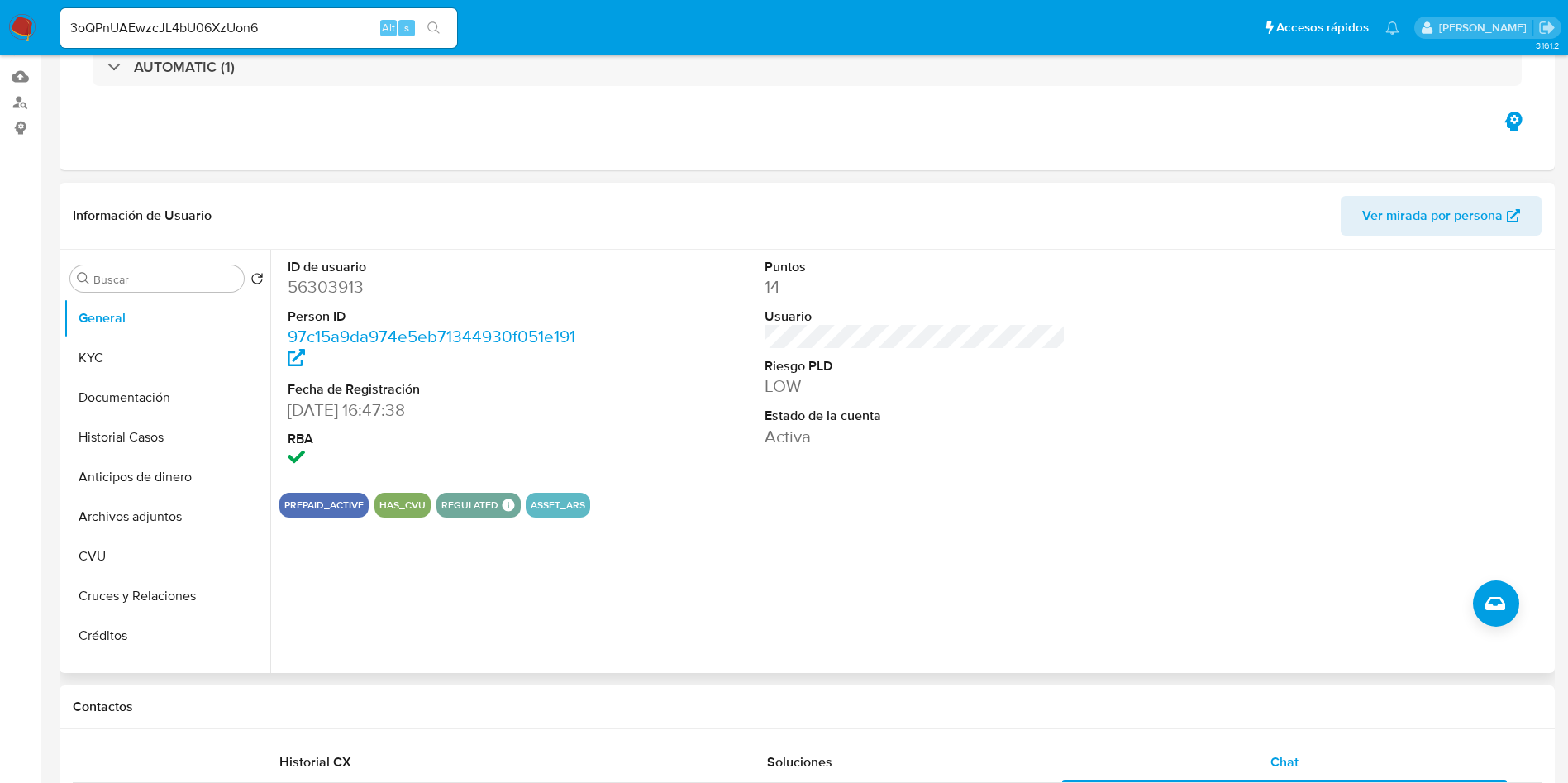
scroll to position [14, 0]
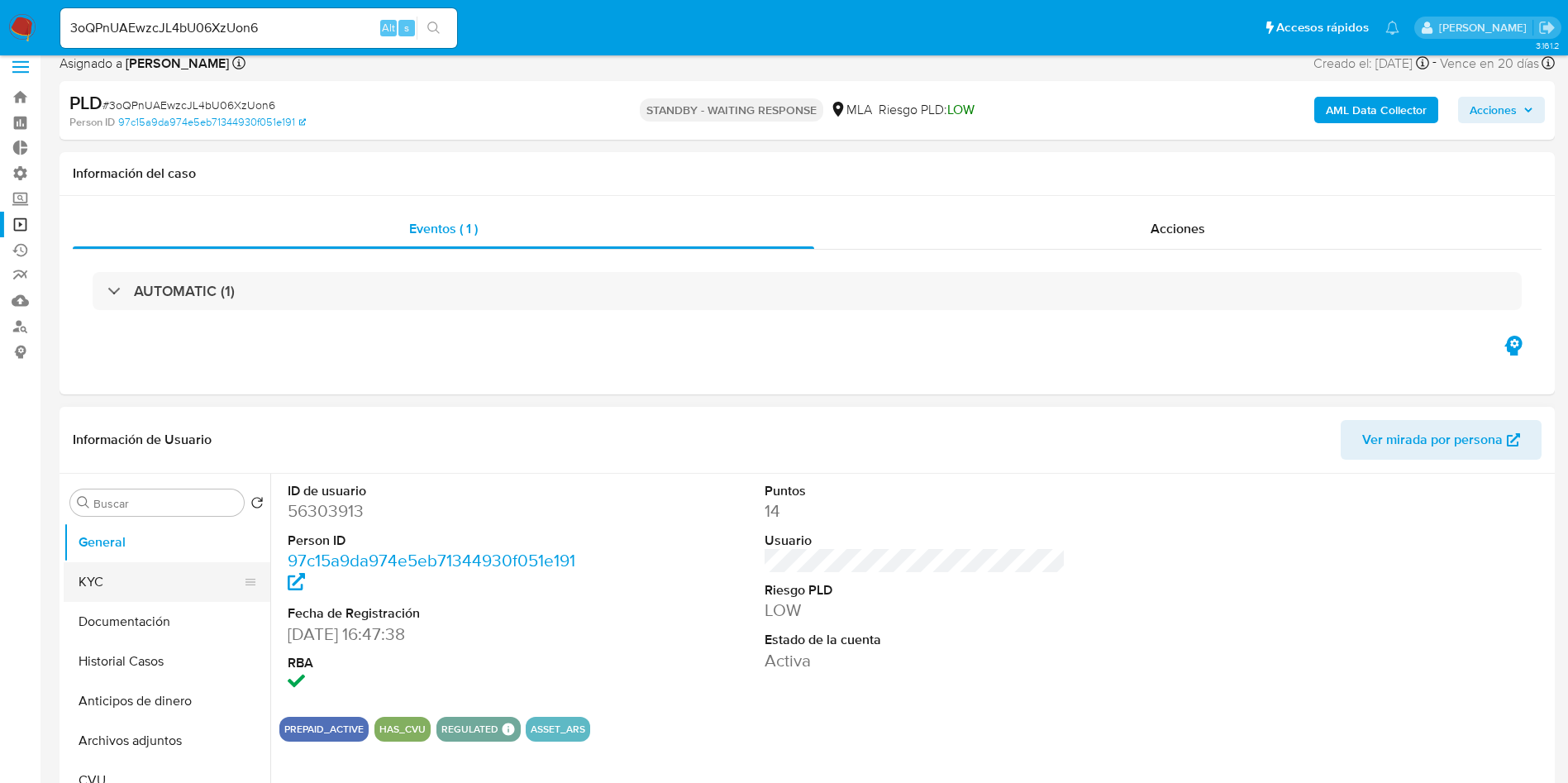
click at [145, 590] on button "KYC" at bounding box center [159, 582] width 193 height 40
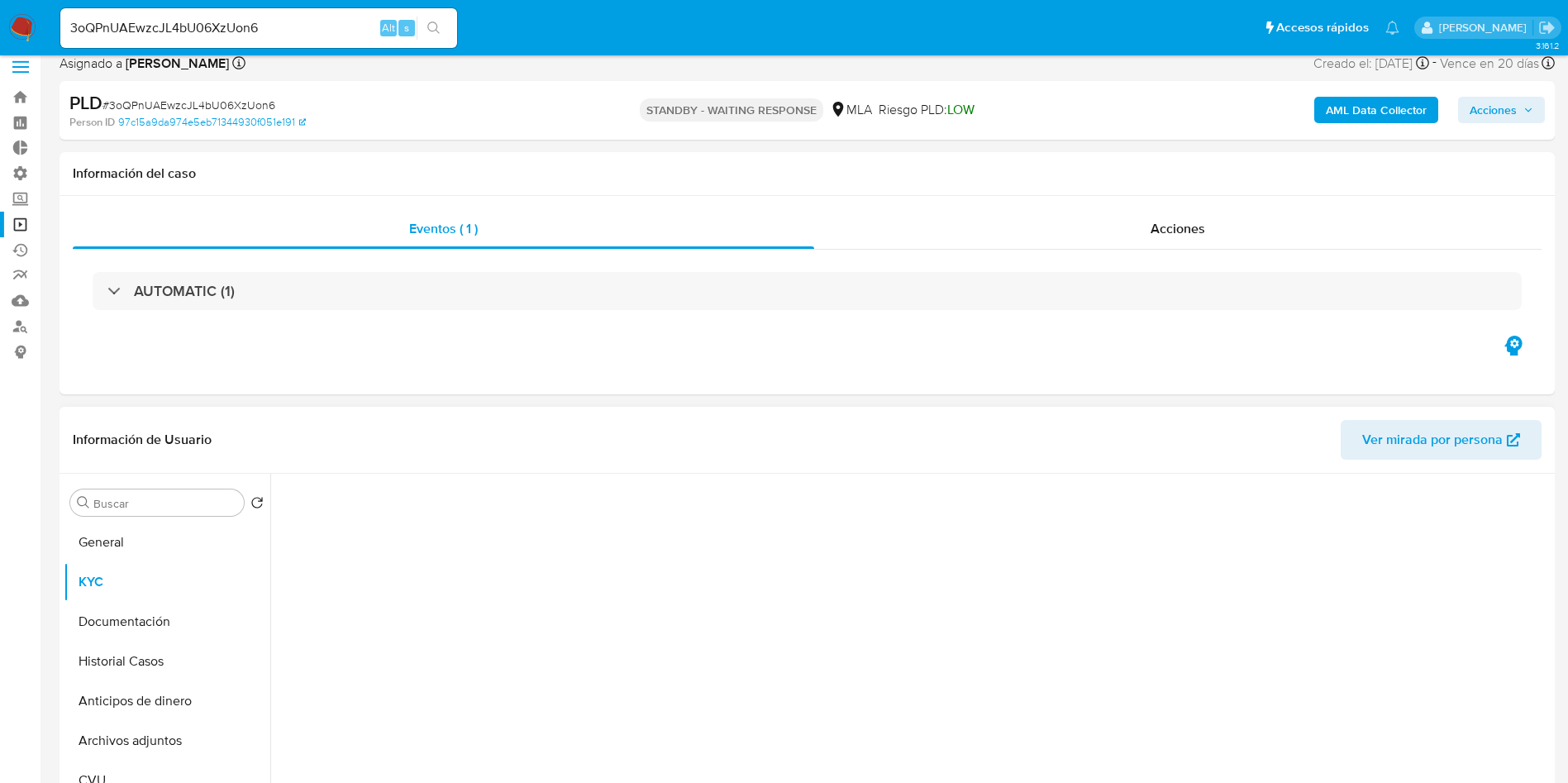
scroll to position [262, 0]
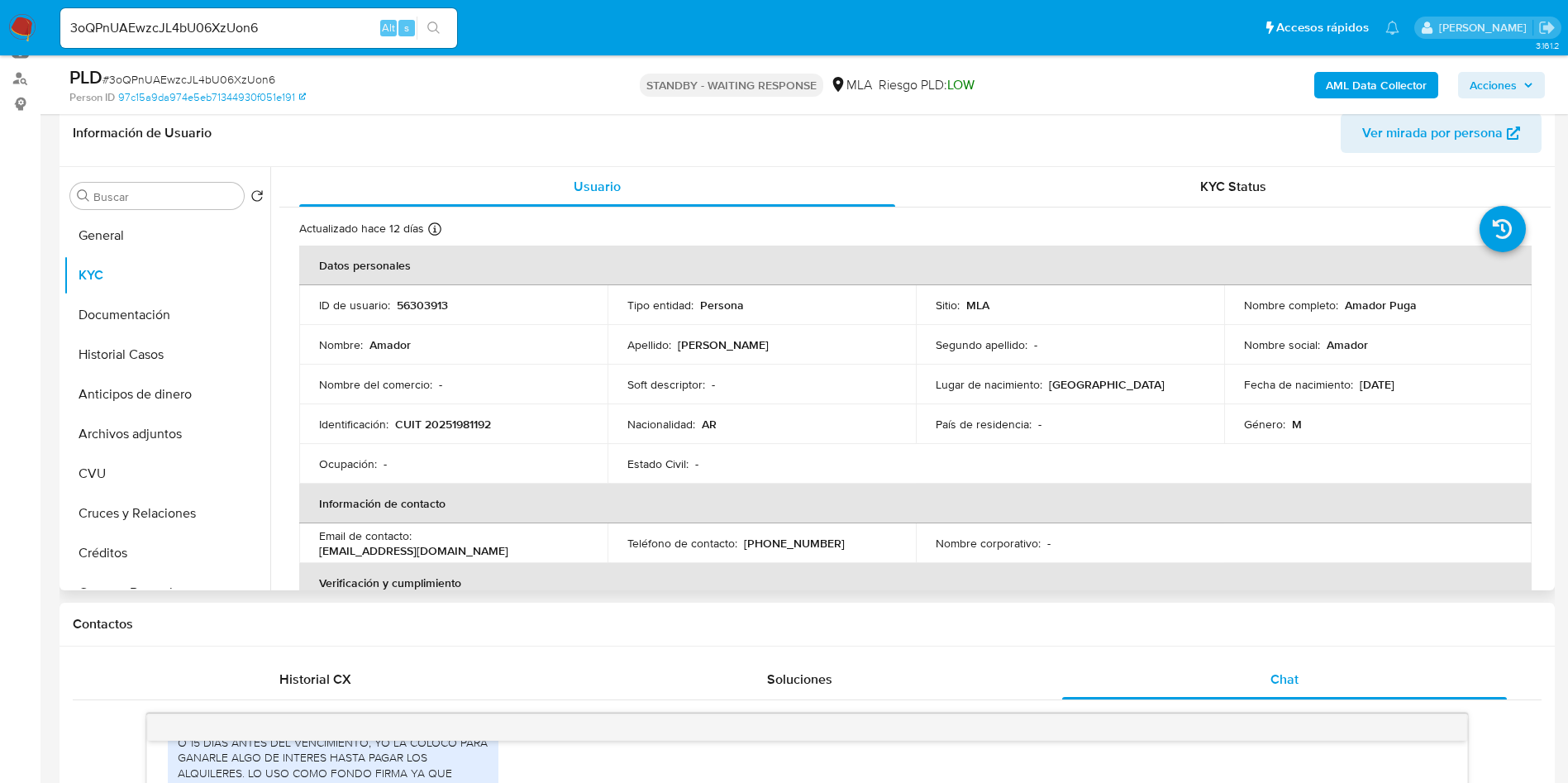
click at [493, 545] on p "amadorpuga@yahoo.com.ar" at bounding box center [413, 550] width 189 height 15
click at [508, 549] on p "amadorpuga@yahoo.com.ar" at bounding box center [413, 550] width 189 height 15
drag, startPoint x: 570, startPoint y: 546, endPoint x: 420, endPoint y: 548, distance: 150.0
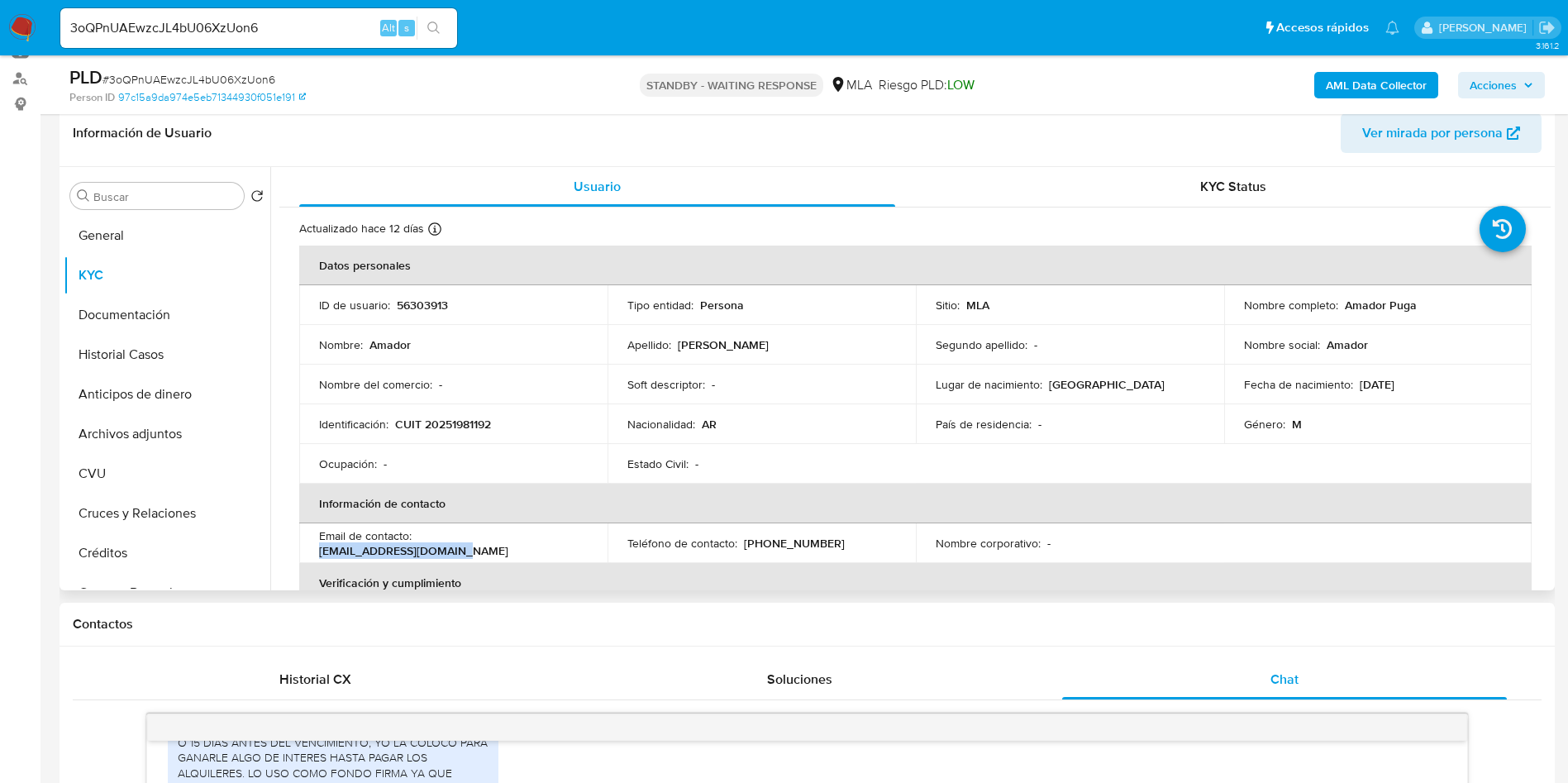
click at [420, 548] on div "Email de contacto : amadorpuga@yahoo.com.ar" at bounding box center [453, 543] width 269 height 30
copy p "amadorpuga@yahoo.com.ar"
click at [167, 234] on button "General" at bounding box center [159, 236] width 193 height 40
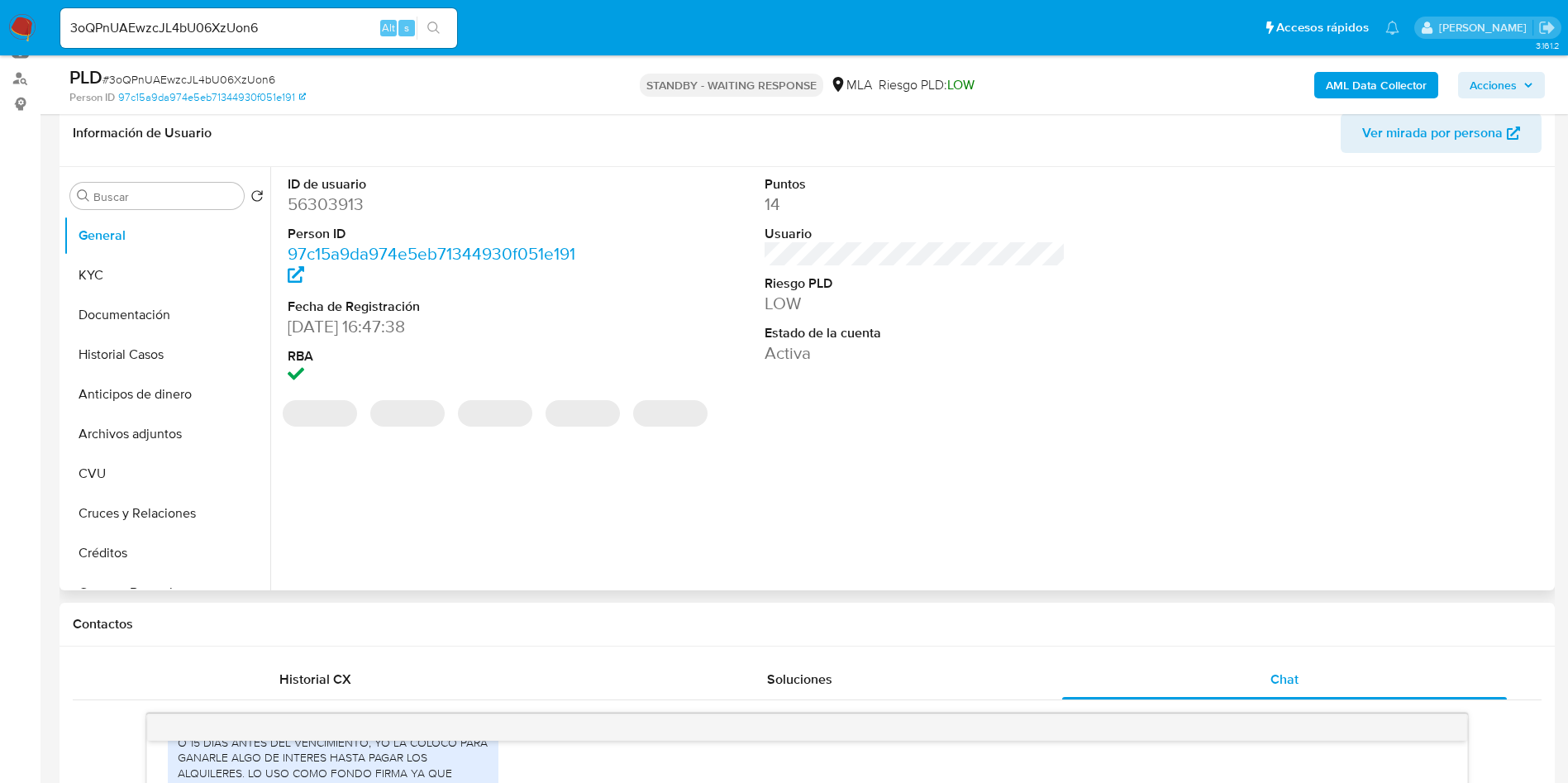
click at [349, 209] on dd "56303913" at bounding box center [438, 204] width 302 height 23
copy dd "56303913"
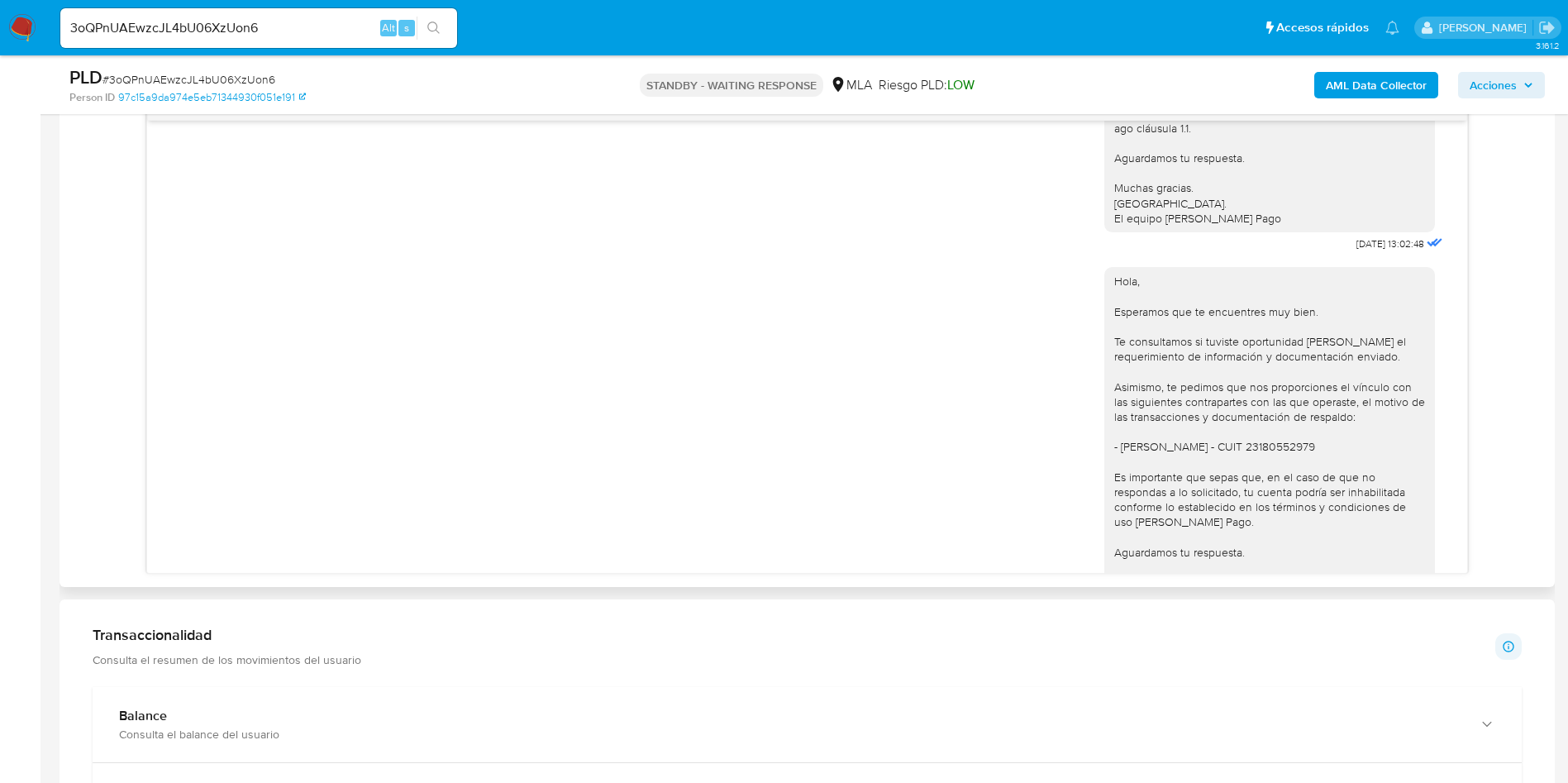
scroll to position [1117, 0]
click at [1233, 489] on div "Hola, Esperamos que te encuentres muy bien. Te consultamos si tuviste oportunid…" at bounding box center [1269, 435] width 311 height 331
click at [1232, 489] on div "Hola, Esperamos que te encuentres muy bien. Te consultamos si tuviste oportunid…" at bounding box center [1269, 435] width 311 height 331
copy div "23180552979"
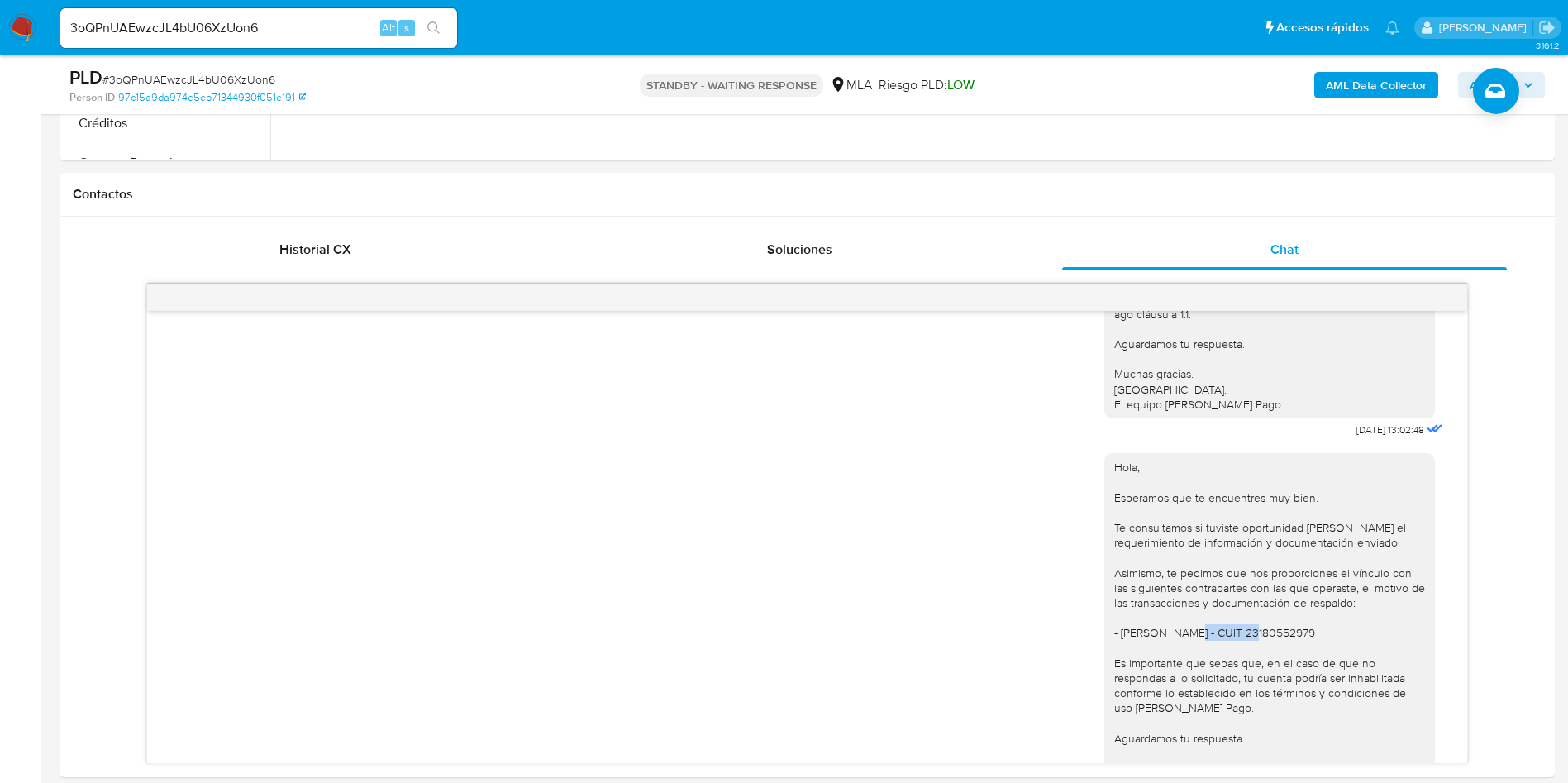
scroll to position [758, 0]
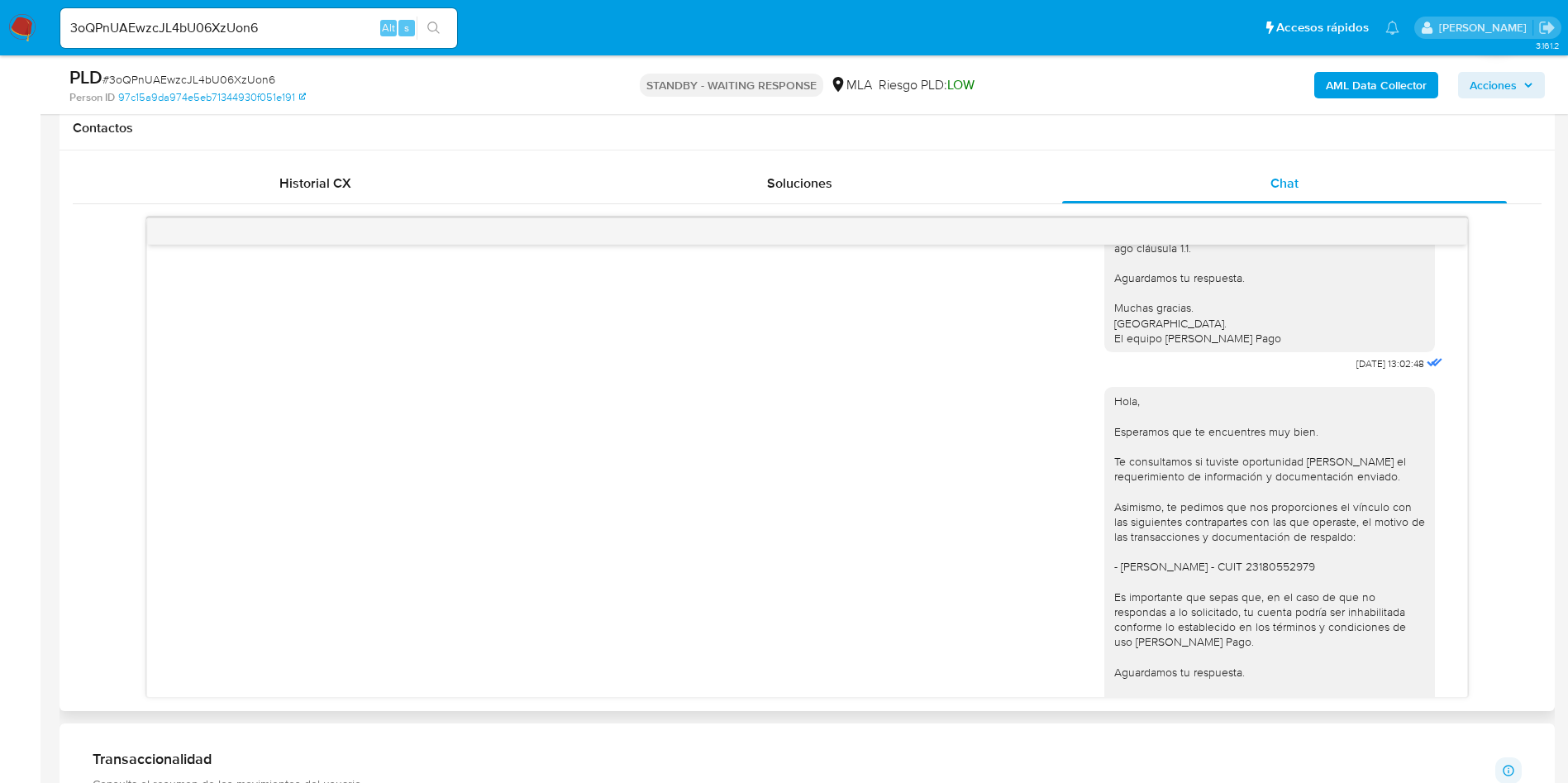
click at [1526, 451] on div "18/08/2025 17:35:20 Hola, Esperamos que te encuentres muy bien. Te consultamos …" at bounding box center [807, 457] width 1469 height 480
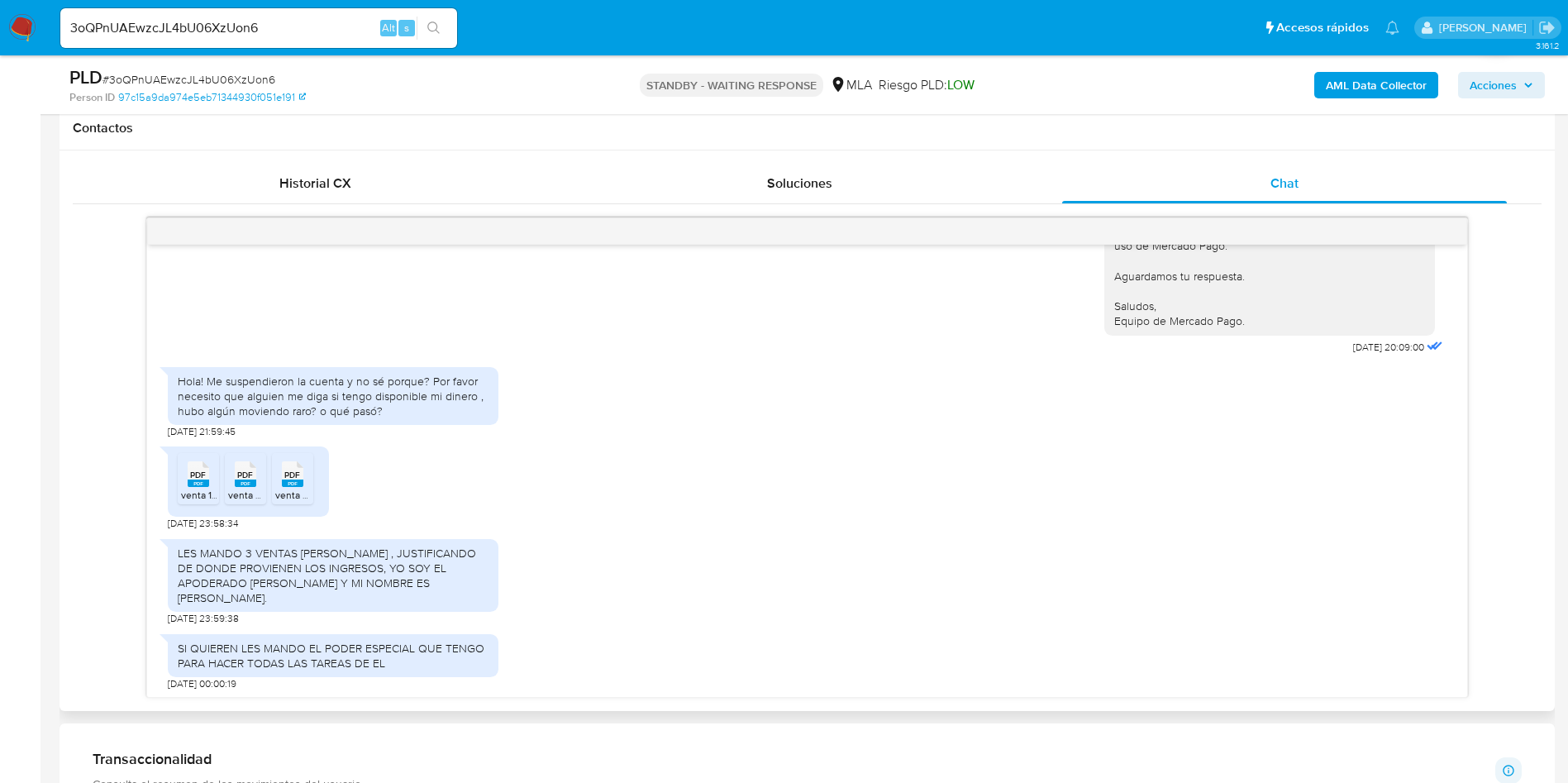
scroll to position [1985, 0]
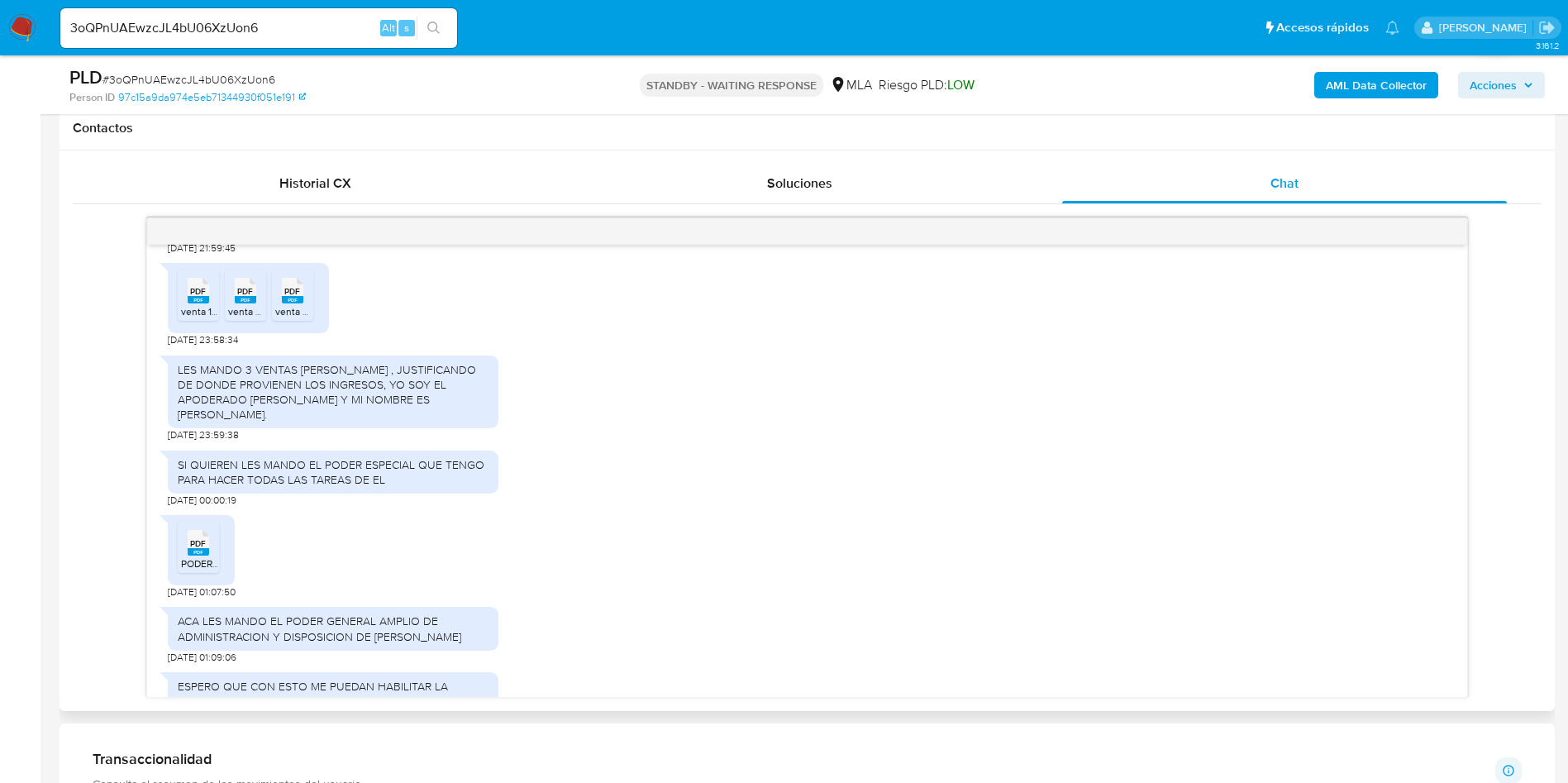
click at [293, 297] on span "PDF" at bounding box center [292, 291] width 16 height 11
click at [248, 319] on span "venta 2.pdf" at bounding box center [253, 311] width 49 height 14
click at [186, 557] on div "PDF PDF" at bounding box center [198, 540] width 35 height 33
click at [32, 26] on img at bounding box center [22, 28] width 28 height 28
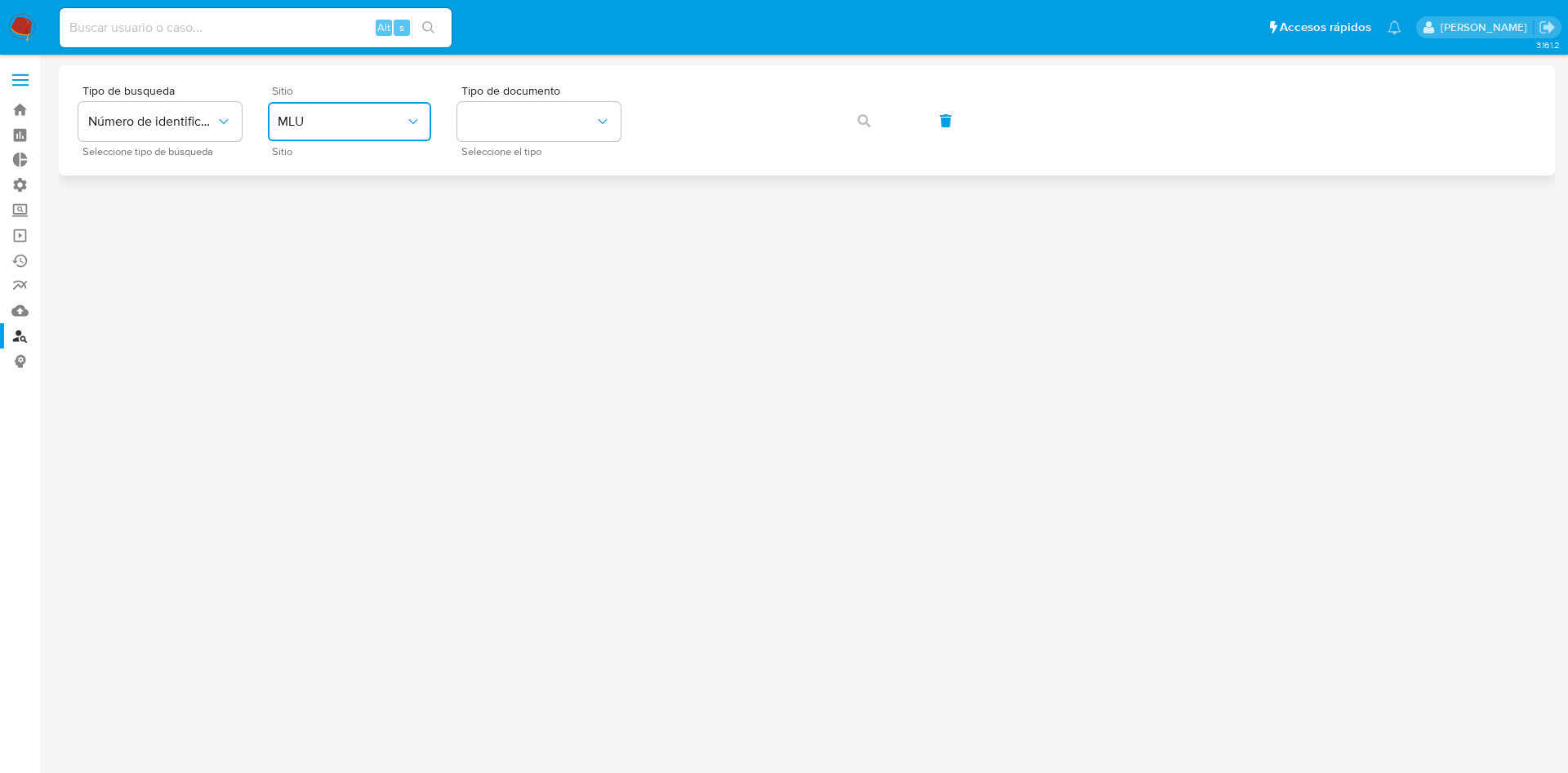
click at [304, 114] on span "MLU" at bounding box center [341, 121] width 127 height 17
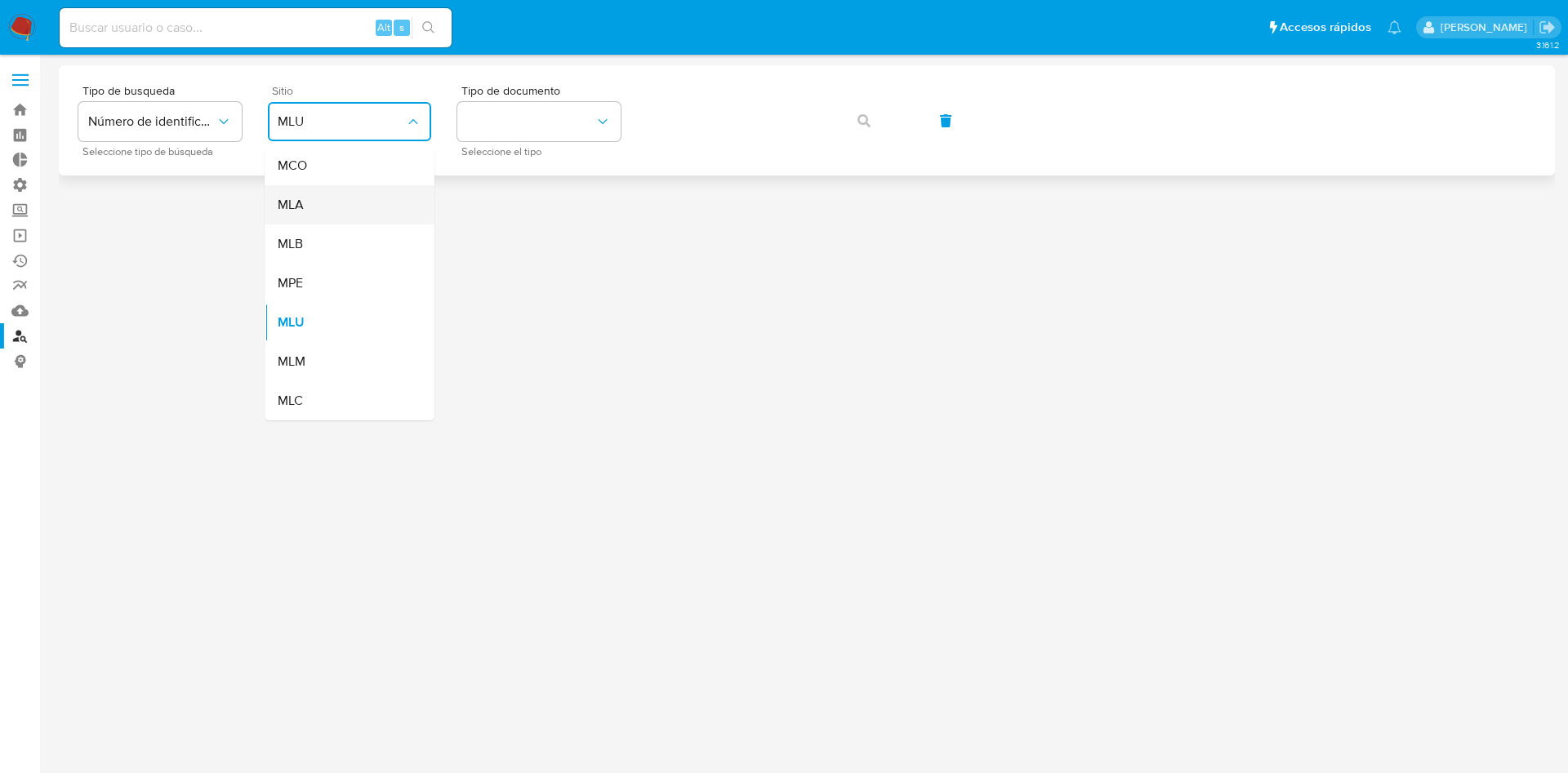
click at [332, 218] on div "MLA" at bounding box center [344, 205] width 134 height 39
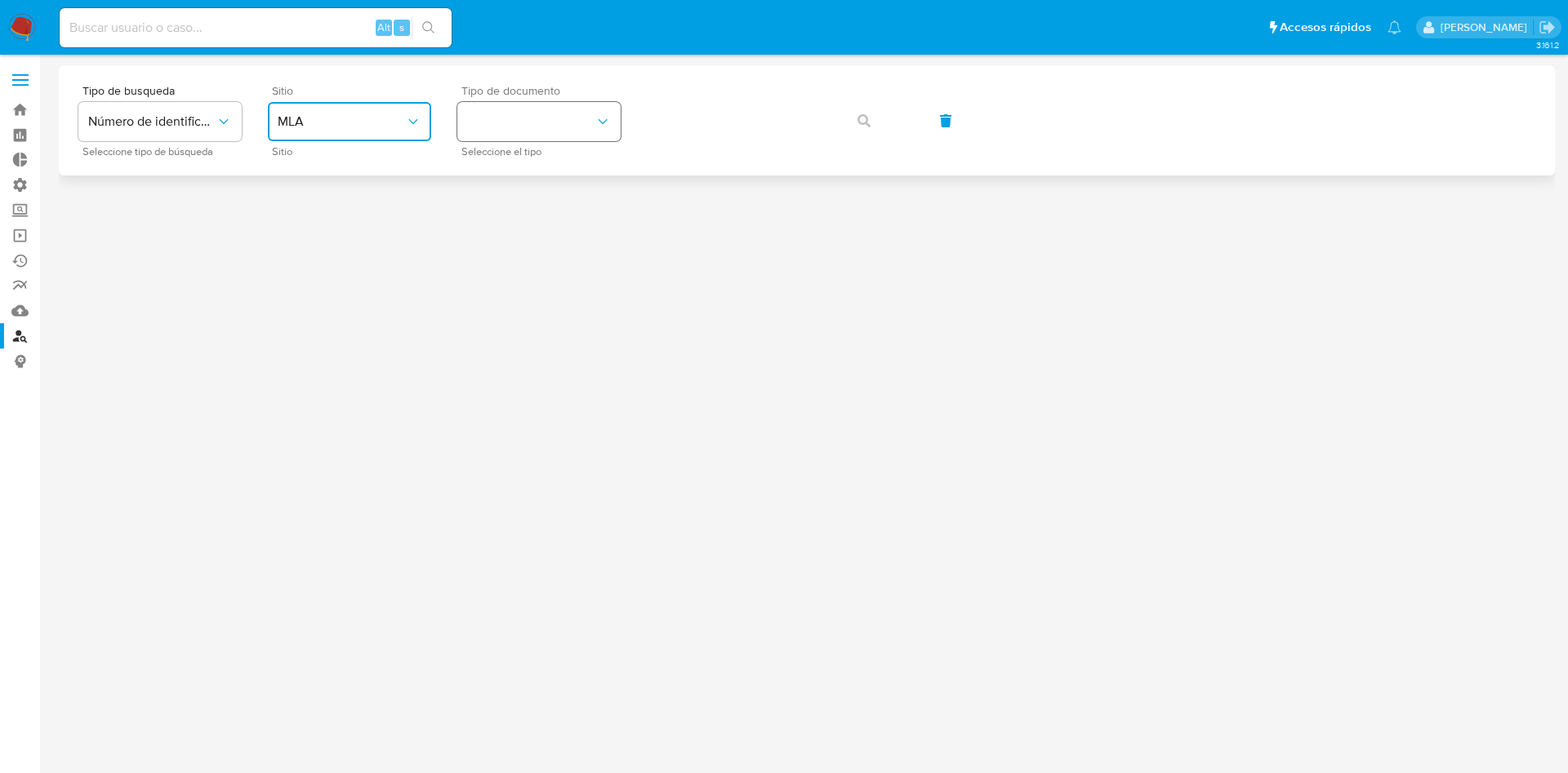
click at [527, 137] on button "identificationType" at bounding box center [539, 121] width 163 height 39
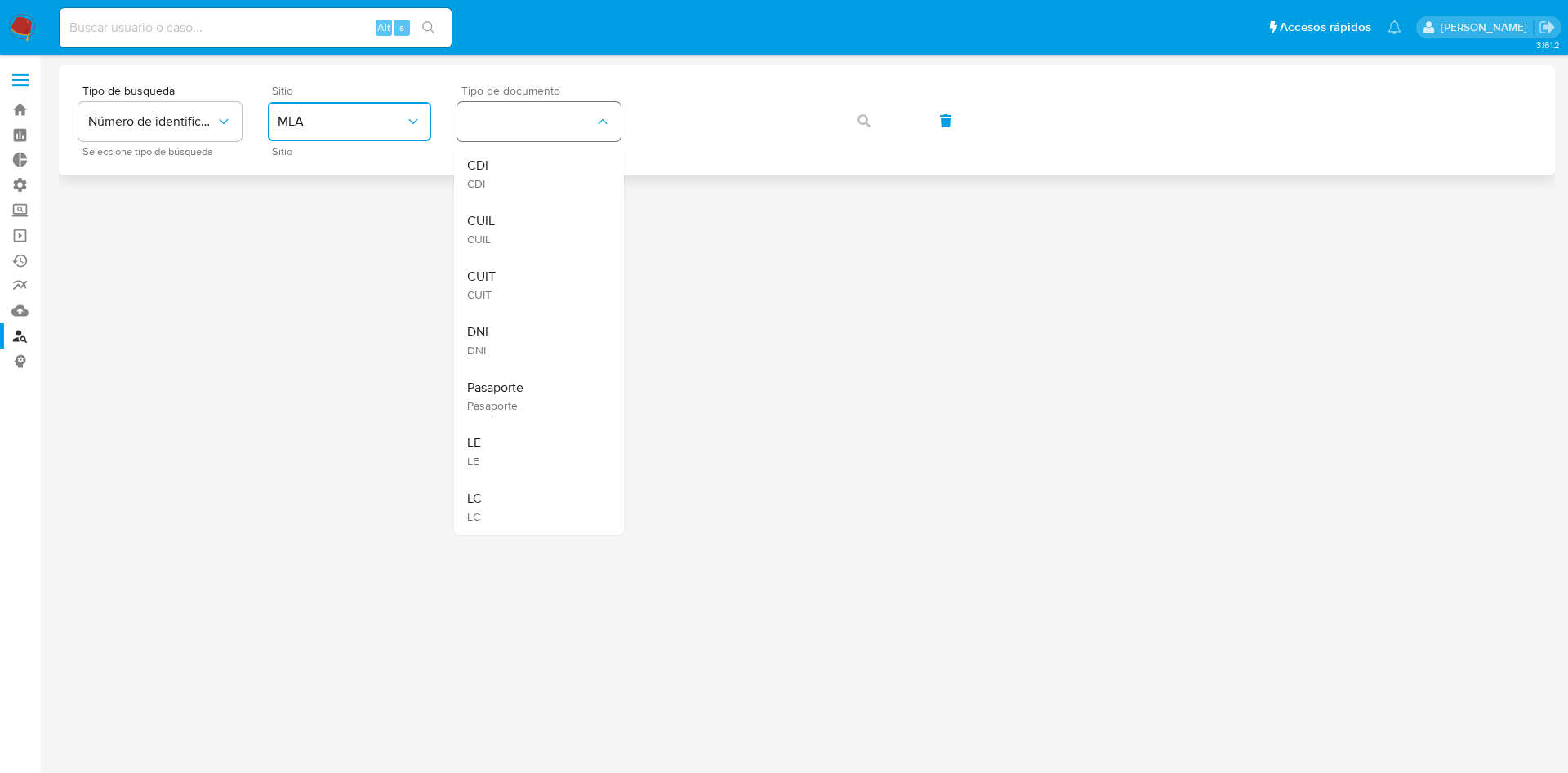
click at [522, 226] on div "CUIL CUIL" at bounding box center [534, 229] width 134 height 56
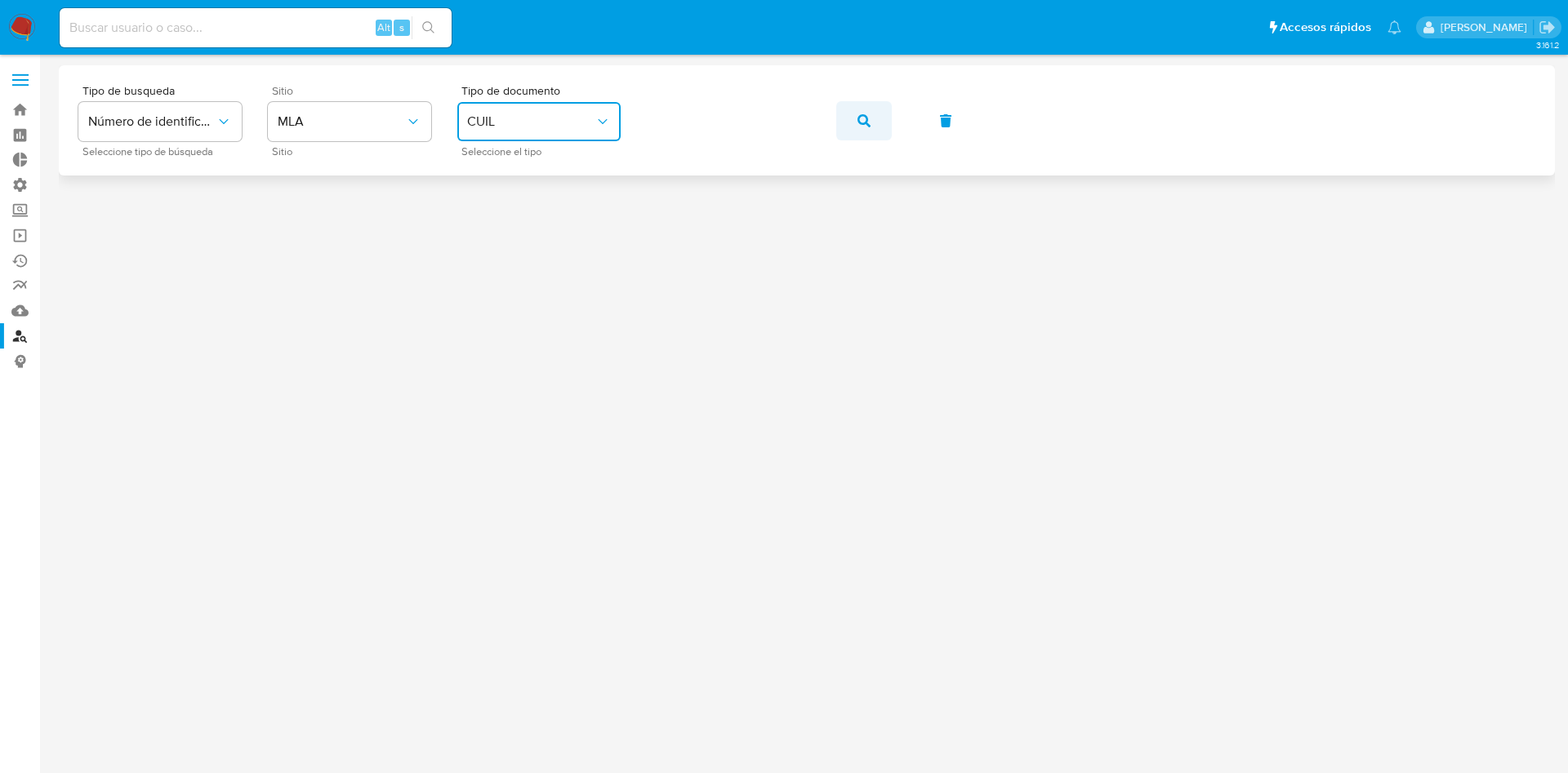
click at [886, 118] on button "button" at bounding box center [863, 121] width 56 height 39
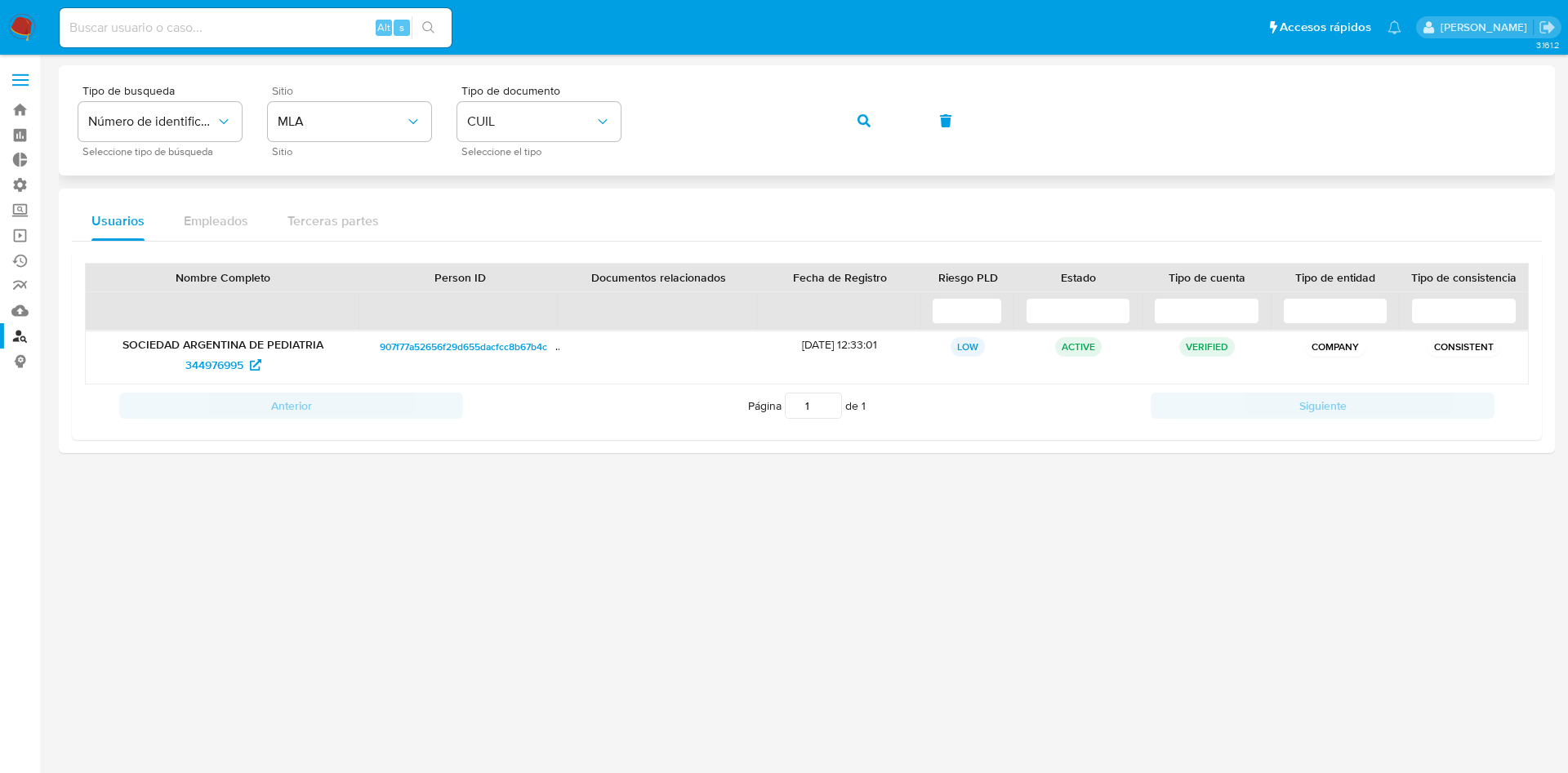
click at [864, 116] on icon "button" at bounding box center [863, 120] width 13 height 13
click at [210, 367] on span "344976995" at bounding box center [214, 365] width 58 height 26
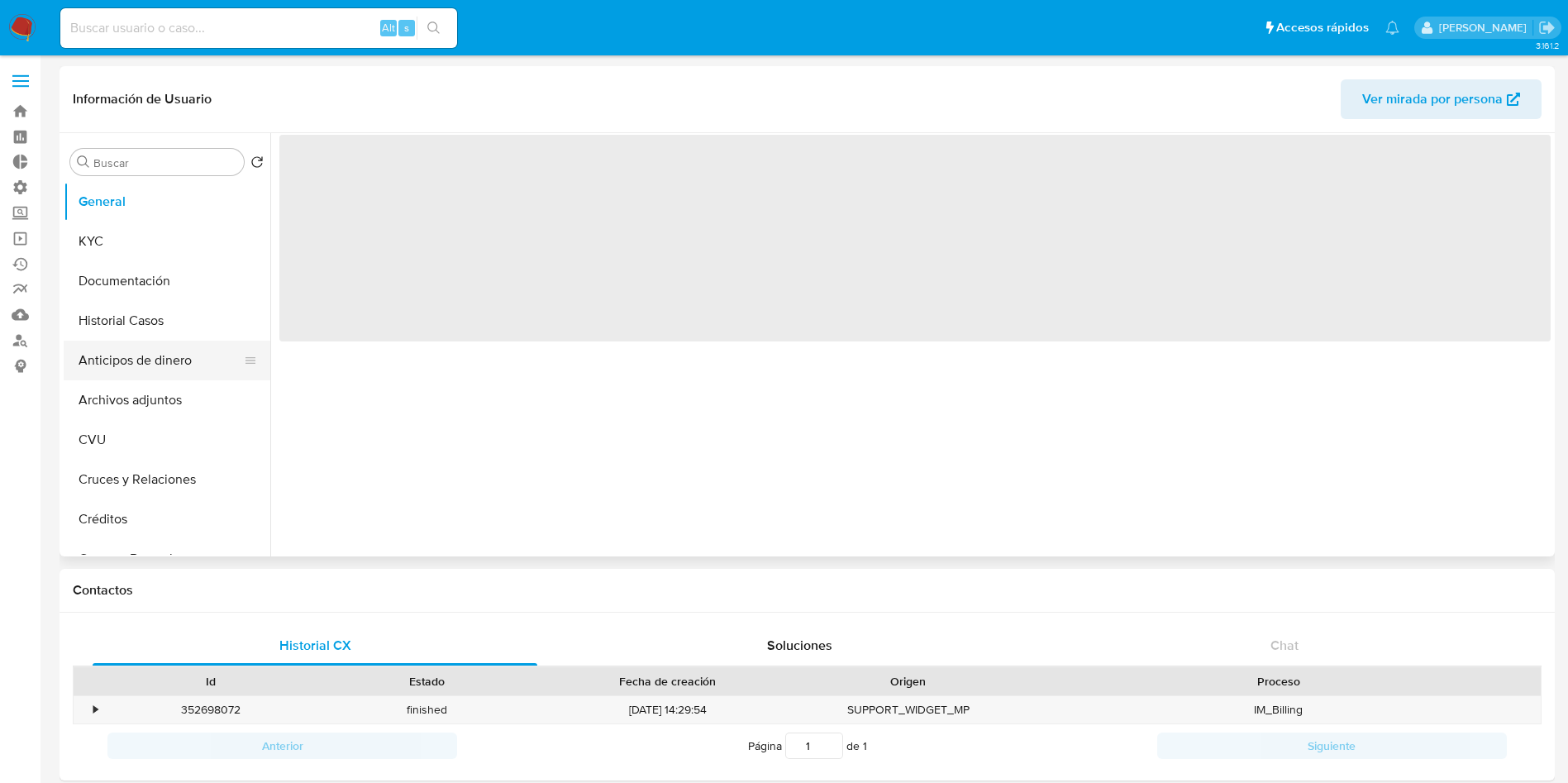
select select "10"
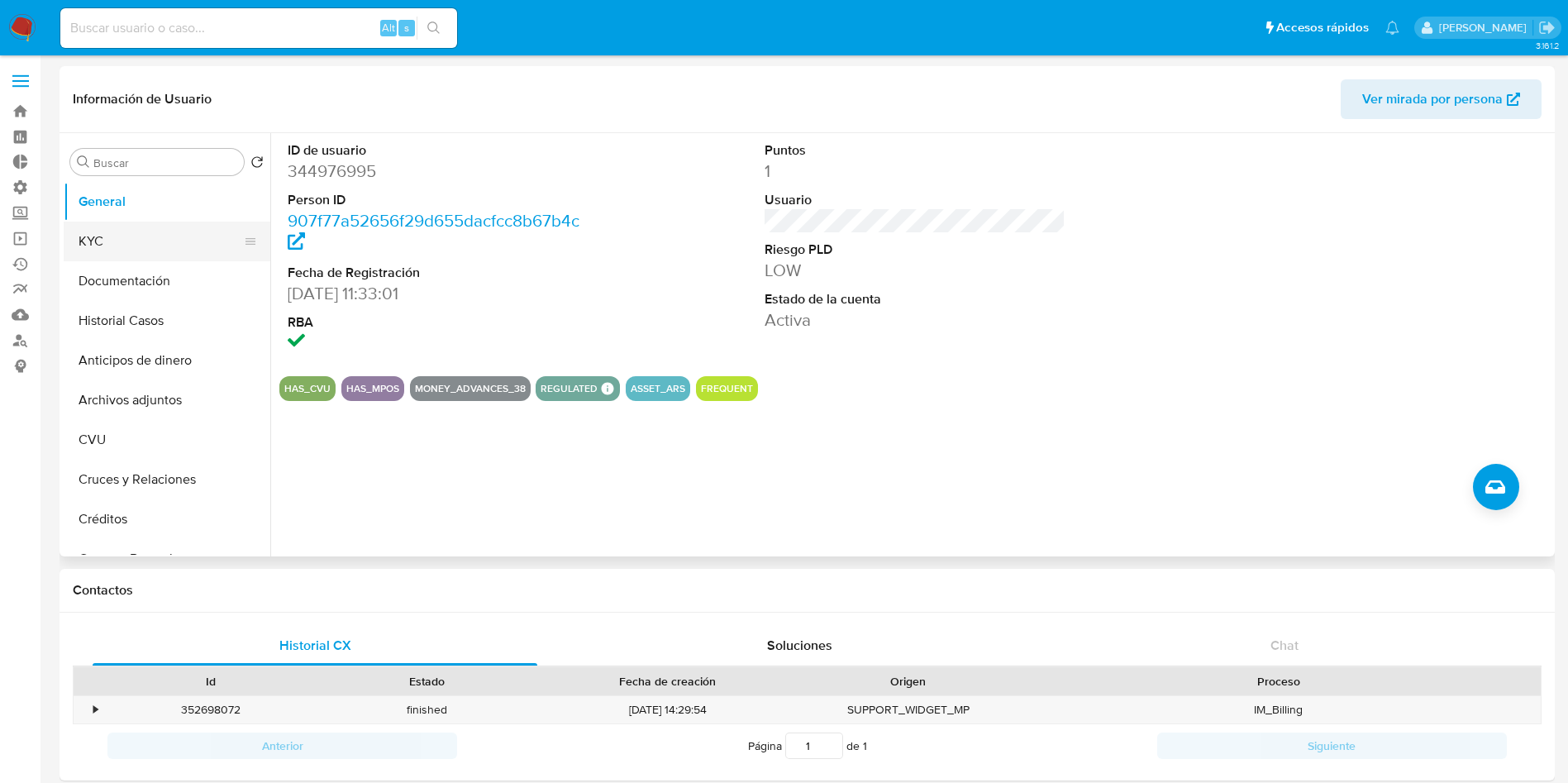
click at [134, 253] on button "KYC" at bounding box center [159, 242] width 193 height 40
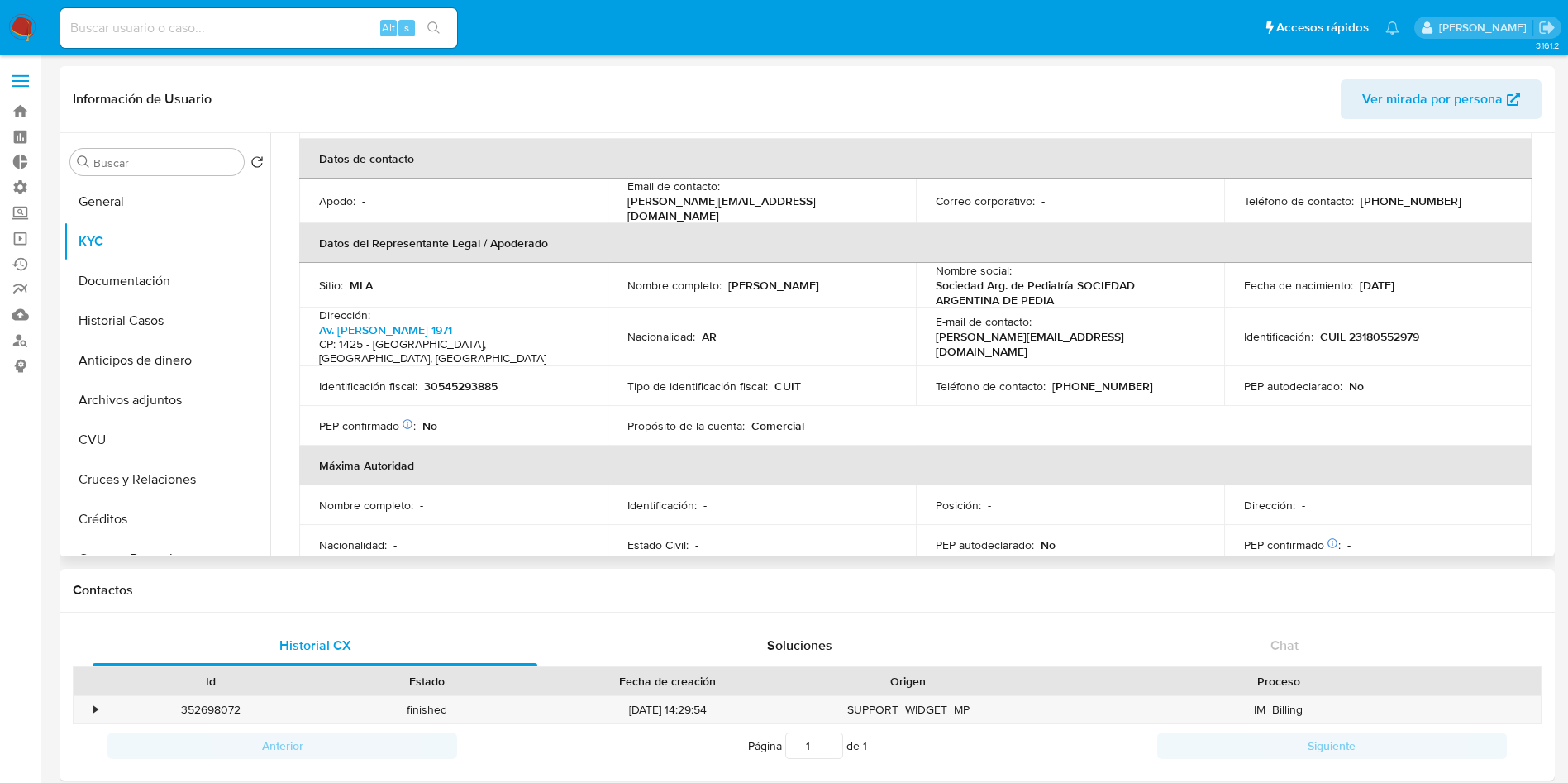
scroll to position [372, 0]
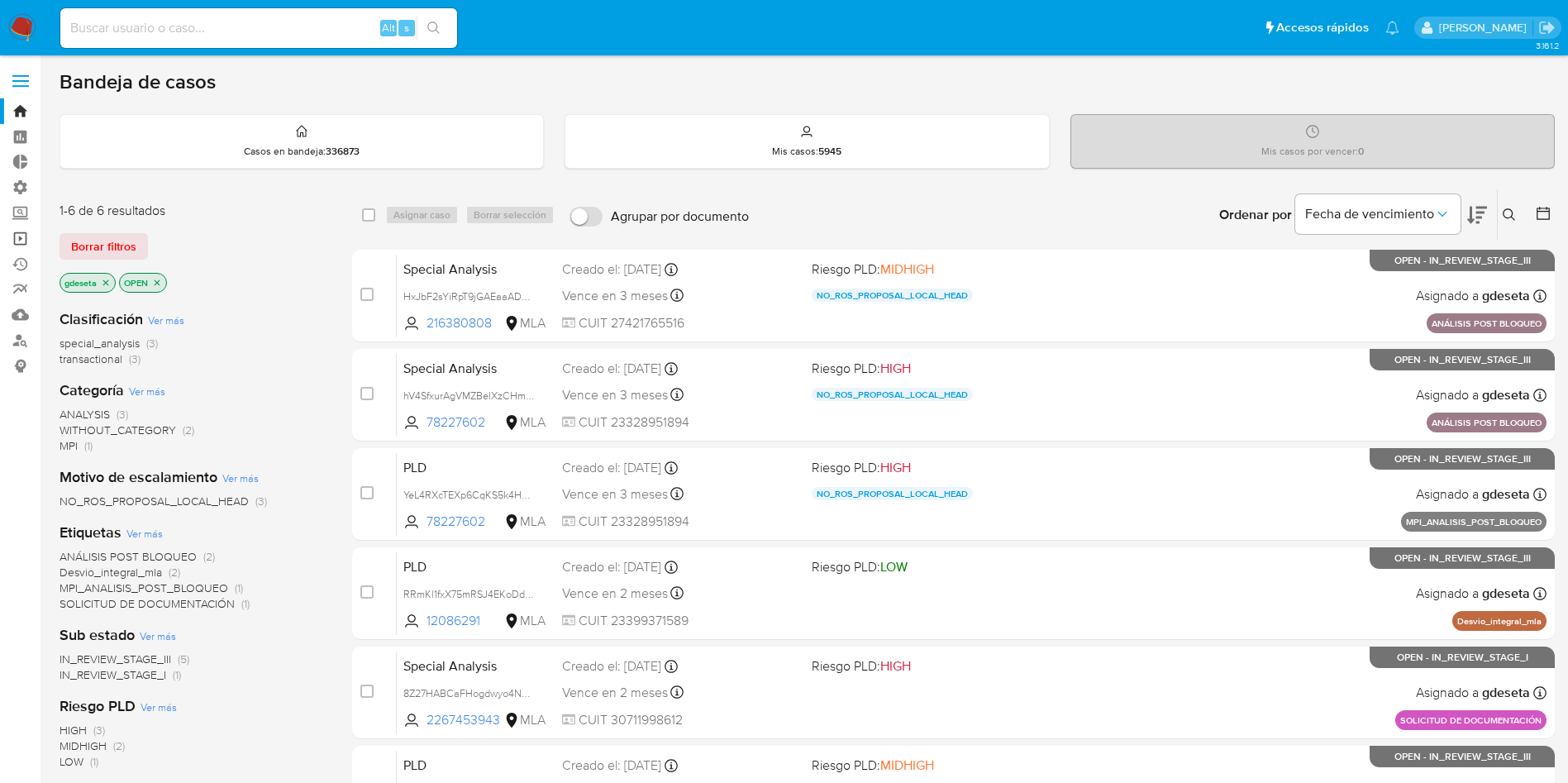
click at [16, 242] on link "Operaciones masivas" at bounding box center [98, 239] width 197 height 26
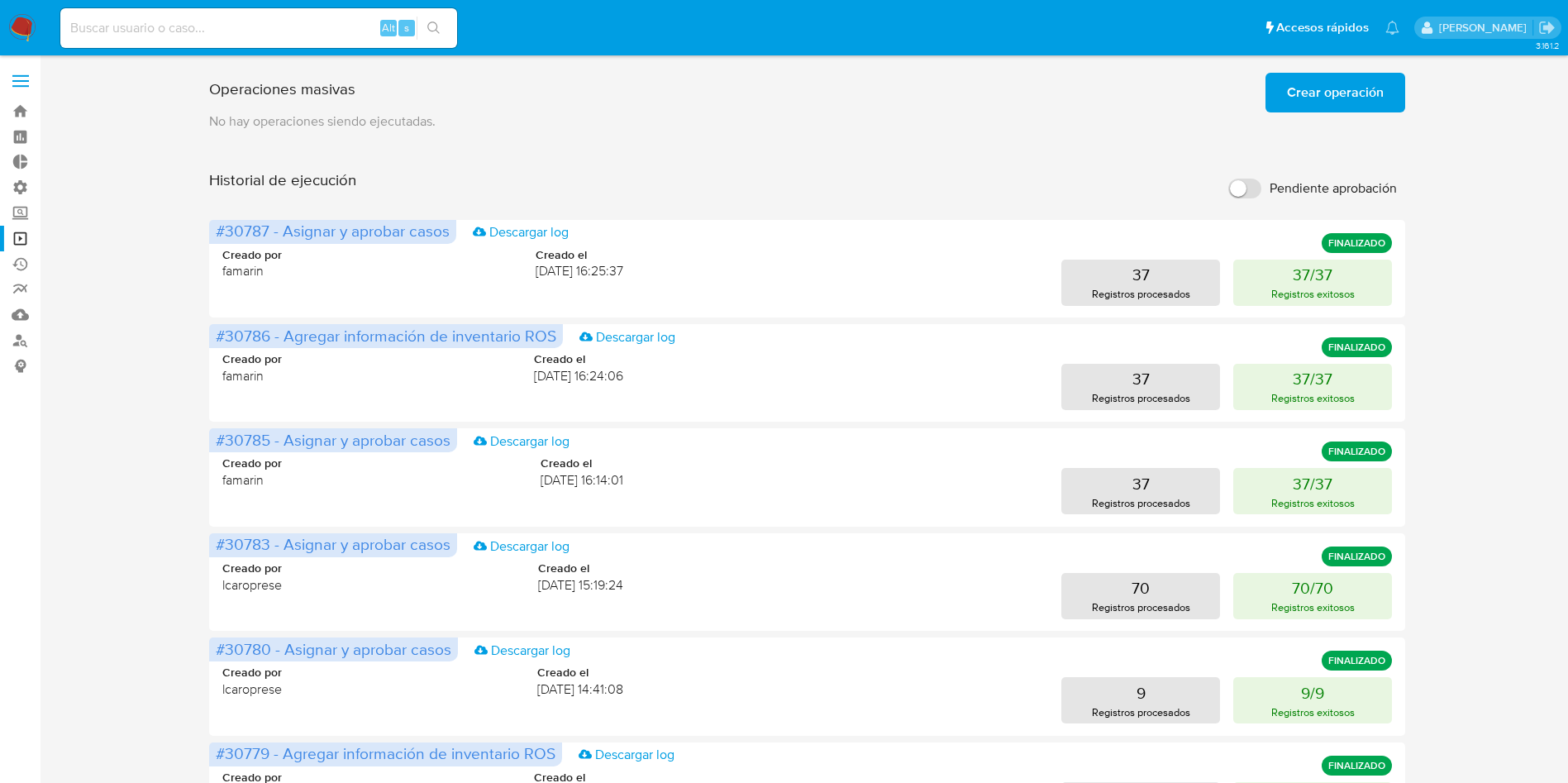
click at [1304, 98] on span "Crear operación" at bounding box center [1336, 92] width 97 height 37
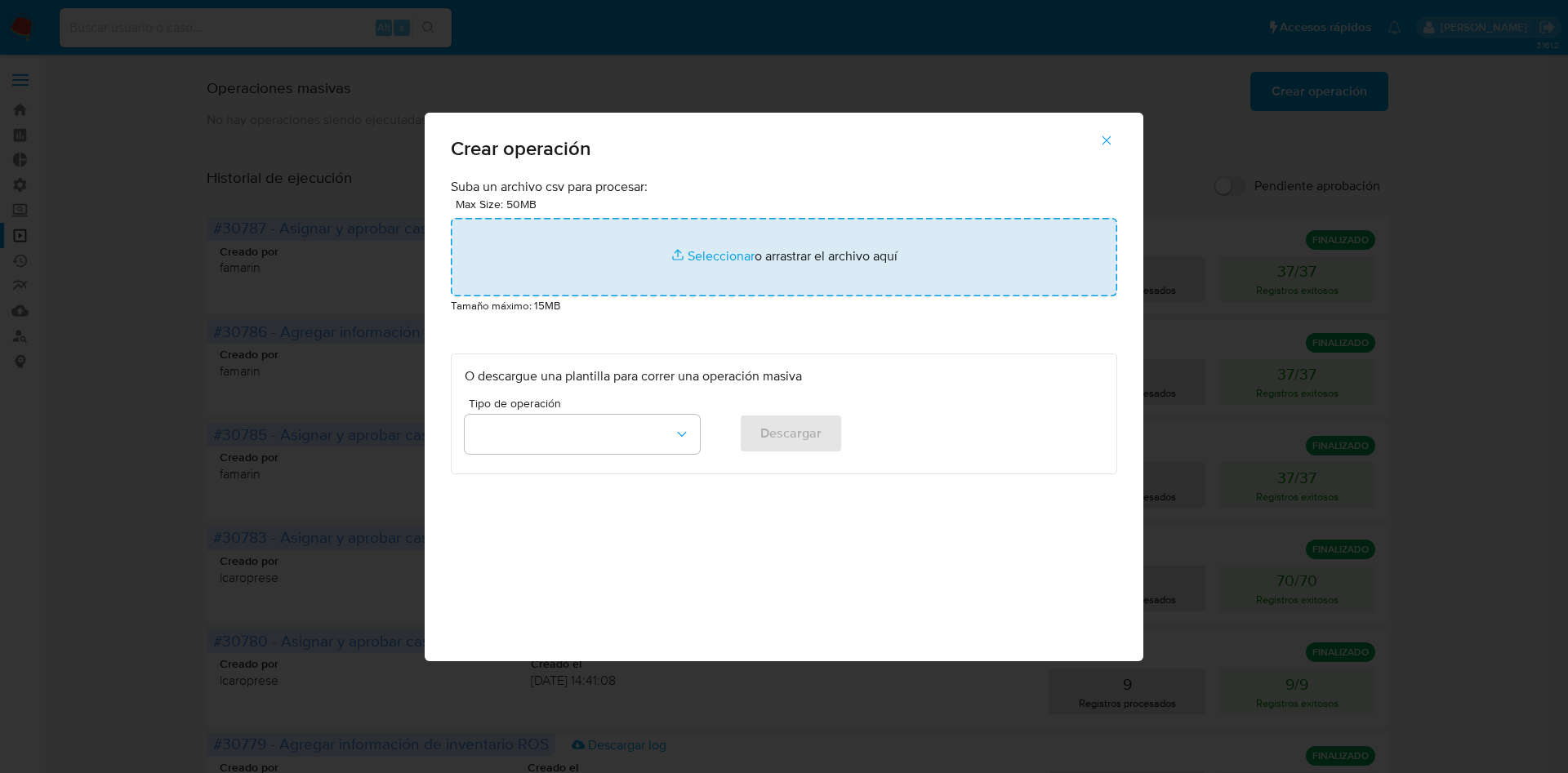
click at [708, 234] on input "file" at bounding box center [784, 257] width 667 height 78
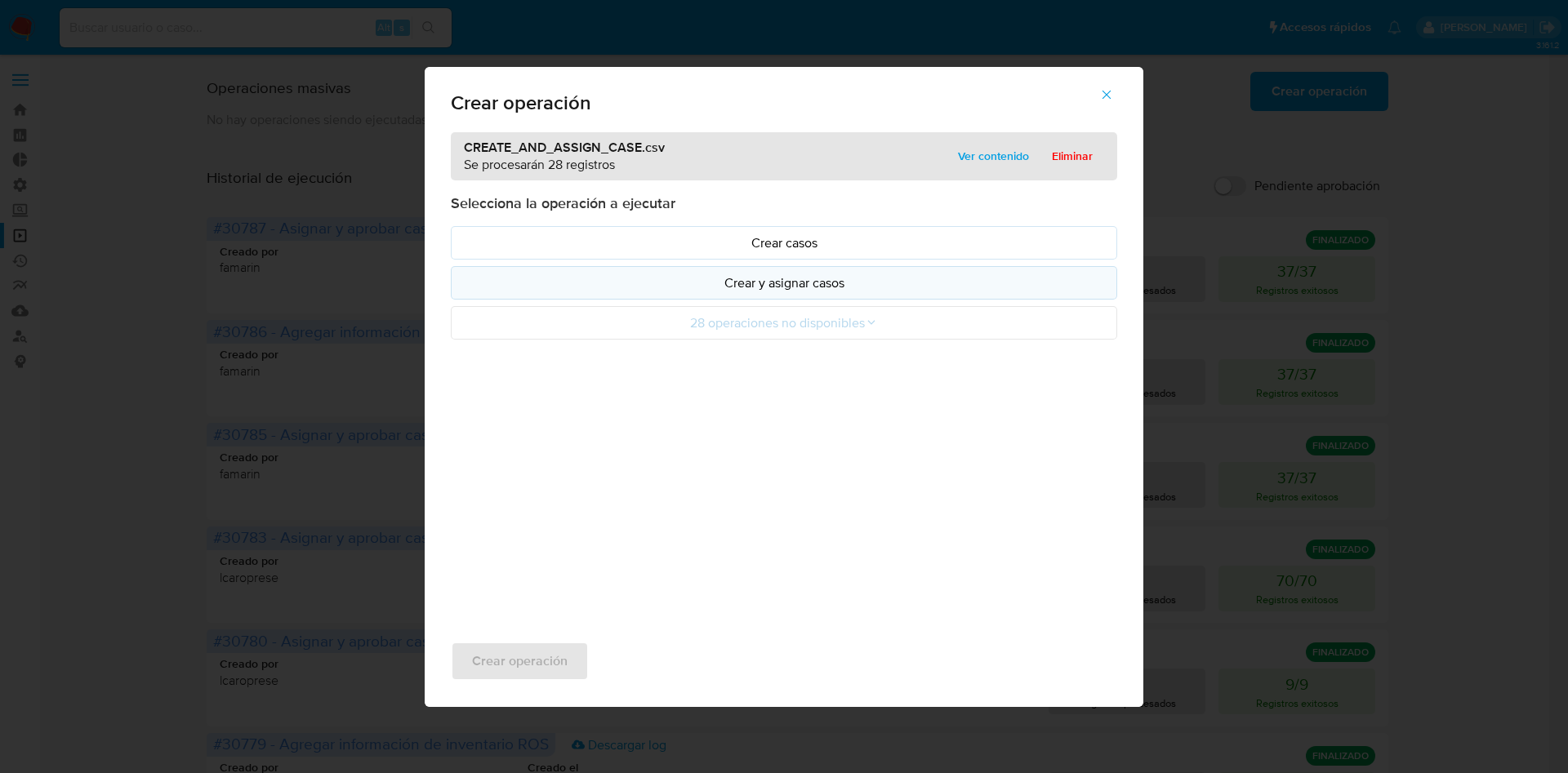
click at [821, 277] on p "Crear y asignar casos" at bounding box center [783, 282] width 638 height 19
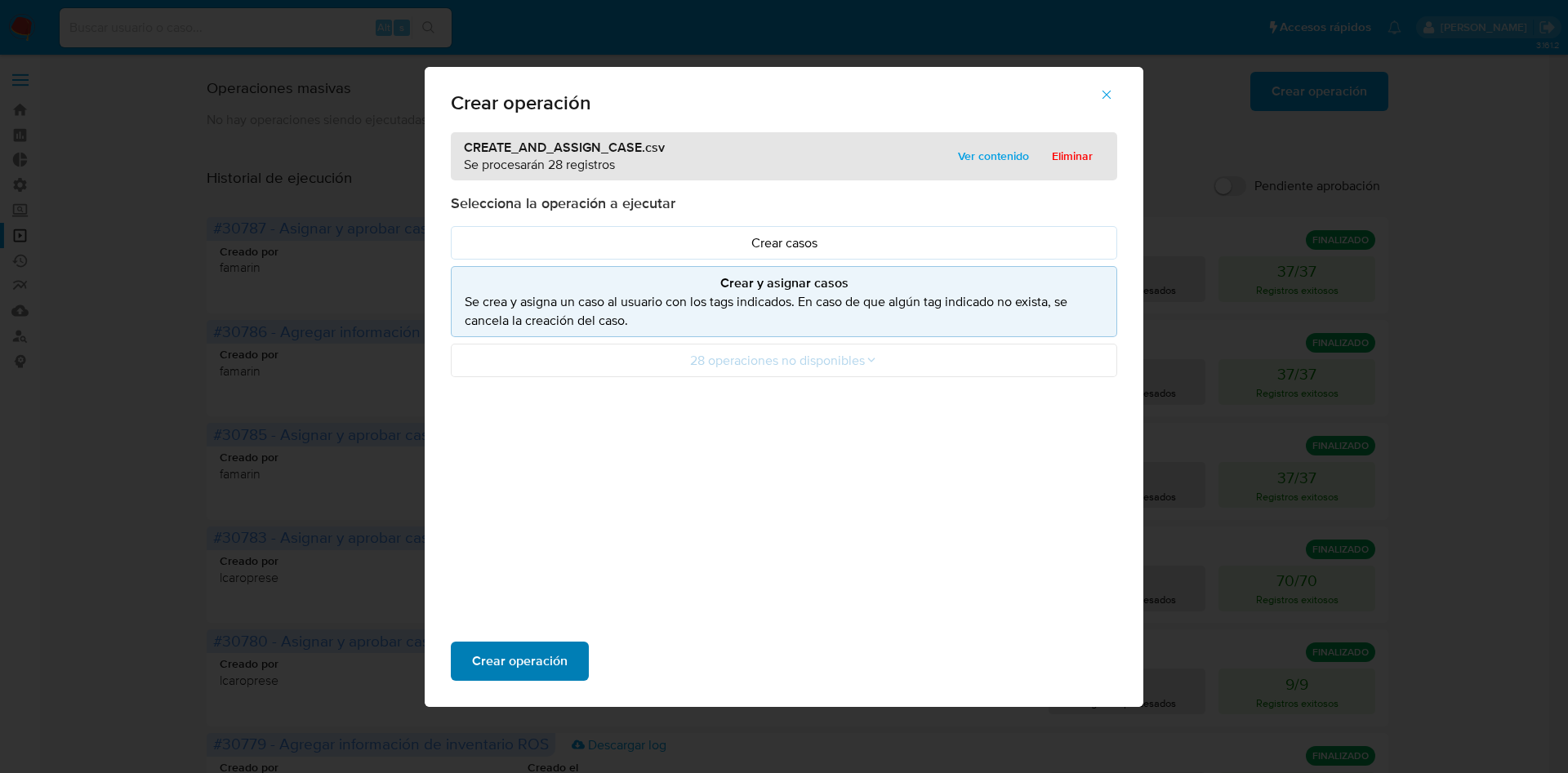
click at [537, 661] on span "Crear operación" at bounding box center [520, 661] width 96 height 36
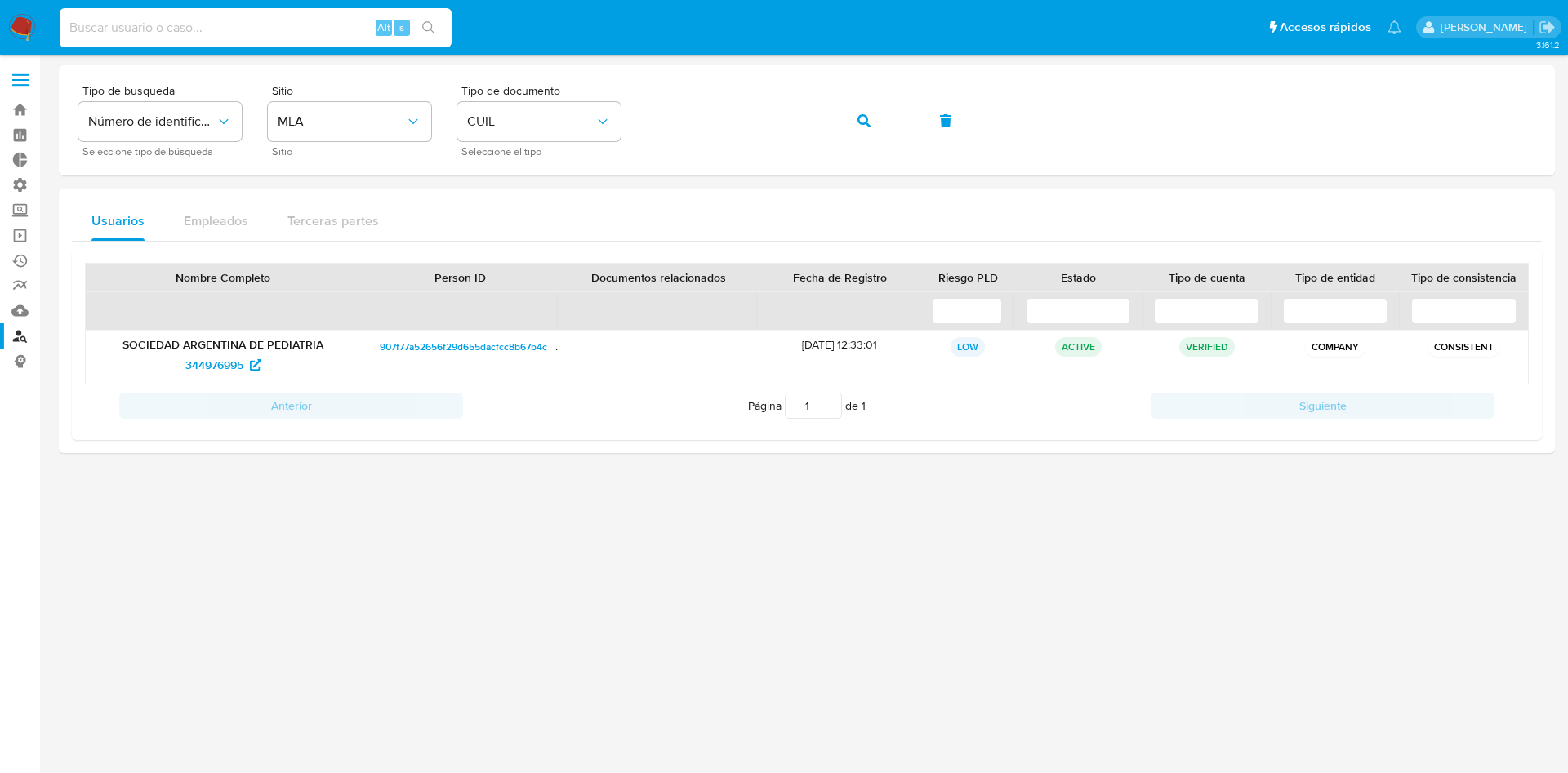
click at [271, 28] on input at bounding box center [255, 28] width 392 height 21
paste input "1204452302"
type input "1204452302"
click at [440, 22] on button "search-icon" at bounding box center [428, 27] width 33 height 22
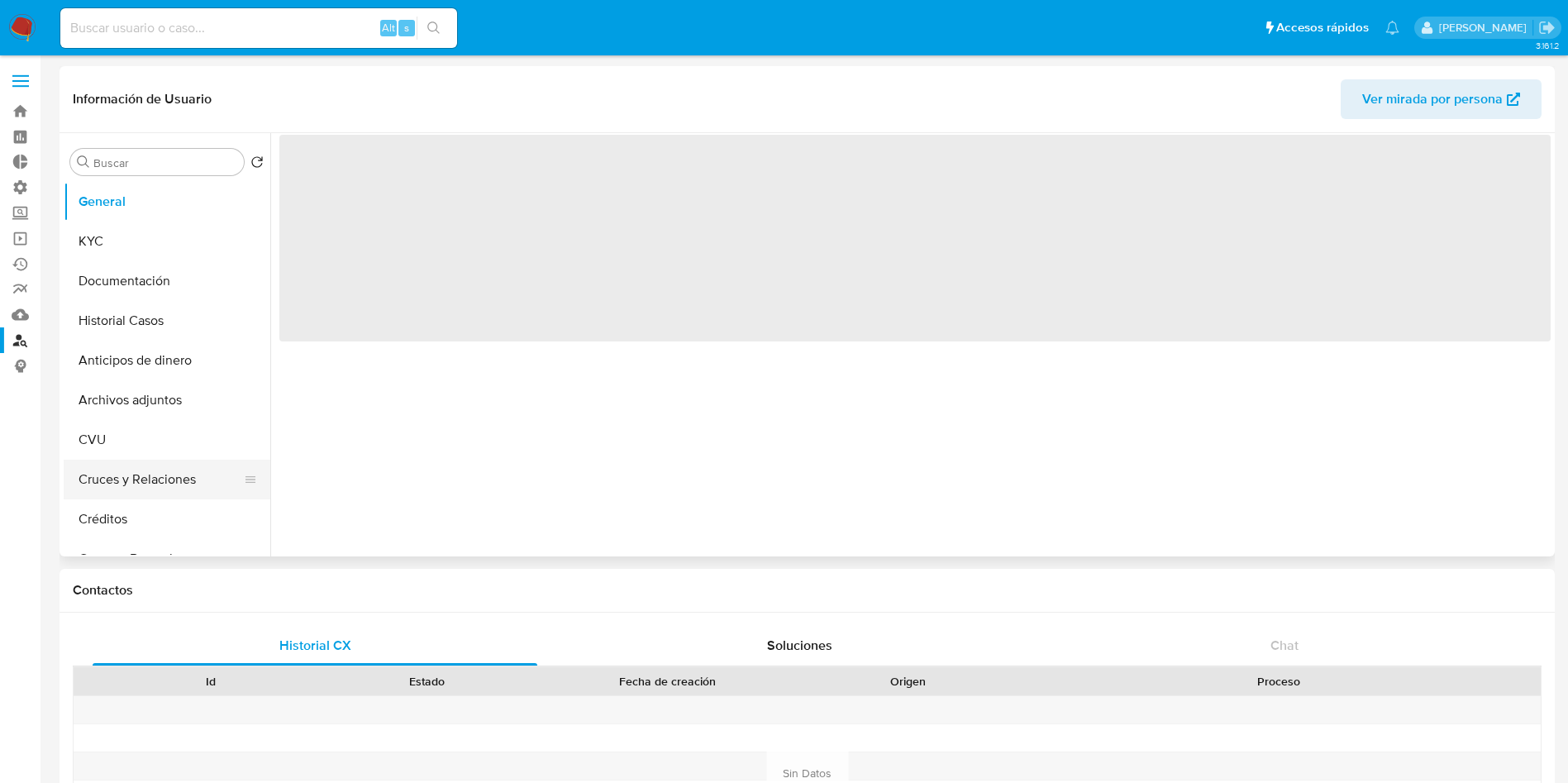
select select "10"
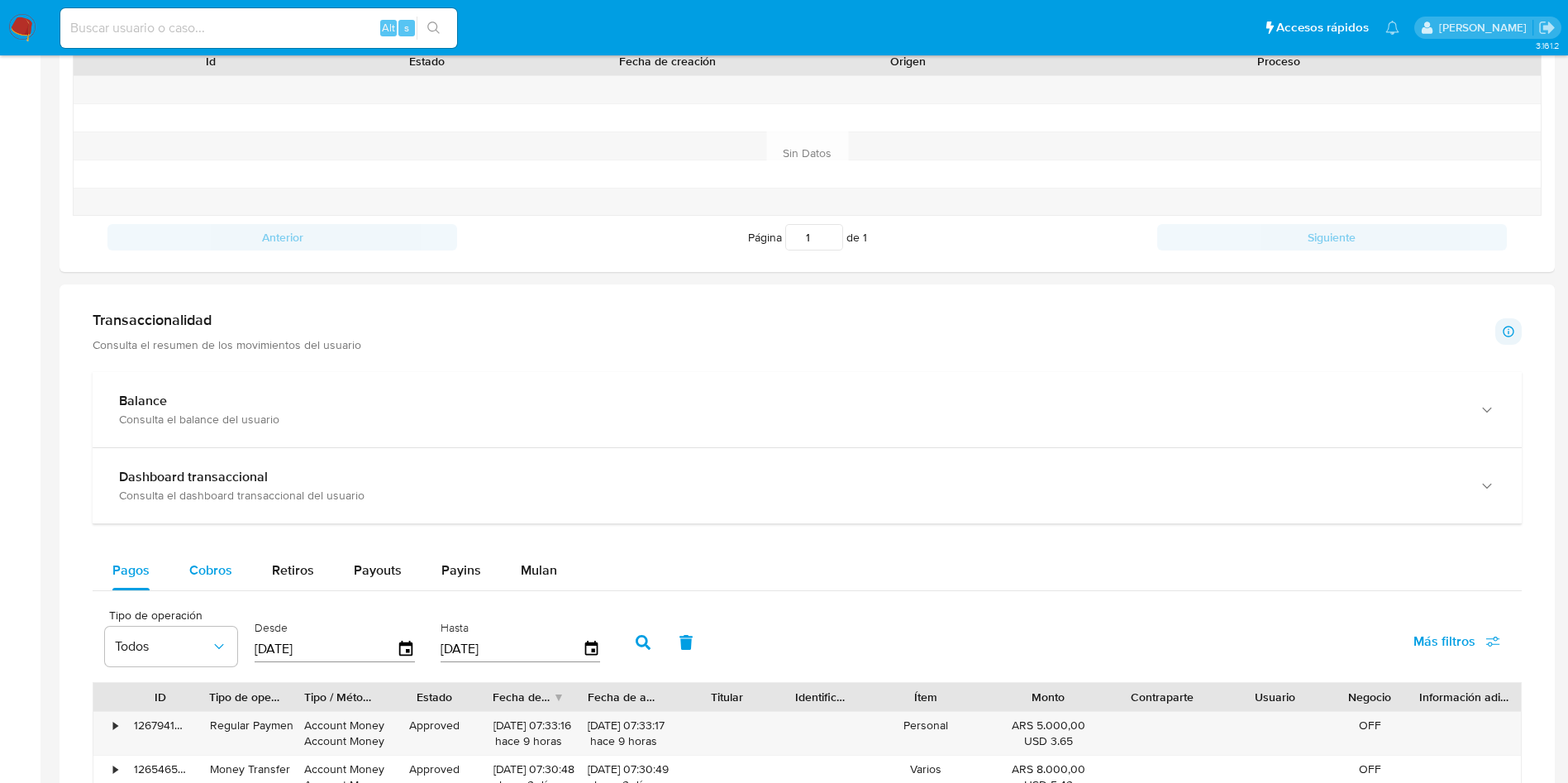
click at [244, 573] on button "Cobros" at bounding box center [211, 570] width 83 height 40
select select "10"
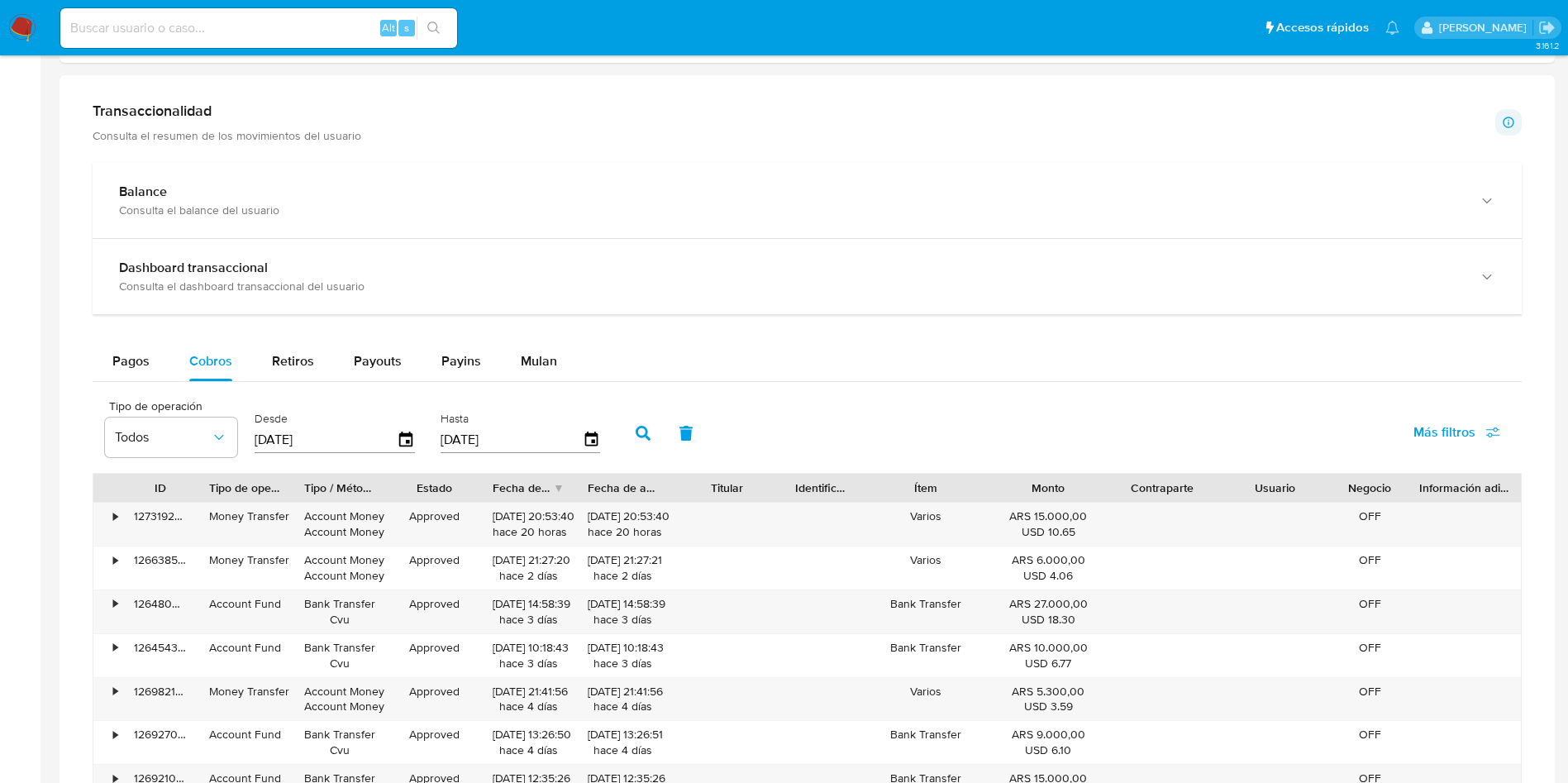
scroll to position [868, 0]
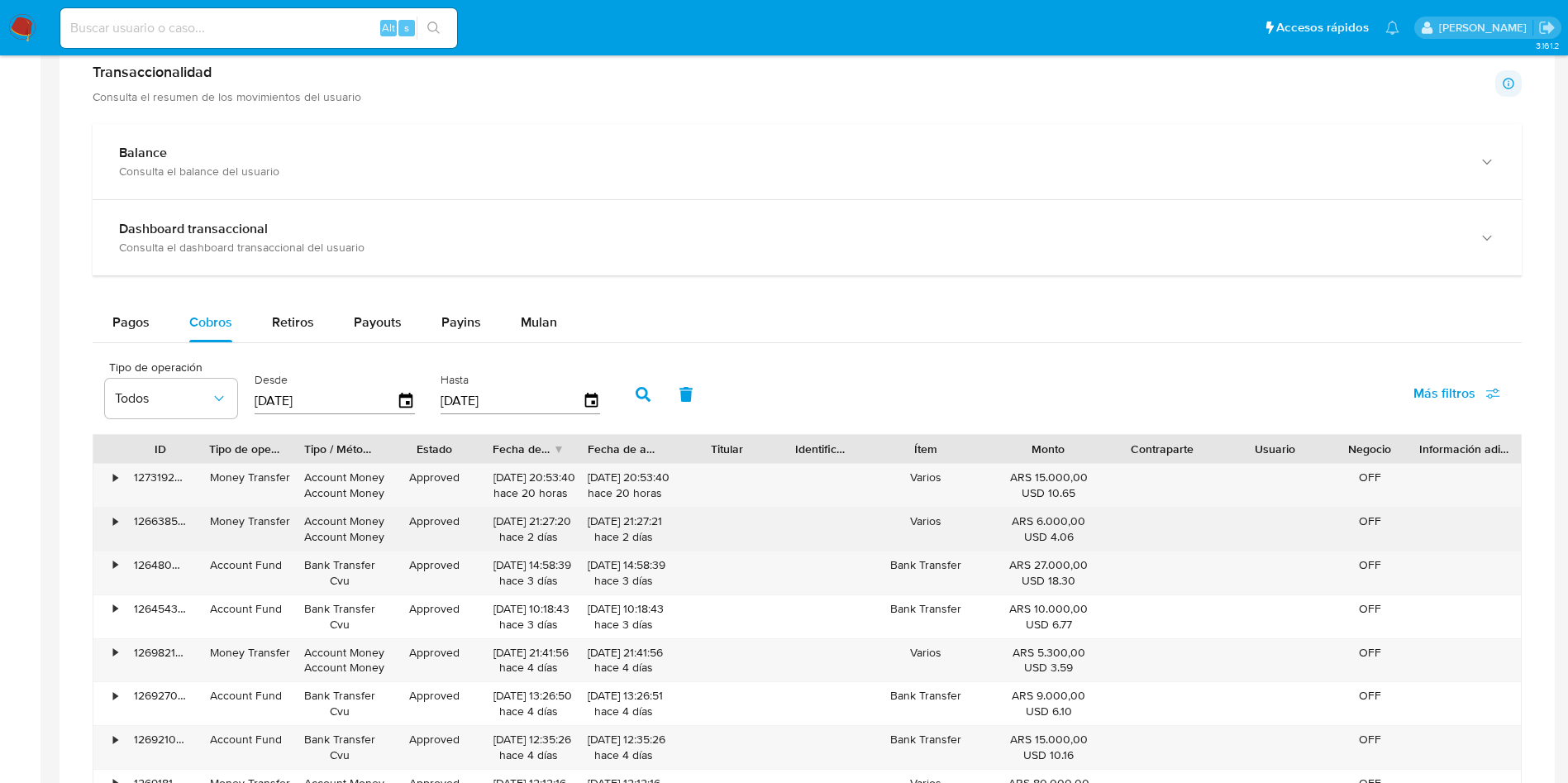
type button "1"
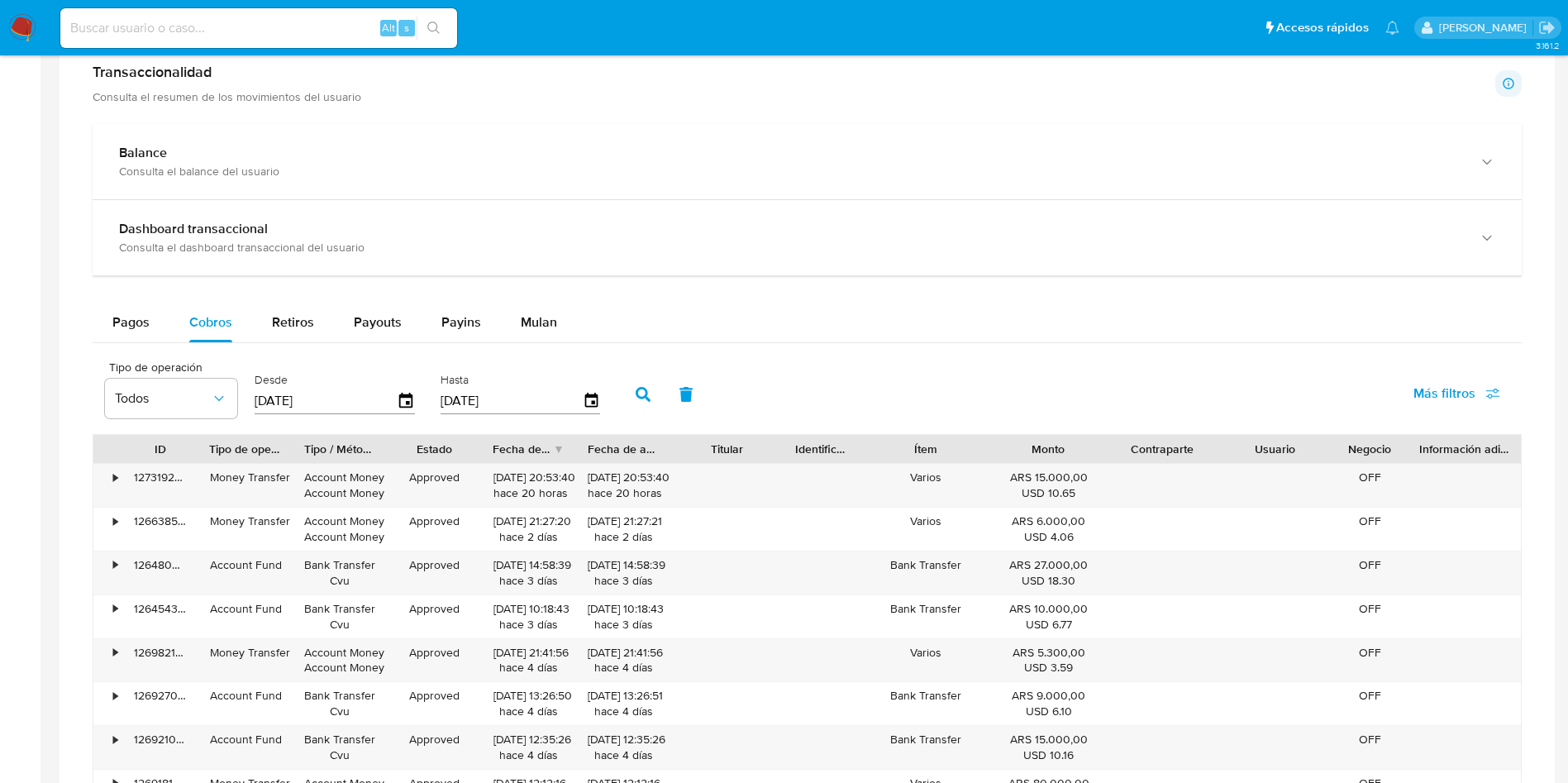
click at [185, 28] on input at bounding box center [258, 29] width 397 height 22
paste input "291002367"
type input "291002367"
click at [437, 34] on icon "search-icon" at bounding box center [433, 28] width 13 height 13
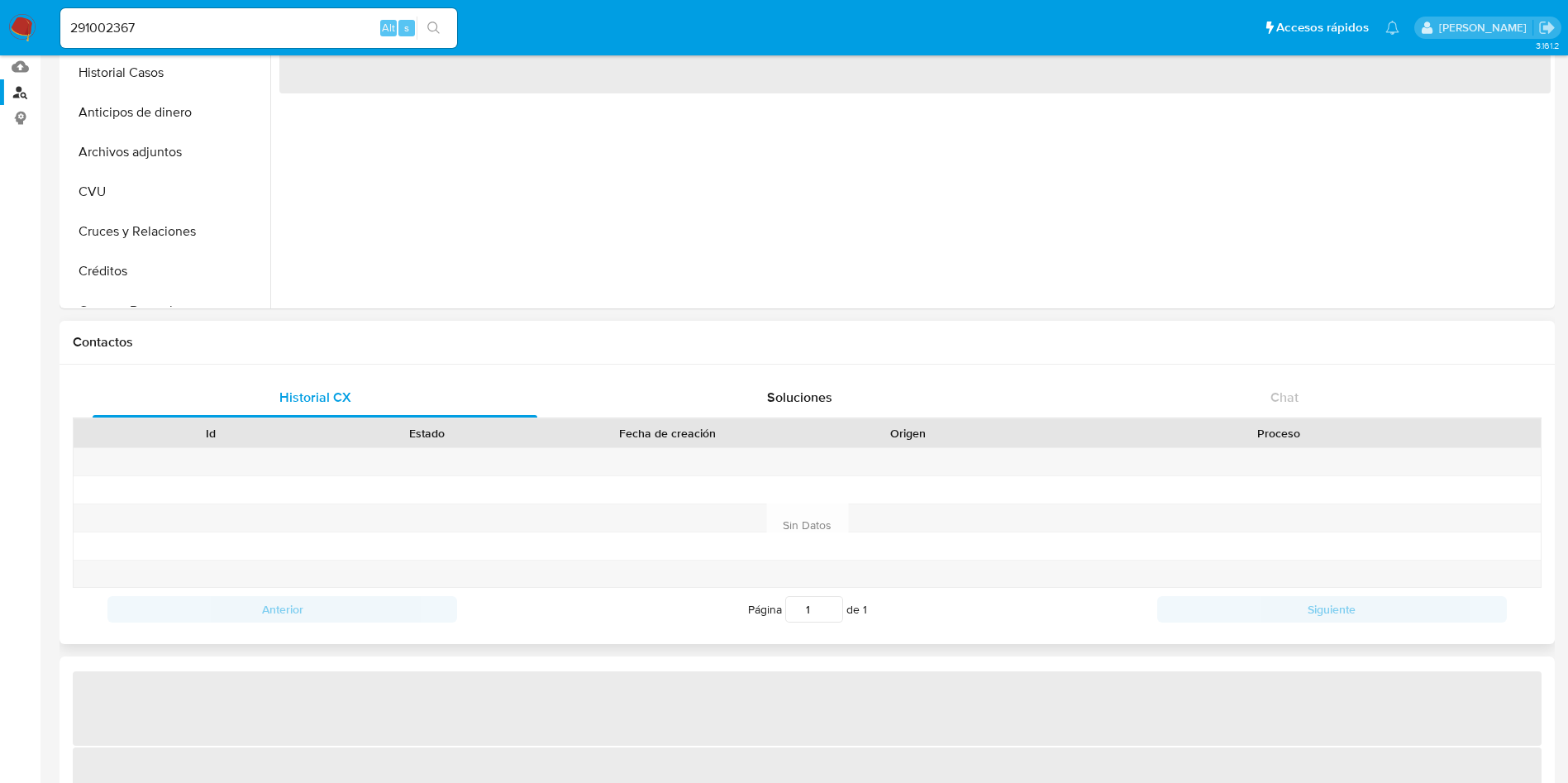
select select "10"
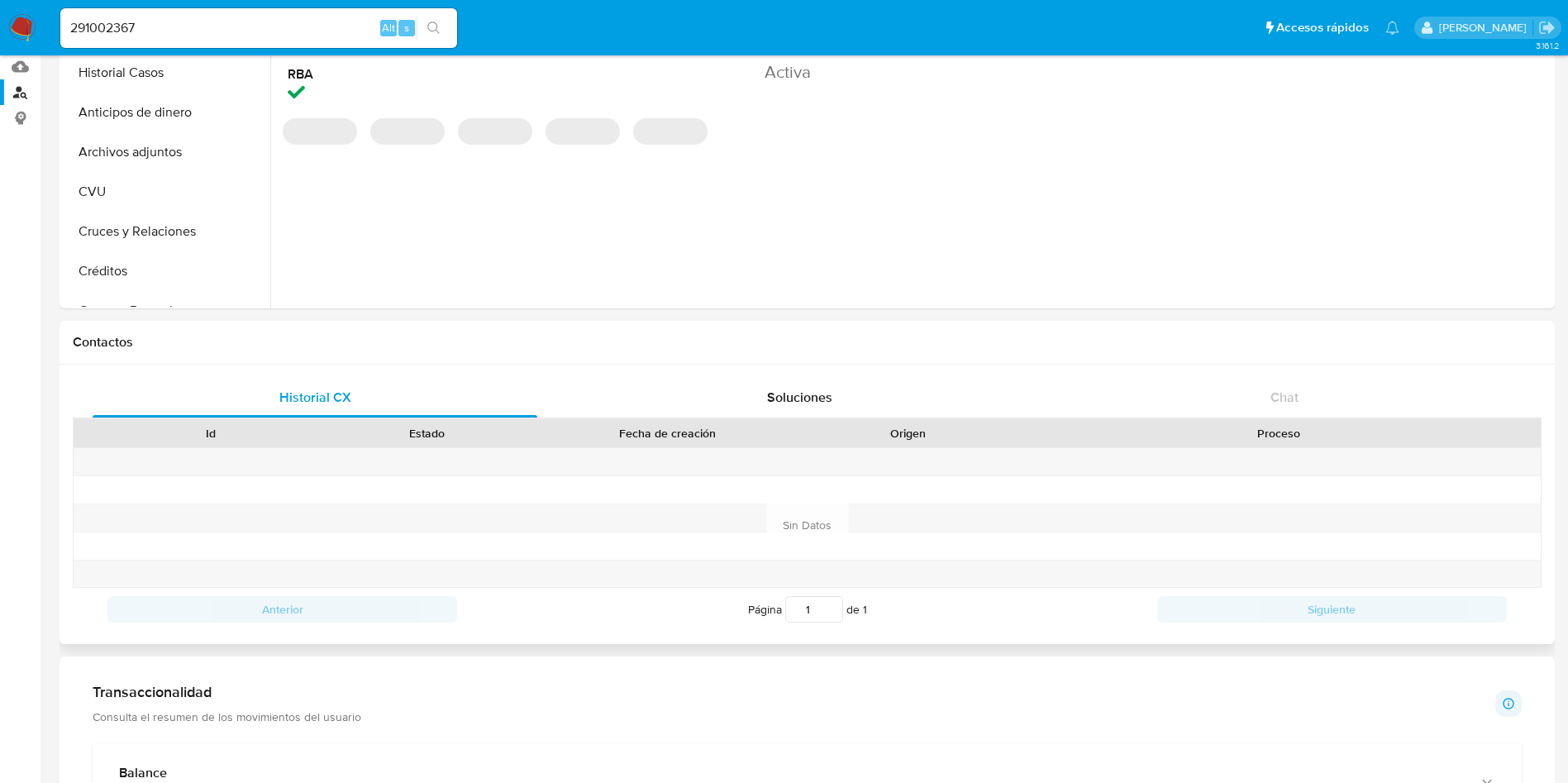
scroll to position [496, 0]
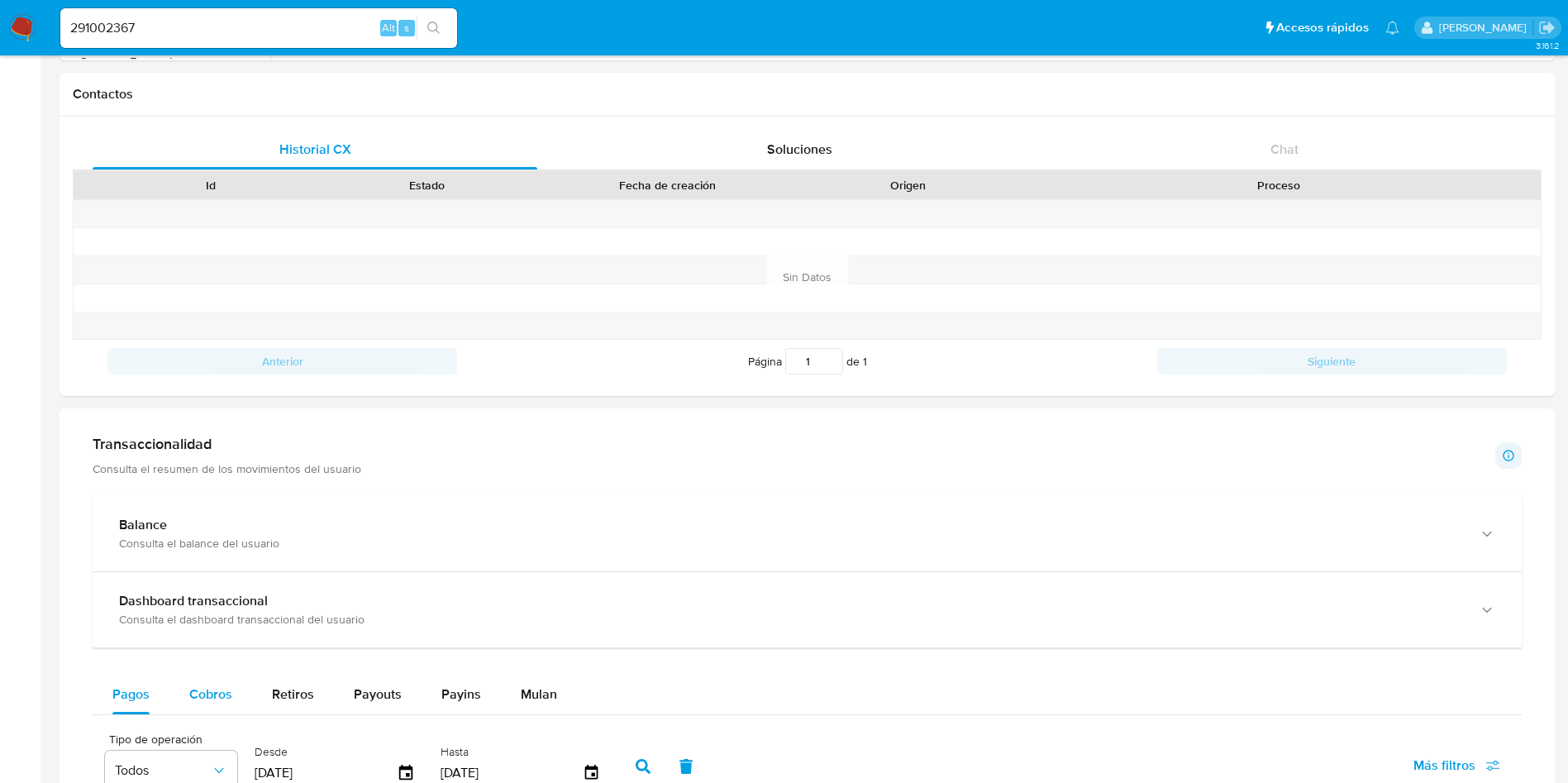
click at [221, 694] on span "Cobros" at bounding box center [210, 694] width 43 height 19
select select "10"
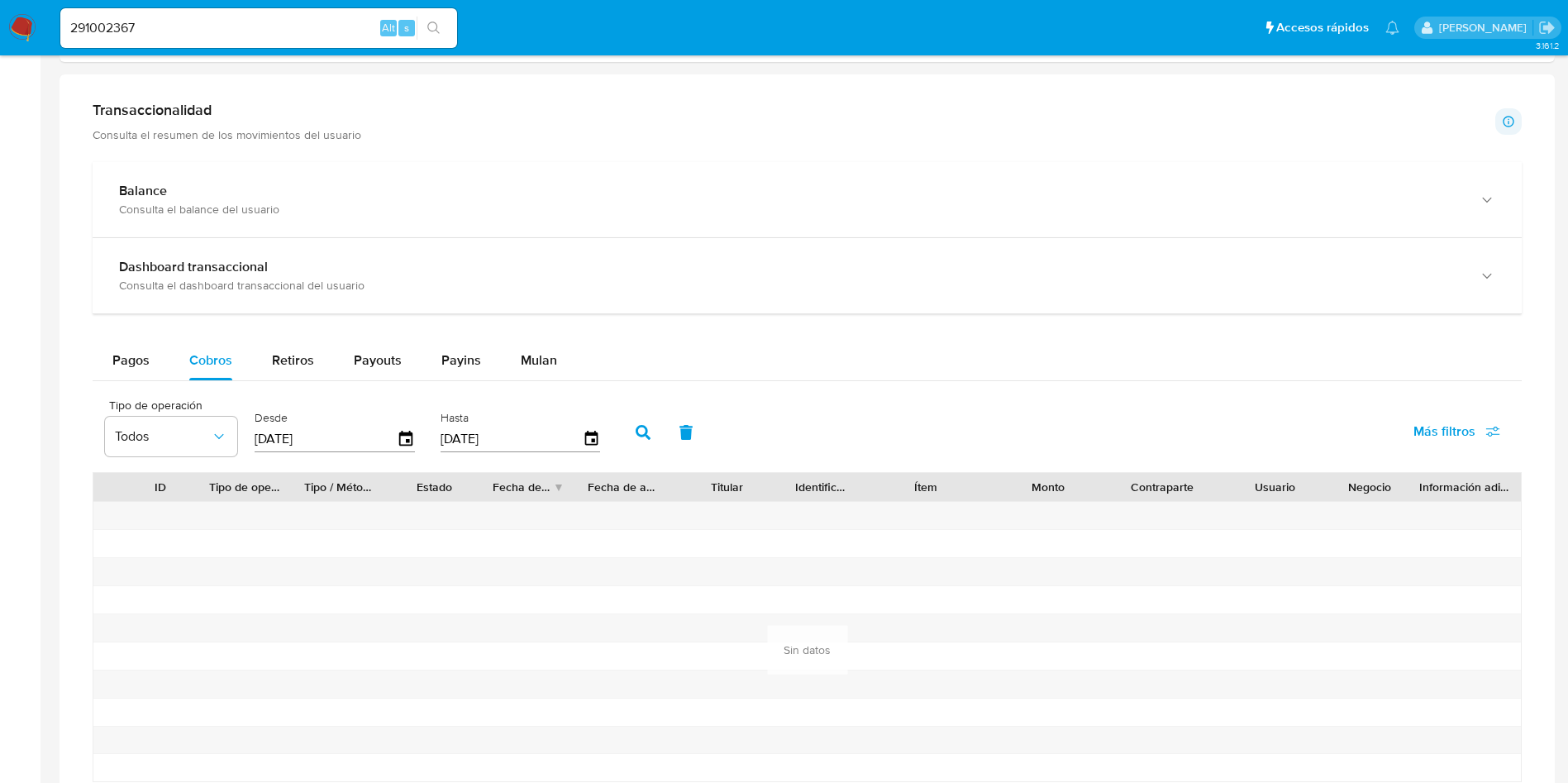
scroll to position [868, 0]
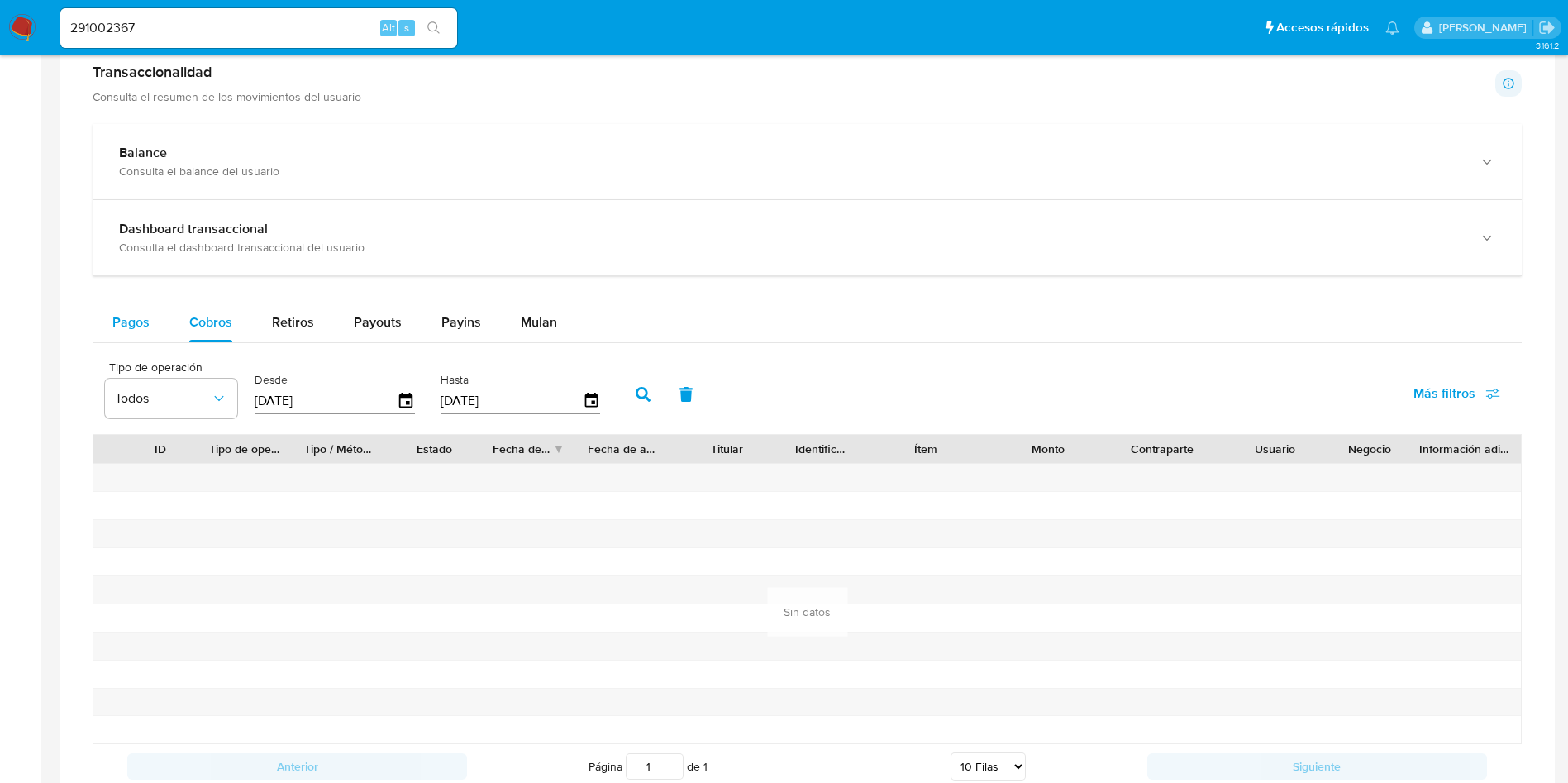
click at [138, 318] on span "Pagos" at bounding box center [132, 322] width 38 height 19
click at [204, 330] on span "Cobros" at bounding box center [210, 322] width 43 height 19
click at [263, 27] on input "291002367" at bounding box center [258, 29] width 397 height 22
click at [442, 25] on button "search-icon" at bounding box center [433, 28] width 34 height 23
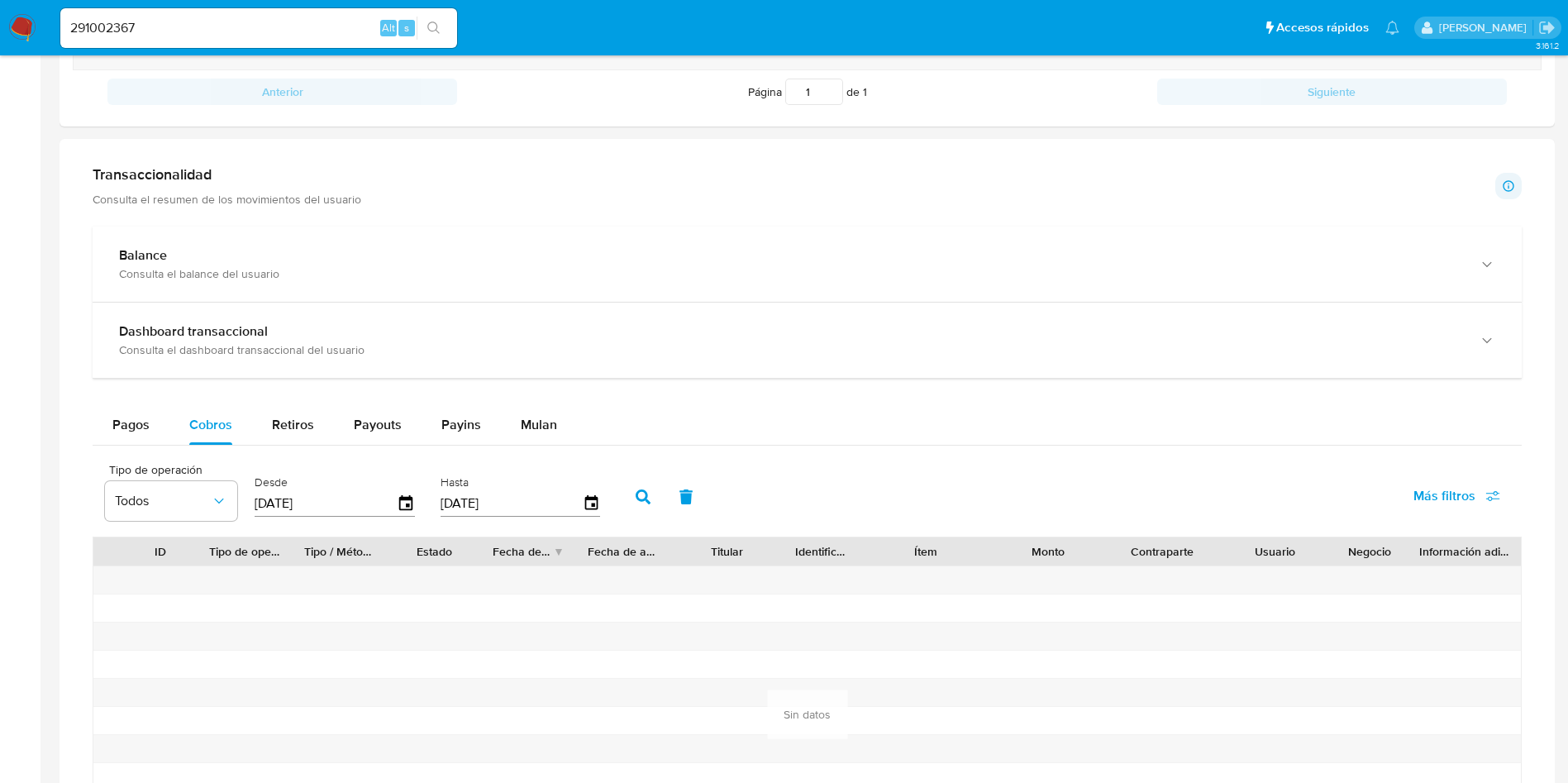
scroll to position [894, 0]
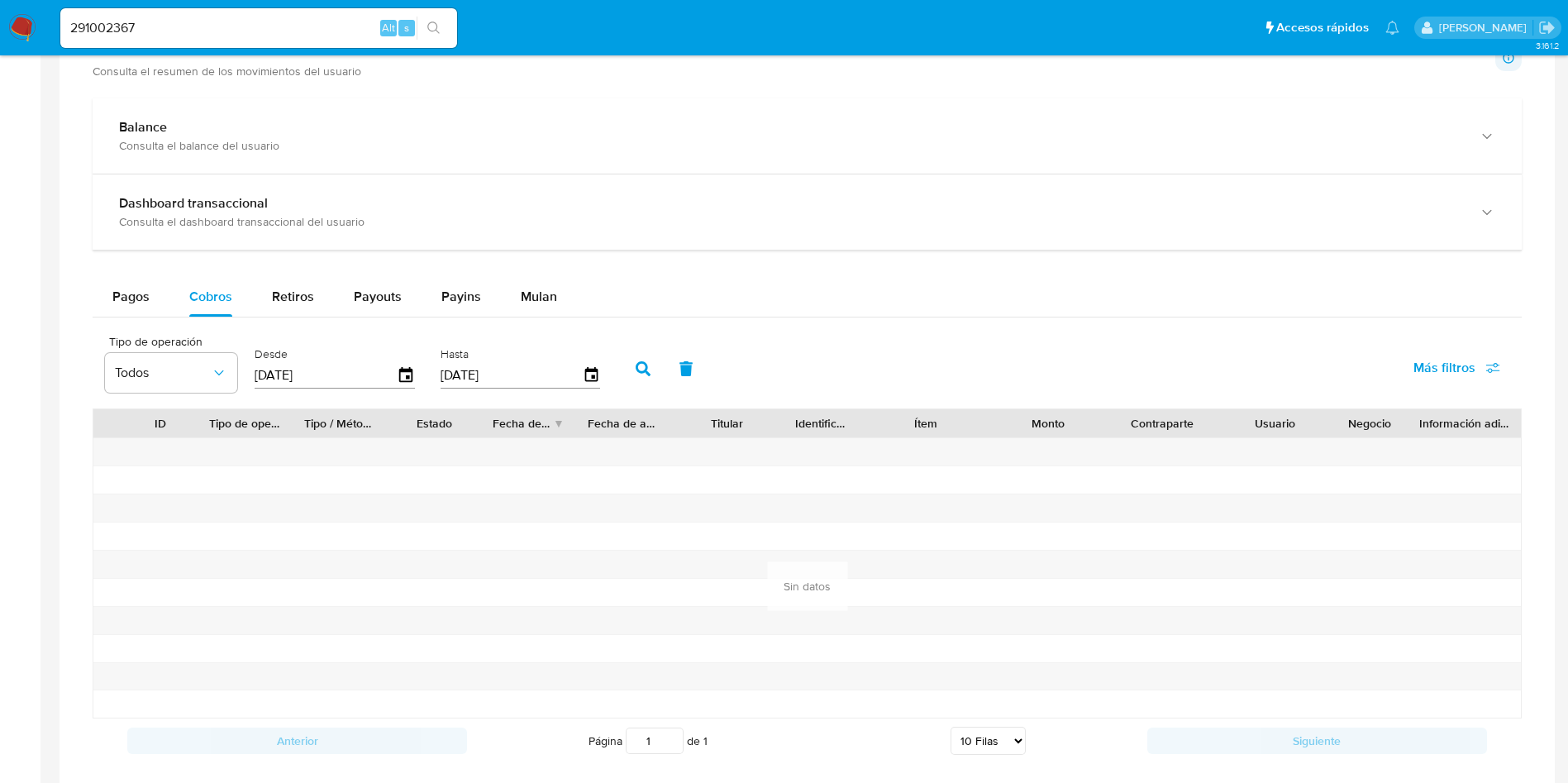
click at [366, 369] on input "27/06/2025" at bounding box center [325, 375] width 142 height 27
type input "27/06/202_"
type input "01/03/2025"
click at [631, 370] on button "button" at bounding box center [642, 369] width 43 height 40
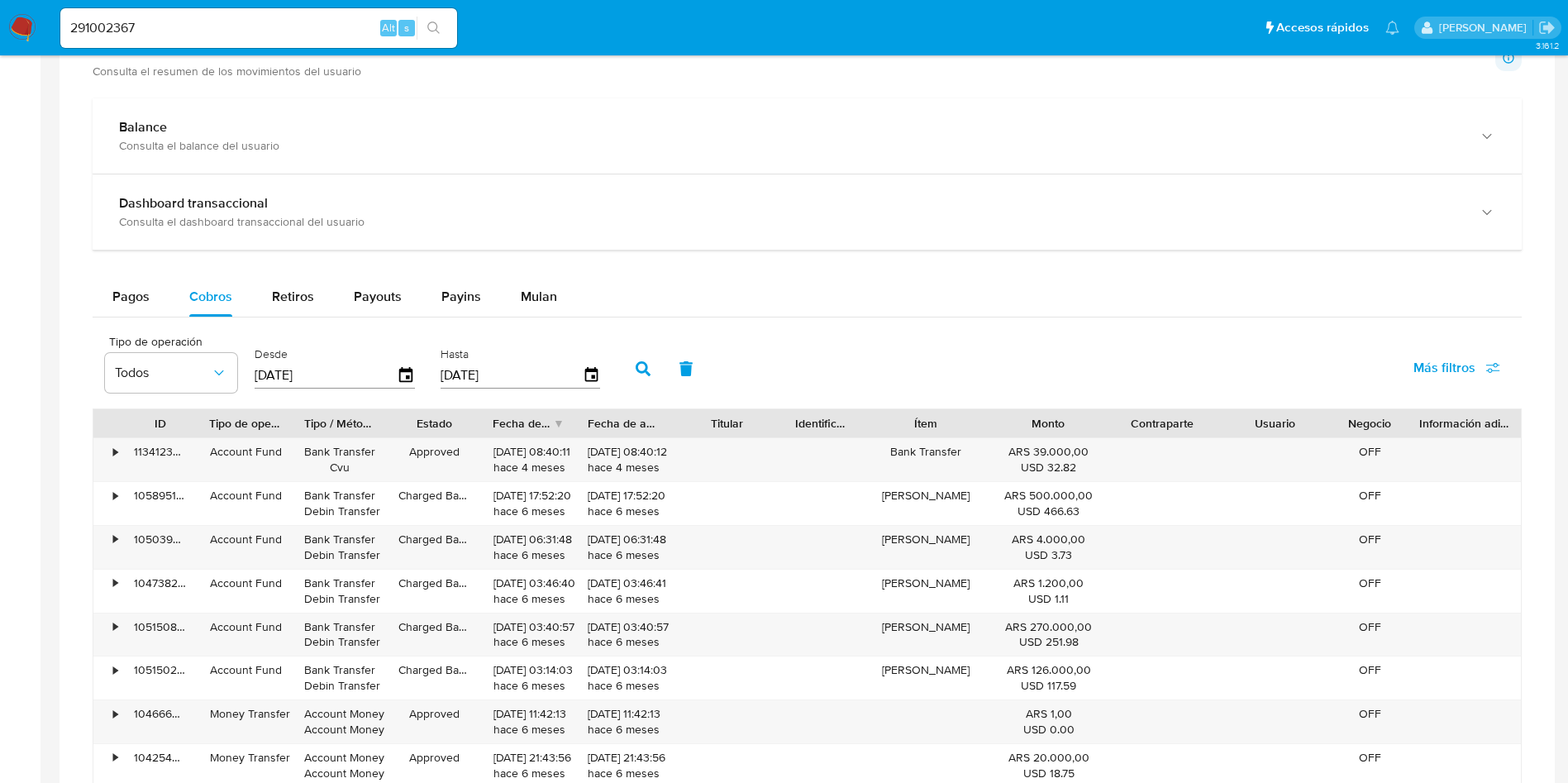
click at [198, 18] on input "291002367" at bounding box center [258, 29] width 397 height 22
click at [196, 18] on input "291002367" at bounding box center [258, 29] width 397 height 22
paste input "640309355"
type input "640309355"
click at [429, 30] on icon "search-icon" at bounding box center [433, 28] width 13 height 13
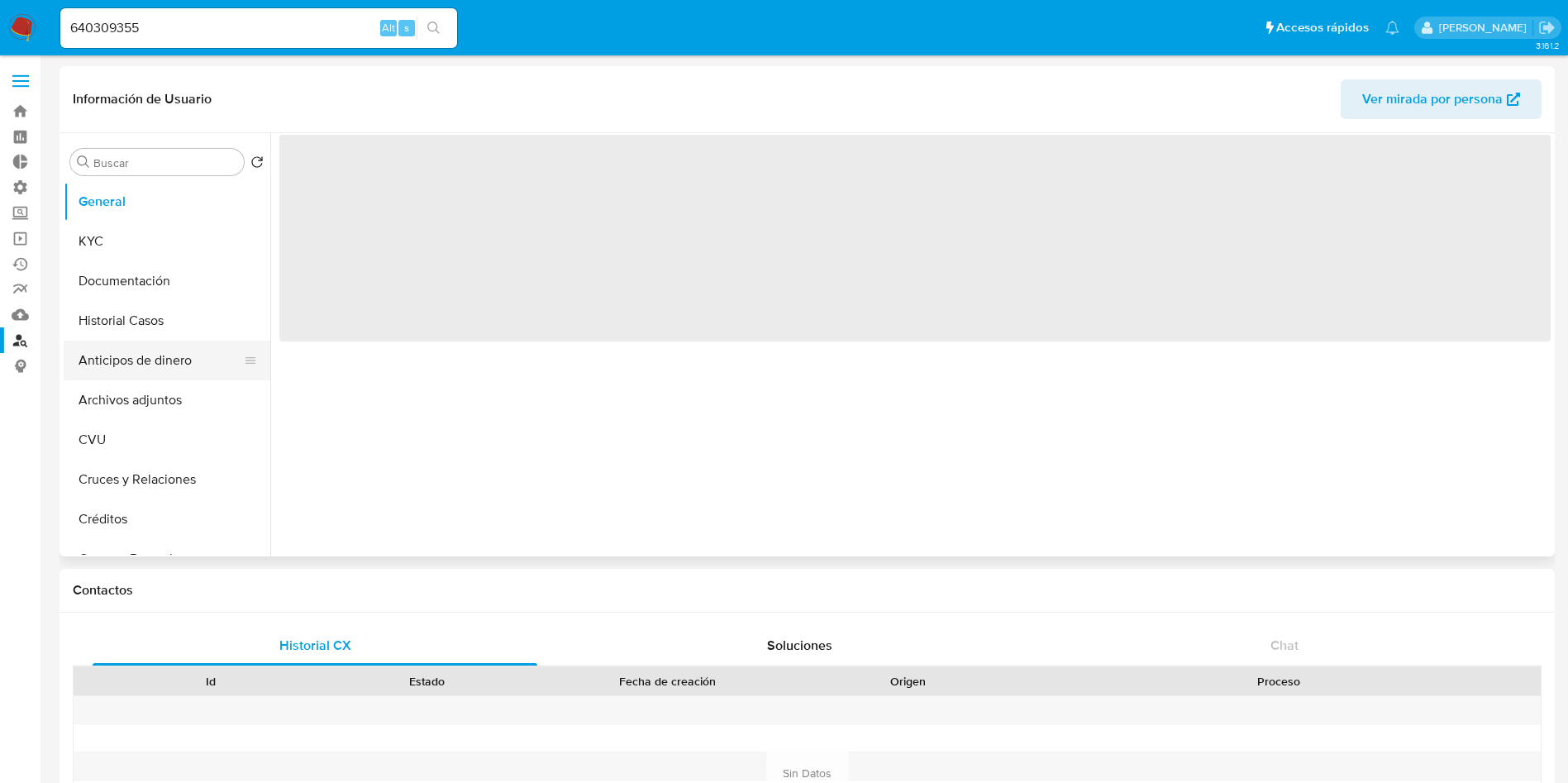
select select "10"
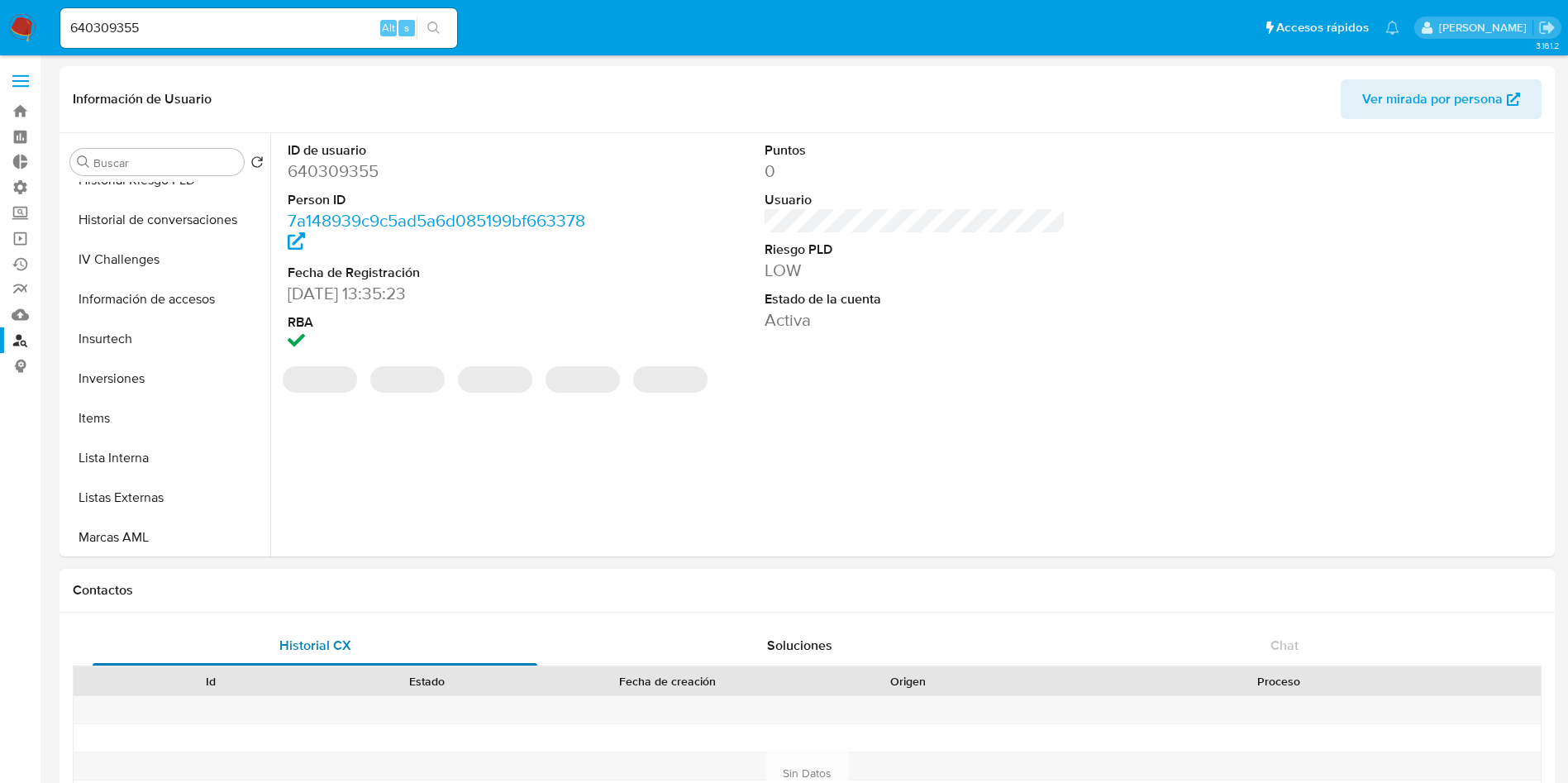
scroll to position [621, 0]
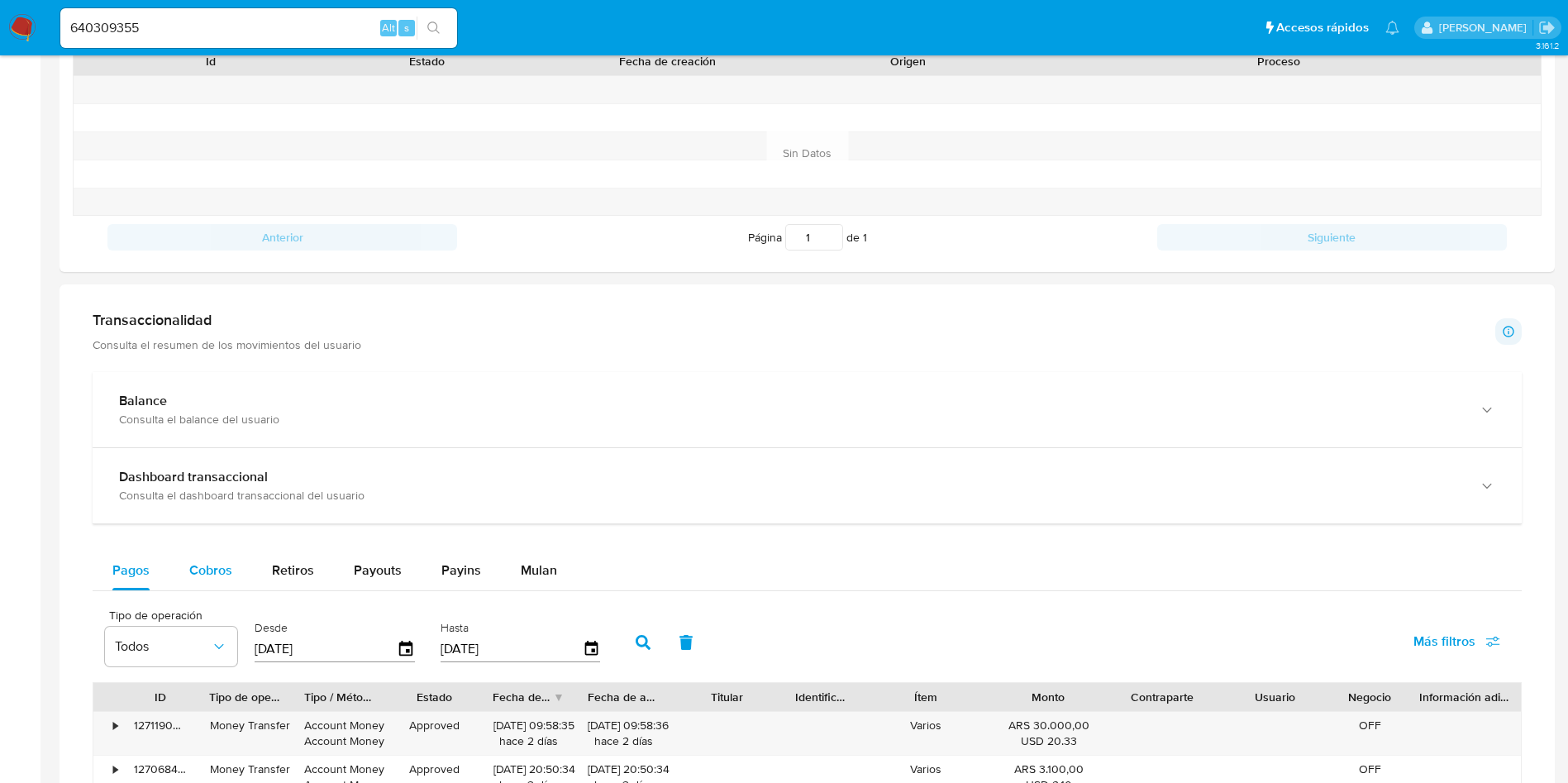
click at [244, 568] on button "Cobros" at bounding box center [211, 570] width 83 height 40
select select "10"
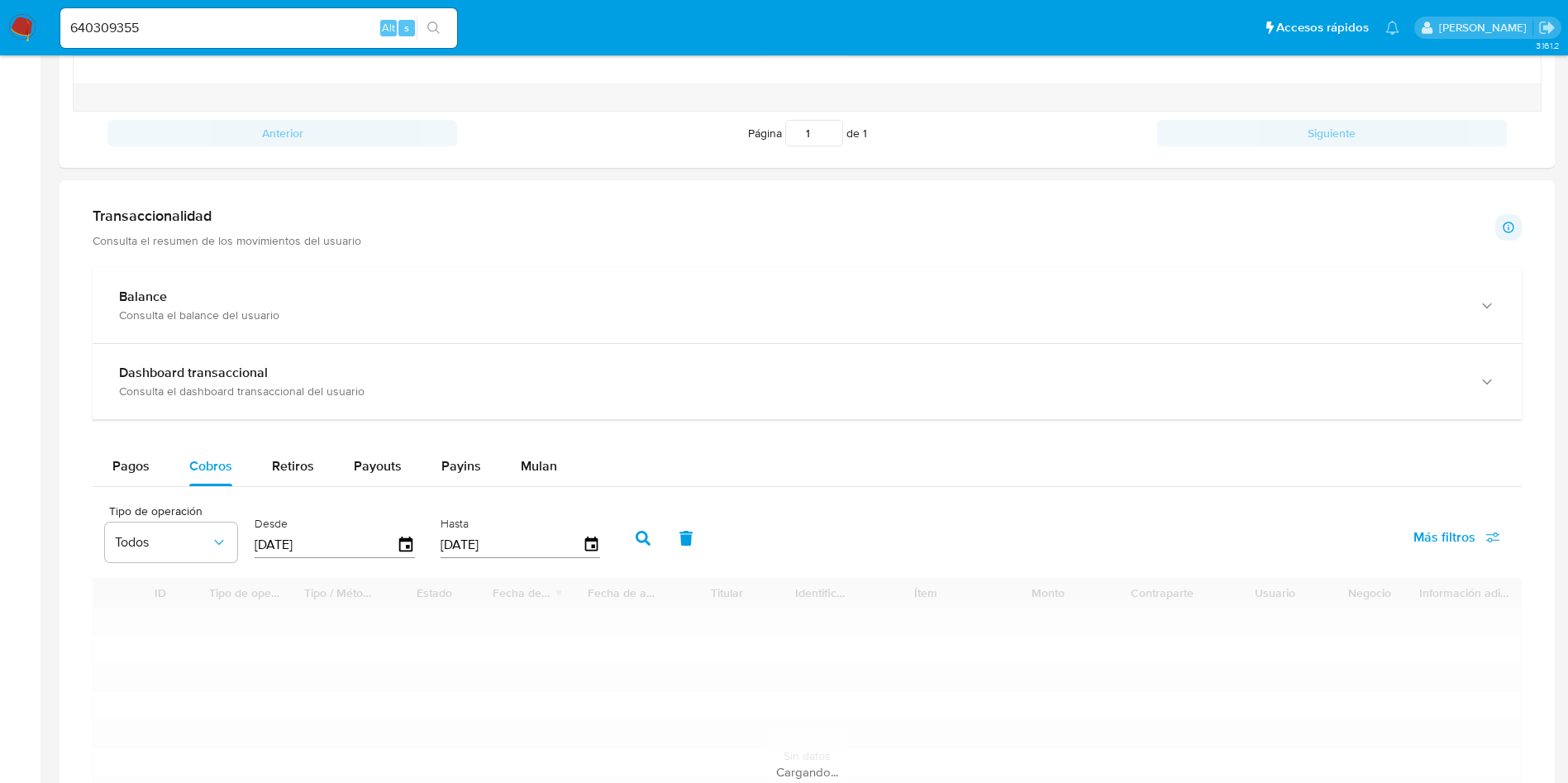
scroll to position [868, 0]
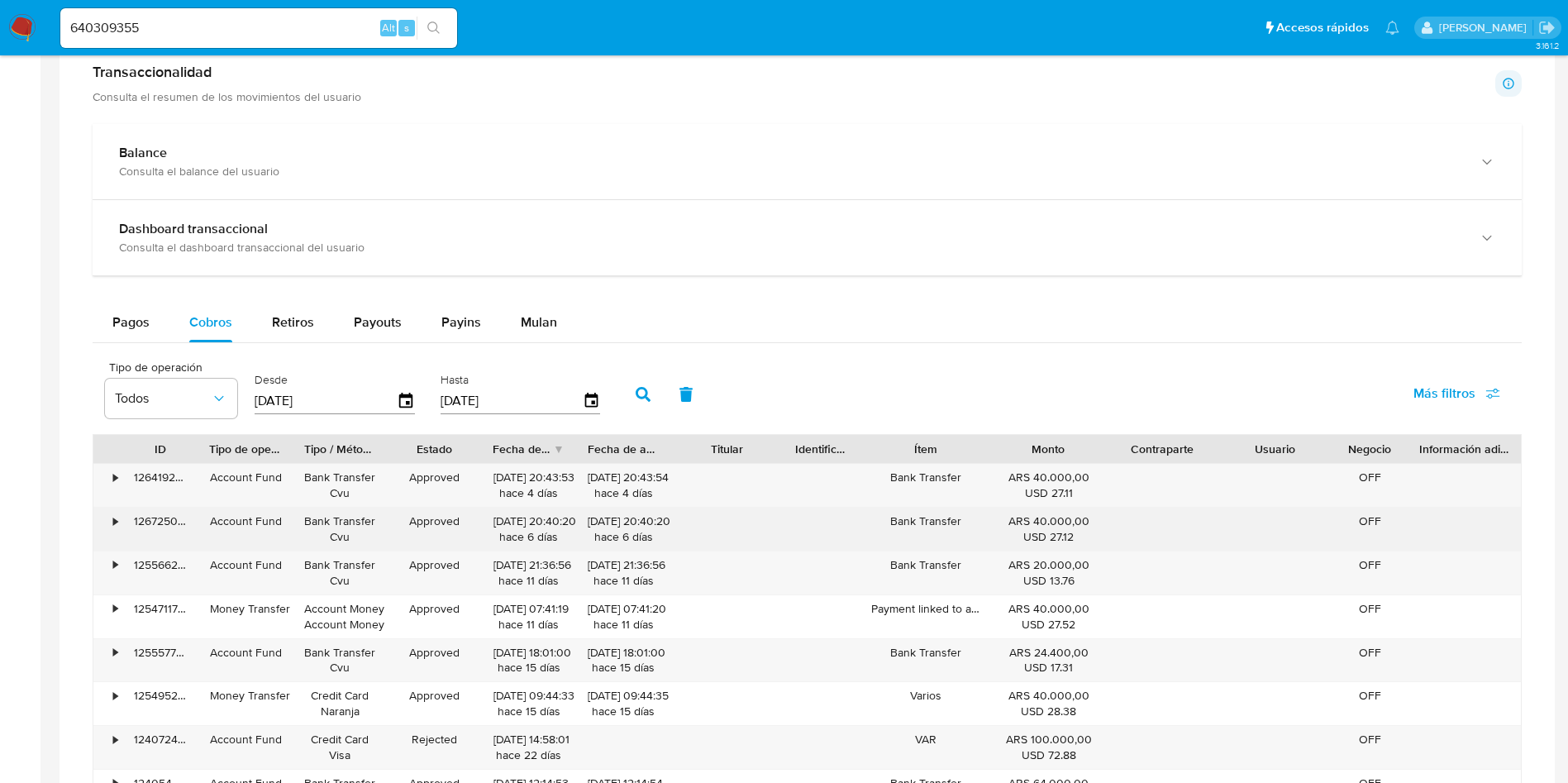
type button "1"
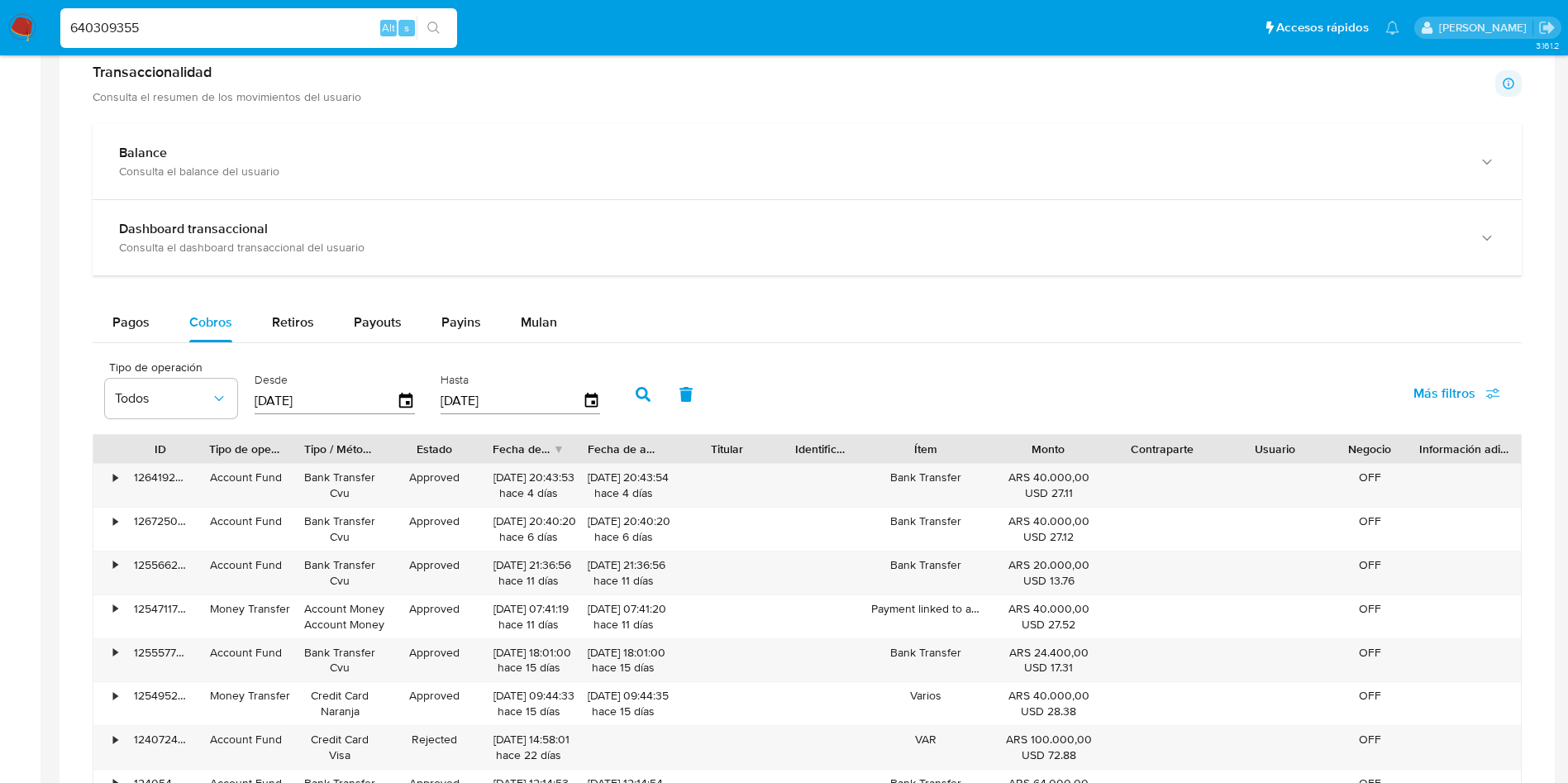
click at [237, 18] on input "640309355" at bounding box center [258, 29] width 397 height 22
paste input "115757168"
type input "115757168"
click at [432, 38] on button "search-icon" at bounding box center [433, 28] width 34 height 23
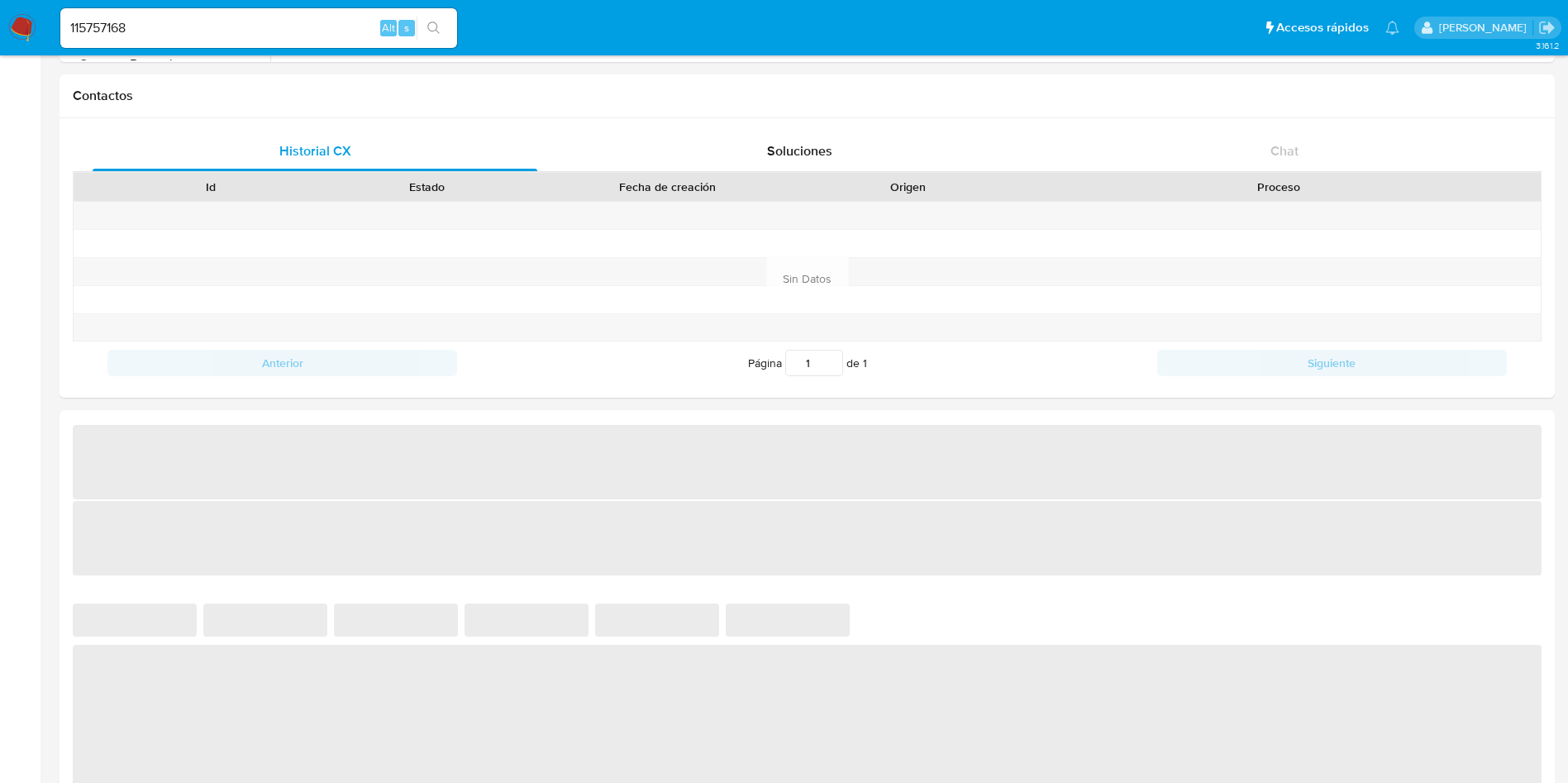
select select "10"
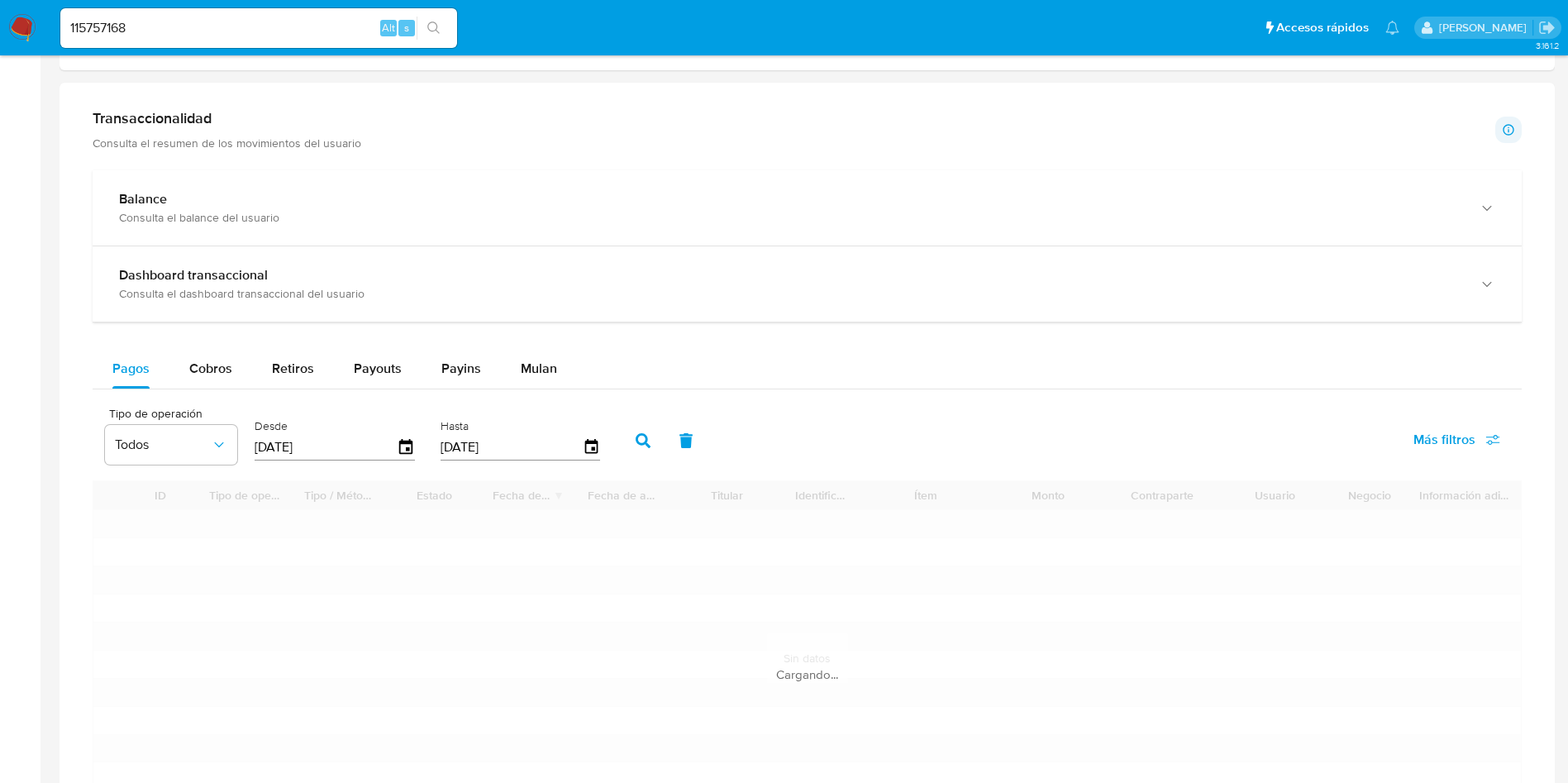
scroll to position [868, 0]
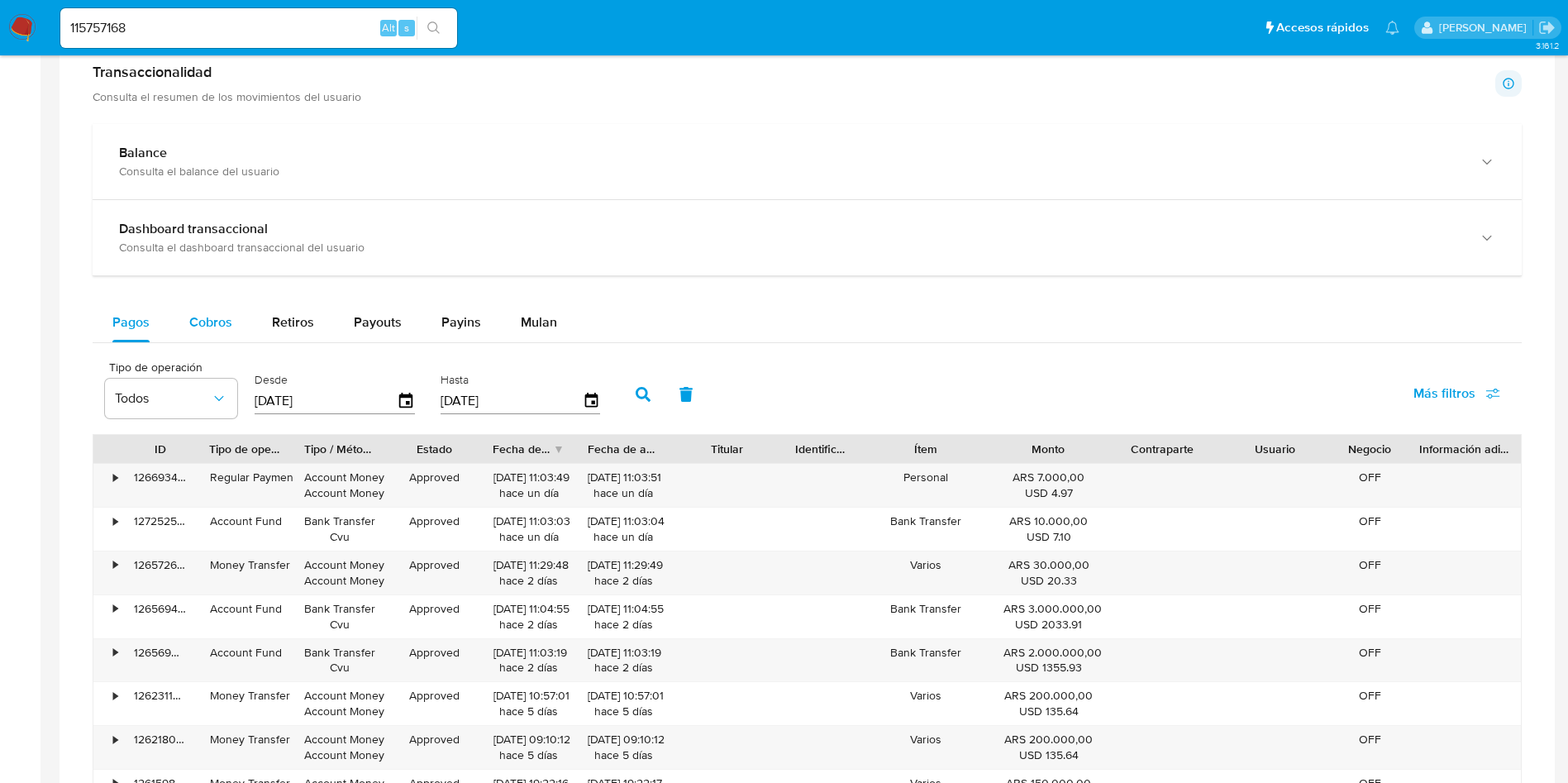
click at [209, 316] on span "Cobros" at bounding box center [210, 322] width 43 height 19
select select "10"
click at [223, 35] on input "115757168" at bounding box center [258, 29] width 397 height 22
paste input "510373740"
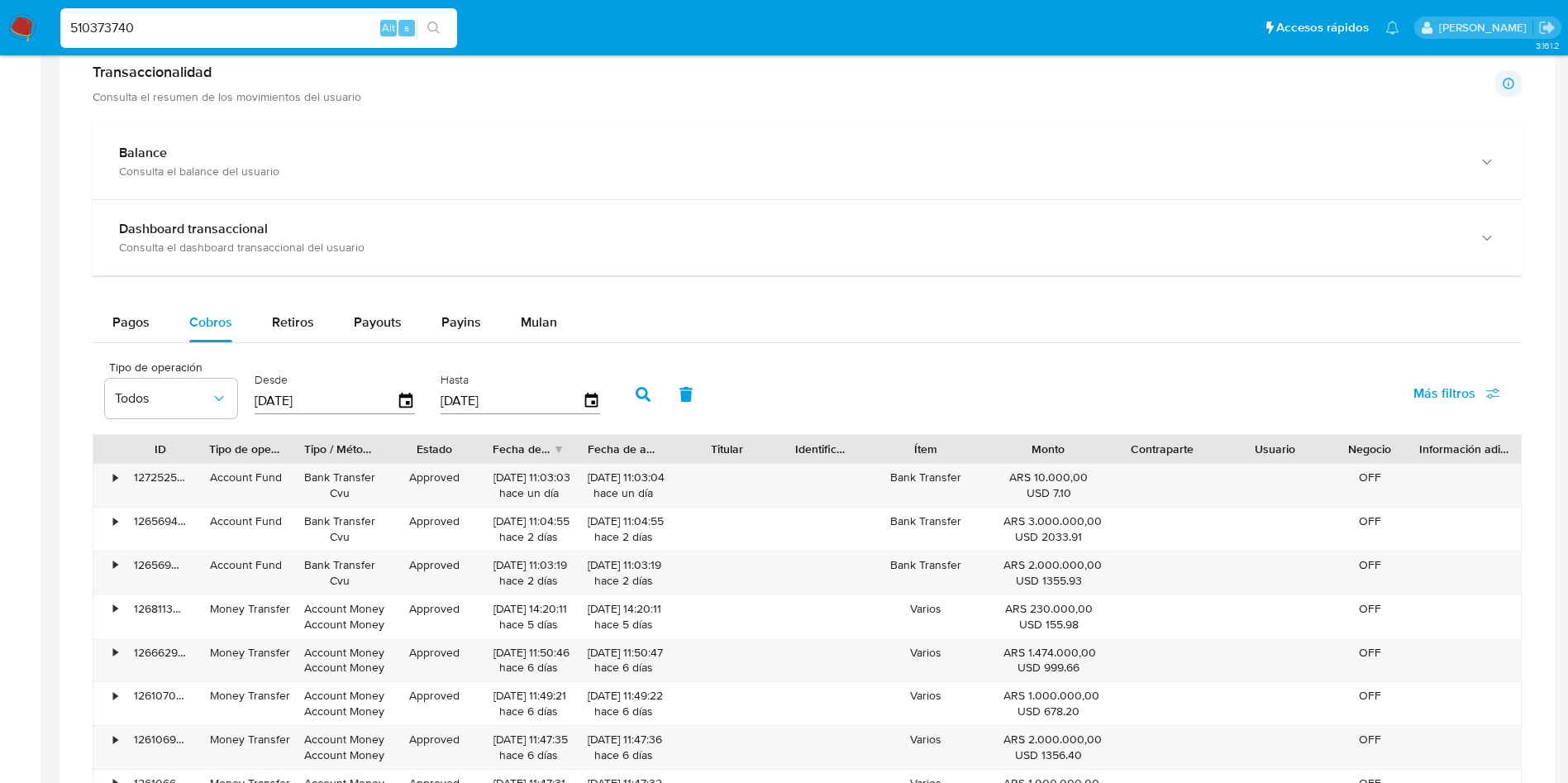
type input "510373740"
click at [432, 37] on button "search-icon" at bounding box center [433, 28] width 34 height 23
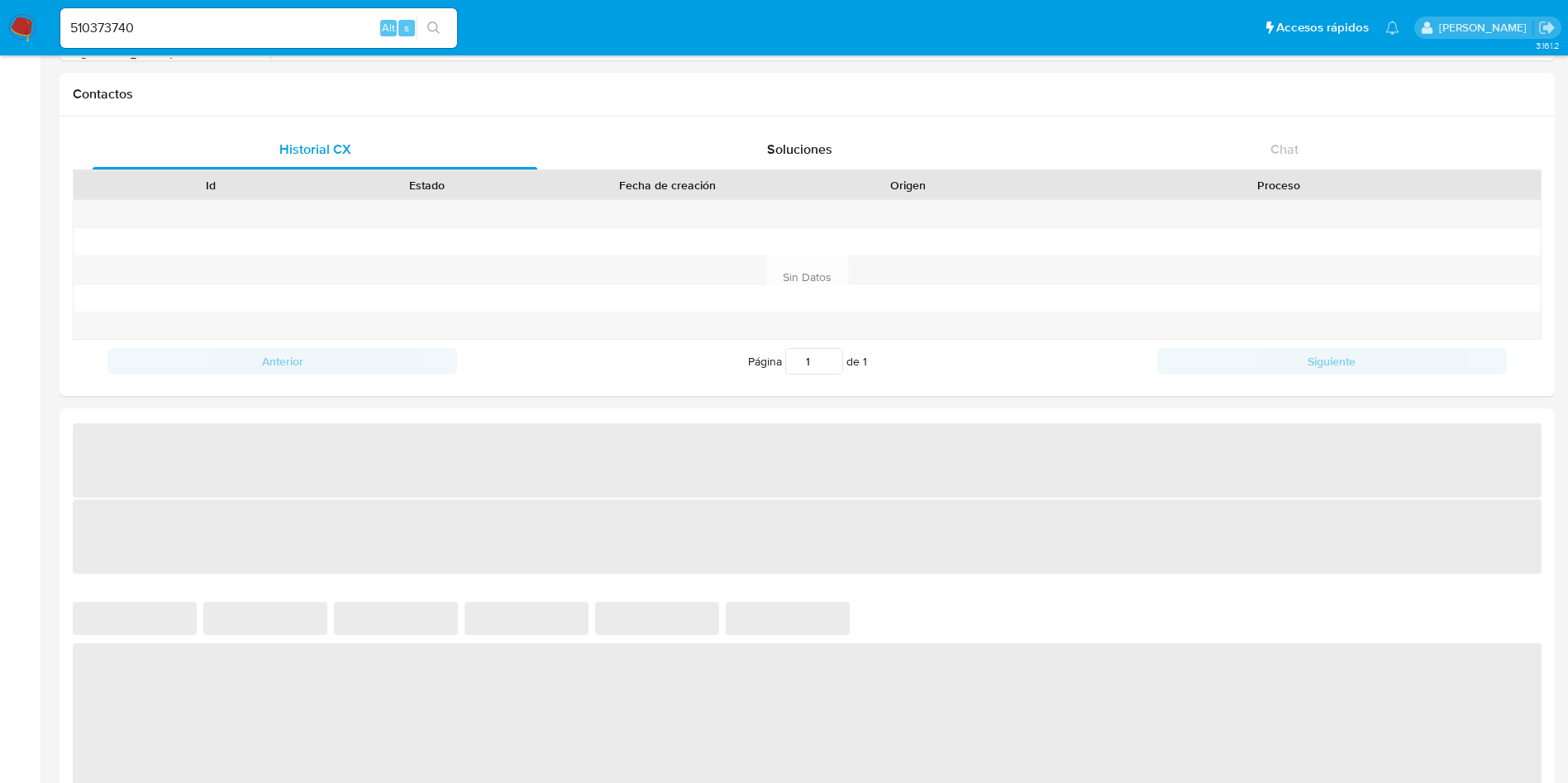
select select "10"
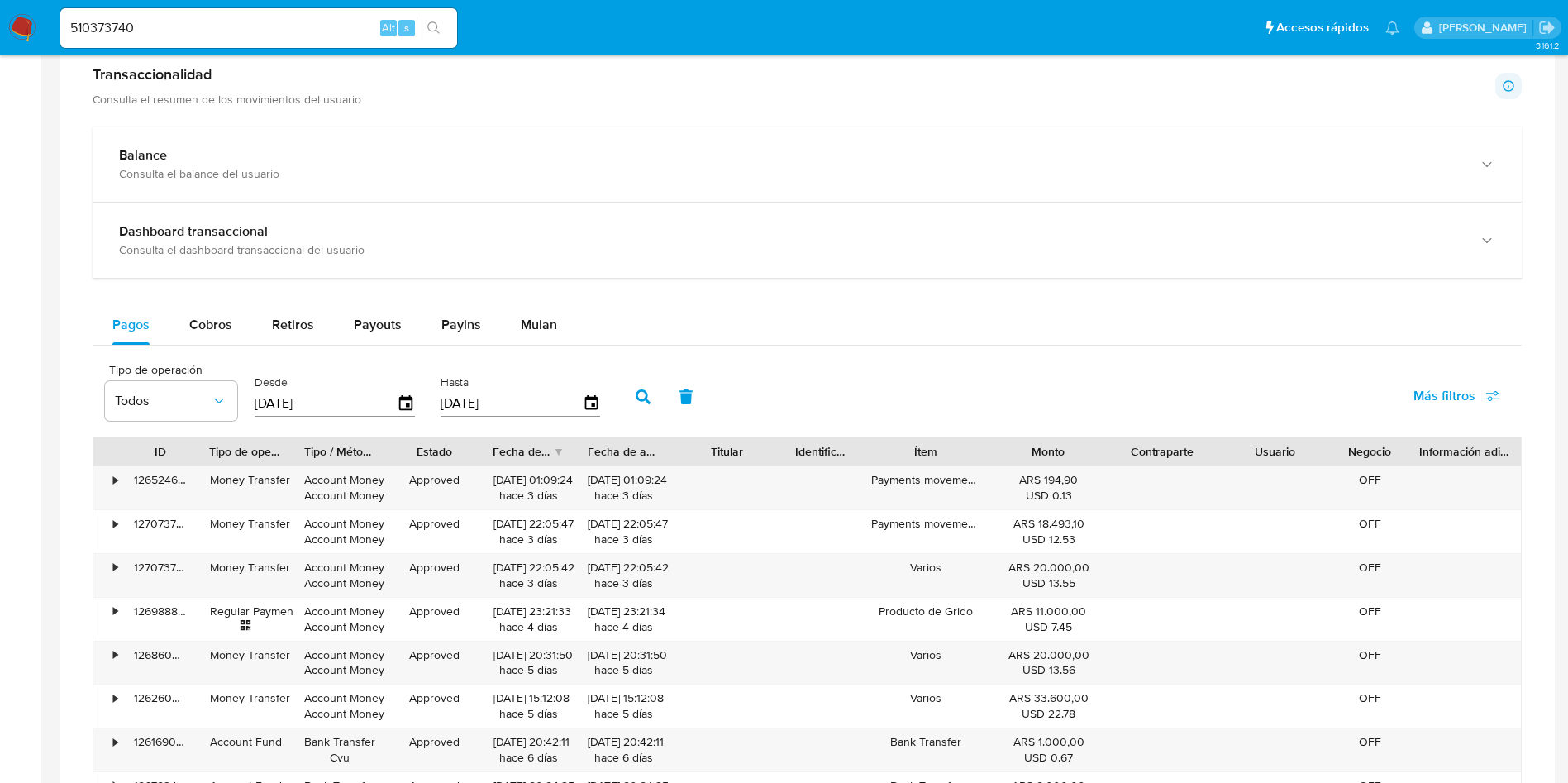
scroll to position [868, 0]
click at [200, 330] on span "Cobros" at bounding box center [210, 322] width 43 height 19
select select "10"
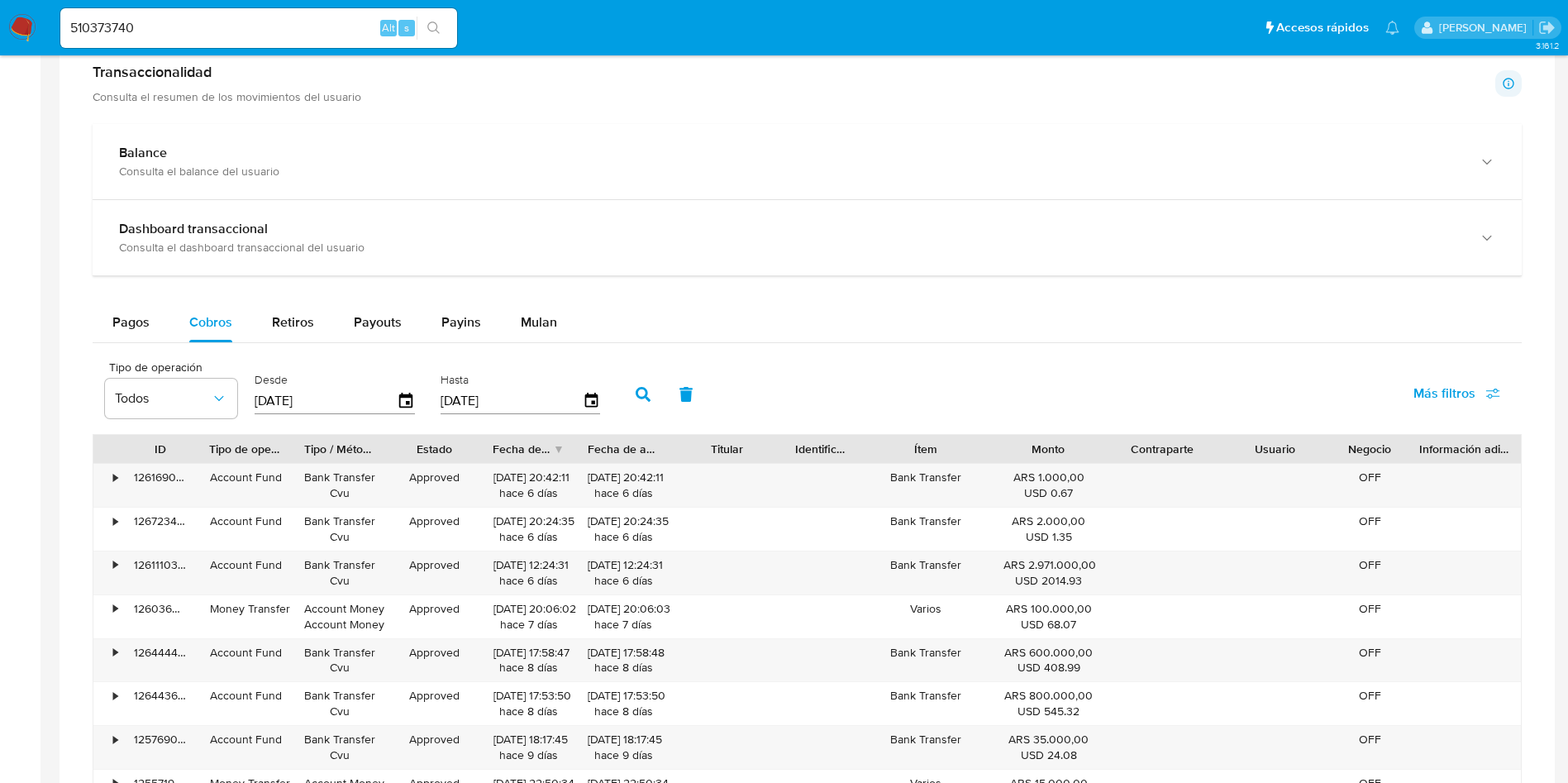
click at [234, 28] on input "510373740" at bounding box center [258, 29] width 397 height 22
paste input "00168362"
type input "500168362"
click at [433, 30] on icon "search-icon" at bounding box center [433, 28] width 13 height 13
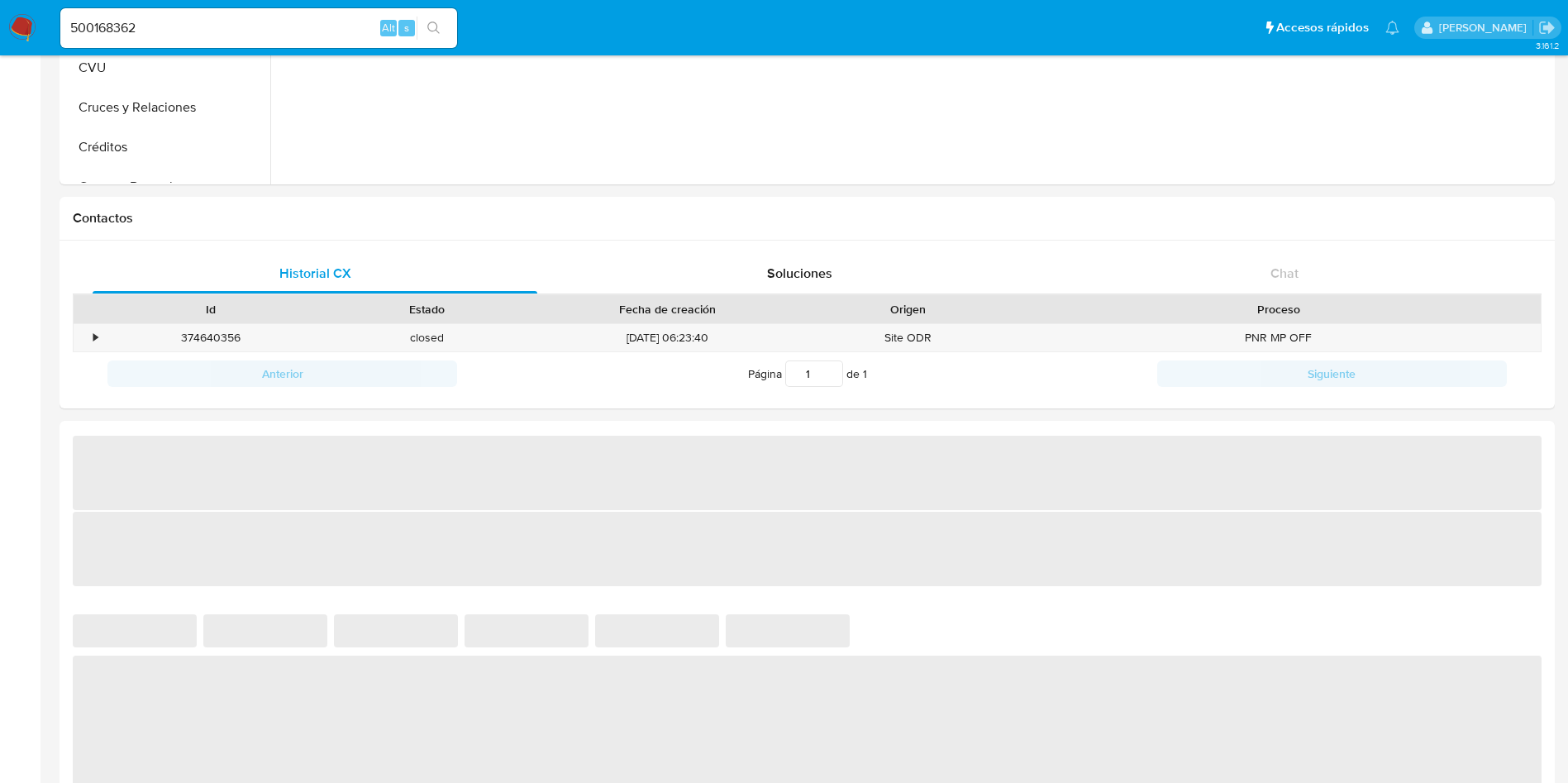
select select "10"
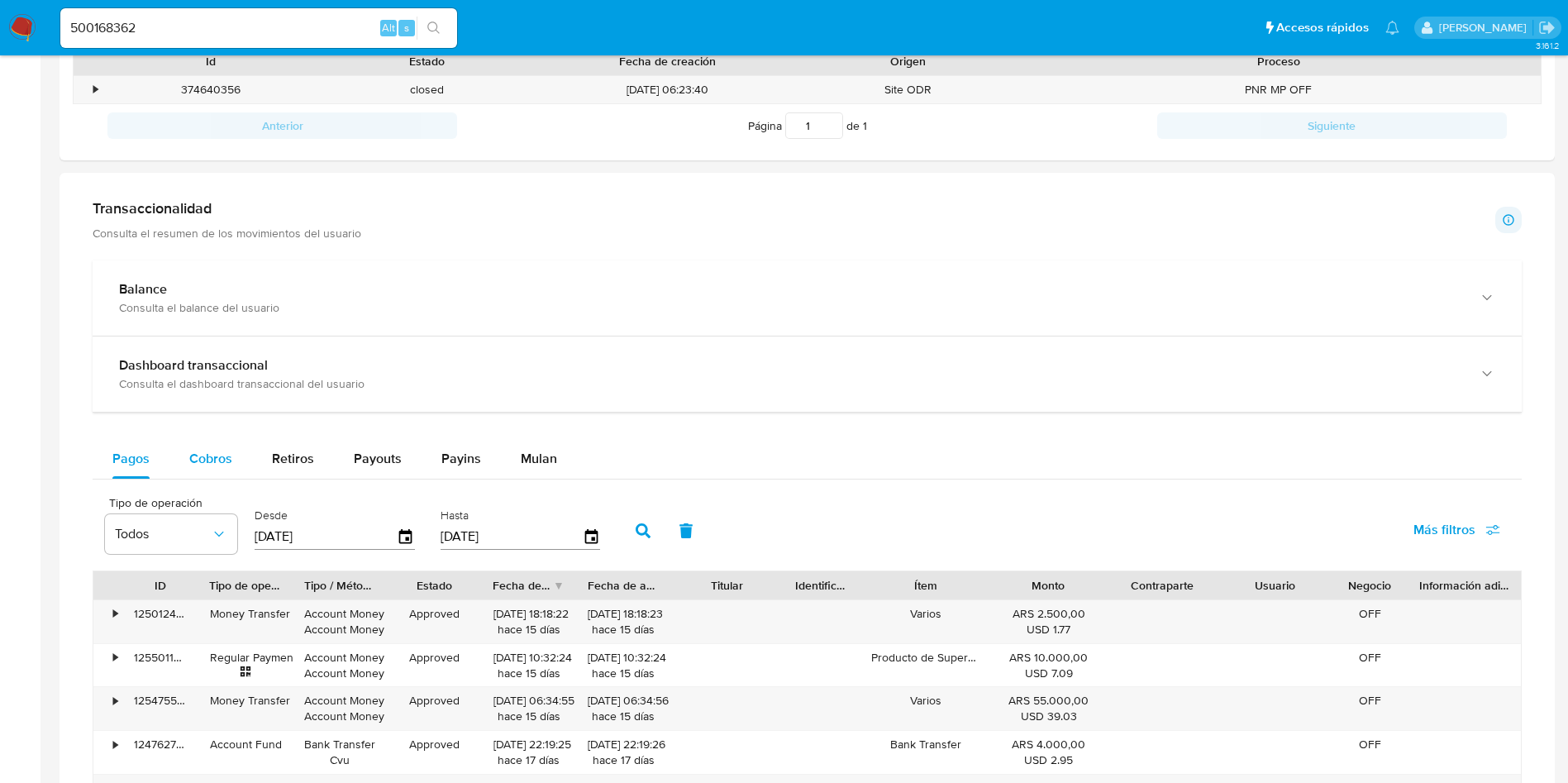
click at [210, 450] on span "Cobros" at bounding box center [210, 458] width 43 height 19
select select "10"
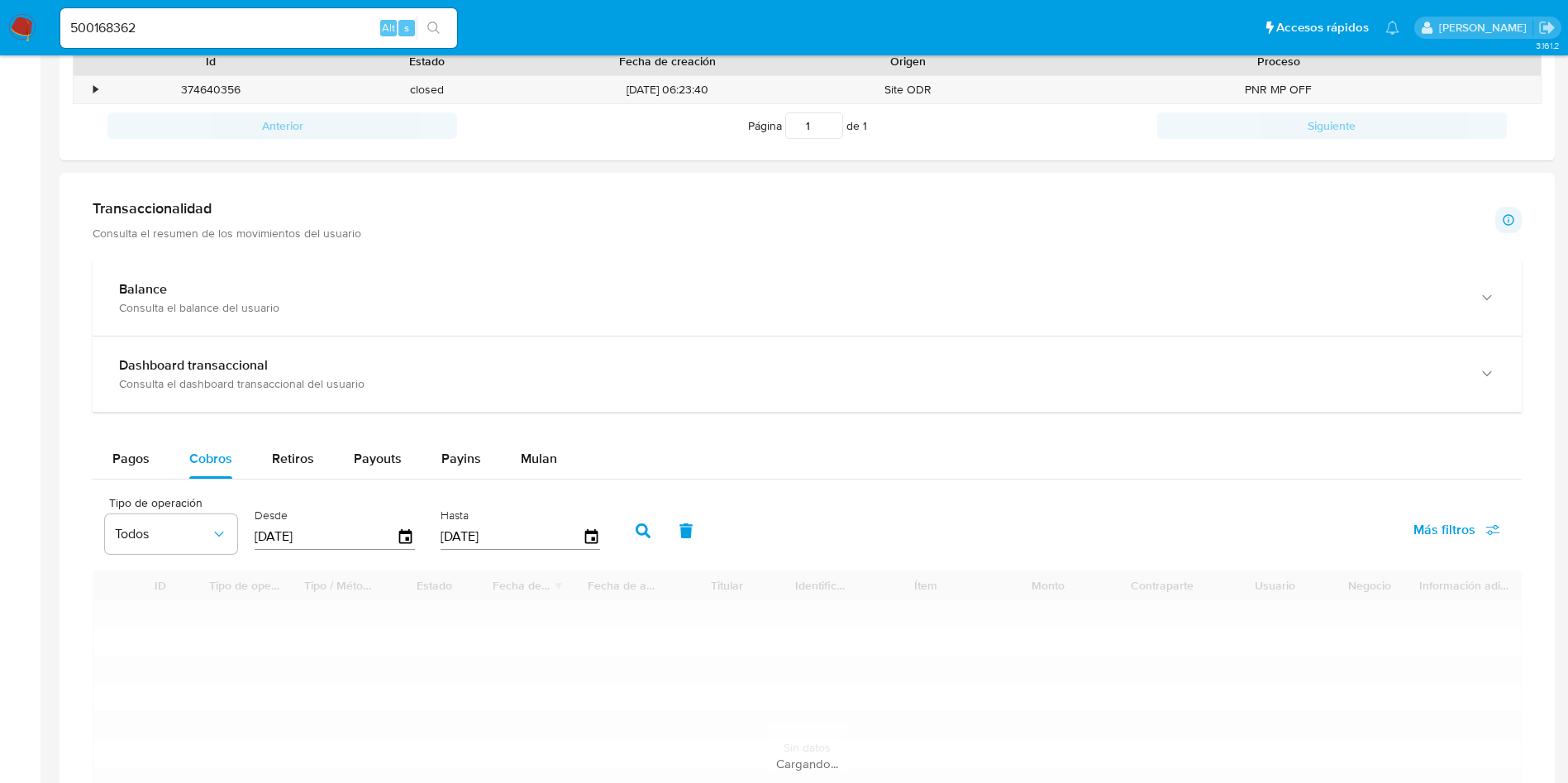
scroll to position [868, 0]
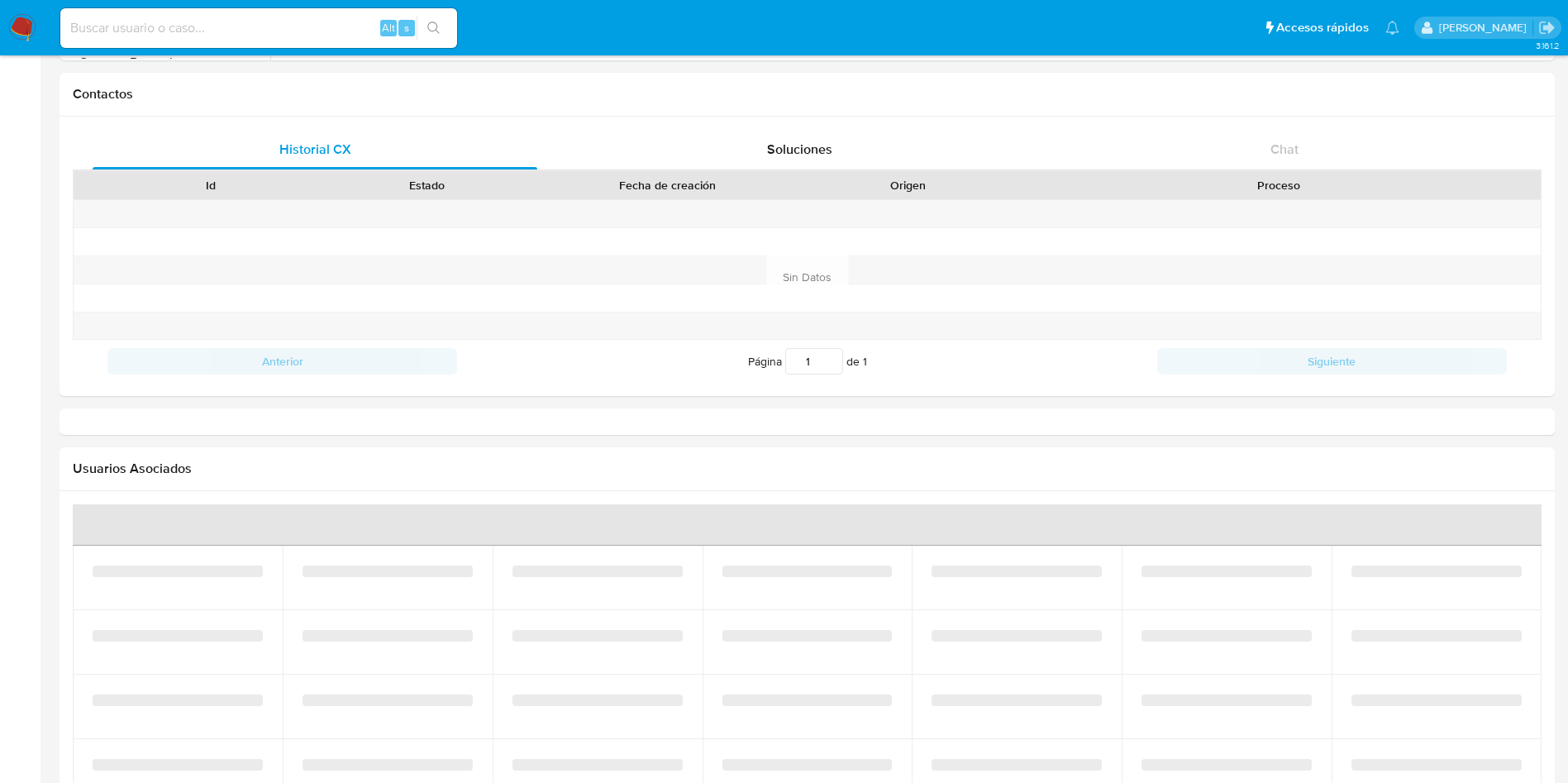
scroll to position [744, 0]
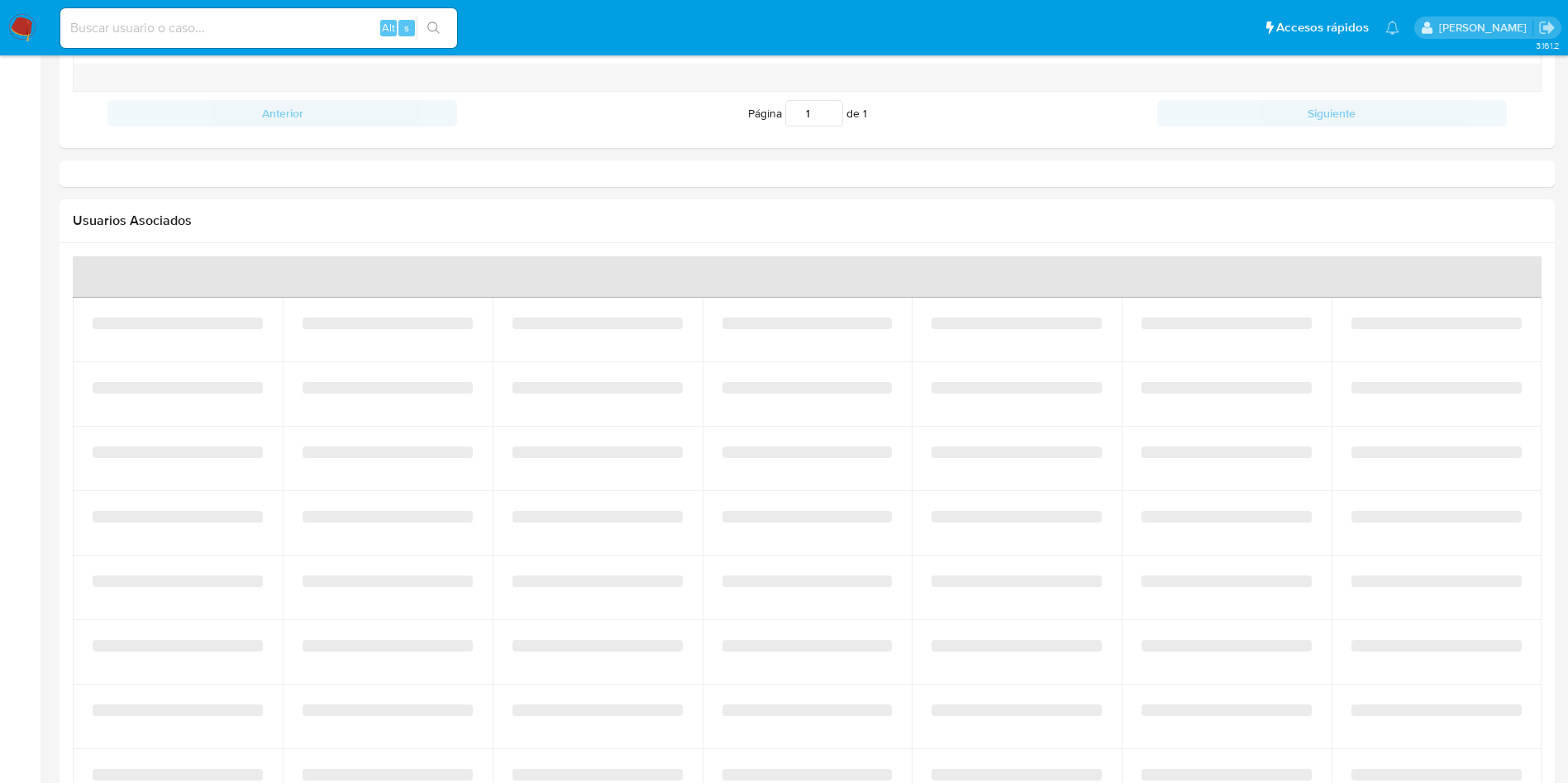
select select "10"
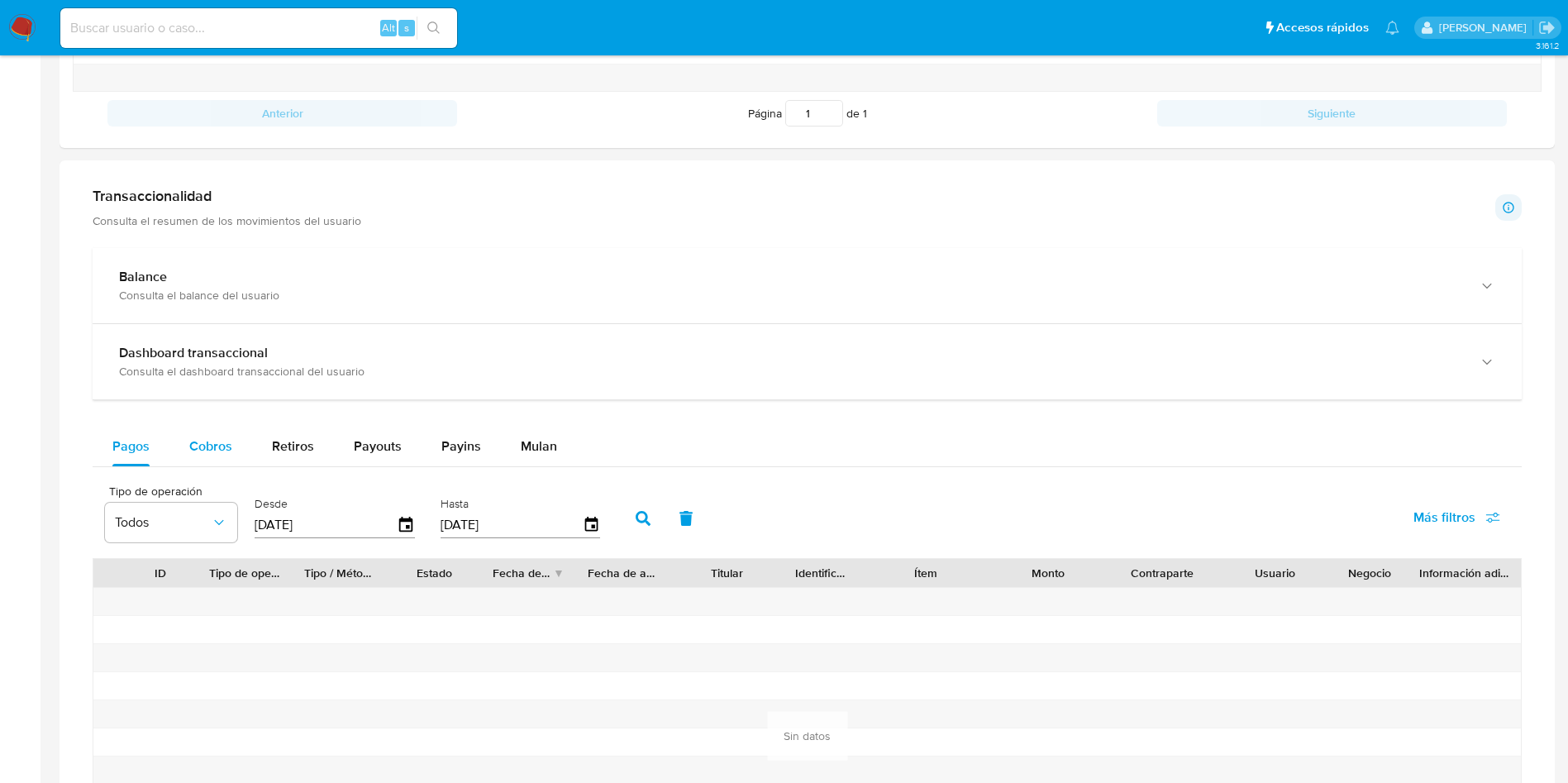
click at [216, 465] on div "Cobros" at bounding box center [210, 446] width 43 height 40
select select "10"
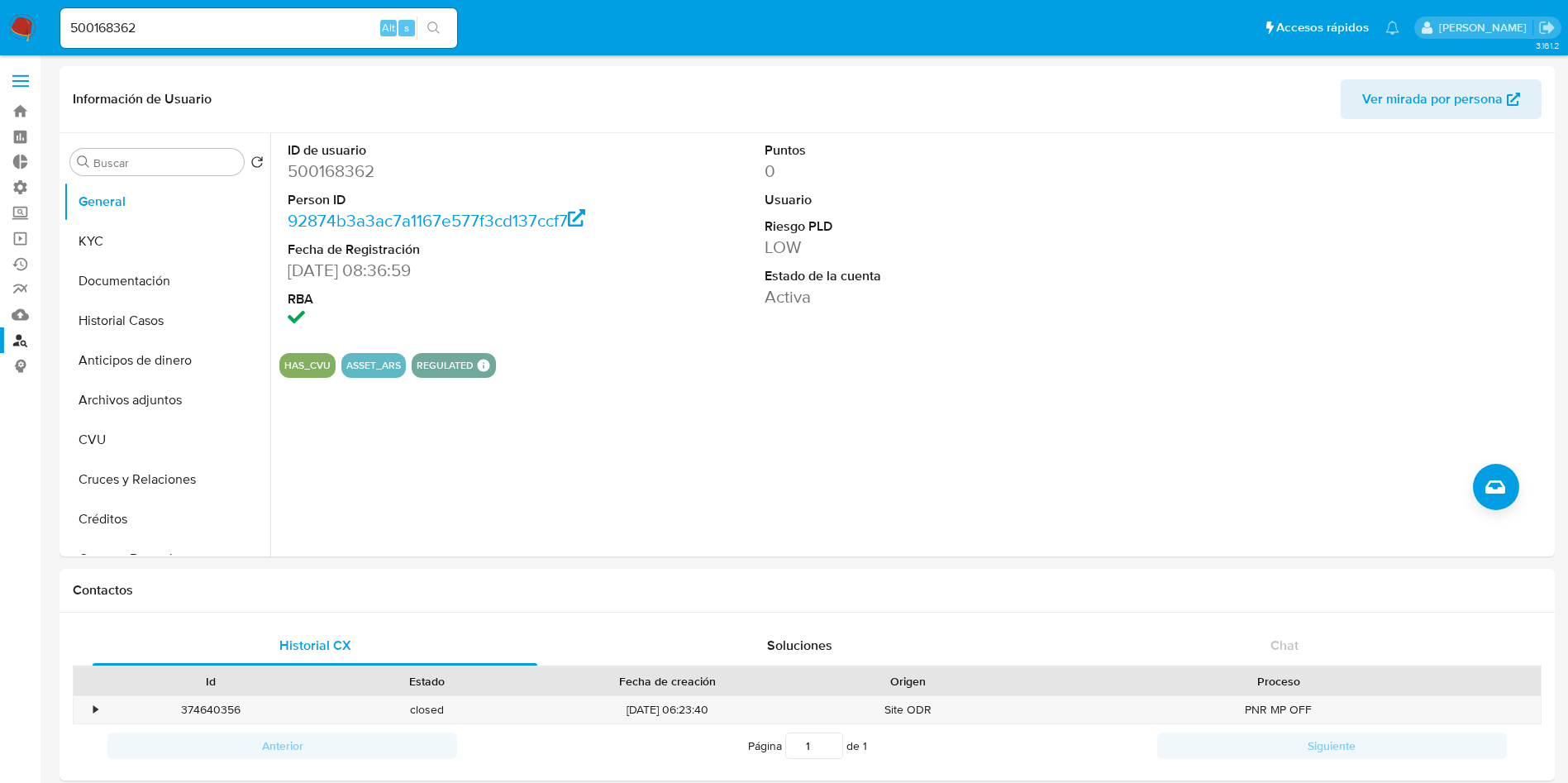
select select "10"
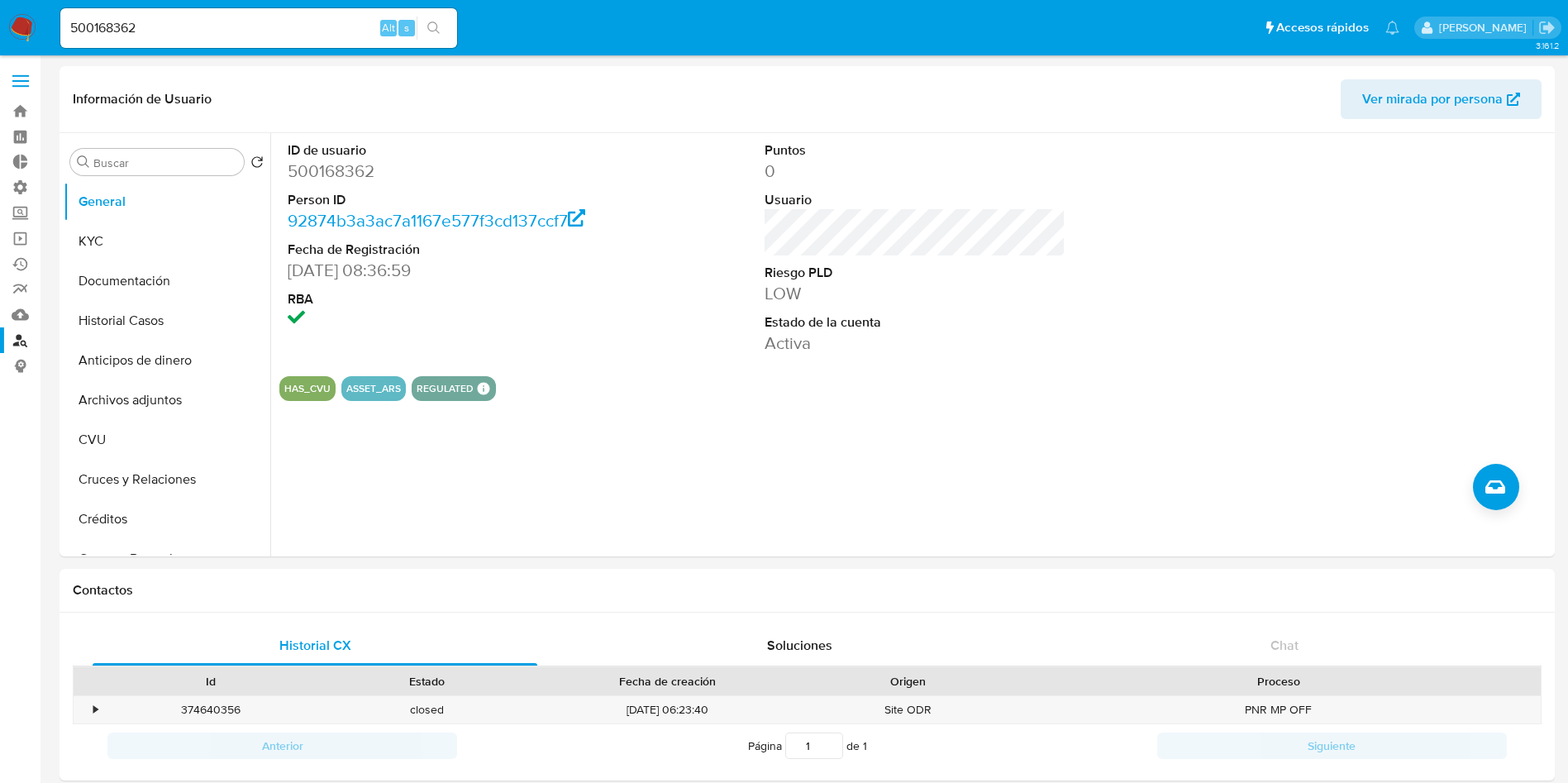
scroll to position [868, 0]
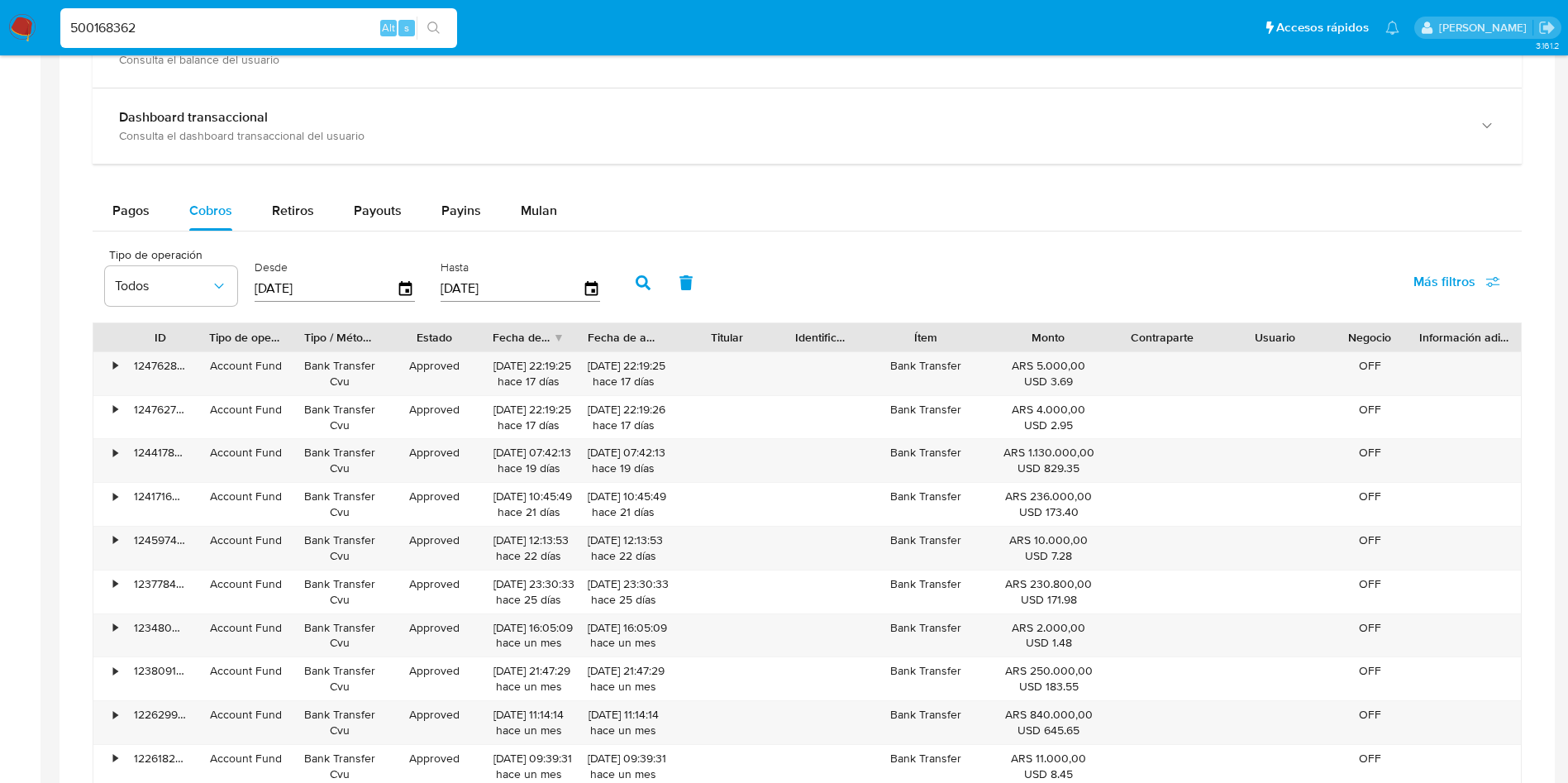
click at [258, 31] on input "500168362" at bounding box center [258, 29] width 397 height 22
paste input "725499"
type input "7254992"
click at [430, 26] on icon "search-icon" at bounding box center [433, 28] width 13 height 13
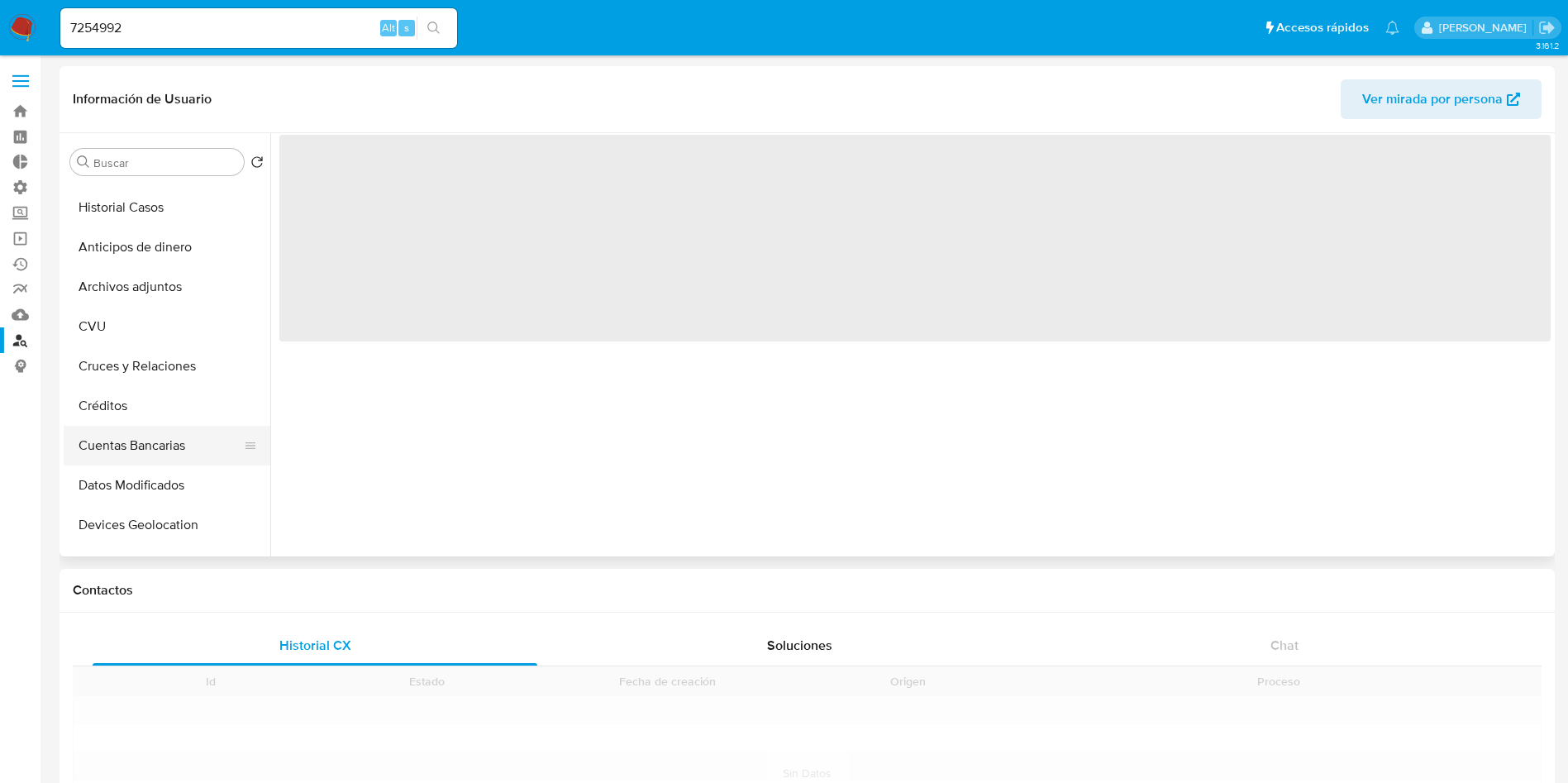
scroll to position [372, 0]
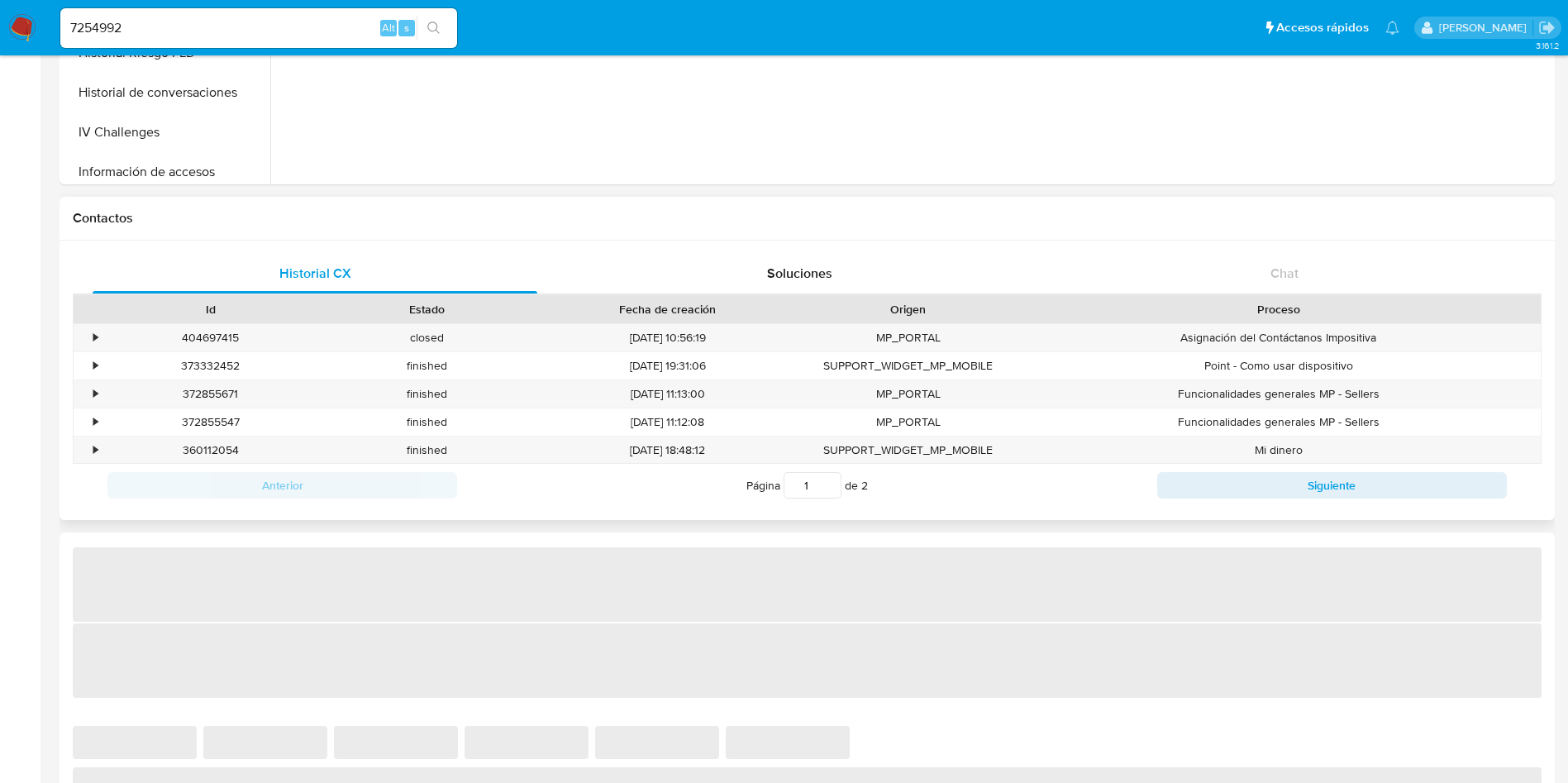
select select "10"
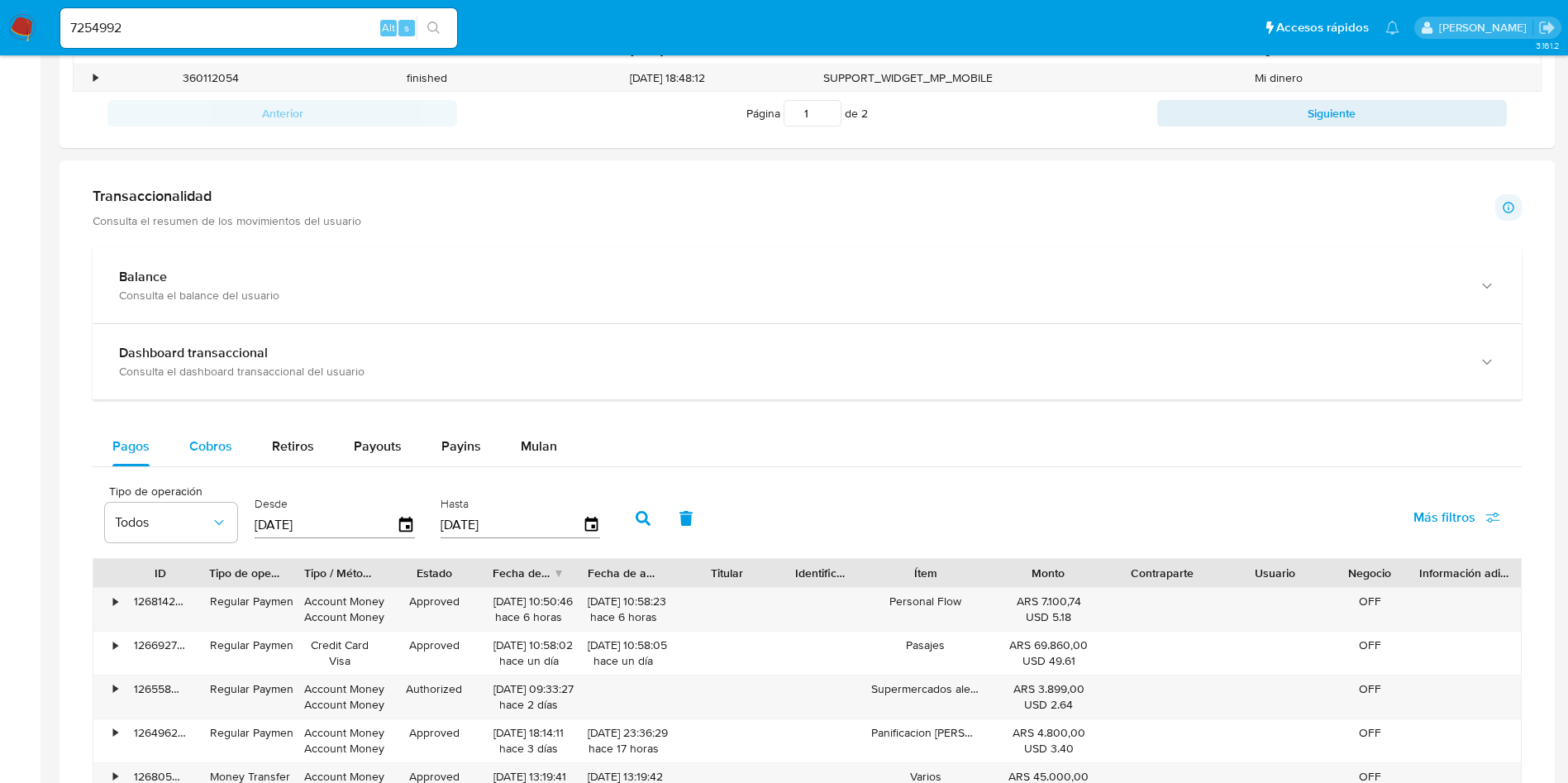
click at [224, 458] on div "Cobros" at bounding box center [210, 446] width 43 height 40
select select "10"
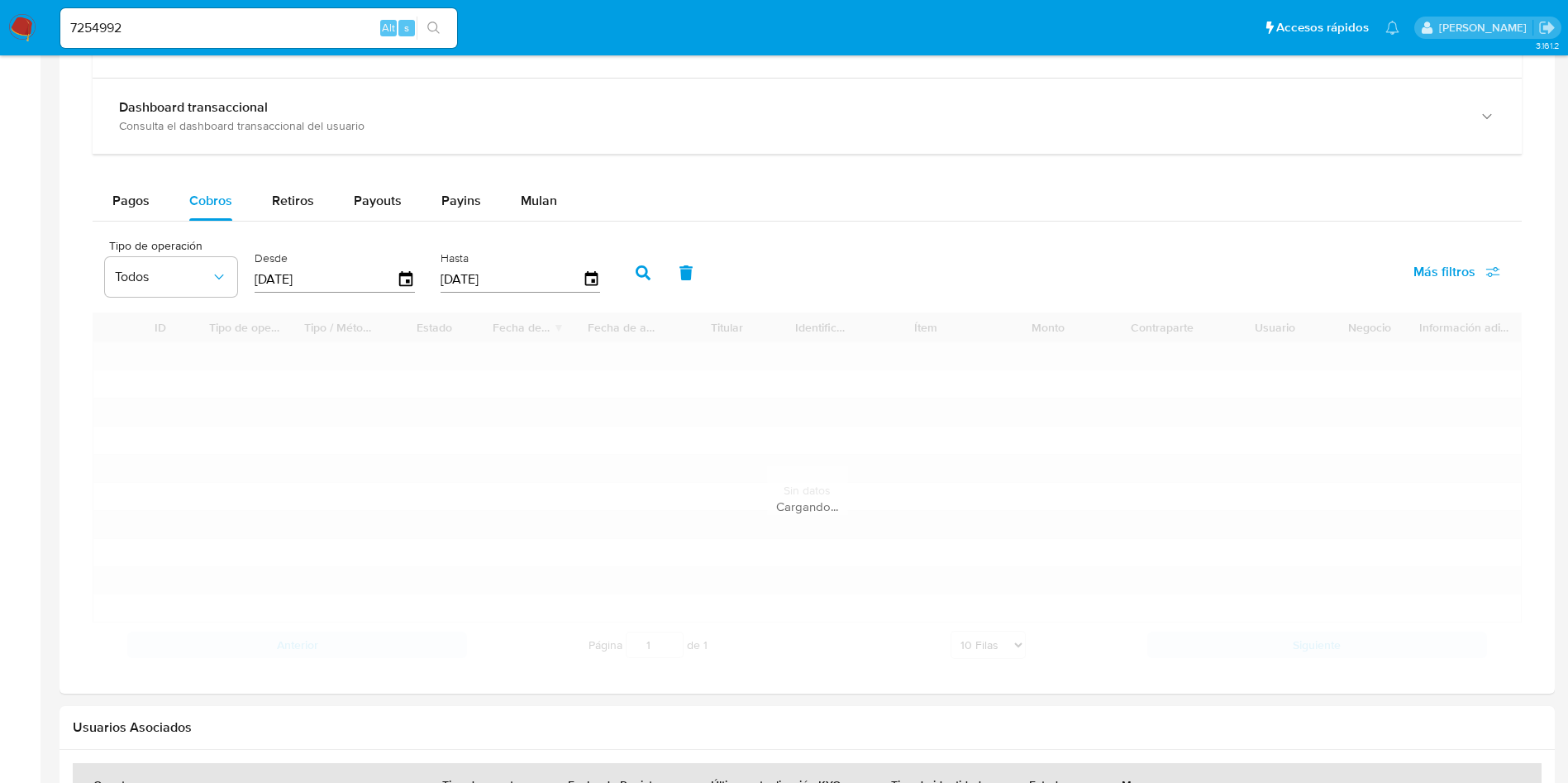
scroll to position [993, 0]
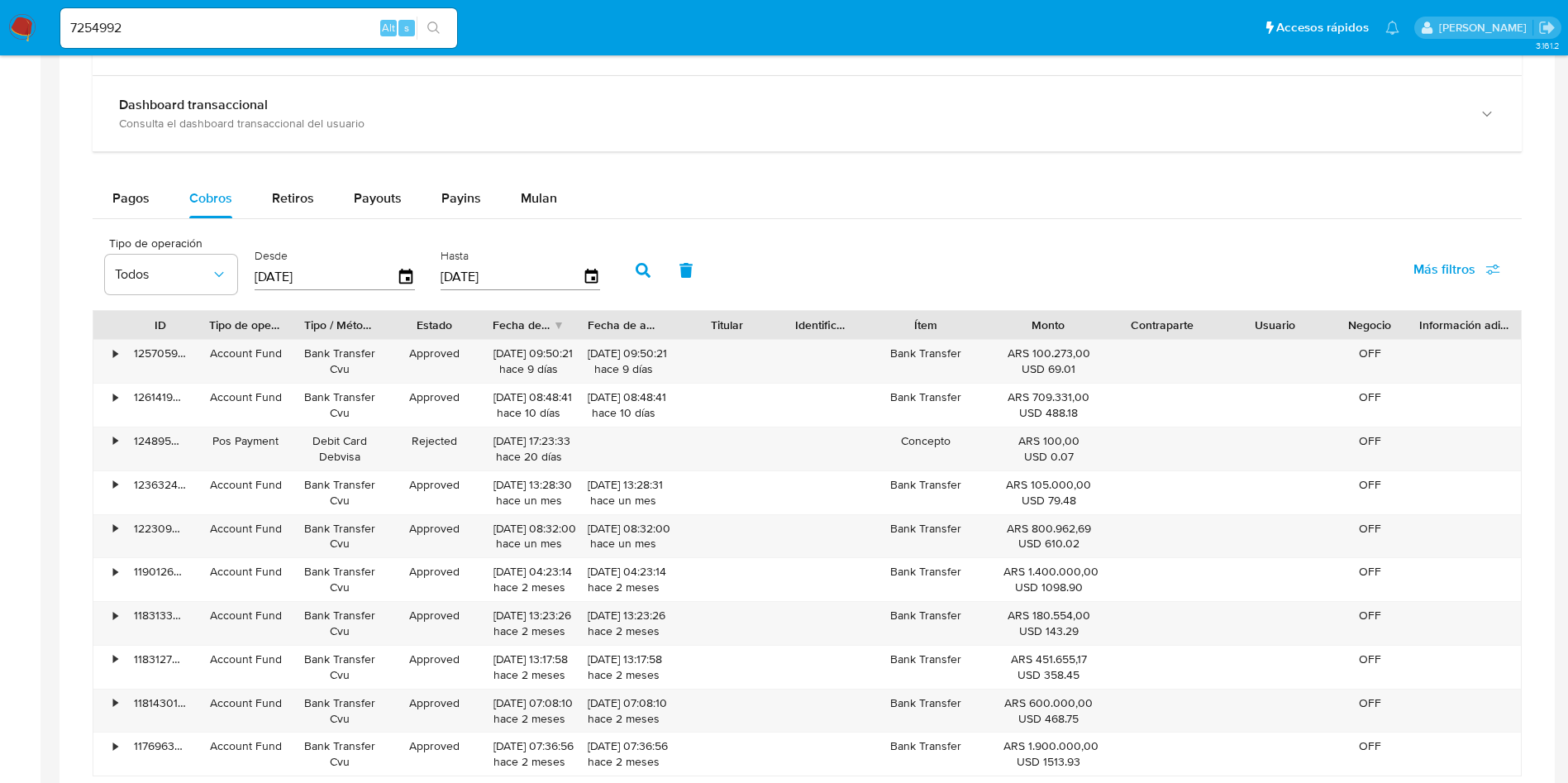
click at [264, 24] on input "7254992" at bounding box center [258, 29] width 397 height 22
click at [264, 23] on input "7254992" at bounding box center [258, 29] width 397 height 22
paste input "1109361769"
type input "1109361769"
click at [449, 33] on button "search-icon" at bounding box center [433, 28] width 34 height 23
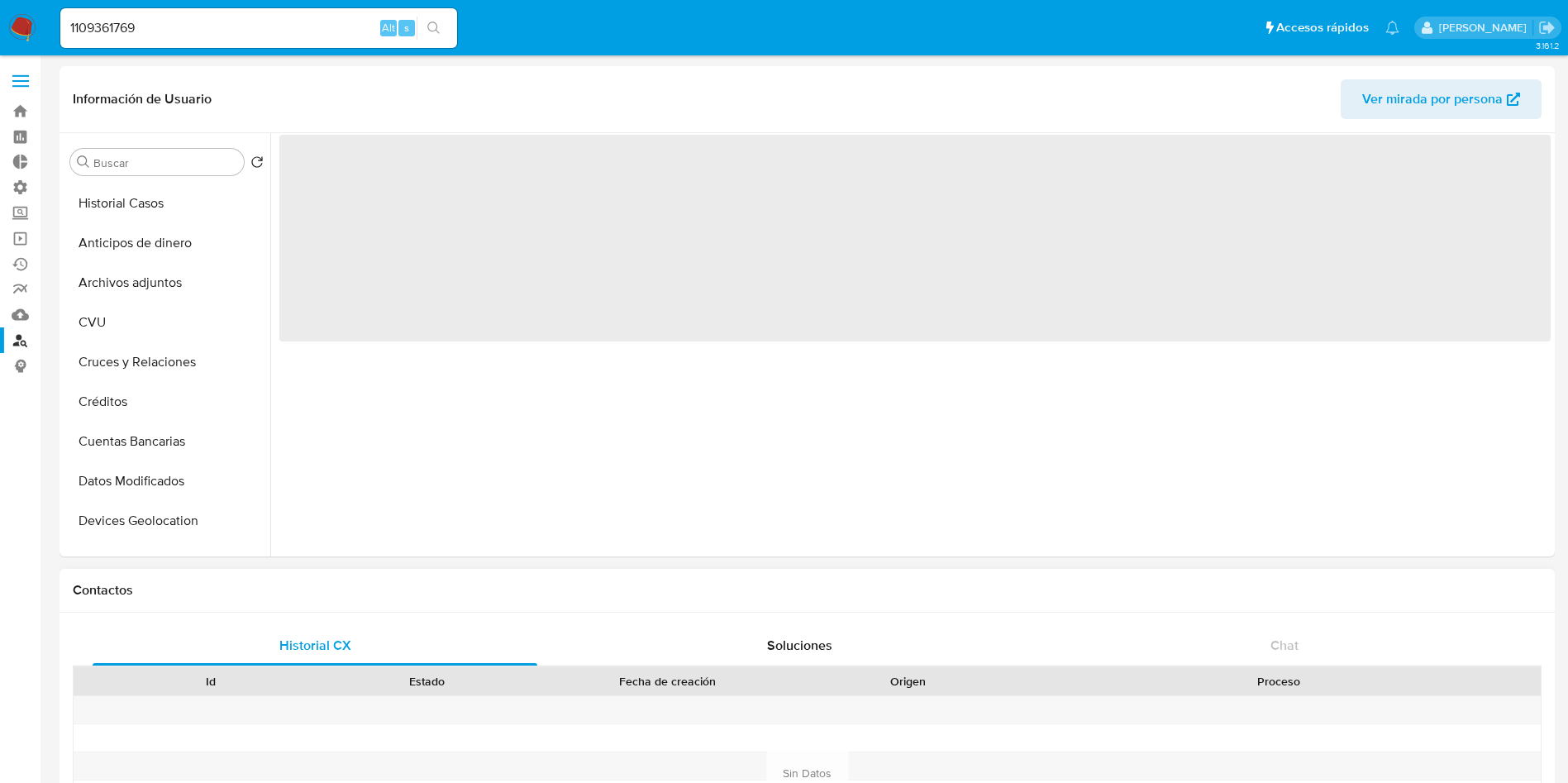
scroll to position [372, 0]
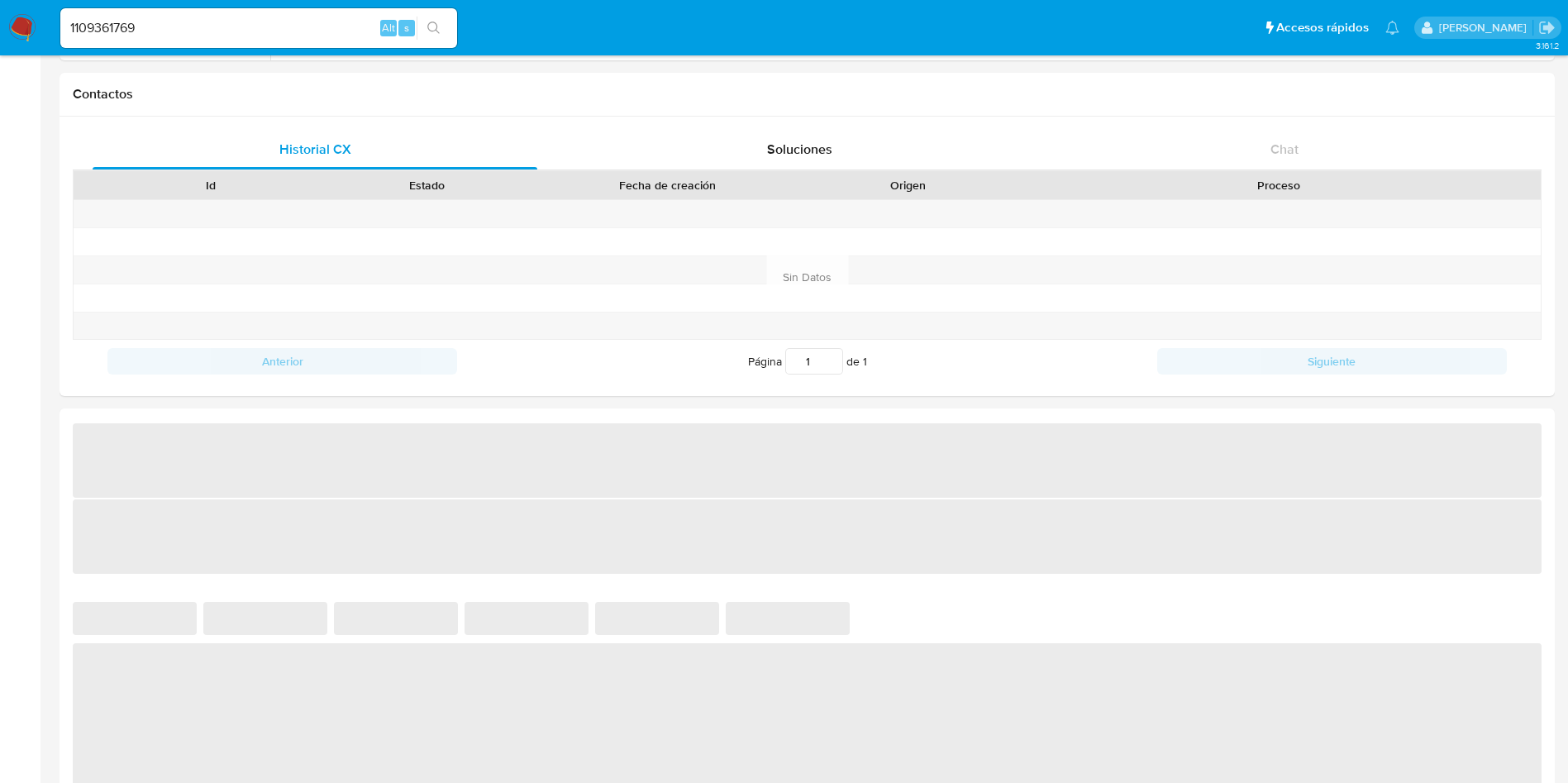
select select "10"
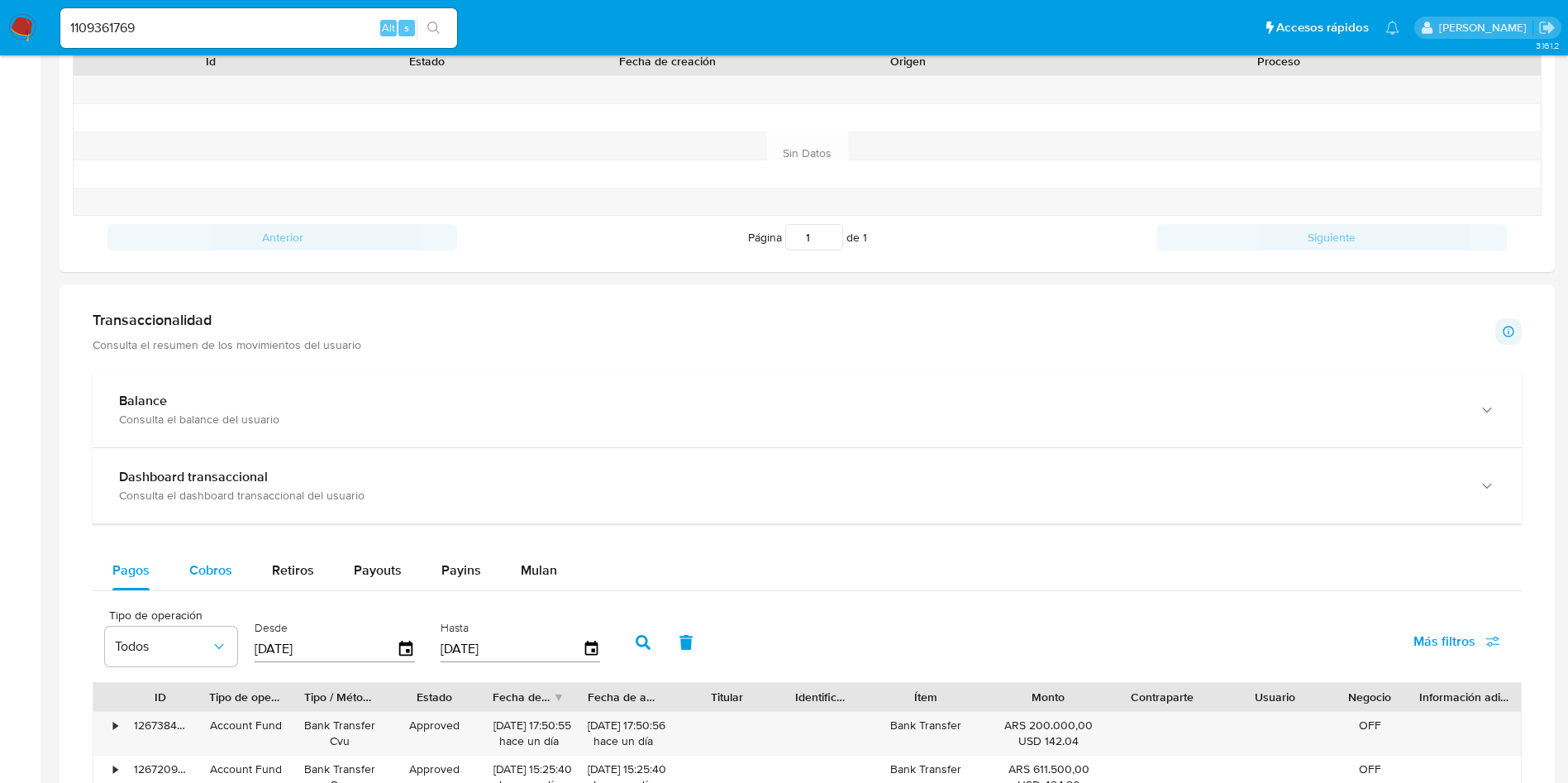
click at [214, 554] on div "Cobros" at bounding box center [210, 570] width 43 height 40
select select "10"
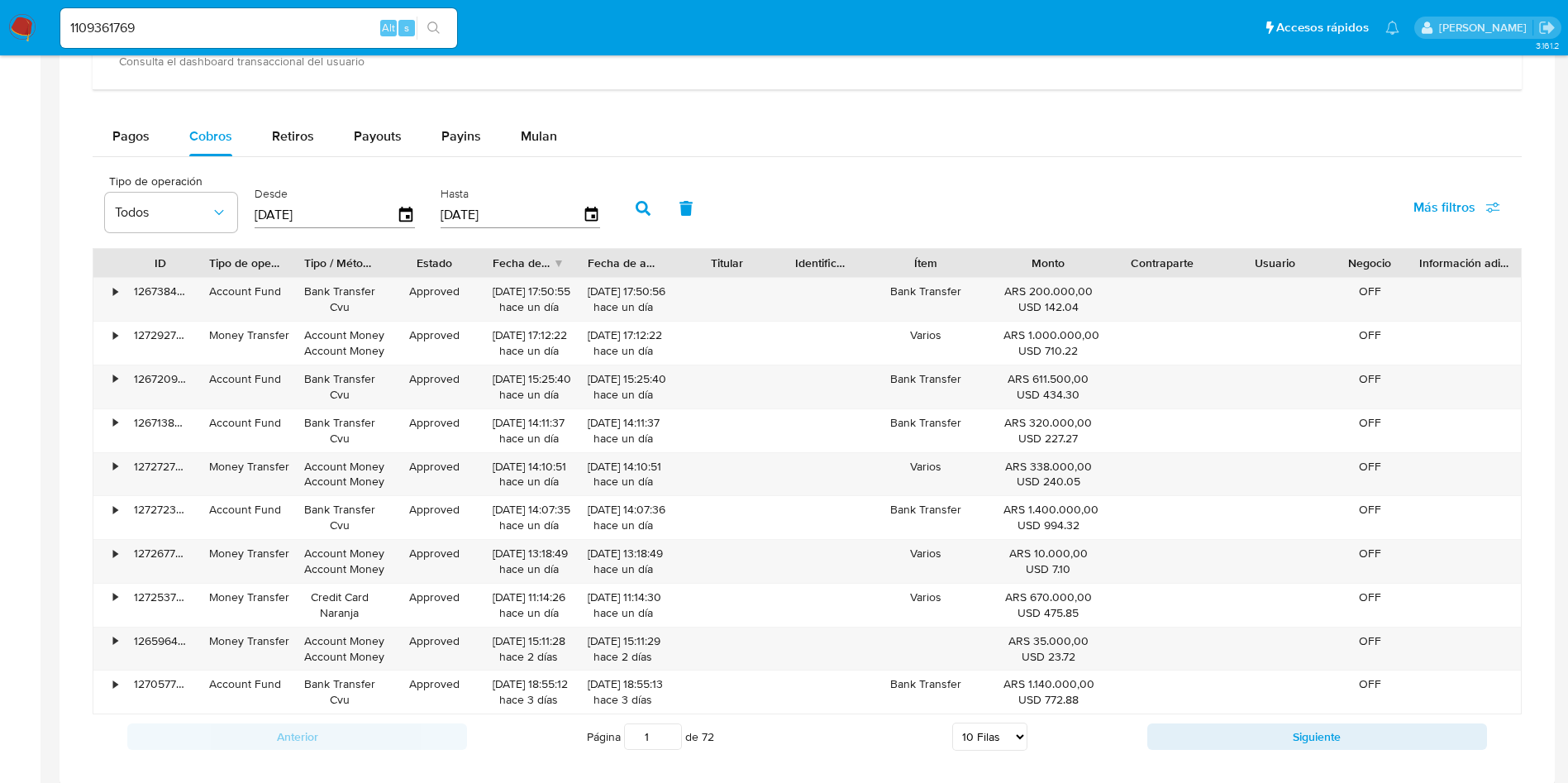
scroll to position [1117, 0]
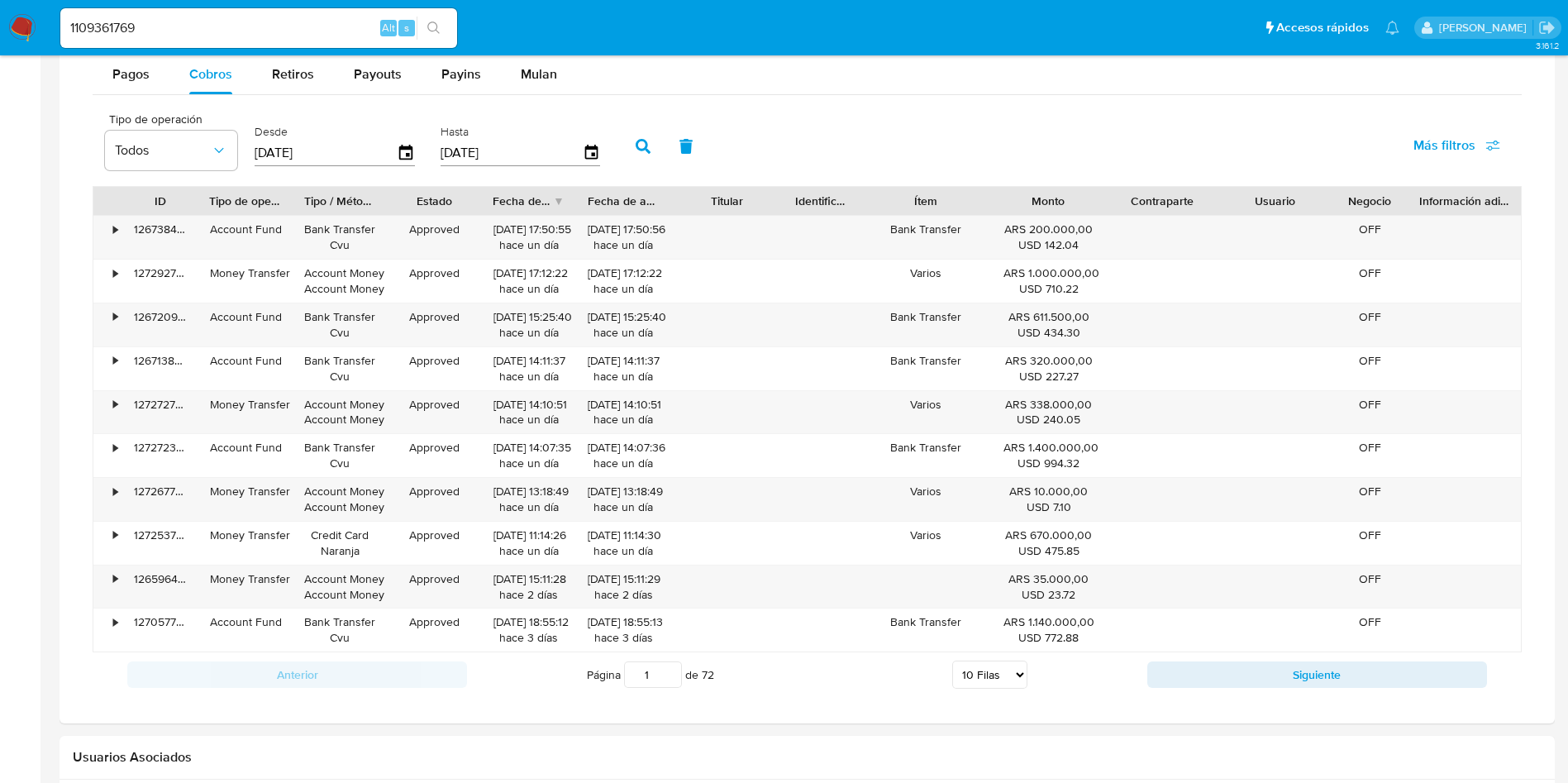
click at [220, 18] on input "1109361769" at bounding box center [258, 29] width 397 height 22
paste input "62188901"
type input "62188901"
click at [441, 34] on button "search-icon" at bounding box center [433, 28] width 34 height 23
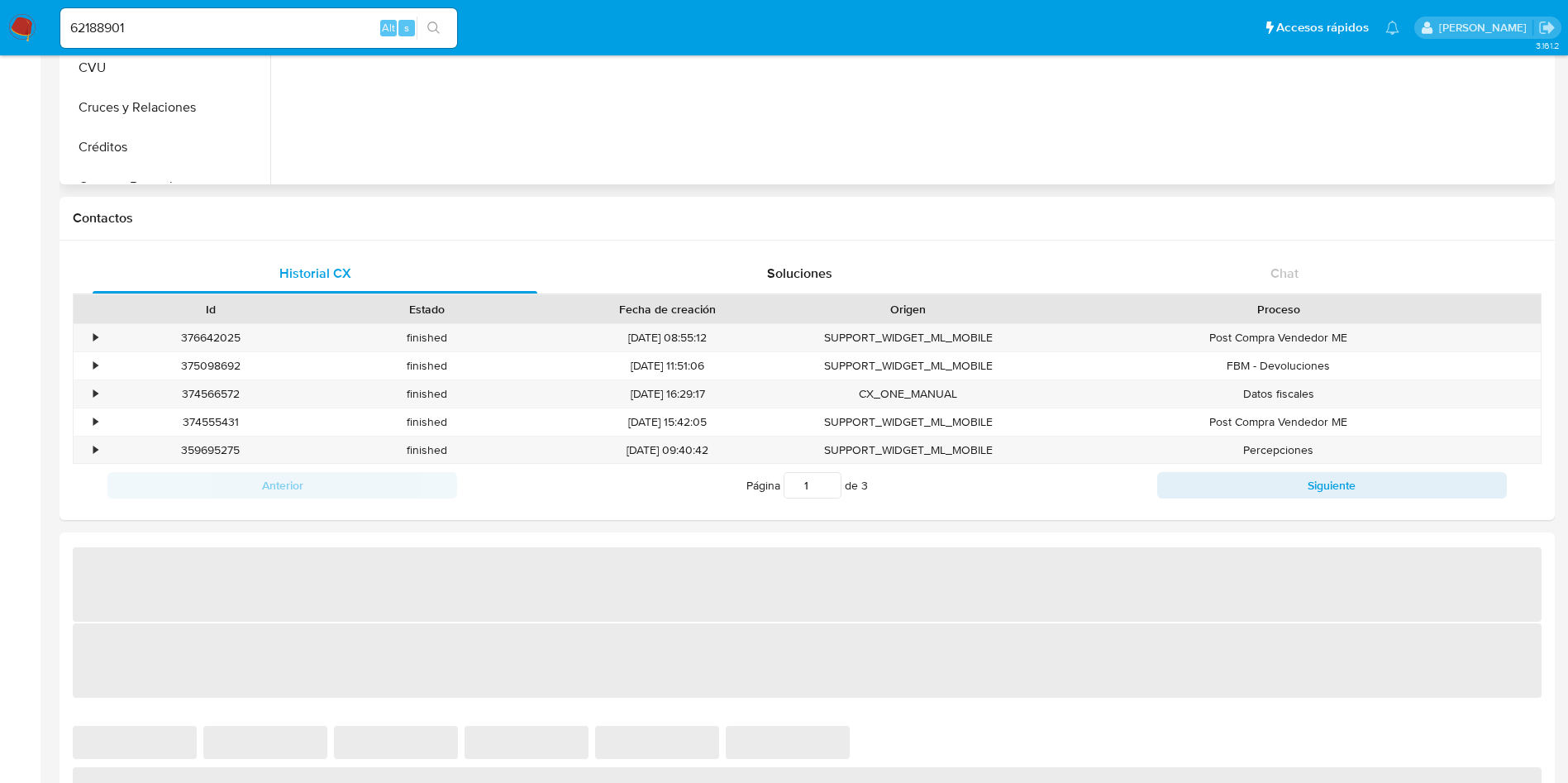
select select "10"
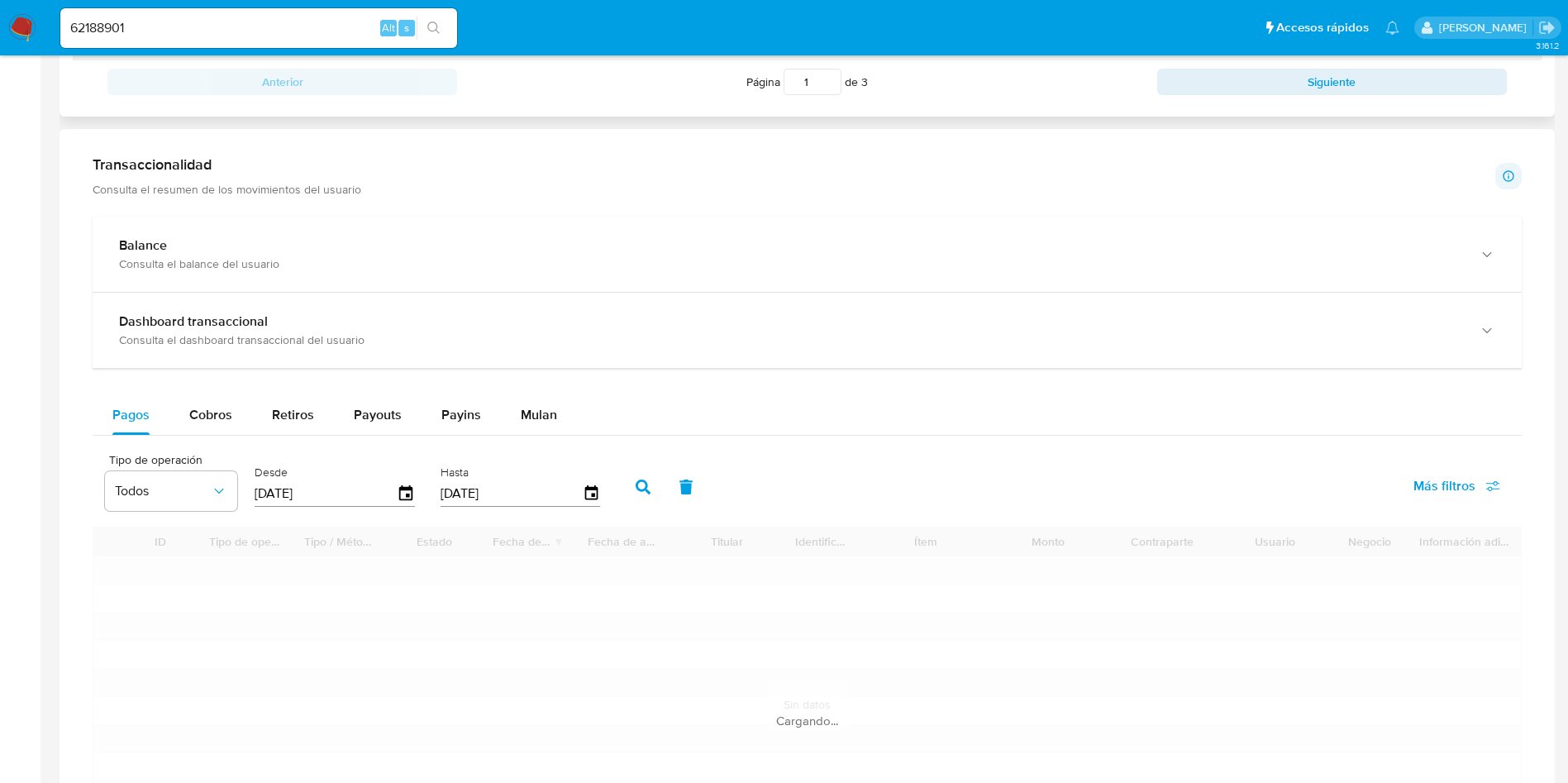
scroll to position [868, 0]
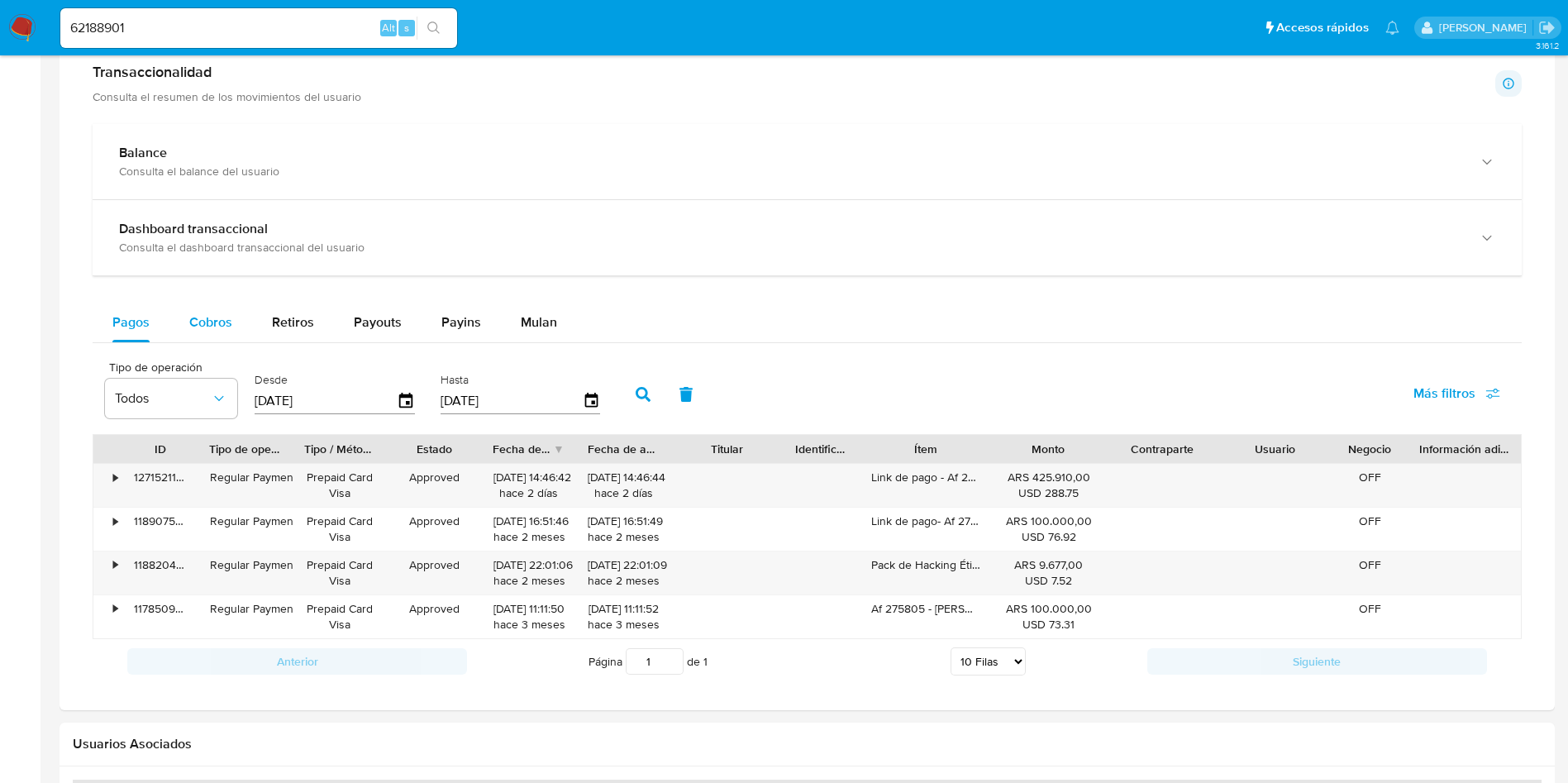
click at [203, 328] on span "Cobros" at bounding box center [210, 322] width 43 height 19
select select "10"
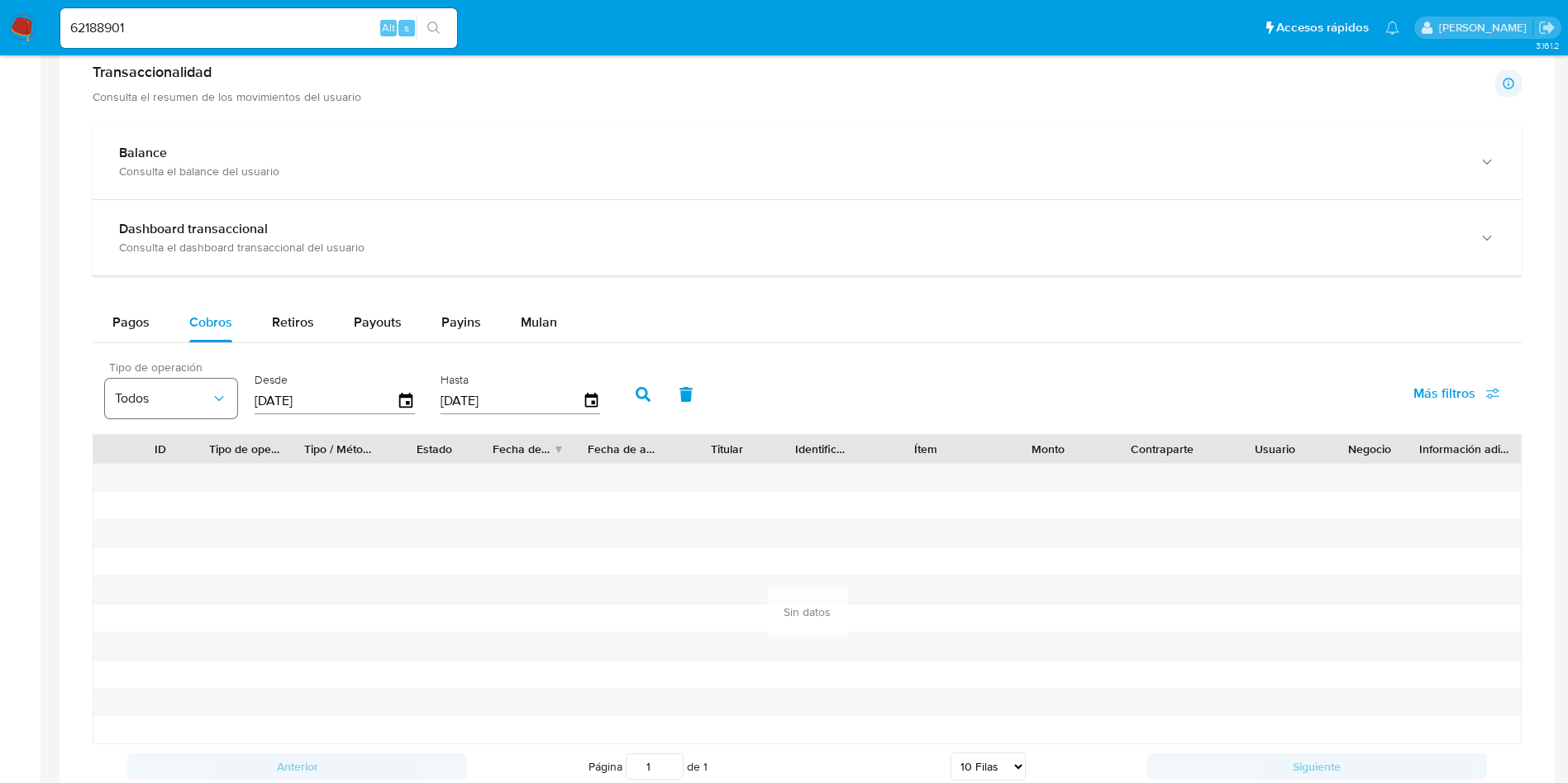
drag, startPoint x: 349, startPoint y: 391, endPoint x: 189, endPoint y: 412, distance: 161.4
click at [208, 410] on div "Tipo de operación Todos Desde [DATE] Hasta [DATE]" at bounding box center [356, 392] width 519 height 66
type input "[DATE]"
click at [638, 405] on button "button" at bounding box center [642, 394] width 43 height 40
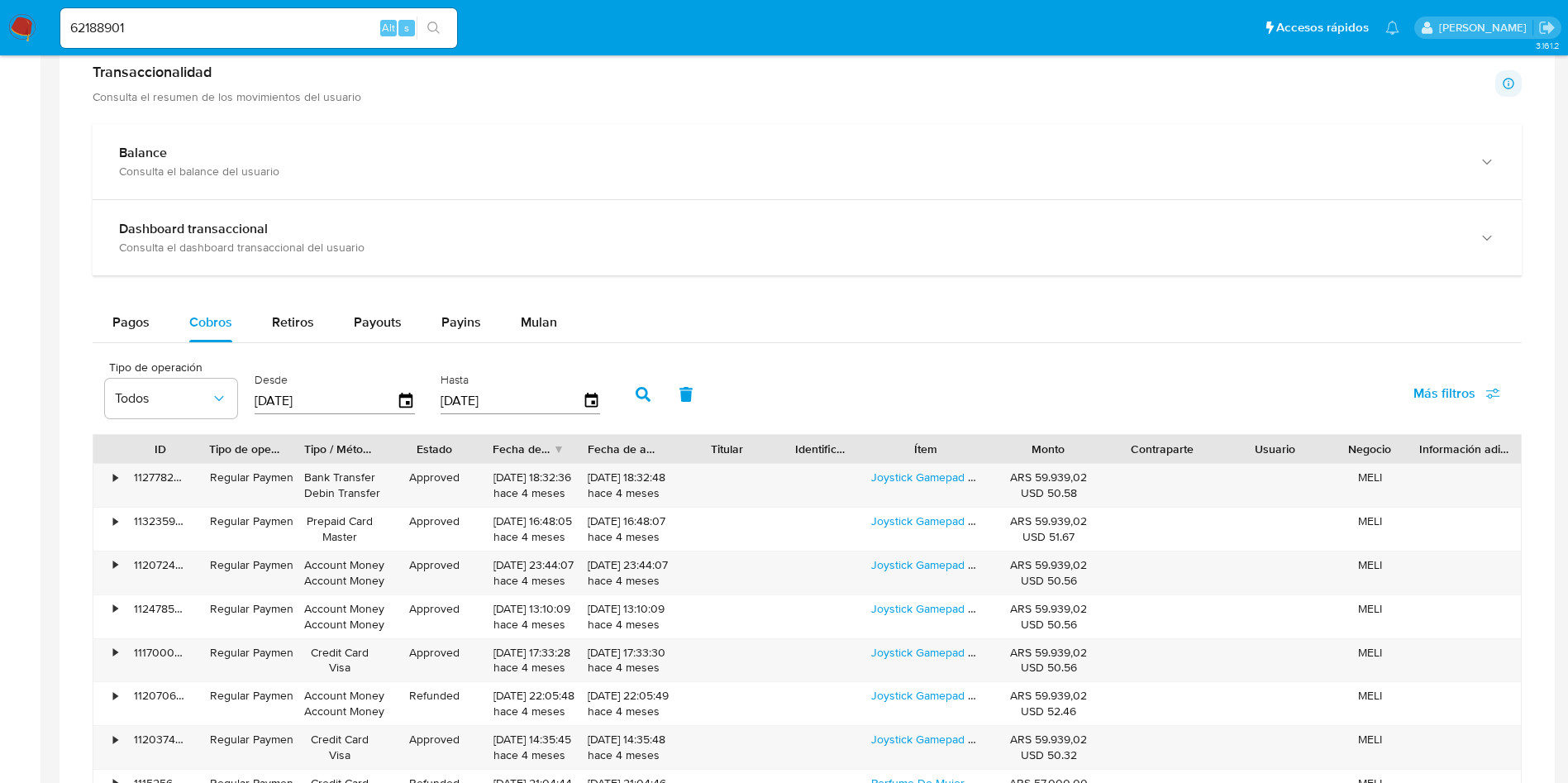
click at [274, 26] on input "62188901" at bounding box center [258, 29] width 397 height 22
paste input "RQjIvacXUNu3FGgtIktLohxA"
type input "RQjIvacXUNu3FGgtIktLohxA"
click at [426, 35] on button "search-icon" at bounding box center [433, 28] width 34 height 23
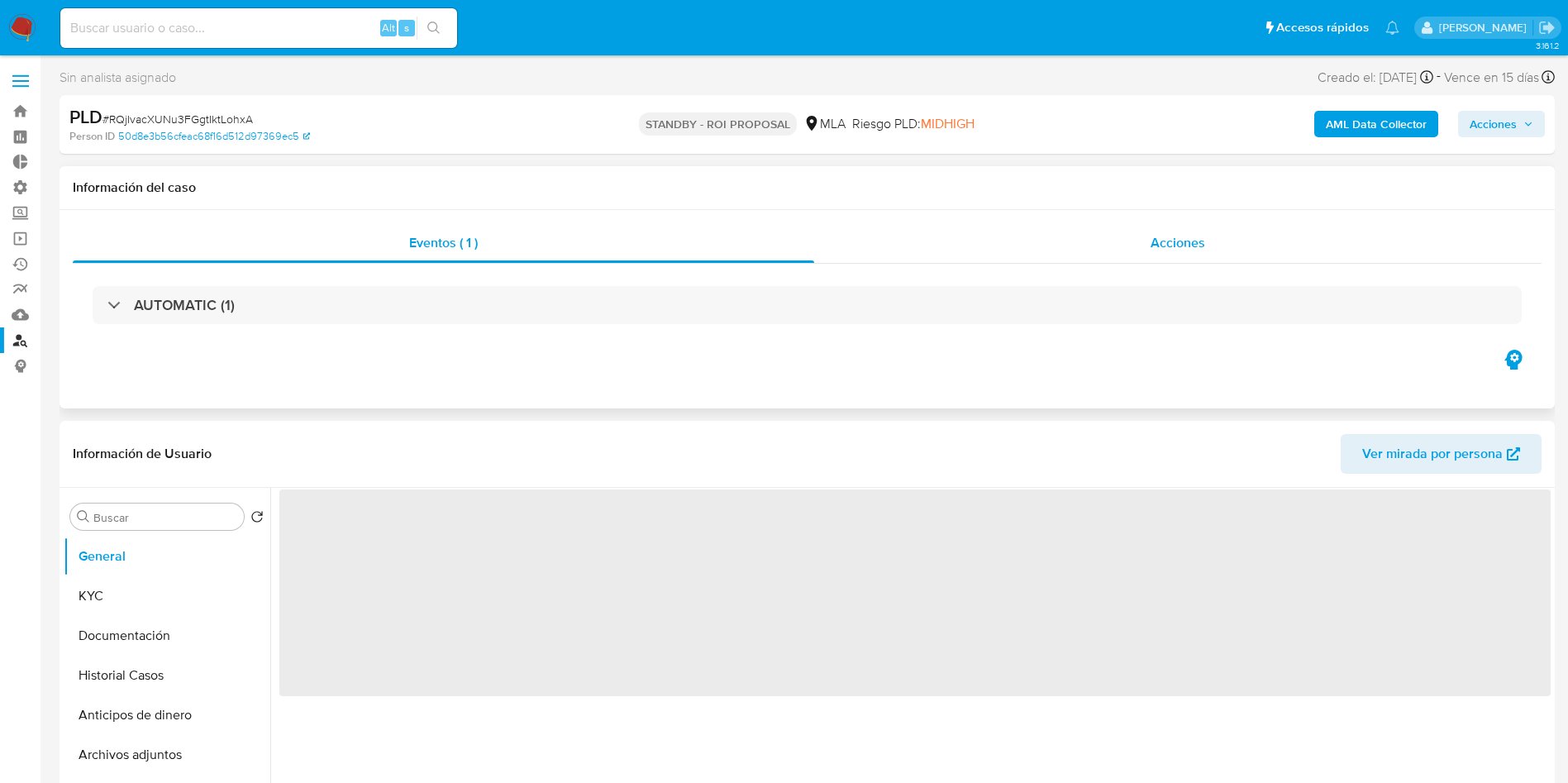
click at [1202, 242] on span "Acciones" at bounding box center [1177, 243] width 54 height 19
select select "10"
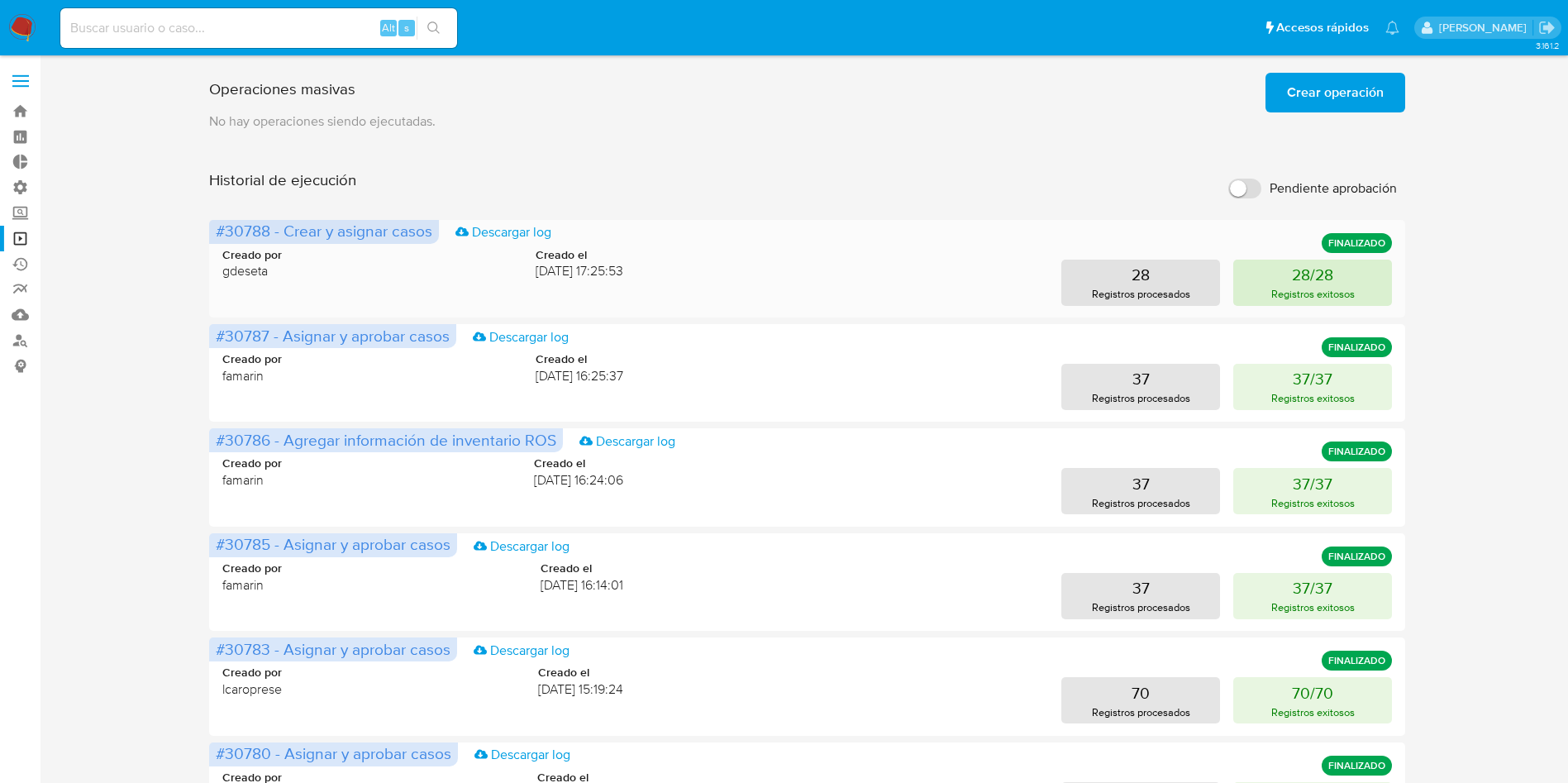
click at [1288, 289] on p "Registros exitosos" at bounding box center [1313, 294] width 83 height 16
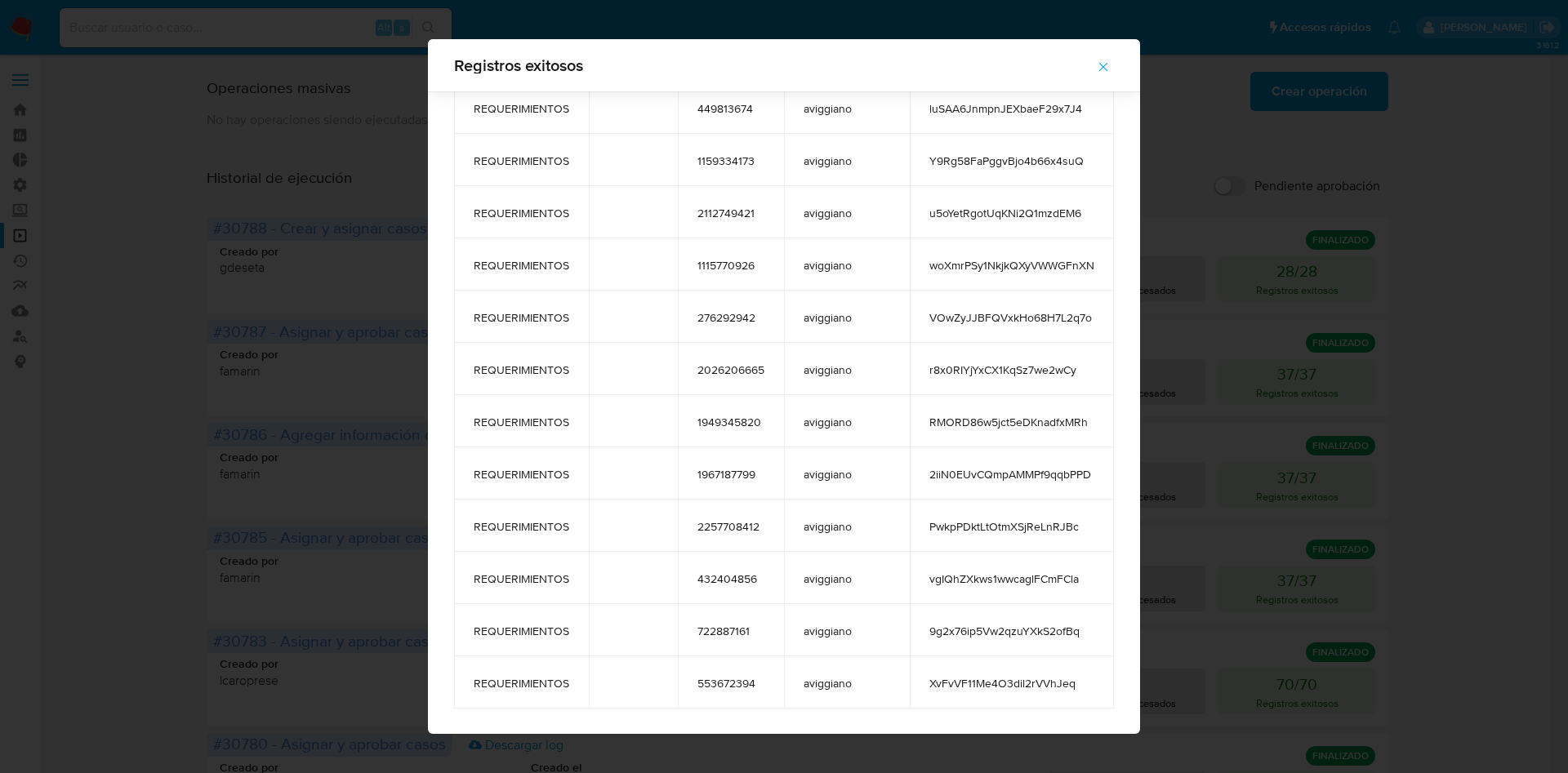
scroll to position [887, 0]
drag, startPoint x: 474, startPoint y: 132, endPoint x: 1045, endPoint y: 741, distance: 834.8
click at [1045, 741] on div "Registros exitosos tags comment user_id case_owner message REQUERIMIENTOS 70502…" at bounding box center [784, 386] width 1568 height 773
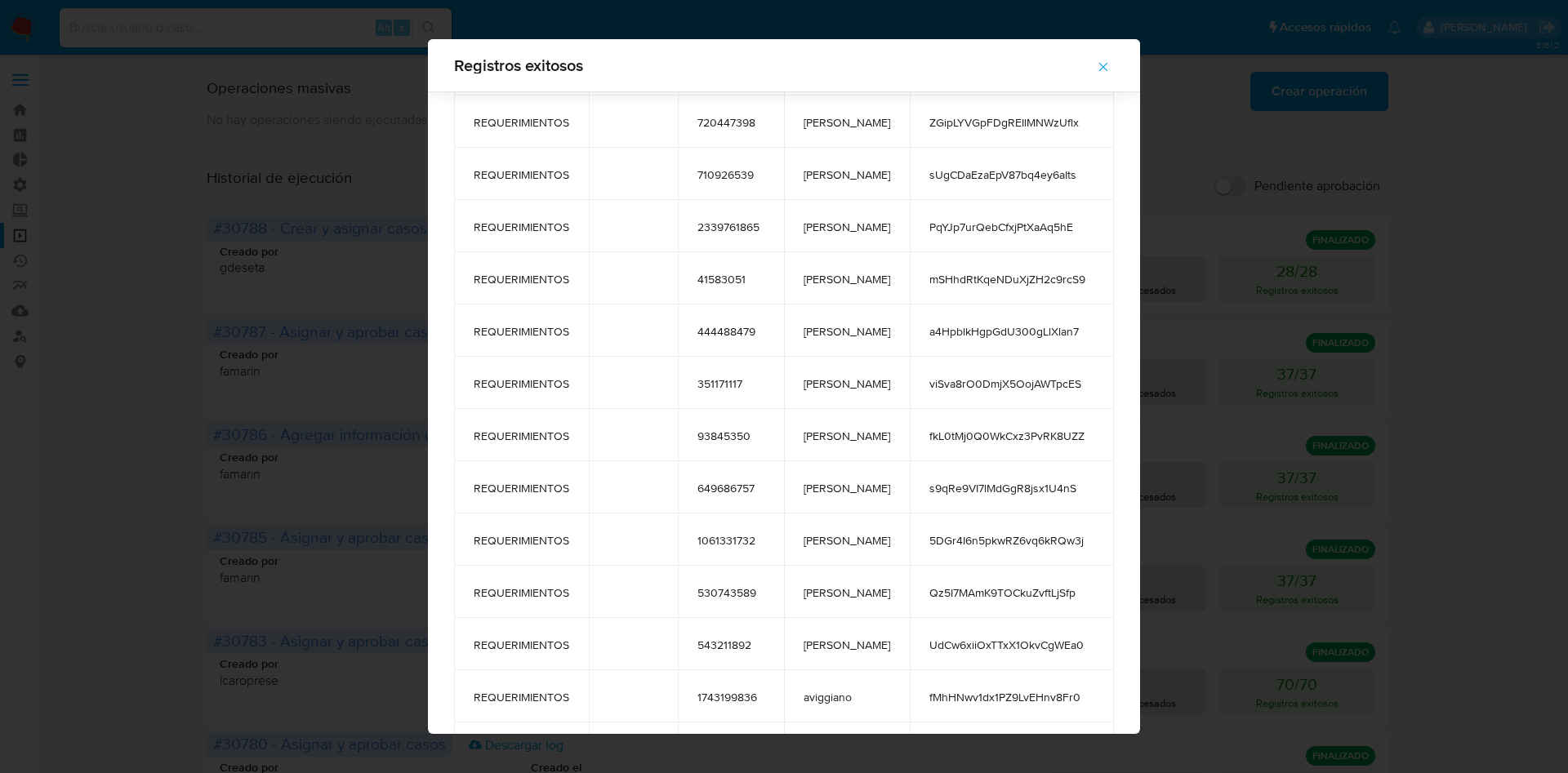
scroll to position [30, 0]
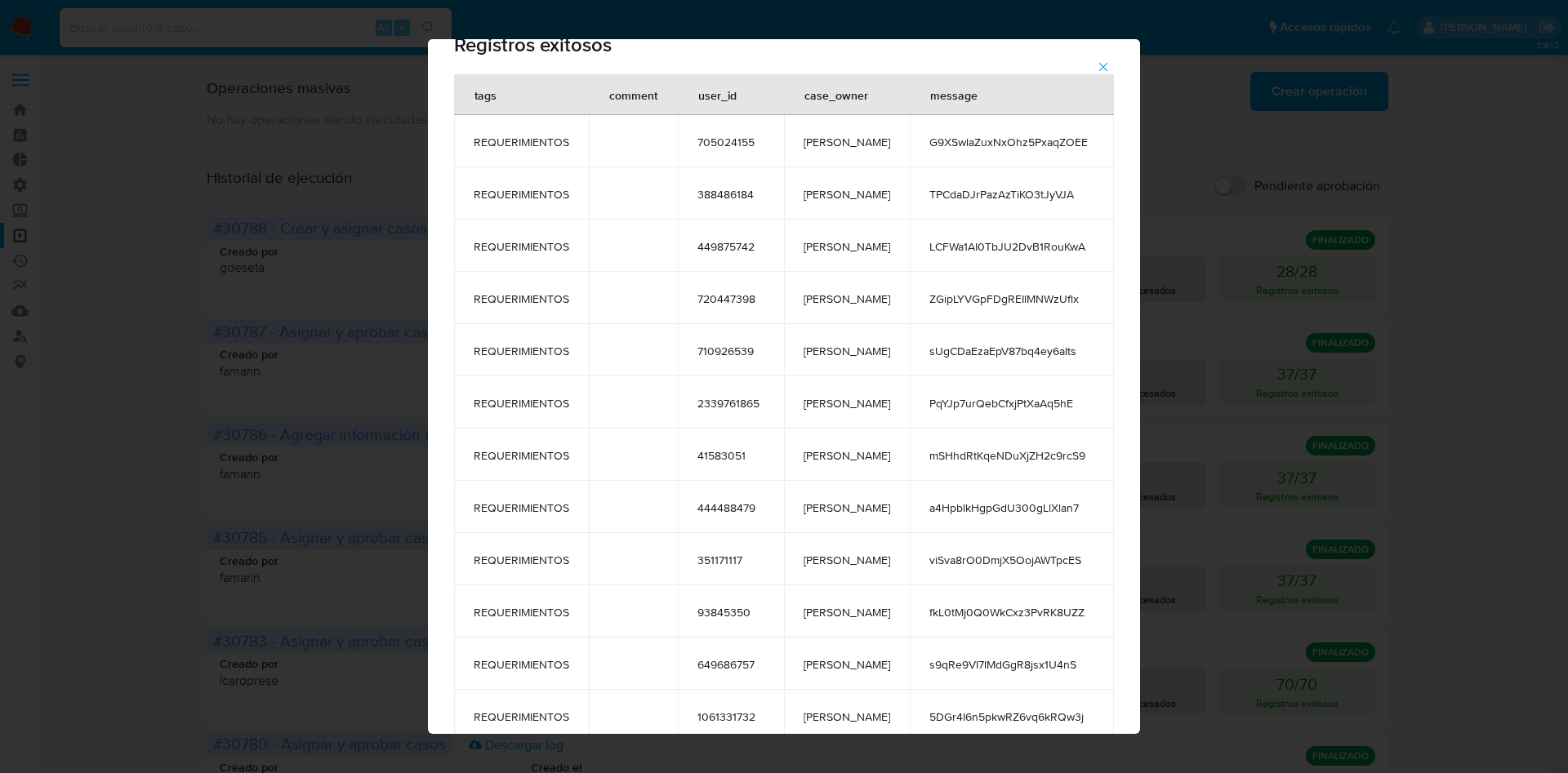
click at [730, 182] on td "388486184" at bounding box center [730, 193] width 107 height 52
drag, startPoint x: 747, startPoint y: 454, endPoint x: 723, endPoint y: 453, distance: 24.0
click at [724, 453] on span "41583051" at bounding box center [730, 455] width 67 height 15
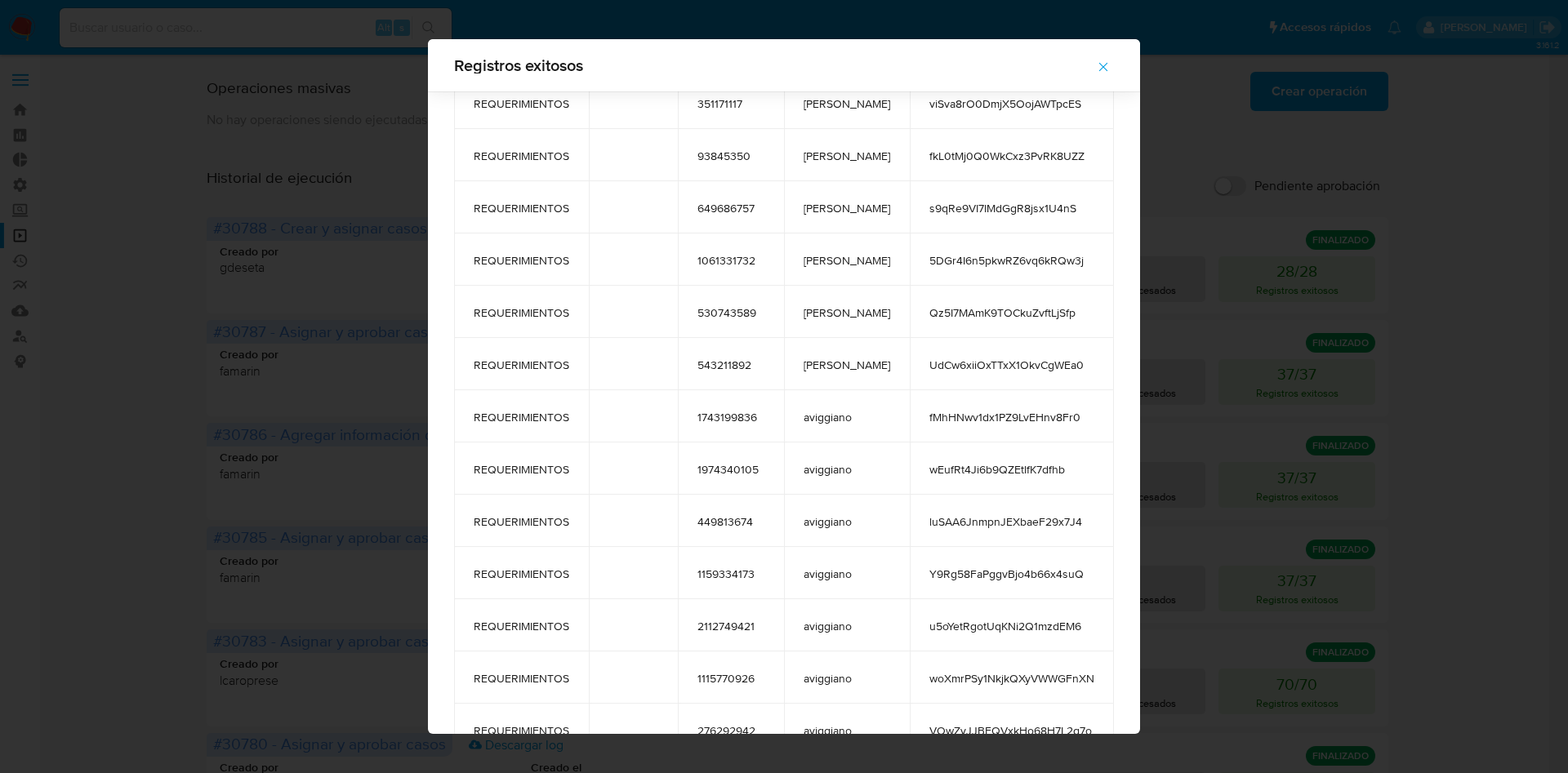
scroll to position [507, 0]
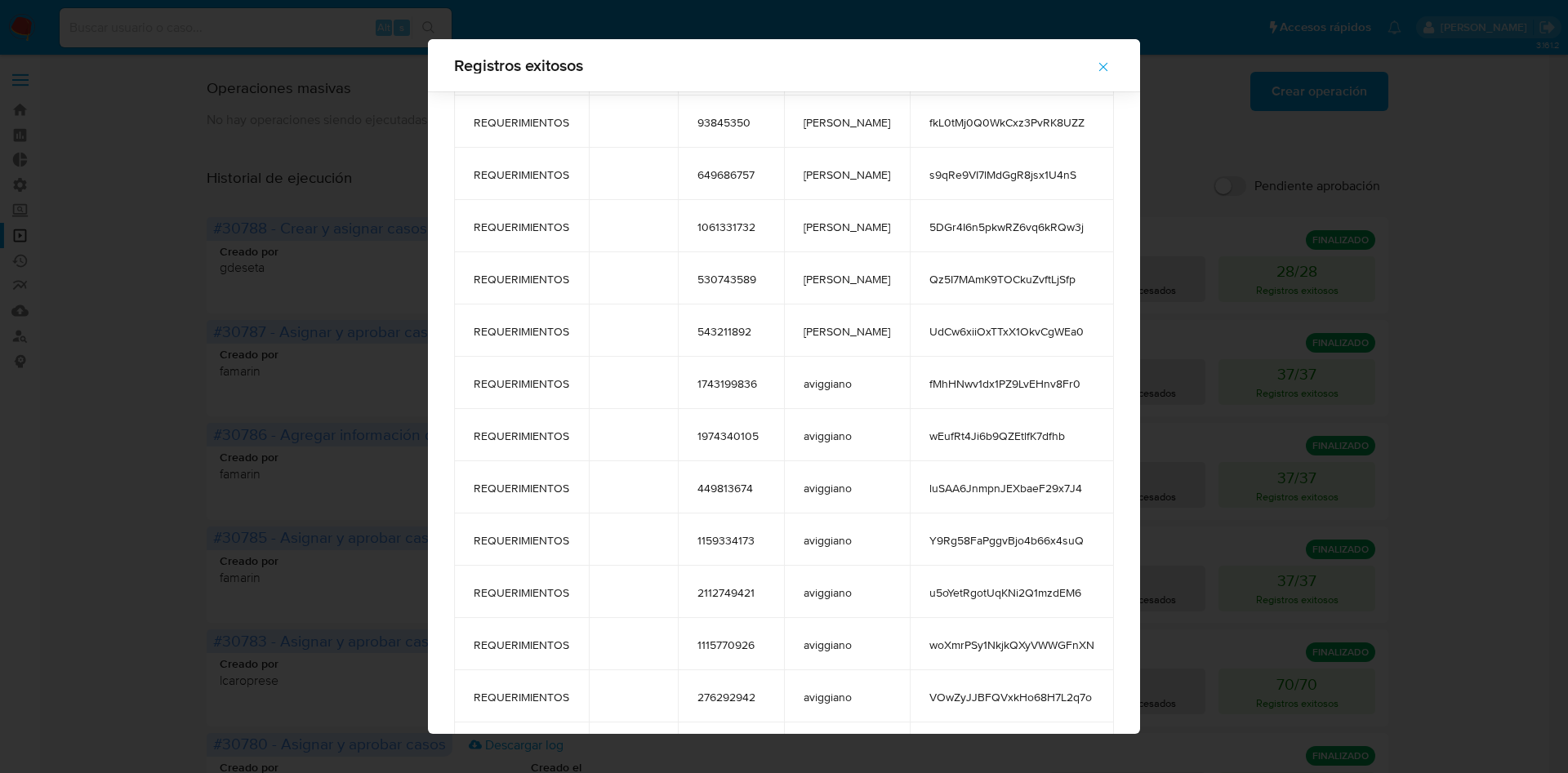
click at [760, 534] on span "1159334173" at bounding box center [730, 540] width 67 height 15
click at [747, 544] on span "1159334173" at bounding box center [730, 540] width 67 height 15
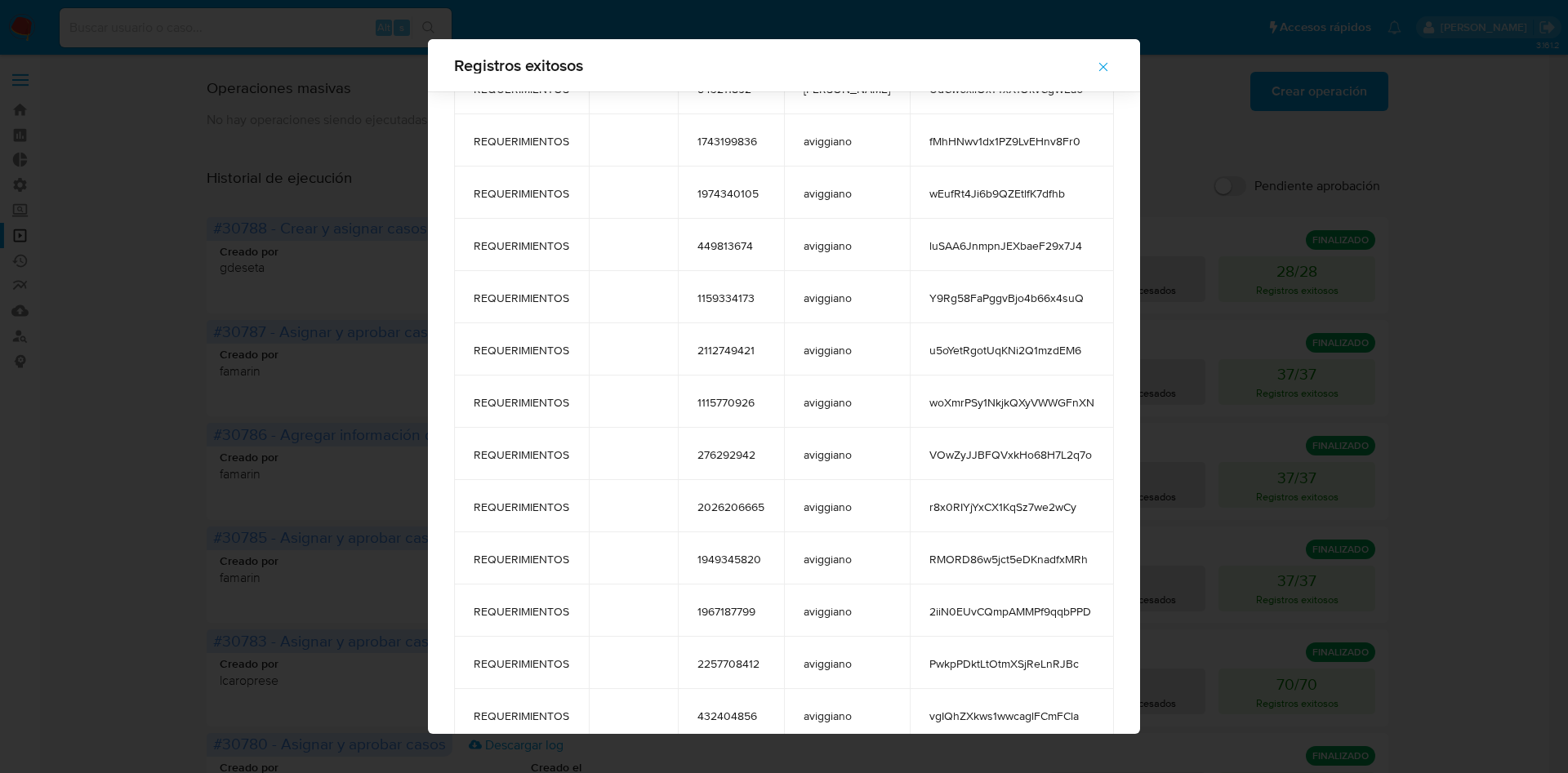
scroll to position [752, 0]
click at [736, 448] on span "276292942" at bounding box center [730, 451] width 67 height 15
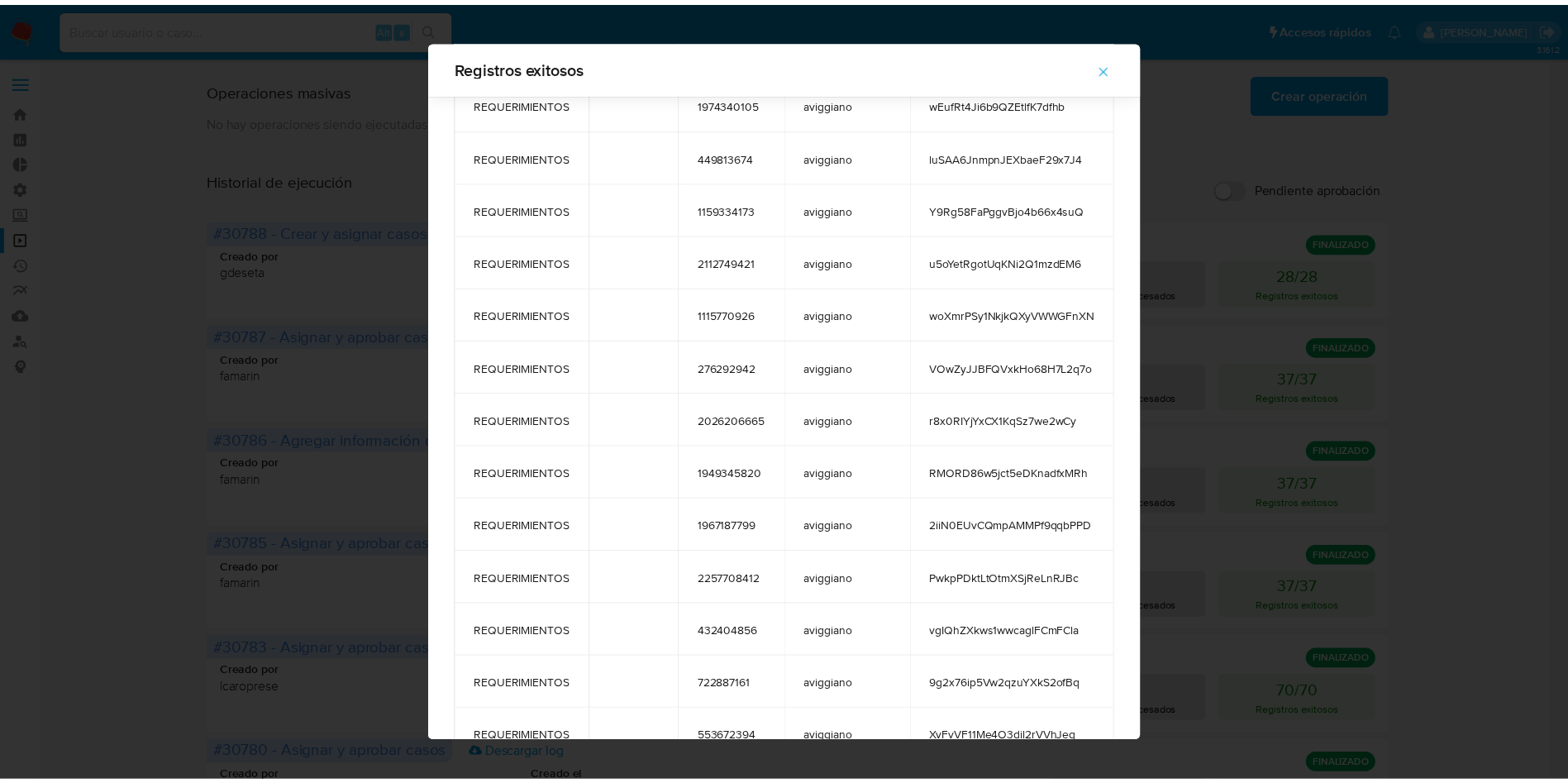
scroll to position [899, 0]
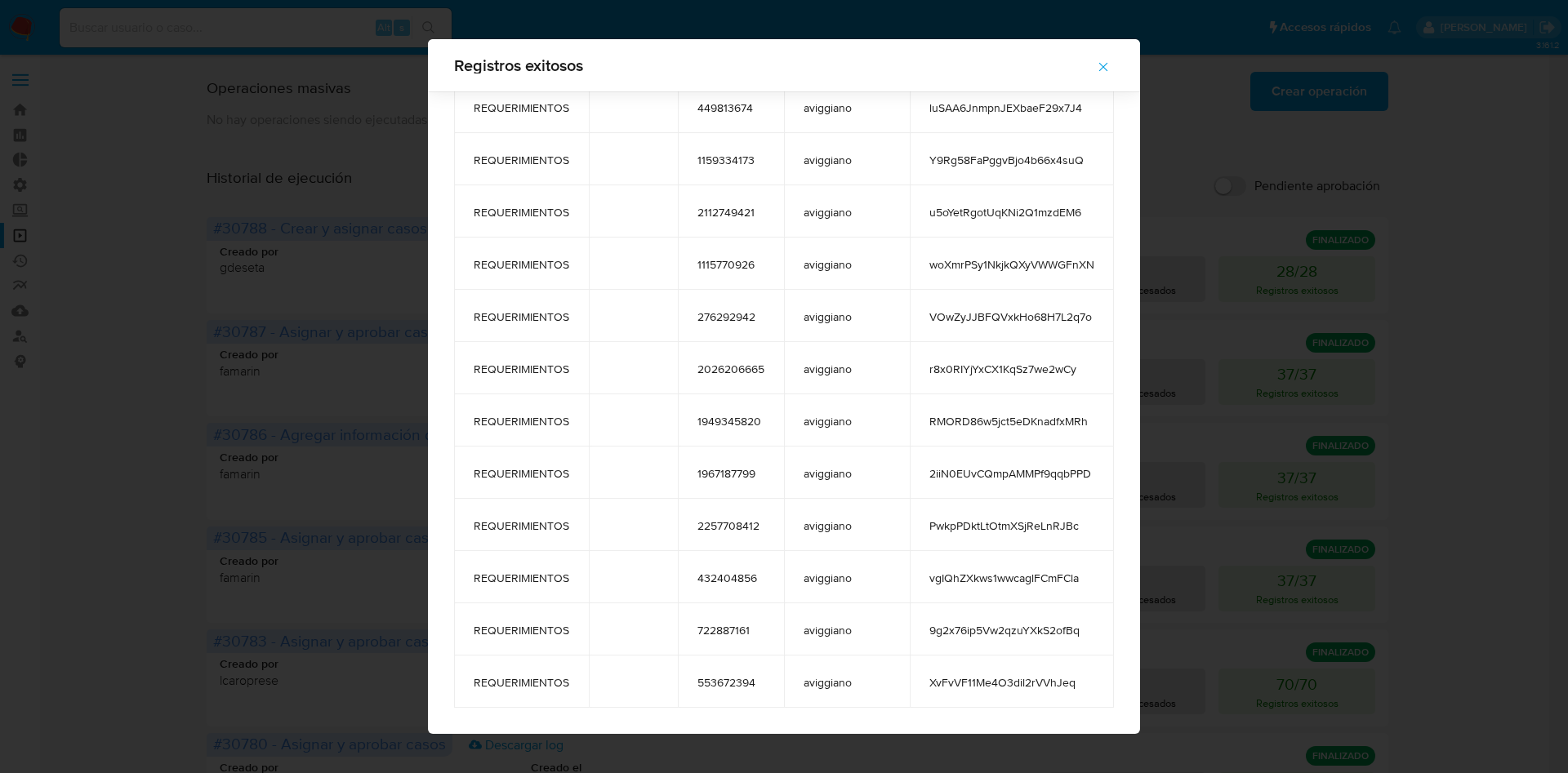
click at [756, 371] on span "2026206665" at bounding box center [730, 368] width 67 height 15
click at [760, 426] on span "1949345820" at bounding box center [730, 421] width 67 height 15
click at [742, 478] on span "1967187799" at bounding box center [730, 473] width 67 height 15
click at [1098, 66] on icon "button" at bounding box center [1103, 66] width 15 height 15
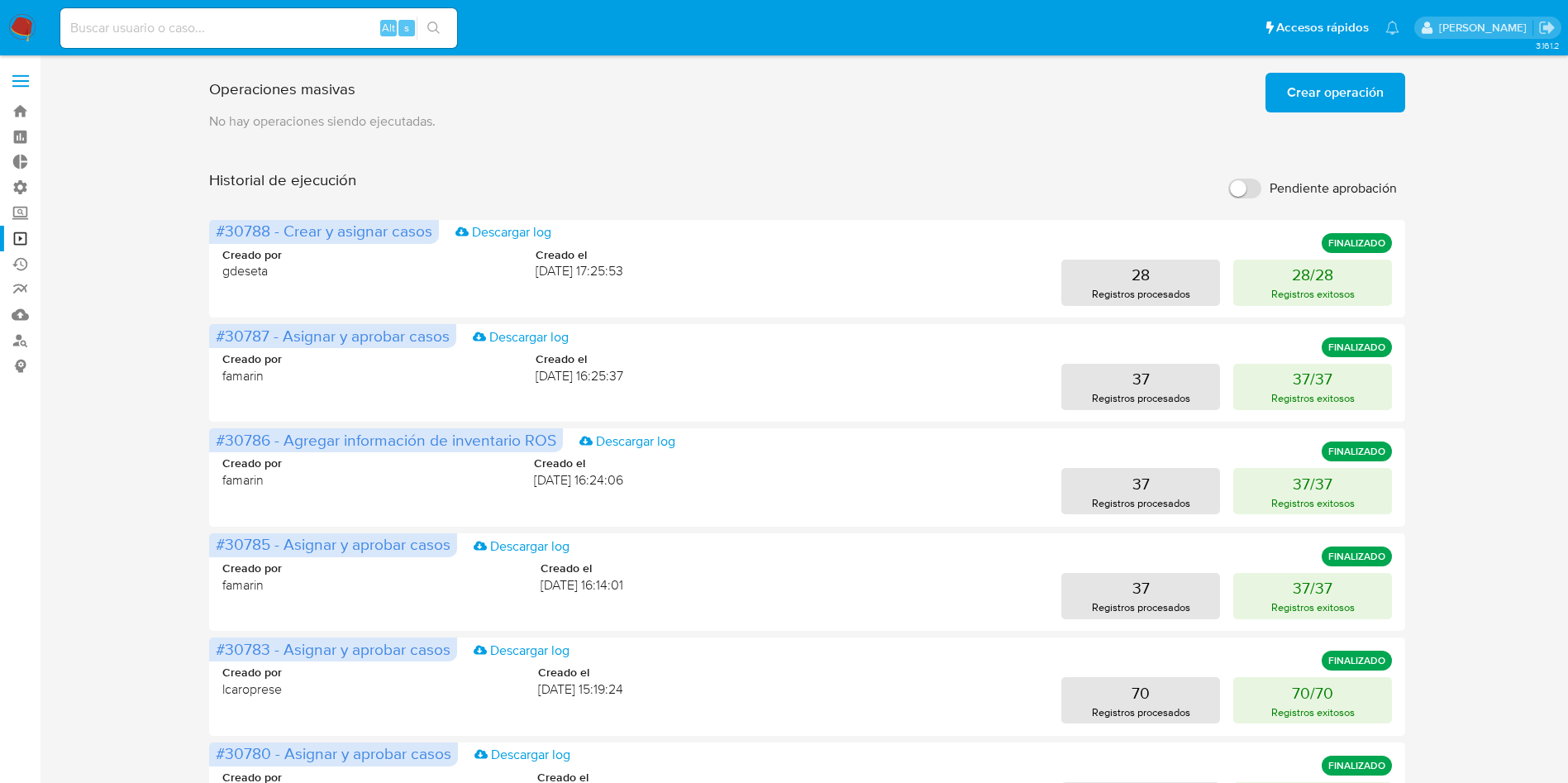
click at [1301, 83] on span "Crear operación" at bounding box center [1336, 92] width 97 height 37
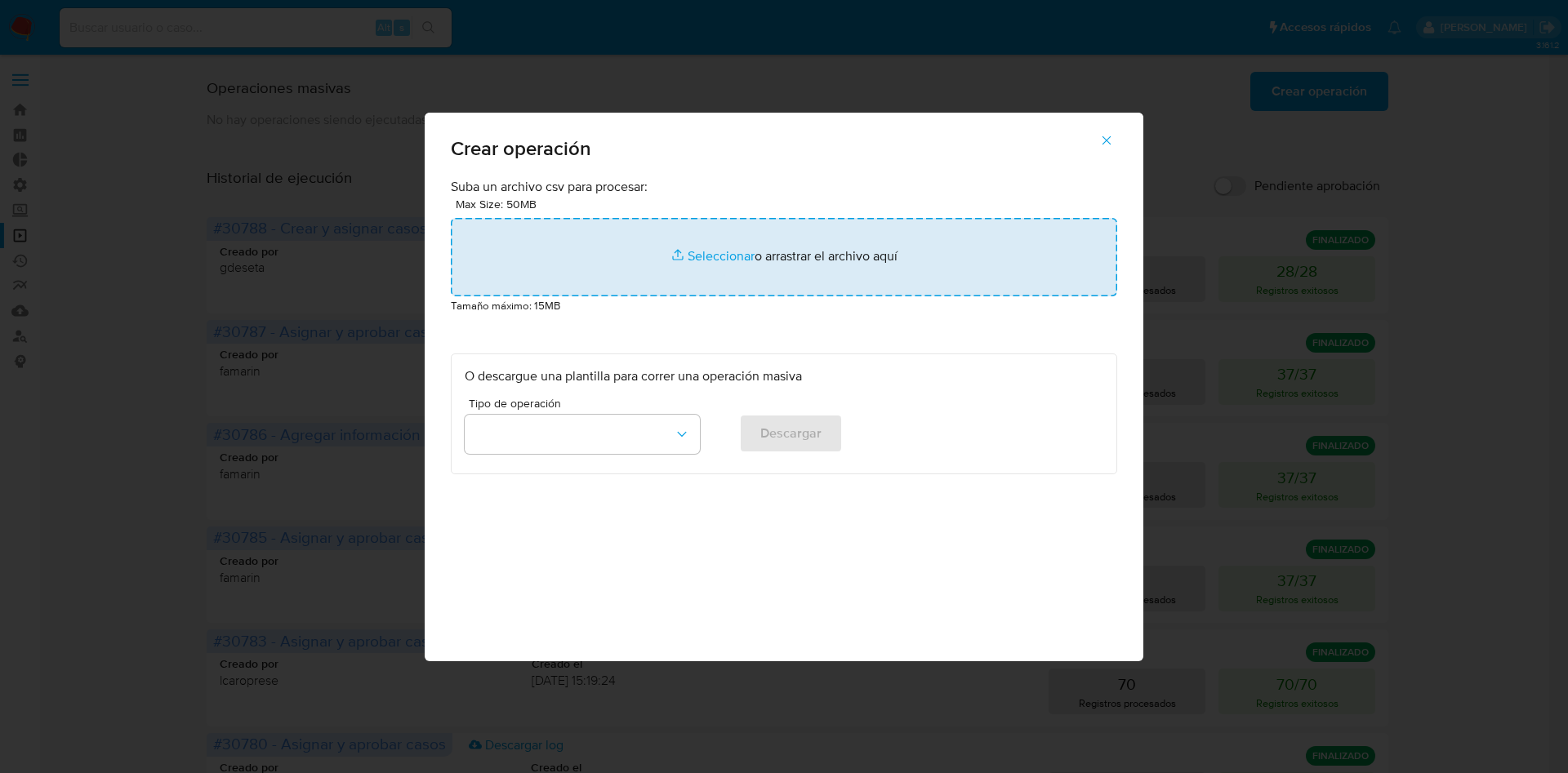
click at [856, 285] on input "file" at bounding box center [784, 257] width 667 height 78
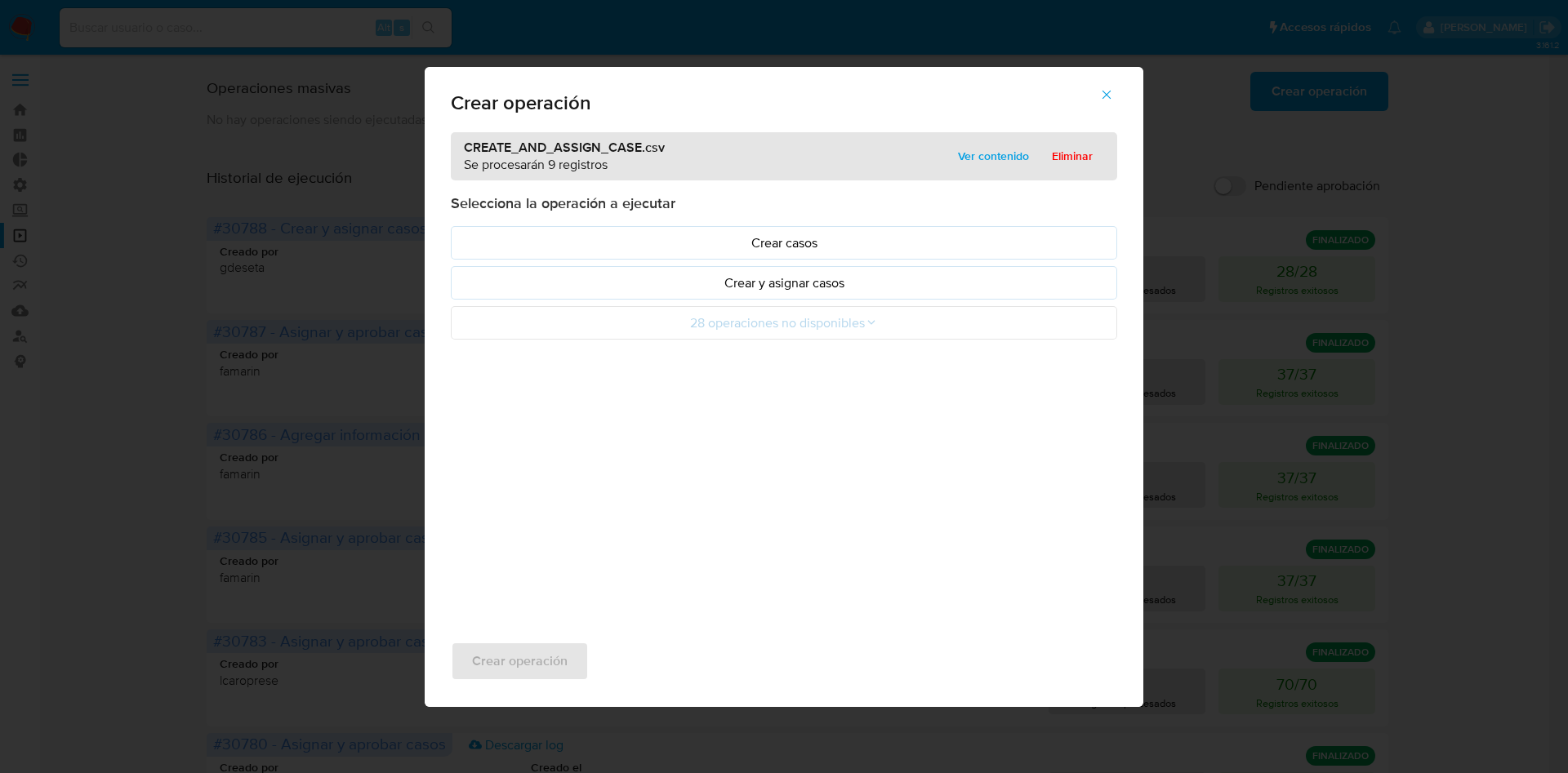
click at [803, 286] on p "Crear y asignar casos" at bounding box center [783, 282] width 638 height 19
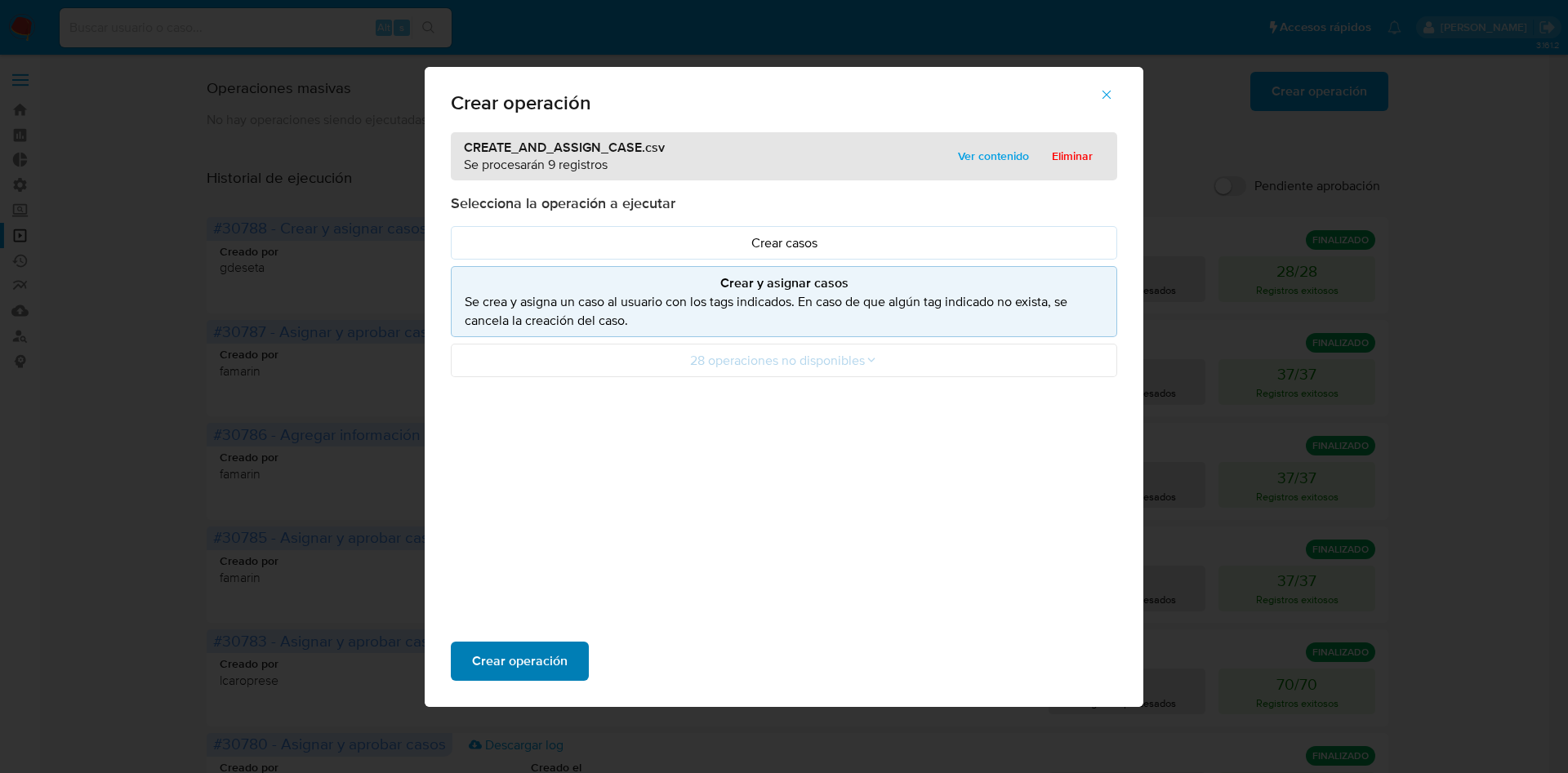
click at [556, 662] on span "Crear operación" at bounding box center [520, 661] width 96 height 36
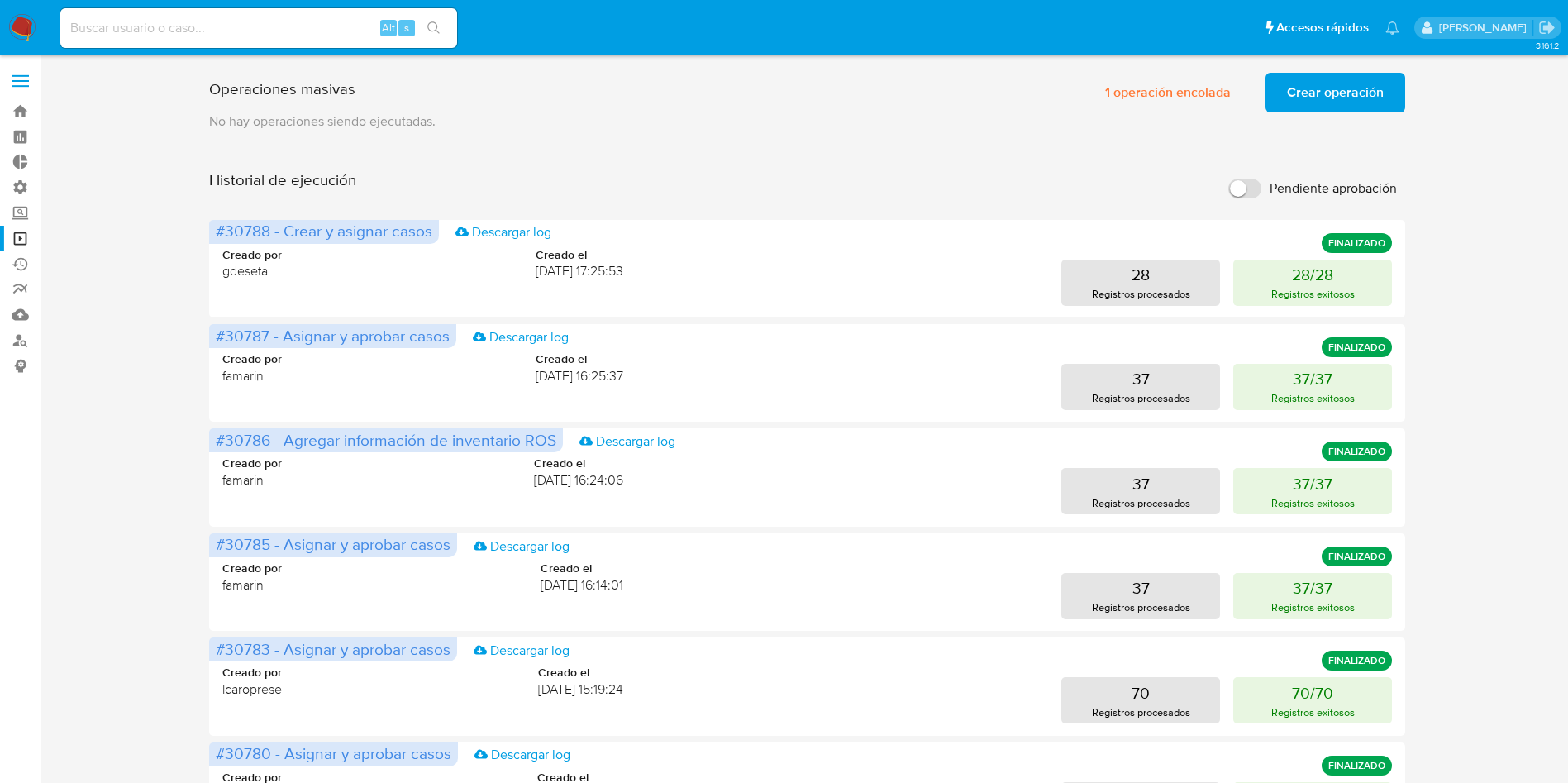
click at [1316, 99] on span "Crear operación" at bounding box center [1336, 92] width 97 height 37
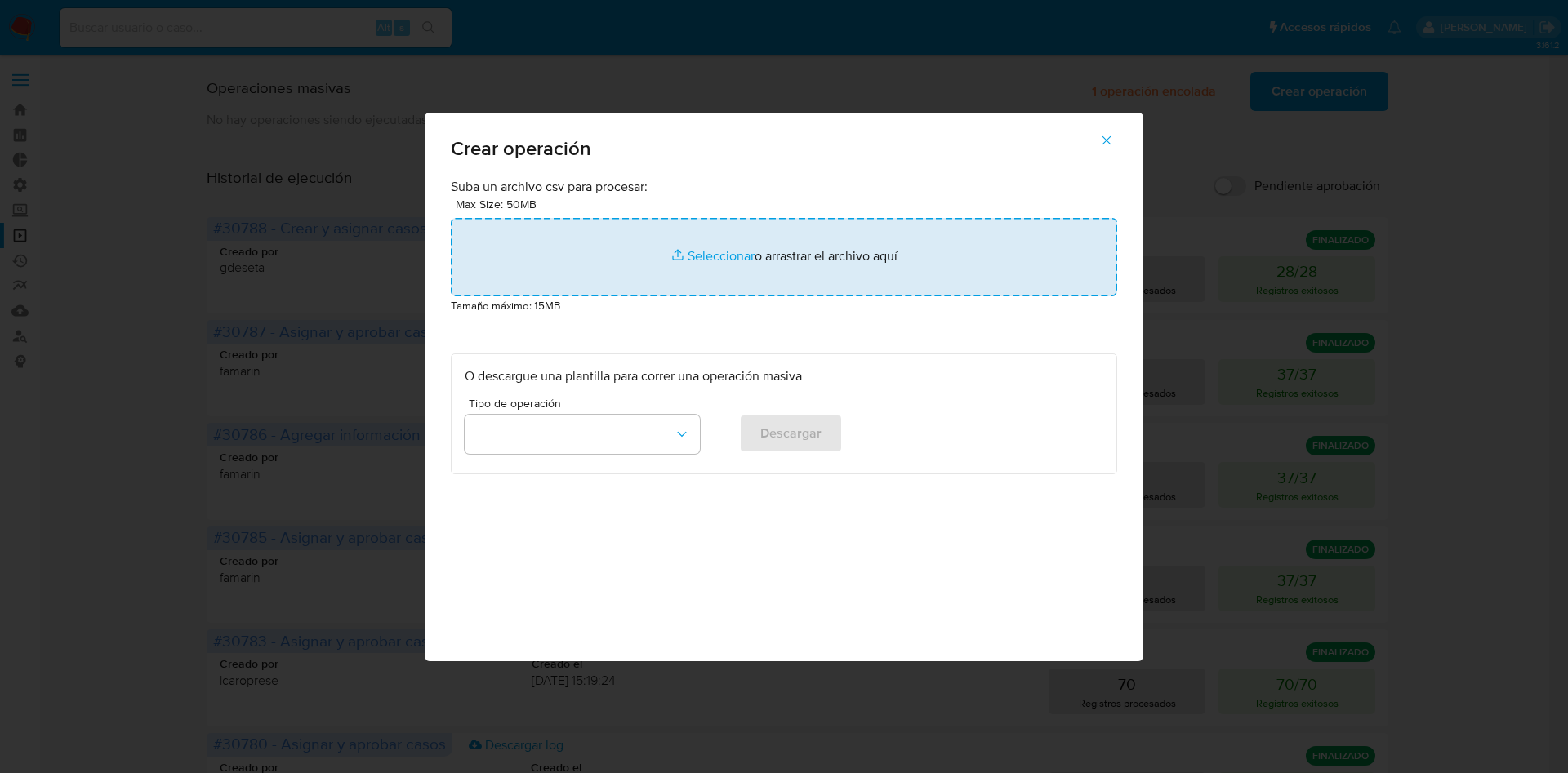
click at [785, 258] on input "file" at bounding box center [784, 257] width 667 height 78
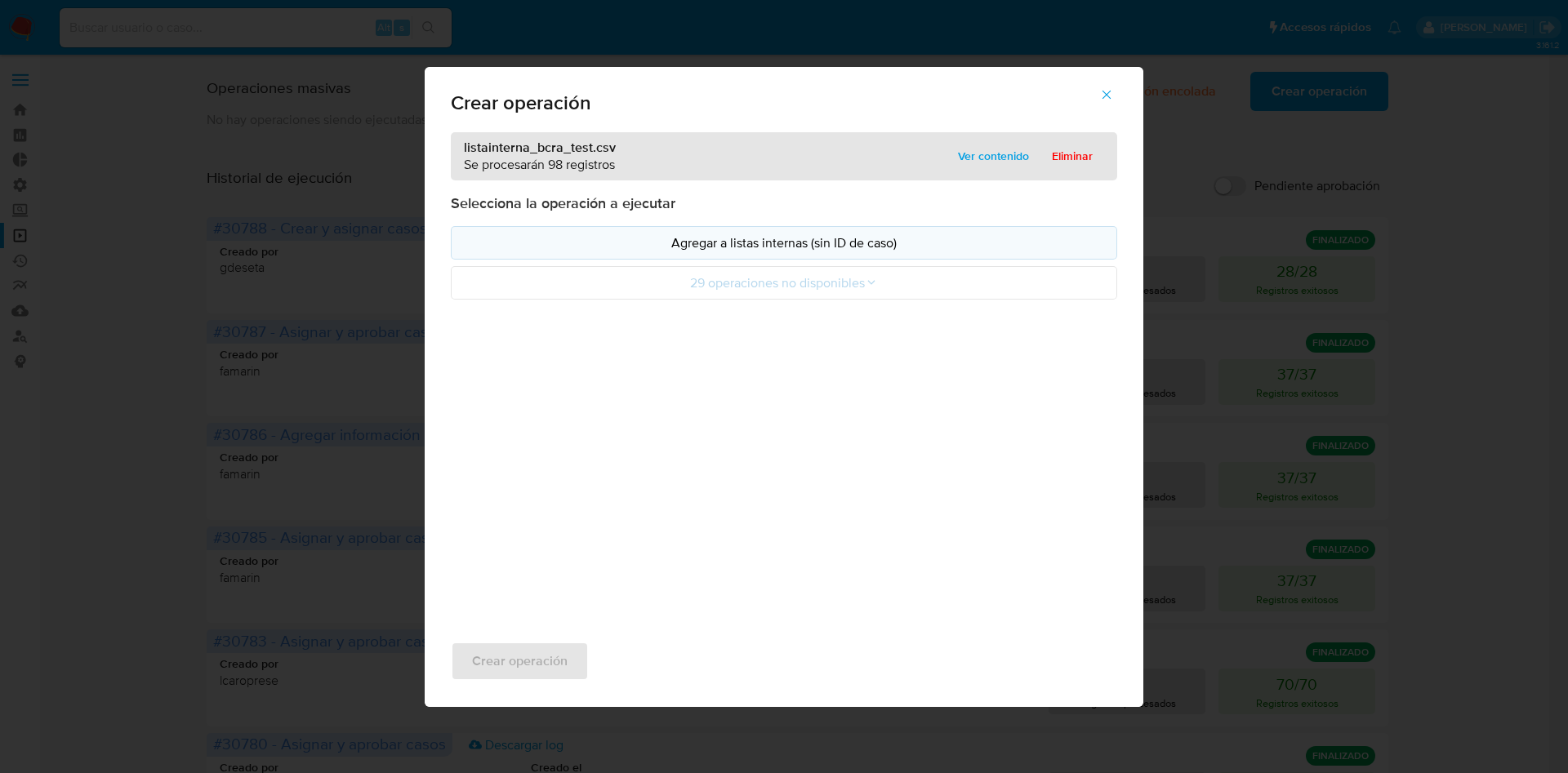
click at [770, 242] on p "Agregar a listas internas (sin ID de caso)" at bounding box center [783, 242] width 638 height 19
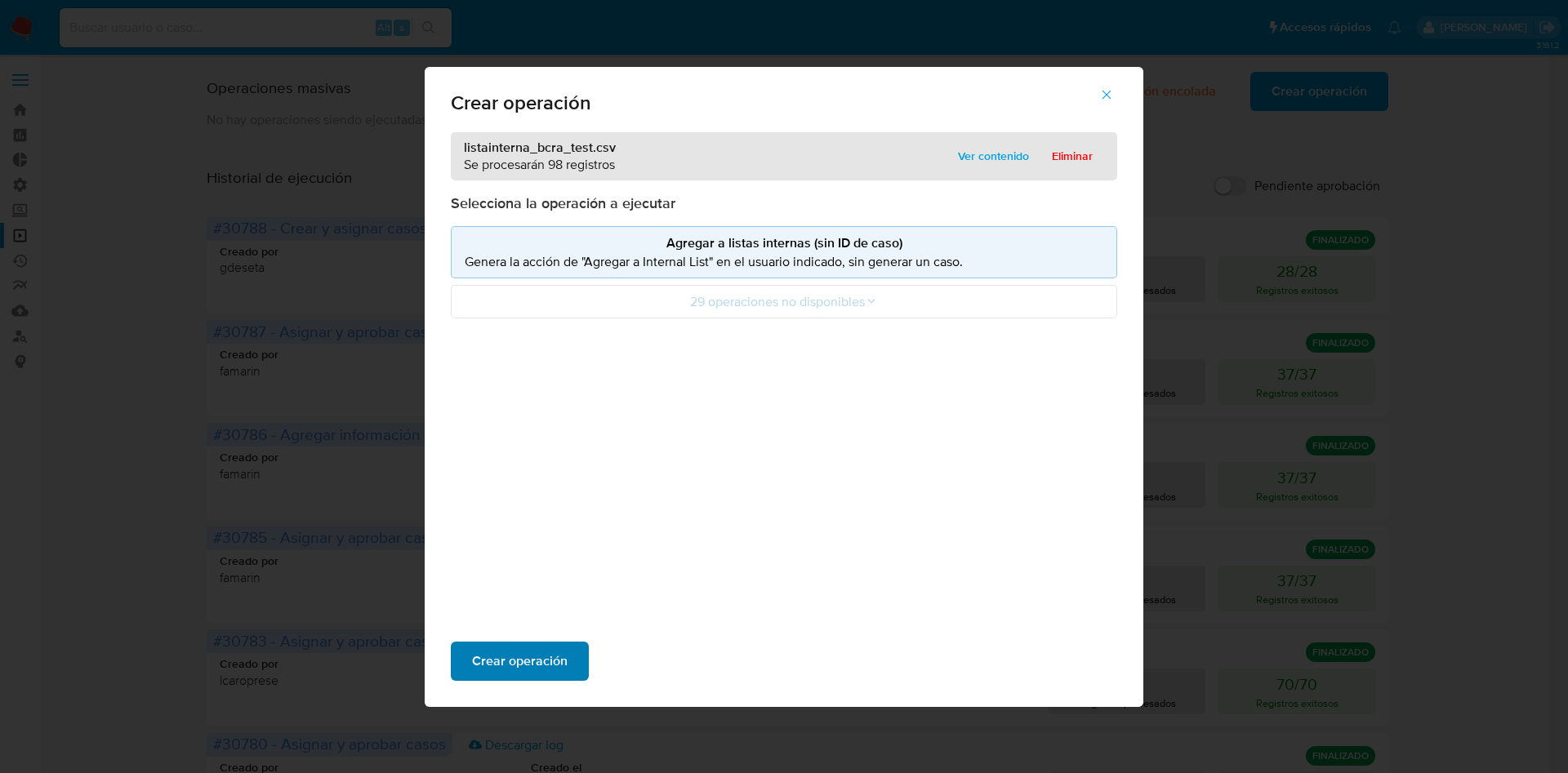
click at [544, 662] on span "Crear operación" at bounding box center [520, 661] width 96 height 36
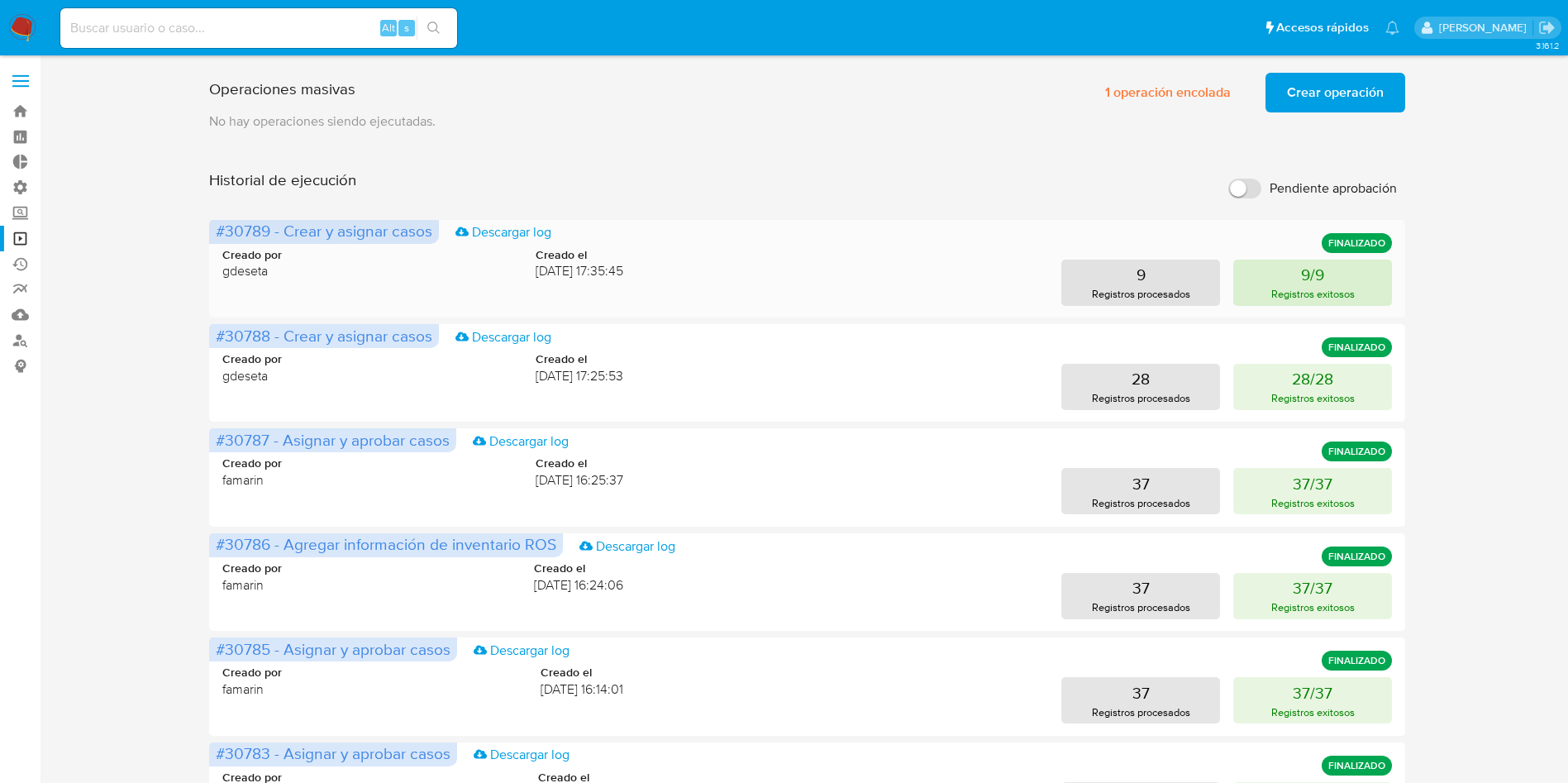
click at [1274, 278] on button "9/9 Registros exitosos" at bounding box center [1312, 282] width 158 height 47
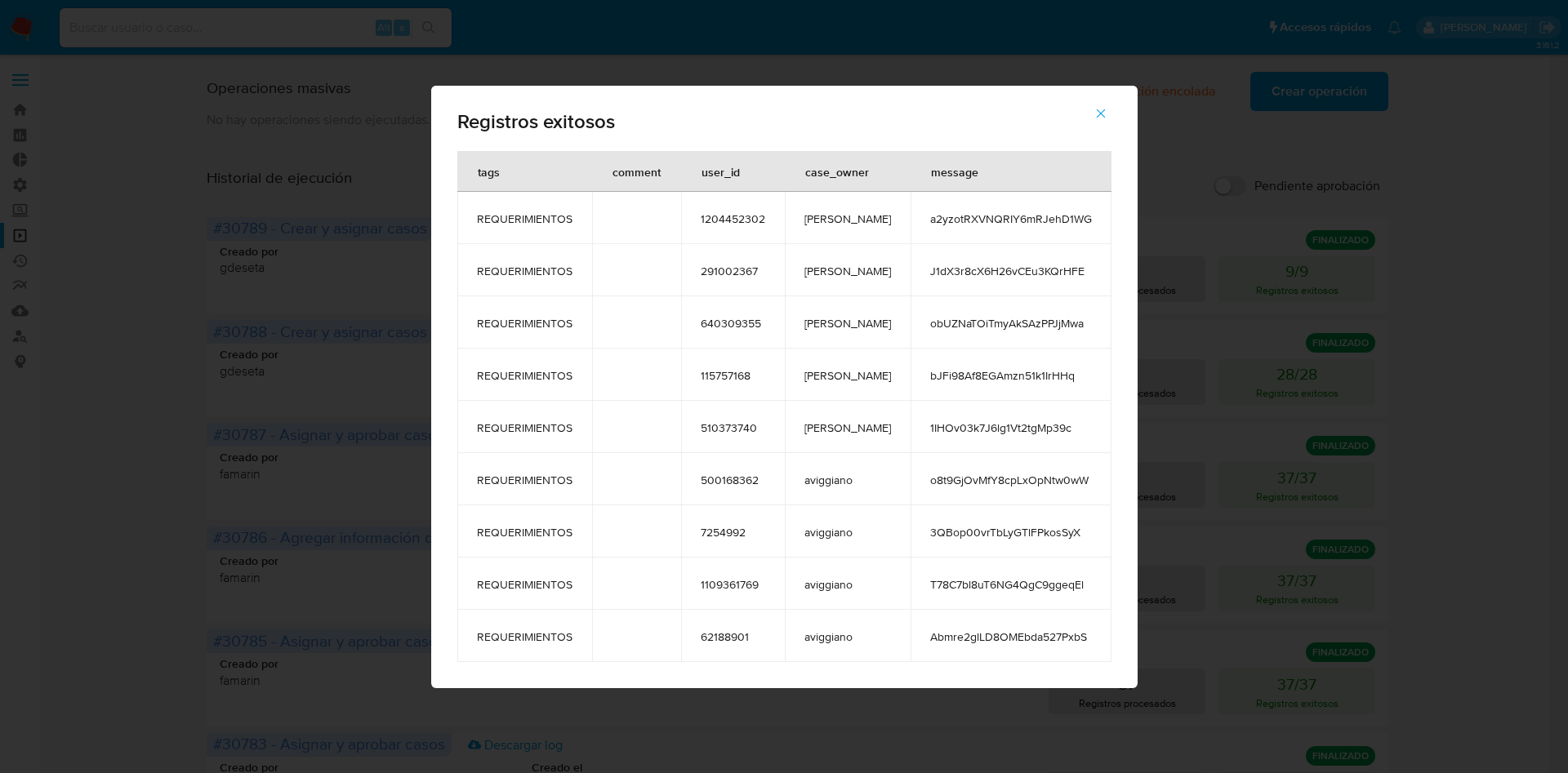
drag, startPoint x: 487, startPoint y: 216, endPoint x: 1060, endPoint y: 664, distance: 727.3
click at [1060, 664] on div "tags comment user_id case_owner message REQUERIMIENTOS 1204452302 amedzovich a2…" at bounding box center [784, 420] width 707 height 537
click at [829, 409] on td "[PERSON_NAME]" at bounding box center [848, 426] width 126 height 52
click at [752, 437] on td "510373740" at bounding box center [733, 426] width 104 height 52
click at [1094, 123] on span "button" at bounding box center [1101, 113] width 15 height 36
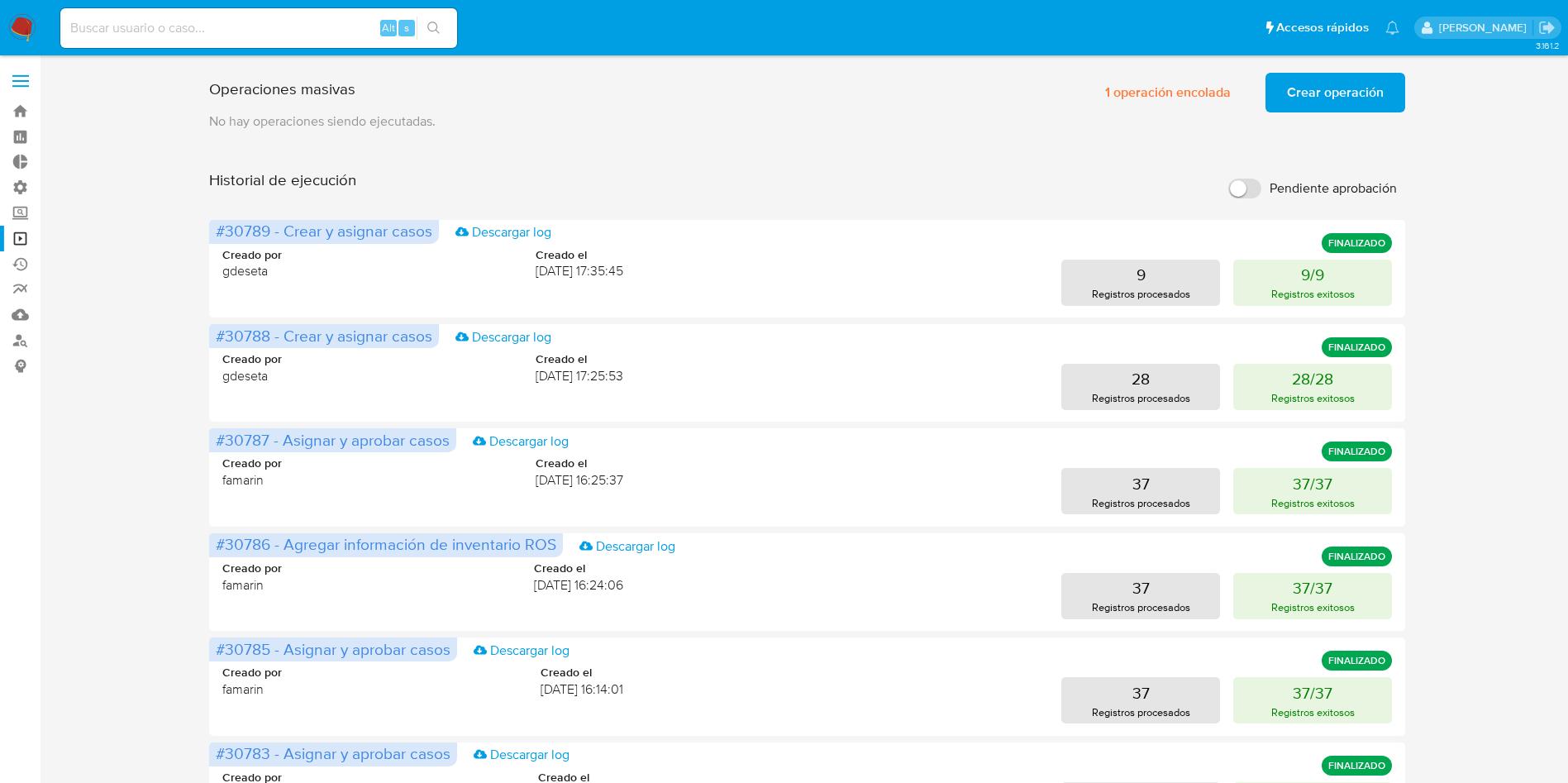
click at [1301, 97] on span "Crear operación" at bounding box center [1336, 92] width 97 height 37
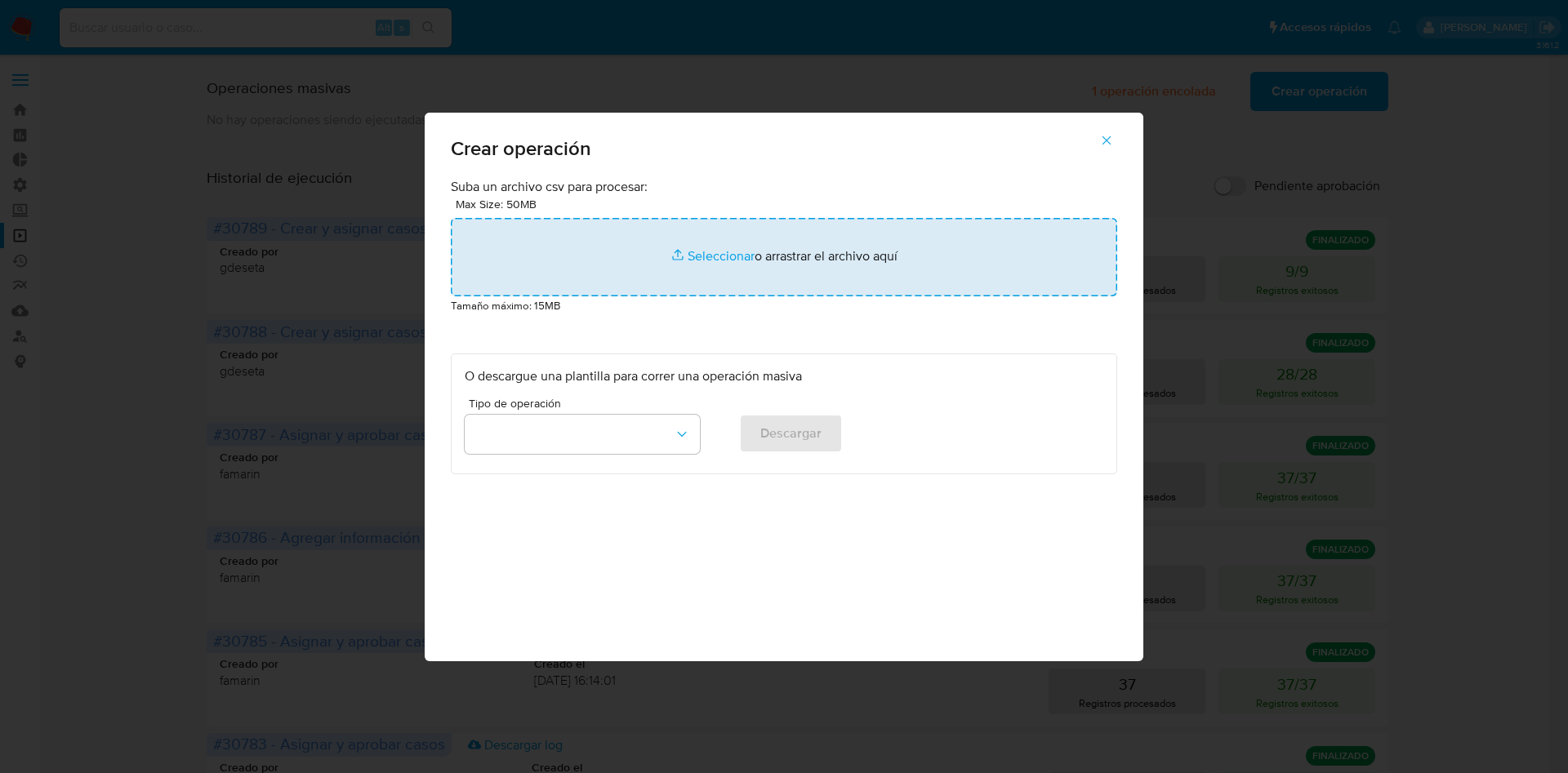
click at [841, 271] on input "file" at bounding box center [784, 257] width 667 height 78
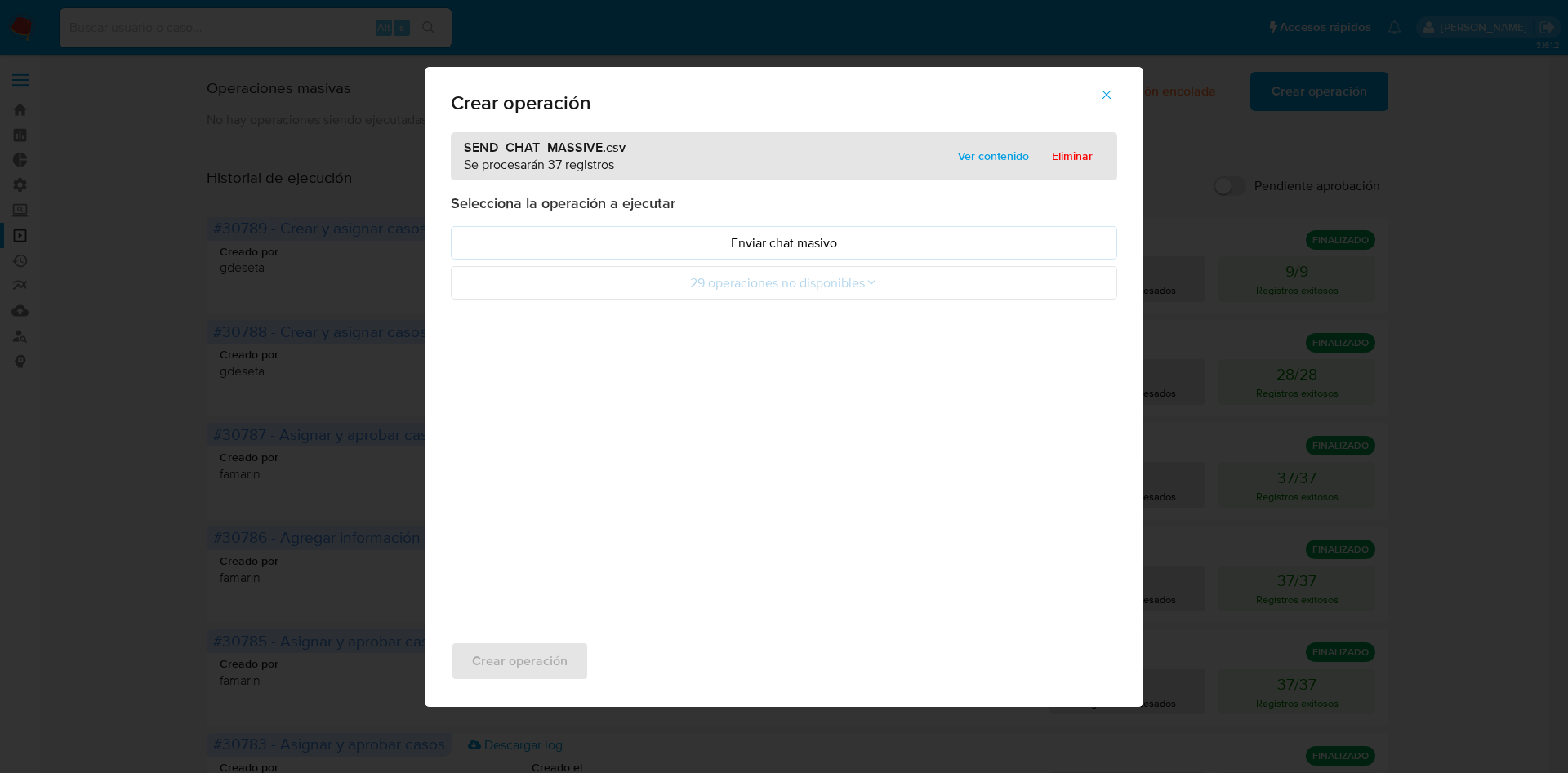
click at [980, 161] on span "Ver contenido" at bounding box center [993, 155] width 71 height 22
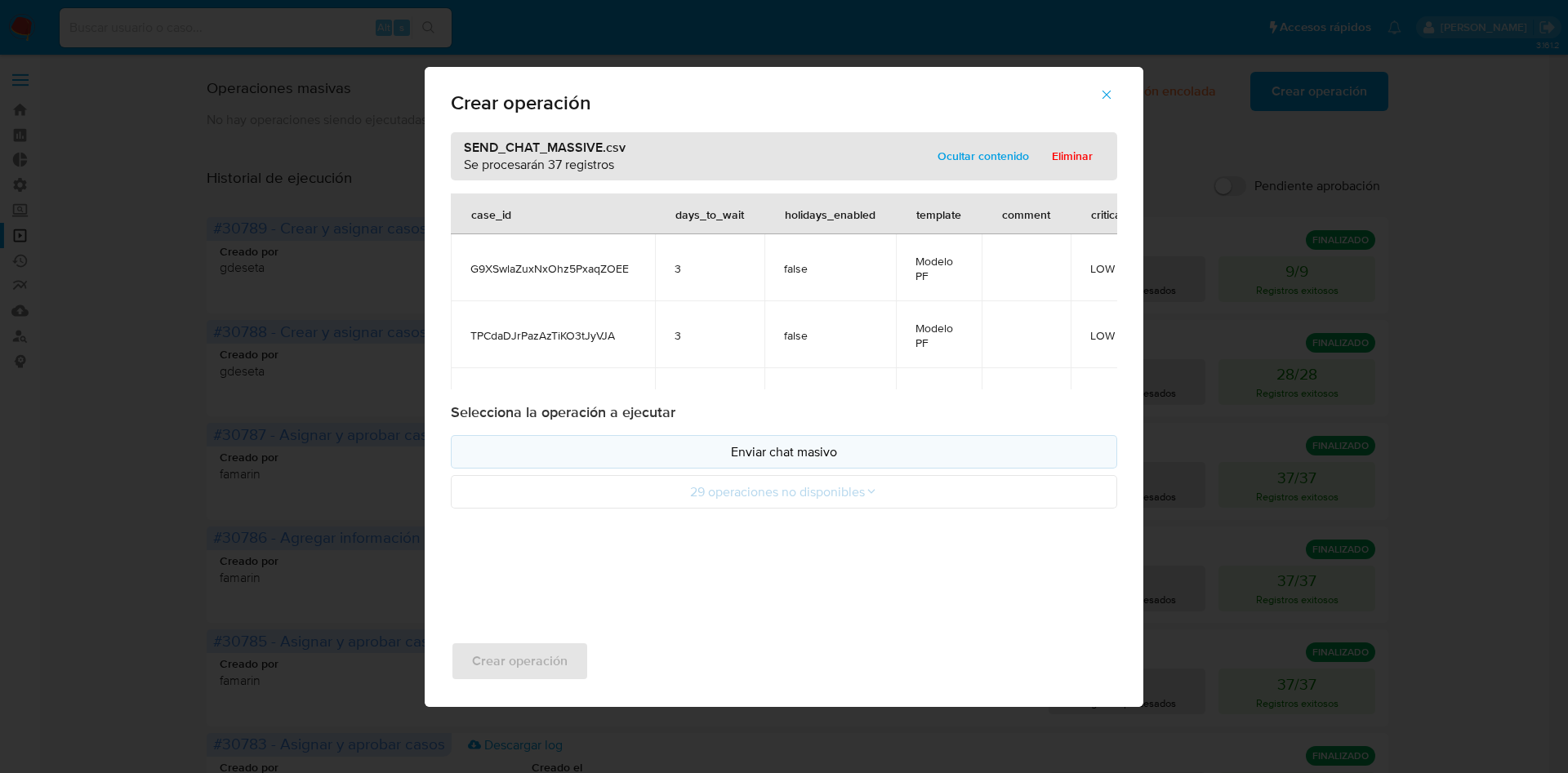
click at [848, 444] on p "Enviar chat masivo" at bounding box center [783, 451] width 638 height 19
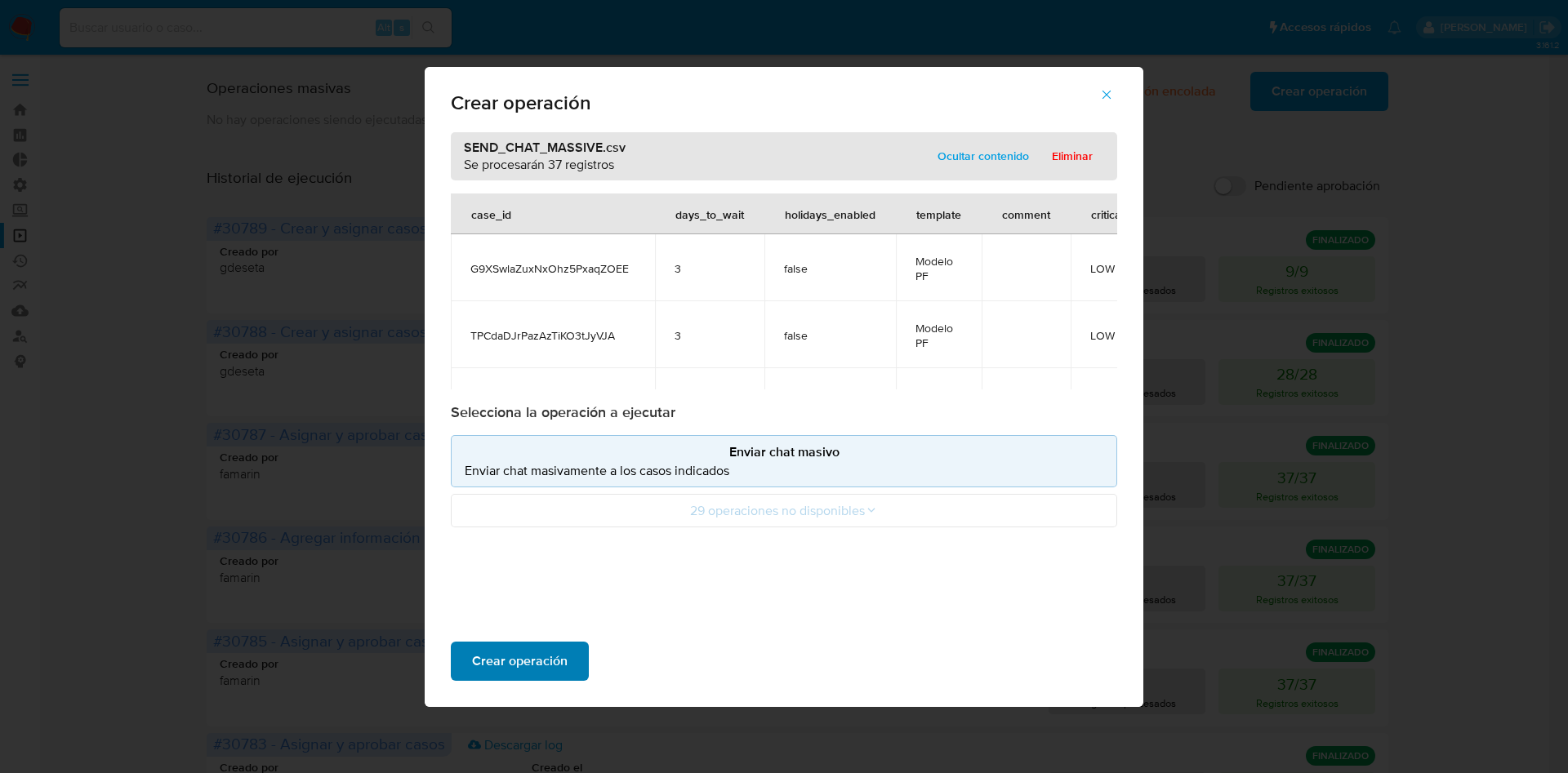
click at [565, 671] on span "Crear operación" at bounding box center [520, 661] width 96 height 36
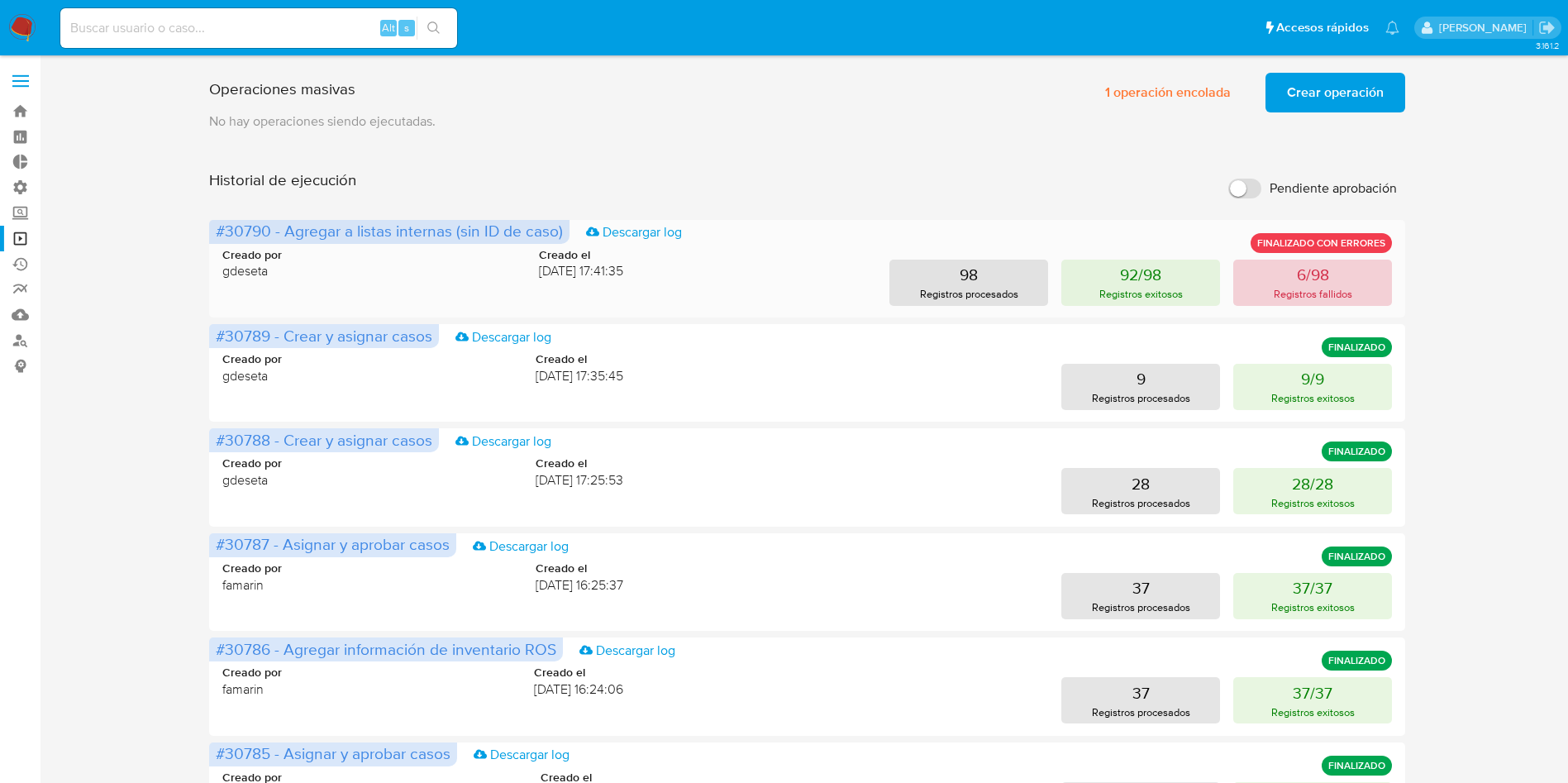
click at [1295, 265] on button "6/98 Registros fallidos" at bounding box center [1312, 282] width 158 height 47
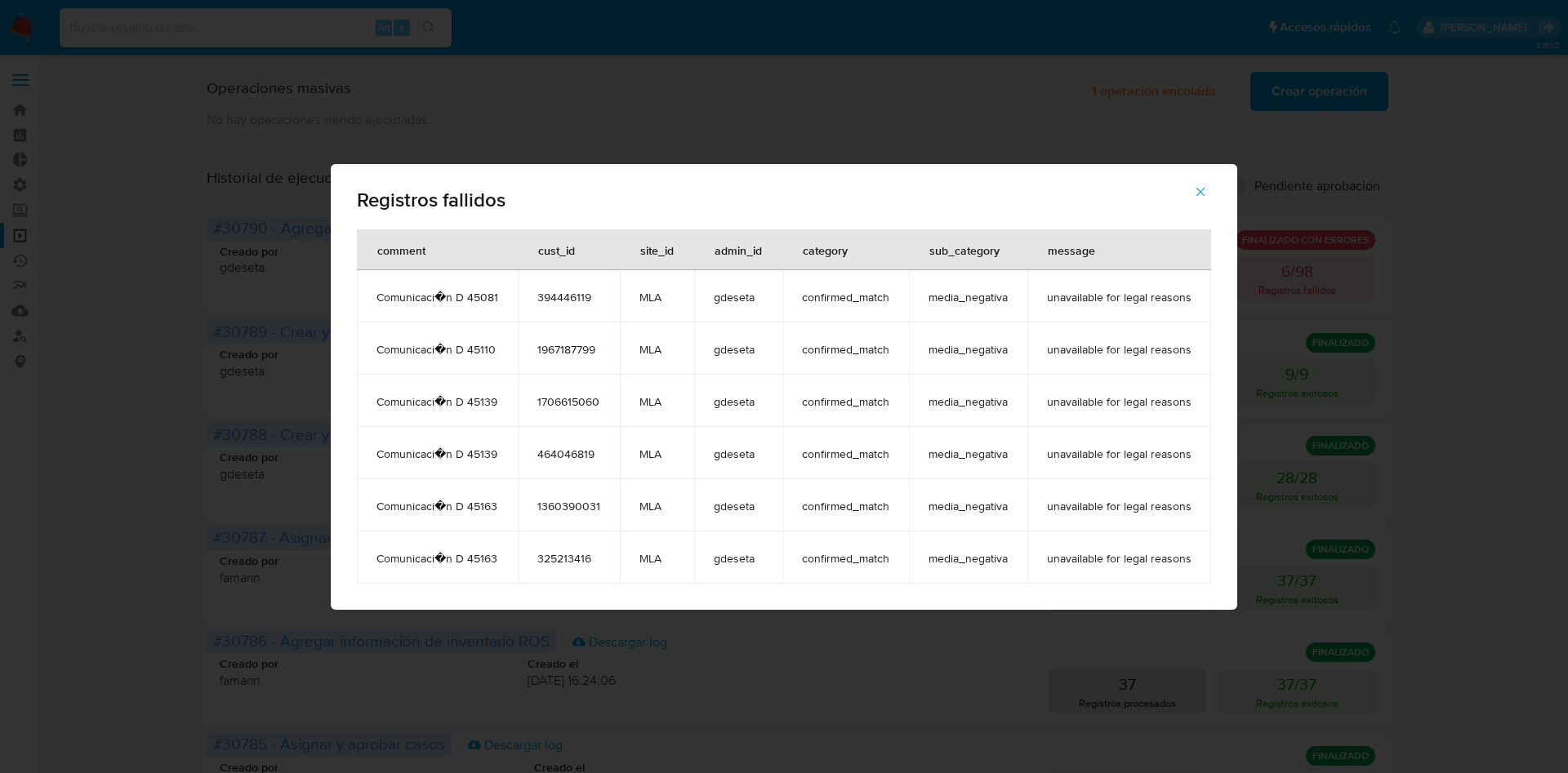
click at [1199, 193] on icon "button" at bounding box center [1200, 192] width 15 height 15
